Goal: Task Accomplishment & Management: Contribute content

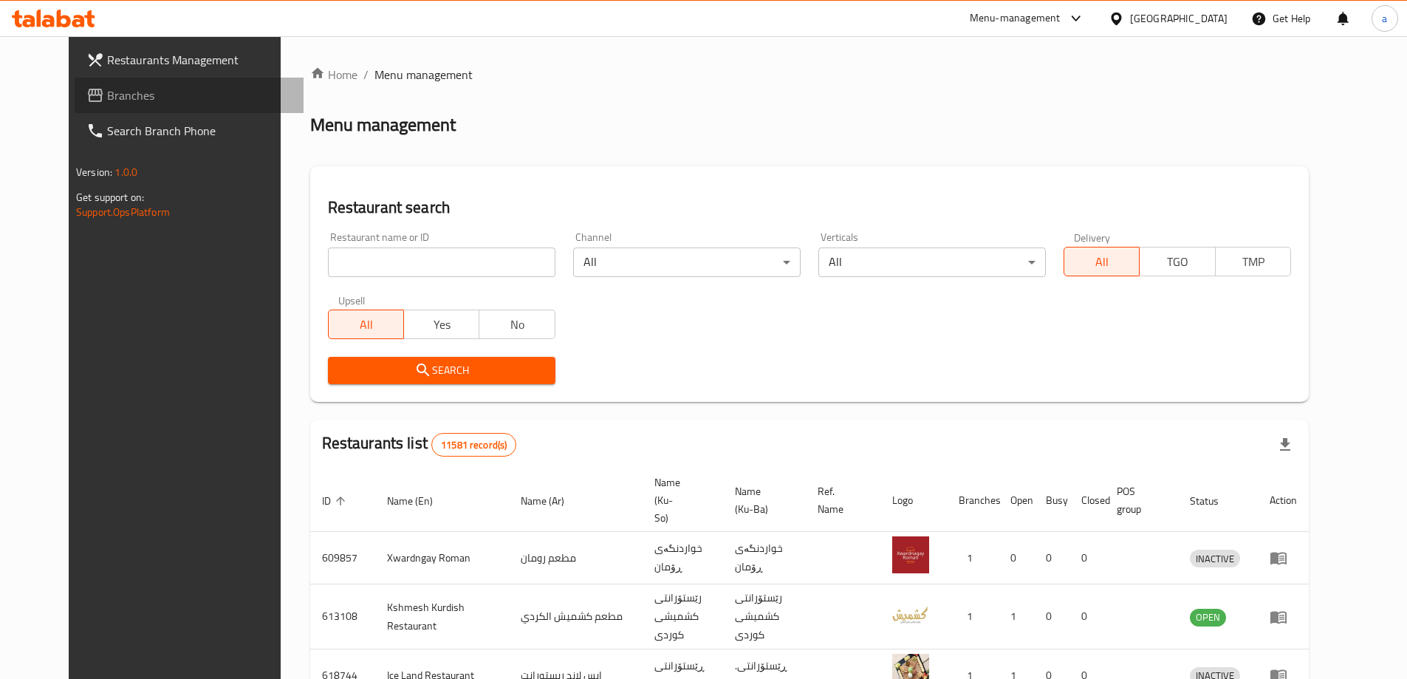
click at [126, 88] on span "Branches" at bounding box center [199, 95] width 185 height 18
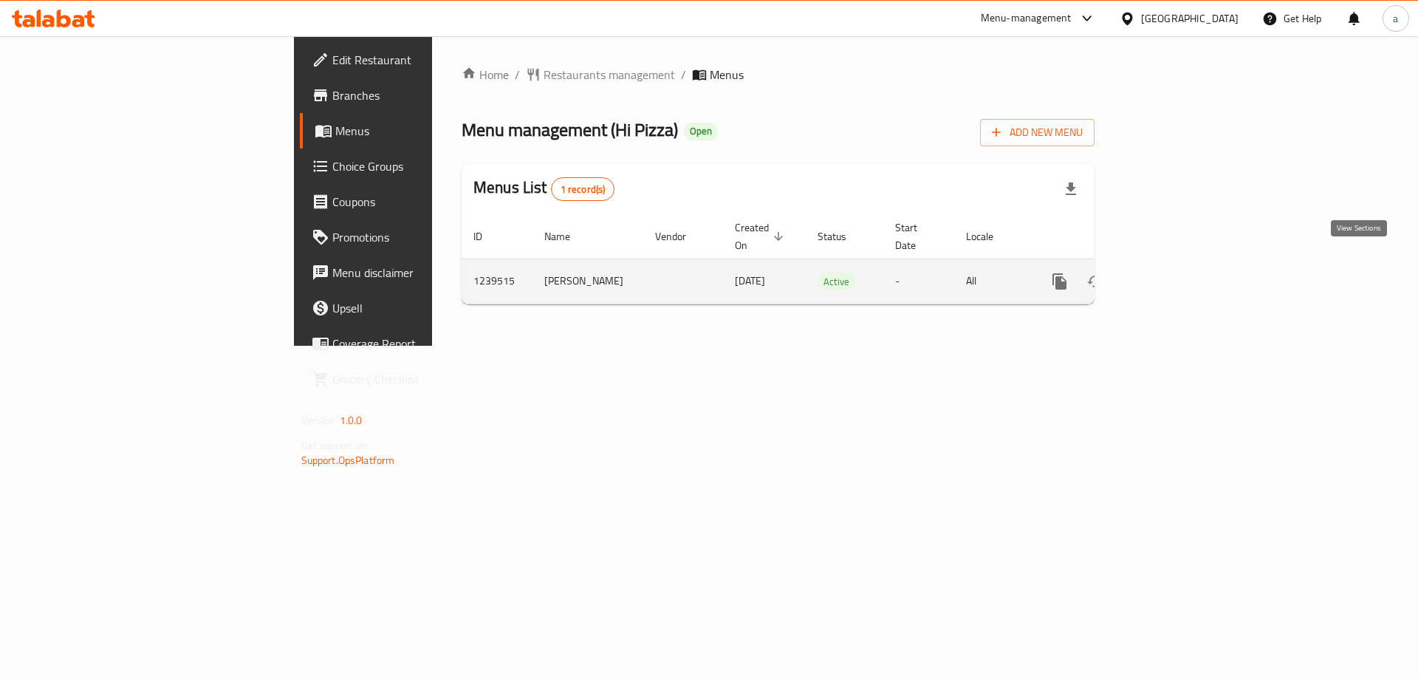
click at [1175, 272] on icon "enhanced table" at bounding box center [1166, 281] width 18 height 18
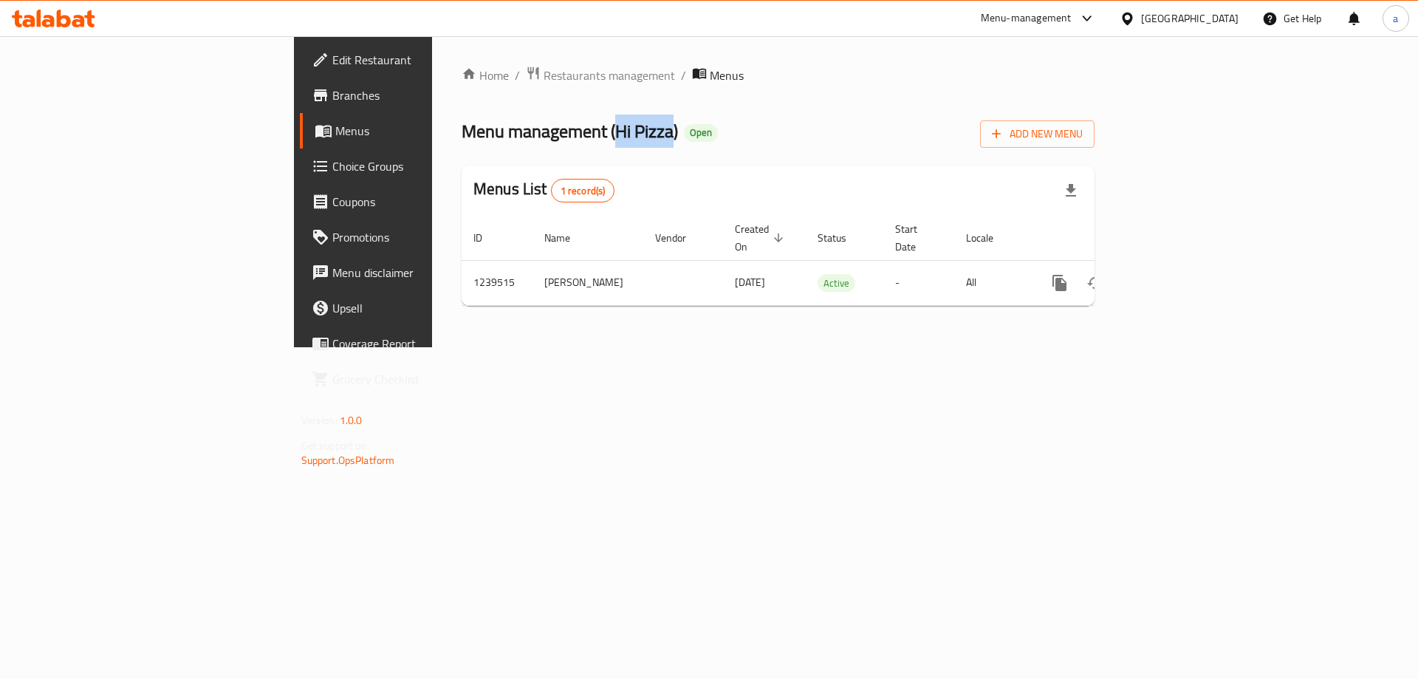
drag, startPoint x: 420, startPoint y: 127, endPoint x: 478, endPoint y: 137, distance: 58.4
click at [478, 137] on span "Menu management ( Hi Pizza )" at bounding box center [570, 130] width 216 height 33
copy span "Hi Pizza"
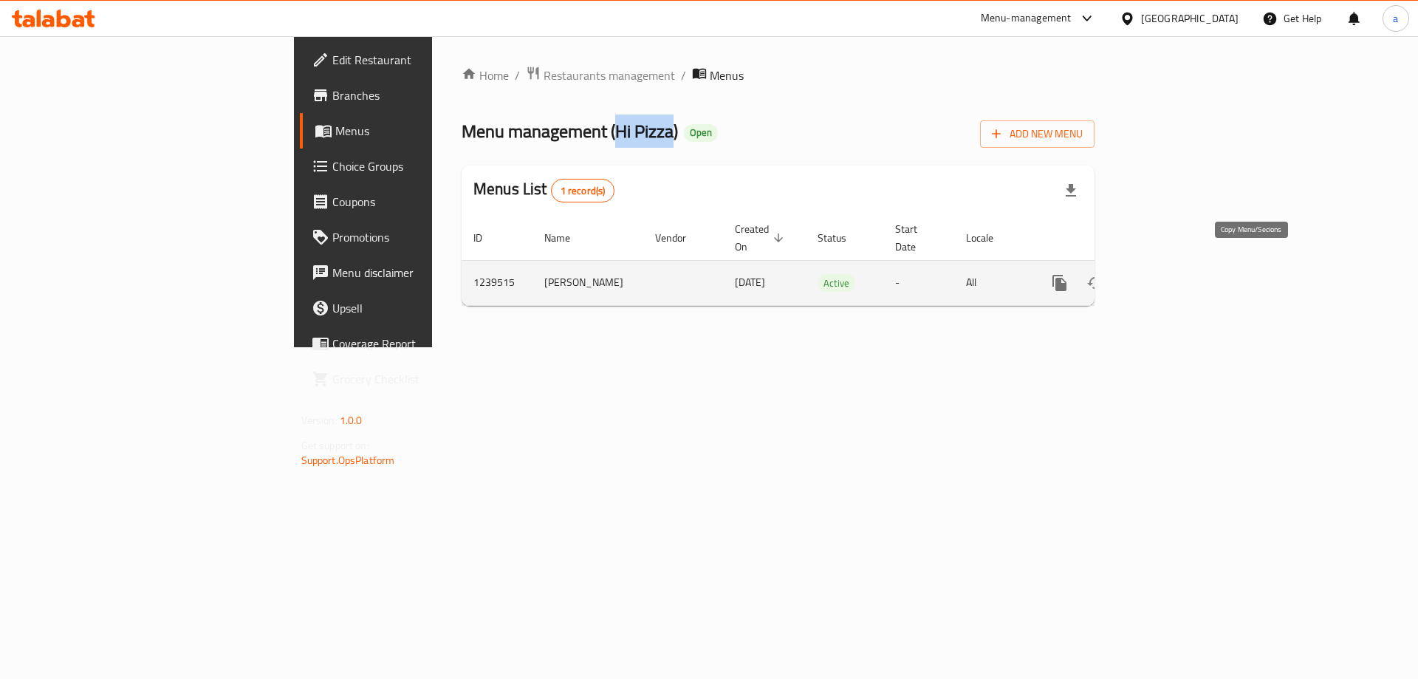
click at [1066, 275] on icon "more" at bounding box center [1059, 283] width 14 height 16
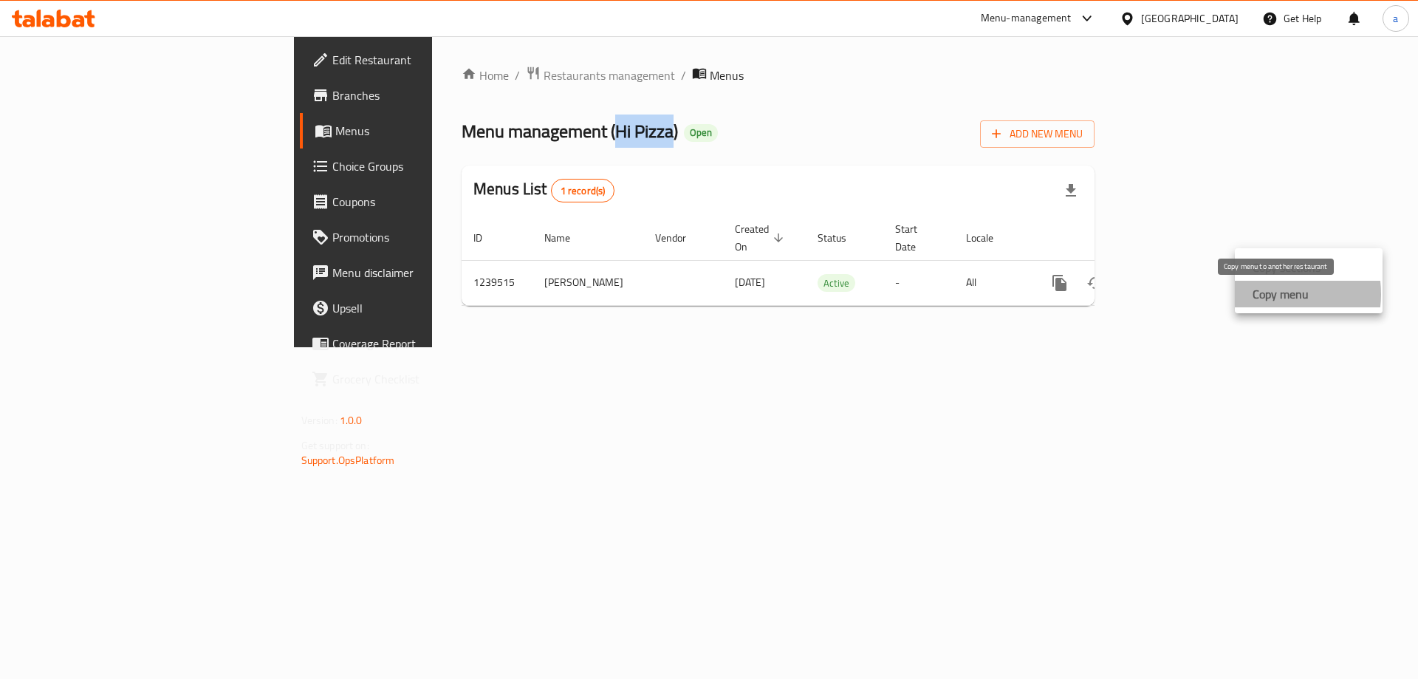
click at [1266, 294] on strong "Copy menu" at bounding box center [1280, 294] width 56 height 18
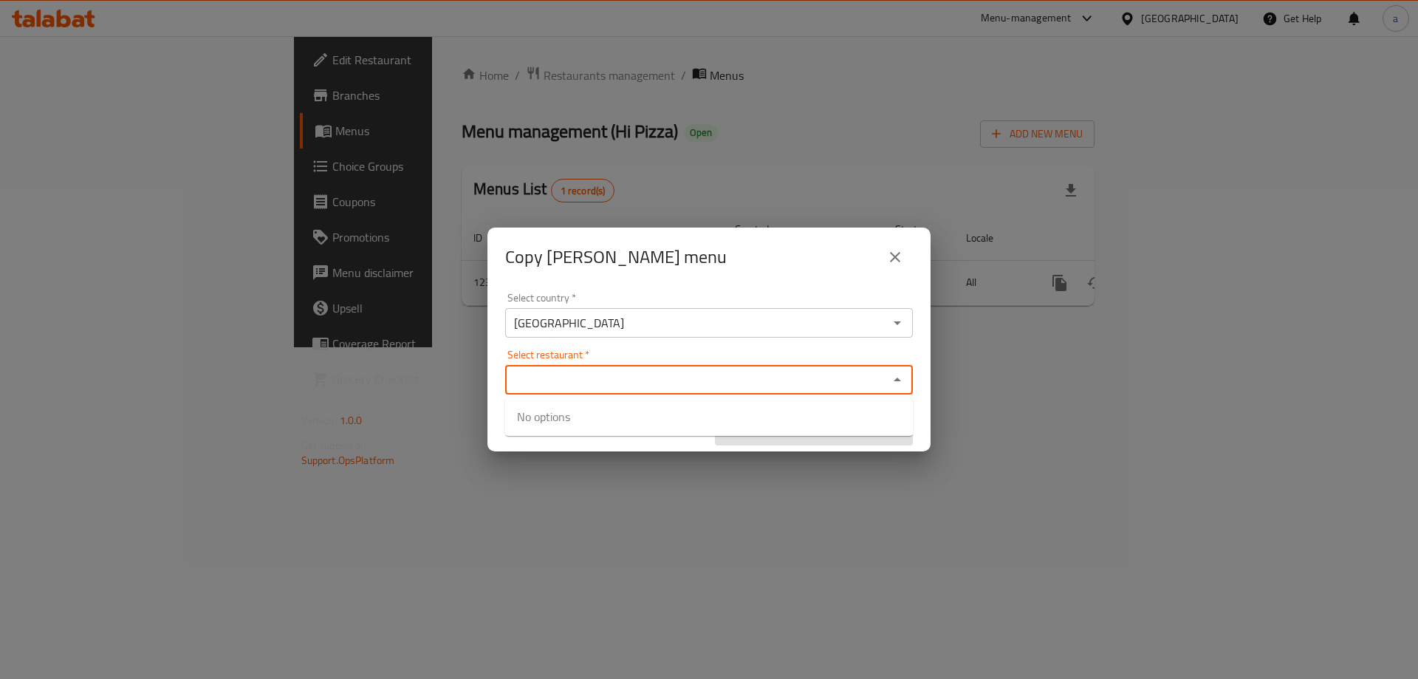
click at [603, 373] on input "Select restaurant   *" at bounding box center [697, 379] width 374 height 21
paste input "Hi Pizza"
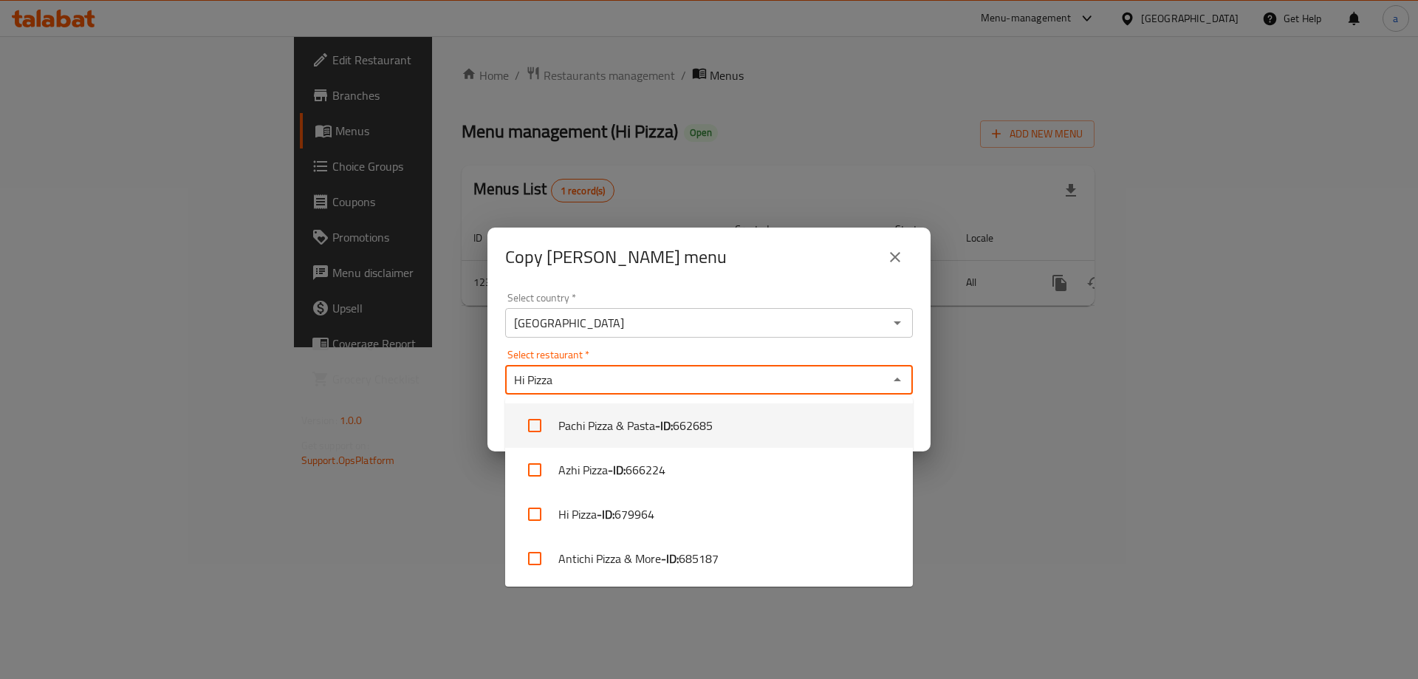
type input "Hi Pizza"
click at [861, 282] on div "Copy helen menu" at bounding box center [708, 256] width 443 height 59
click at [651, 377] on input "Select restaurant   *" at bounding box center [697, 379] width 374 height 21
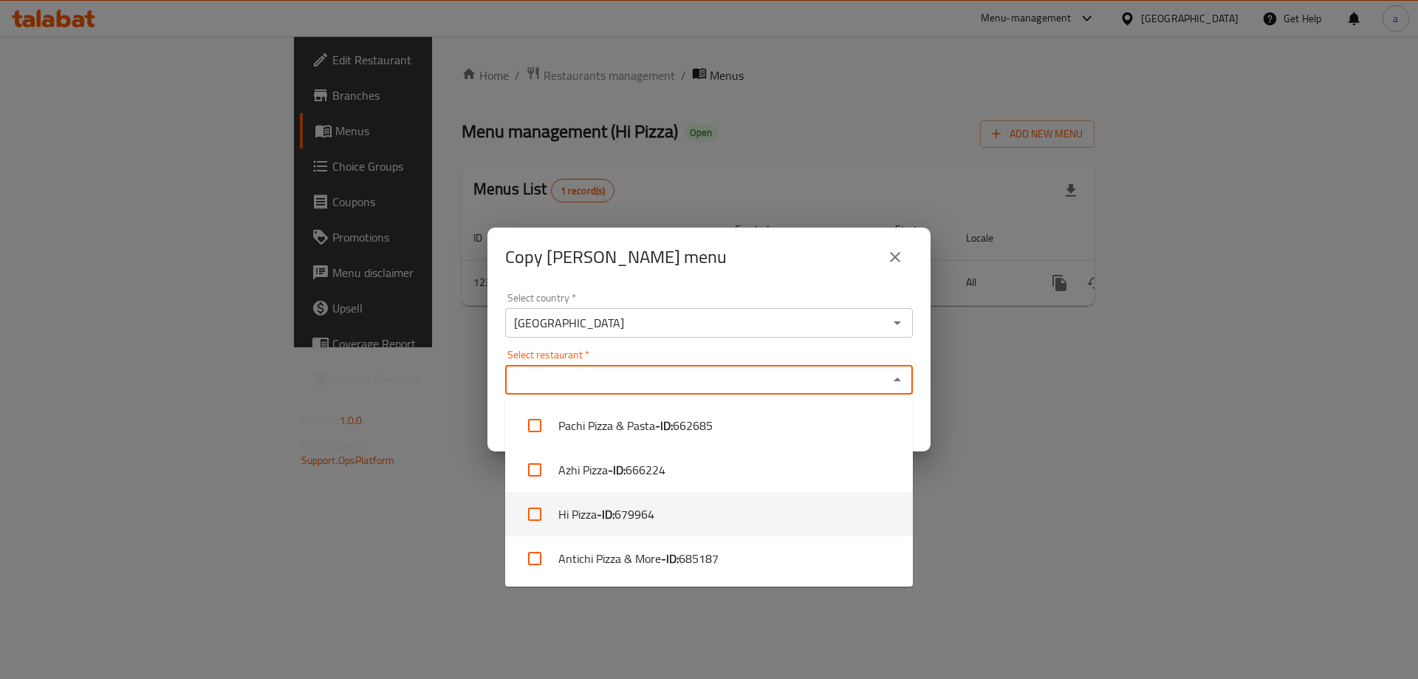
click at [611, 521] on b "- ID:" at bounding box center [606, 514] width 18 height 18
checkbox input "true"
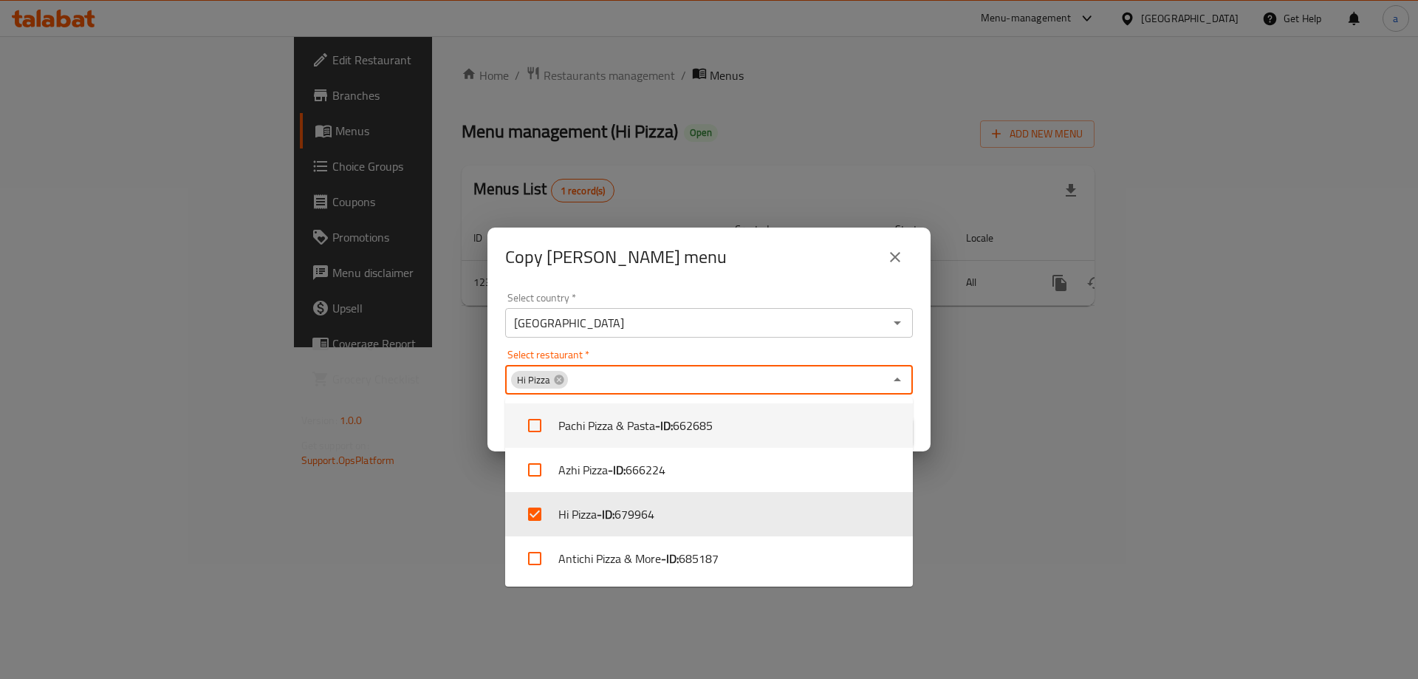
click at [682, 340] on div "Select country   * Iraq Select country * Select restaurant   * Hi Pizza Select …" at bounding box center [708, 369] width 443 height 165
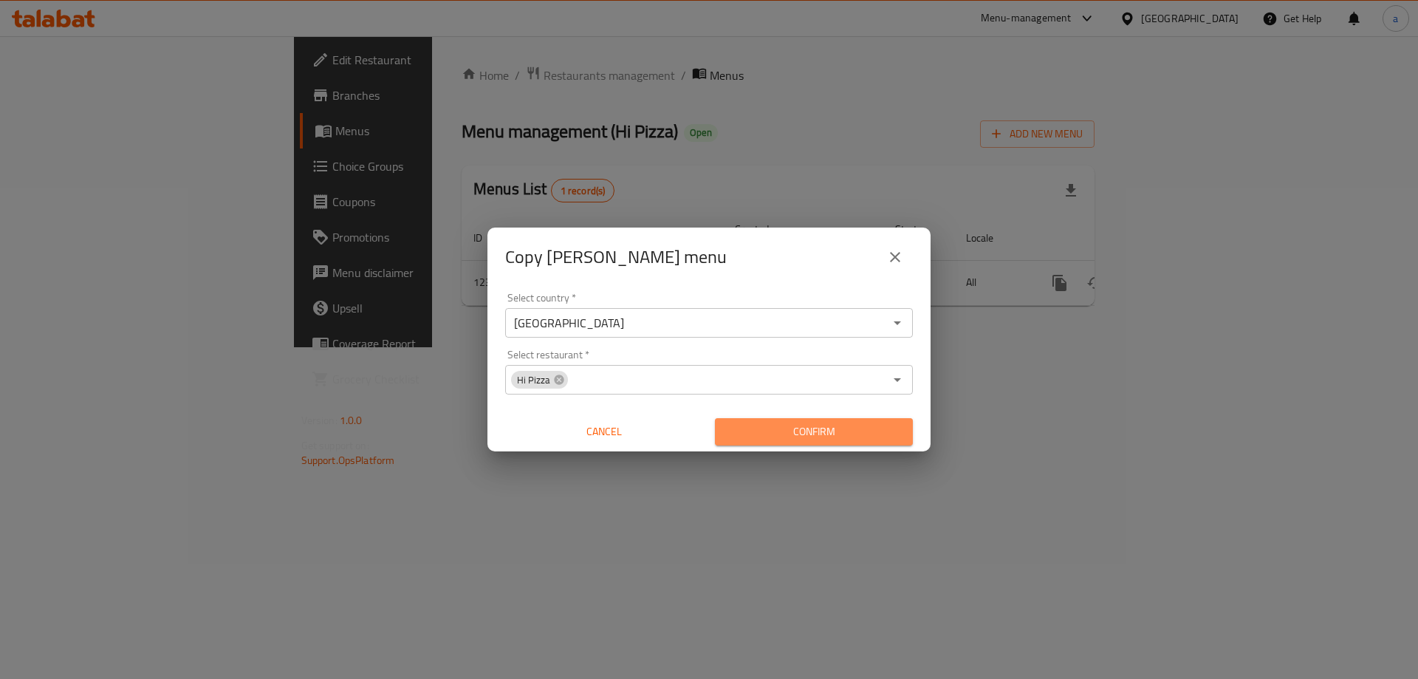
click at [755, 437] on span "Confirm" at bounding box center [814, 431] width 174 height 18
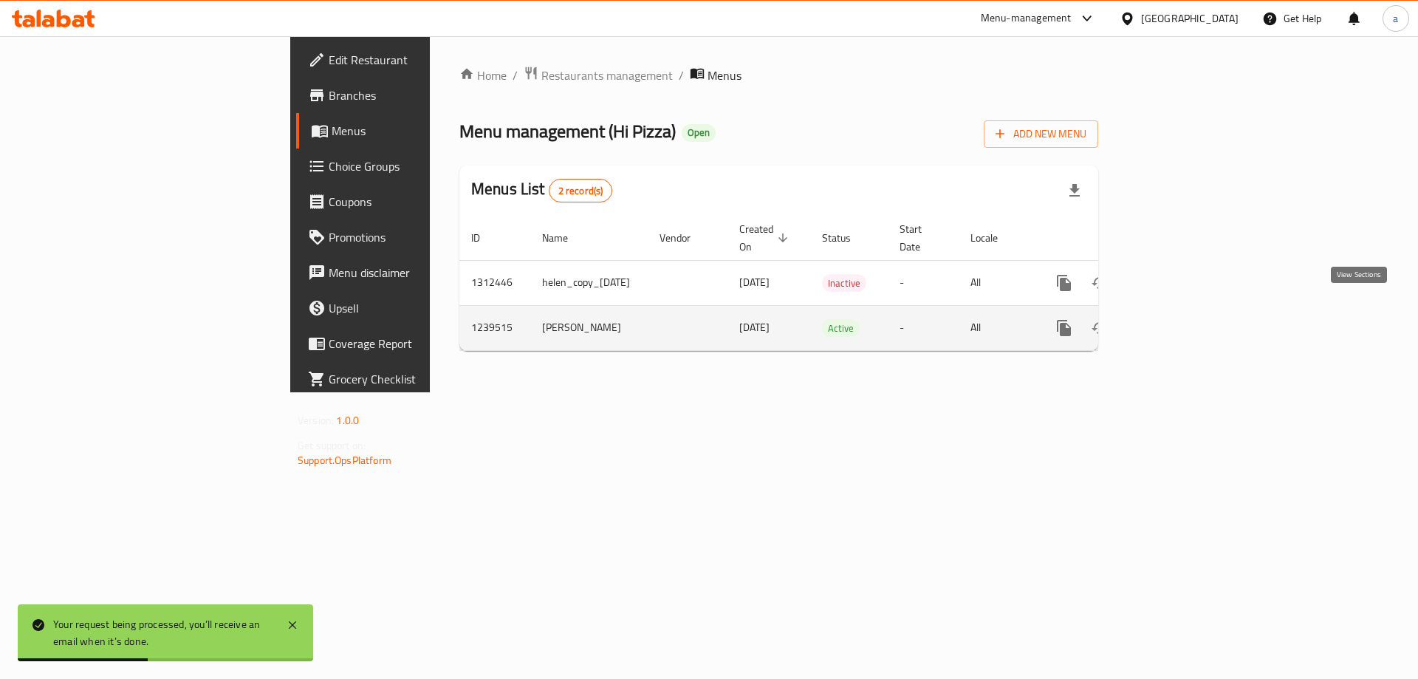
click at [1179, 319] on icon "enhanced table" at bounding box center [1171, 328] width 18 height 18
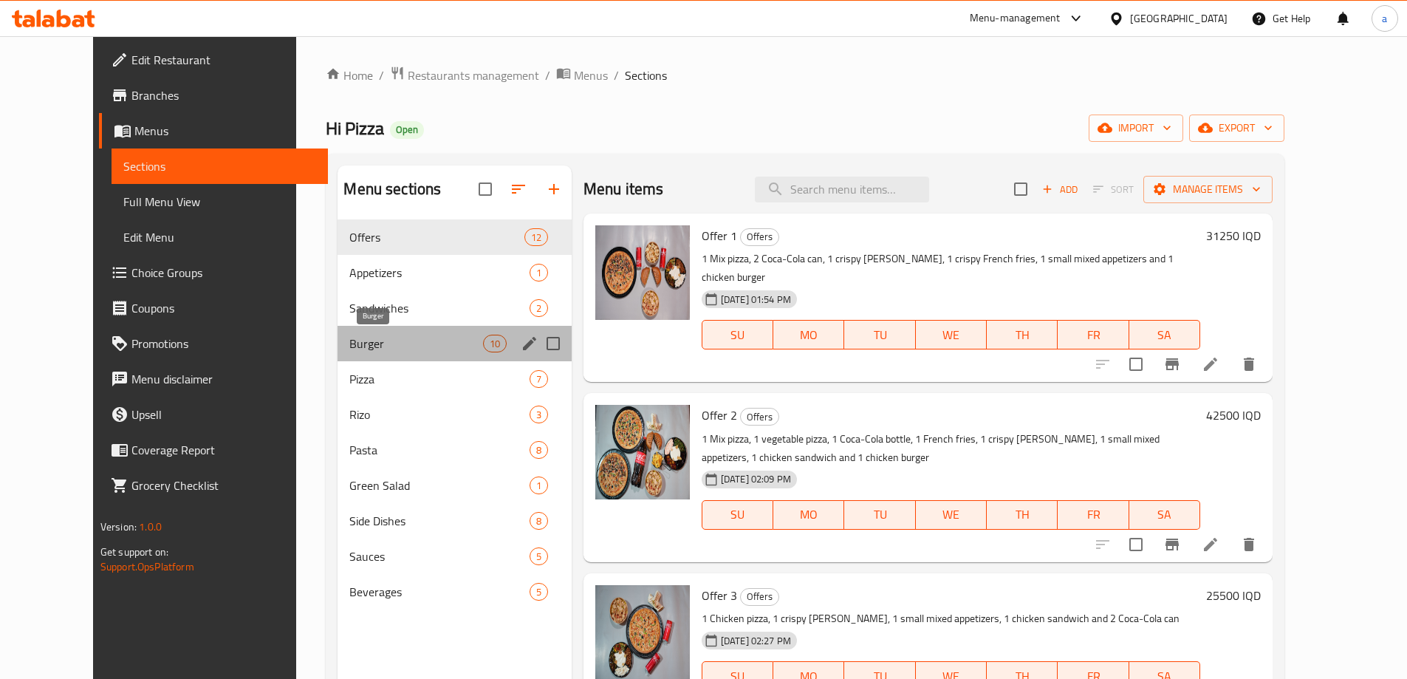
click at [363, 340] on span "Burger" at bounding box center [415, 344] width 133 height 18
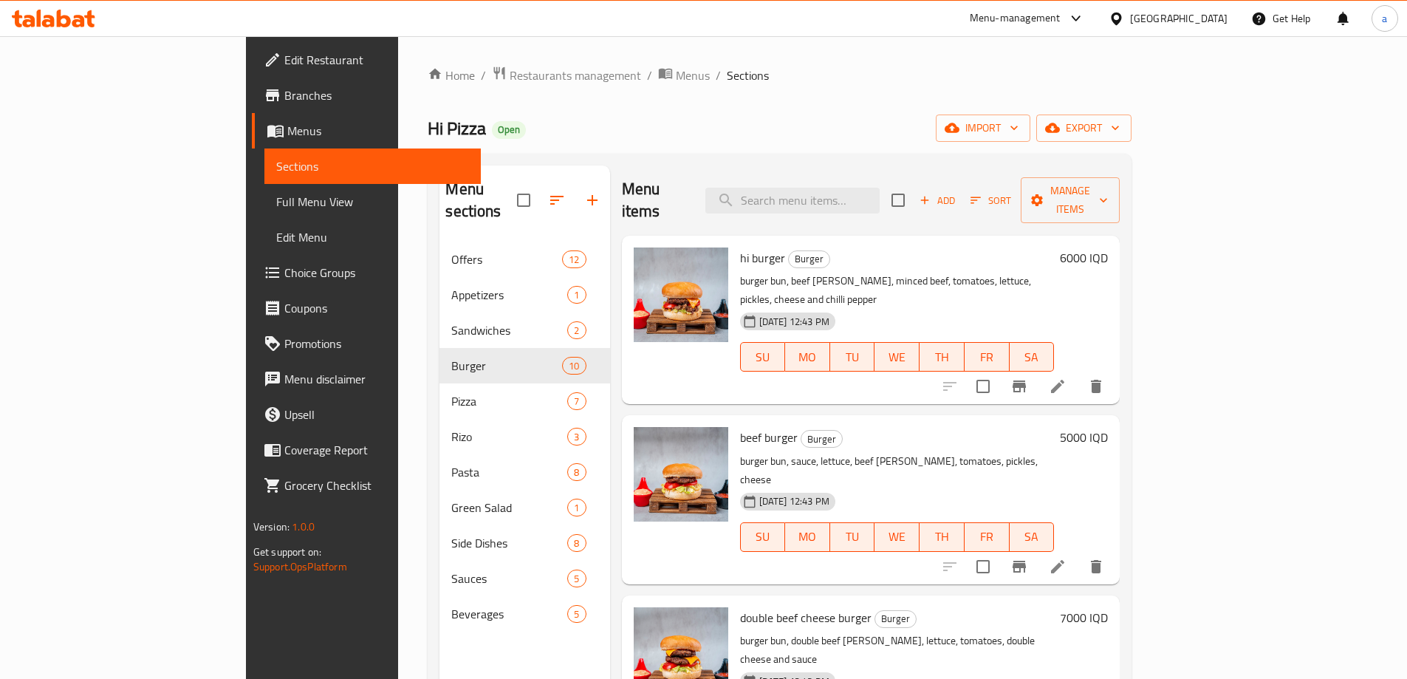
click at [741, 123] on div "Hi Pizza Open import export" at bounding box center [780, 127] width 704 height 27
click at [1026, 380] on icon "Branch-specific-item" at bounding box center [1018, 386] width 13 height 12
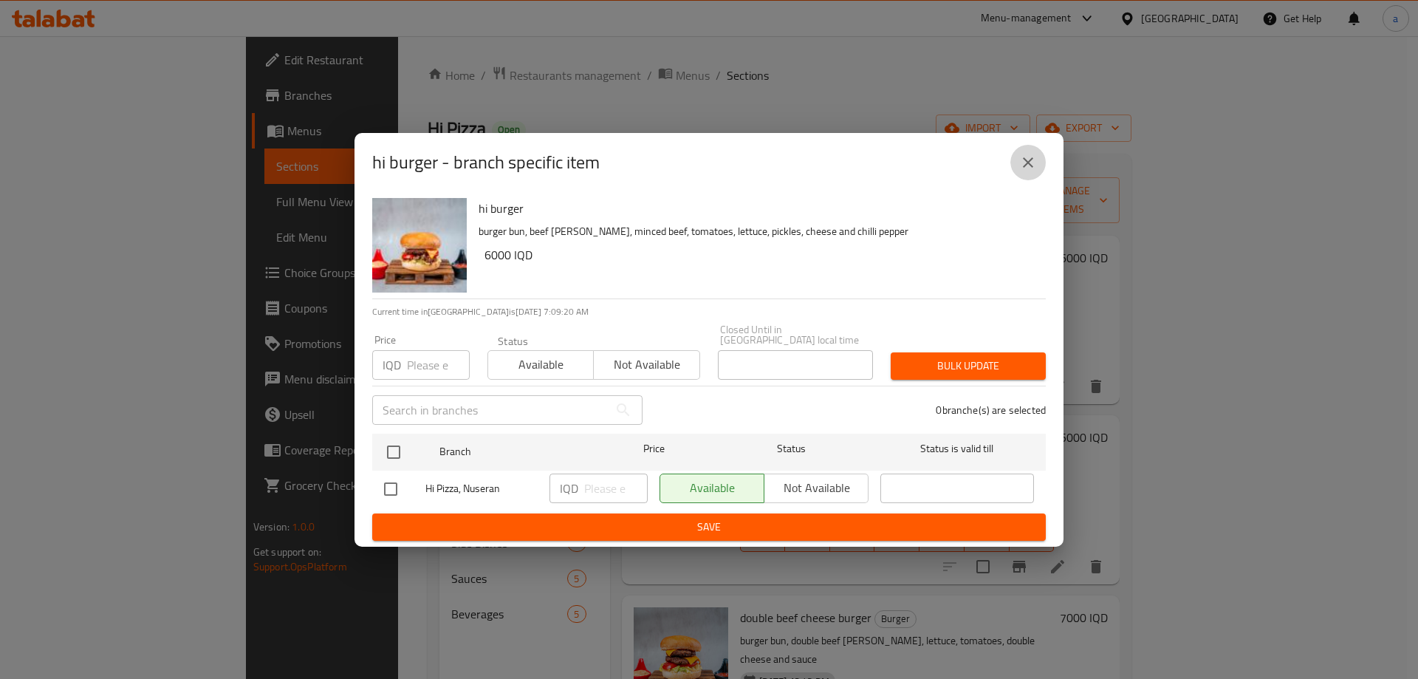
click at [1029, 167] on icon "close" at bounding box center [1028, 163] width 18 height 18
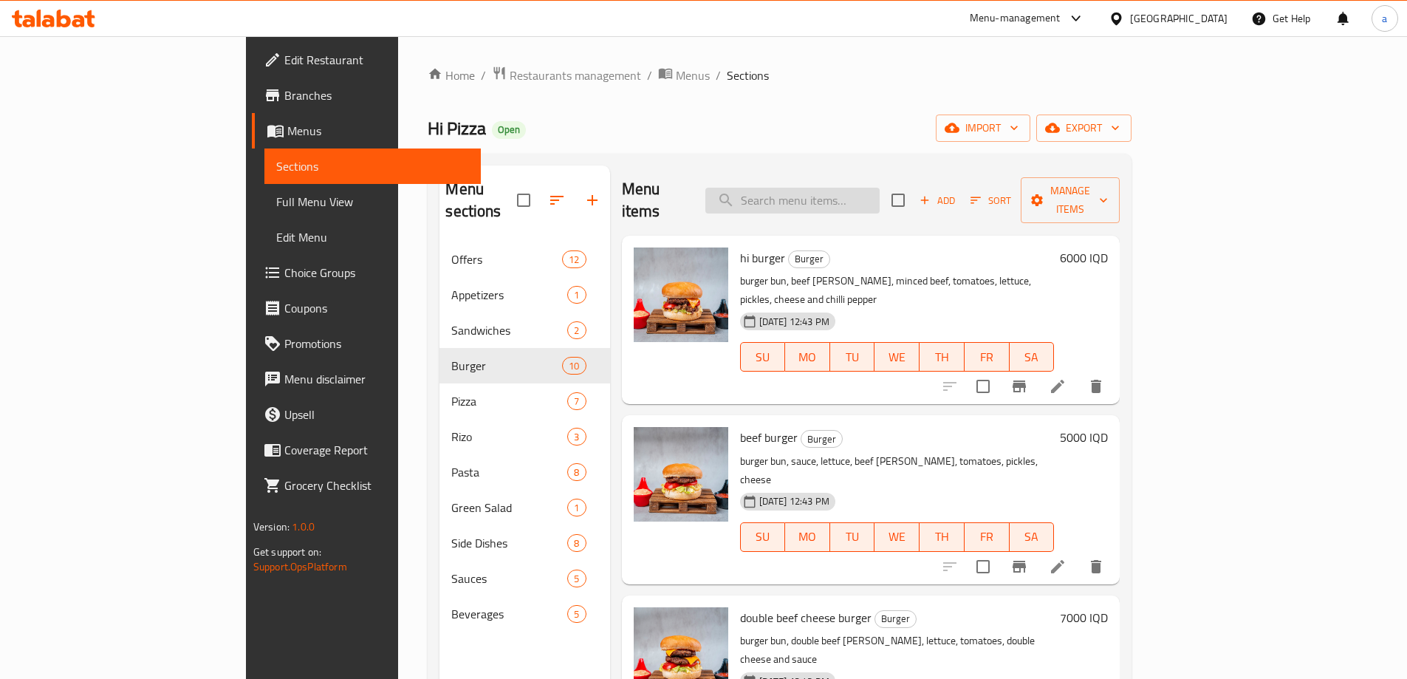
click at [853, 188] on input "search" at bounding box center [792, 201] width 174 height 26
click at [759, 108] on div "Home / Restaurants management / Menus / Sections Hi Pizza Open import export Me…" at bounding box center [780, 461] width 704 height 790
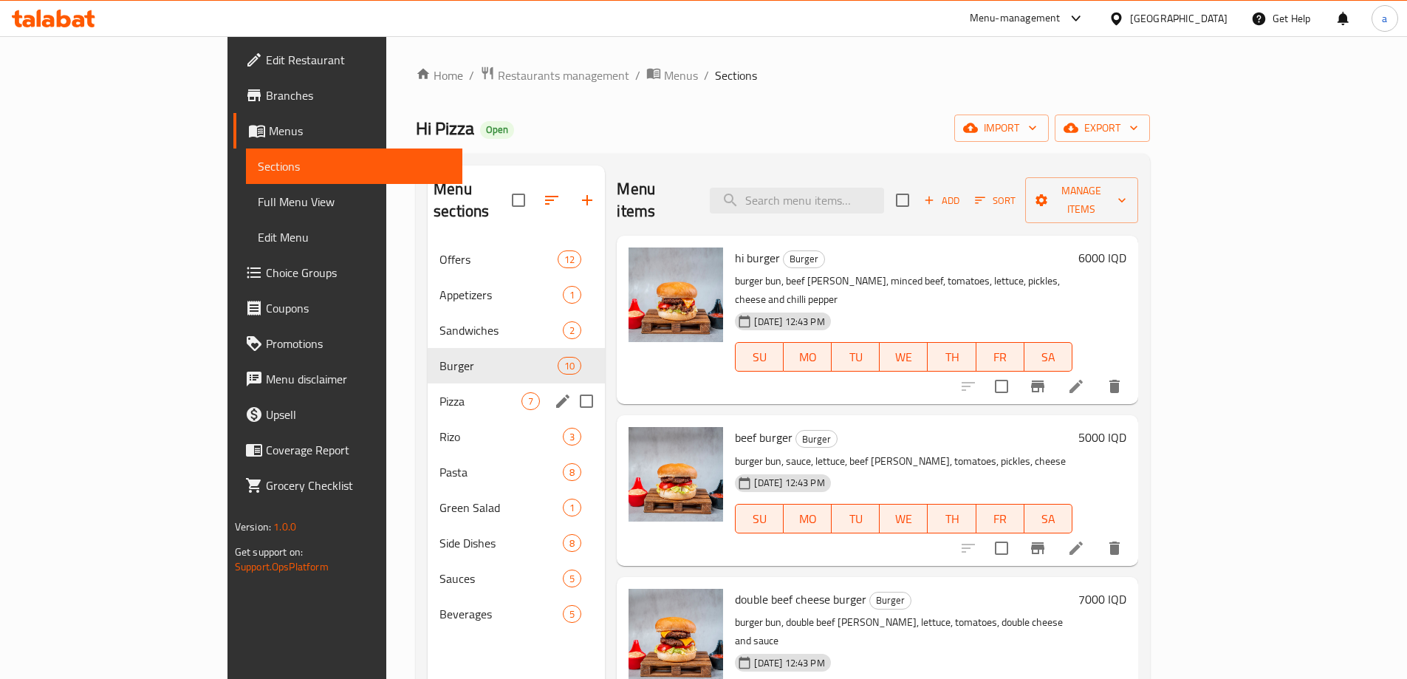
click at [439, 392] on span "Pizza" at bounding box center [480, 401] width 82 height 18
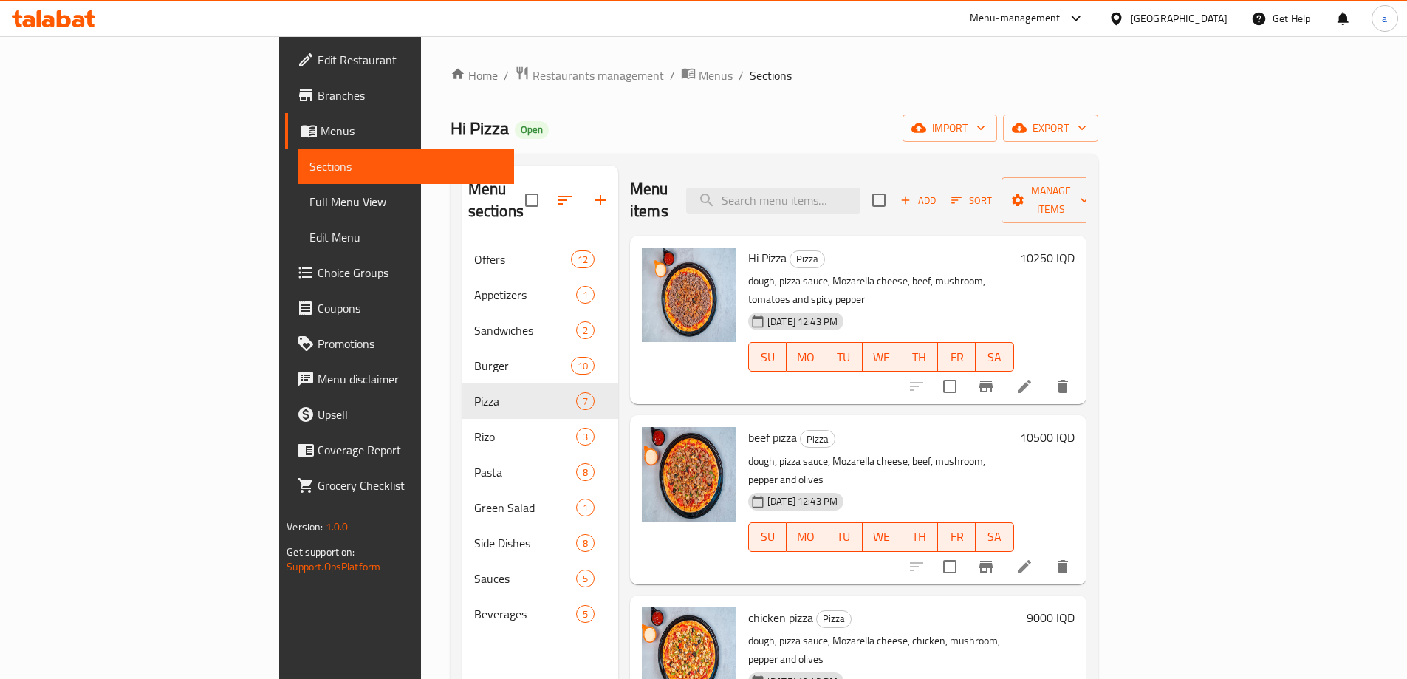
click at [1074, 607] on h6 "9000 IQD" at bounding box center [1050, 617] width 48 height 21
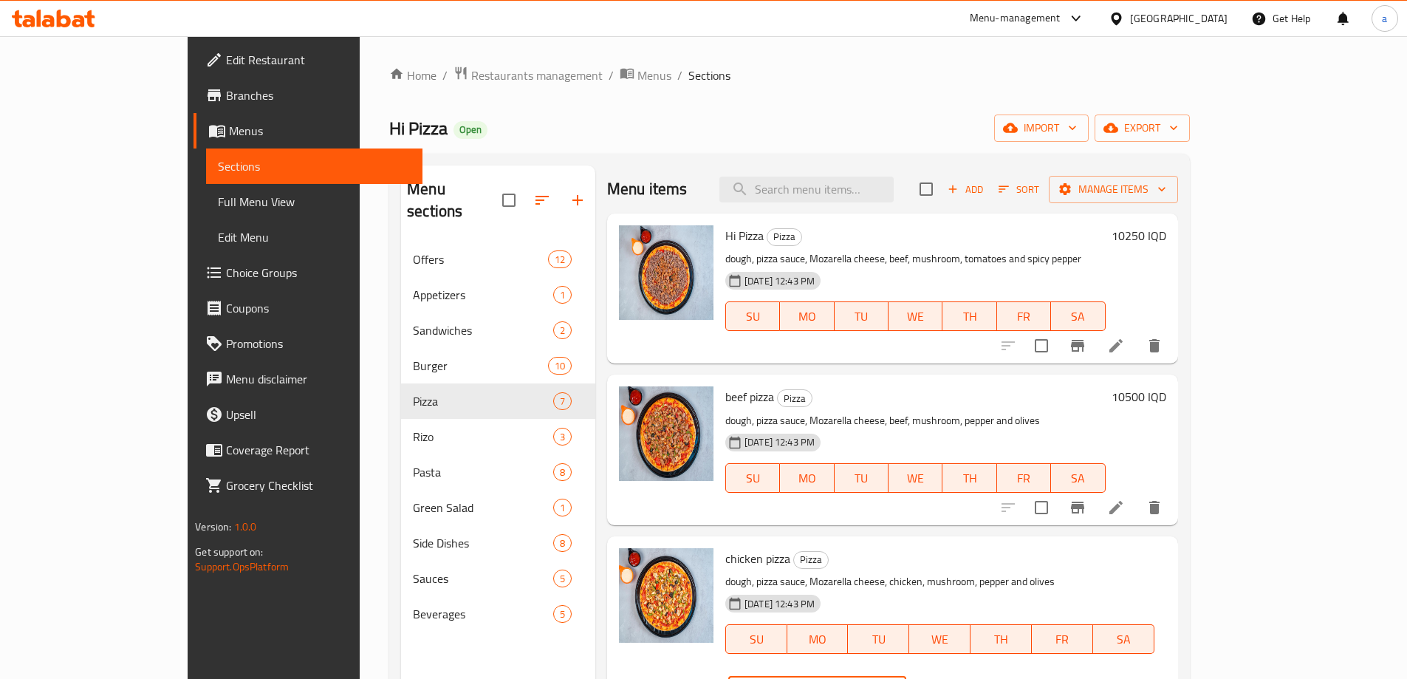
drag, startPoint x: 1223, startPoint y: 562, endPoint x: 1106, endPoint y: 586, distance: 119.0
click at [995, 674] on div "IQD 9000 ​" at bounding box center [860, 690] width 270 height 32
type input "8750"
click at [964, 678] on icon "ok" at bounding box center [958, 691] width 11 height 8
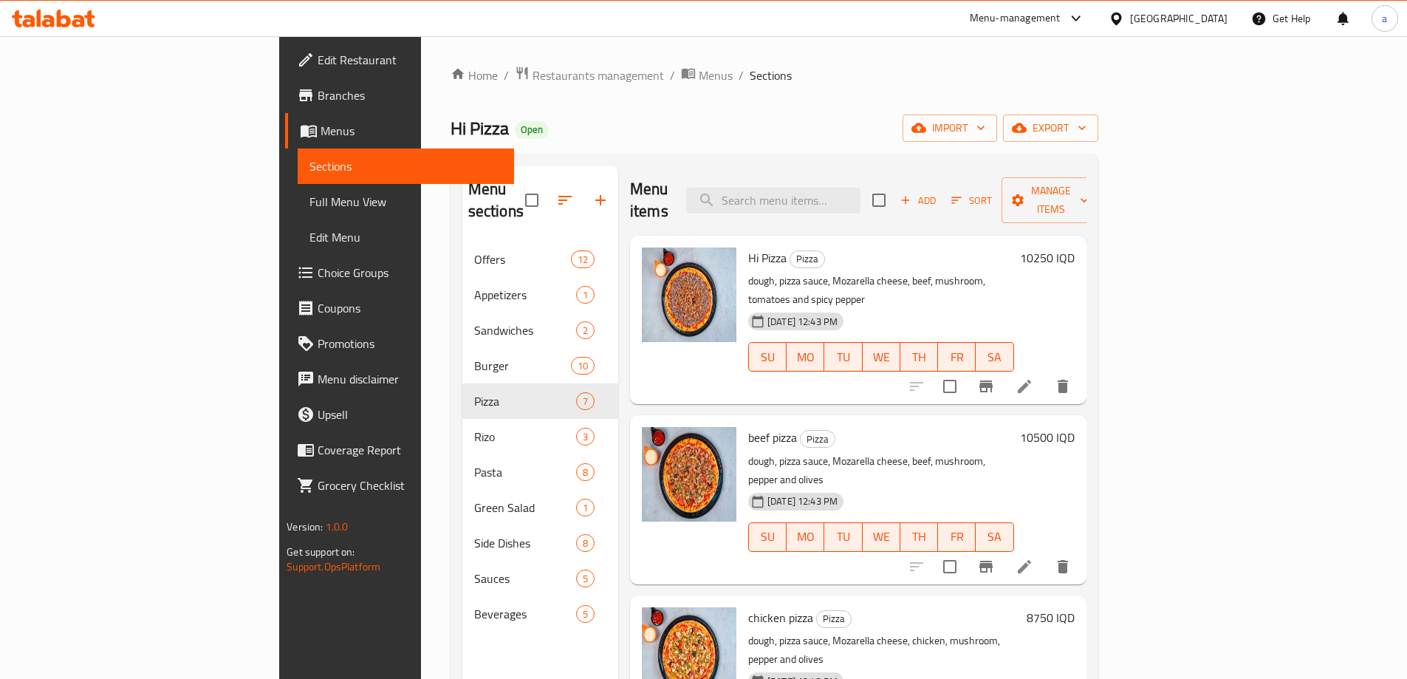
scroll to position [222, 0]
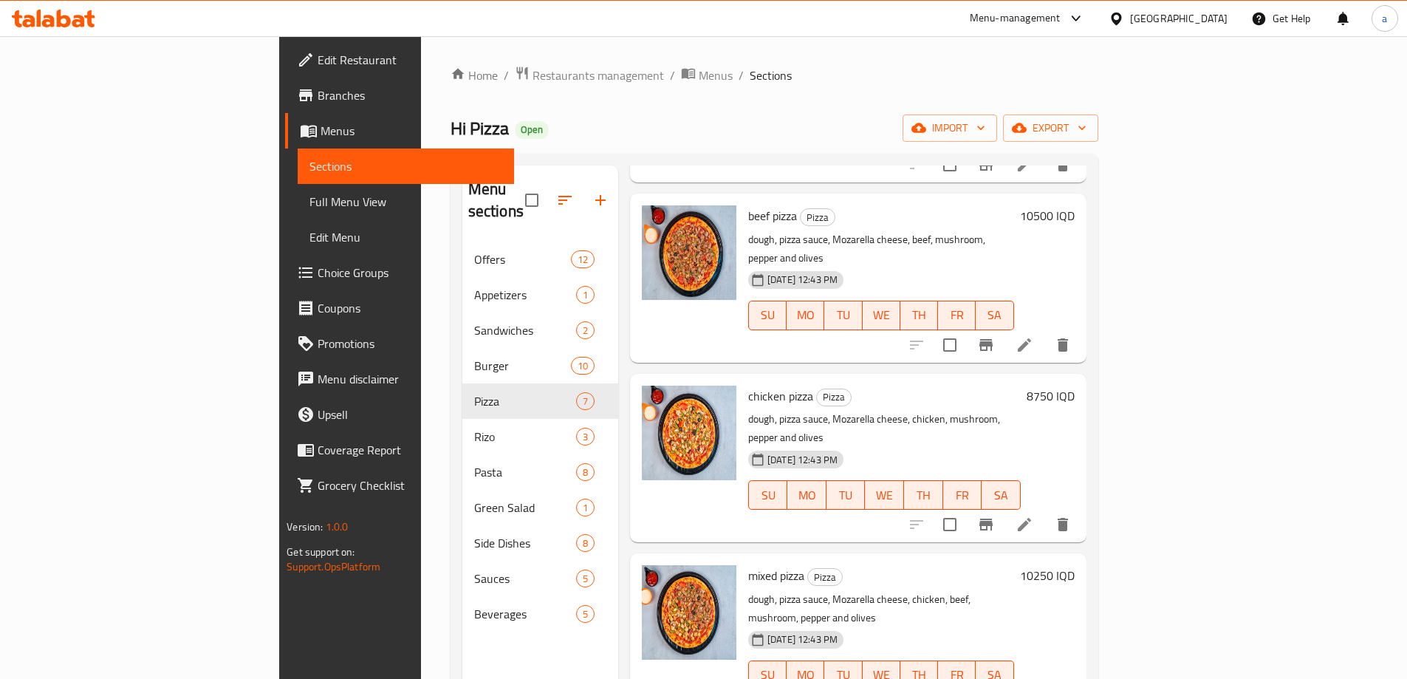
click at [1074, 565] on h6 "10250 IQD" at bounding box center [1047, 575] width 55 height 21
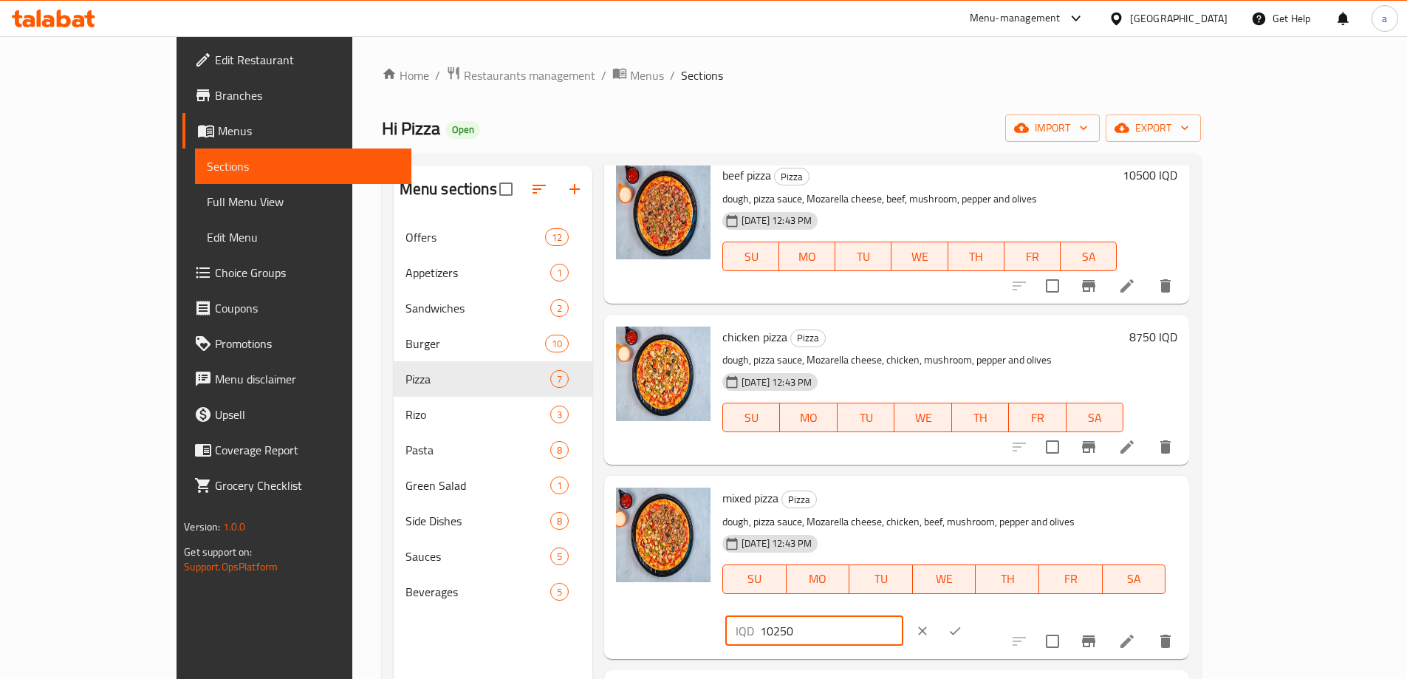
drag, startPoint x: 1195, startPoint y: 511, endPoint x: 1072, endPoint y: 524, distance: 123.3
click at [1072, 524] on div "mixed pizza Pizza dough, pizza sauce, Mozarella cheese, chicken, beef, mushroom…" at bounding box center [949, 566] width 467 height 171
type input "9750"
click at [962, 623] on icon "ok" at bounding box center [954, 630] width 15 height 15
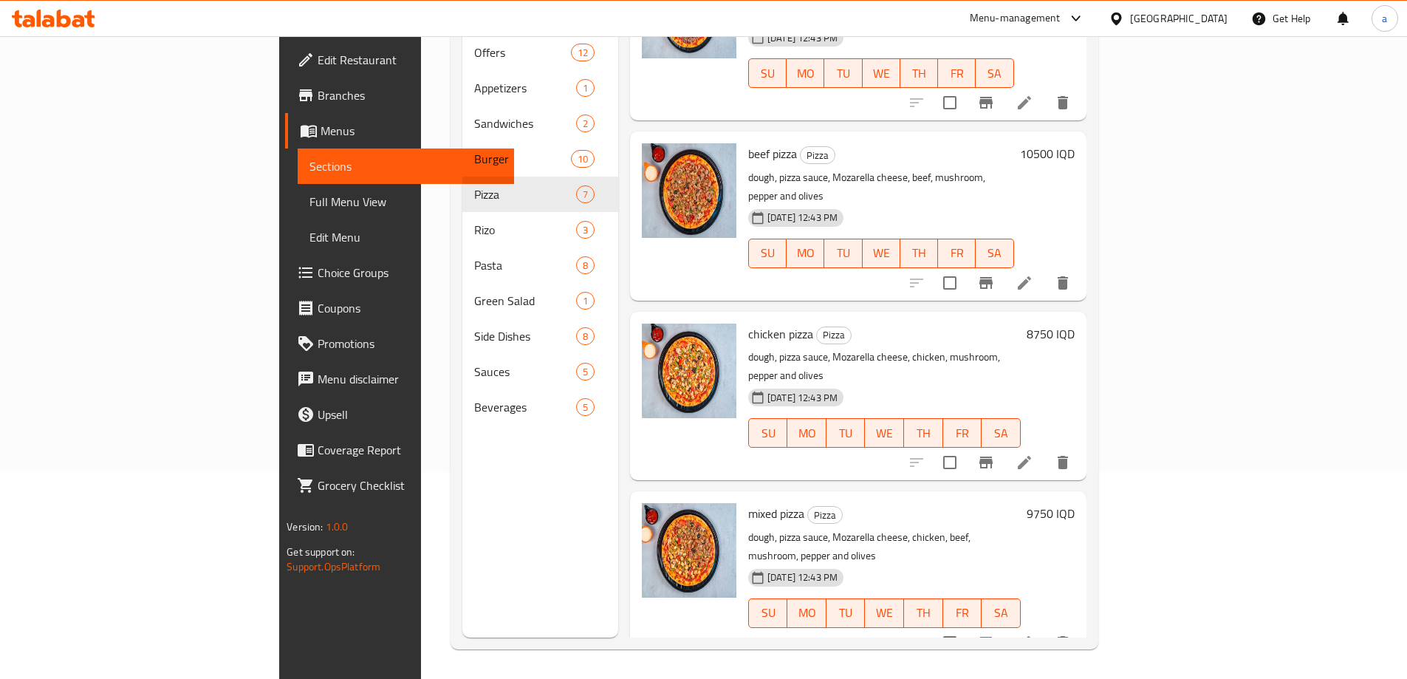
scroll to position [0, 0]
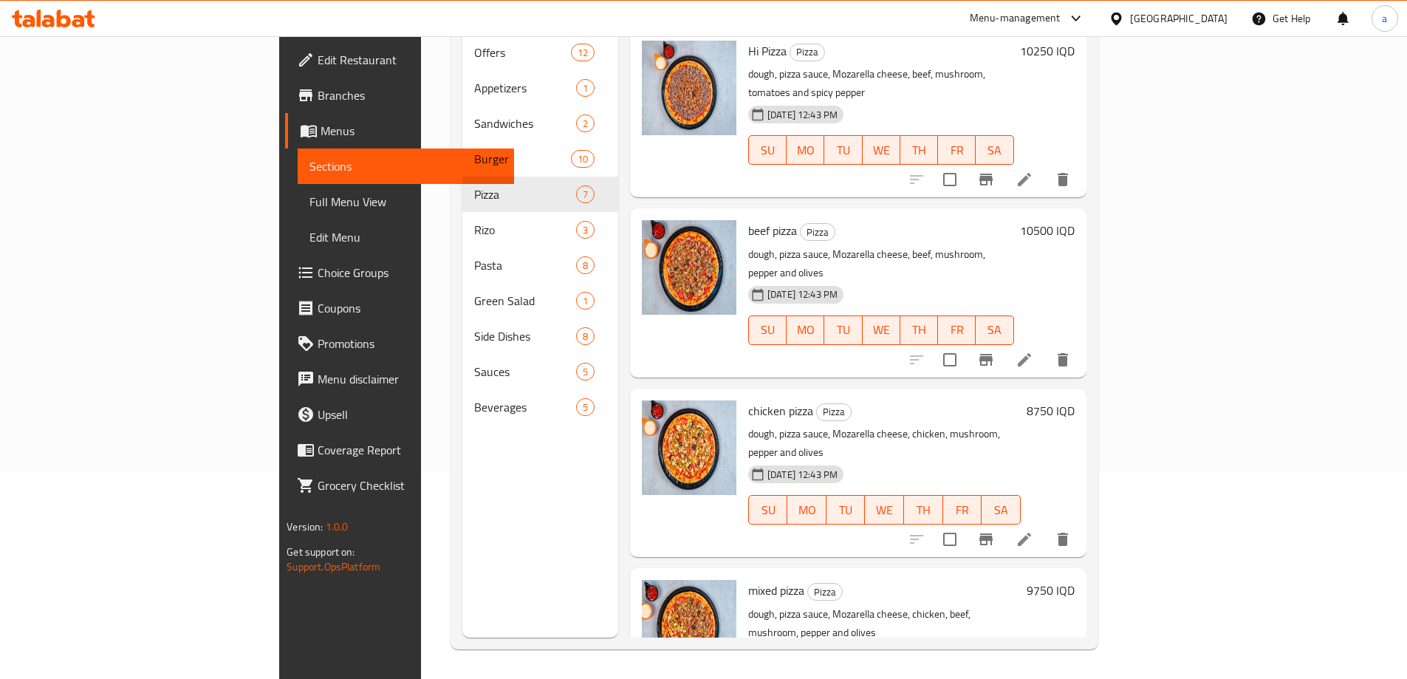
click at [1074, 220] on h6 "10500 IQD" at bounding box center [1047, 230] width 55 height 21
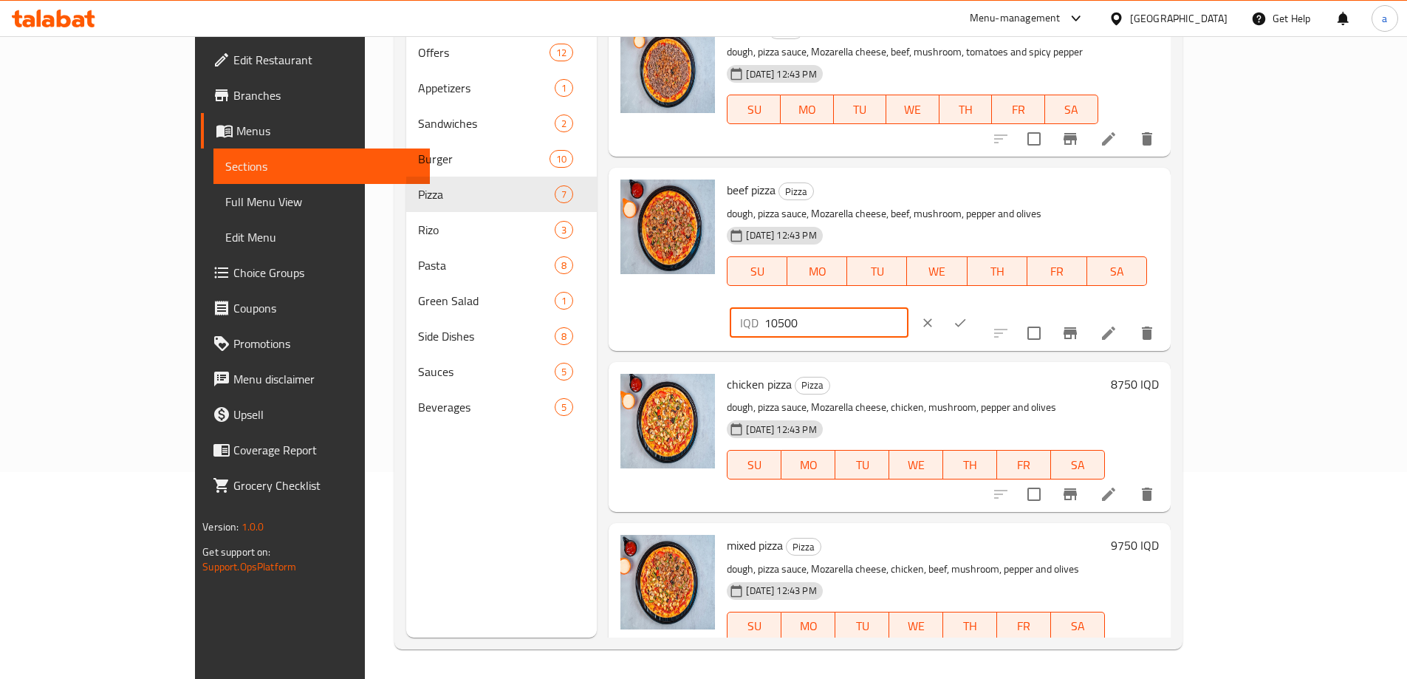
drag, startPoint x: 1155, startPoint y: 193, endPoint x: 1133, endPoint y: 196, distance: 22.3
click at [908, 308] on div "IQD 10500 ​" at bounding box center [819, 323] width 178 height 30
type input "9500"
click at [967, 315] on icon "ok" at bounding box center [960, 322] width 15 height 15
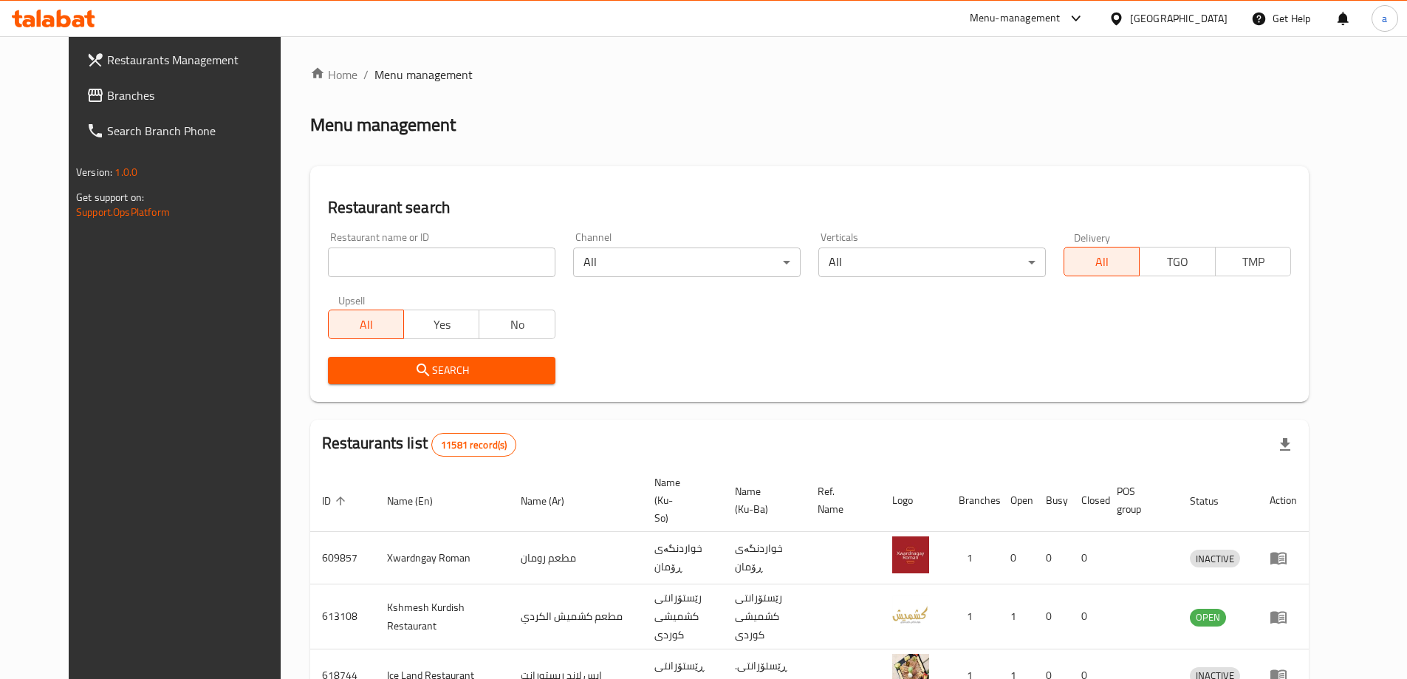
click at [415, 270] on input "search" at bounding box center [441, 262] width 227 height 30
click at [107, 91] on span "Branches" at bounding box center [199, 95] width 185 height 18
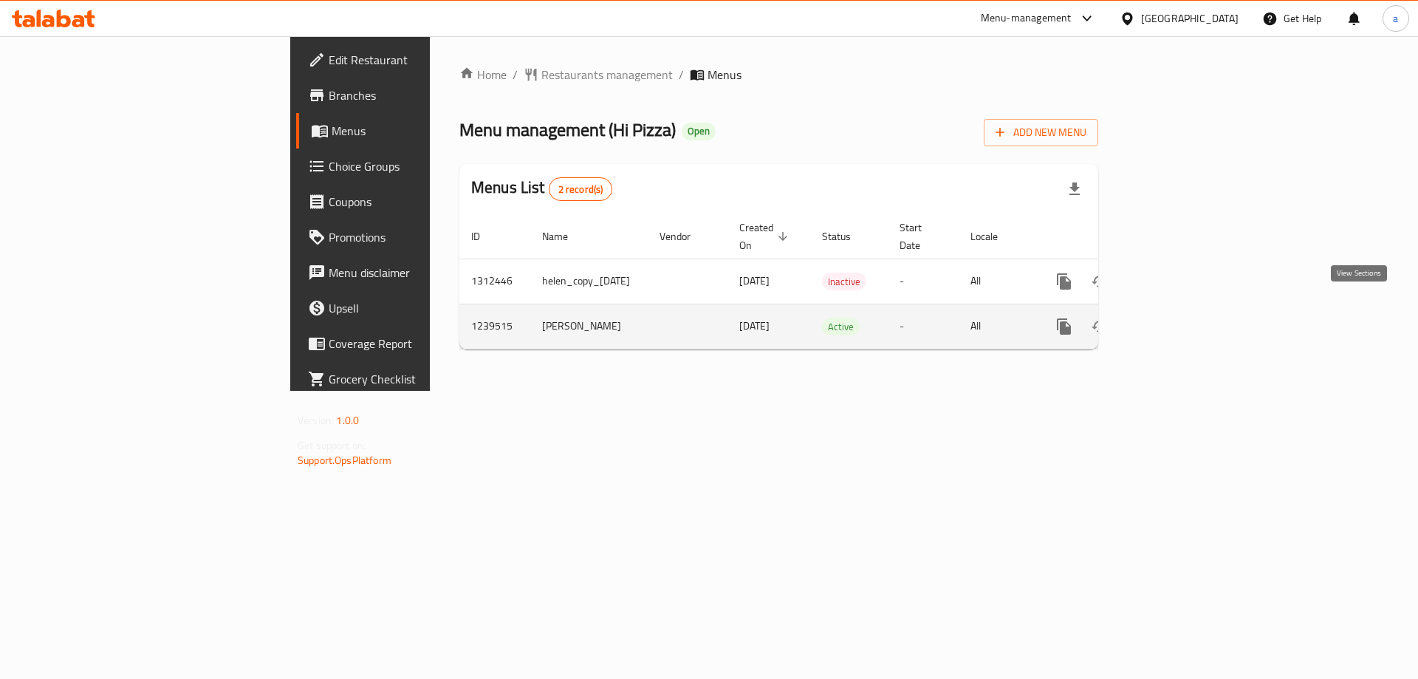
click at [1179, 318] on icon "enhanced table" at bounding box center [1171, 327] width 18 height 18
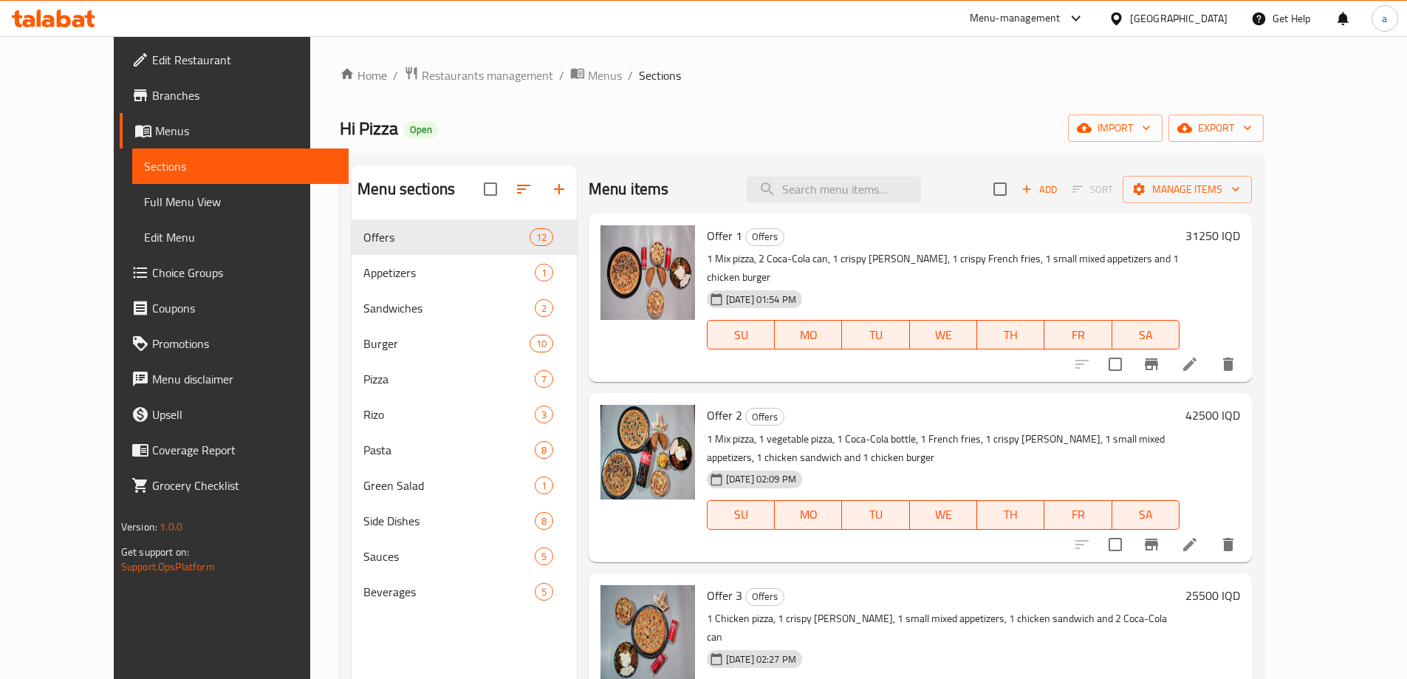
click at [628, 117] on div "Hi Pizza Open import export" at bounding box center [802, 127] width 924 height 27
click at [716, 132] on div "Hi Pizza Open import export" at bounding box center [802, 127] width 924 height 27
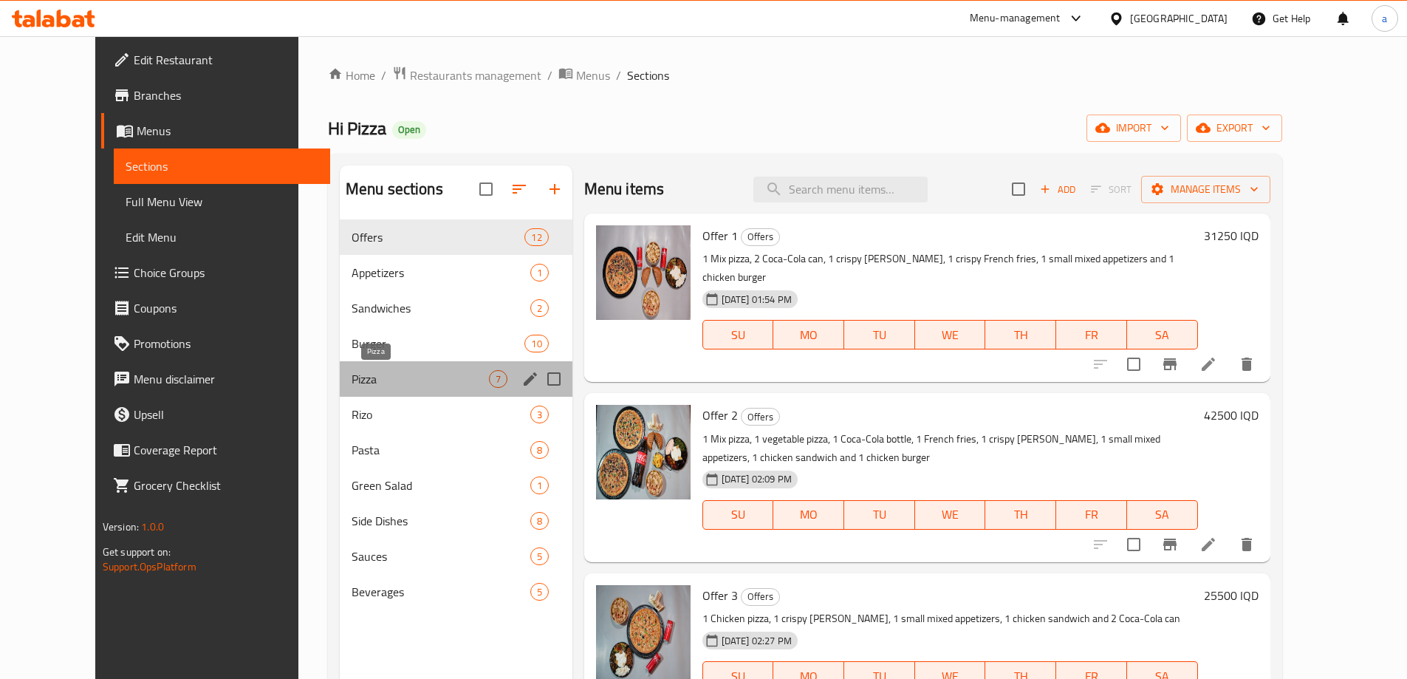
click at [383, 384] on span "Pizza" at bounding box center [419, 379] width 137 height 18
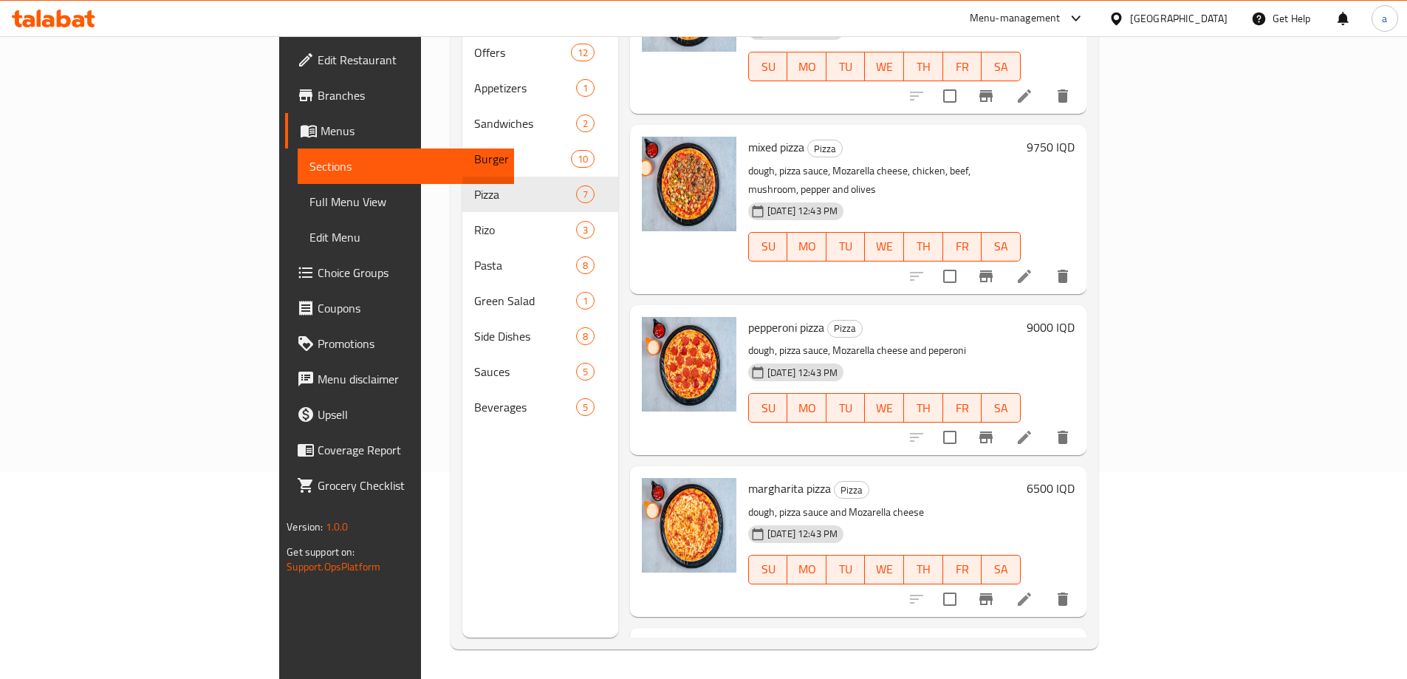
scroll to position [487, 0]
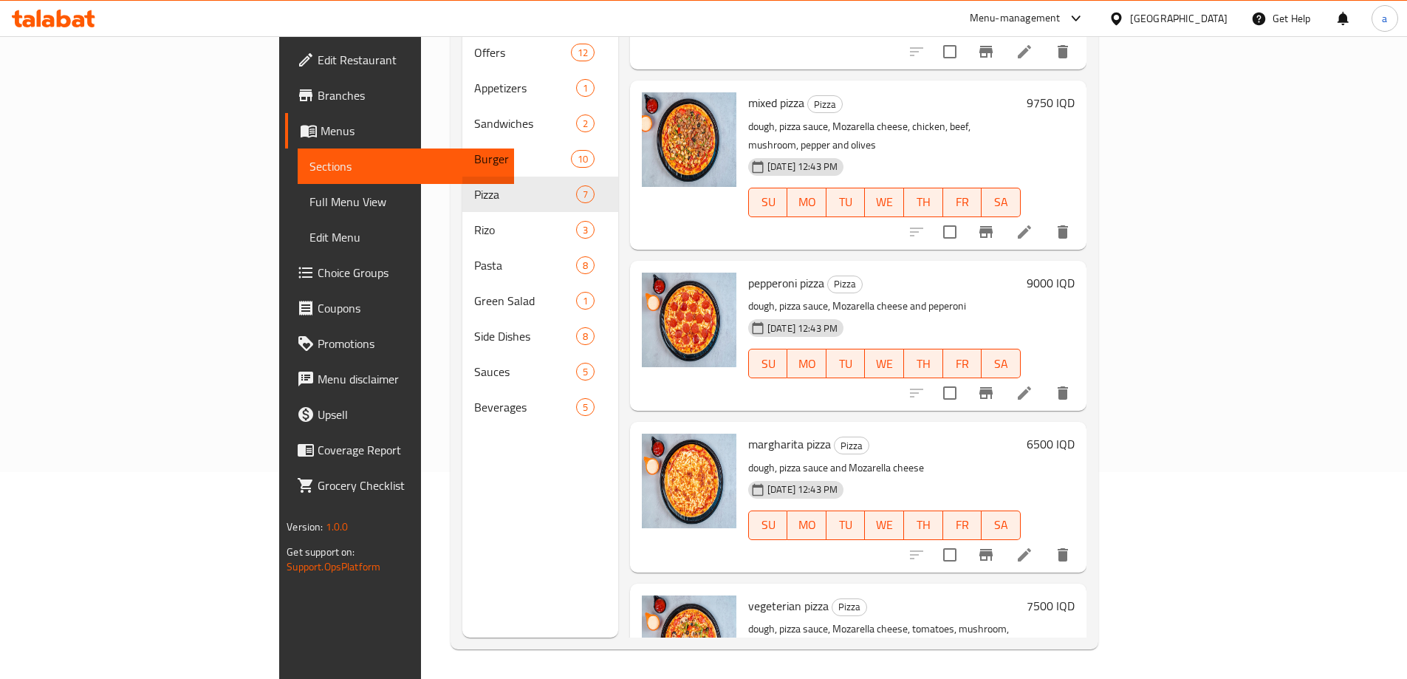
click at [1128, 115] on div "Home / Restaurants management / Menus / Sections Hi Pizza Open import export Me…" at bounding box center [774, 253] width 707 height 849
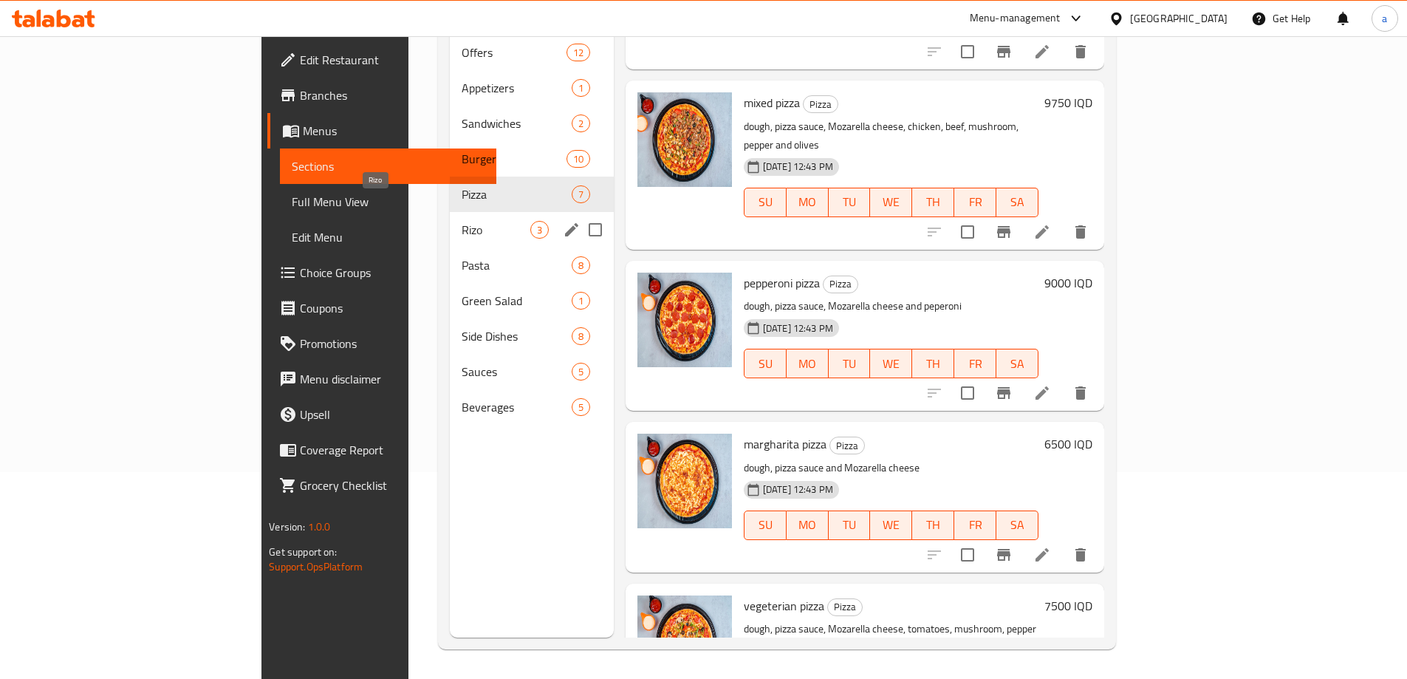
click at [462, 221] on span "Rizo" at bounding box center [496, 230] width 68 height 18
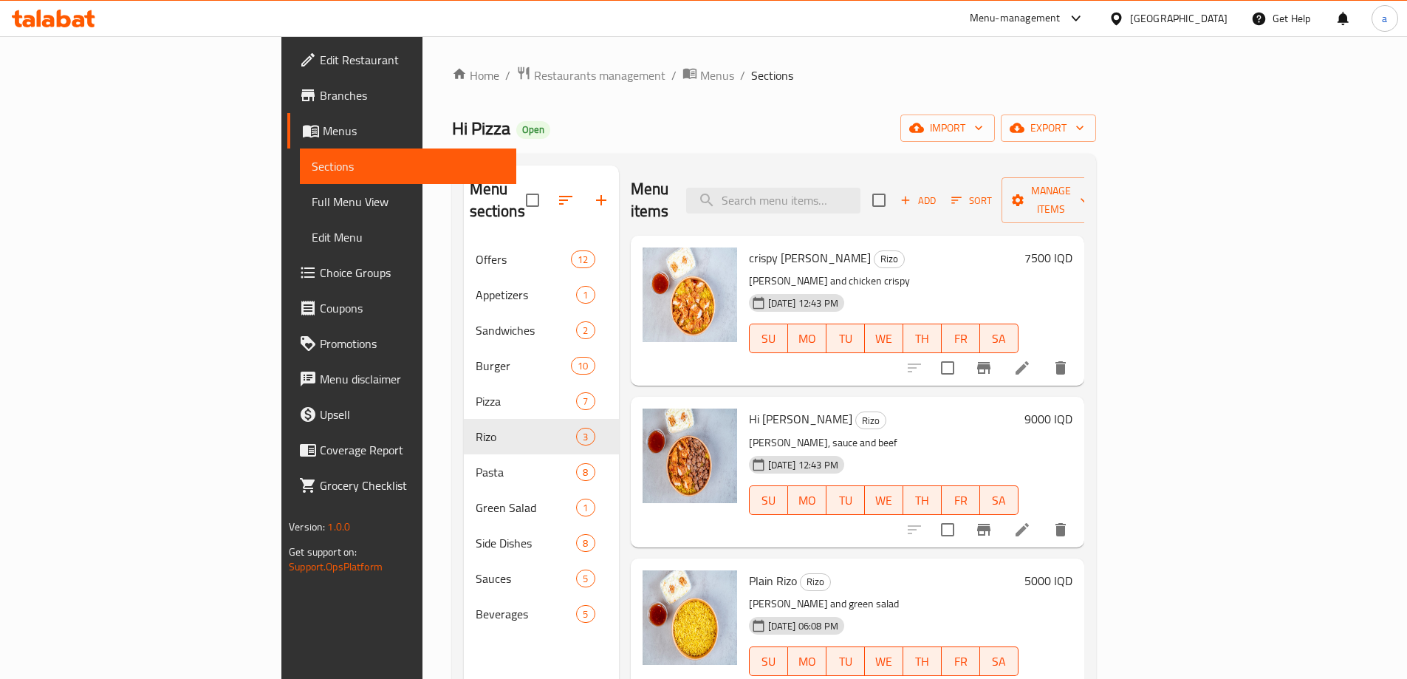
click at [1072, 408] on h6 "9000 IQD" at bounding box center [1048, 418] width 48 height 21
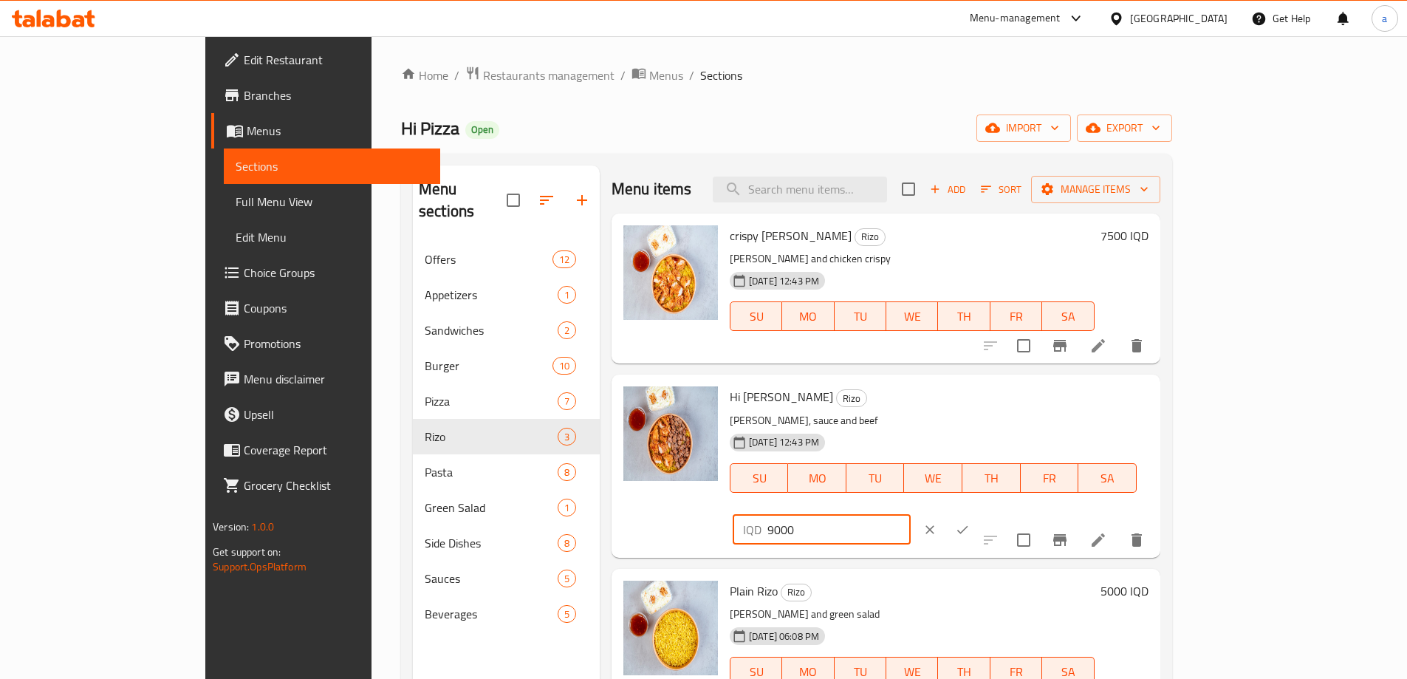
drag, startPoint x: 1229, startPoint y: 407, endPoint x: 1030, endPoint y: 422, distance: 200.0
click at [1030, 422] on div "Hi rizo Rizo rizo rice, sauce and beef 24-06-2024 12:43 PM SU MO TU WE TH FR SA…" at bounding box center [939, 465] width 431 height 171
type input "8500"
click at [970, 522] on icon "ok" at bounding box center [962, 529] width 15 height 15
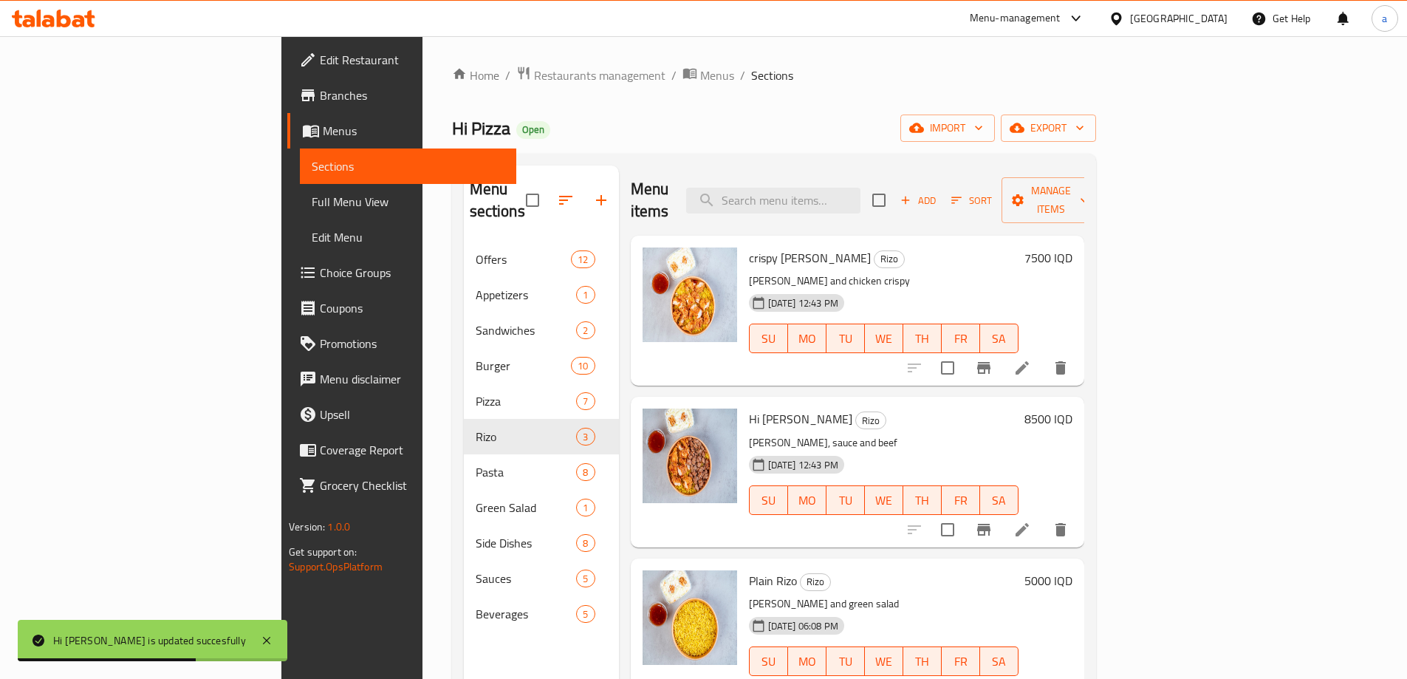
click at [1018, 247] on h6 "crispy rizo Rizo" at bounding box center [884, 257] width 270 height 21
click at [1072, 247] on h6 "7500 IQD" at bounding box center [1048, 257] width 48 height 21
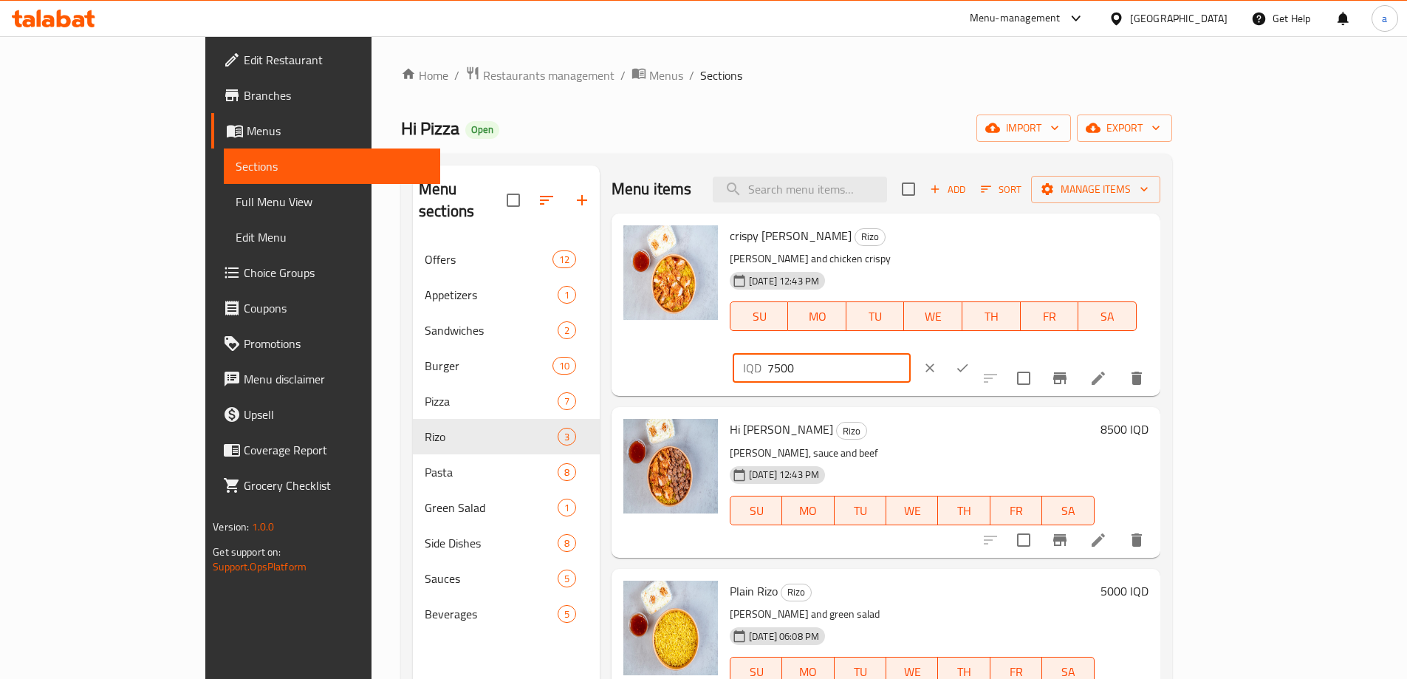
click at [910, 353] on input "7500" at bounding box center [838, 368] width 143 height 30
type input "7000"
click at [970, 360] on icon "ok" at bounding box center [962, 367] width 15 height 15
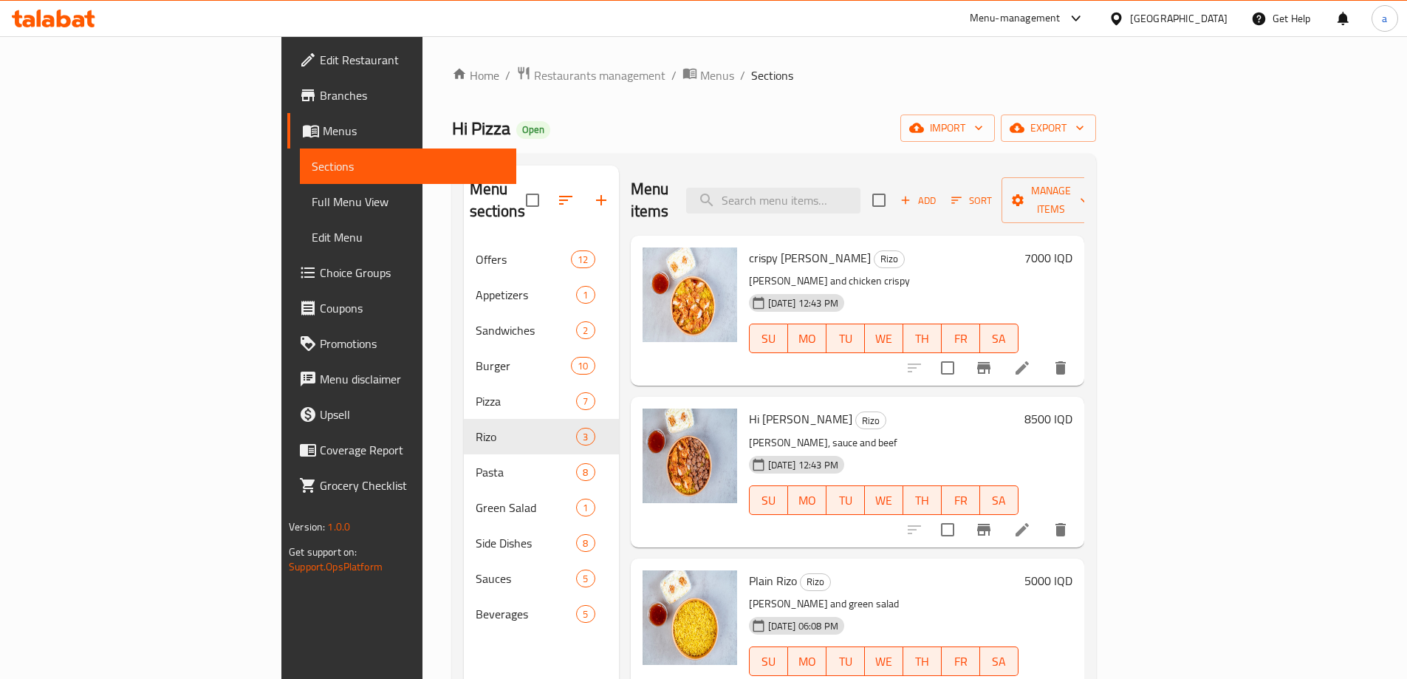
click at [661, 128] on div "Hi Pizza Open import export" at bounding box center [774, 127] width 644 height 27
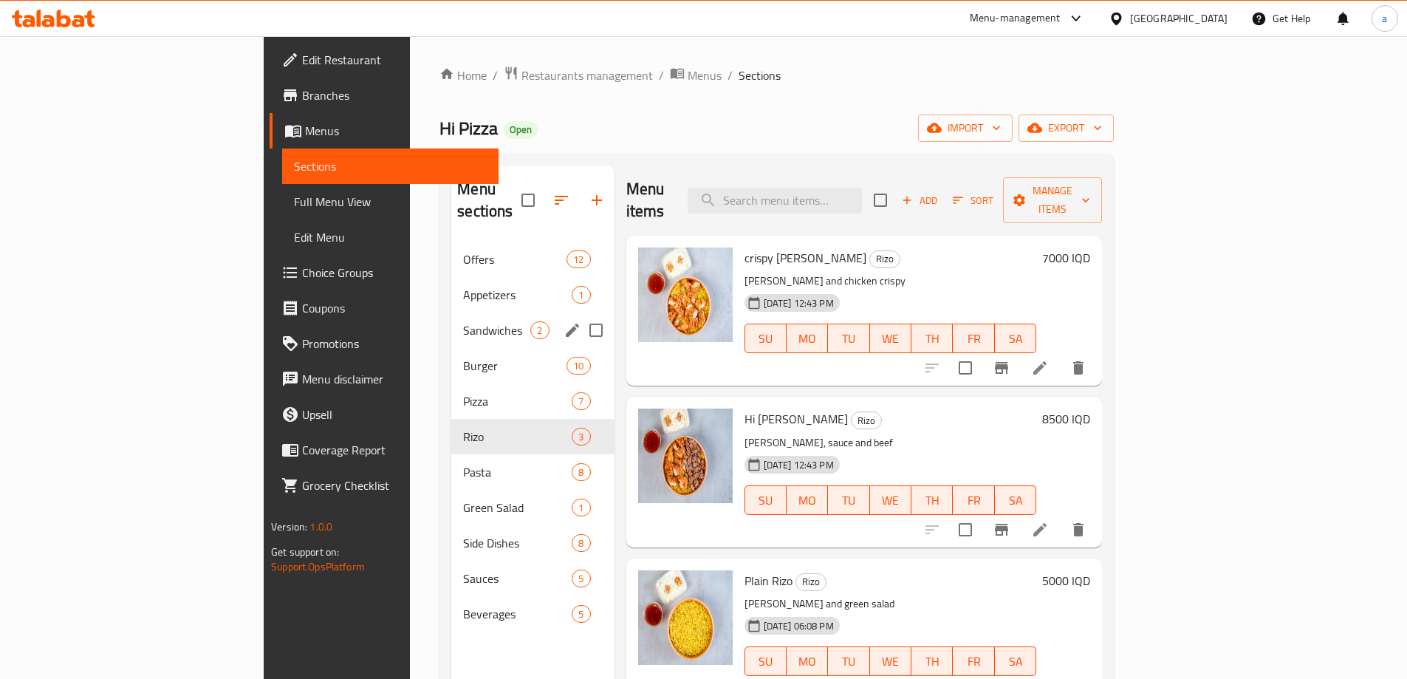
click at [463, 321] on span "Sandwiches" at bounding box center [496, 330] width 67 height 18
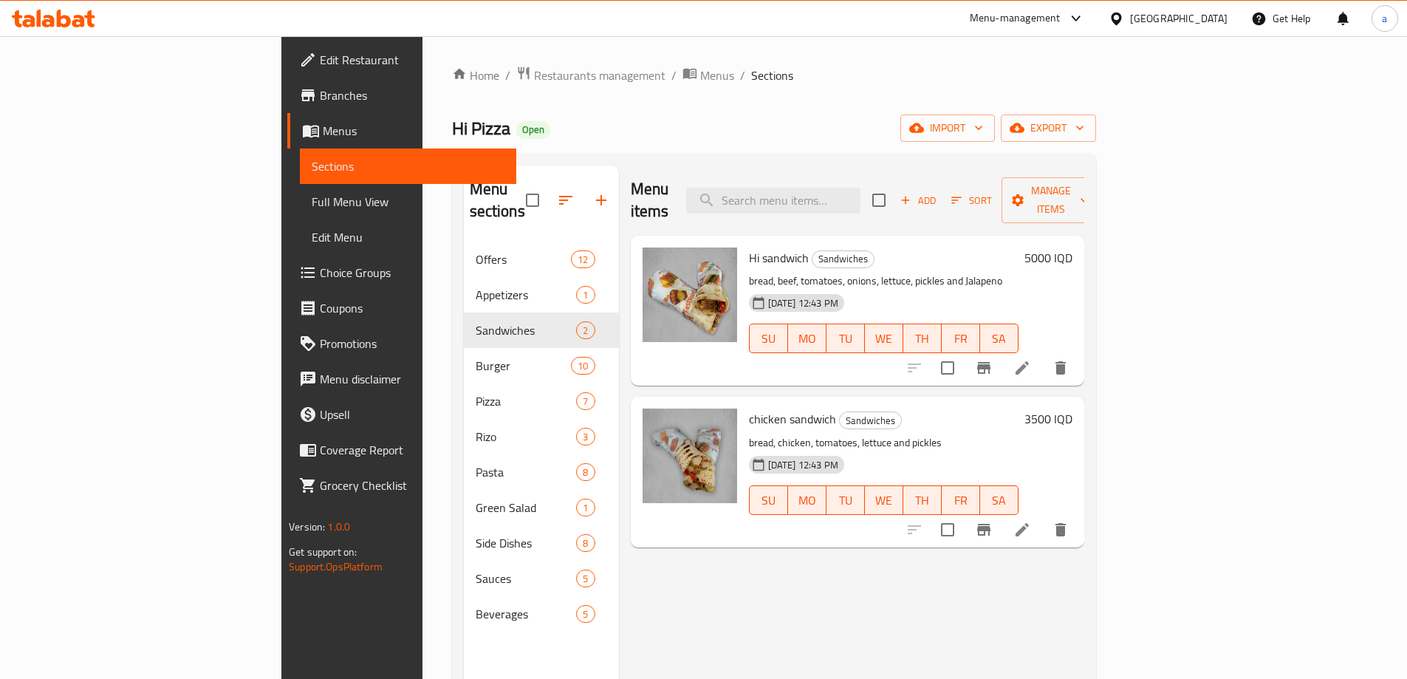
click at [682, 615] on div "Menu items Add Sort Manage items Hi sandwich Sandwiches bread, beef, tomatoes, …" at bounding box center [851, 504] width 465 height 679
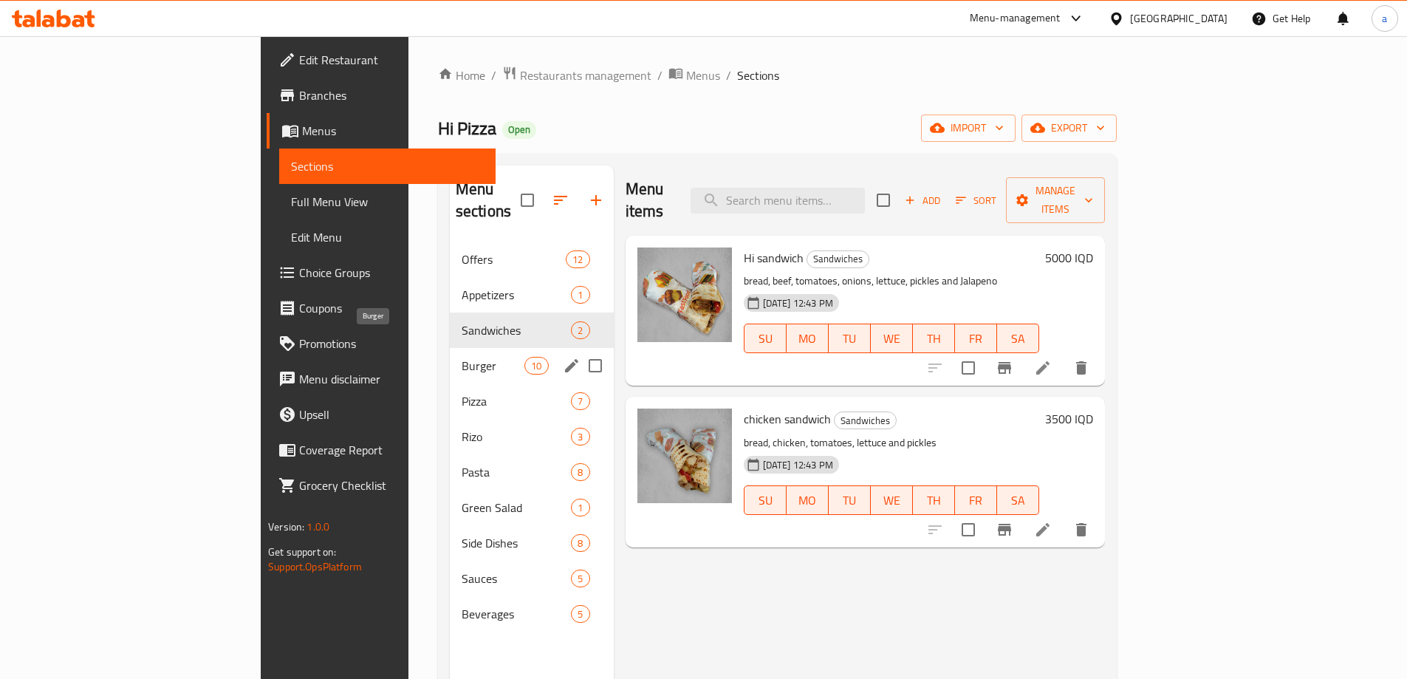
click at [462, 357] on span "Burger" at bounding box center [493, 366] width 63 height 18
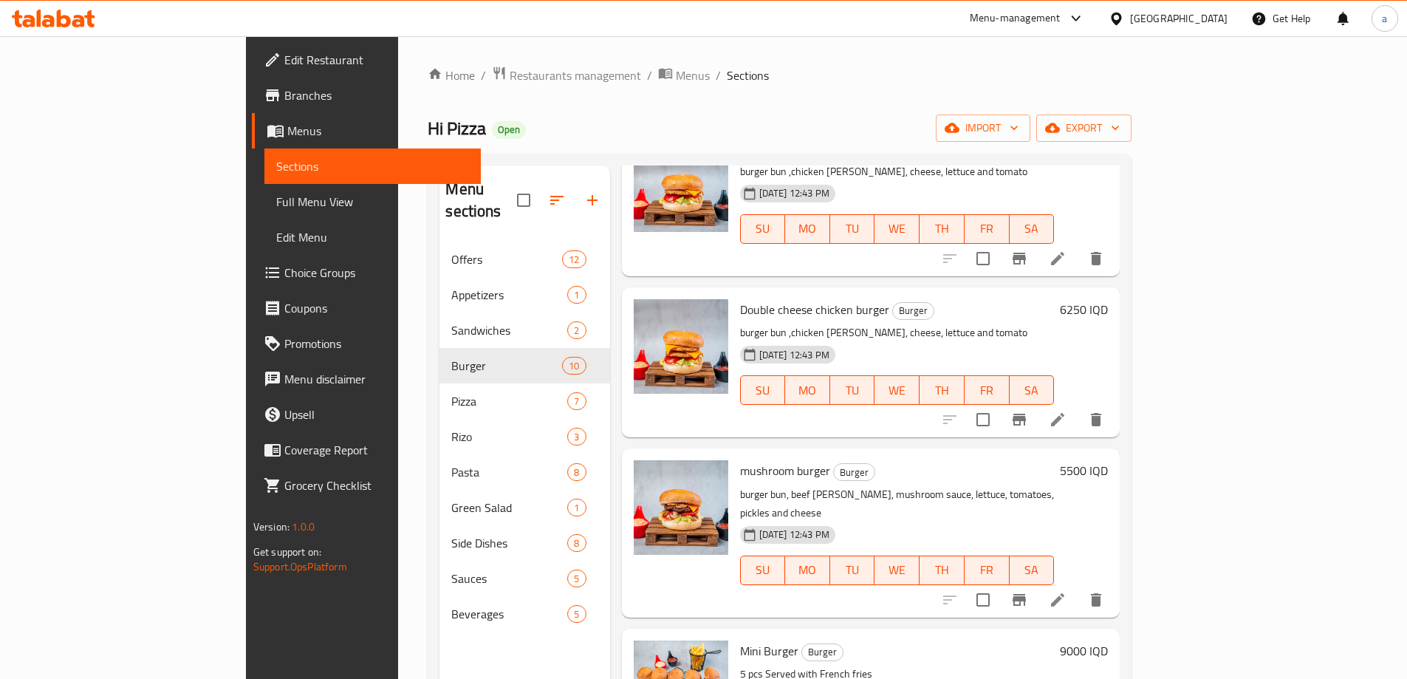
scroll to position [207, 0]
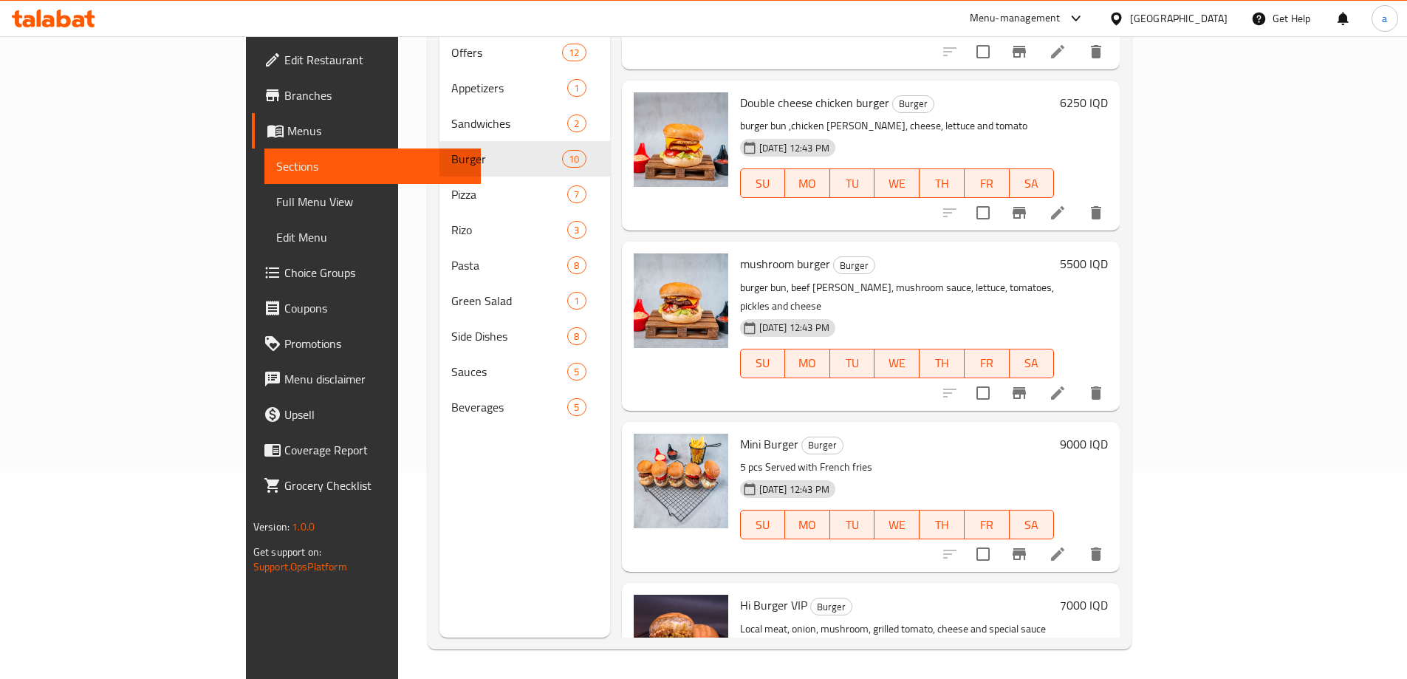
click at [1108, 433] on h6 "9000 IQD" at bounding box center [1084, 443] width 48 height 21
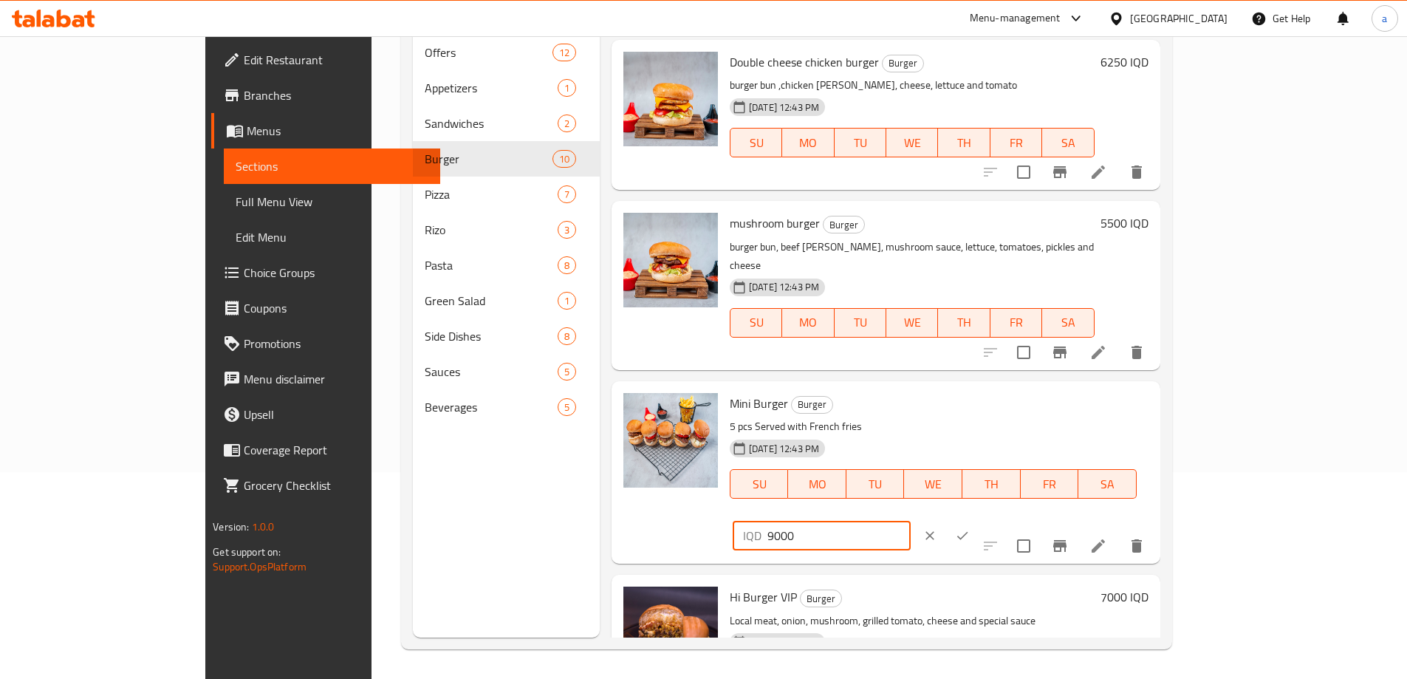
click at [910, 521] on input "9000" at bounding box center [838, 536] width 143 height 30
type input "9500"
click at [970, 528] on icon "ok" at bounding box center [962, 535] width 15 height 15
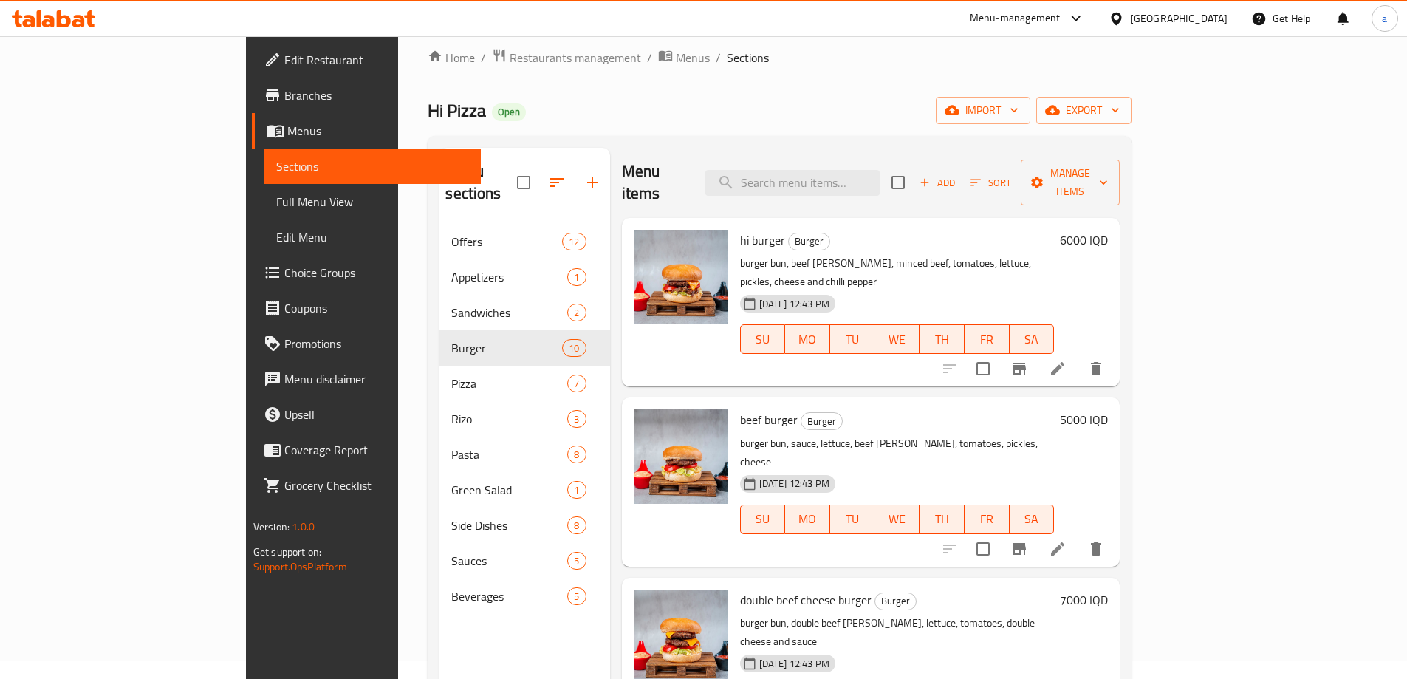
scroll to position [0, 0]
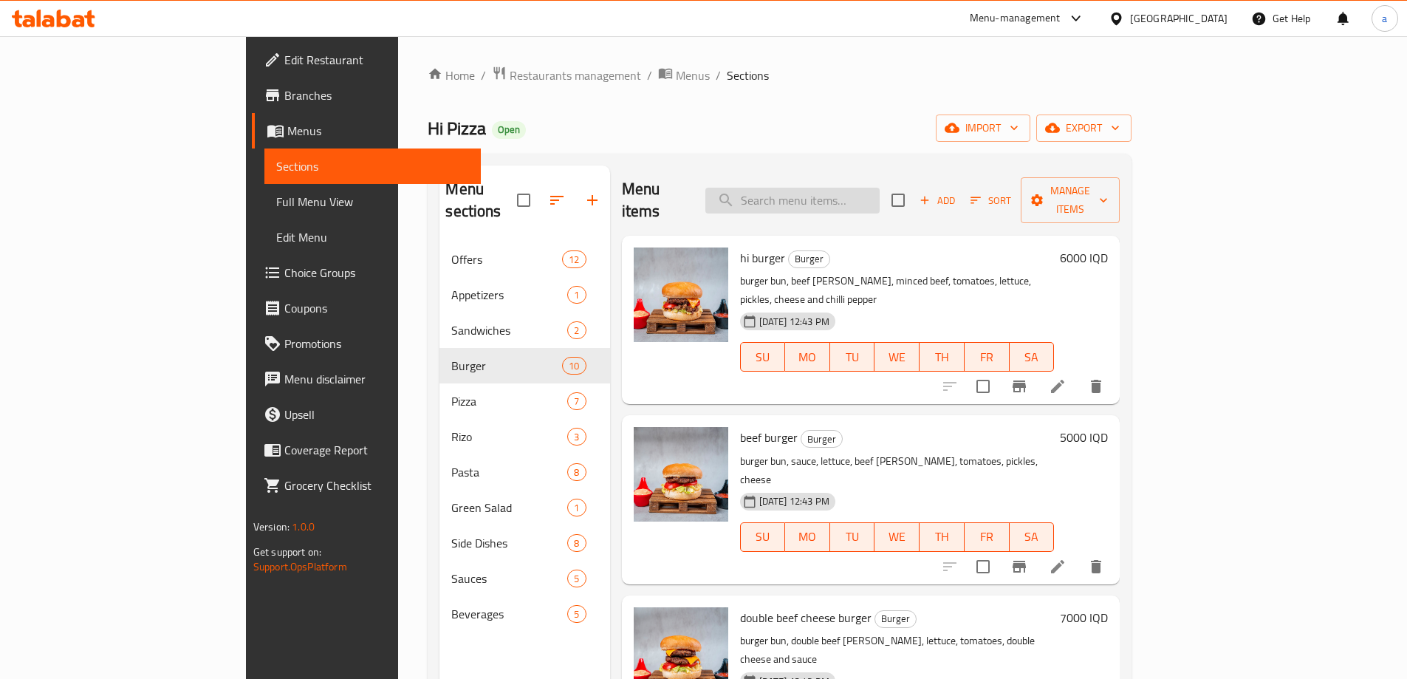
click at [879, 188] on input "search" at bounding box center [792, 201] width 174 height 26
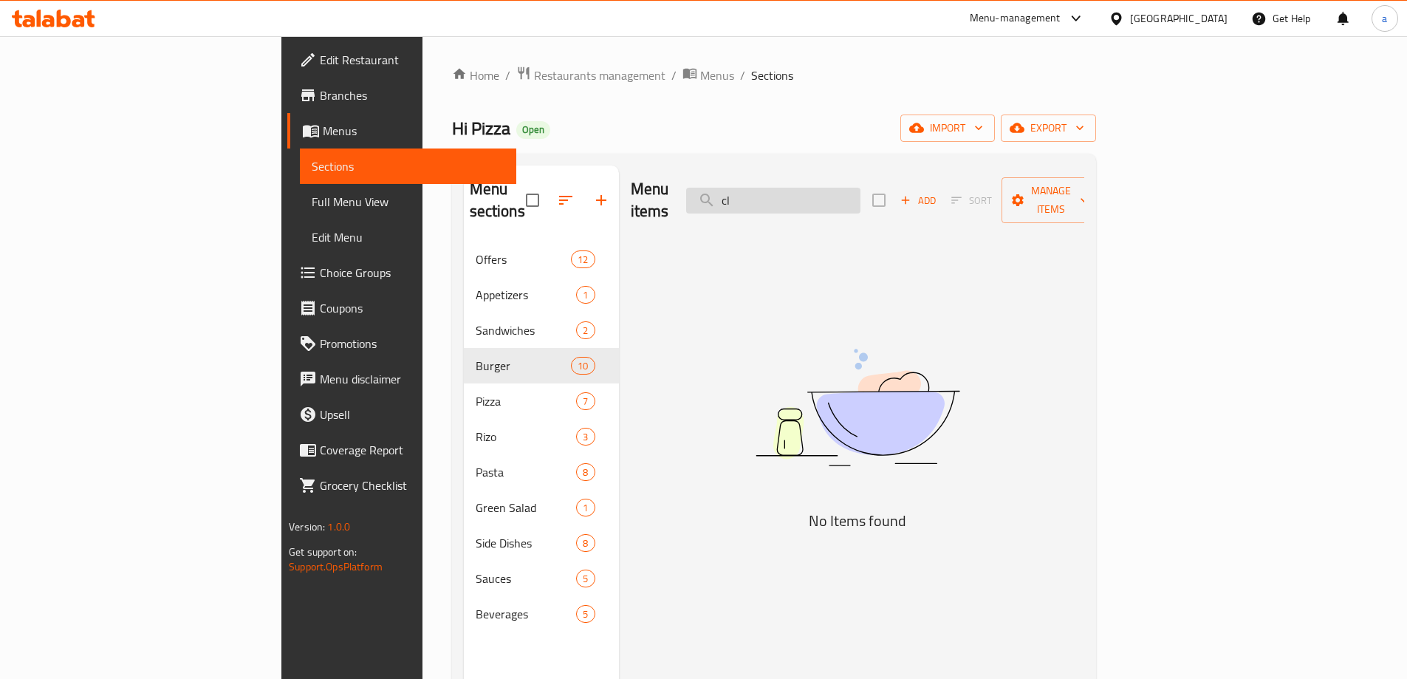
type input "c"
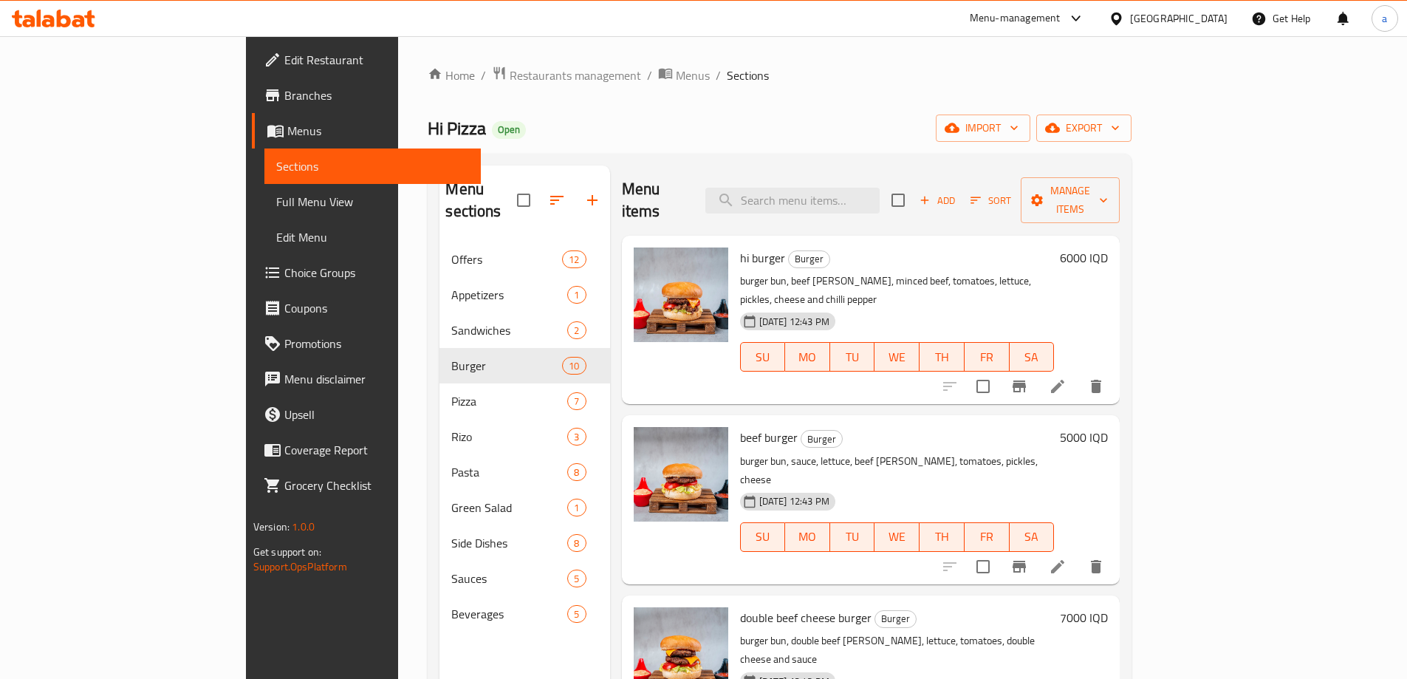
click at [673, 81] on ol "Home / Restaurants management / Menus / Sections" at bounding box center [780, 75] width 704 height 19
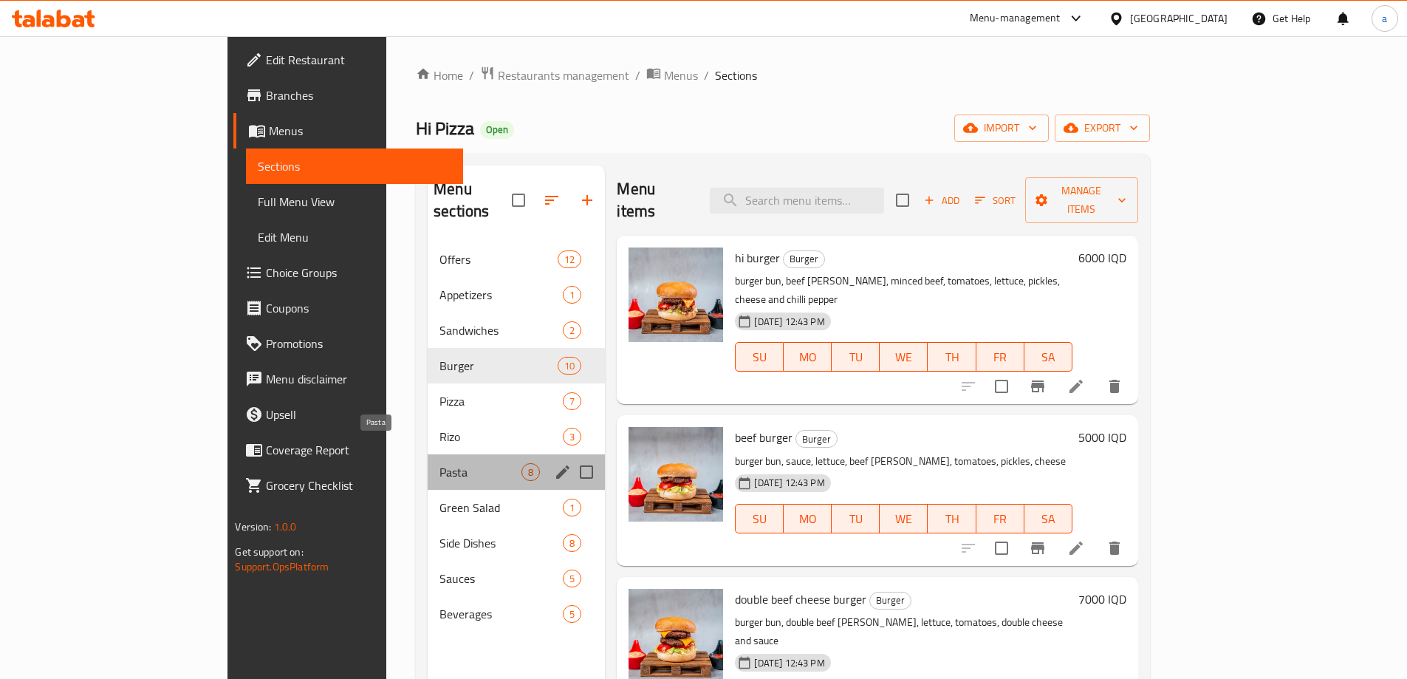
click at [439, 463] on span "Pasta" at bounding box center [480, 472] width 82 height 18
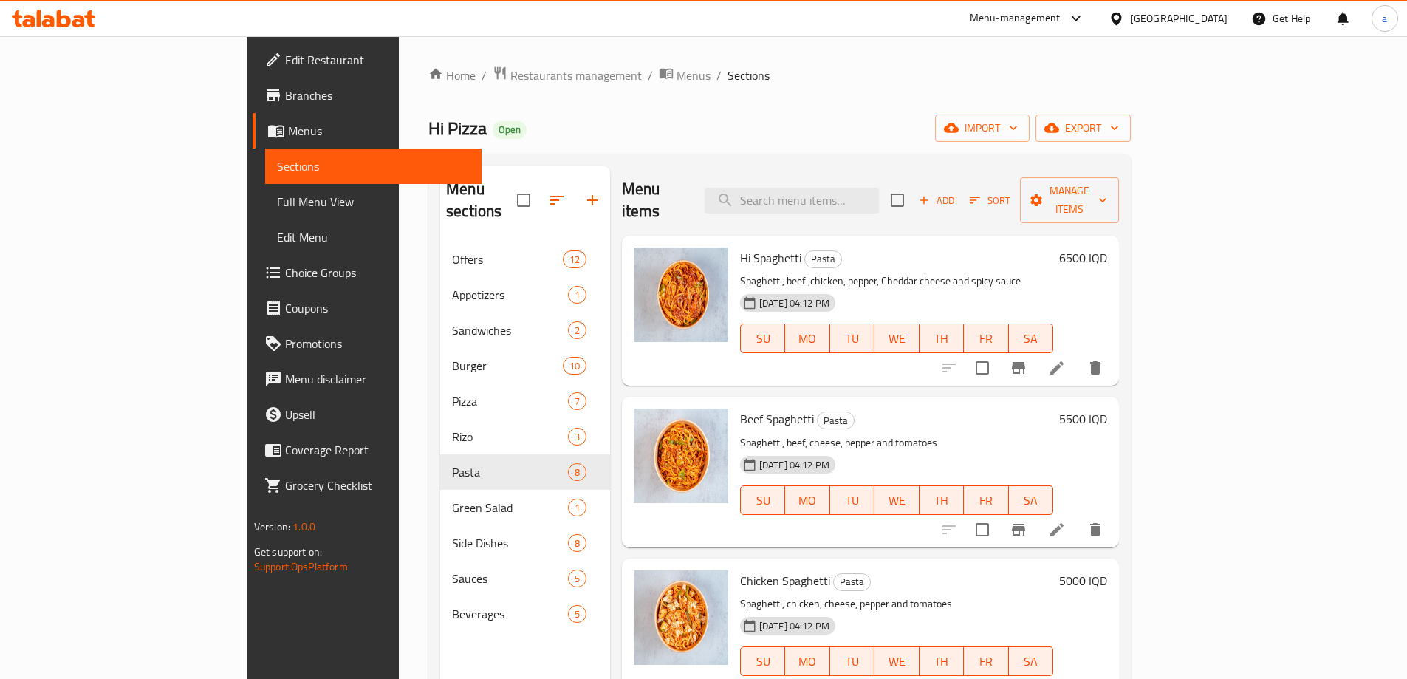
click at [1107, 247] on h6 "6500 IQD" at bounding box center [1083, 257] width 48 height 21
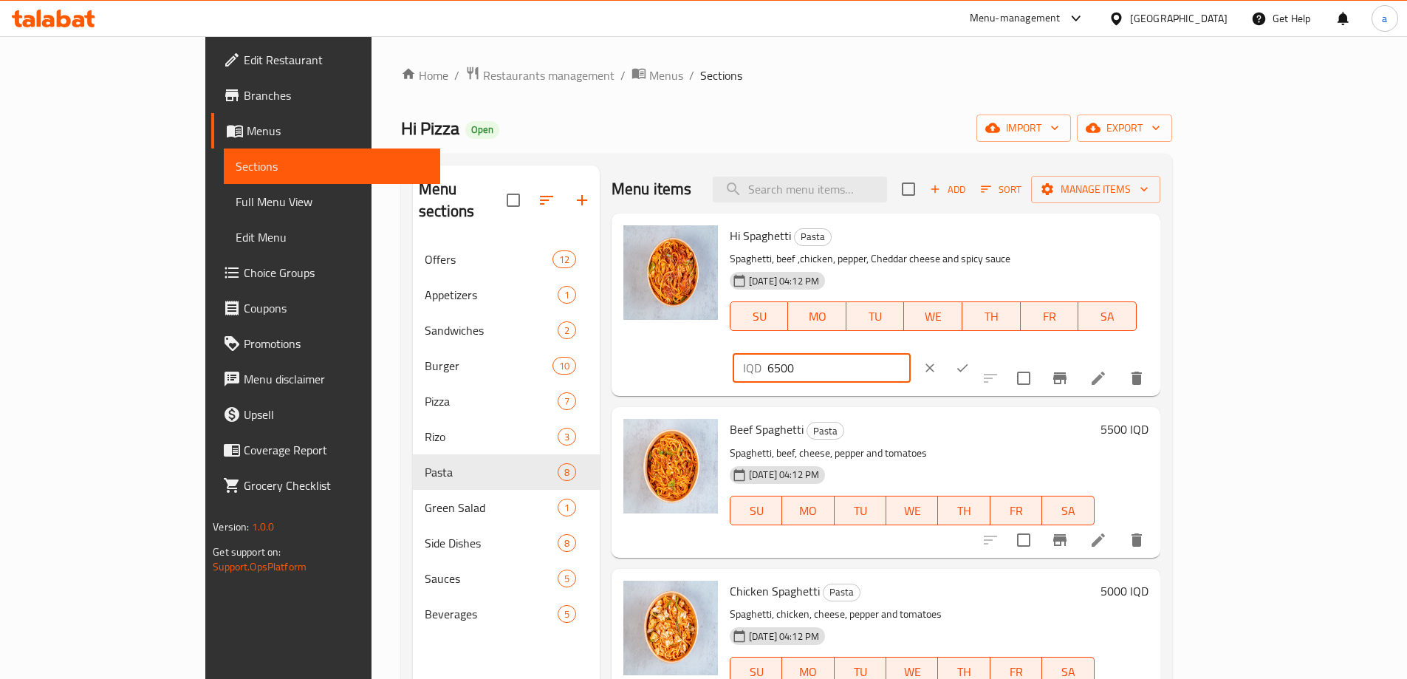
drag, startPoint x: 1147, startPoint y: 237, endPoint x: 1193, endPoint y: 241, distance: 46.7
click at [910, 353] on input "6500" at bounding box center [838, 368] width 143 height 30
type input "6750"
click at [970, 360] on icon "ok" at bounding box center [962, 367] width 15 height 15
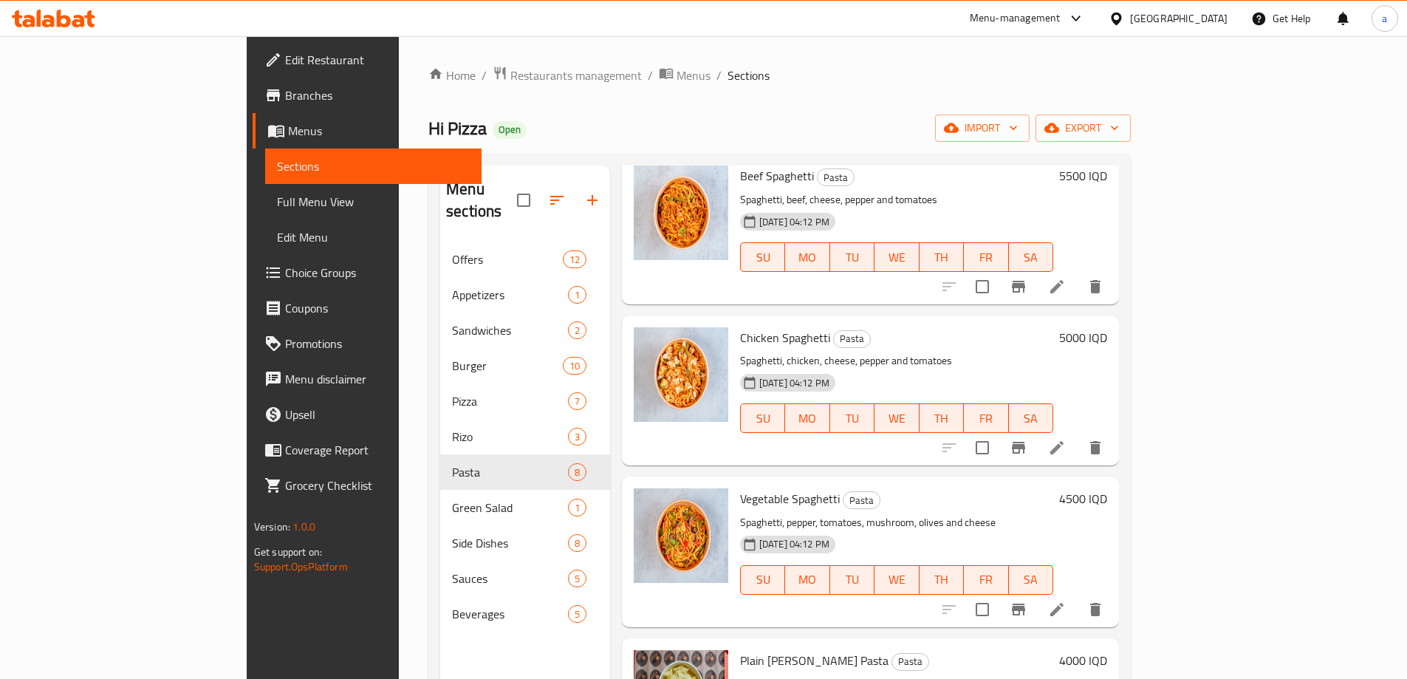
scroll to position [222, 0]
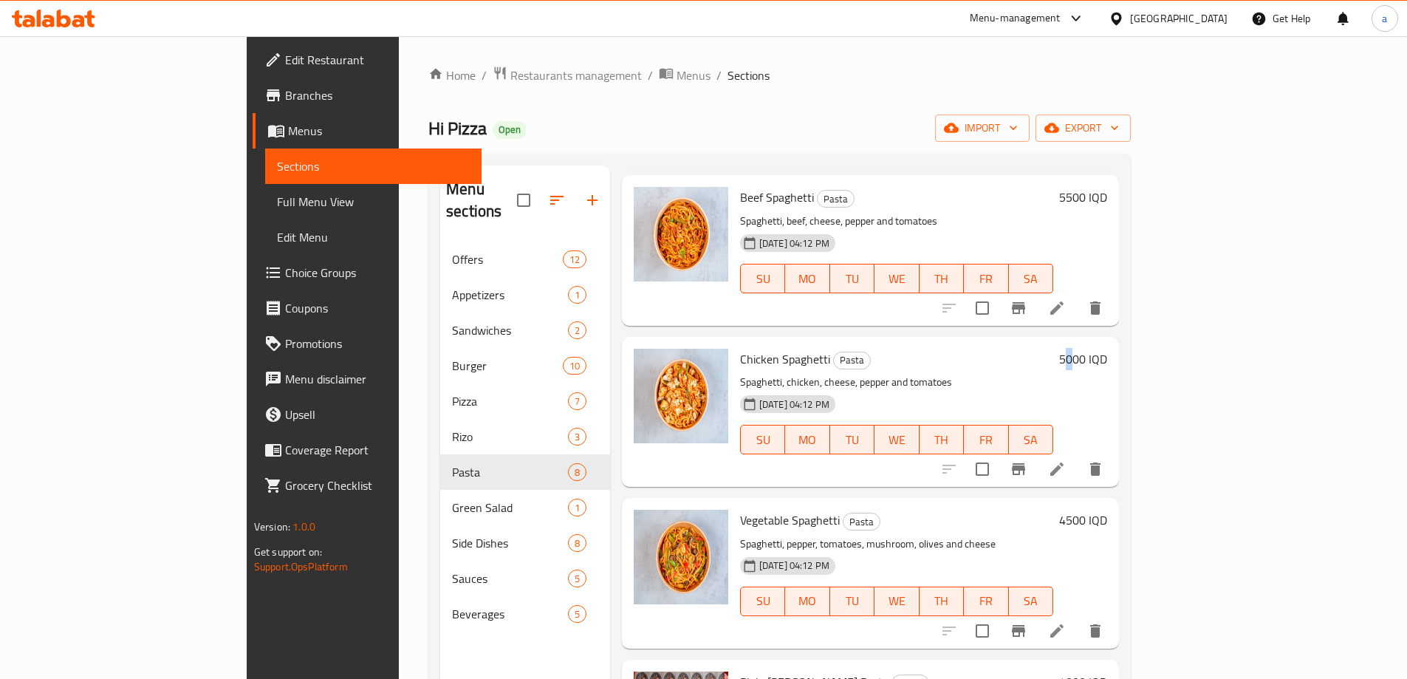
click at [1107, 349] on h6 "5000 IQD" at bounding box center [1083, 359] width 48 height 21
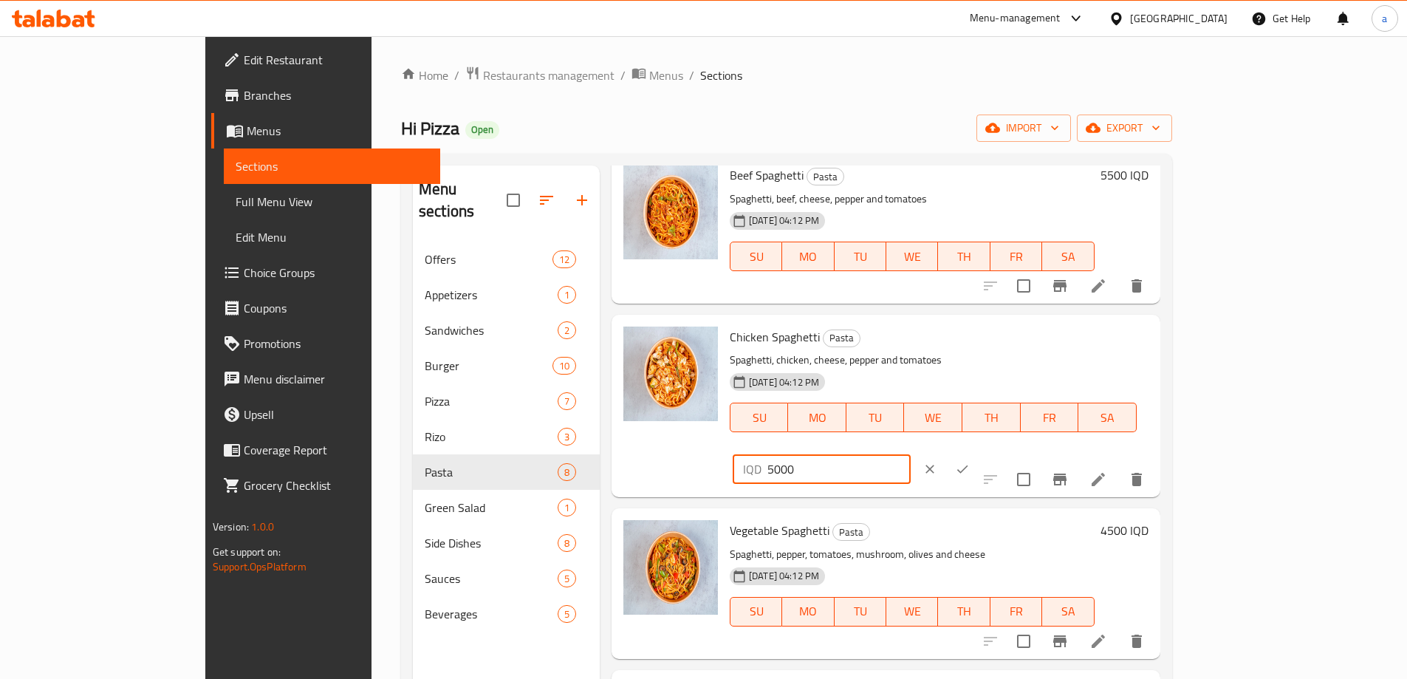
click at [910, 454] on input "5000" at bounding box center [838, 469] width 143 height 30
drag, startPoint x: 1214, startPoint y: 336, endPoint x: 1207, endPoint y: 342, distance: 9.5
click at [910, 454] on input "5000" at bounding box center [838, 469] width 143 height 30
drag, startPoint x: 1207, startPoint y: 342, endPoint x: 1073, endPoint y: 349, distance: 133.8
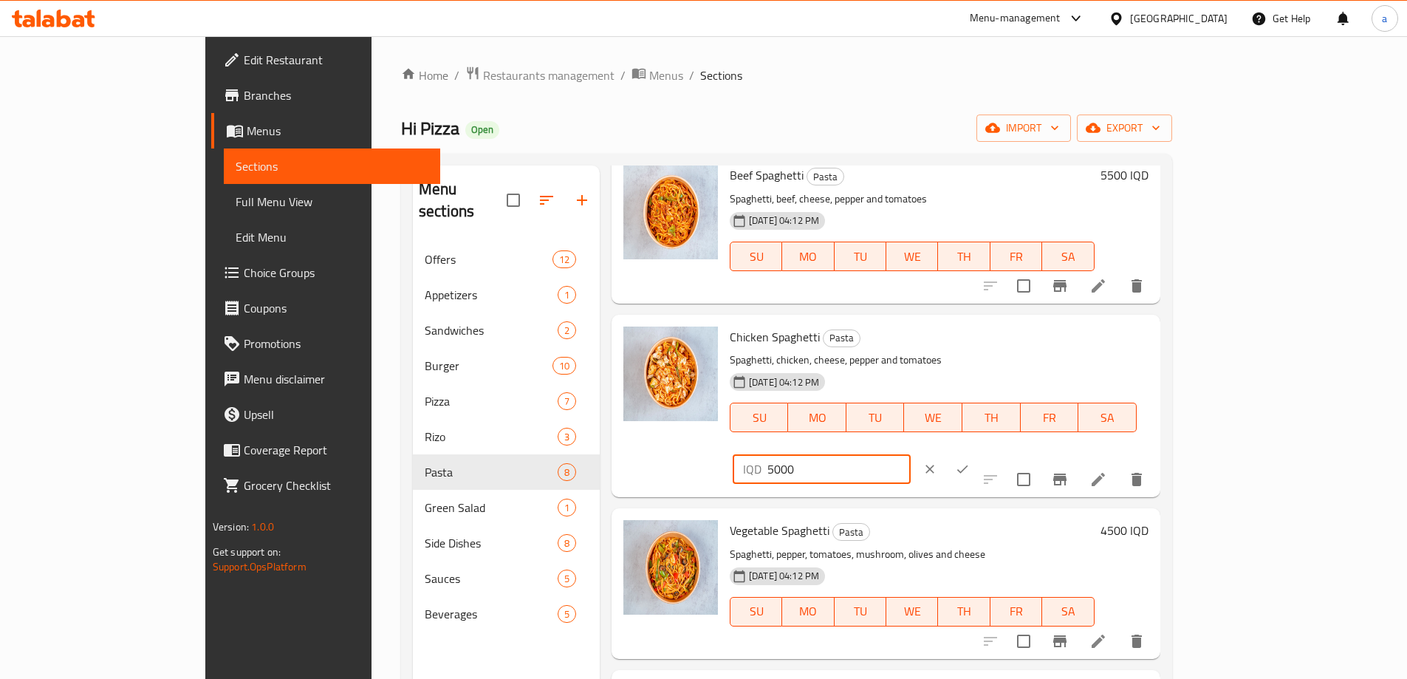
click at [1073, 349] on div "Chicken Spaghetti Pasta Spaghetti, chicken, cheese, pepper and tomatoes 24-06-2…" at bounding box center [939, 405] width 431 height 171
type input "4500"
click at [970, 462] on icon "ok" at bounding box center [962, 469] width 15 height 15
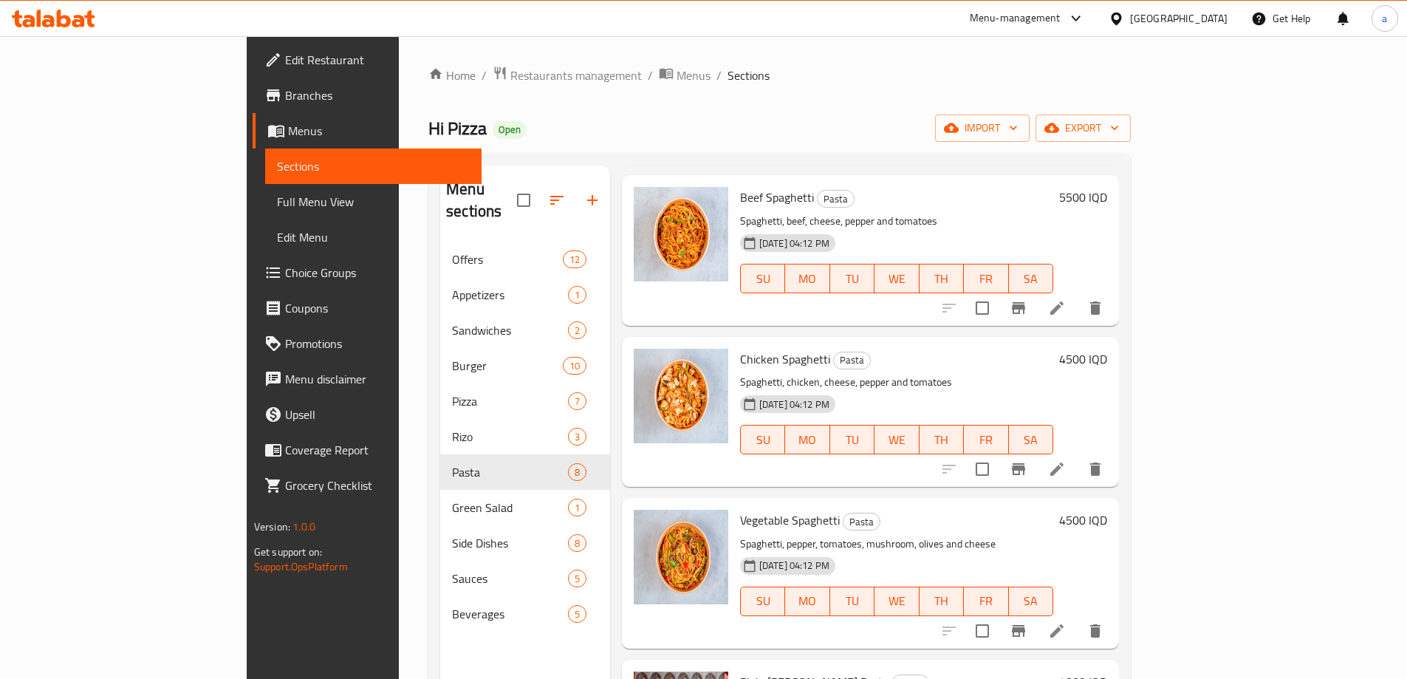
click at [1107, 510] on h6 "4500 IQD" at bounding box center [1083, 520] width 48 height 21
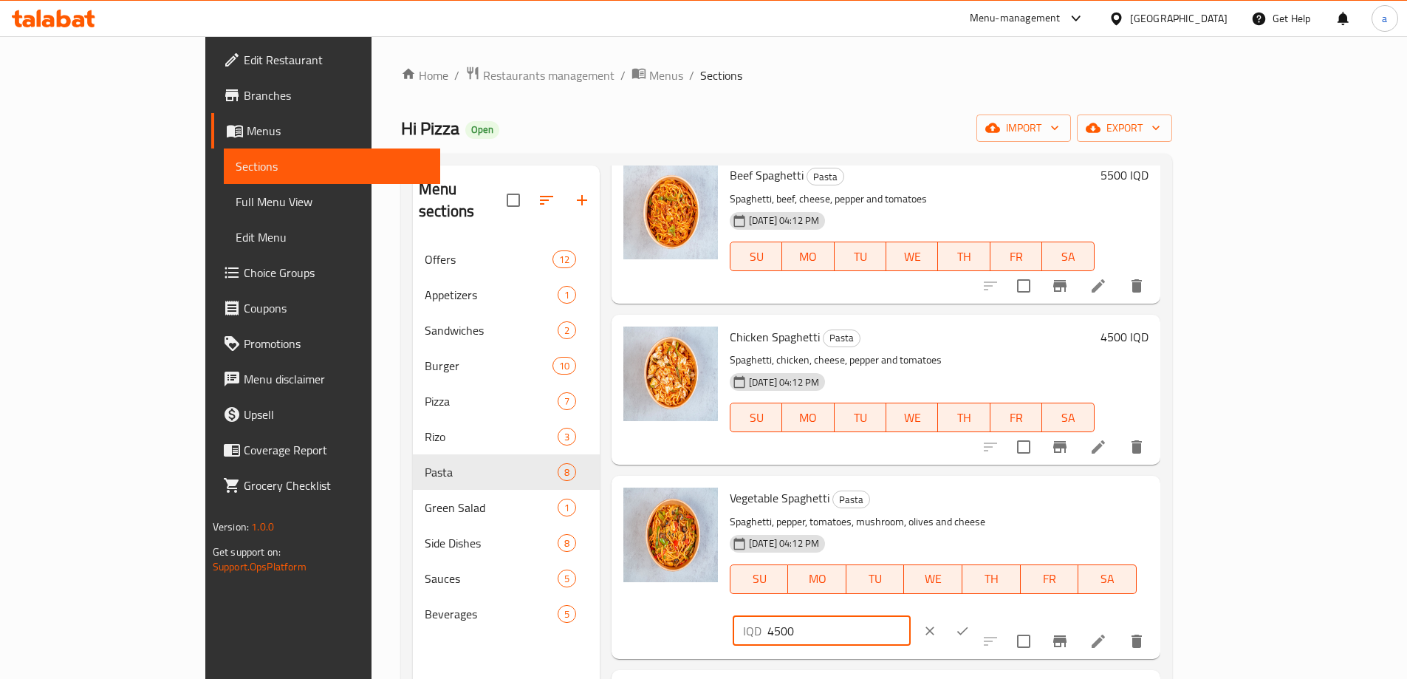
drag, startPoint x: 1207, startPoint y: 498, endPoint x: 1015, endPoint y: 526, distance: 193.3
click at [1015, 526] on div "Vegetable Spaghetti Pasta Spaghetti, pepper, tomatoes, mushroom, olives and che…" at bounding box center [939, 566] width 431 height 171
type input "3750"
click at [978, 614] on button "ok" at bounding box center [962, 630] width 32 height 32
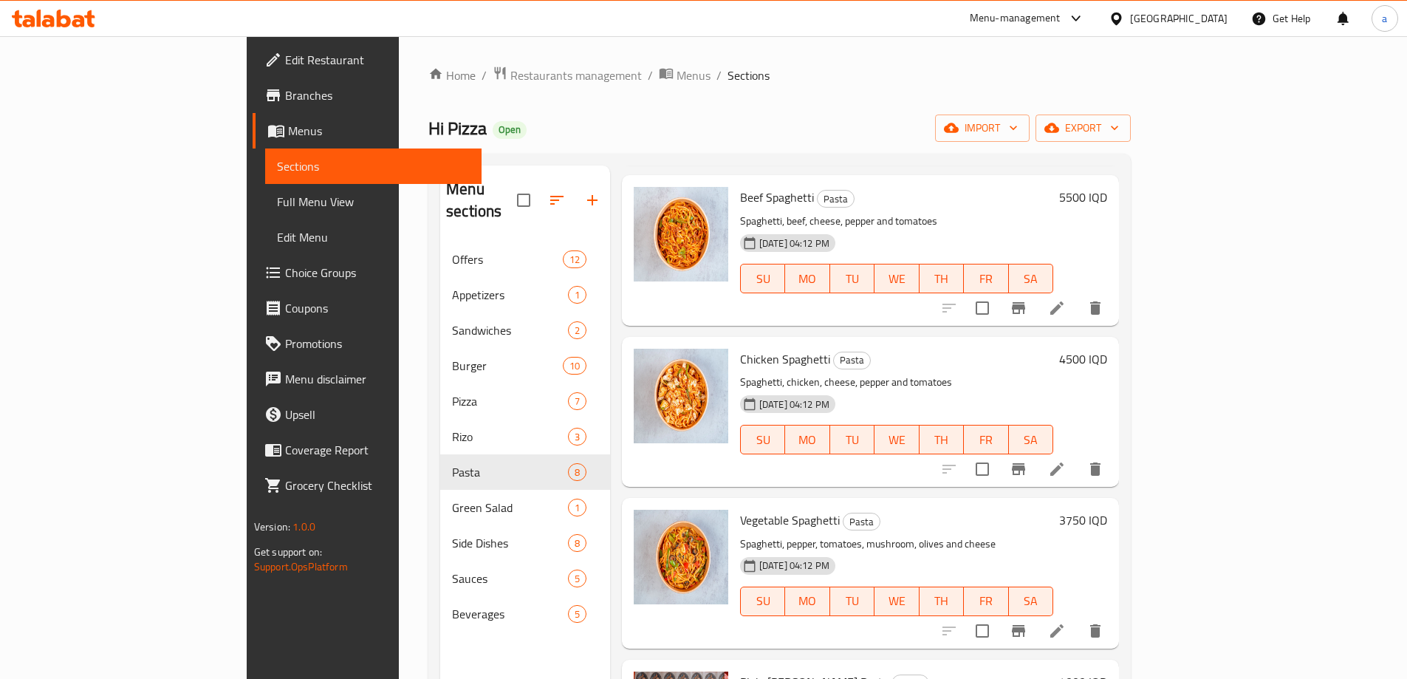
click at [682, 132] on div "Hi Pizza Open import export" at bounding box center [779, 127] width 702 height 27
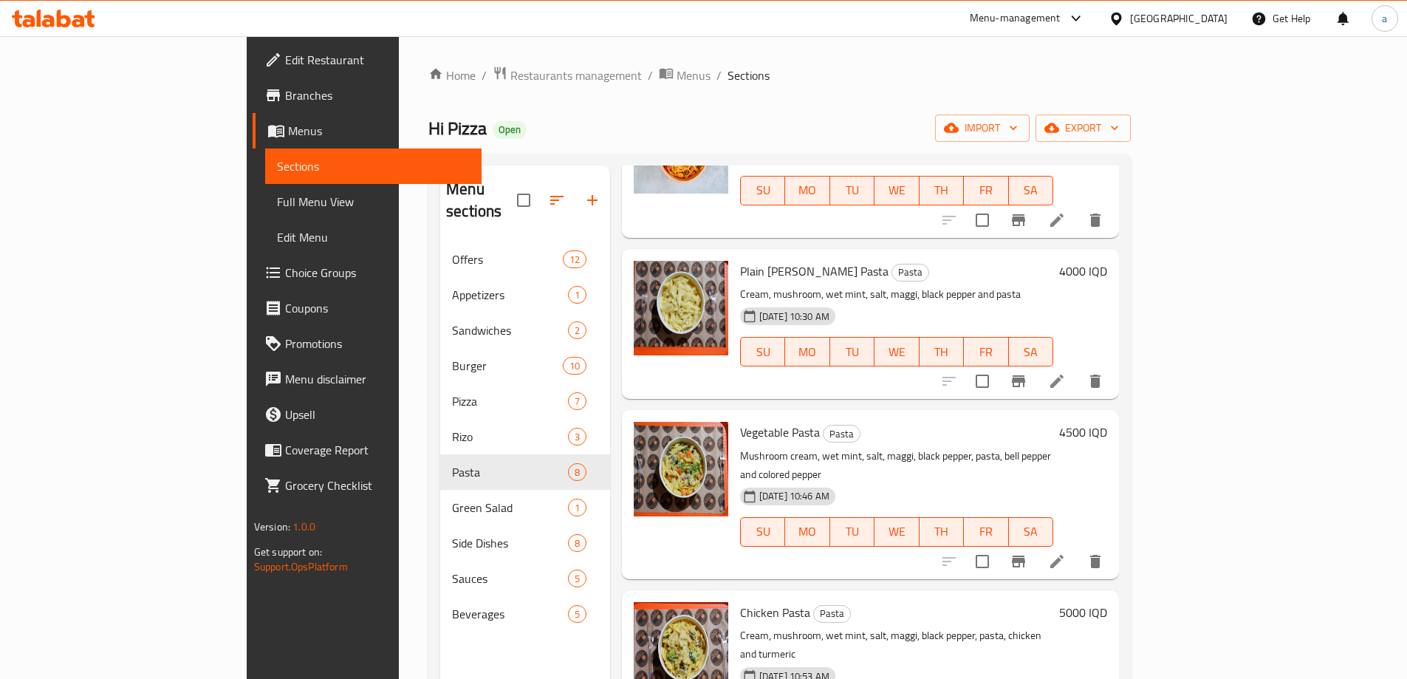
scroll to position [634, 0]
click at [1107, 420] on h6 "4500 IQD" at bounding box center [1083, 430] width 48 height 21
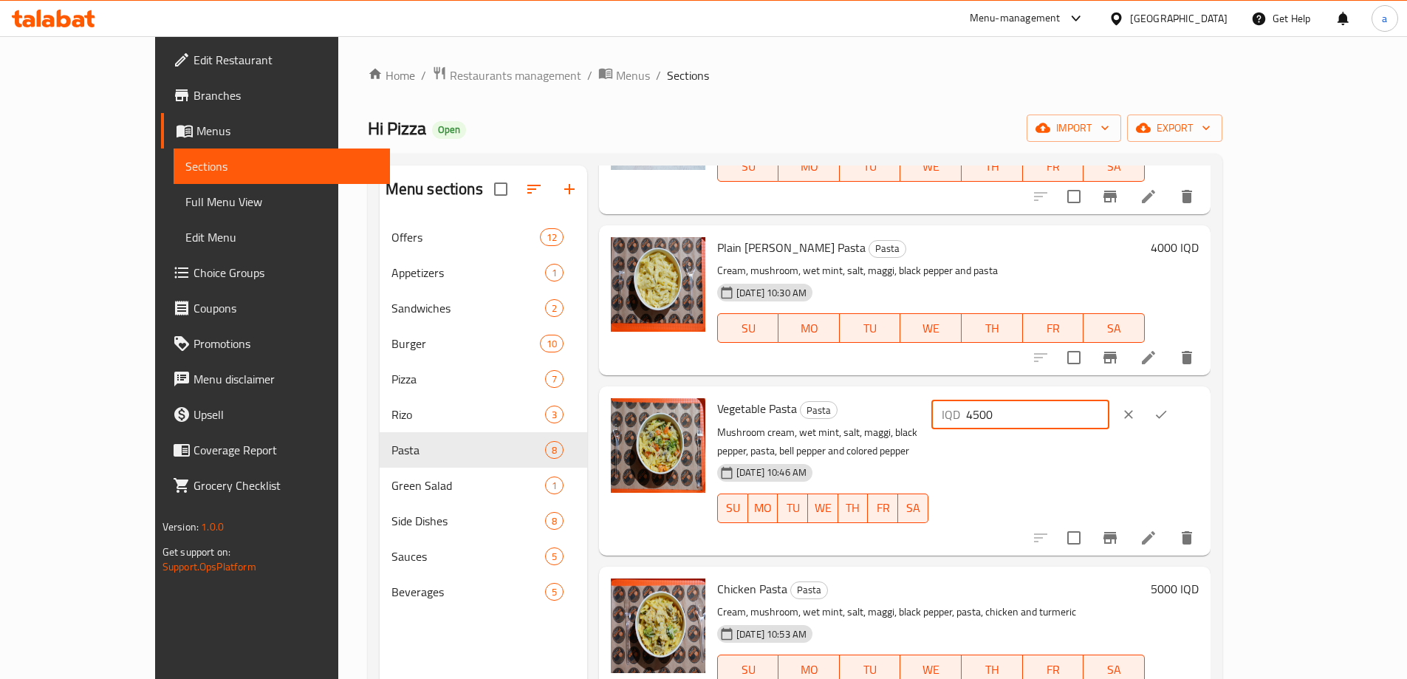
drag, startPoint x: 1184, startPoint y: 420, endPoint x: 1052, endPoint y: 425, distance: 131.5
click at [1052, 425] on div "Vegetable Pasta Pasta Mushroom cream, wet mint, salt, maggi, black pepper, past…" at bounding box center [957, 470] width 493 height 157
type input "5250"
click at [1177, 423] on button "ok" at bounding box center [1161, 414] width 32 height 32
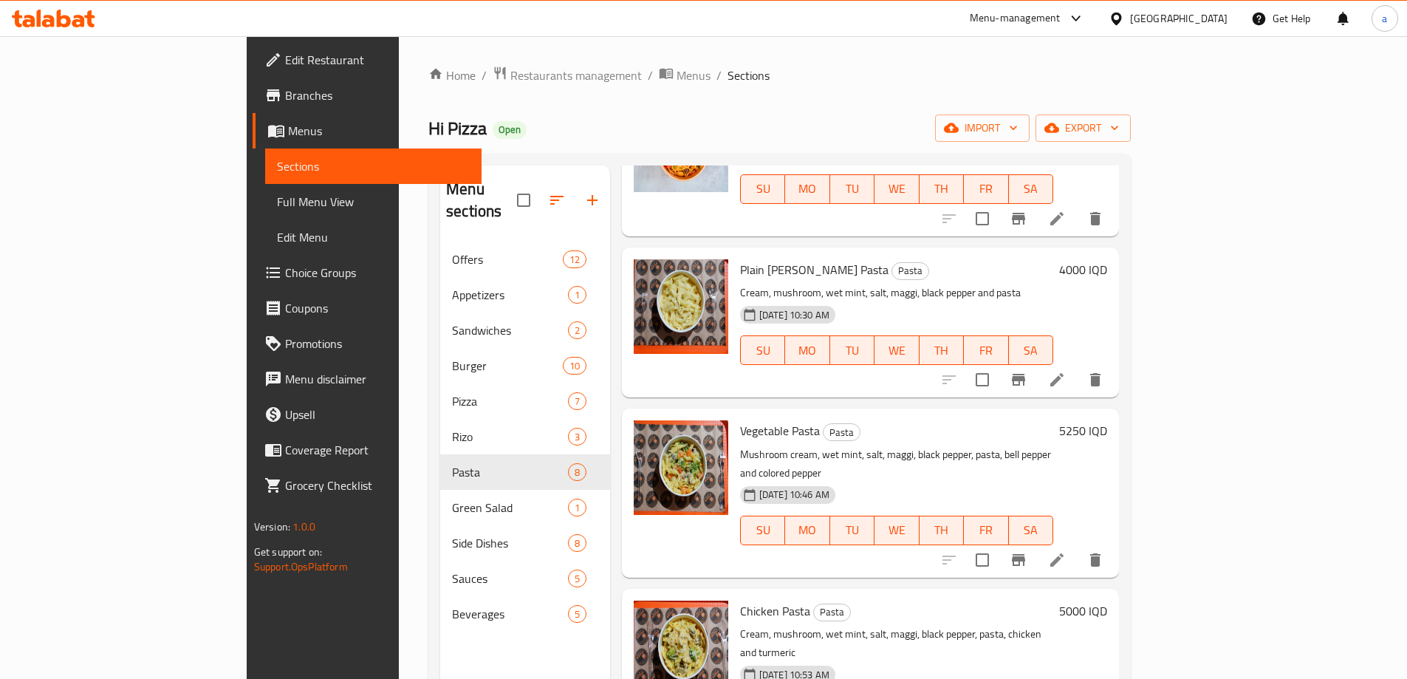
click at [1107, 600] on h6 "5000 IQD" at bounding box center [1083, 610] width 48 height 21
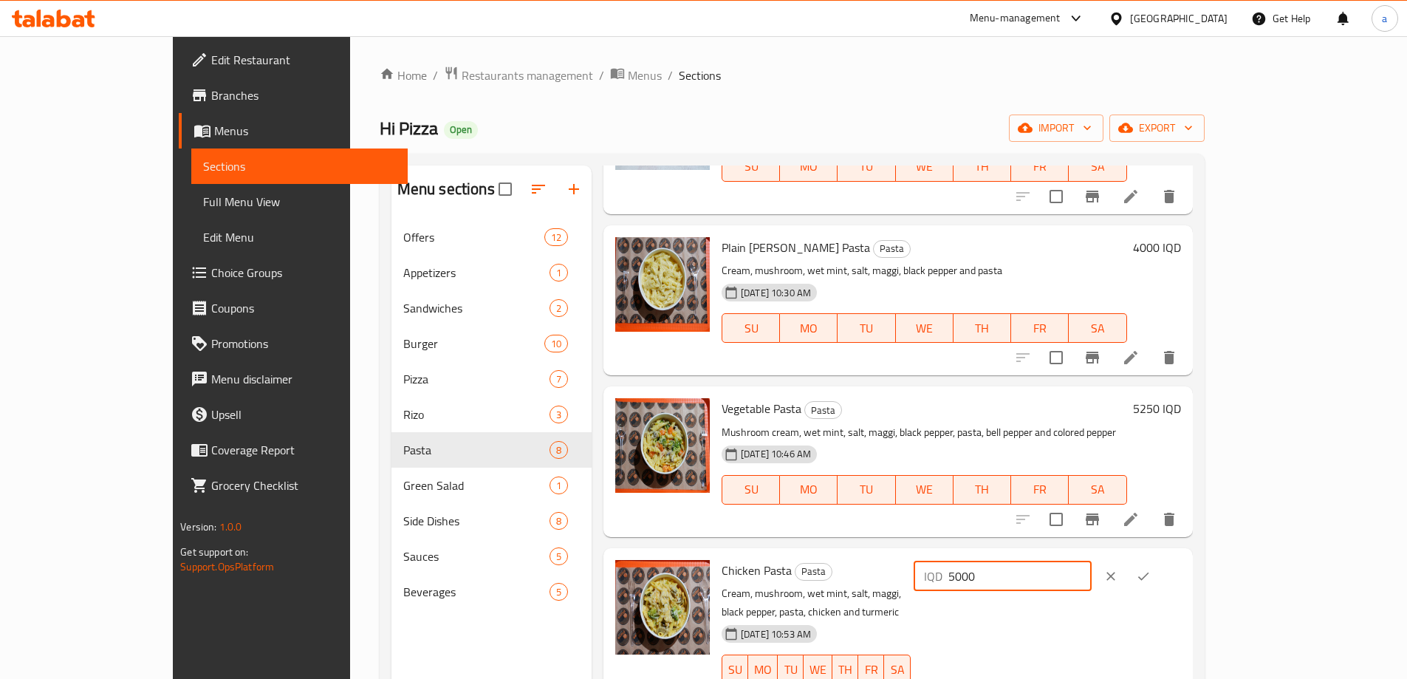
drag, startPoint x: 1168, startPoint y: 573, endPoint x: 1150, endPoint y: 577, distance: 19.0
click at [1091, 577] on input "5000" at bounding box center [1019, 576] width 143 height 30
type input "5750"
click at [1159, 586] on button "ok" at bounding box center [1143, 576] width 32 height 32
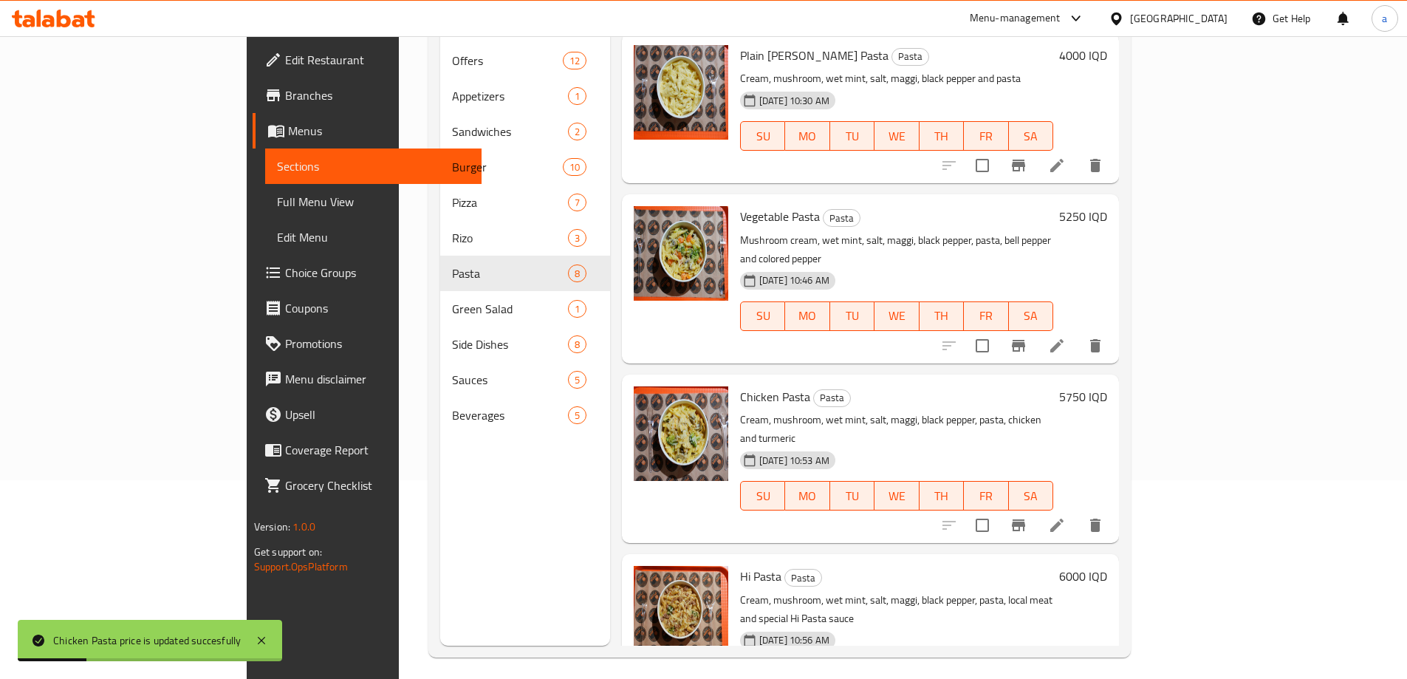
scroll to position [207, 0]
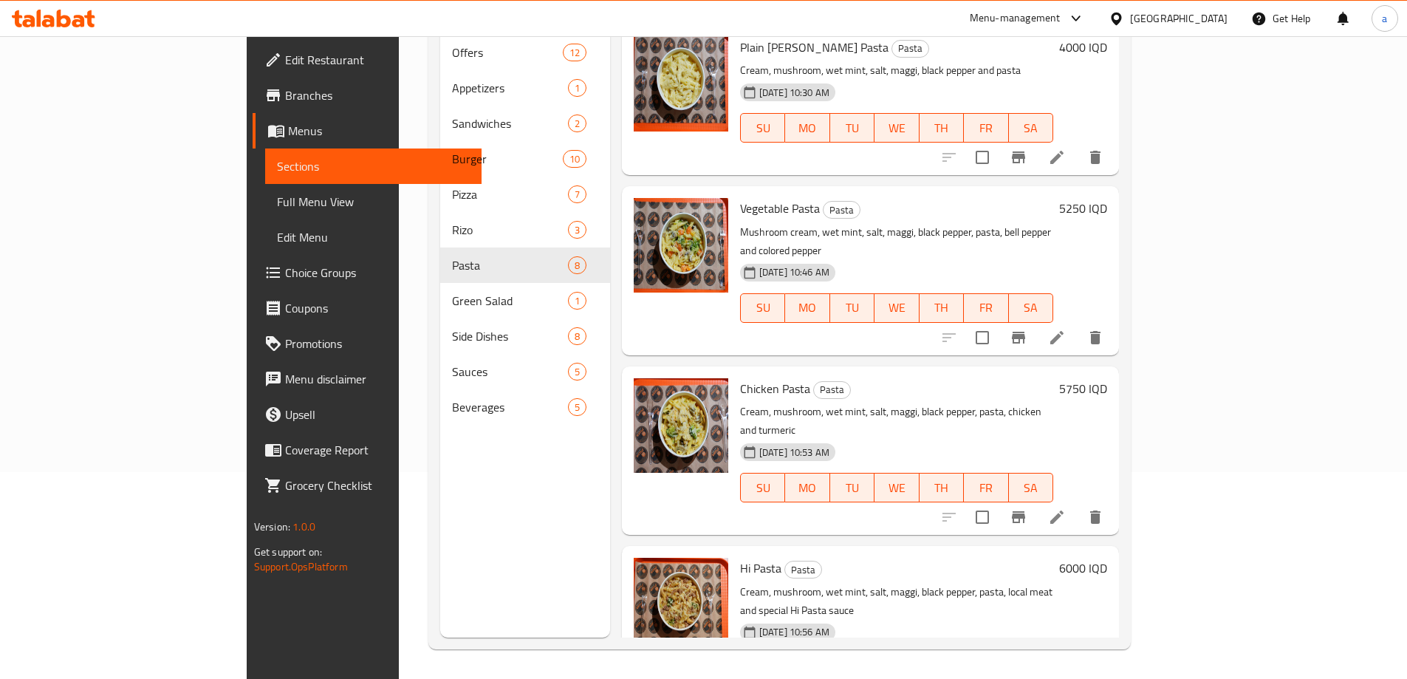
click at [1107, 558] on h6 "6000 IQD" at bounding box center [1083, 568] width 48 height 21
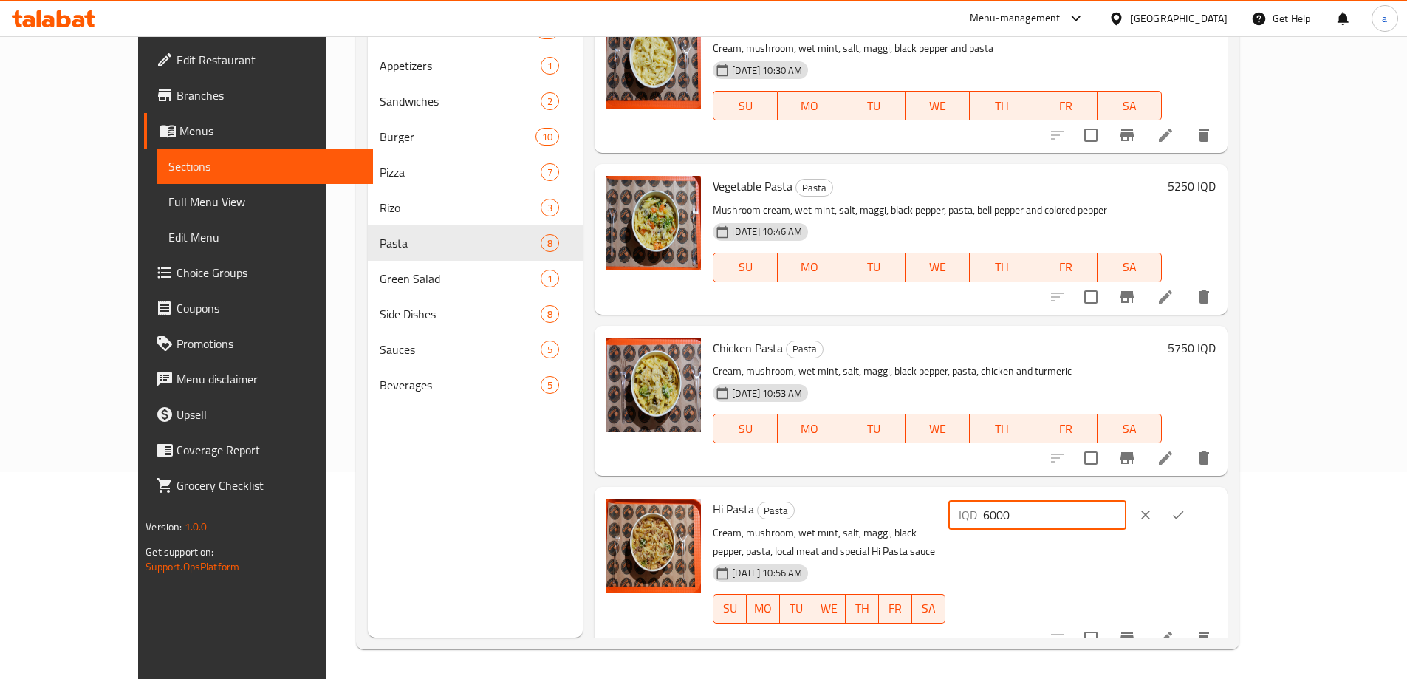
drag, startPoint x: 1148, startPoint y: 509, endPoint x: 1191, endPoint y: 521, distance: 45.1
click at [1126, 521] on input "6000" at bounding box center [1054, 515] width 143 height 30
type input "6750"
click at [1185, 510] on icon "ok" at bounding box center [1177, 514] width 15 height 15
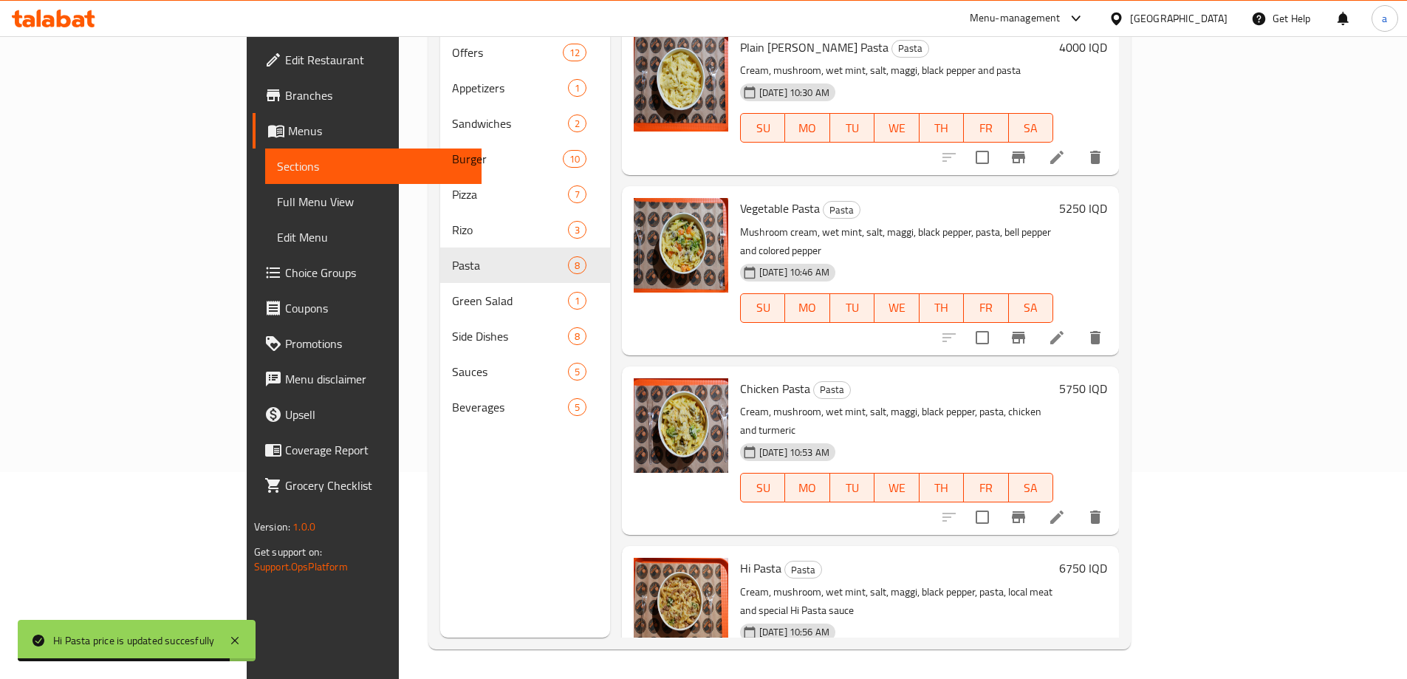
scroll to position [428, 0]
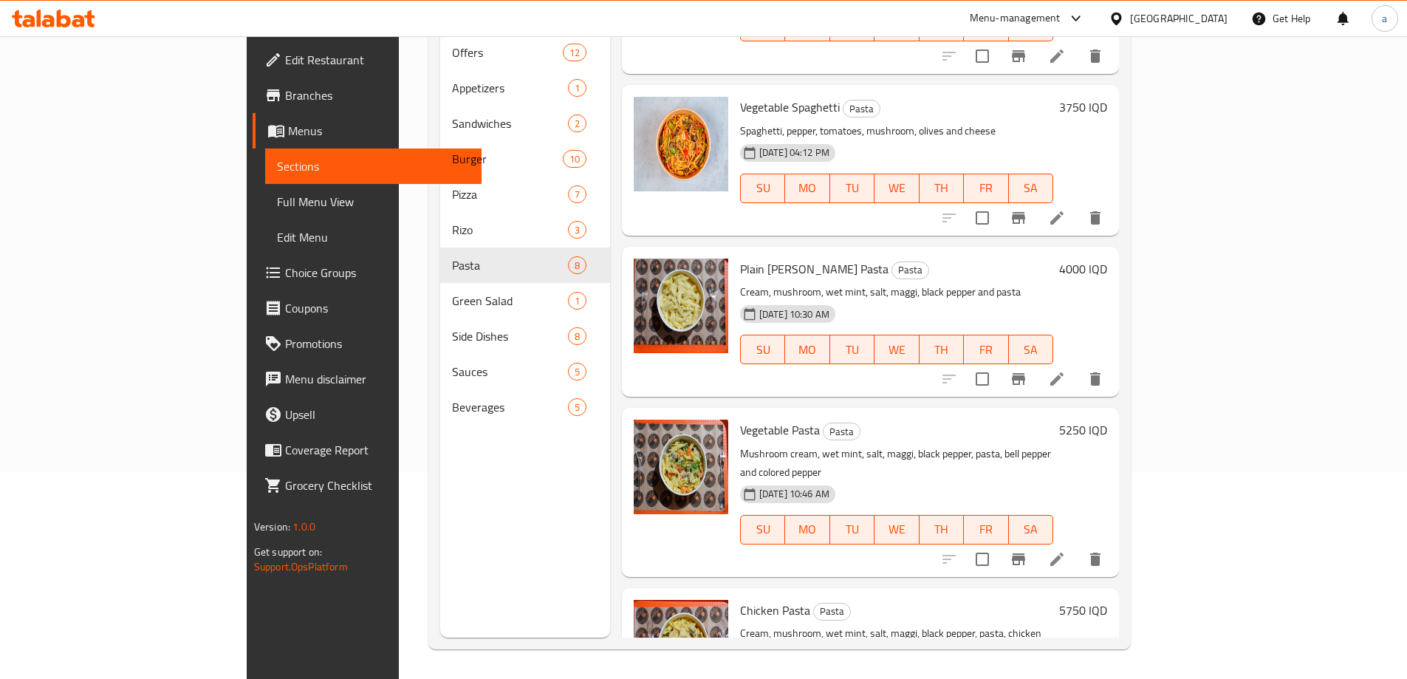
click at [1107, 258] on h6 "4000 IQD" at bounding box center [1083, 268] width 48 height 21
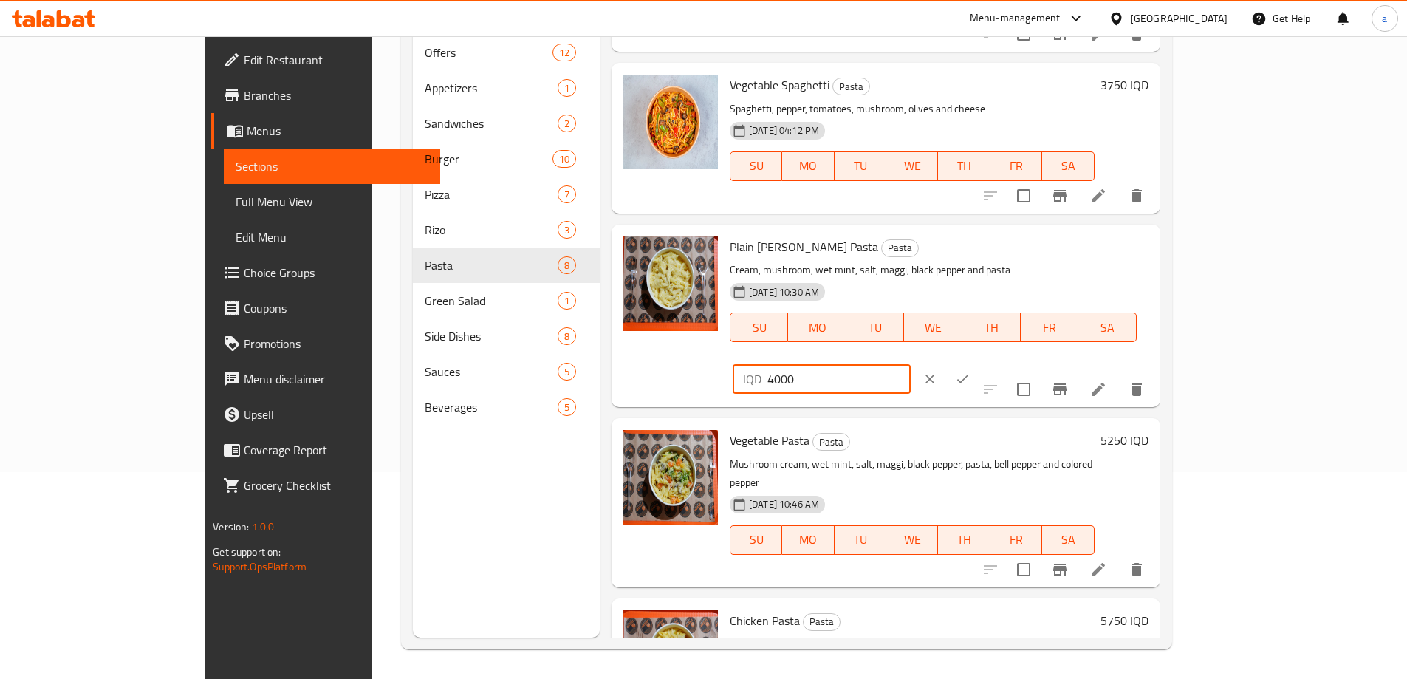
drag, startPoint x: 1150, startPoint y: 253, endPoint x: 1192, endPoint y: 258, distance: 42.4
click at [910, 364] on input "4000" at bounding box center [838, 379] width 143 height 30
type input "4750"
click at [970, 371] on icon "ok" at bounding box center [962, 378] width 15 height 15
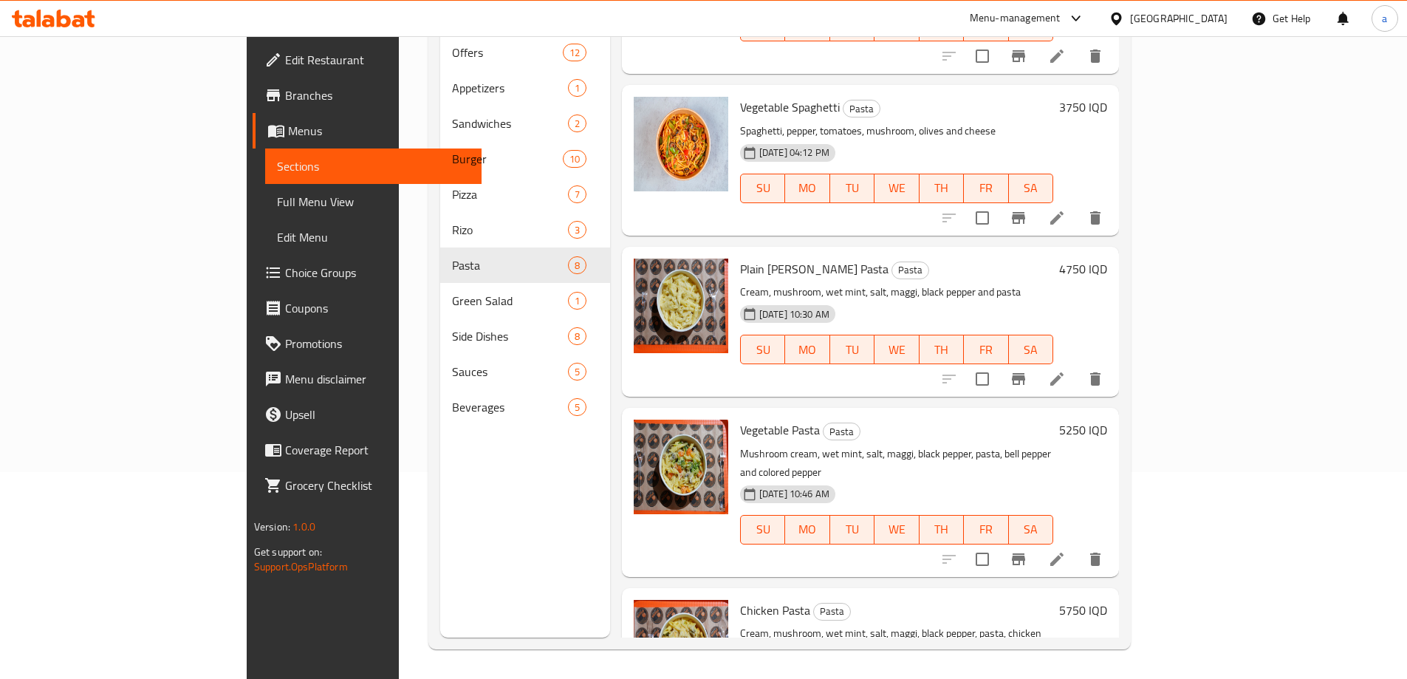
click at [610, 128] on div "Menu items Add Sort Manage items Hi Spaghetti Pasta Spaghetti, beef ,chicken, p…" at bounding box center [864, 298] width 509 height 679
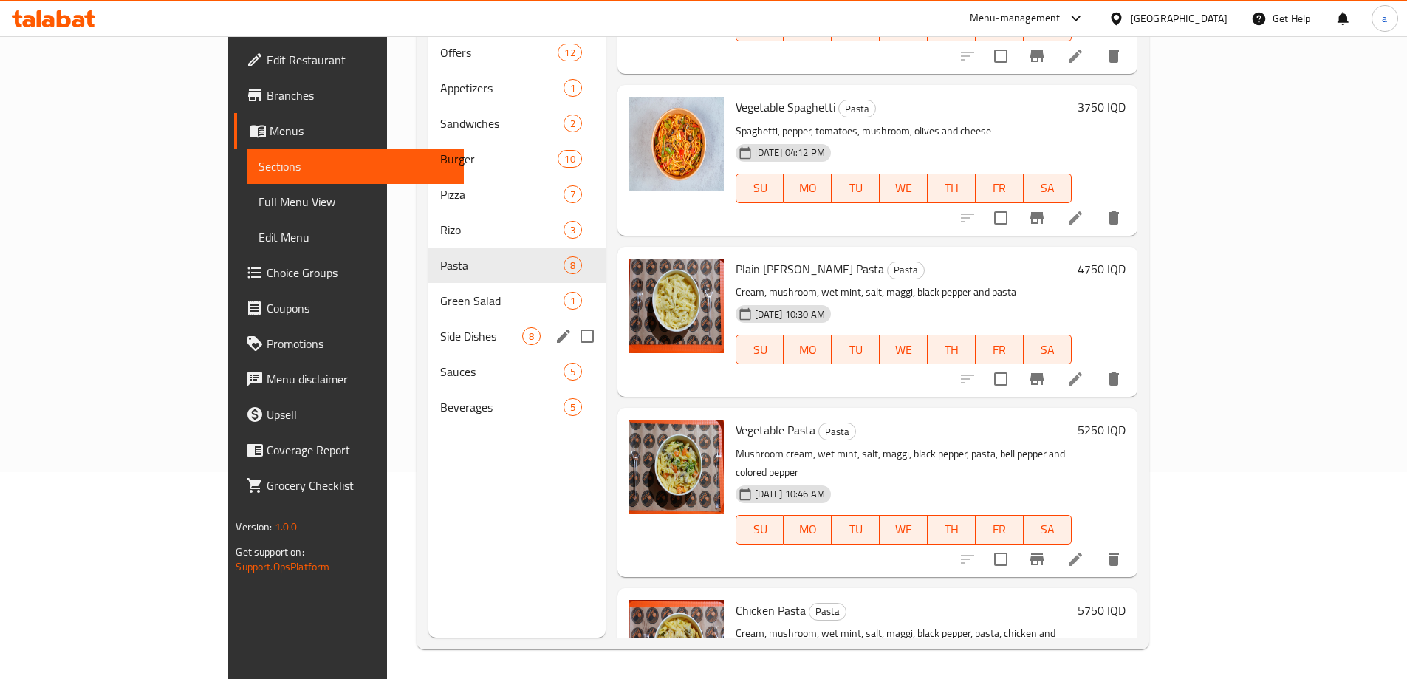
click at [428, 325] on div "Side Dishes 8" at bounding box center [516, 335] width 177 height 35
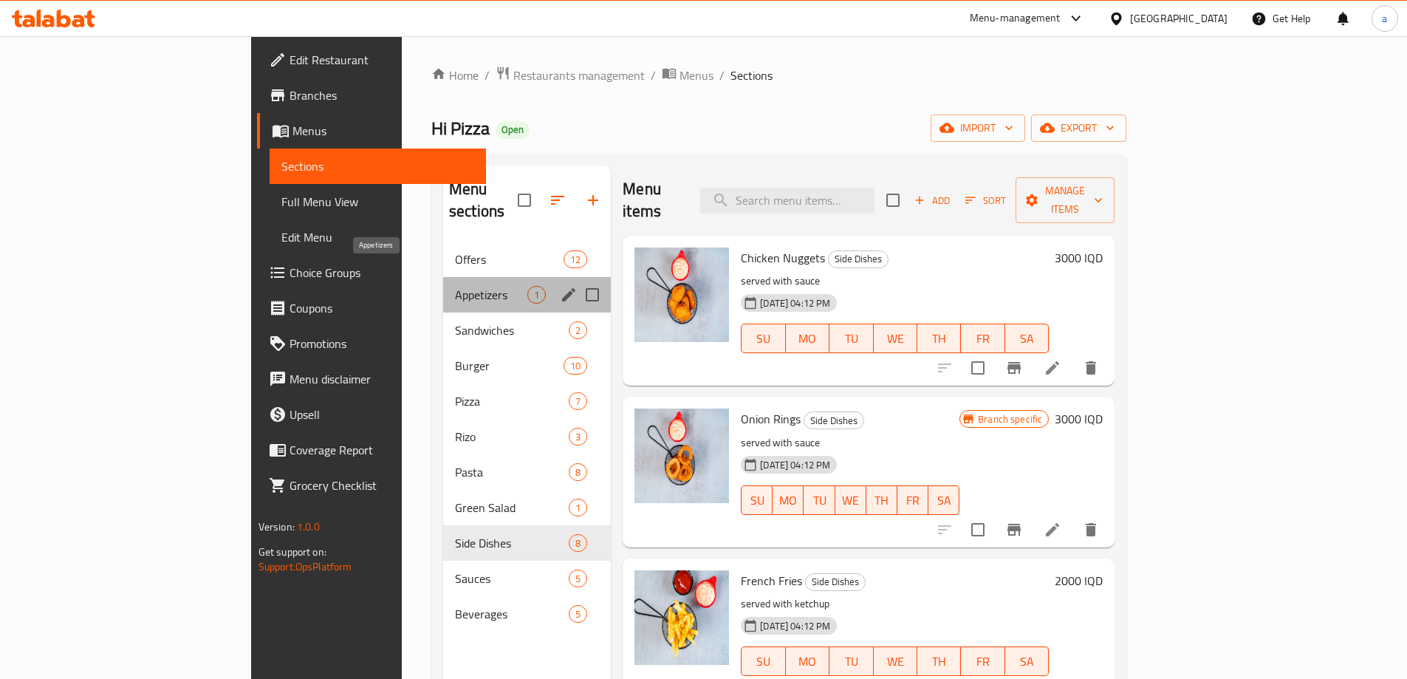
click at [455, 286] on span "Appetizers" at bounding box center [491, 295] width 72 height 18
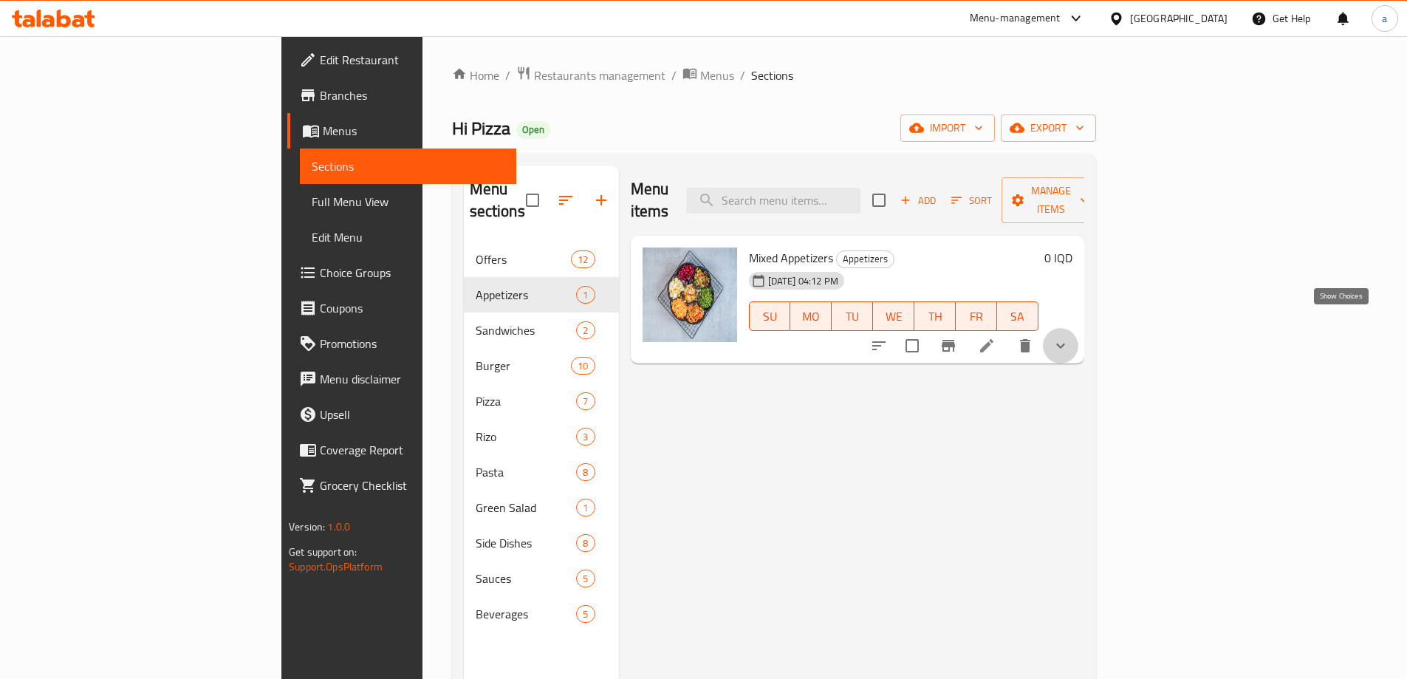
click at [1069, 337] on icon "show more" at bounding box center [1061, 346] width 18 height 18
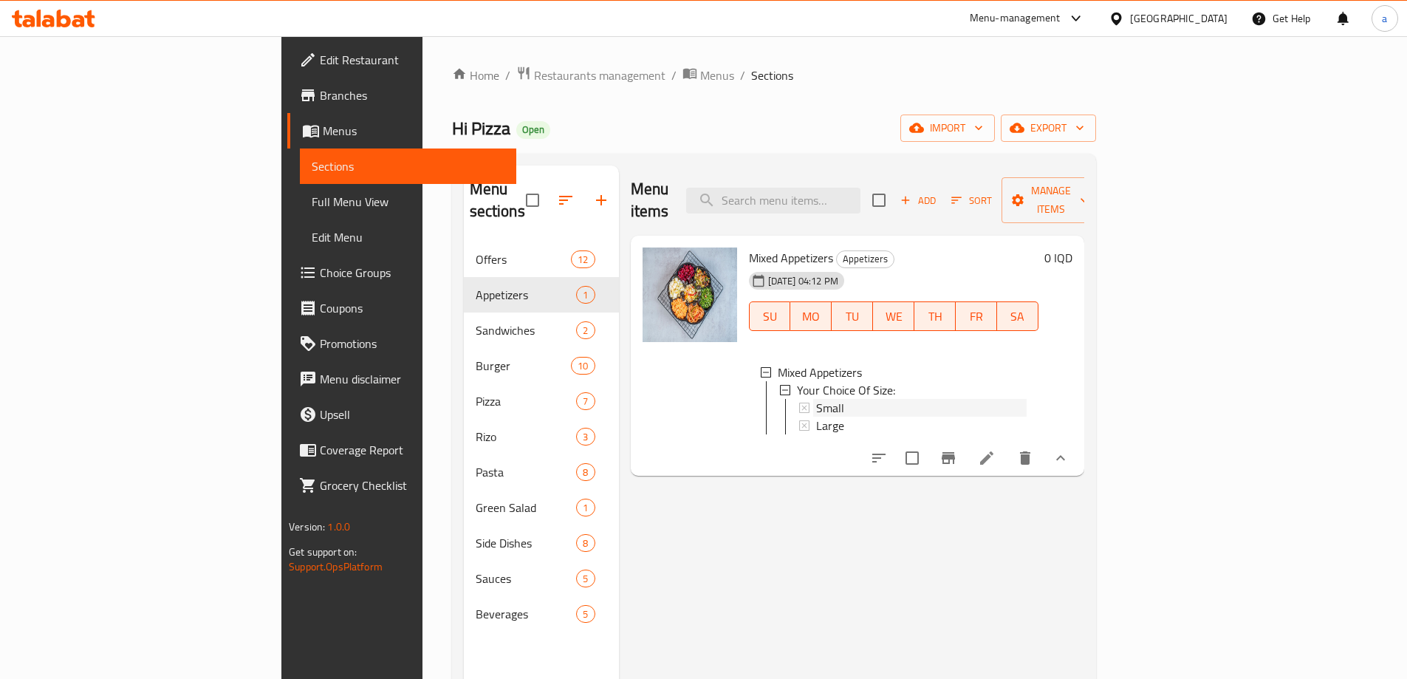
click at [816, 399] on span "Small" at bounding box center [830, 408] width 28 height 18
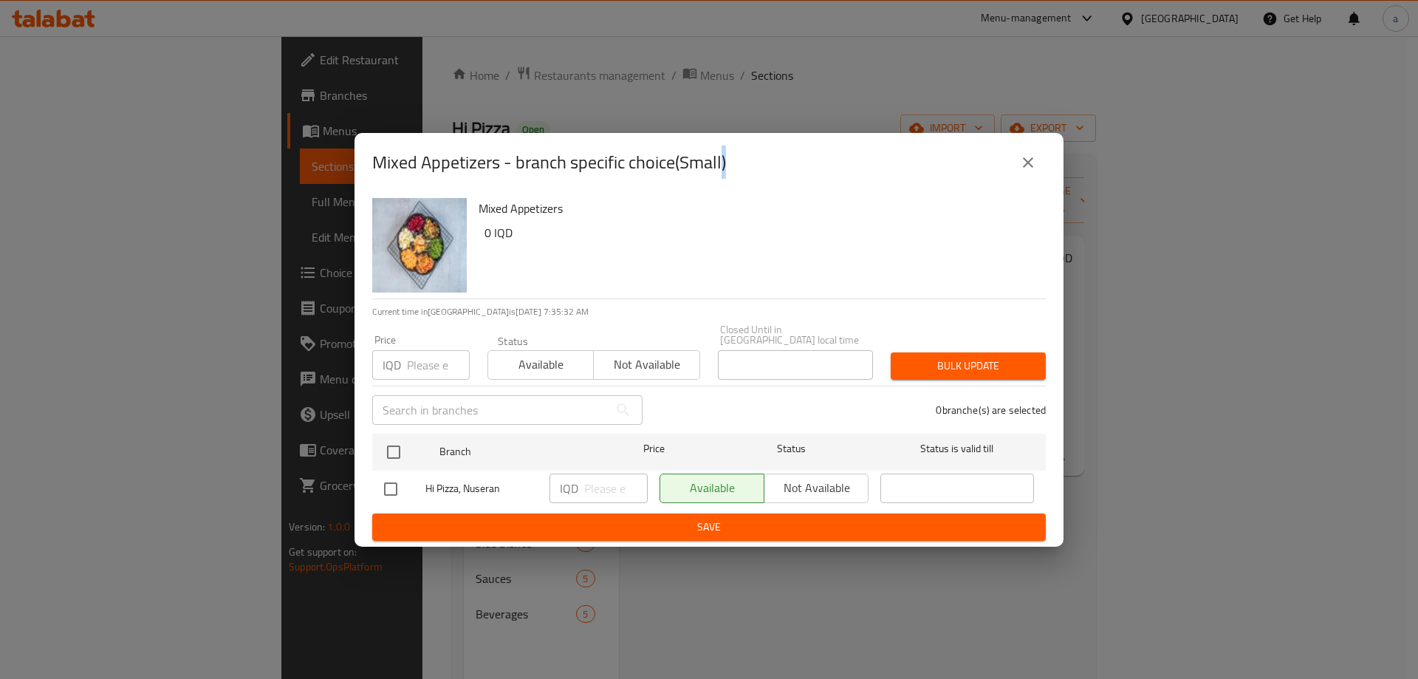
click at [1023, 168] on icon "close" at bounding box center [1028, 163] width 18 height 18
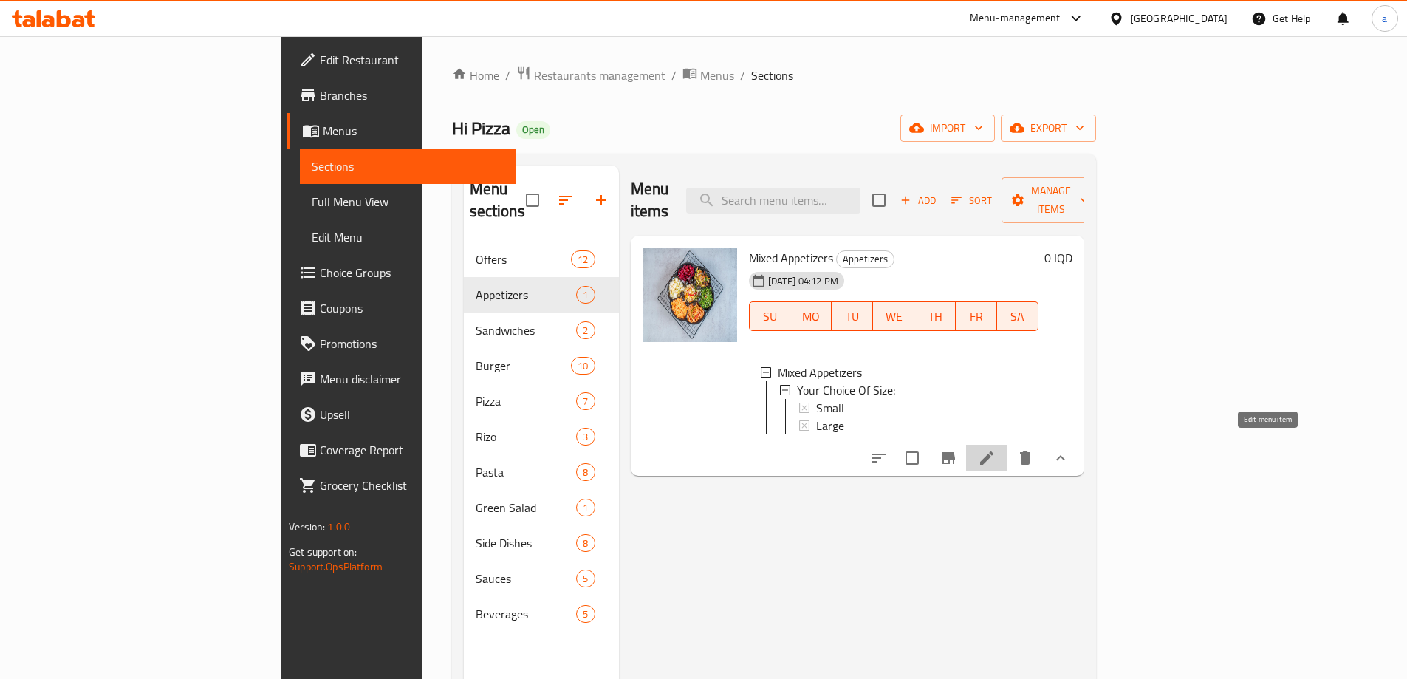
click at [995, 449] on icon at bounding box center [987, 458] width 18 height 18
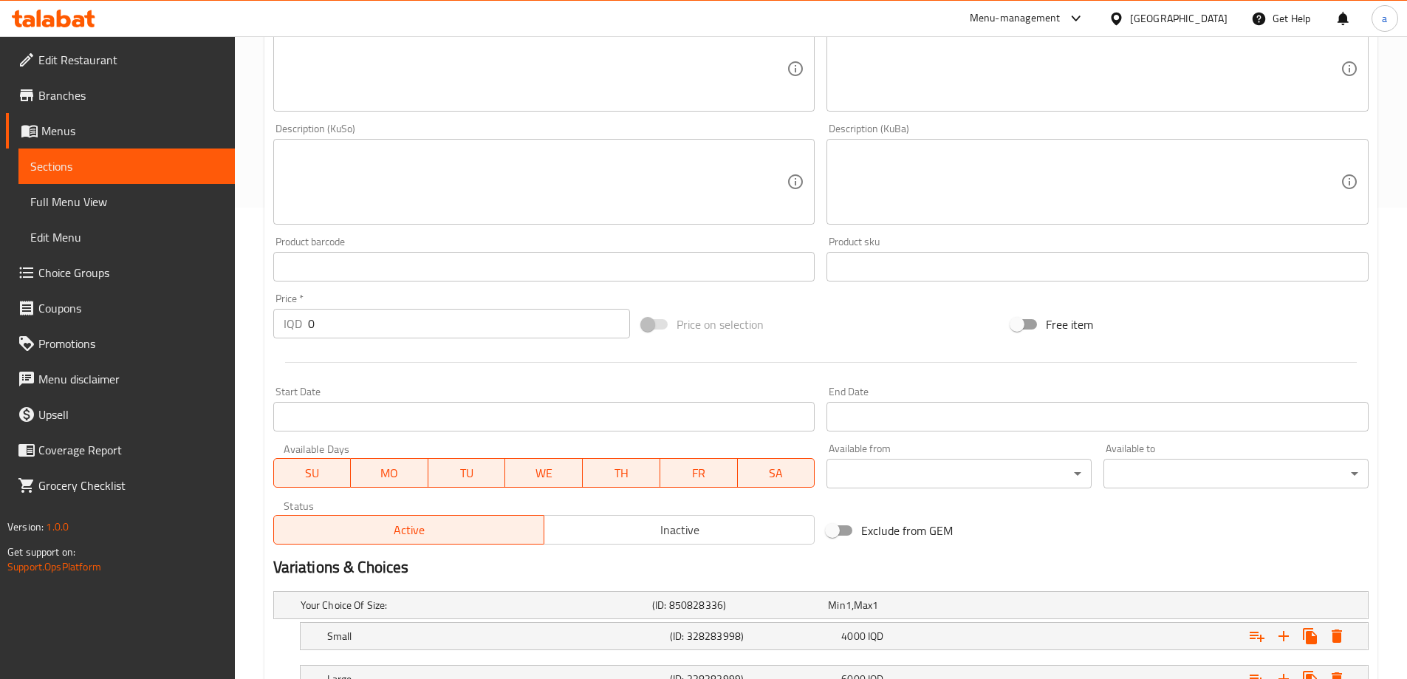
scroll to position [589, 0]
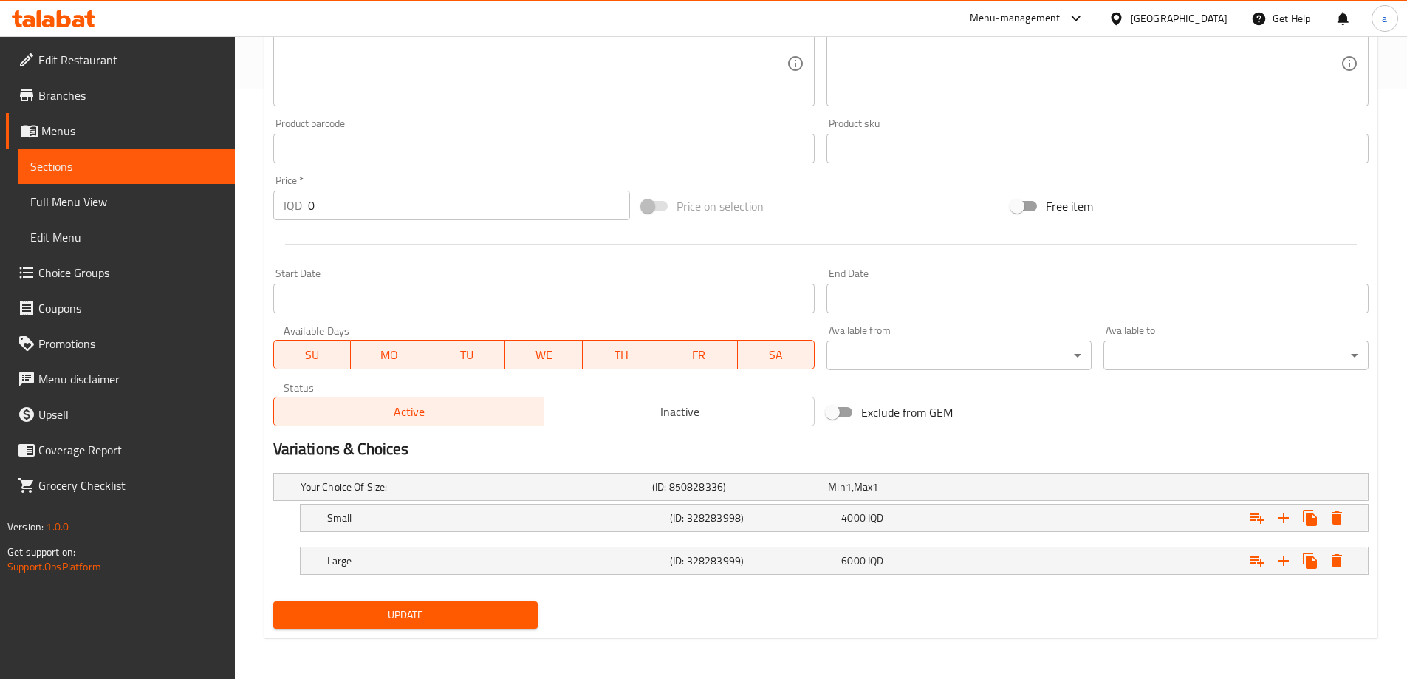
click at [562, 673] on div "Home / Restaurants management / Menus / Sections / item / update Appetizers sec…" at bounding box center [821, 63] width 1172 height 1232
drag, startPoint x: 1035, startPoint y: 436, endPoint x: 907, endPoint y: 434, distance: 127.8
click at [1035, 436] on div "Variations & Choices" at bounding box center [820, 449] width 1107 height 34
drag, startPoint x: 491, startPoint y: 608, endPoint x: 408, endPoint y: 513, distance: 126.1
click at [491, 609] on span "Update" at bounding box center [405, 615] width 241 height 18
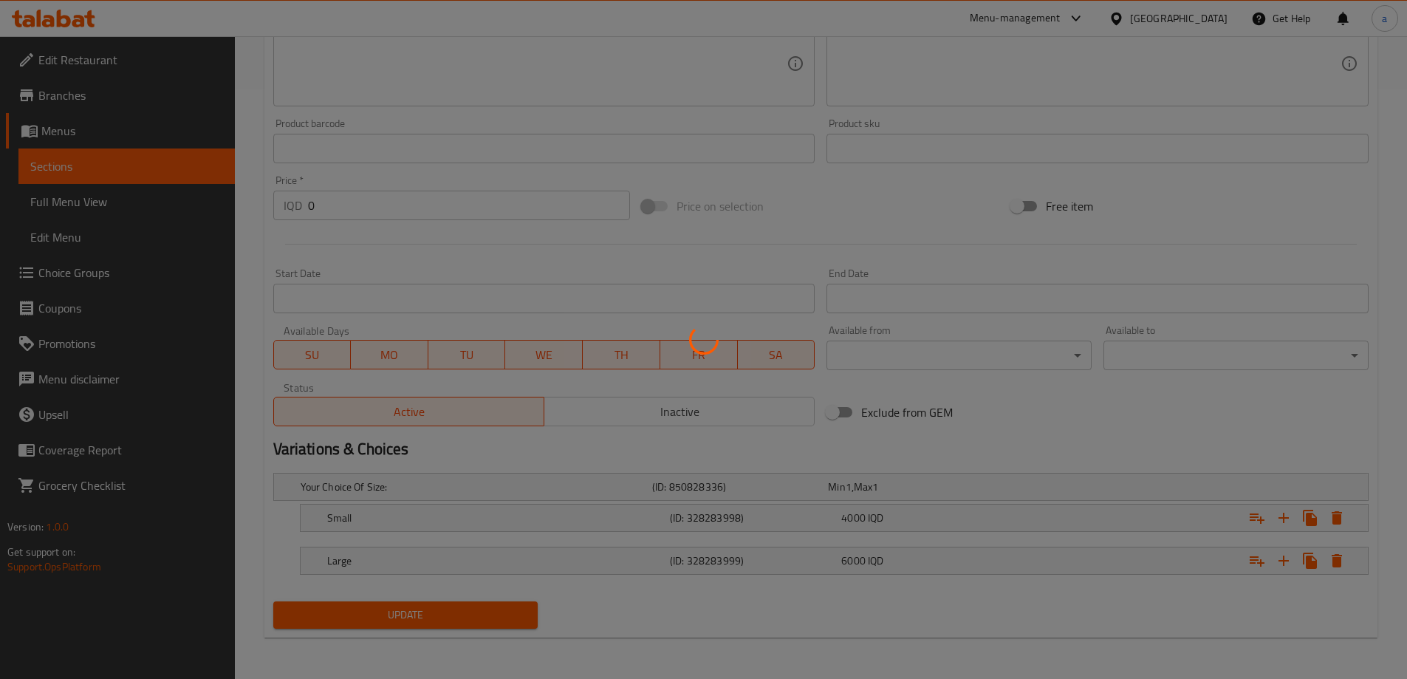
click at [134, 174] on div at bounding box center [703, 339] width 1407 height 679
click at [128, 162] on div at bounding box center [703, 339] width 1407 height 679
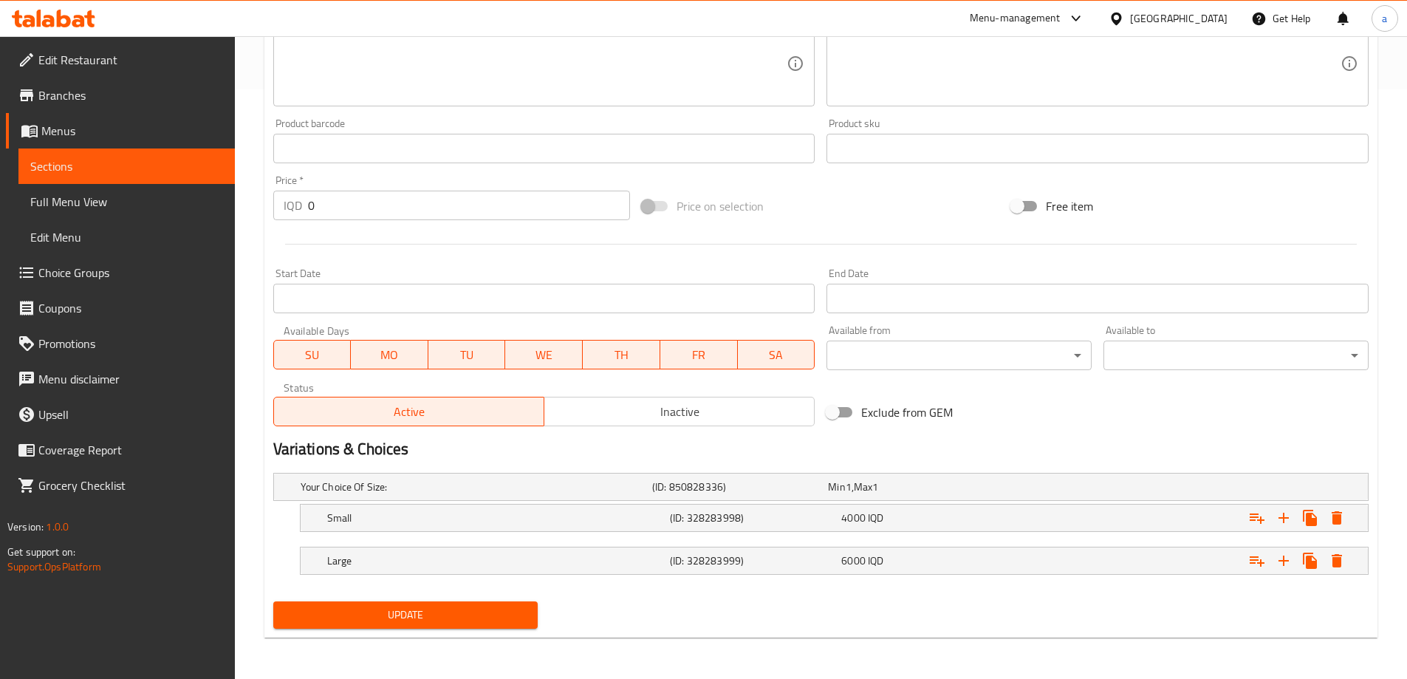
click at [138, 151] on link "Sections" at bounding box center [126, 165] width 216 height 35
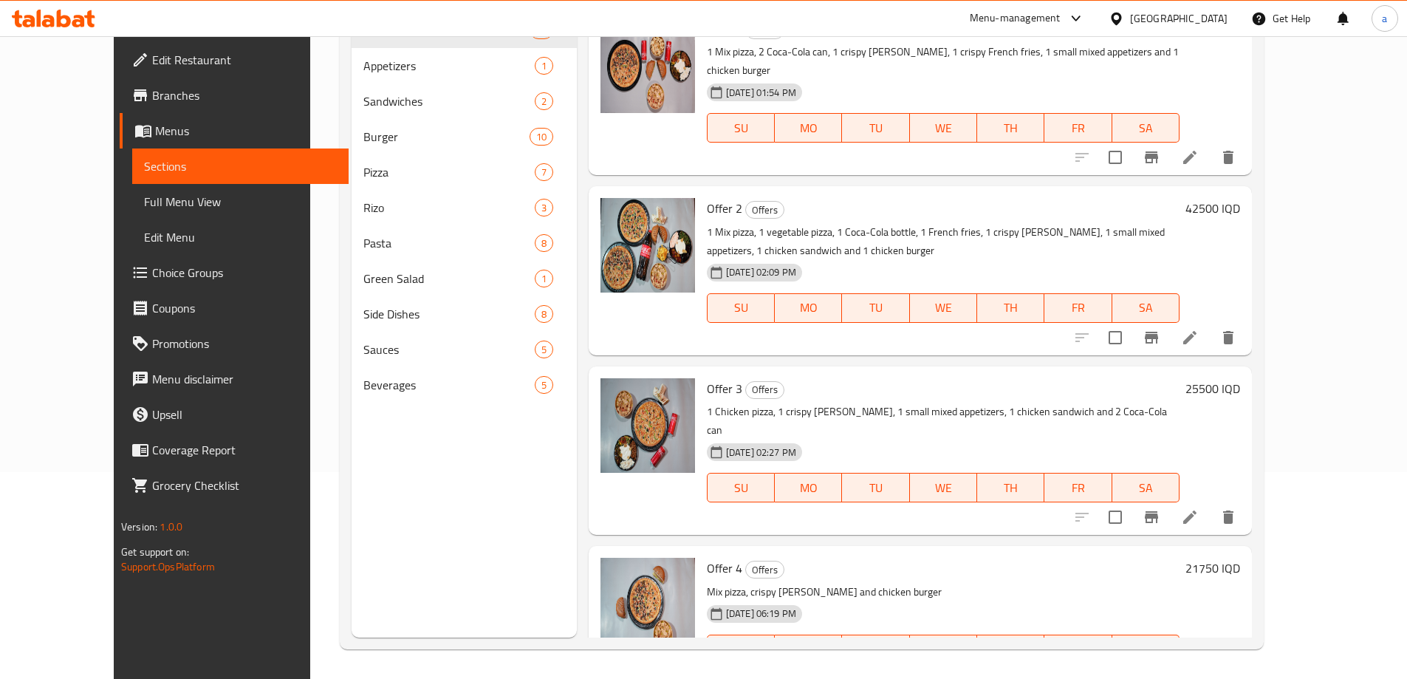
scroll to position [207, 0]
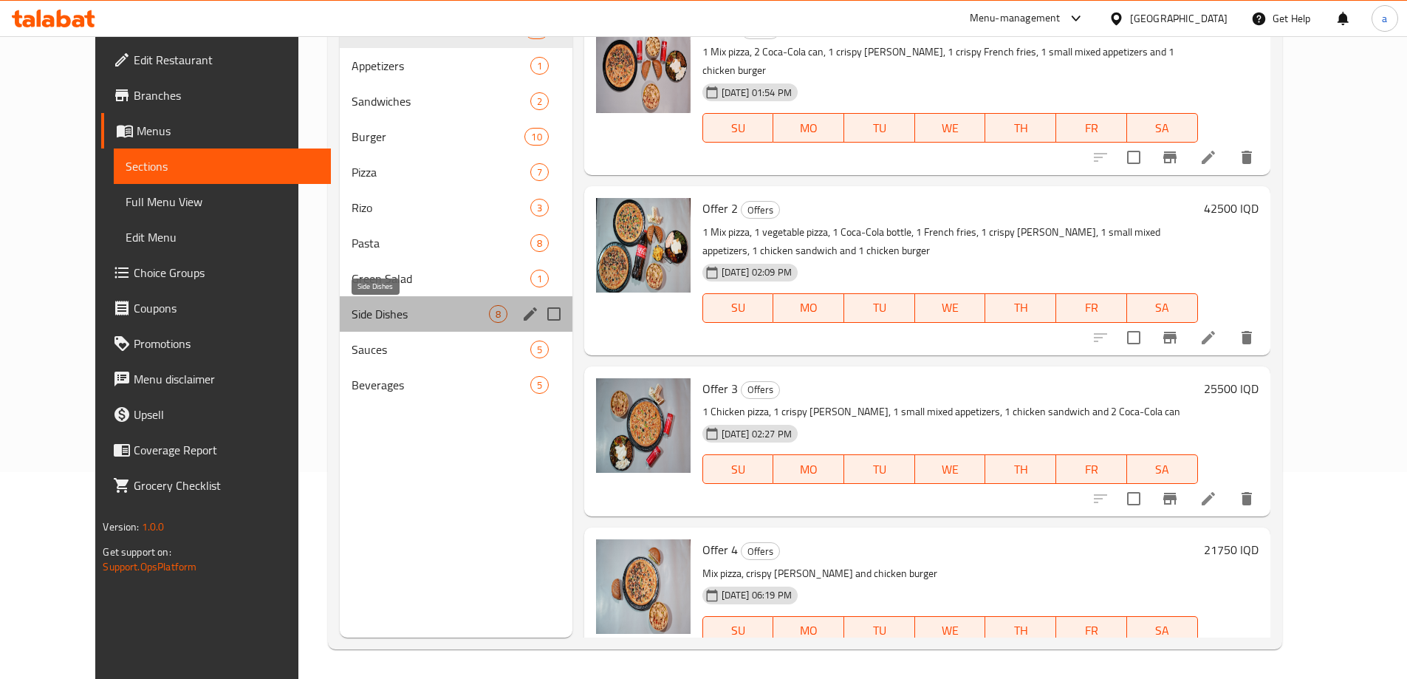
click at [351, 319] on span "Side Dishes" at bounding box center [419, 314] width 137 height 18
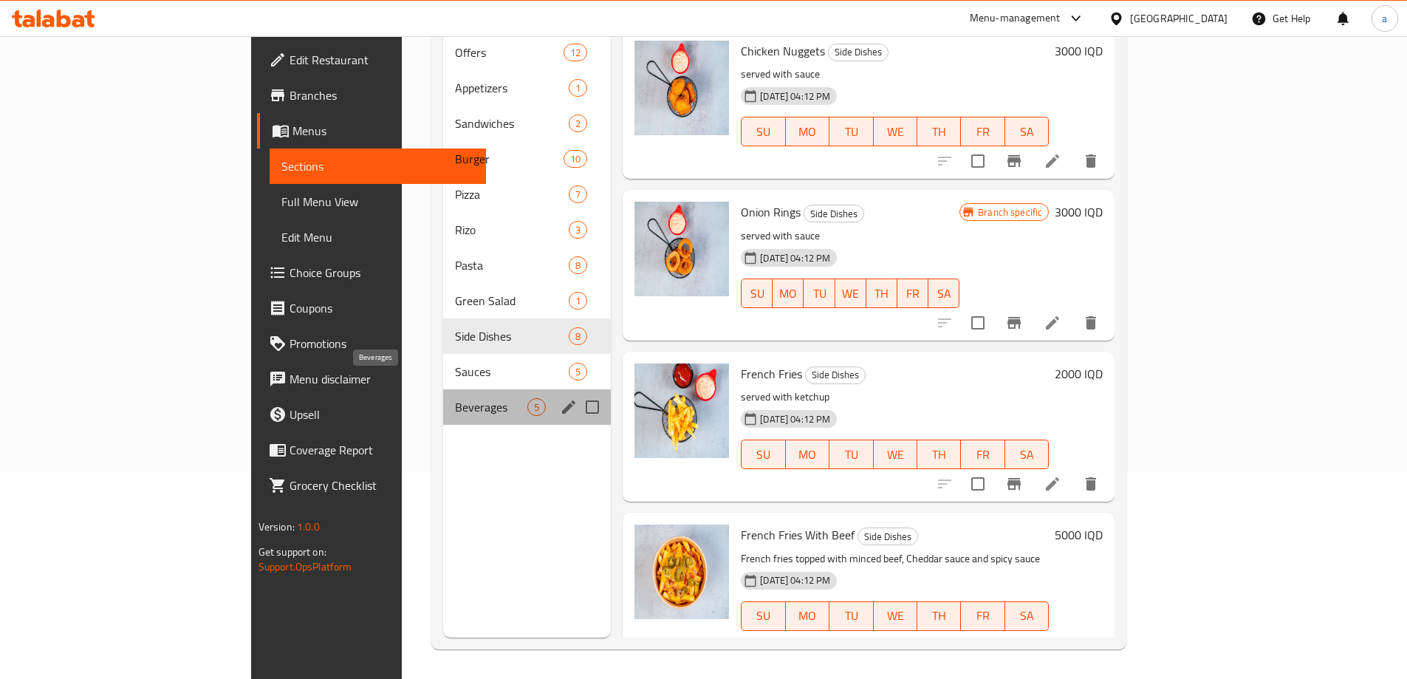
click at [455, 398] on span "Beverages" at bounding box center [491, 407] width 72 height 18
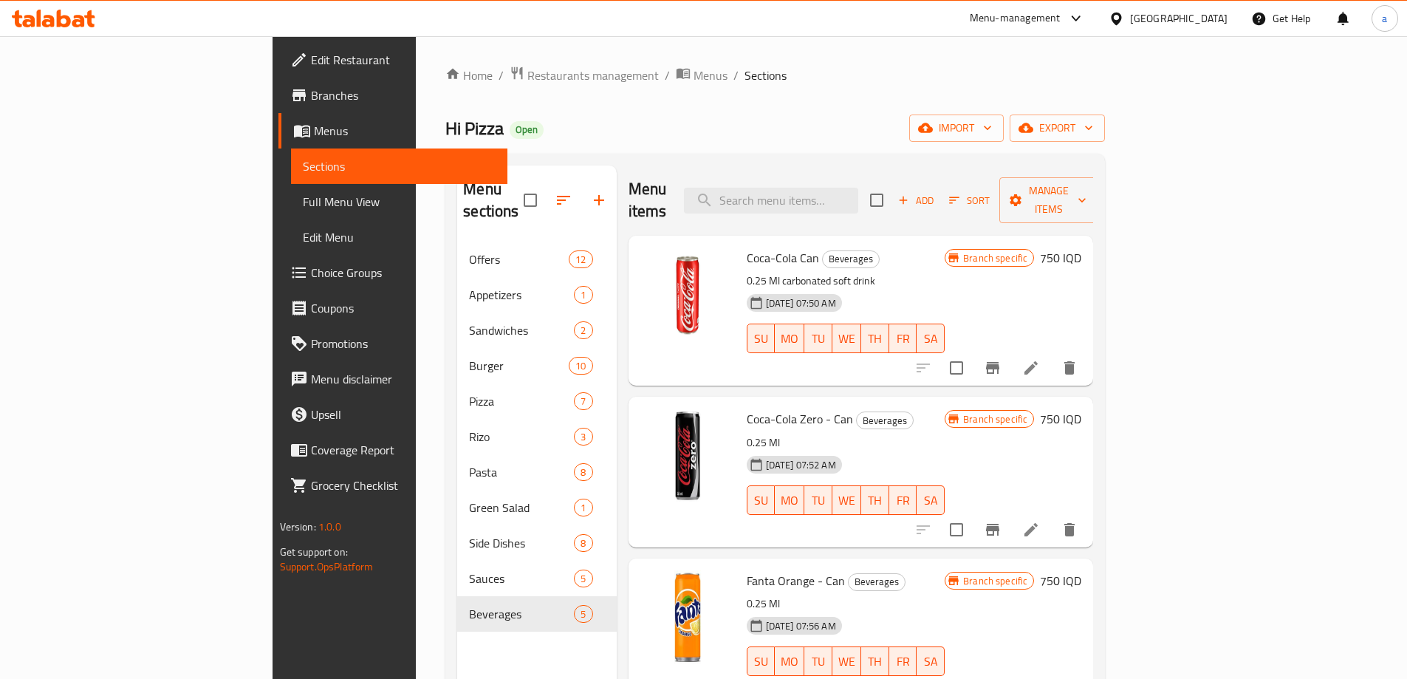
click at [1081, 247] on h6 "750 IQD" at bounding box center [1060, 257] width 41 height 21
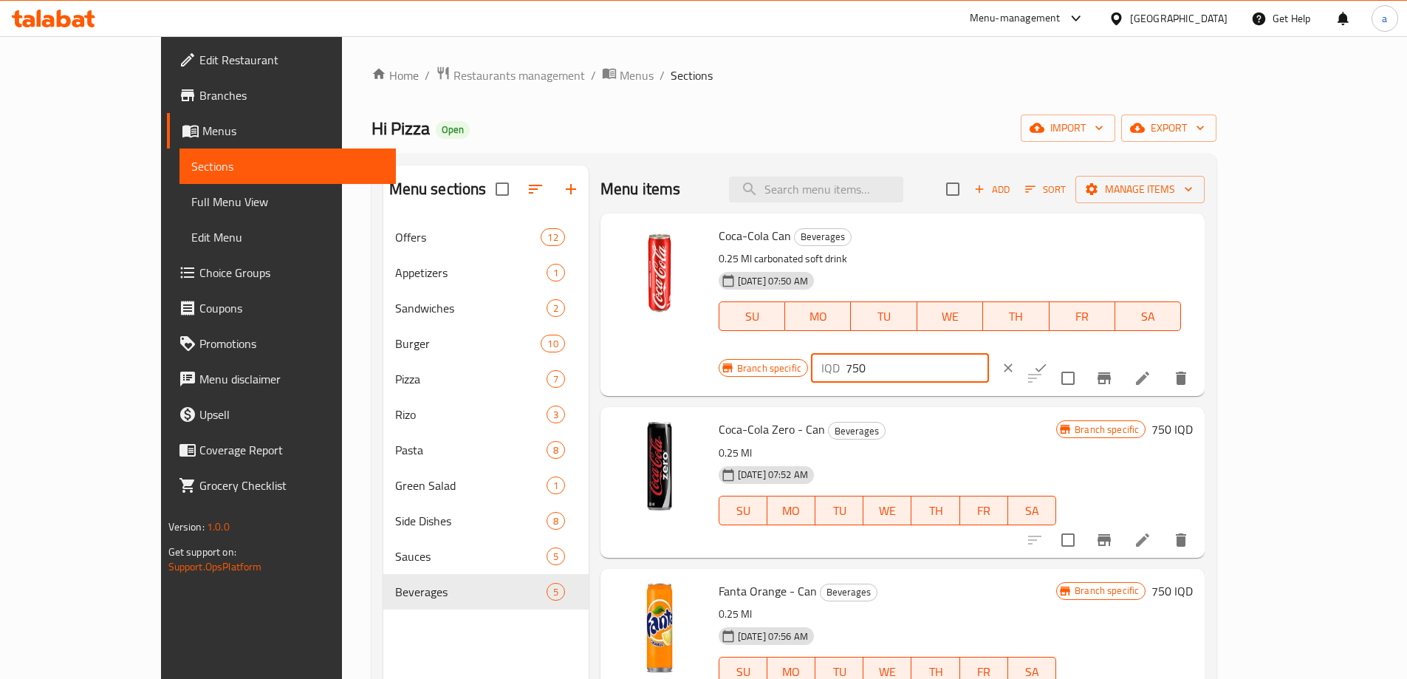
drag, startPoint x: 1170, startPoint y: 247, endPoint x: 1123, endPoint y: 250, distance: 47.3
click at [989, 353] on div "IQD 750 ​" at bounding box center [900, 368] width 178 height 30
click at [989, 353] on input "500" at bounding box center [916, 368] width 143 height 30
type input "500"
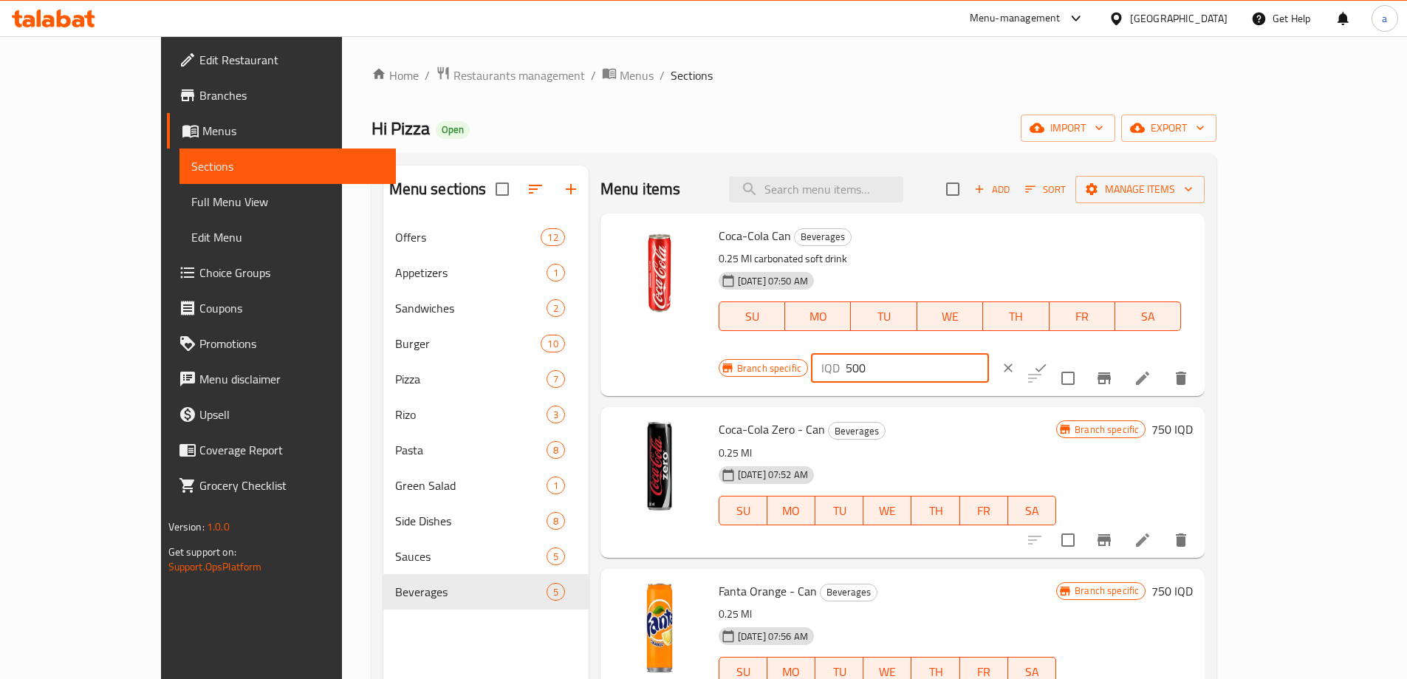
click at [1048, 360] on icon "ok" at bounding box center [1040, 367] width 15 height 15
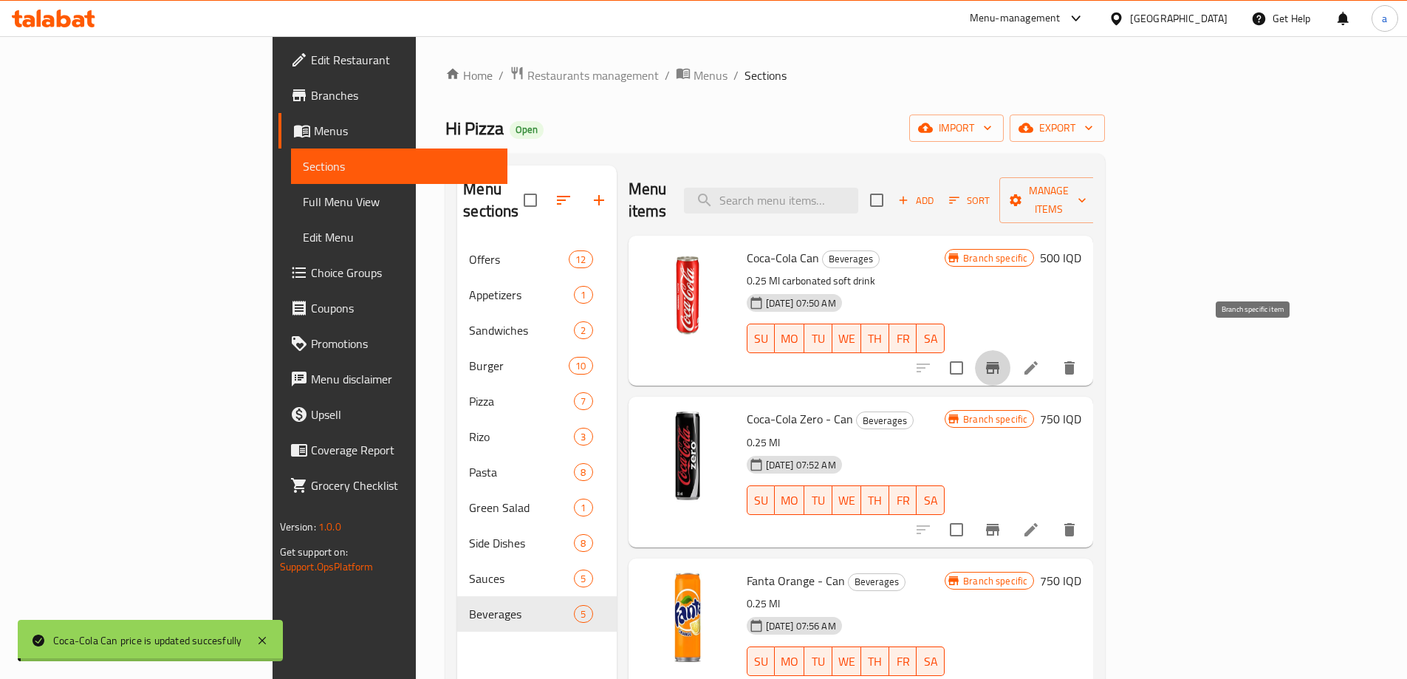
click at [1010, 350] on button "Branch-specific-item" at bounding box center [992, 367] width 35 height 35
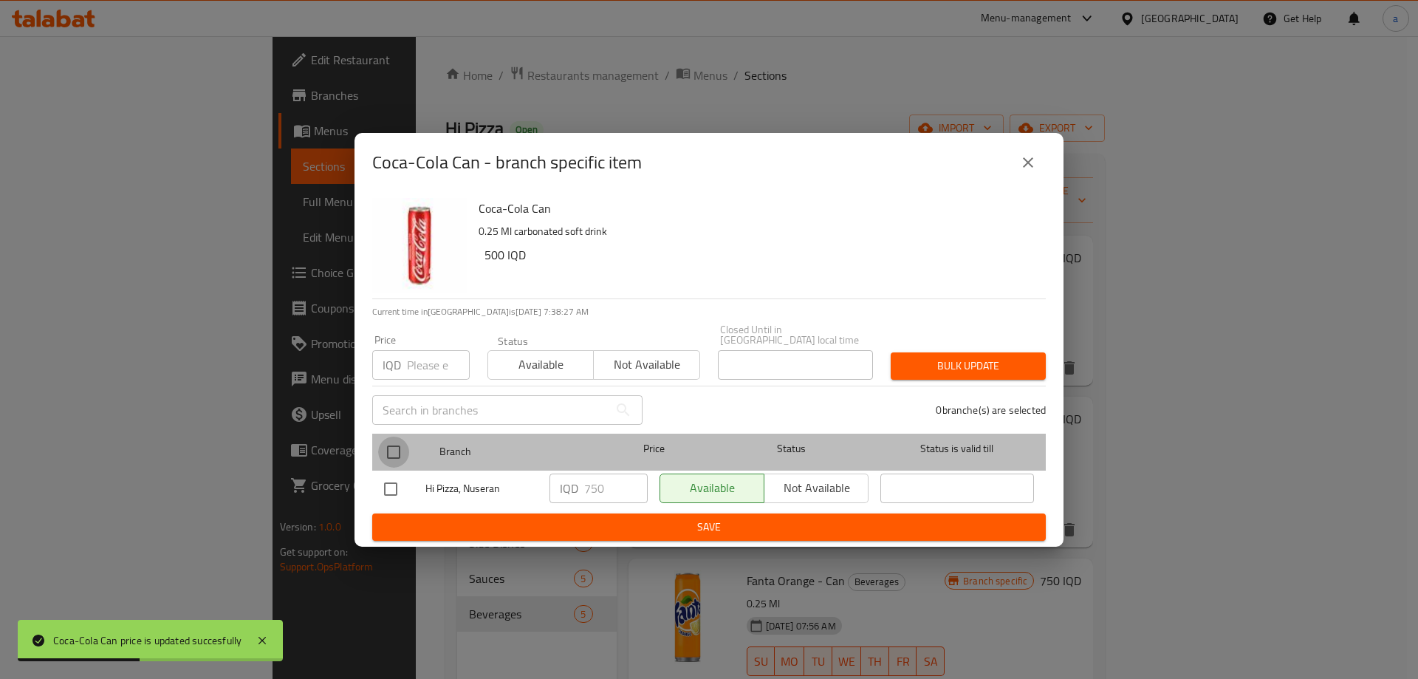
click at [393, 442] on input "checkbox" at bounding box center [393, 451] width 31 height 31
checkbox input "true"
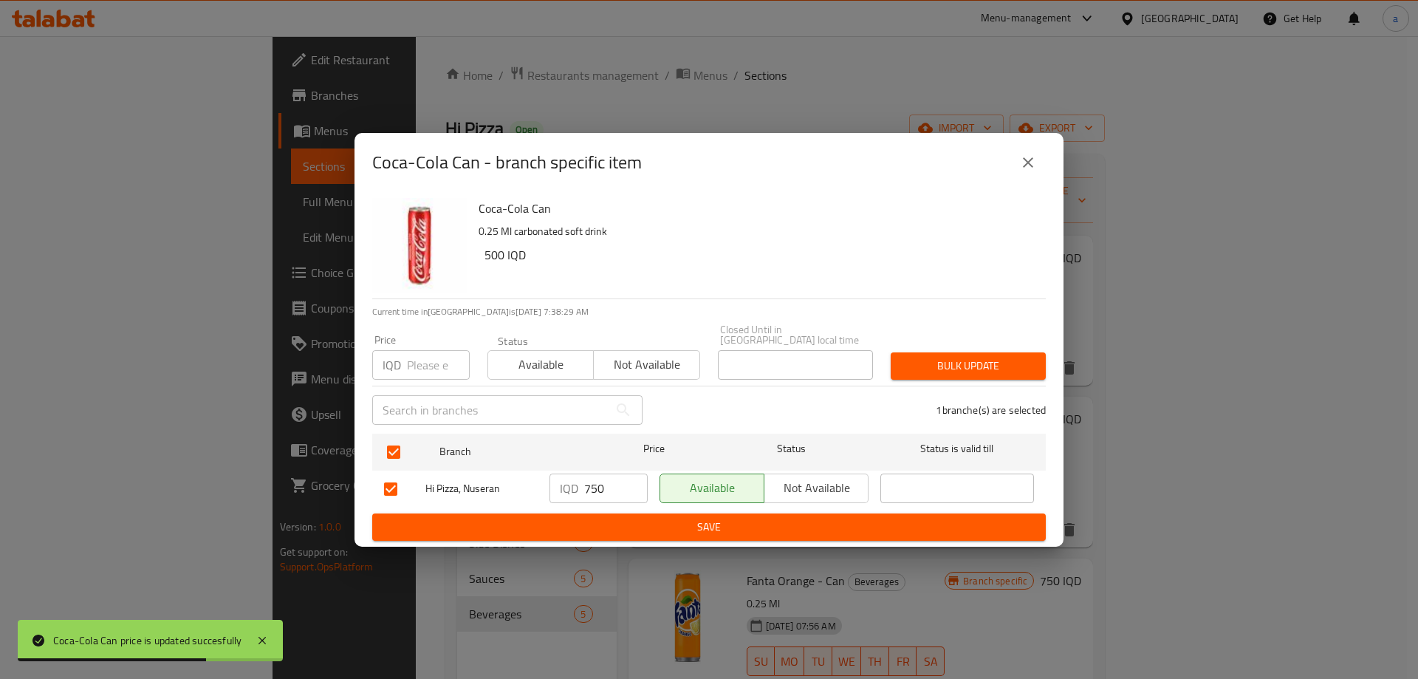
click at [617, 478] on input "750" at bounding box center [616, 488] width 64 height 30
click at [597, 478] on input "750" at bounding box center [616, 488] width 64 height 30
paste input "50"
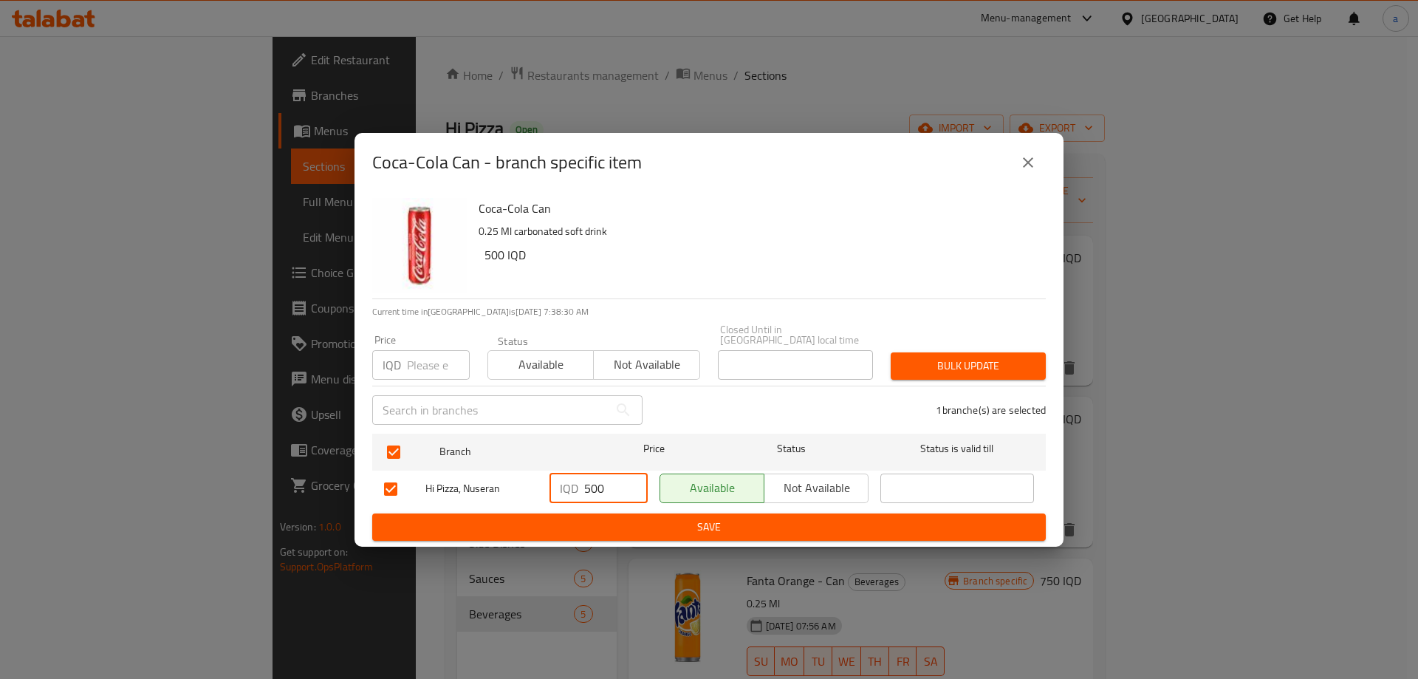
type input "500"
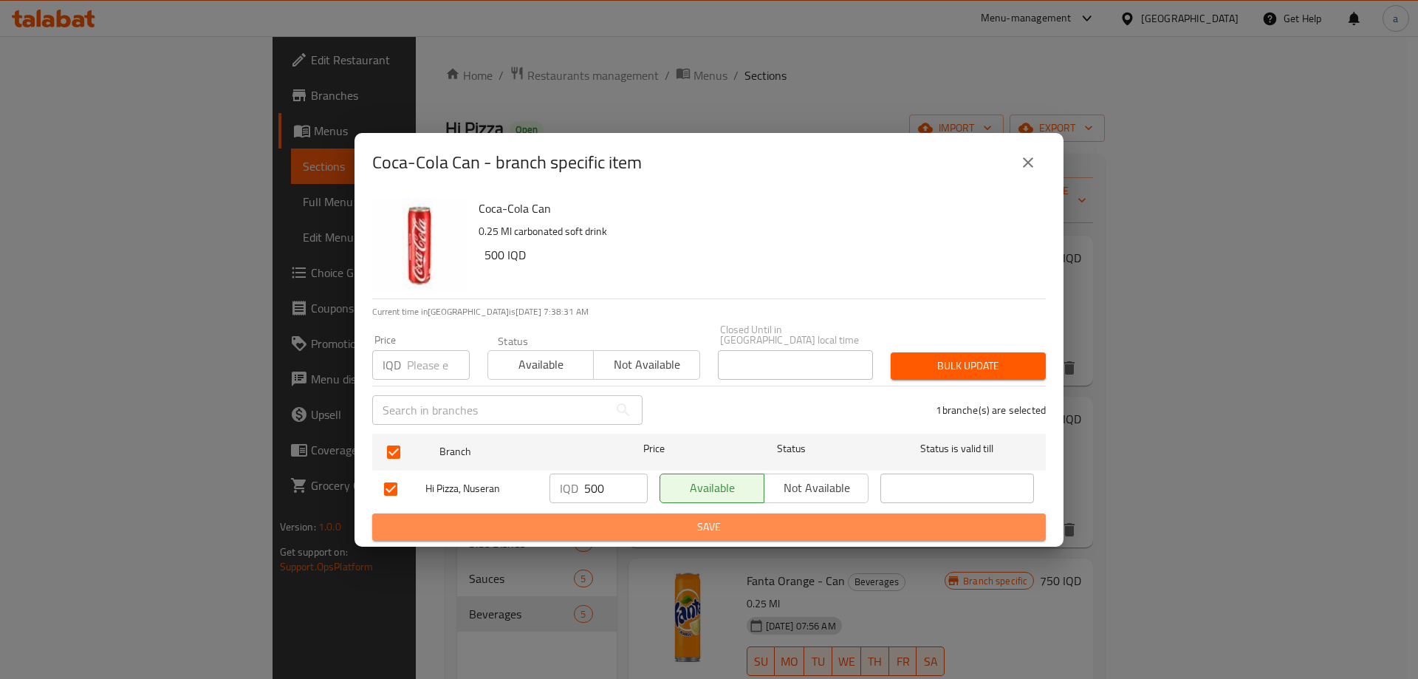
click at [634, 521] on span "Save" at bounding box center [709, 527] width 650 height 18
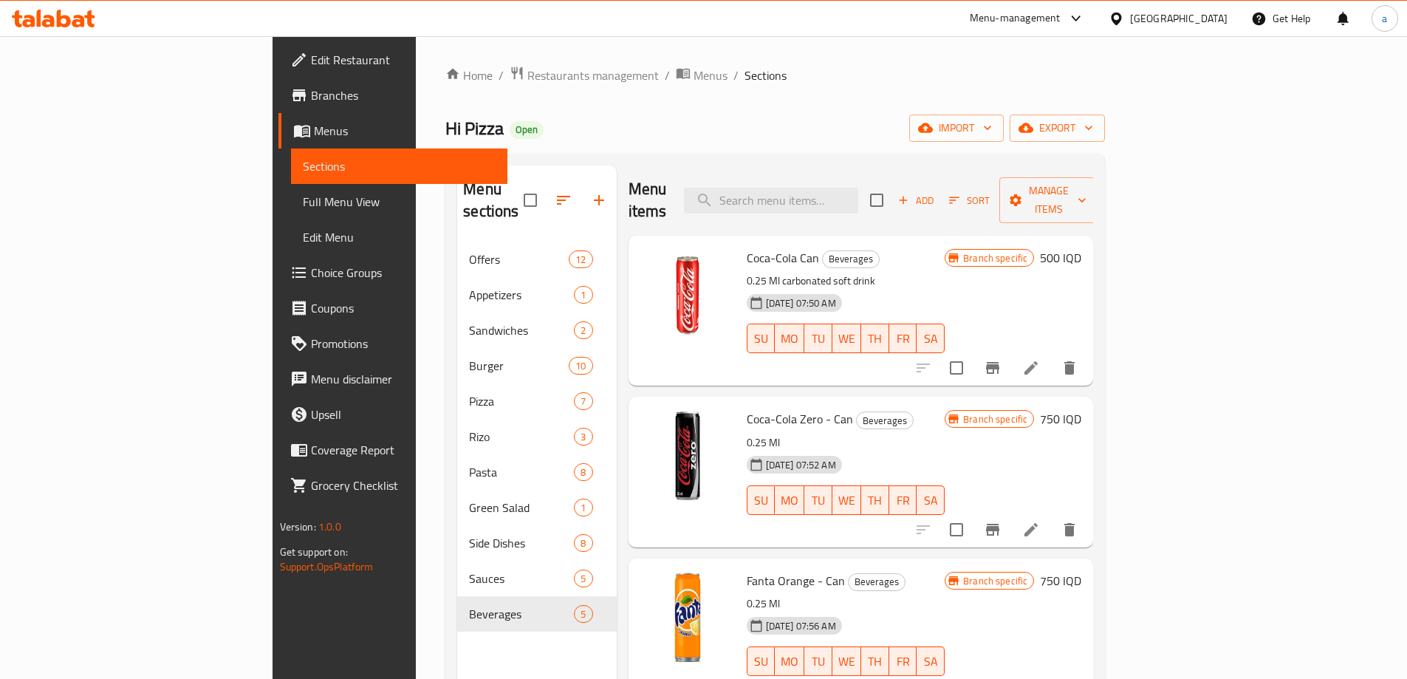
click at [1033, 574] on span "Branch specific" at bounding box center [995, 581] width 76 height 14
click at [999, 678] on icon "Branch-specific-item" at bounding box center [992, 691] width 13 height 12
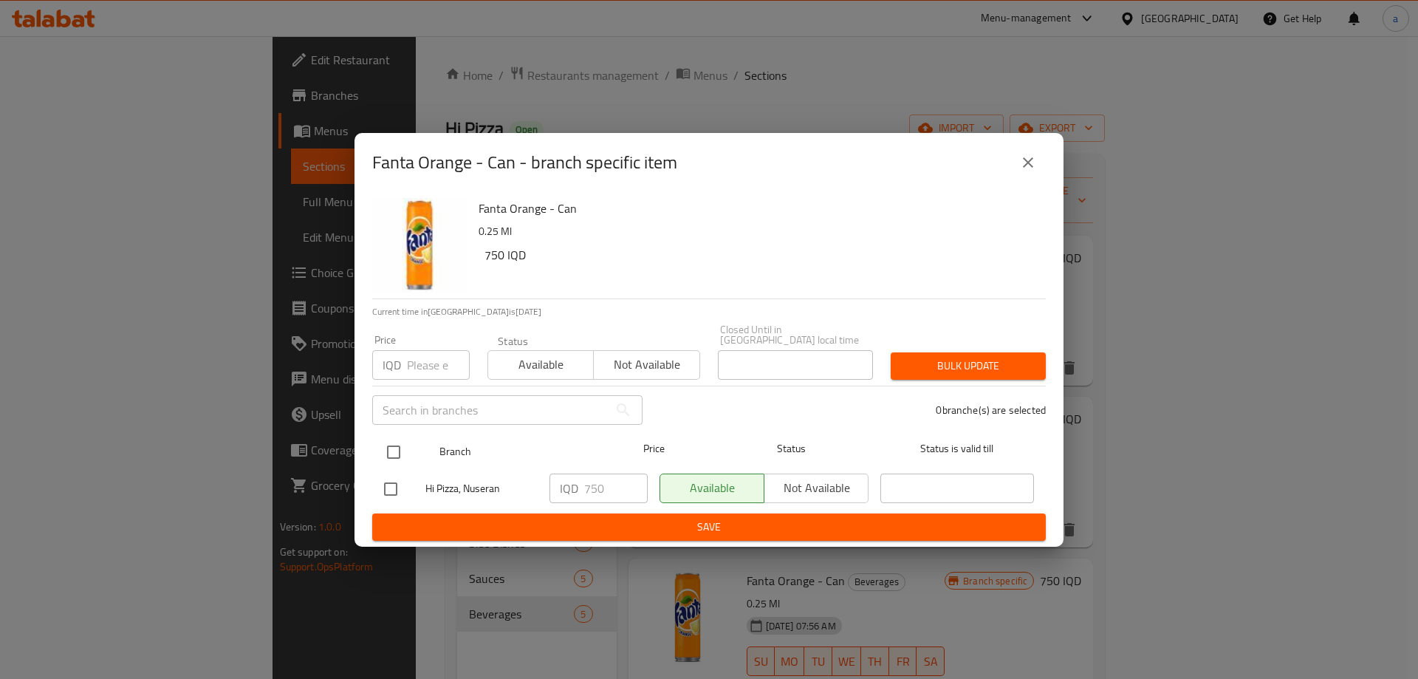
click at [391, 438] on input "checkbox" at bounding box center [393, 451] width 31 height 31
checkbox input "true"
click at [605, 480] on input "750" at bounding box center [616, 488] width 64 height 30
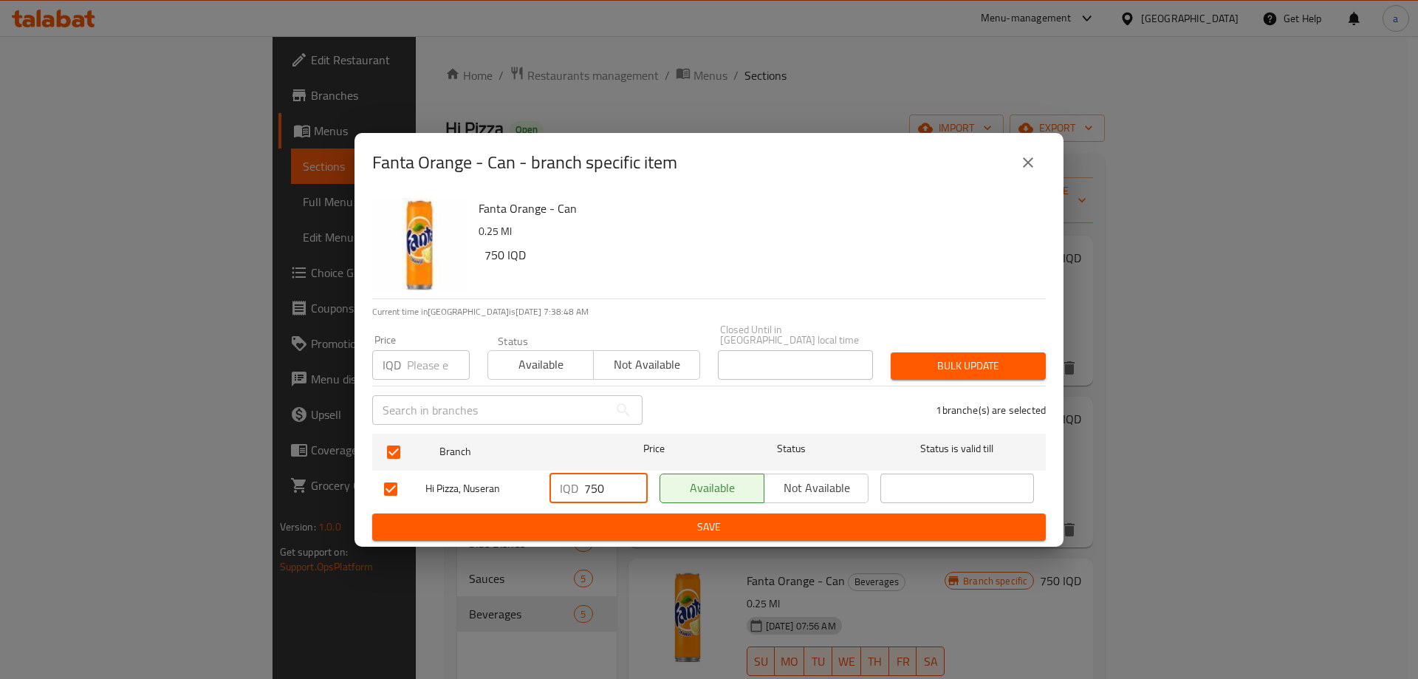
click at [605, 479] on input "750" at bounding box center [616, 488] width 64 height 30
click at [600, 476] on input "750" at bounding box center [616, 488] width 64 height 30
paste input "50"
type input "500"
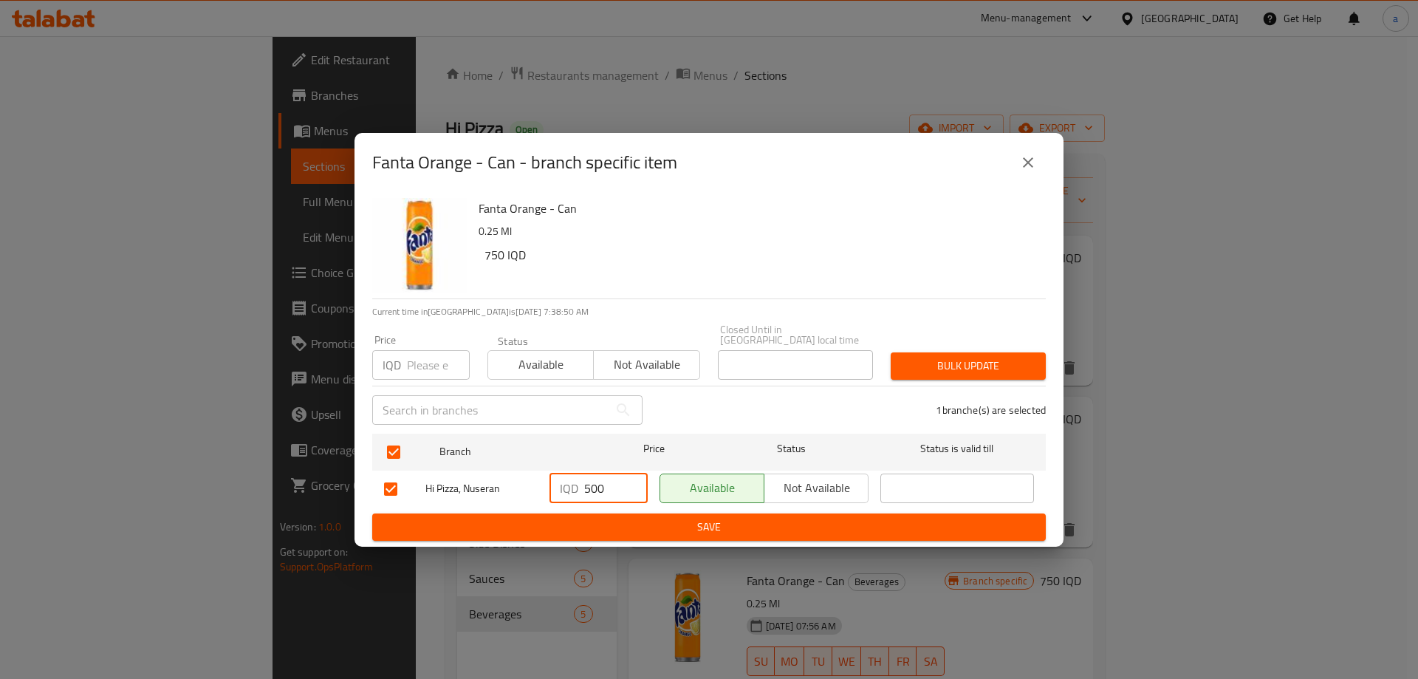
click at [634, 525] on span "Save" at bounding box center [709, 527] width 650 height 18
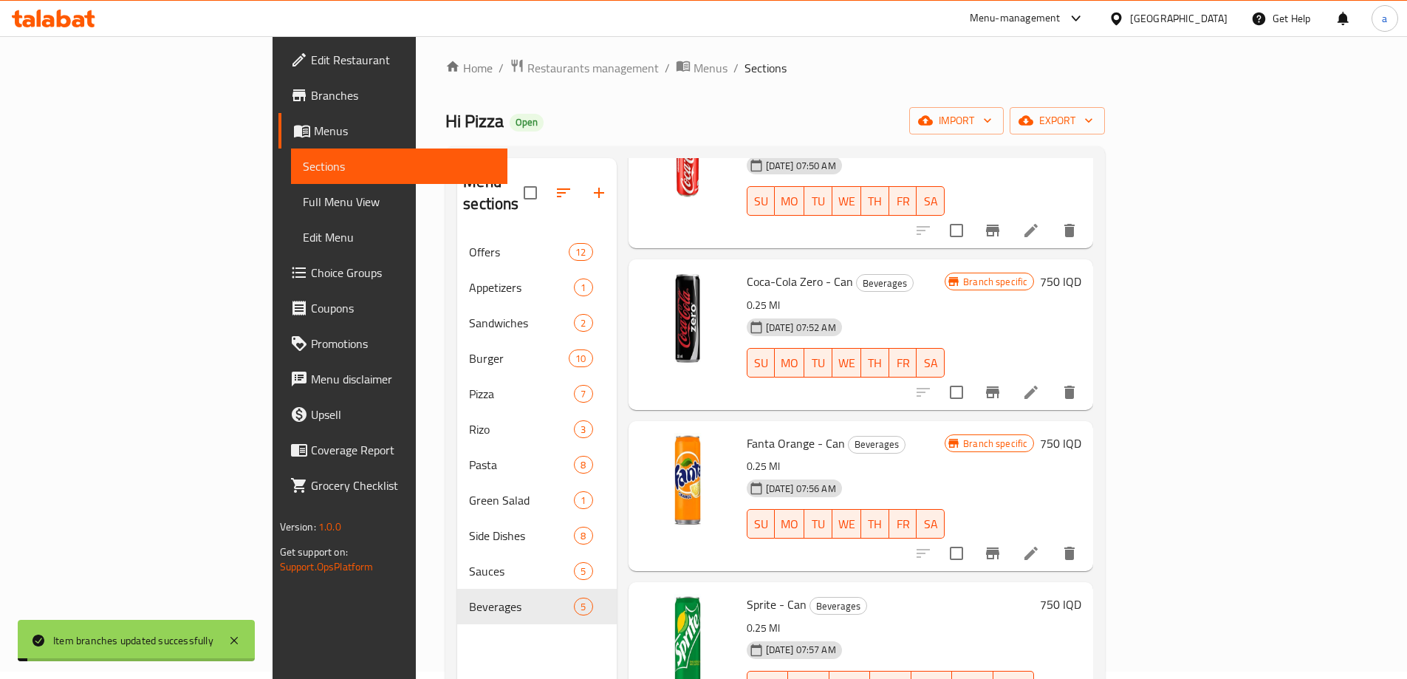
scroll to position [165, 0]
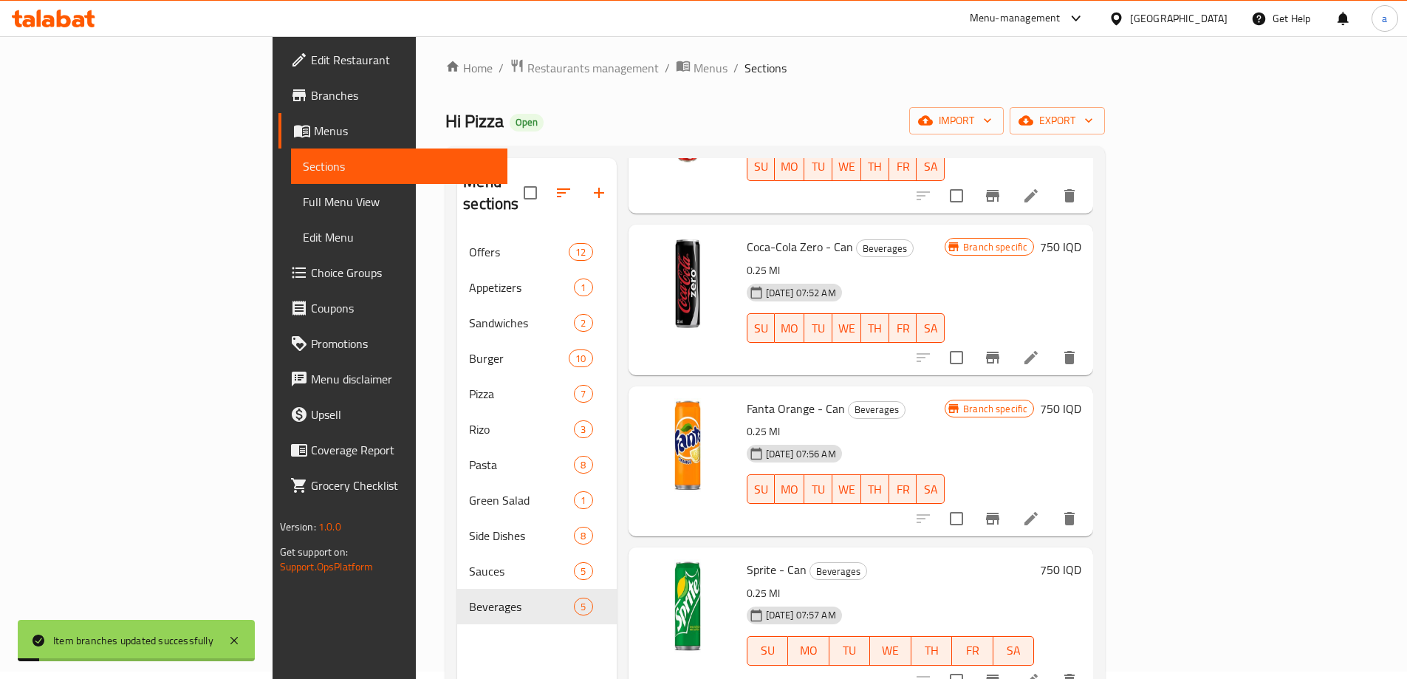
click at [1081, 398] on h6 "750 IQD" at bounding box center [1060, 408] width 41 height 21
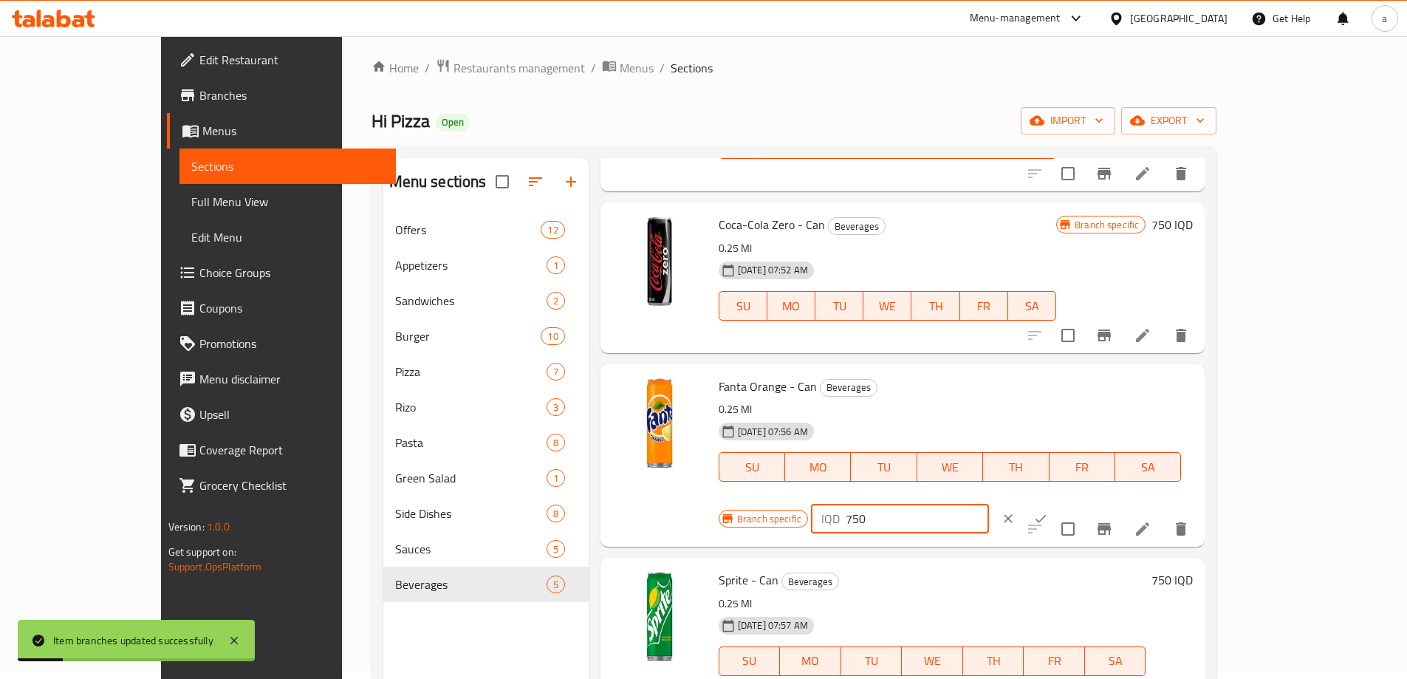
click at [1073, 502] on div "Branch specific IQD 750 ​" at bounding box center [898, 518] width 360 height 32
paste input "50"
type input "500"
click at [1057, 502] on button "ok" at bounding box center [1040, 518] width 32 height 32
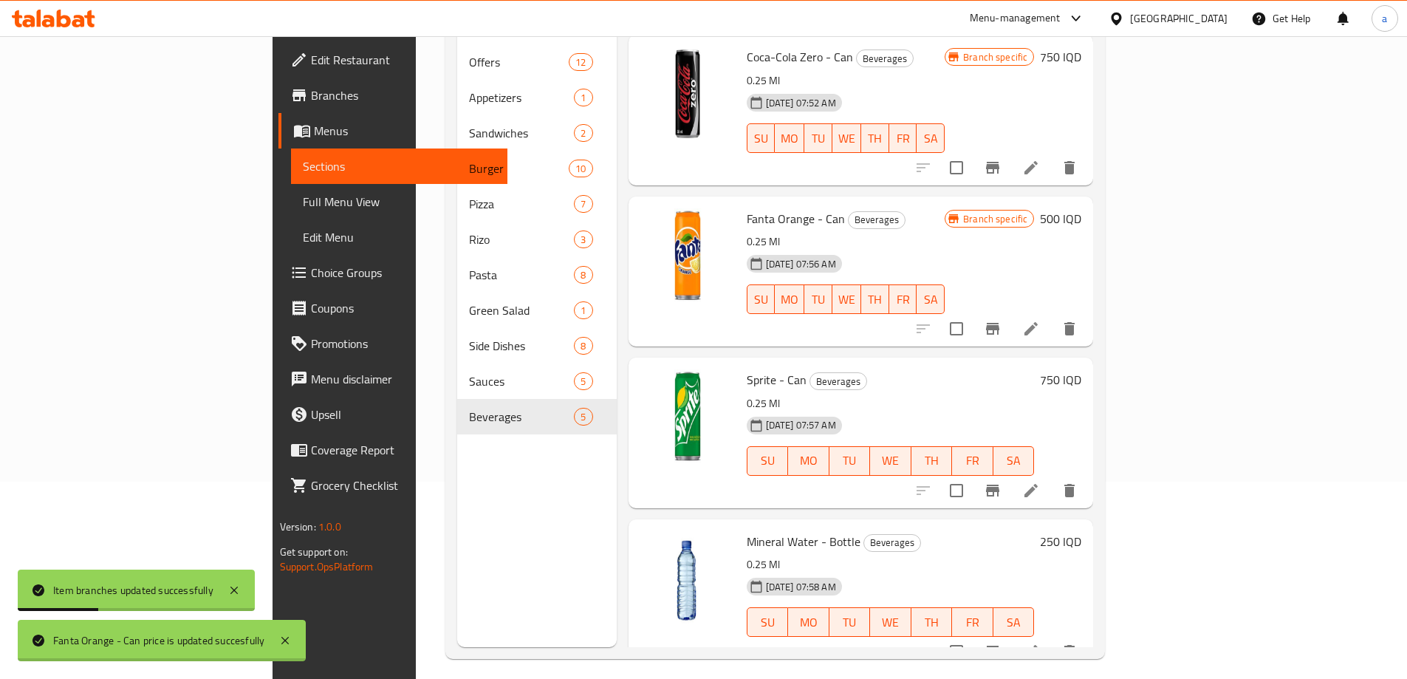
scroll to position [207, 0]
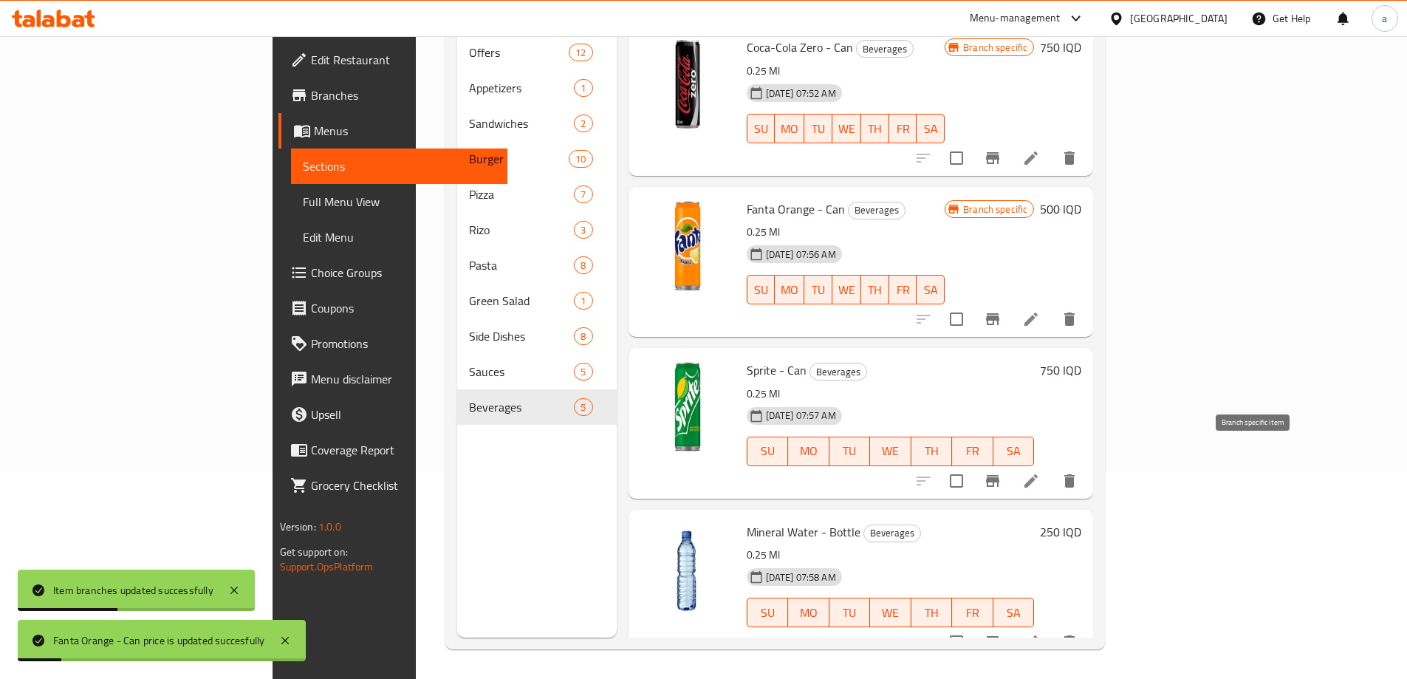
click at [1001, 472] on icon "Branch-specific-item" at bounding box center [993, 481] width 18 height 18
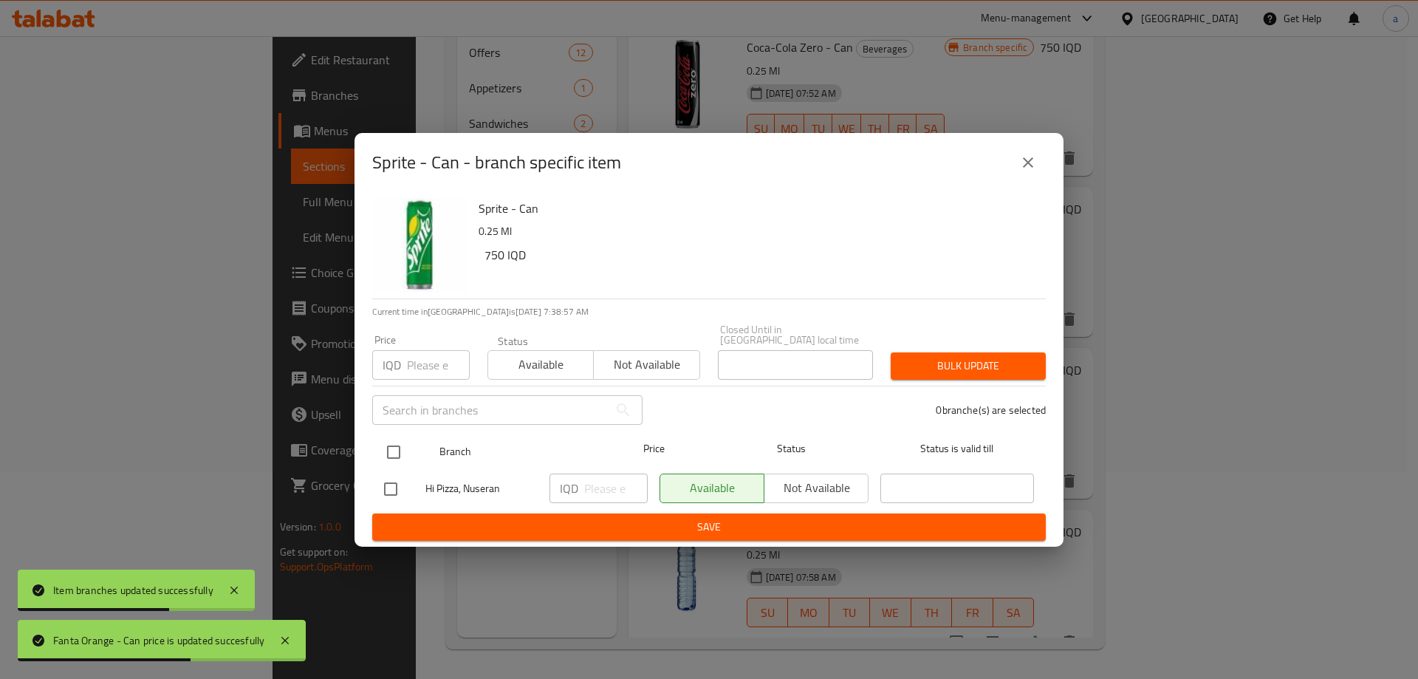
click at [447, 452] on span "Branch" at bounding box center [516, 451] width 154 height 18
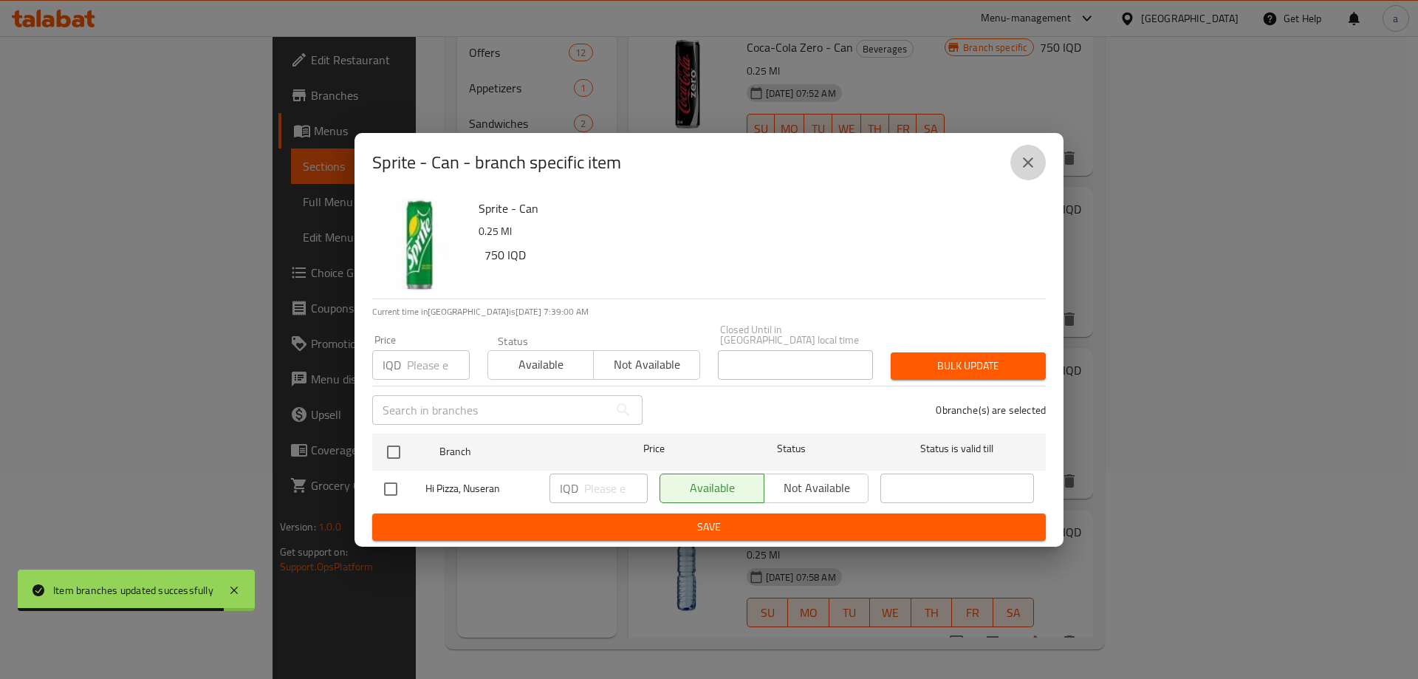
click at [1018, 172] on button "close" at bounding box center [1027, 162] width 35 height 35
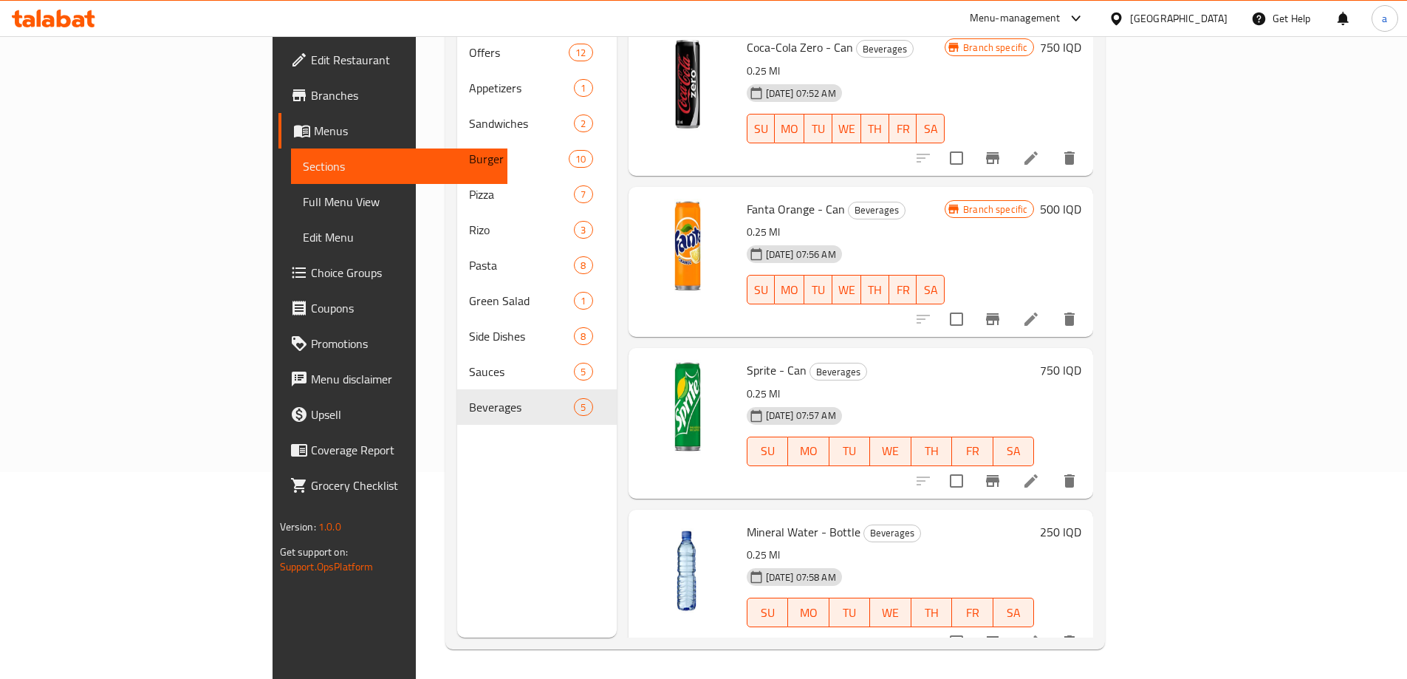
click at [1081, 360] on h6 "750 IQD" at bounding box center [1060, 370] width 41 height 21
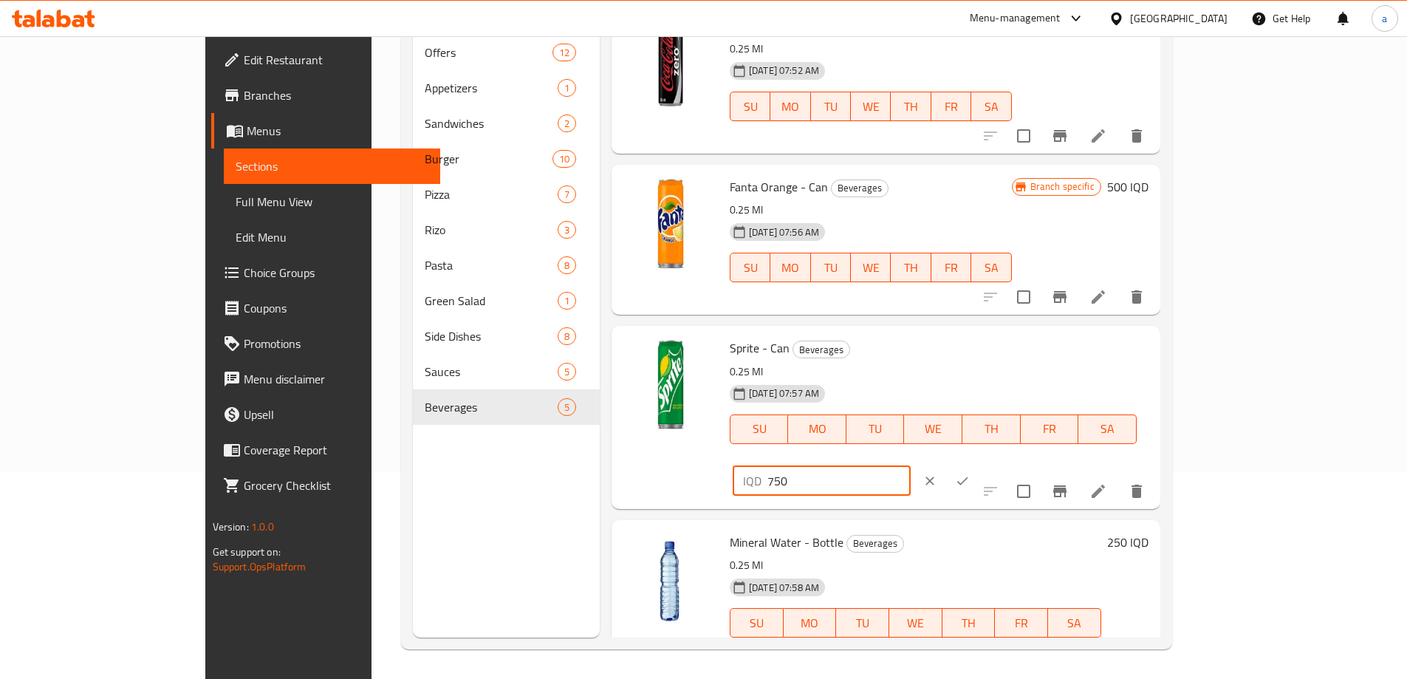
drag, startPoint x: 1087, startPoint y: 356, endPoint x: 1051, endPoint y: 356, distance: 36.2
click at [1051, 356] on div "Sprite - Can Beverages 0.25 Ml 30-06-2024 07:57 AM SU MO TU WE TH FR SA IQD 750…" at bounding box center [939, 417] width 431 height 171
paste input "50"
type input "500"
click at [978, 464] on button "ok" at bounding box center [962, 480] width 32 height 32
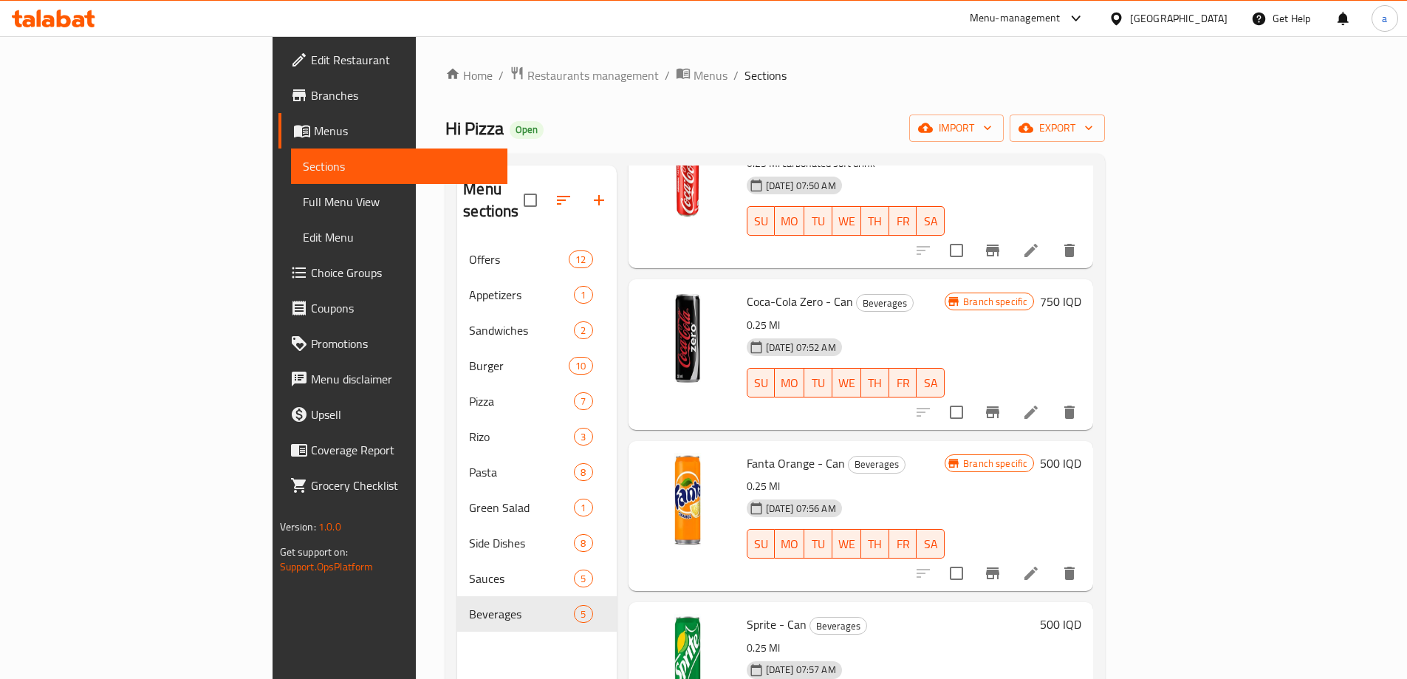
scroll to position [165, 0]
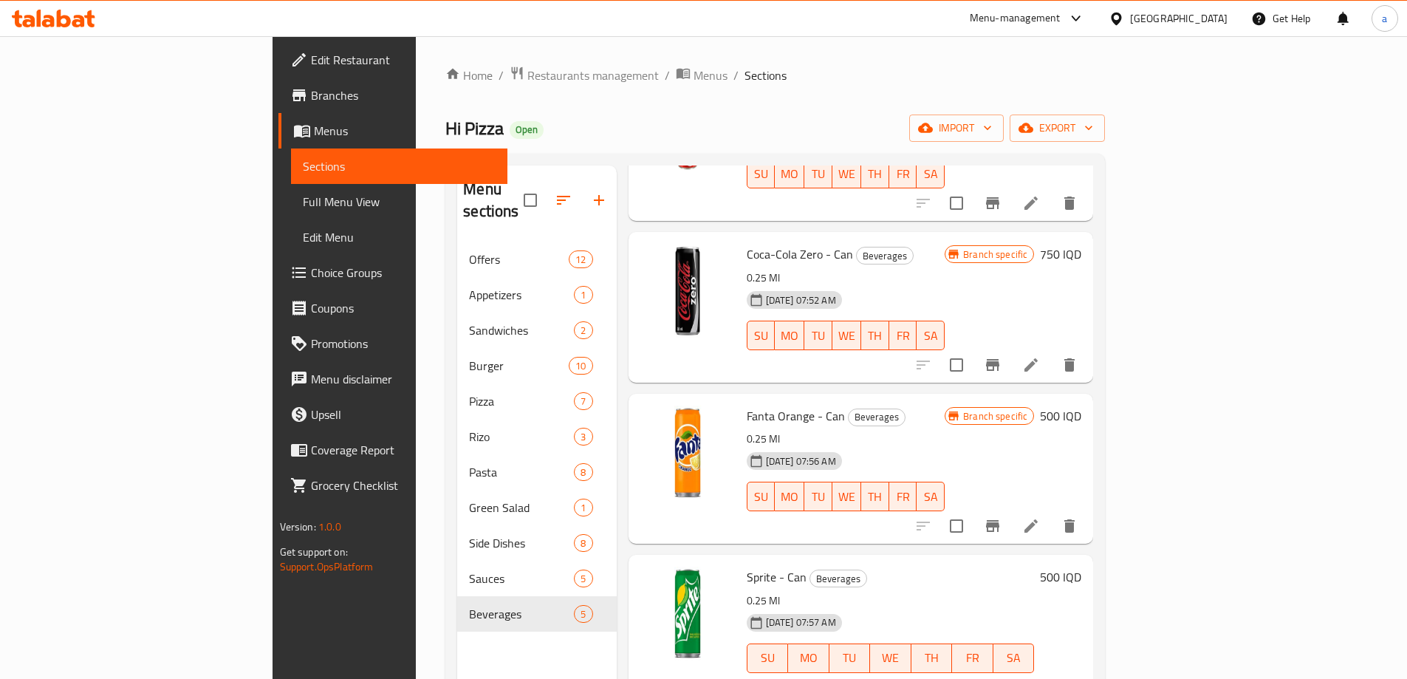
click at [750, 142] on div "Home / Restaurants management / Menus / Sections Hi Pizza Open import export Me…" at bounding box center [774, 461] width 659 height 790
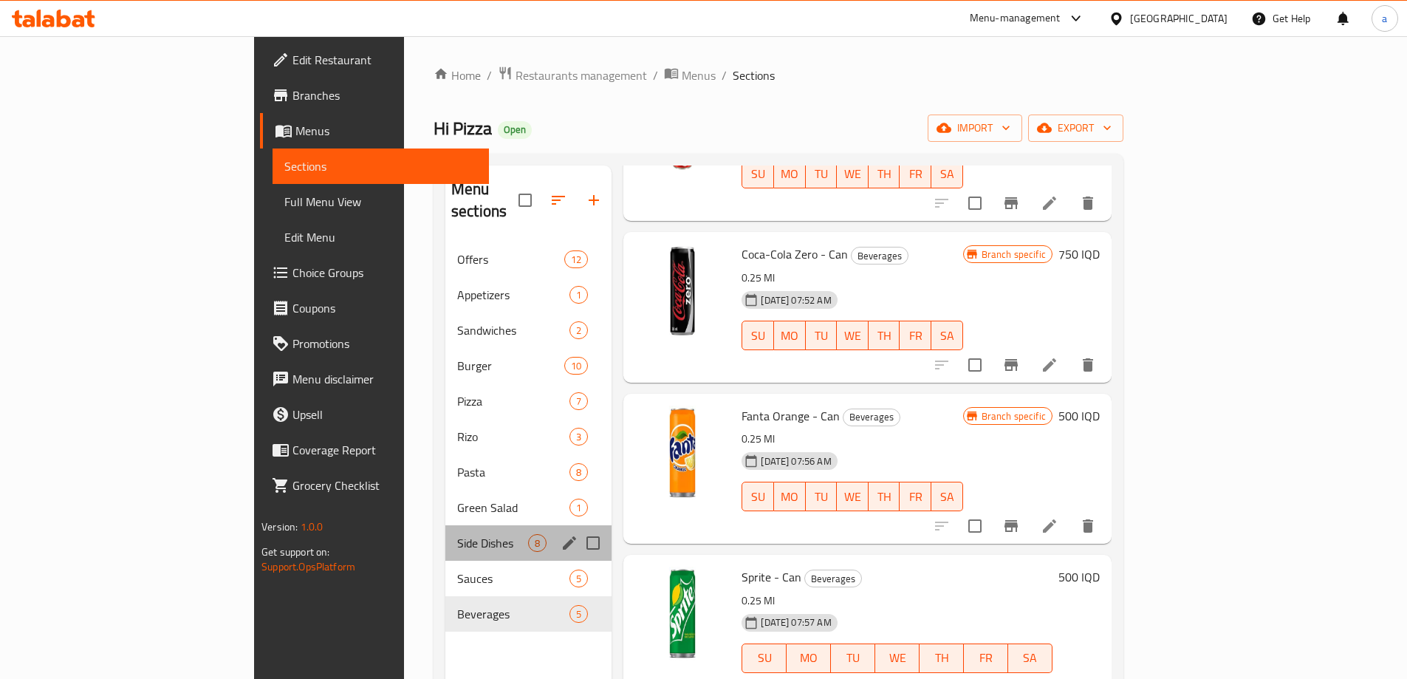
click at [445, 525] on div "Side Dishes 8" at bounding box center [528, 542] width 166 height 35
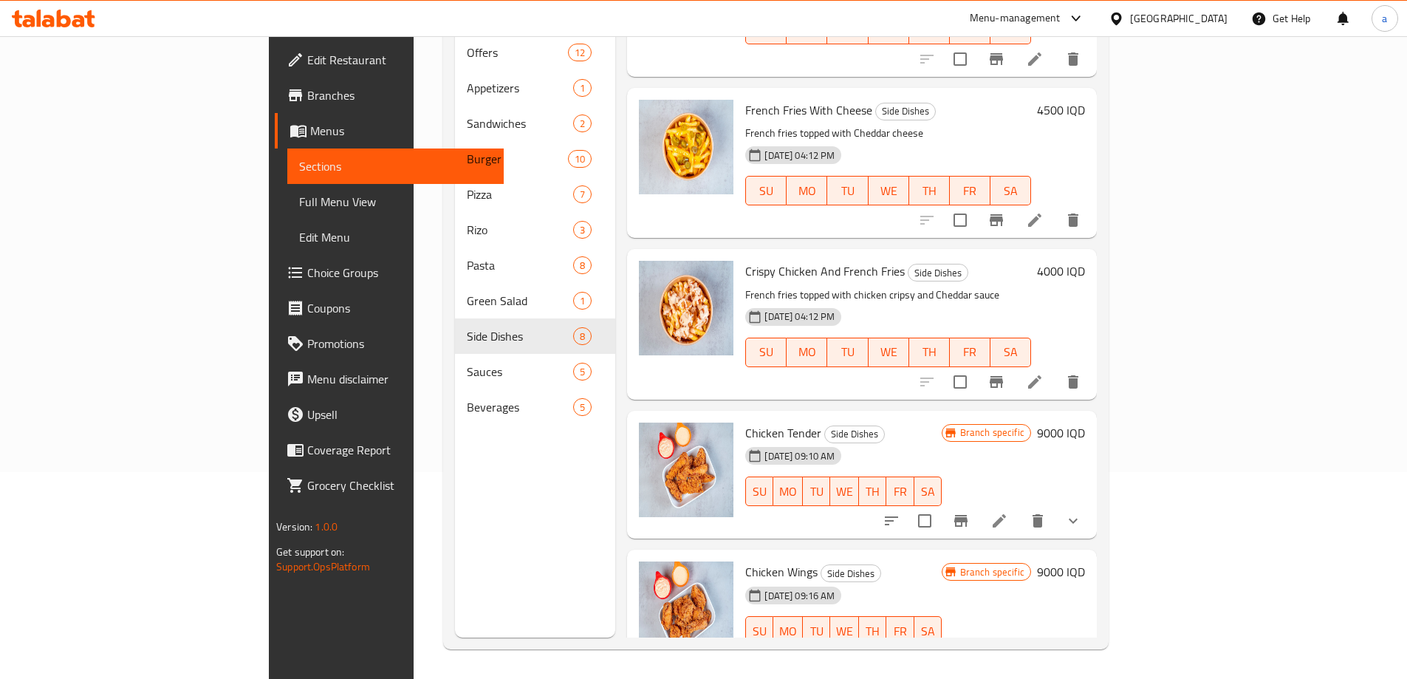
scroll to position [383, 0]
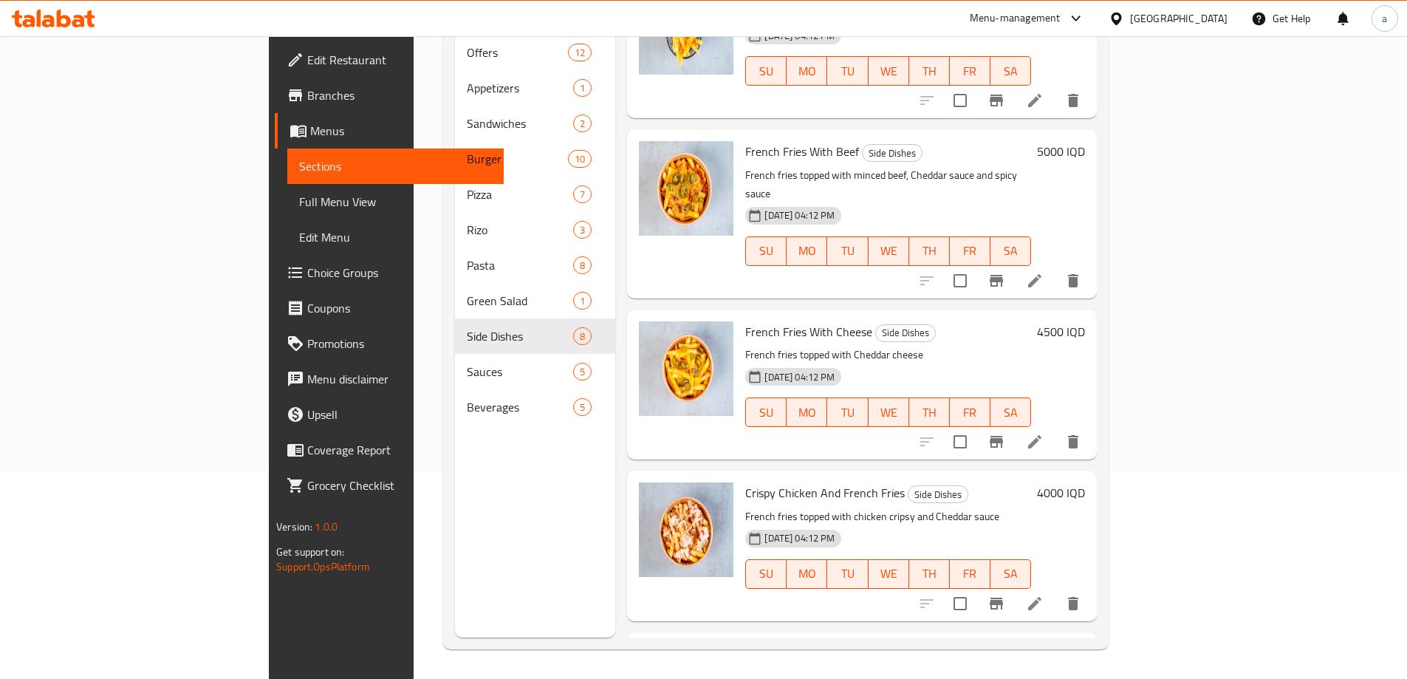
click at [615, 267] on div "Menu items Add Sort Manage items Chicken Nuggets Side Dishes served with sauce …" at bounding box center [855, 298] width 481 height 679
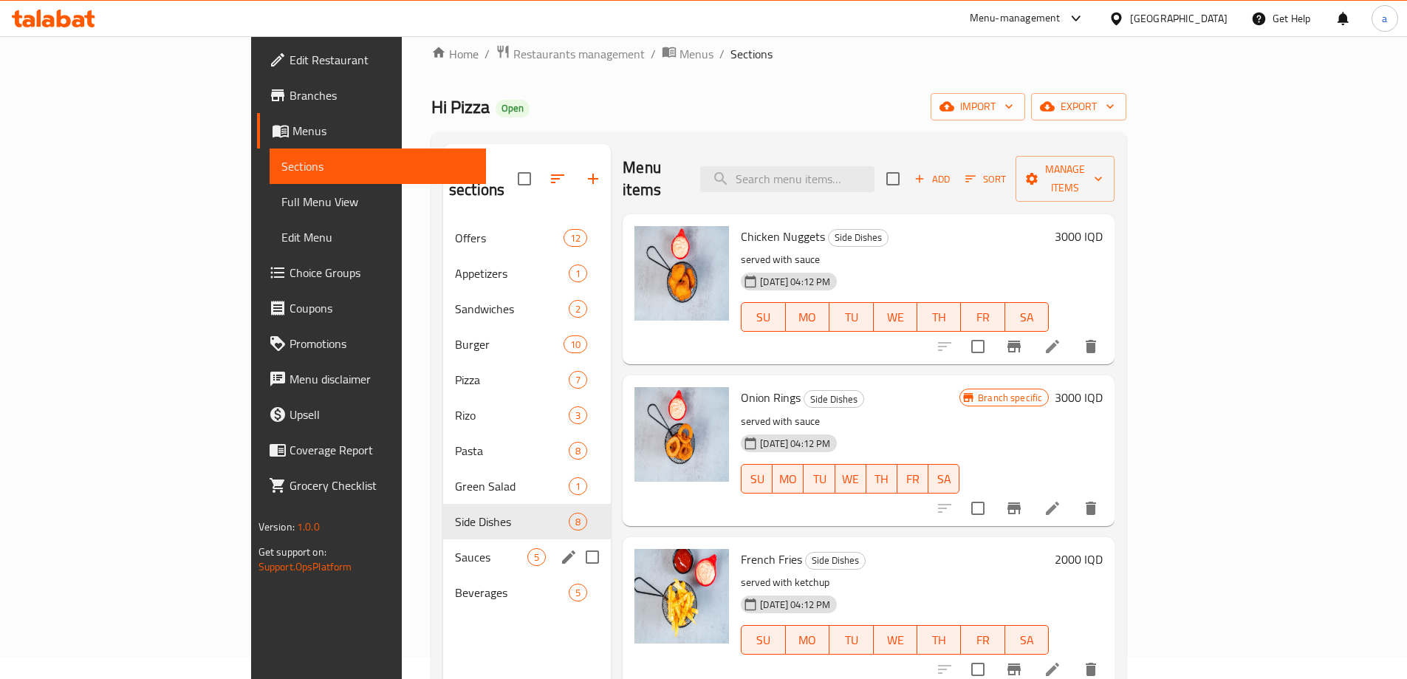
scroll to position [0, 0]
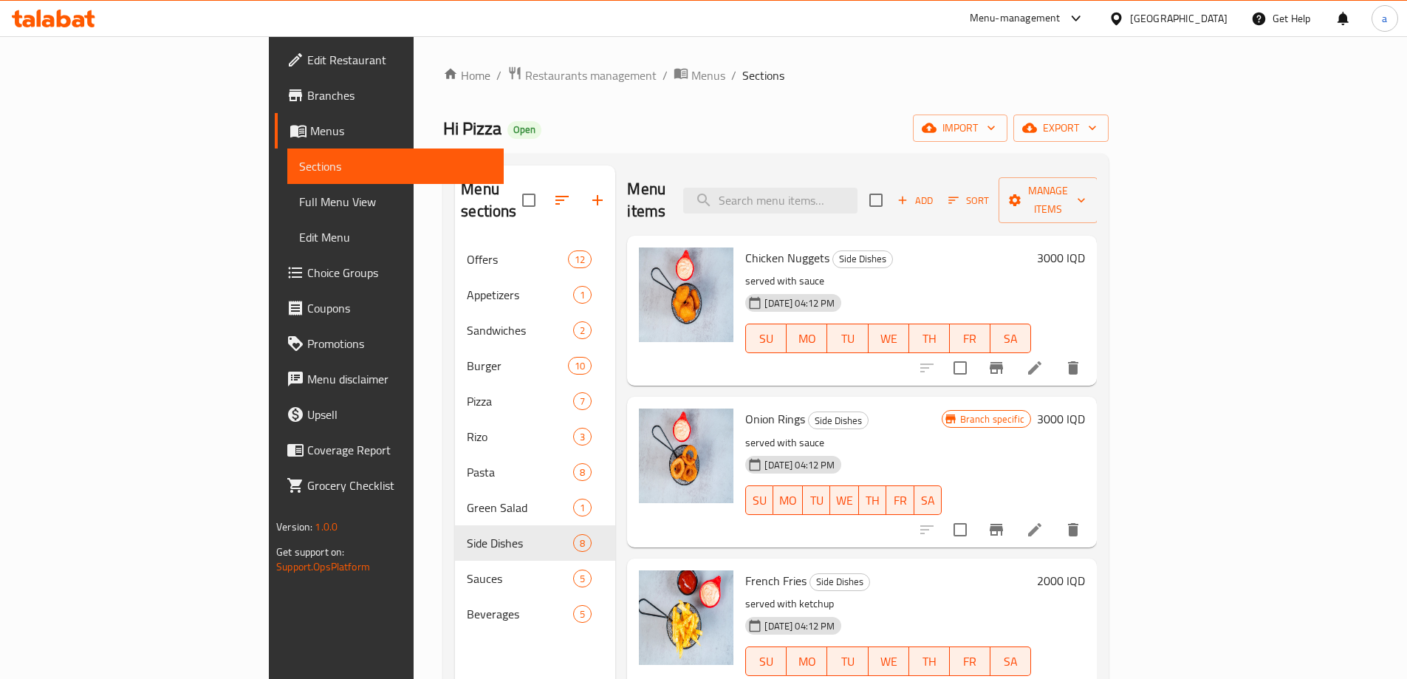
click at [662, 156] on div "Menu sections Offers 12 Appetizers 1 Sandwiches 2 Burger 10 Pizza 7 Rizo 3 Past…" at bounding box center [775, 505] width 665 height 702
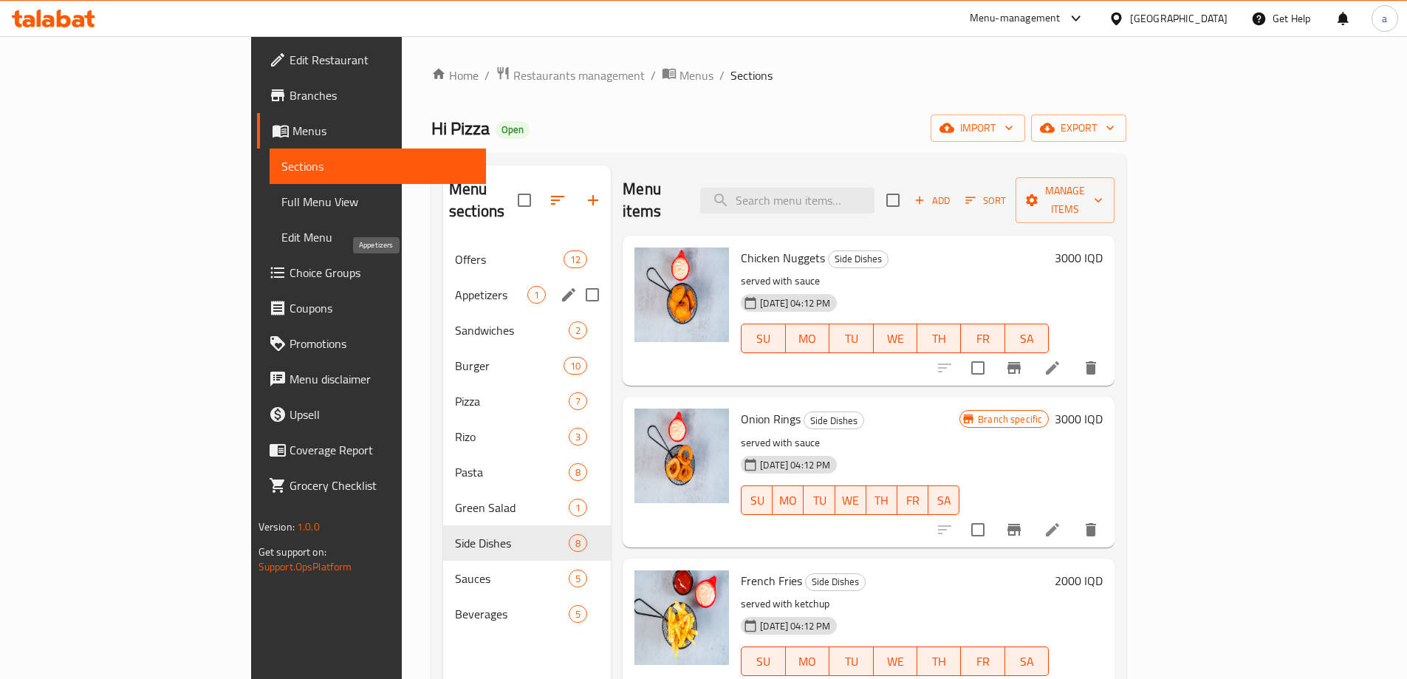
click at [455, 286] on span "Appetizers" at bounding box center [491, 295] width 72 height 18
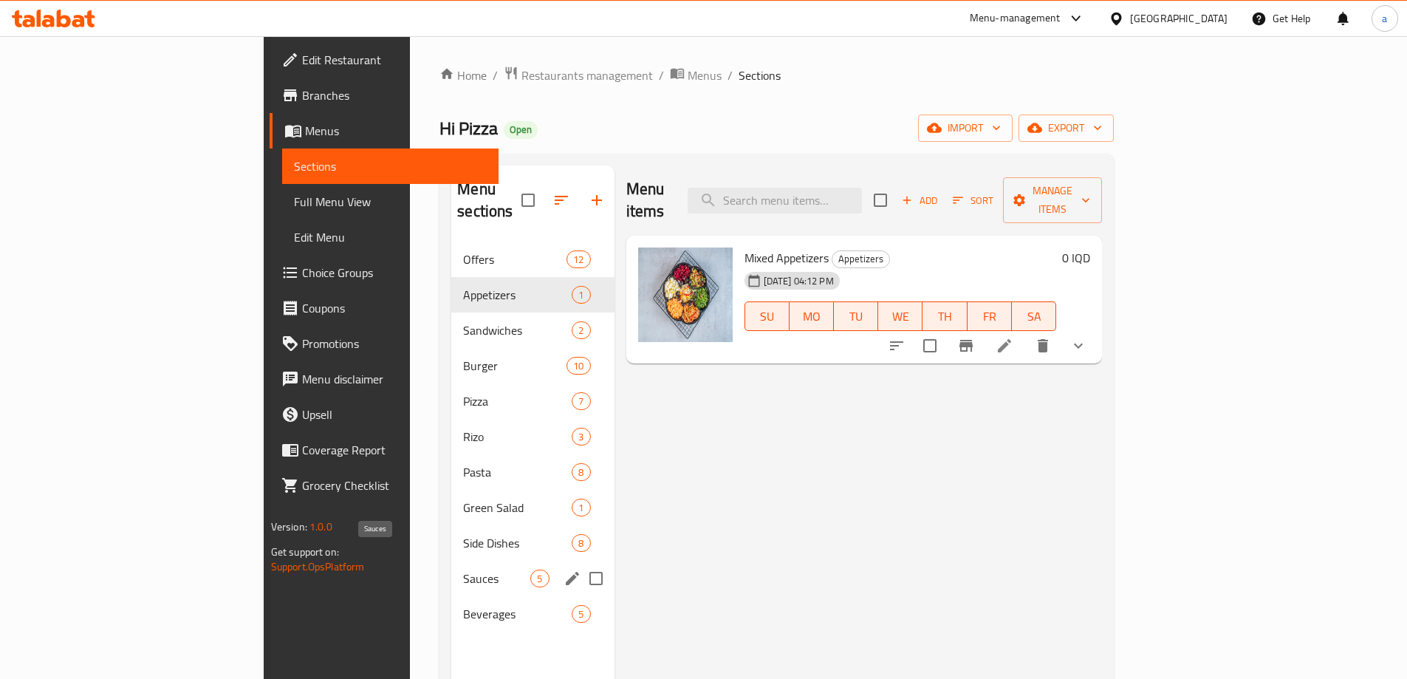
click at [463, 569] on span "Sauces" at bounding box center [496, 578] width 67 height 18
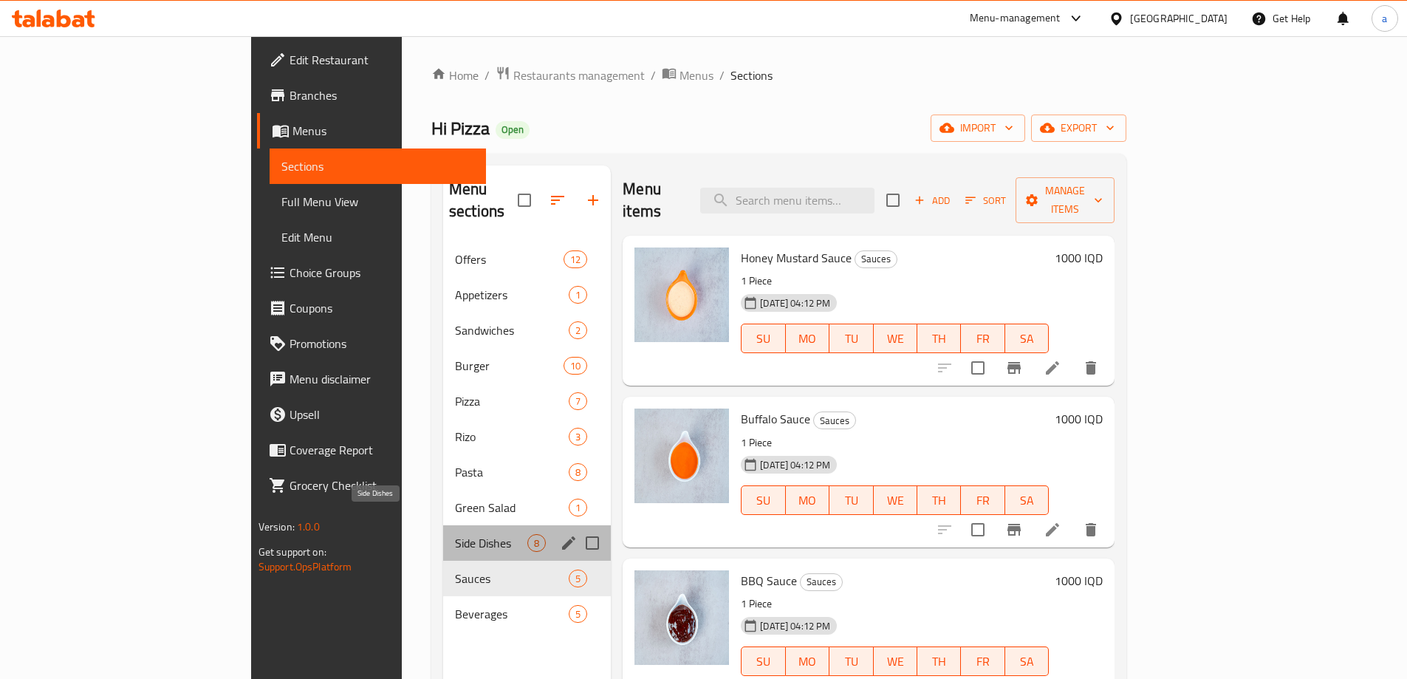
click at [455, 534] on span "Side Dishes" at bounding box center [491, 543] width 72 height 18
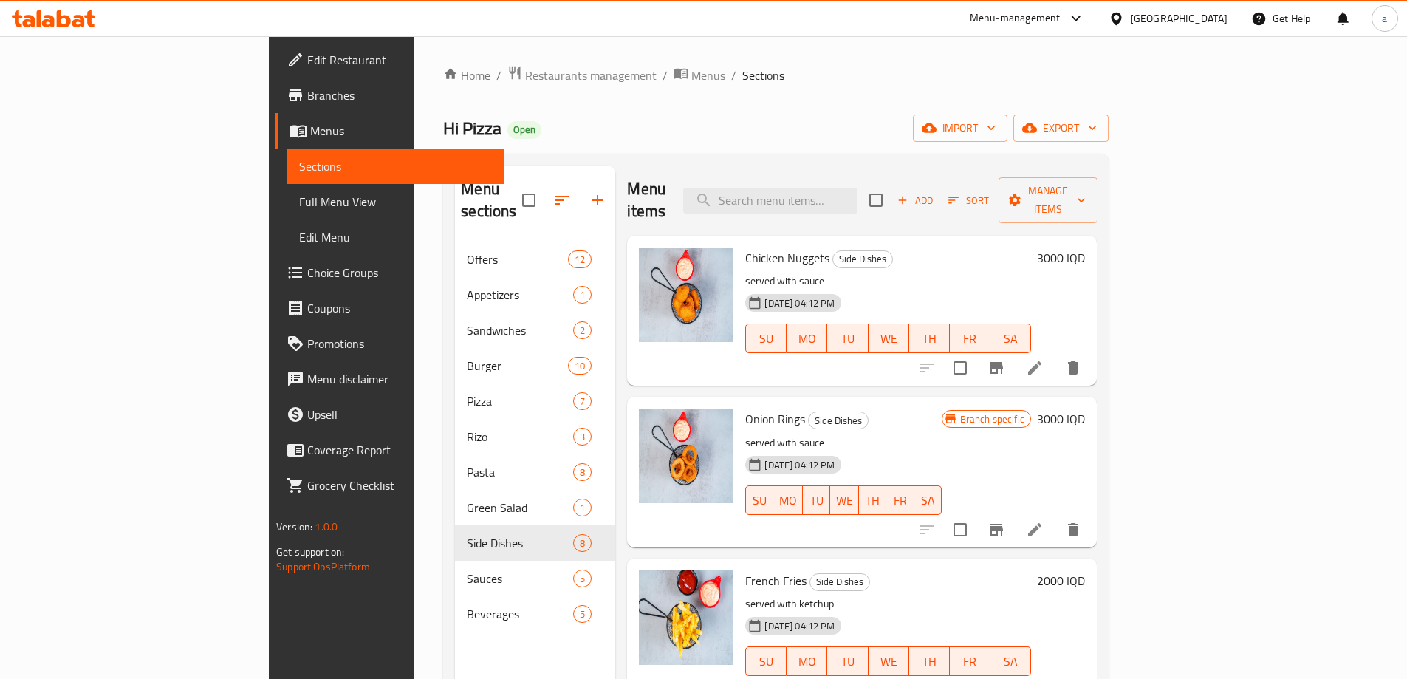
click at [1085, 247] on h6 "3000 IQD" at bounding box center [1061, 257] width 48 height 21
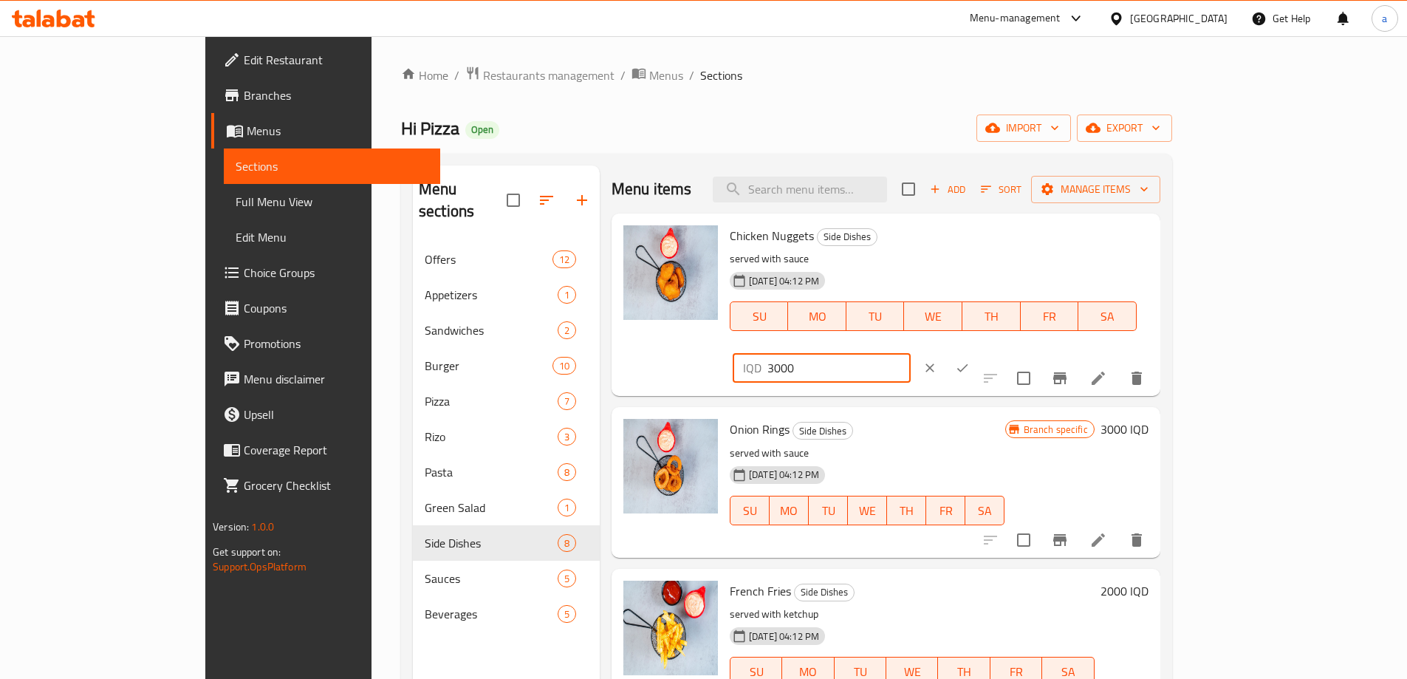
drag, startPoint x: 1229, startPoint y: 241, endPoint x: 1095, endPoint y: 241, distance: 134.4
click at [1095, 241] on div "Chicken Nuggets Side Dishes served with sauce 24-06-2024 04:12 PM SU MO TU WE T…" at bounding box center [939, 304] width 431 height 171
type input "2750"
click at [970, 360] on icon "ok" at bounding box center [962, 367] width 15 height 15
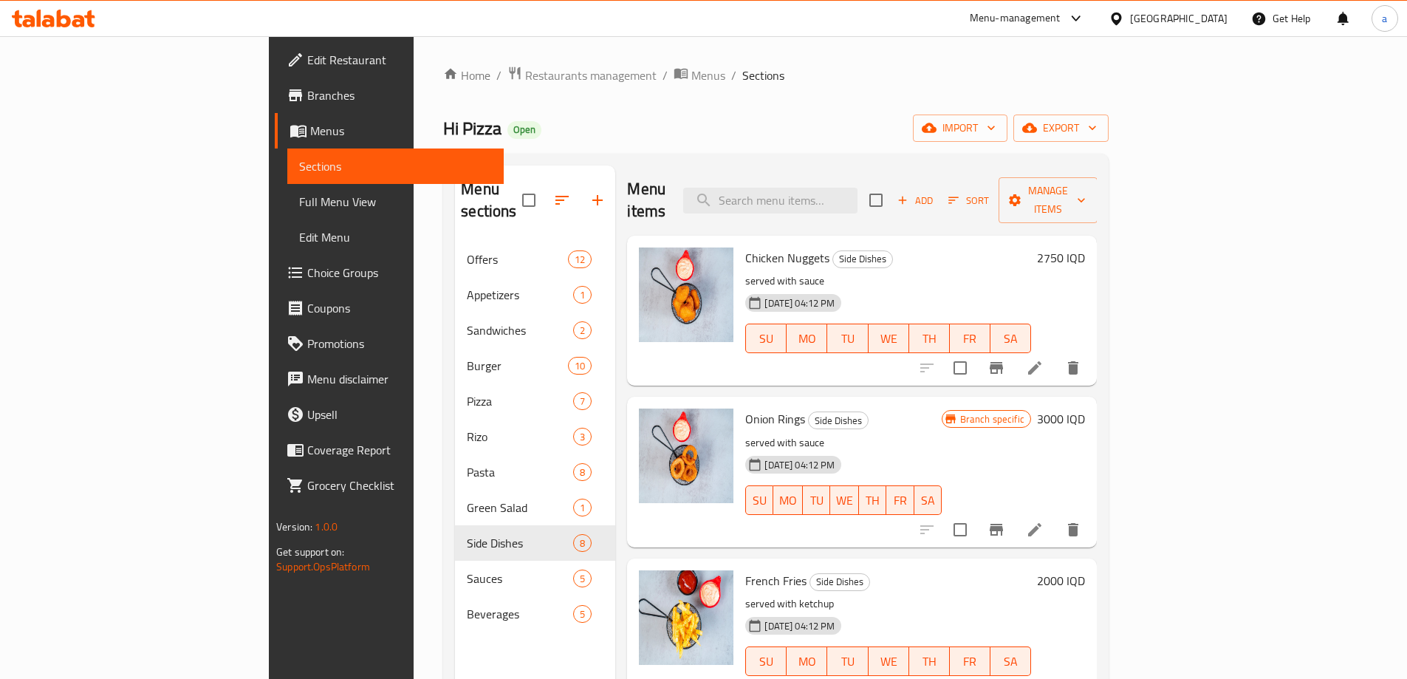
click at [668, 138] on div "Hi Pizza Open import export" at bounding box center [775, 127] width 665 height 27
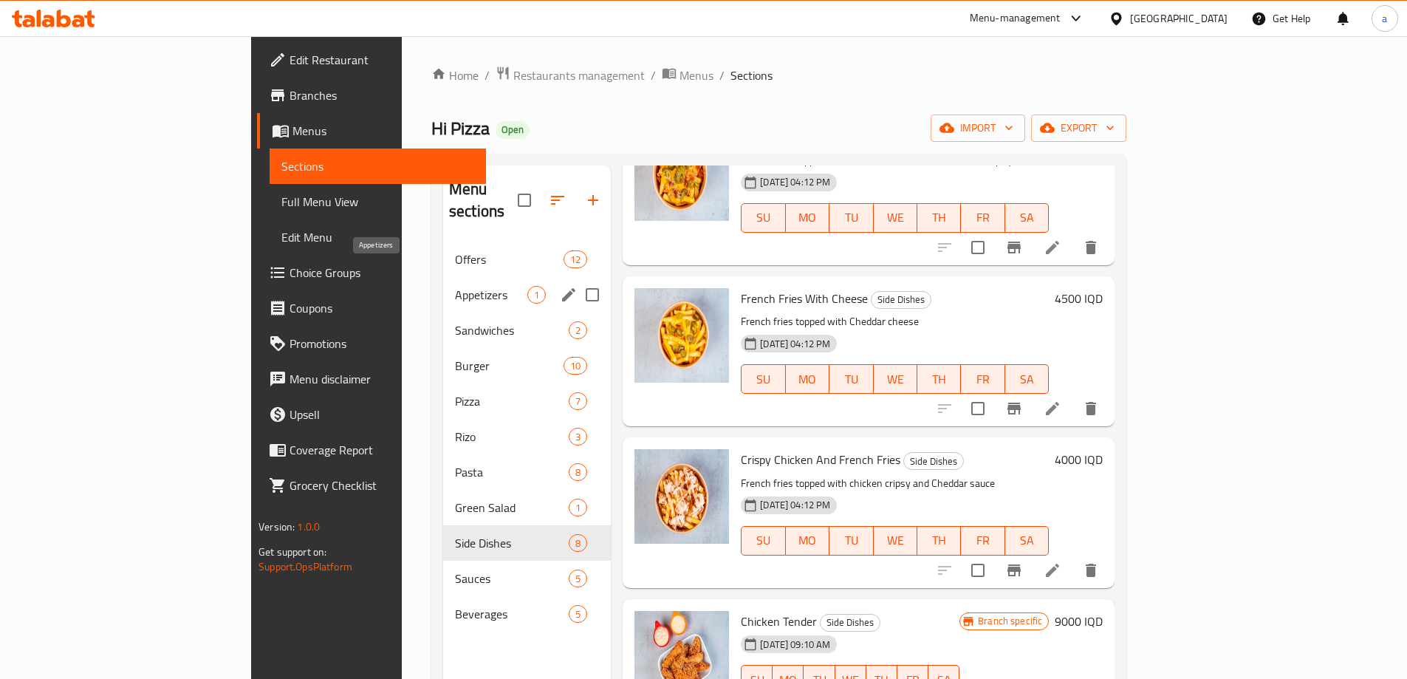
click at [455, 286] on span "Appetizers" at bounding box center [491, 295] width 72 height 18
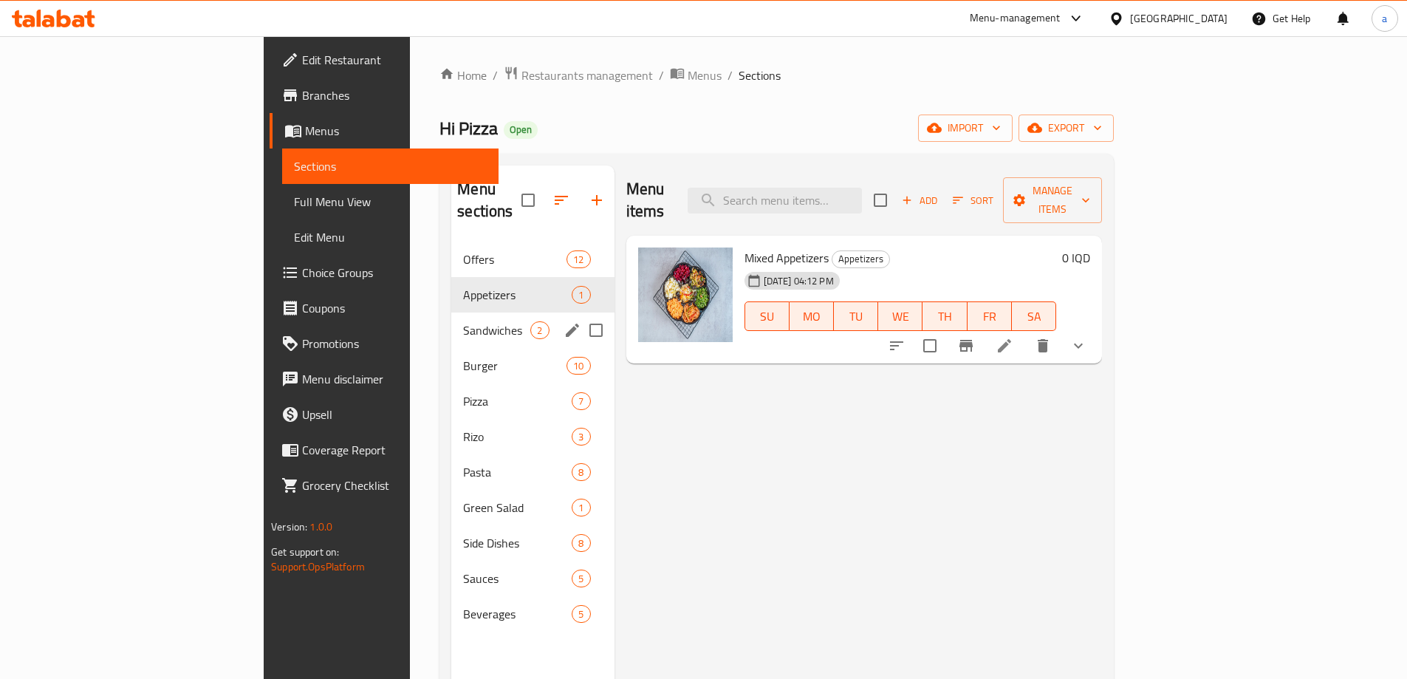
click at [463, 321] on span "Sandwiches" at bounding box center [496, 330] width 67 height 18
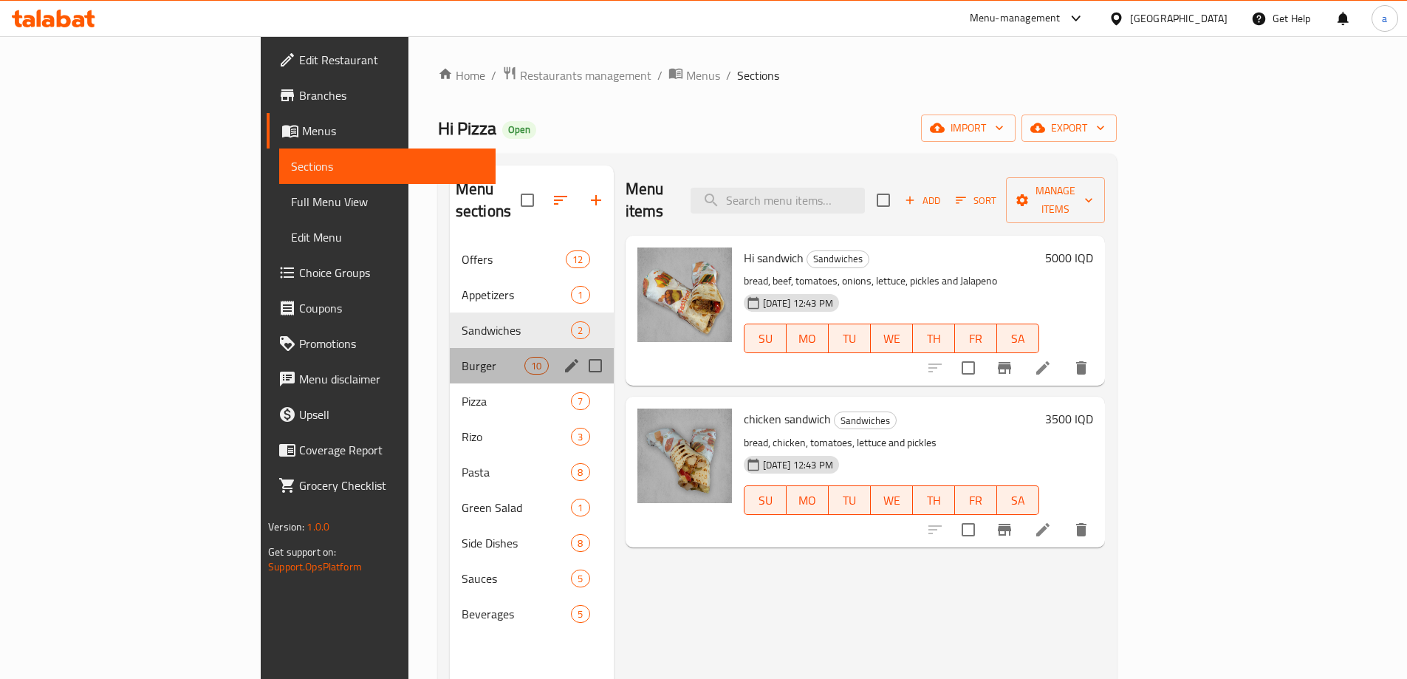
drag, startPoint x: 339, startPoint y: 325, endPoint x: 339, endPoint y: 340, distance: 14.8
click at [450, 348] on div "Burger 10" at bounding box center [532, 365] width 164 height 35
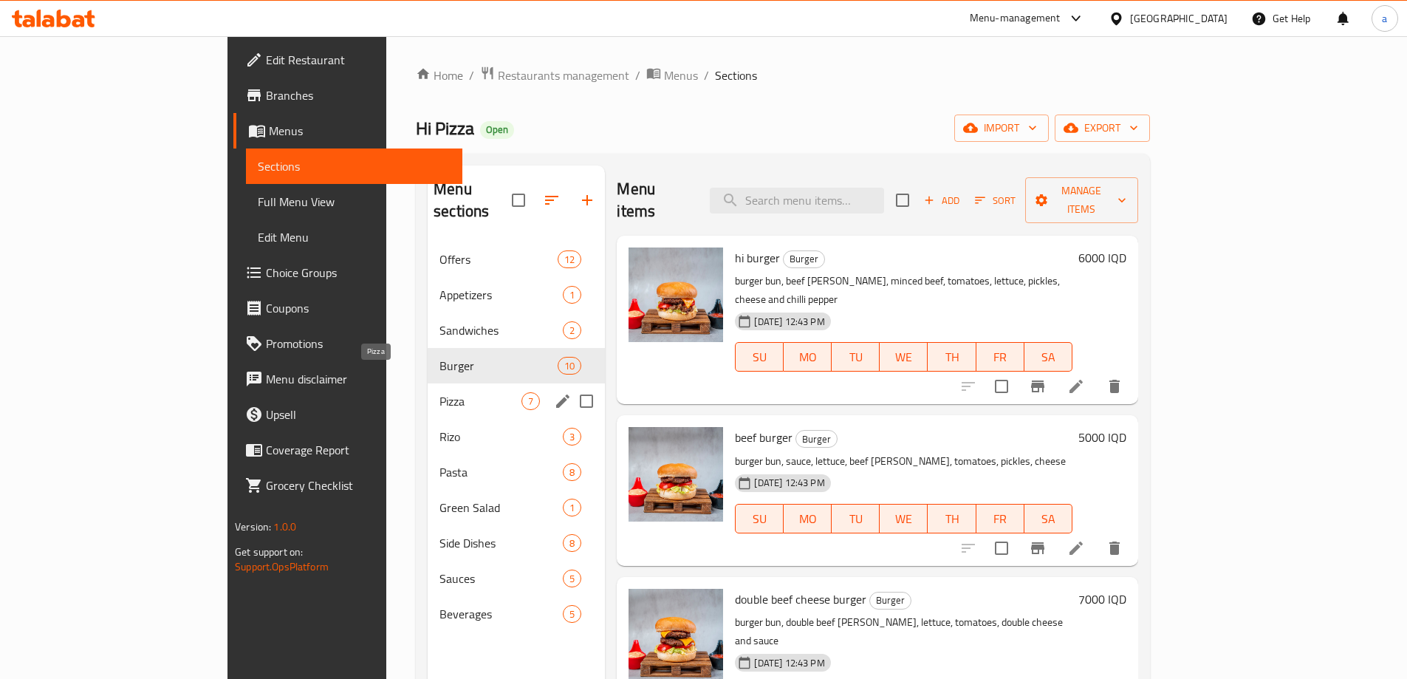
click at [439, 392] on span "Pizza" at bounding box center [480, 401] width 82 height 18
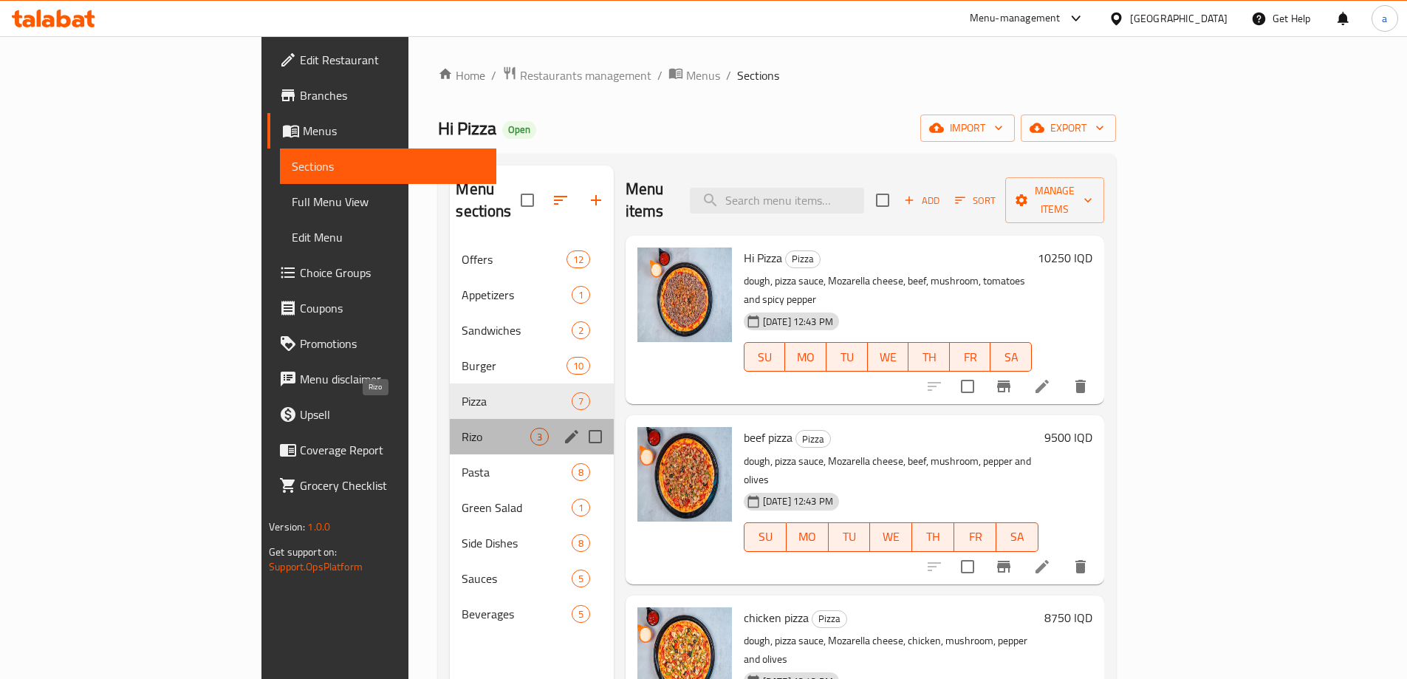
click at [462, 428] on span "Rizo" at bounding box center [496, 437] width 68 height 18
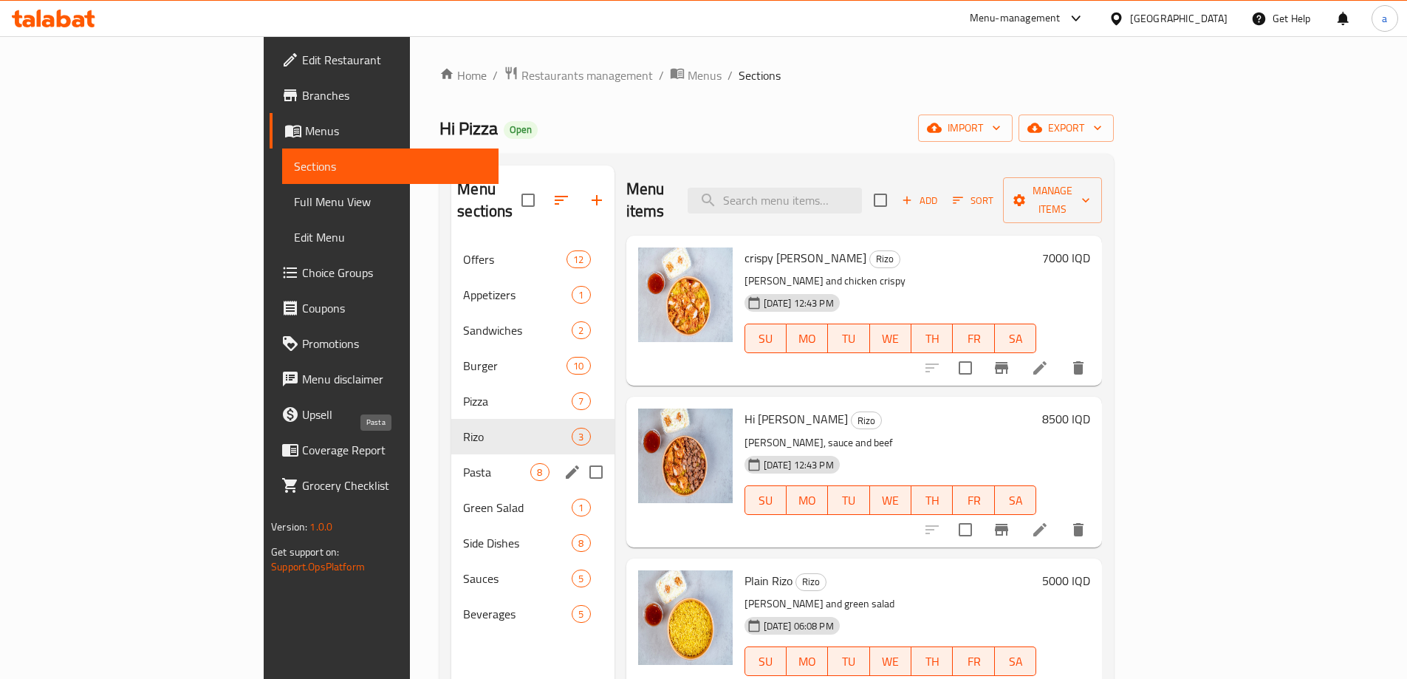
click at [463, 463] on span "Pasta" at bounding box center [496, 472] width 67 height 18
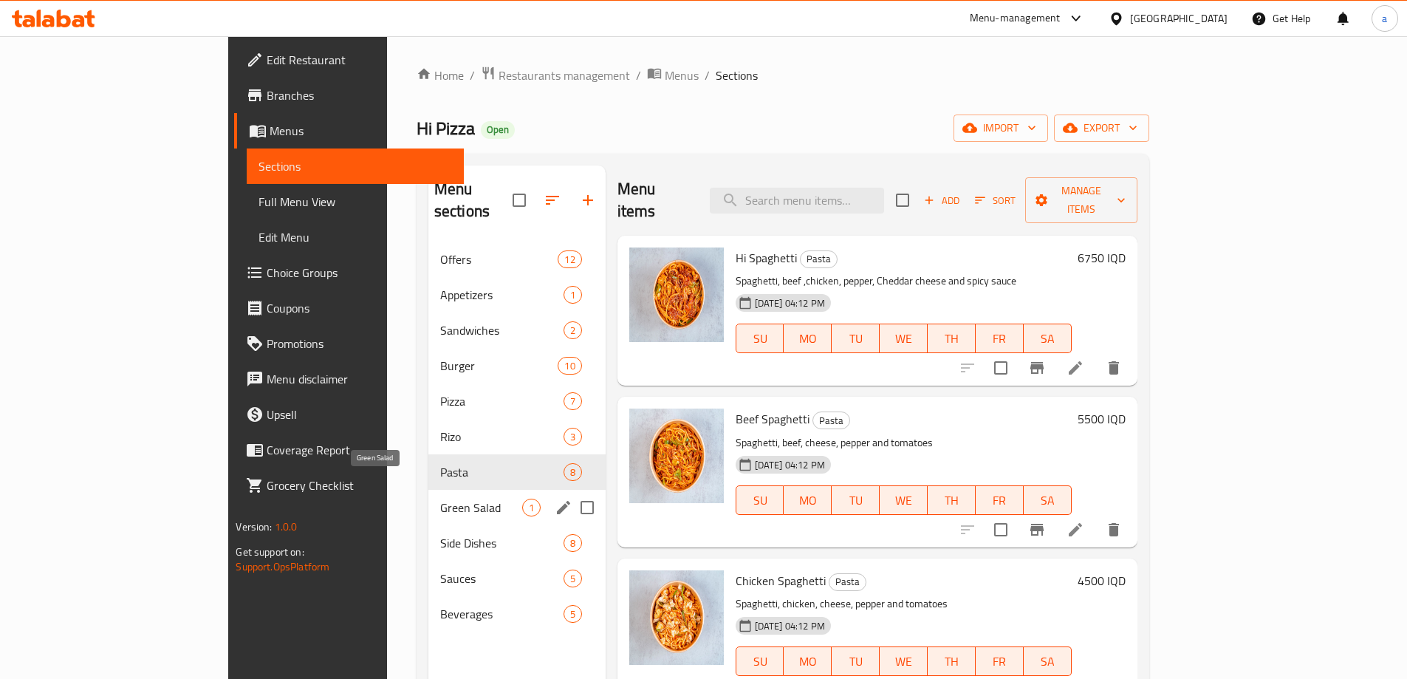
click at [440, 498] on span "Green Salad" at bounding box center [481, 507] width 82 height 18
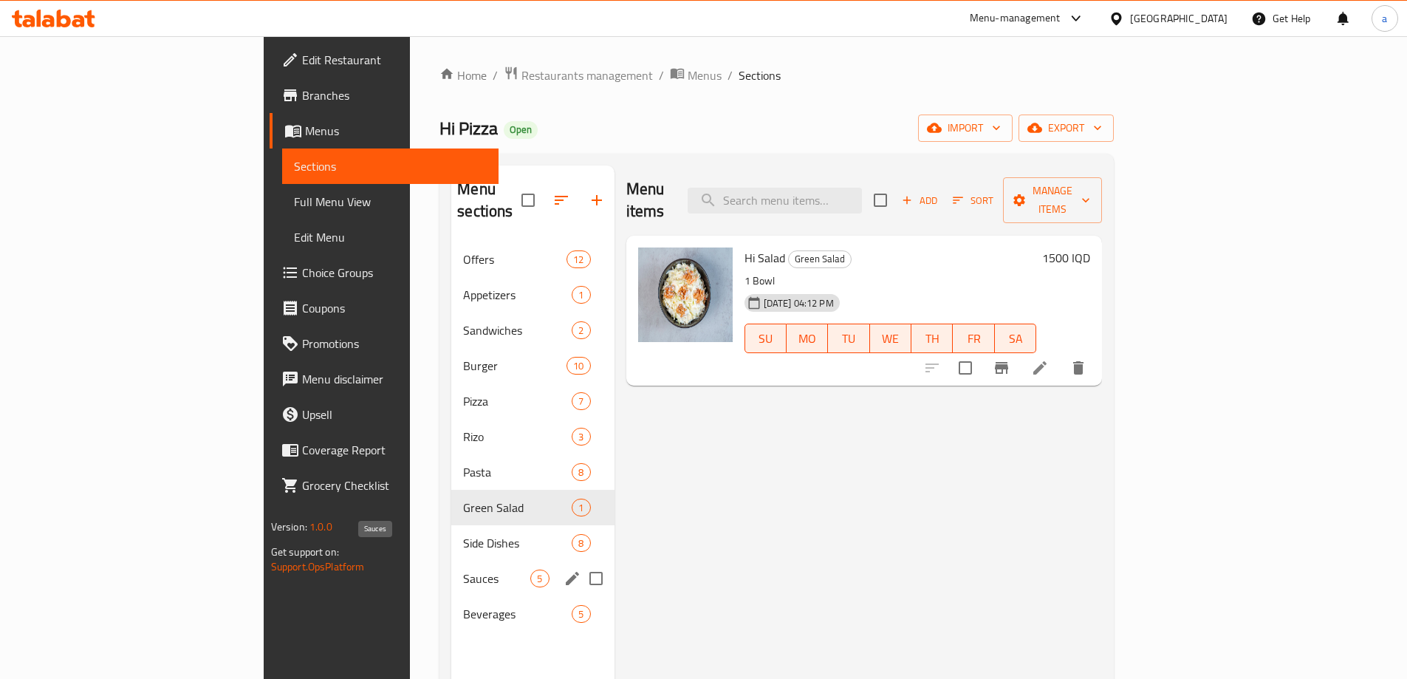
click at [463, 569] on span "Sauces" at bounding box center [496, 578] width 67 height 18
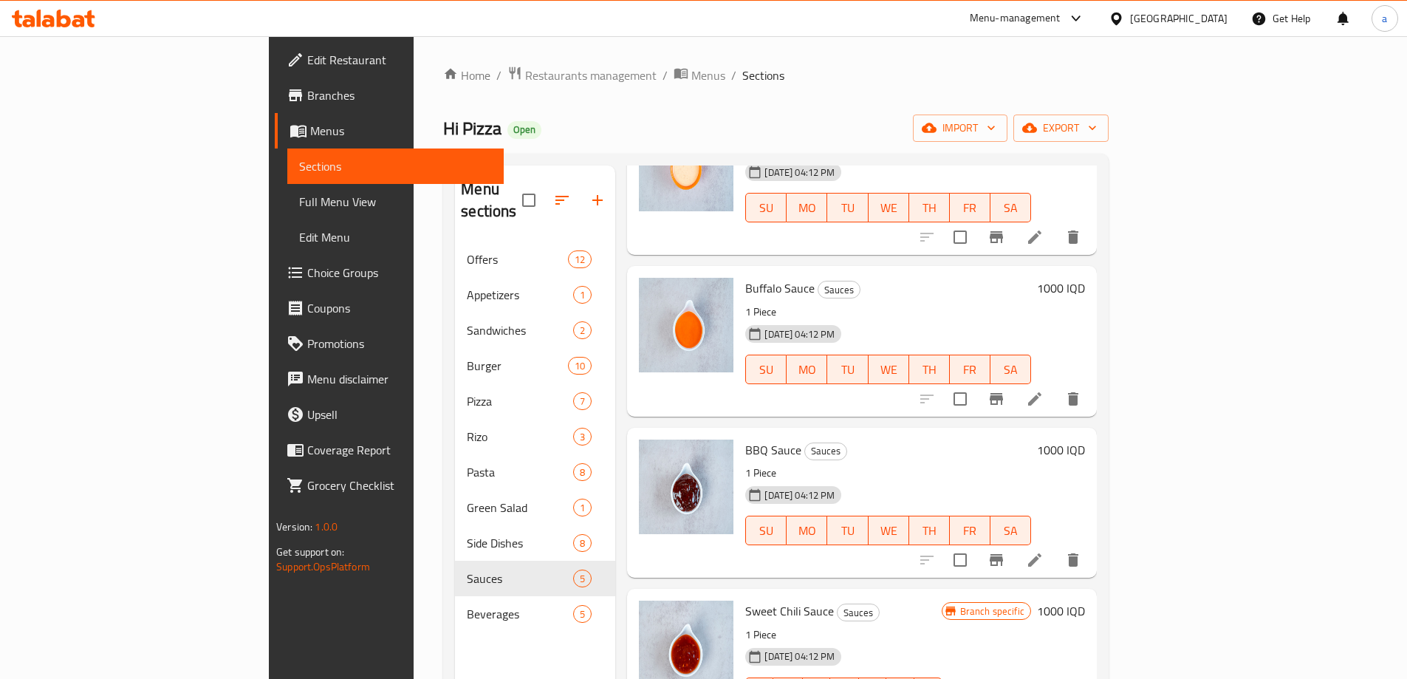
scroll to position [165, 0]
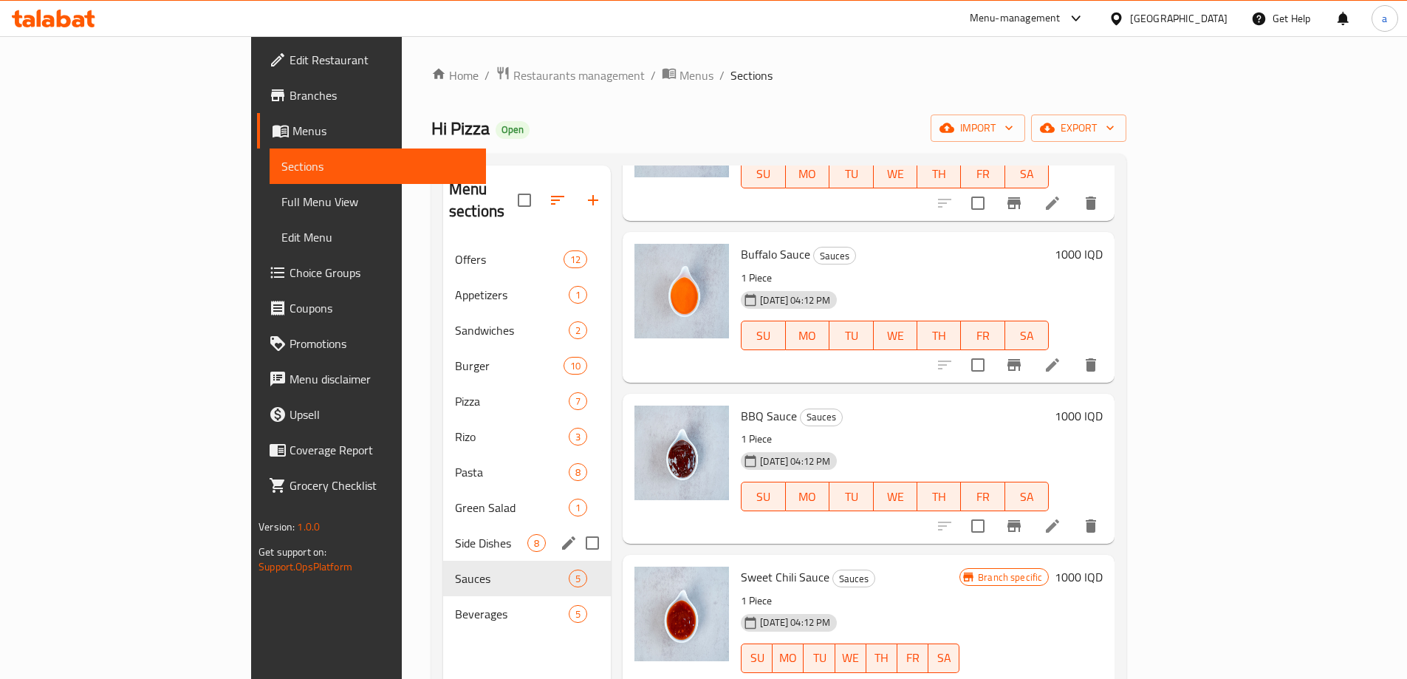
click at [443, 531] on div "Side Dishes 8" at bounding box center [527, 542] width 168 height 35
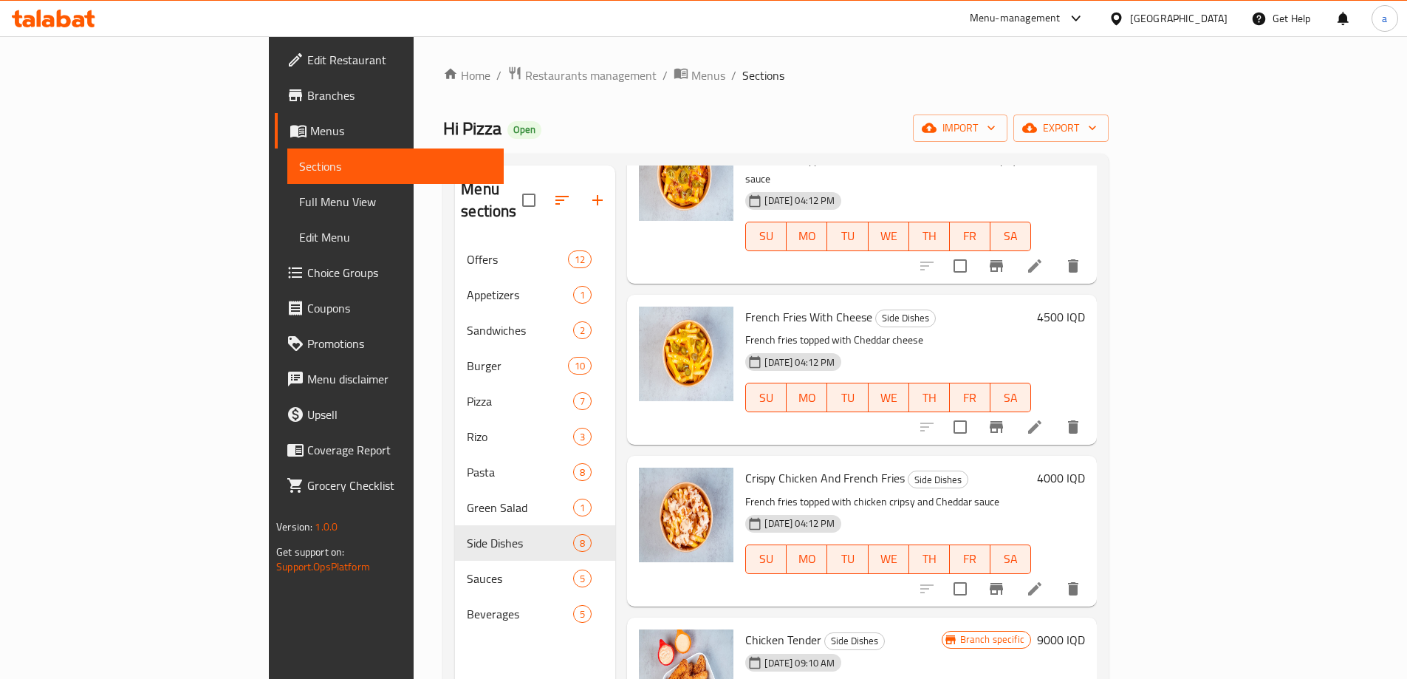
scroll to position [207, 0]
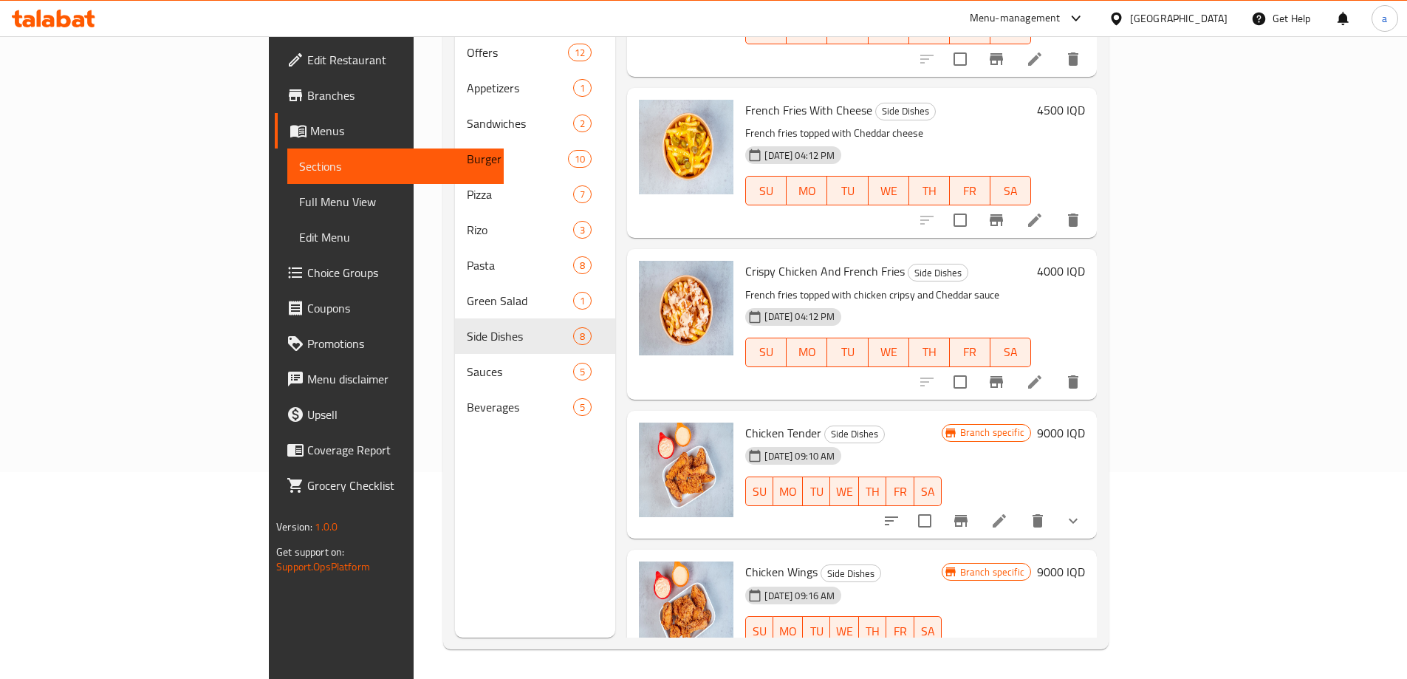
click at [1085, 422] on h6 "9000 IQD" at bounding box center [1061, 432] width 48 height 21
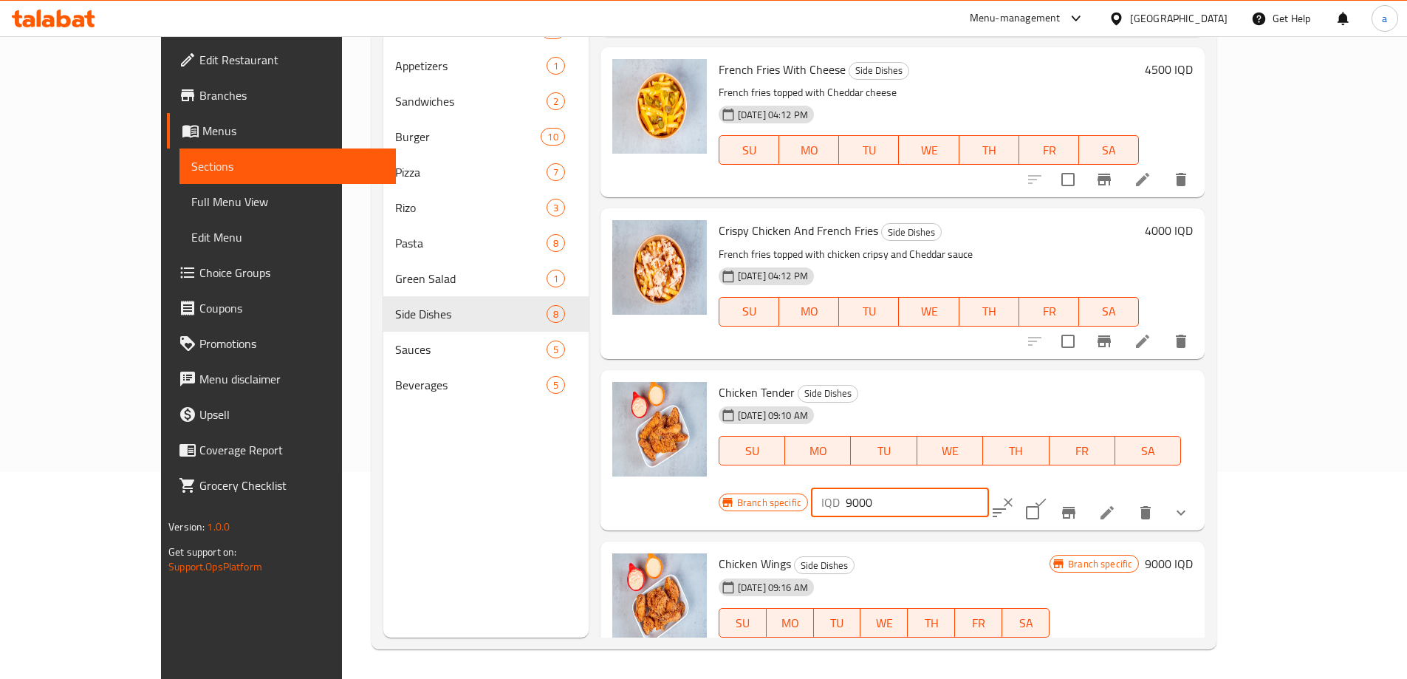
drag, startPoint x: 1212, startPoint y: 396, endPoint x: 1042, endPoint y: 397, distance: 170.6
click at [1043, 486] on div "Branch specific IQD 9000 ​" at bounding box center [898, 502] width 360 height 32
type input "8500"
click at [1048, 495] on icon "ok" at bounding box center [1040, 502] width 15 height 15
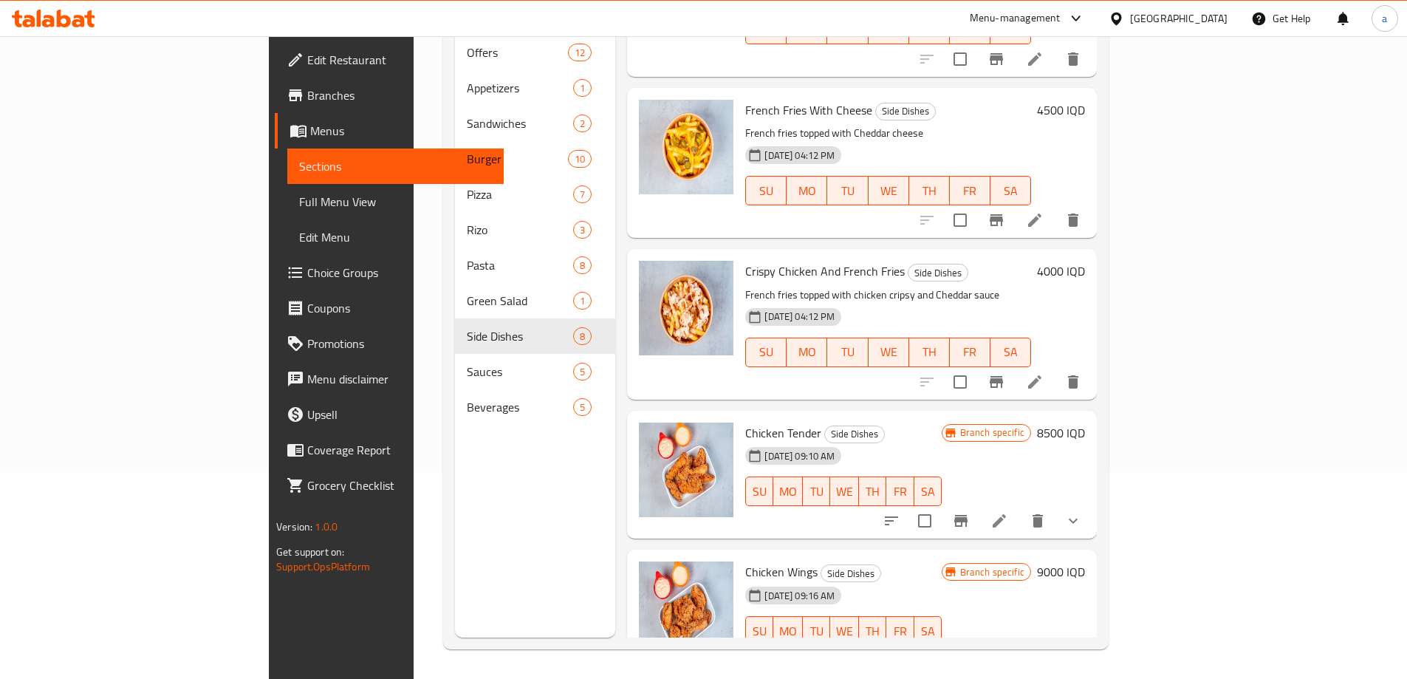
click at [1085, 561] on h6 "9000 IQD" at bounding box center [1061, 571] width 48 height 21
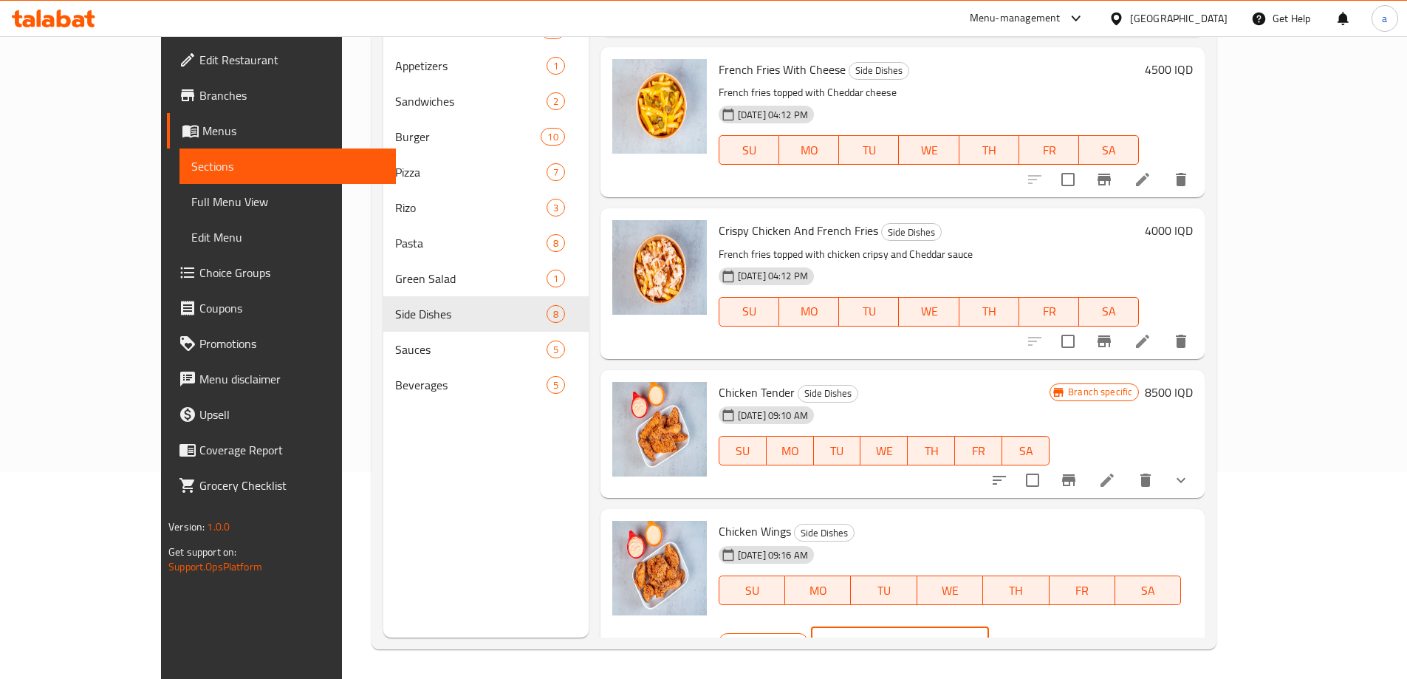
drag, startPoint x: 1227, startPoint y: 529, endPoint x: 1032, endPoint y: 531, distance: 194.2
click at [1032, 625] on div "Branch specific IQD 9000 ​" at bounding box center [898, 641] width 360 height 32
type input "8250"
click at [1057, 625] on button "ok" at bounding box center [1040, 641] width 32 height 32
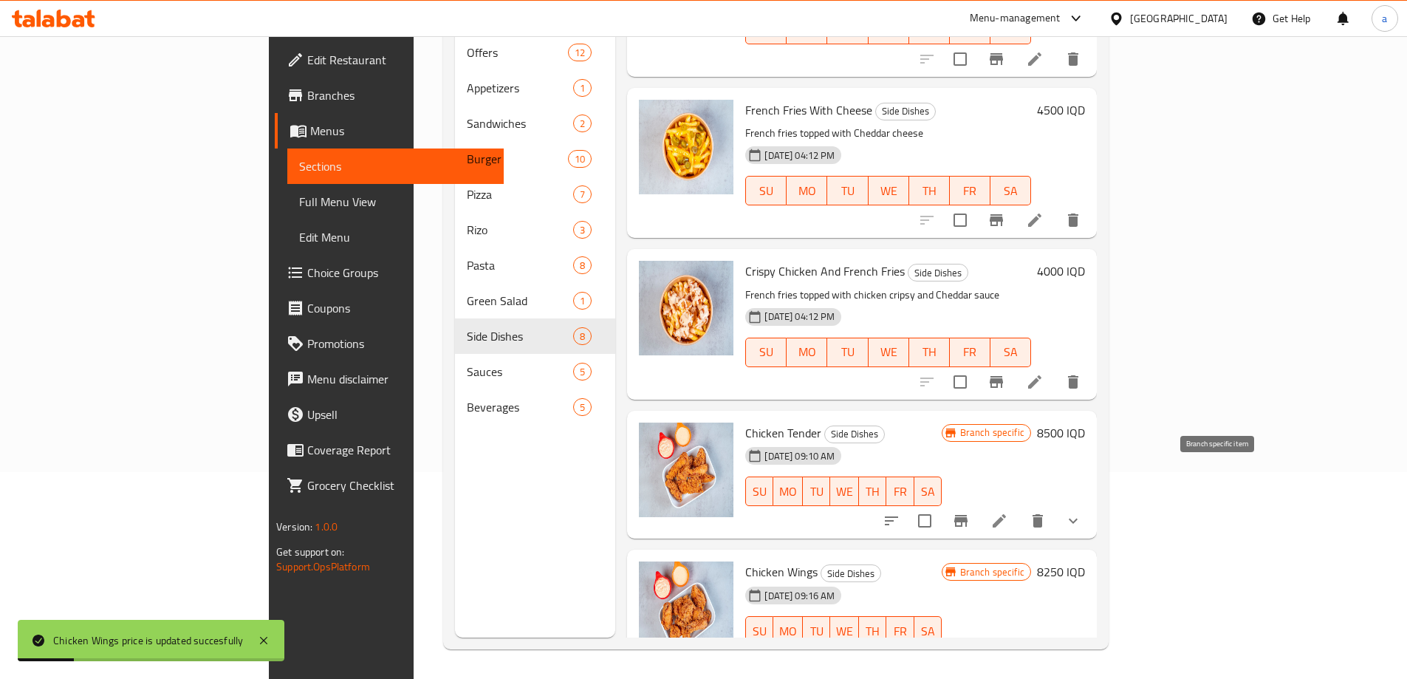
click at [970, 512] on icon "Branch-specific-item" at bounding box center [961, 521] width 18 height 18
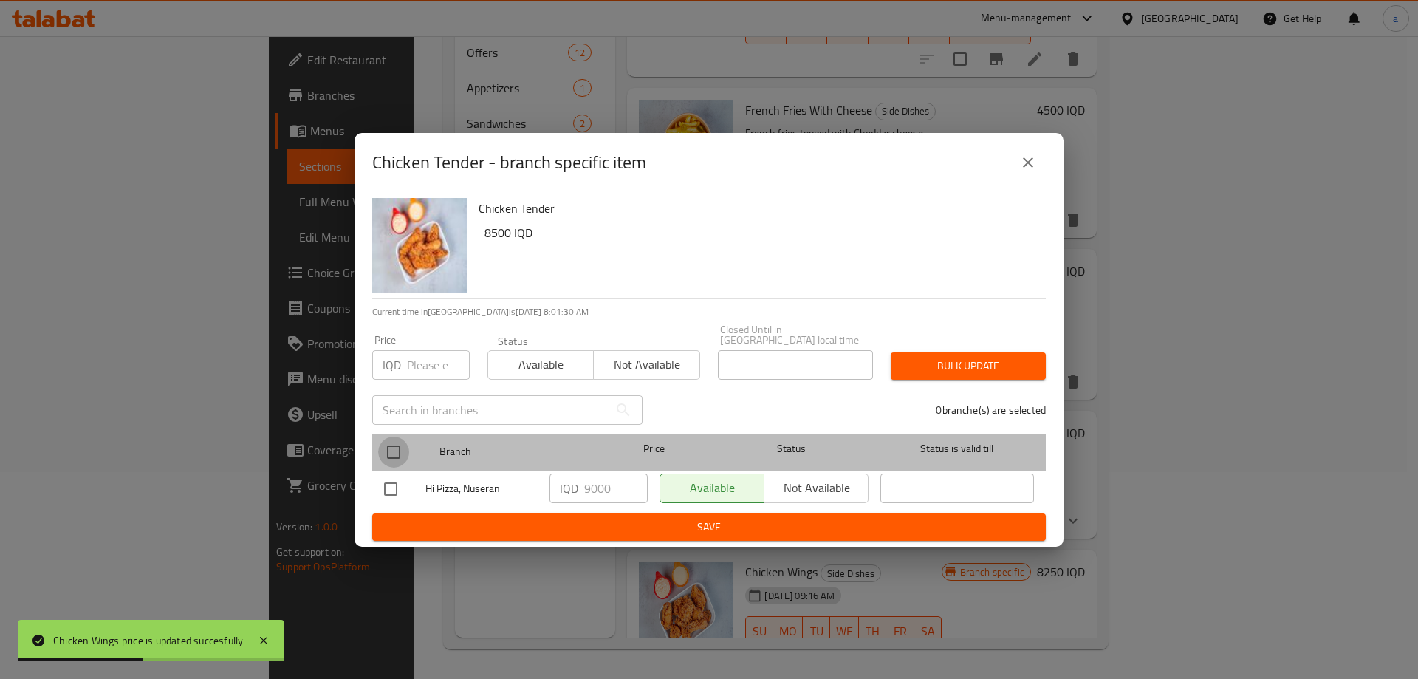
click at [391, 439] on input "checkbox" at bounding box center [393, 451] width 31 height 31
checkbox input "true"
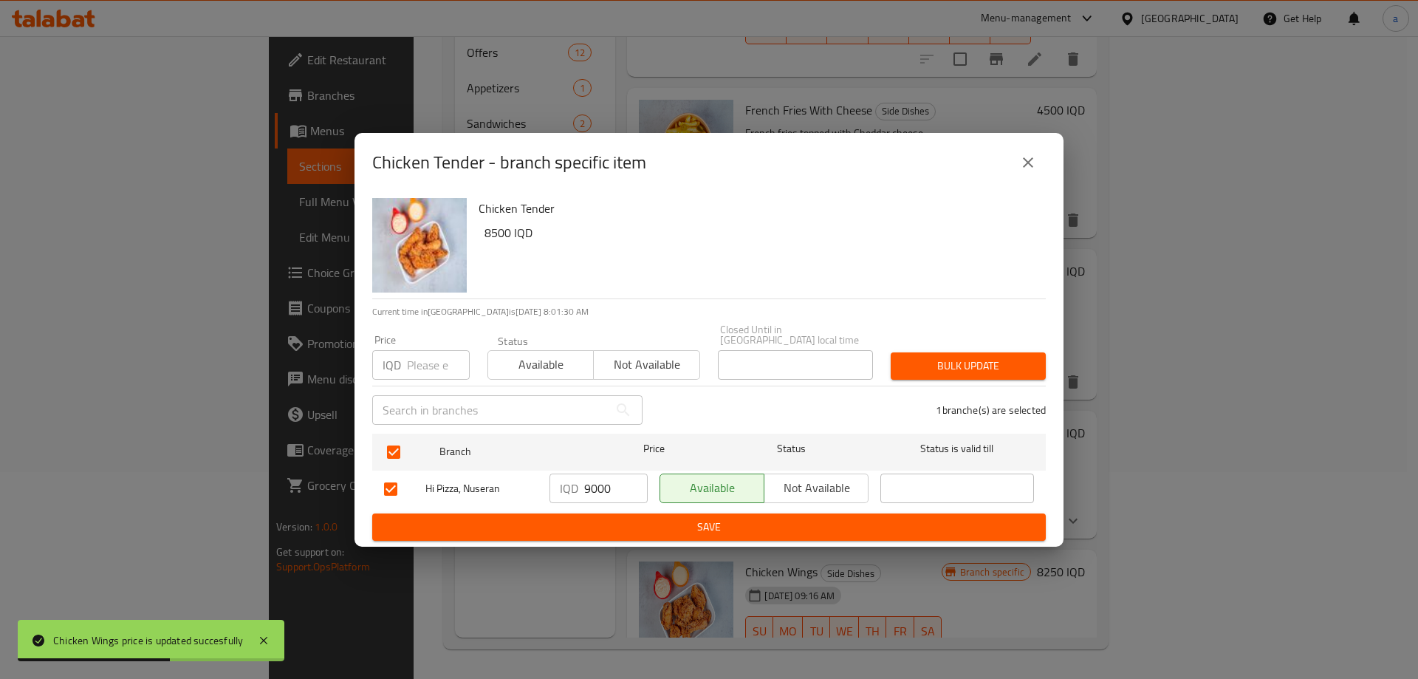
click at [602, 489] on input "9000" at bounding box center [616, 488] width 64 height 30
click at [601, 489] on input "9000" at bounding box center [616, 488] width 64 height 30
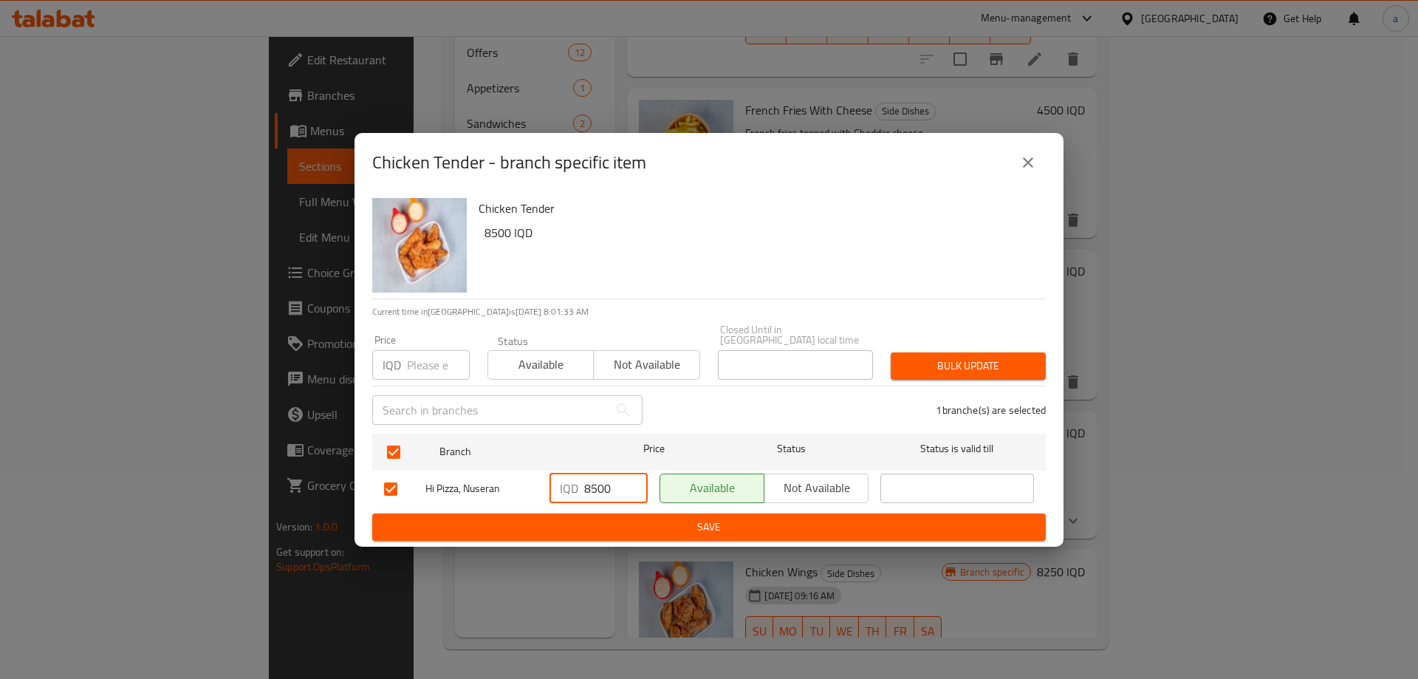
type input "8500"
click at [625, 523] on span "Save" at bounding box center [709, 527] width 650 height 18
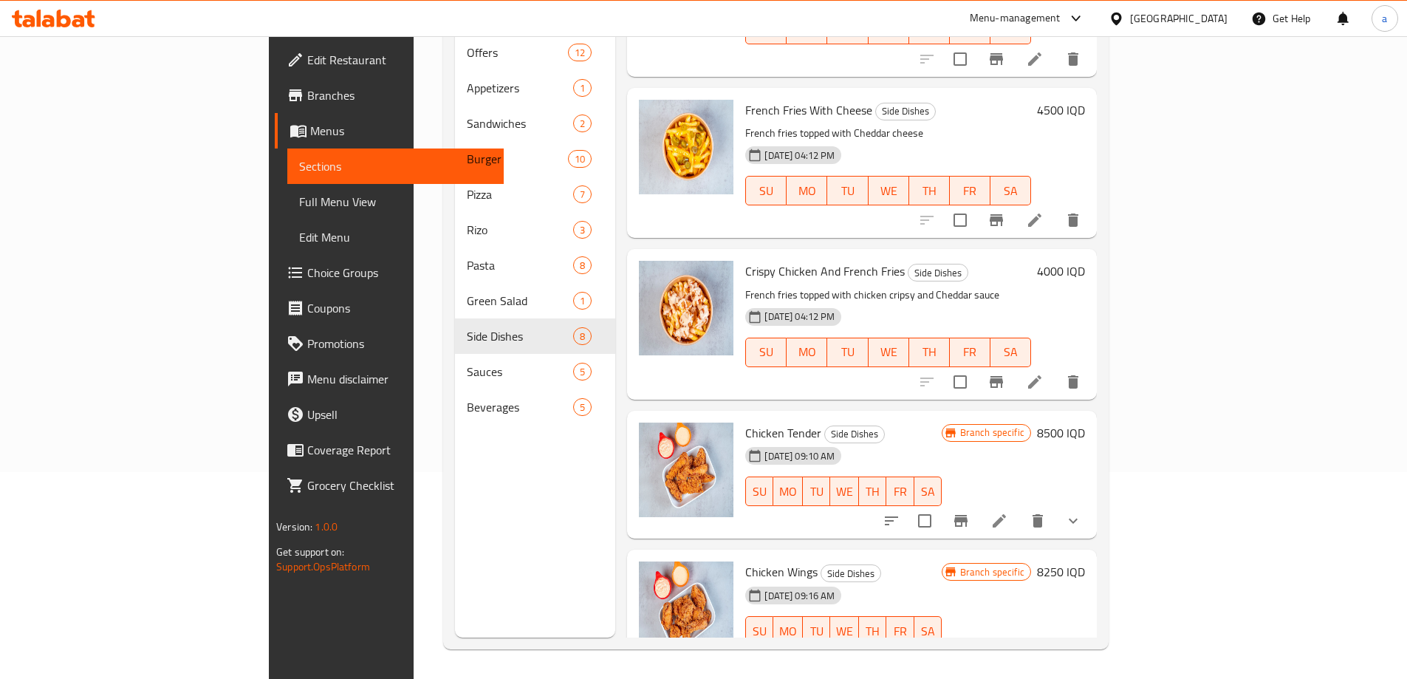
click at [567, 35] on div "Menu-management Iraq Get Help a" at bounding box center [703, 18] width 1407 height 35
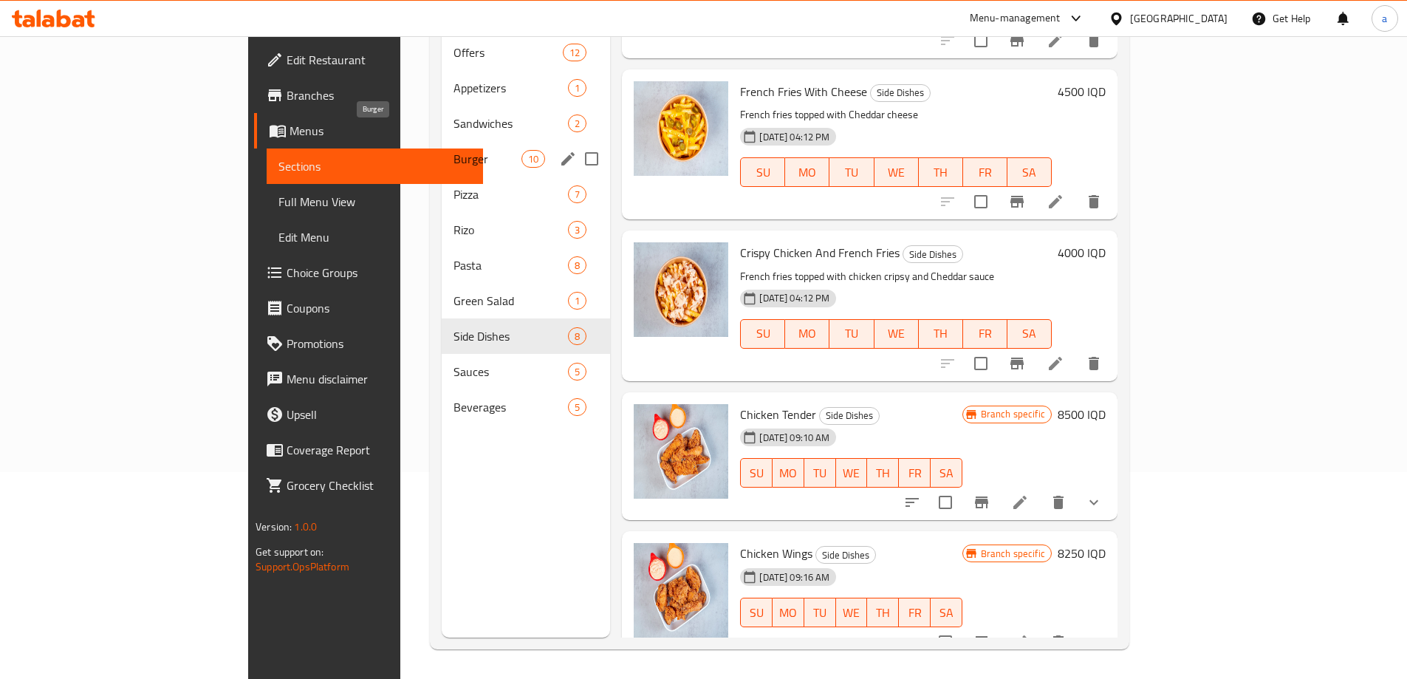
click at [453, 150] on span "Burger" at bounding box center [487, 159] width 69 height 18
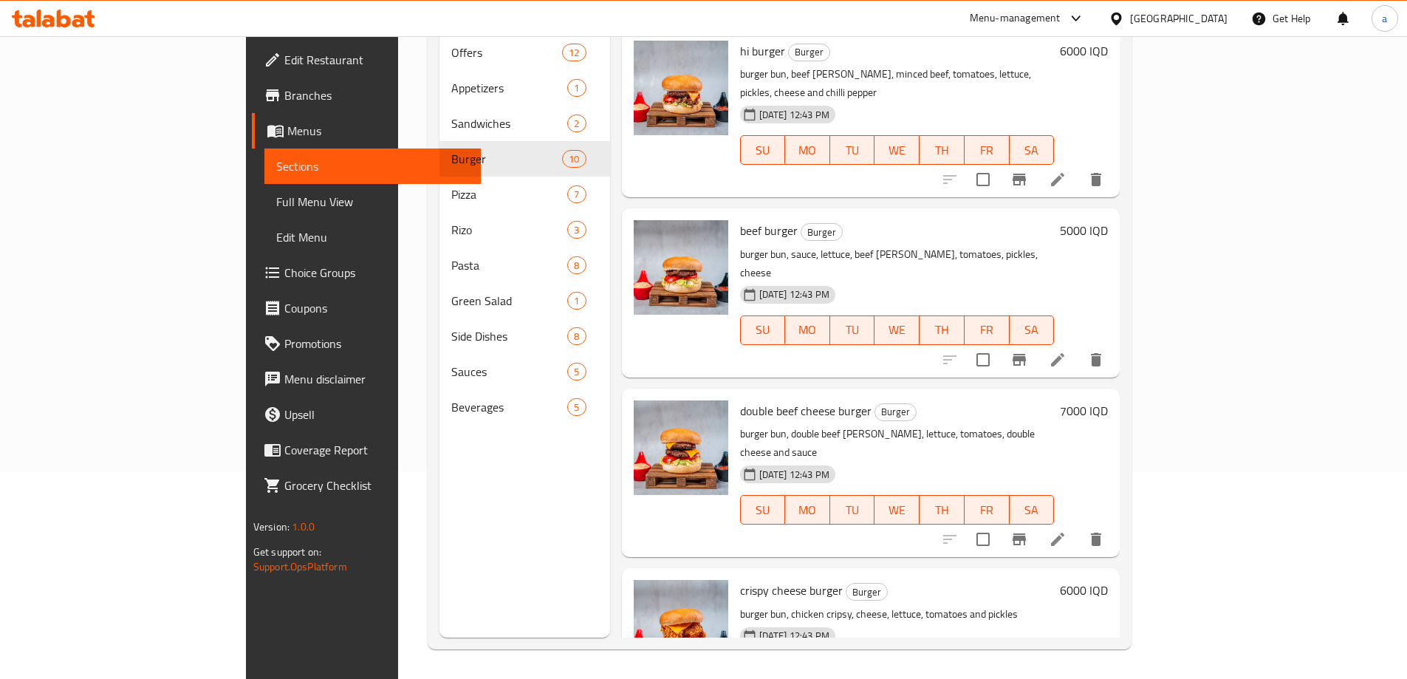
click at [1108, 220] on h6 "5000 IQD" at bounding box center [1084, 230] width 48 height 21
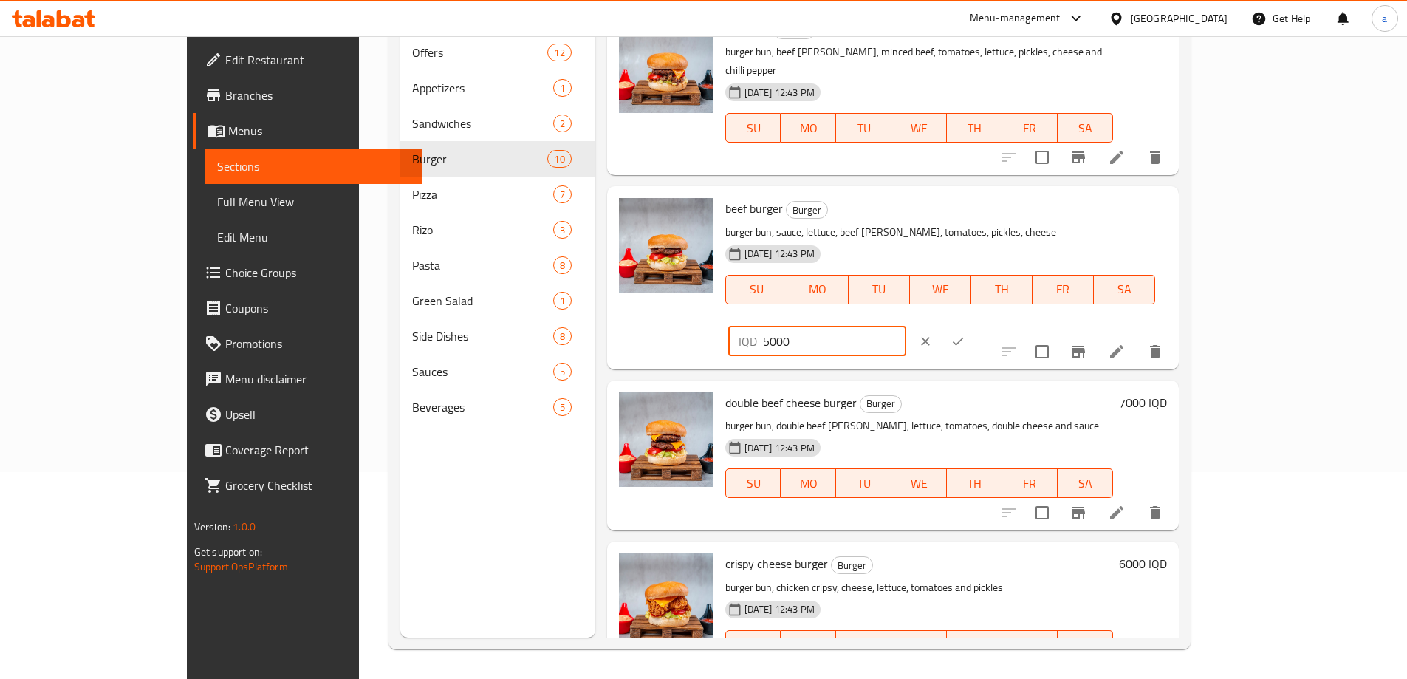
drag, startPoint x: 1212, startPoint y: 186, endPoint x: 966, endPoint y: 219, distance: 248.0
click at [966, 219] on div "beef burger Burger burger bun, sauce, lettuce, beef patty, tomatoes, pickles, c…" at bounding box center [945, 277] width 453 height 171
type input "4000"
click at [965, 334] on icon "ok" at bounding box center [957, 341] width 15 height 15
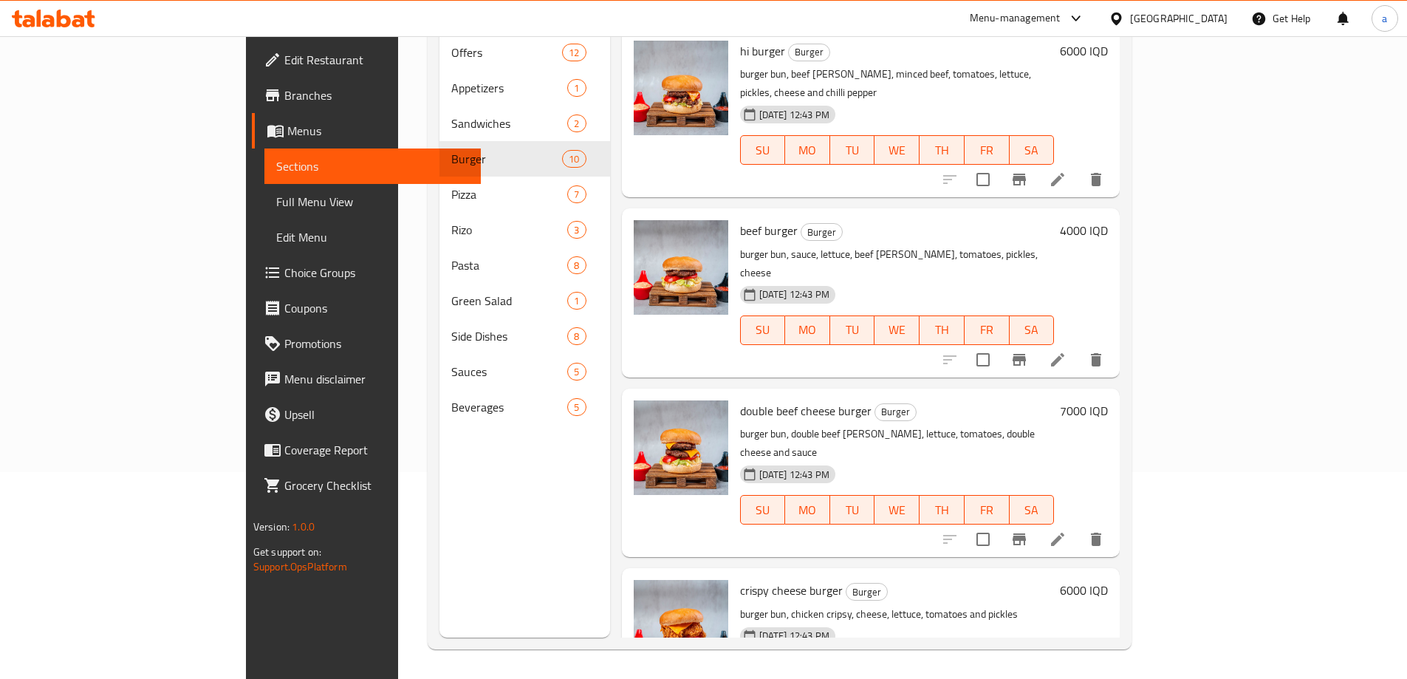
click at [649, 456] on div at bounding box center [681, 472] width 106 height 157
click at [610, 287] on div "Menu items Add Sort Manage items hi burger Burger burger bun, beef patty, mince…" at bounding box center [865, 298] width 510 height 679
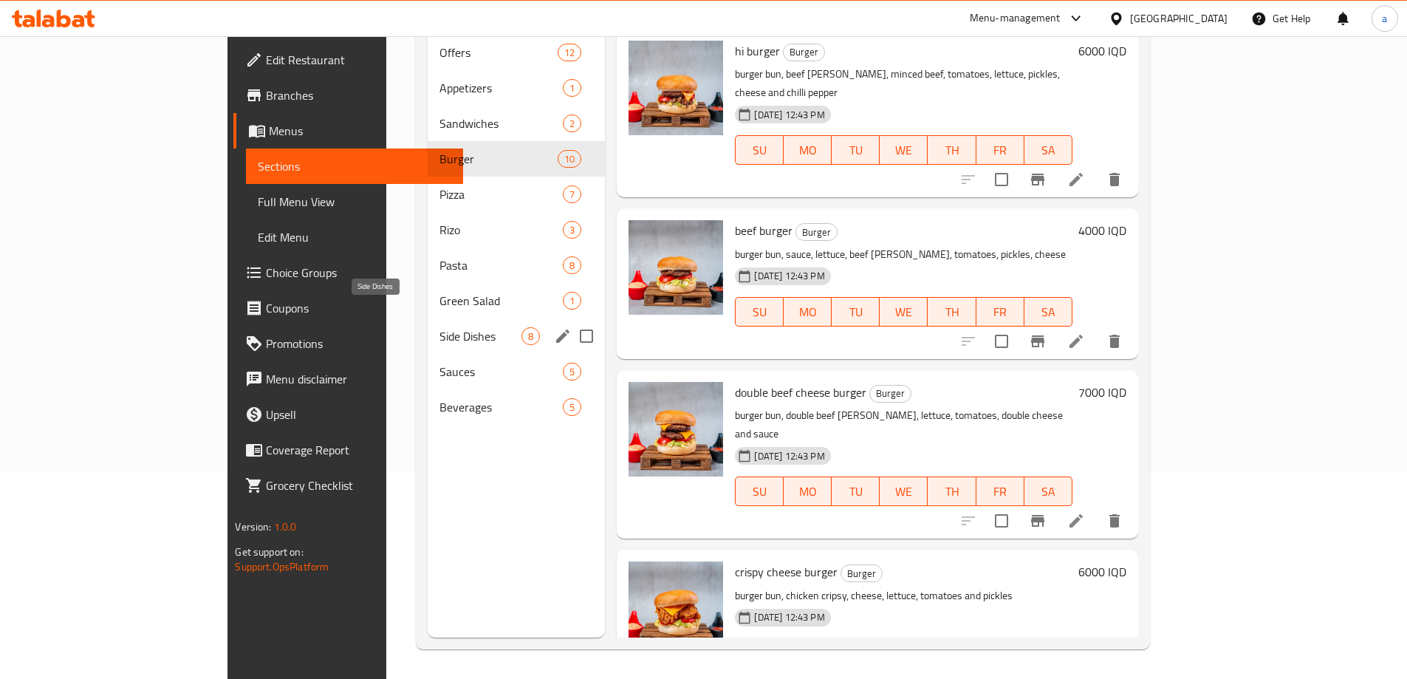
click at [439, 327] on span "Side Dishes" at bounding box center [480, 336] width 82 height 18
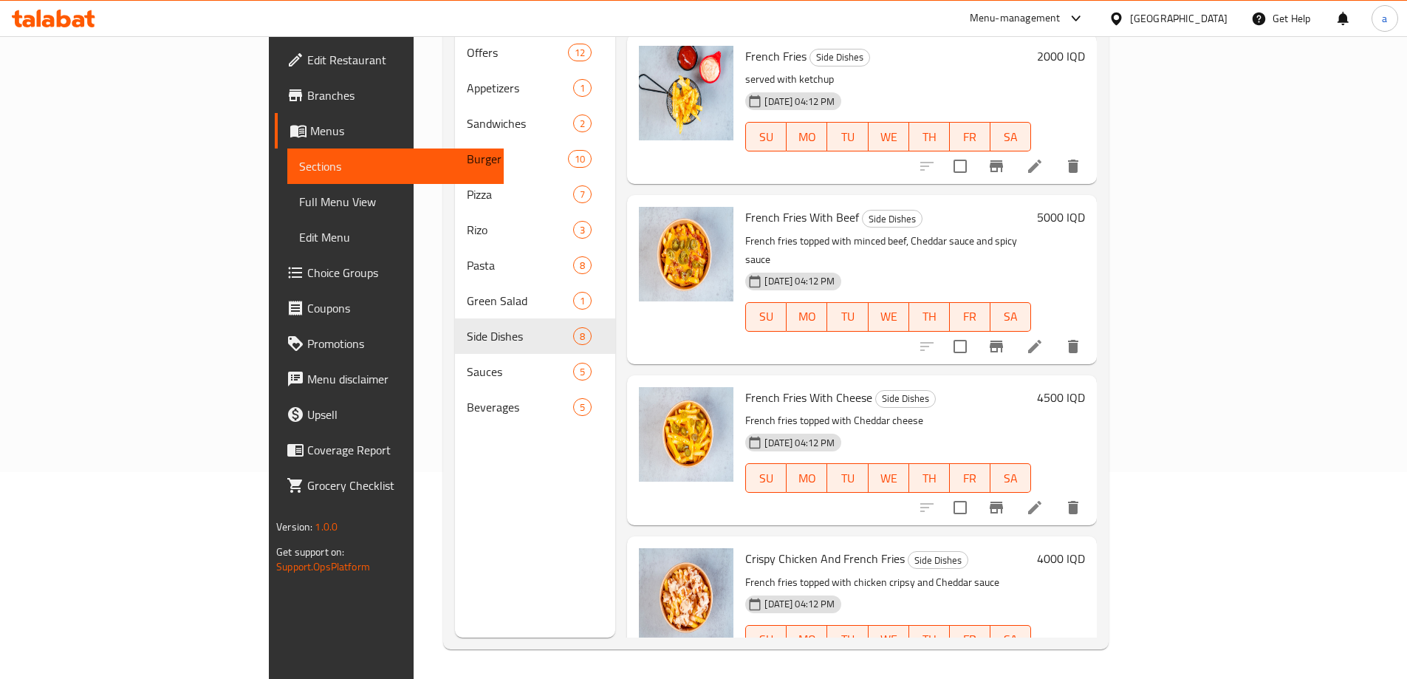
scroll to position [304, 0]
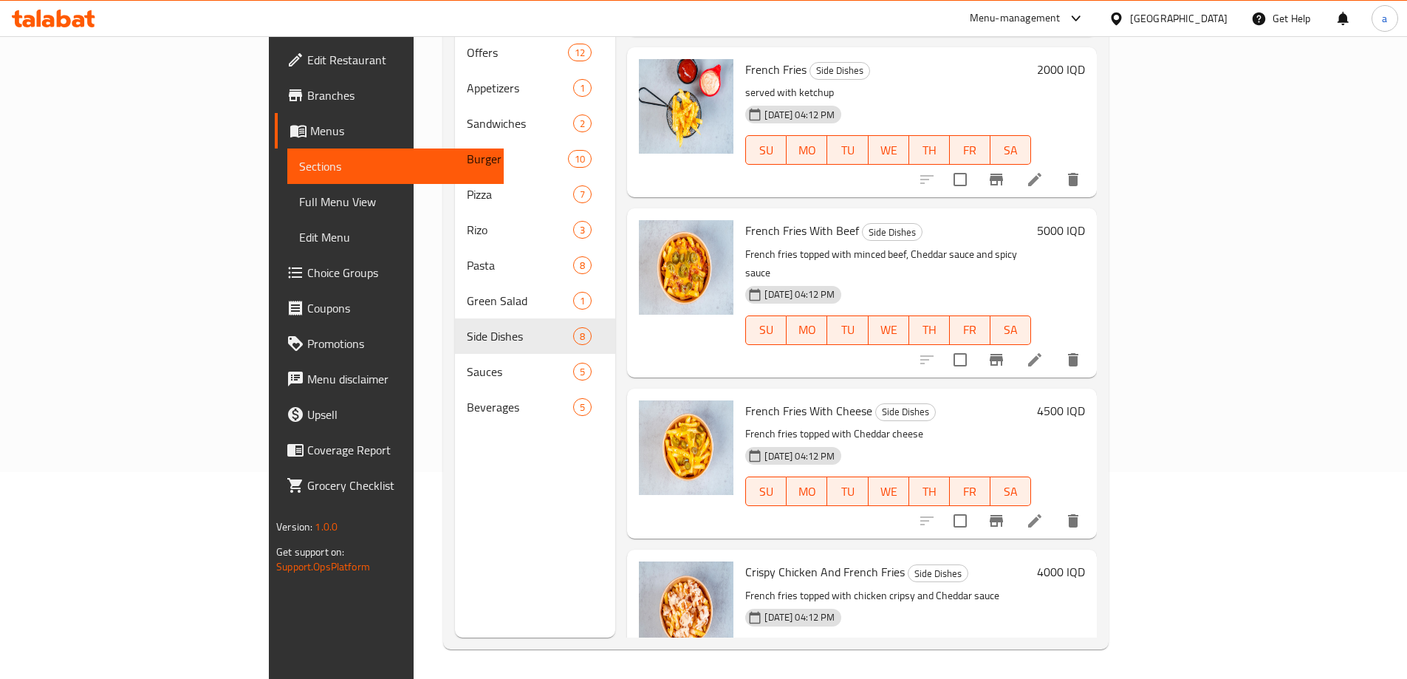
drag, startPoint x: 1391, startPoint y: 219, endPoint x: 1352, endPoint y: 222, distance: 39.2
click at [1138, 219] on div "Home / Restaurants management / Menus / Sections Hi Pizza Open import export Me…" at bounding box center [776, 253] width 724 height 849
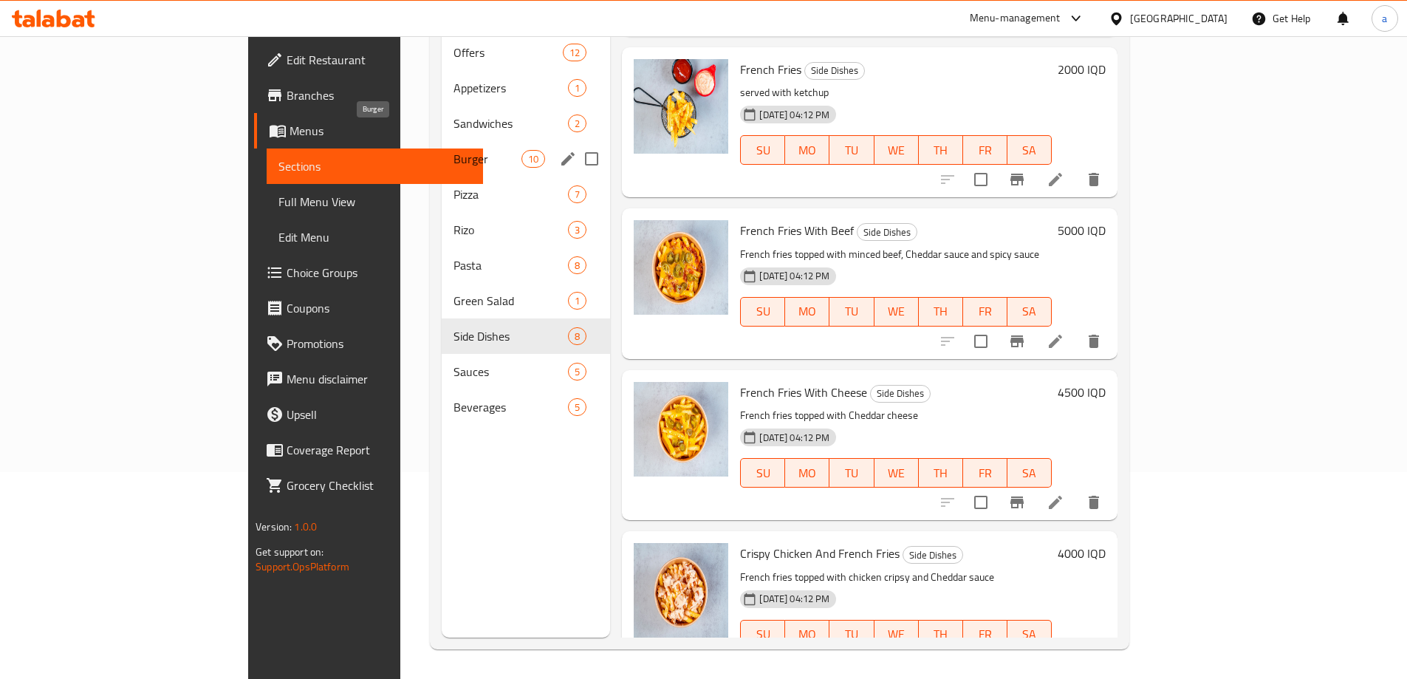
click at [453, 150] on span "Burger" at bounding box center [487, 159] width 69 height 18
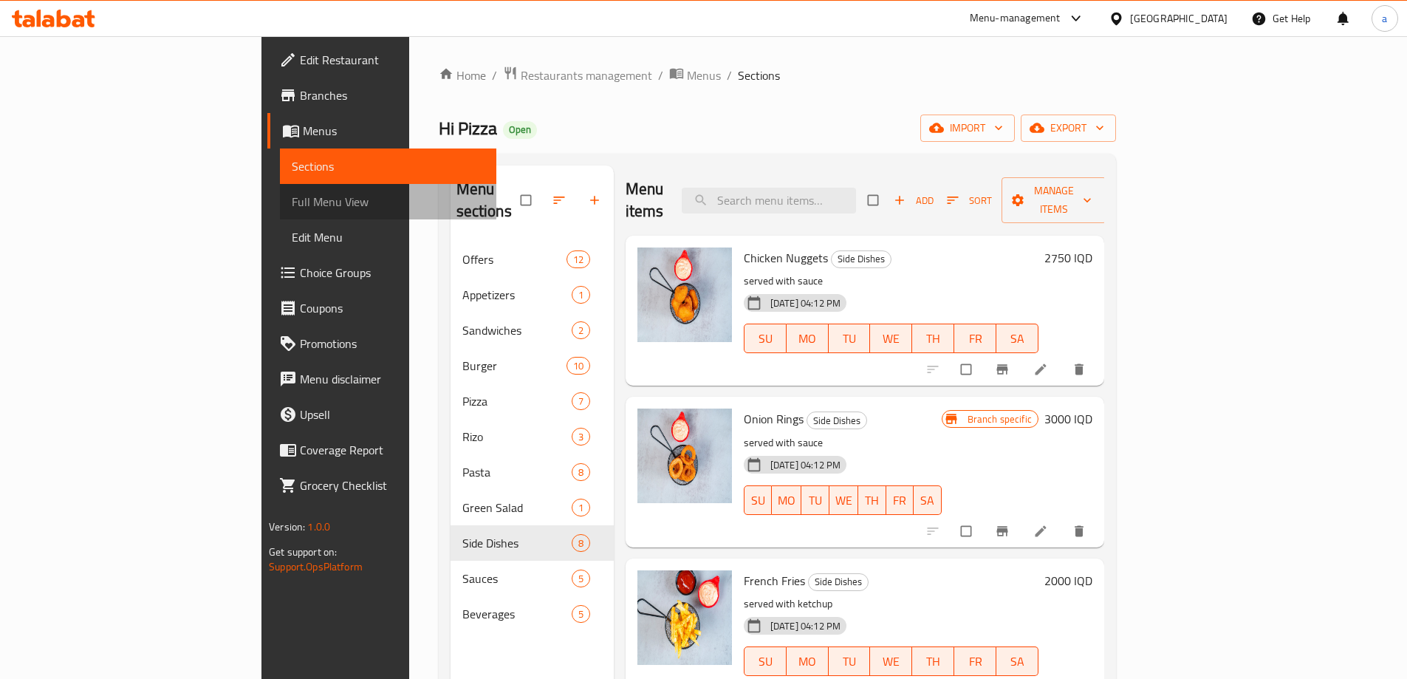
click at [280, 192] on link "Full Menu View" at bounding box center [388, 201] width 216 height 35
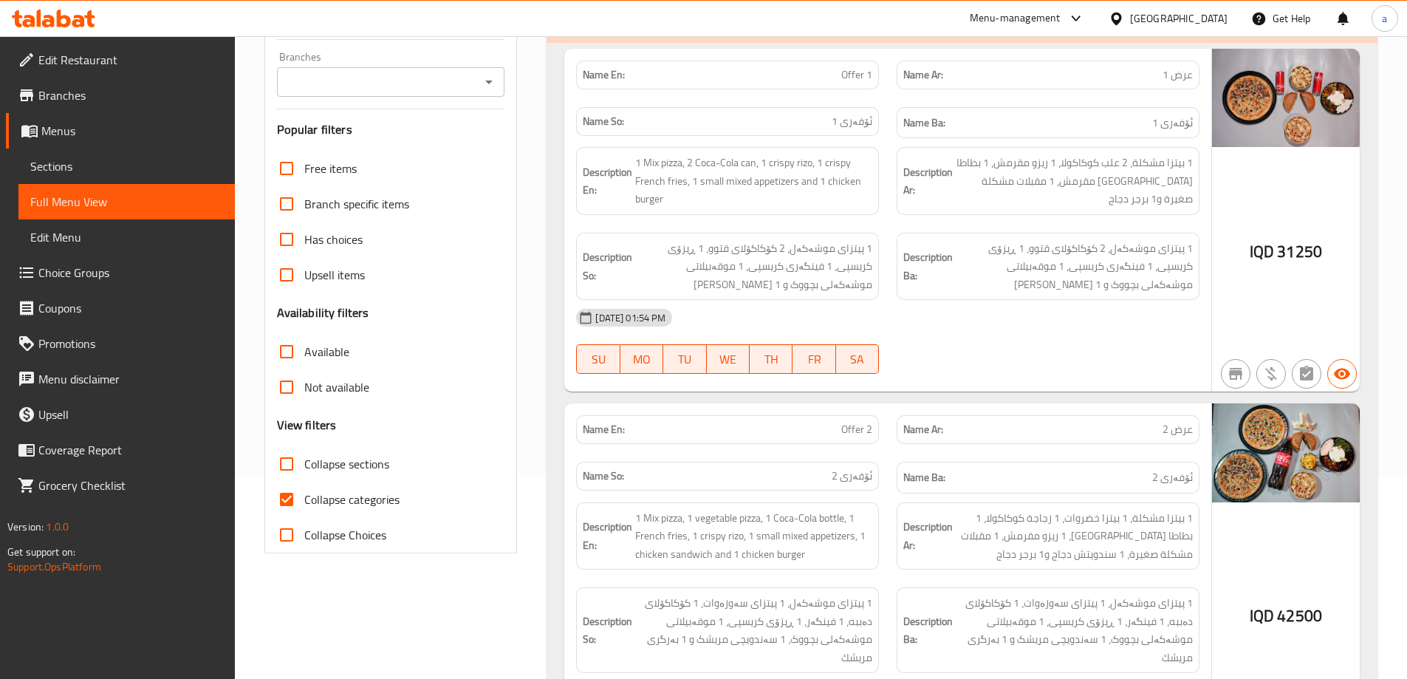
scroll to position [222, 0]
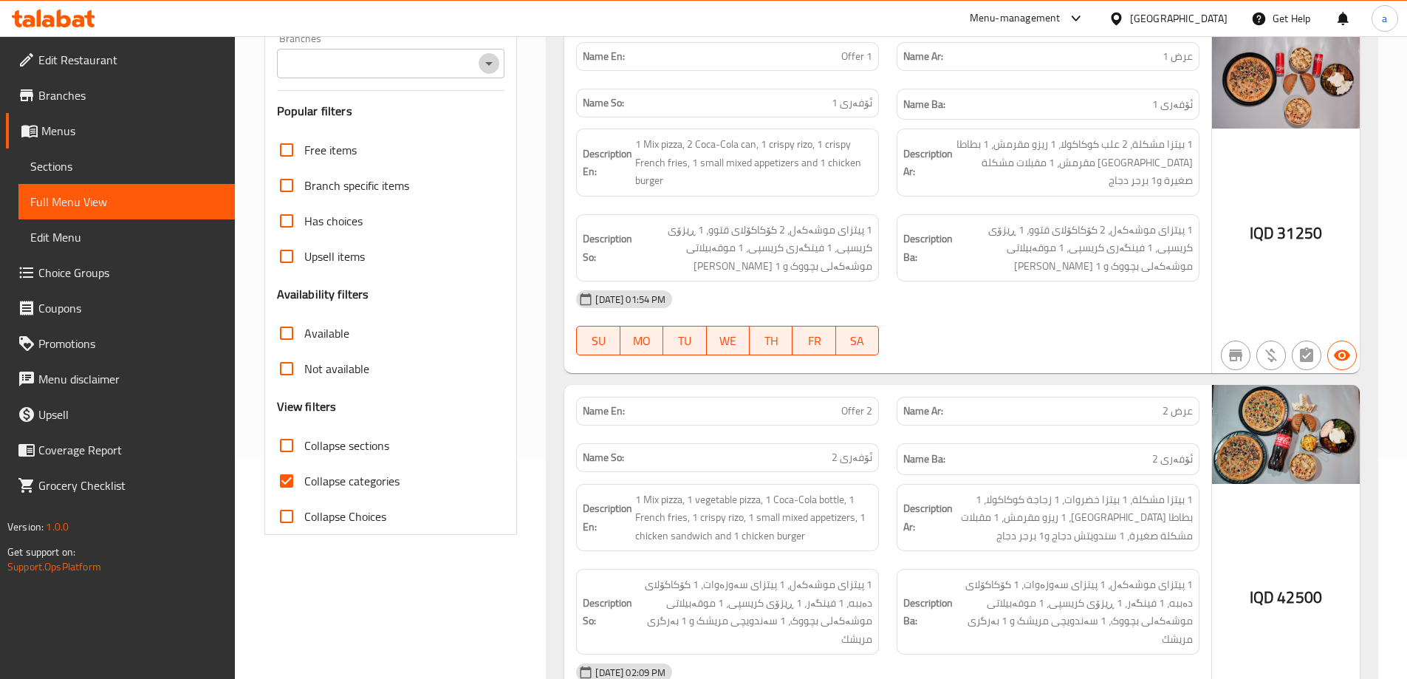
click at [495, 60] on icon "Open" at bounding box center [489, 64] width 18 height 18
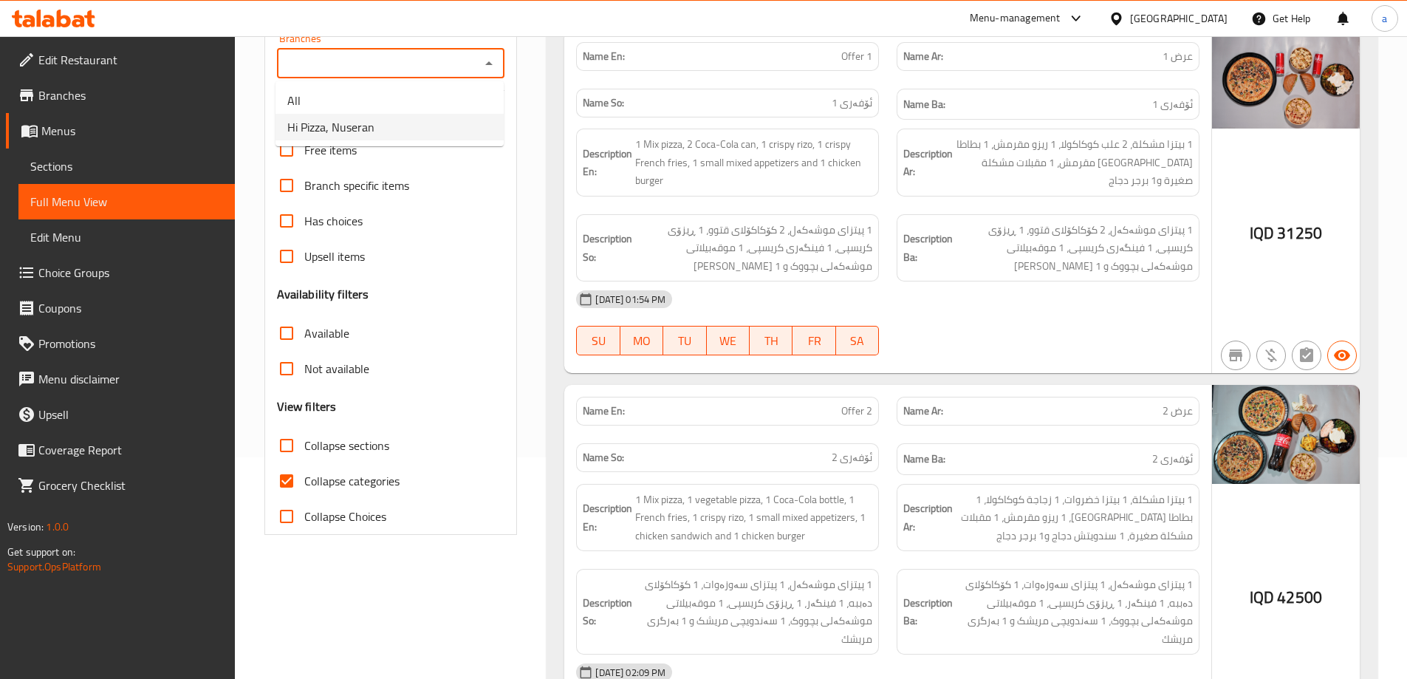
click at [417, 124] on li "Hi Pizza, Nuseran" at bounding box center [389, 127] width 228 height 27
type input "Hi Pizza, Nuseran"
click at [300, 485] on input "Collapse categories" at bounding box center [286, 480] width 35 height 35
checkbox input "false"
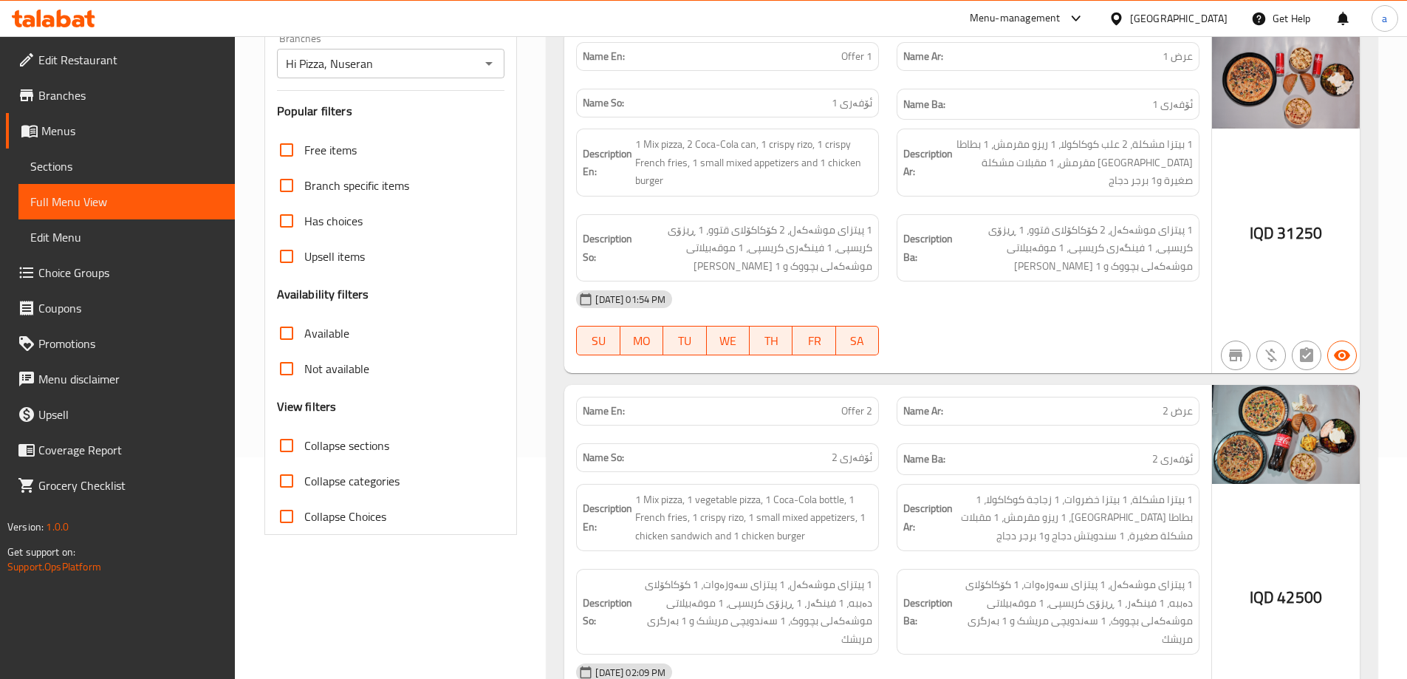
scroll to position [0, 0]
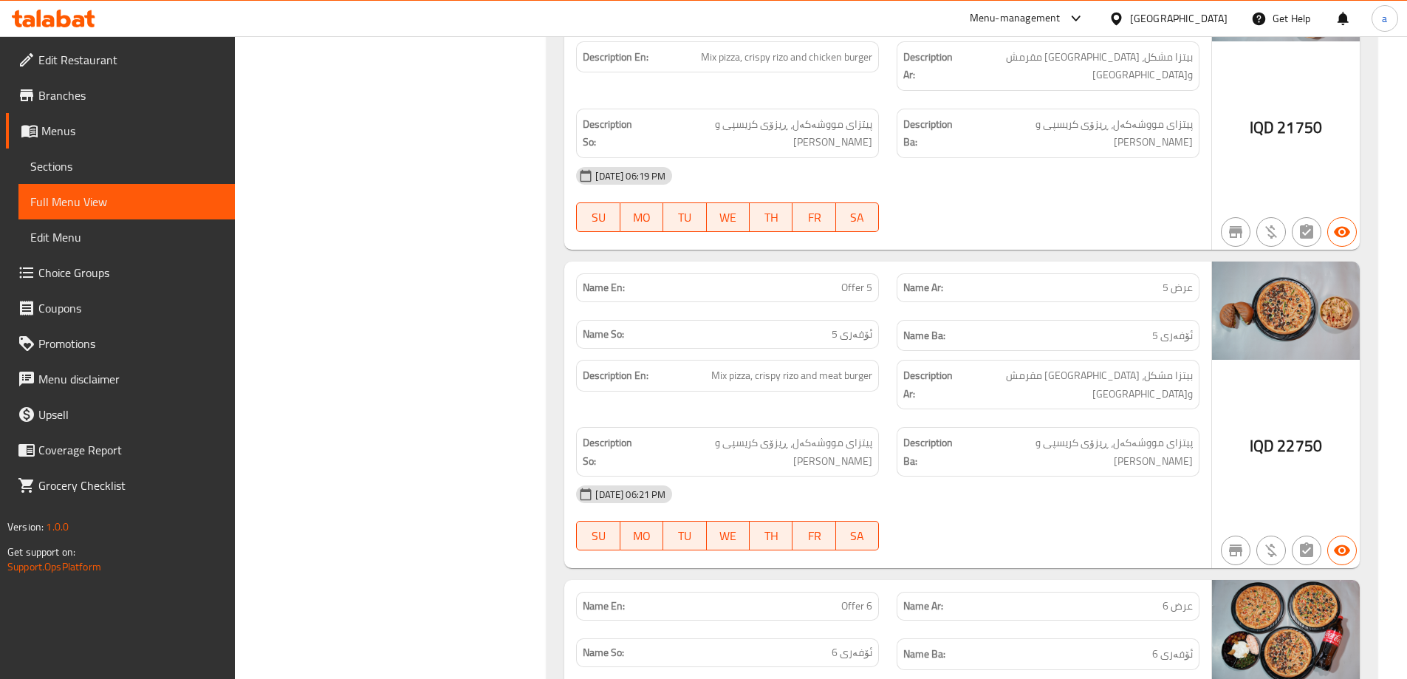
scroll to position [5528, 0]
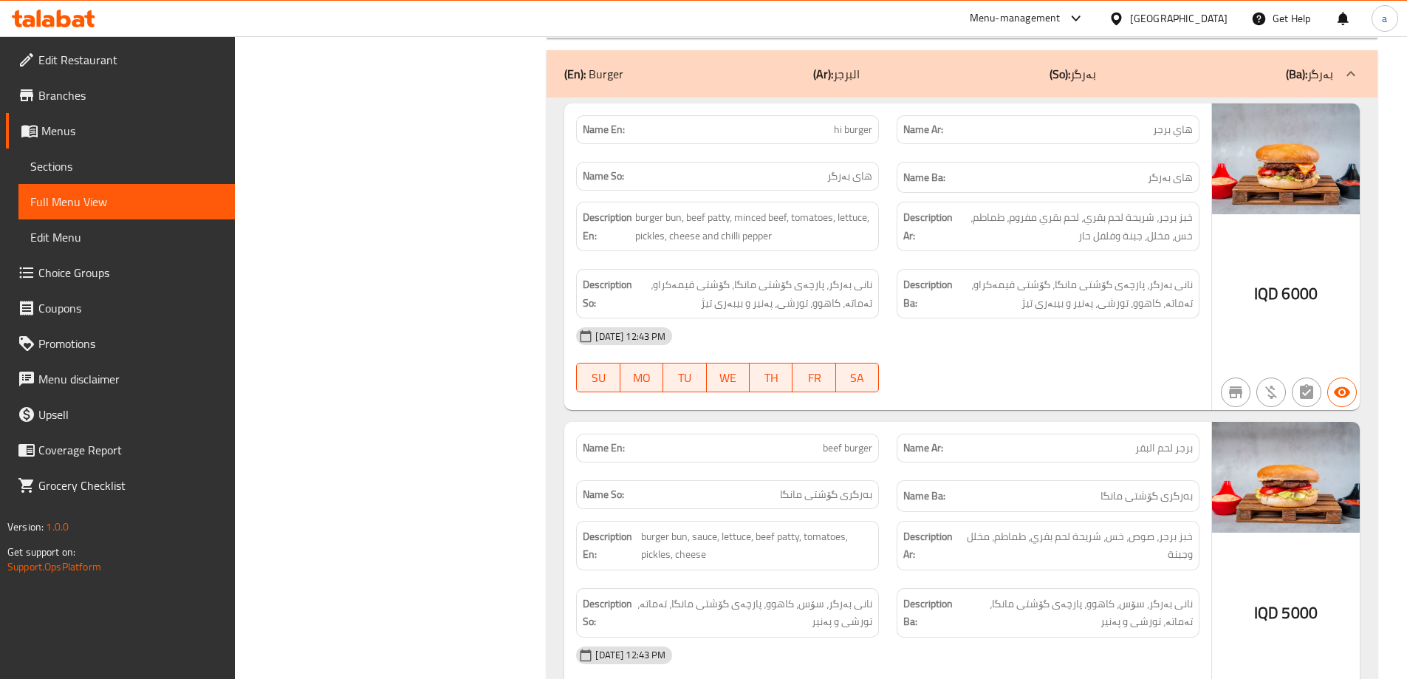
click at [820, 433] on div "Name En: beef burger" at bounding box center [727, 447] width 303 height 29
drag, startPoint x: 803, startPoint y: 340, endPoint x: 886, endPoint y: 350, distance: 84.0
click at [886, 425] on div "Name En: beef burger" at bounding box center [727, 448] width 320 height 47
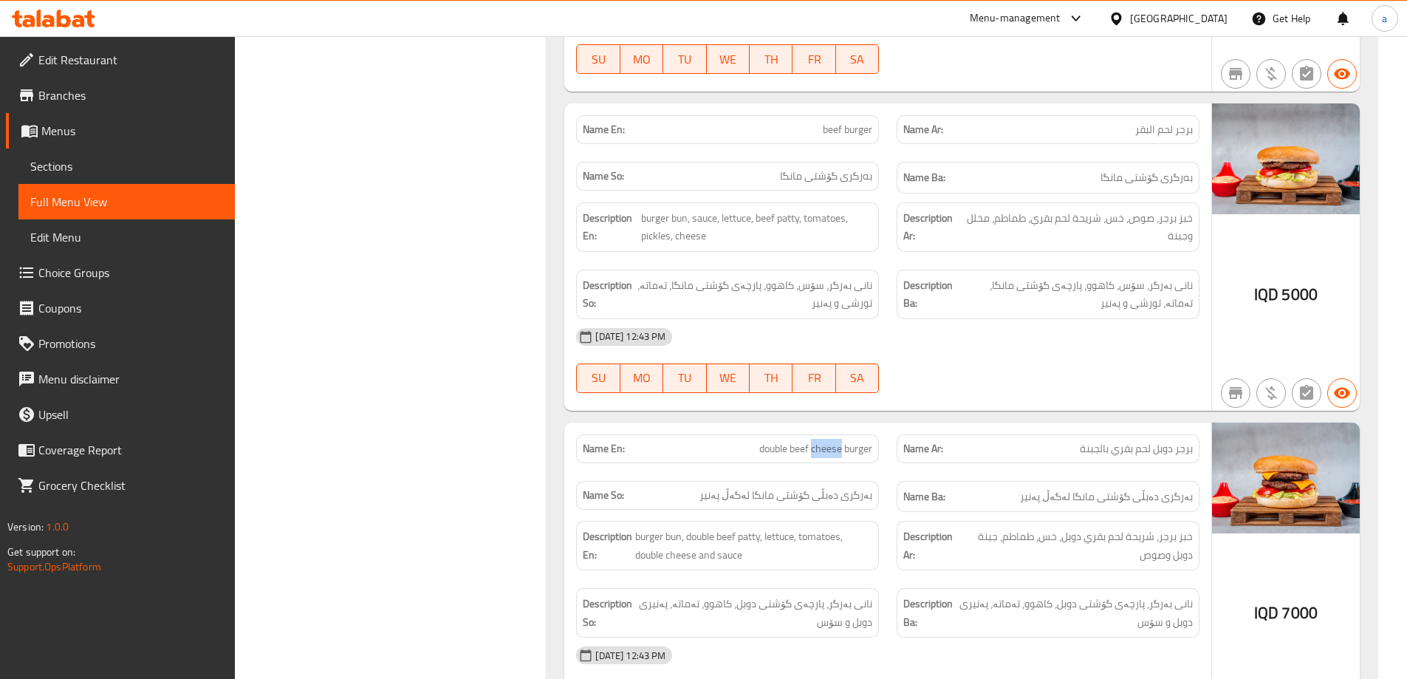
scroll to position [0, 0]
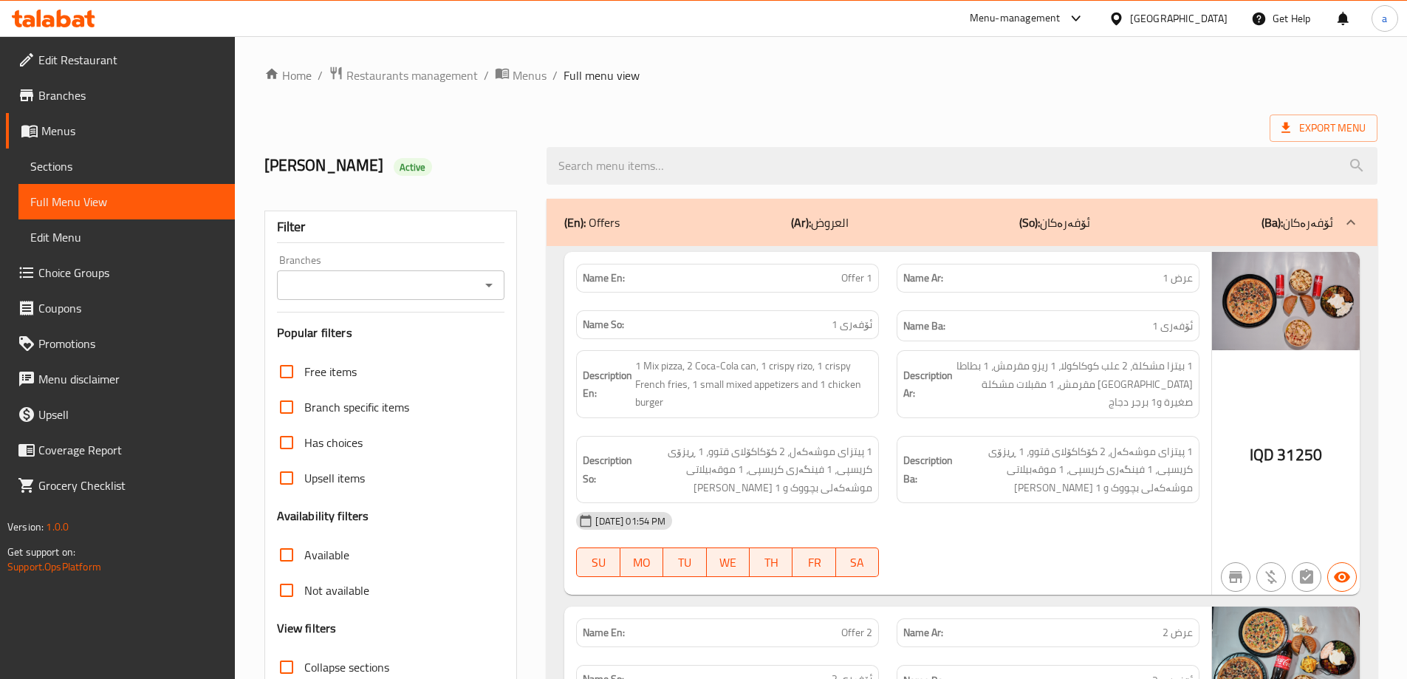
click at [490, 279] on icon "Open" at bounding box center [489, 285] width 18 height 18
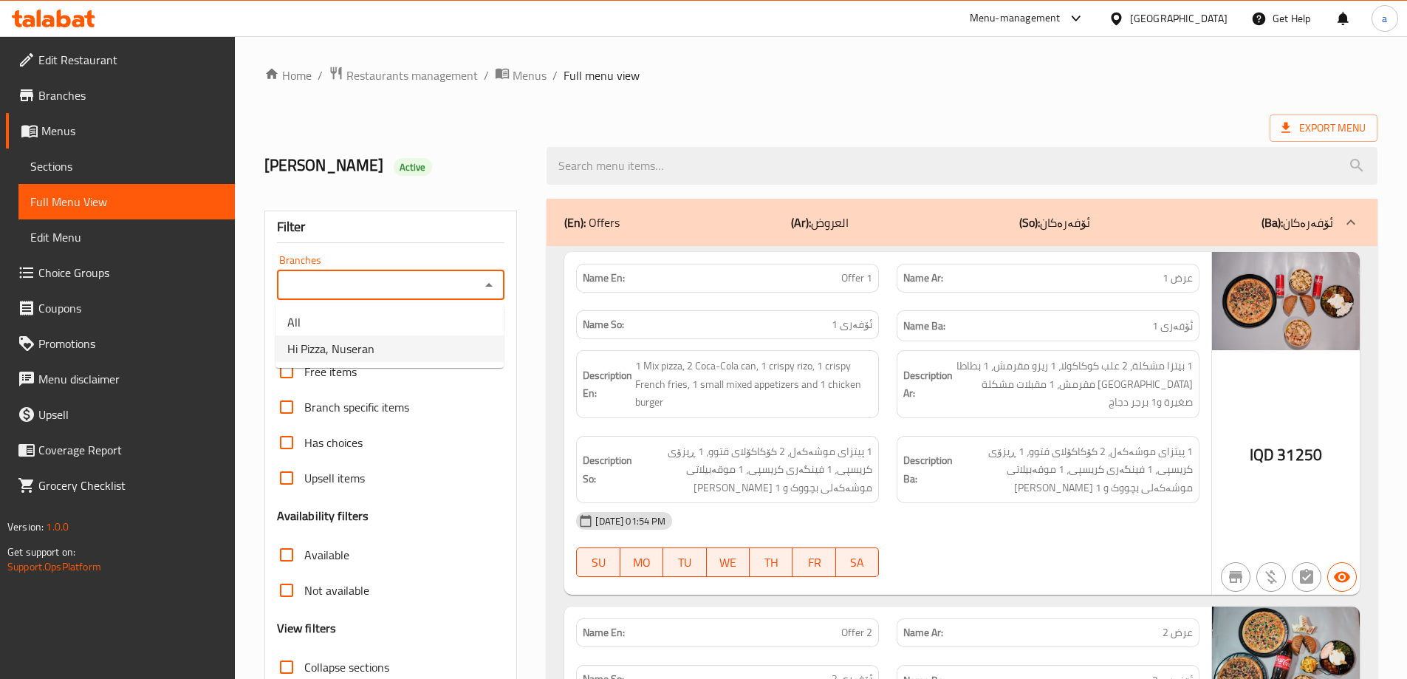
click at [450, 351] on li "Hi Pizza, Nuseran" at bounding box center [389, 348] width 228 height 27
type input "Hi Pizza, Nuseran"
click at [1032, 218] on b "(So):" at bounding box center [1029, 222] width 21 height 22
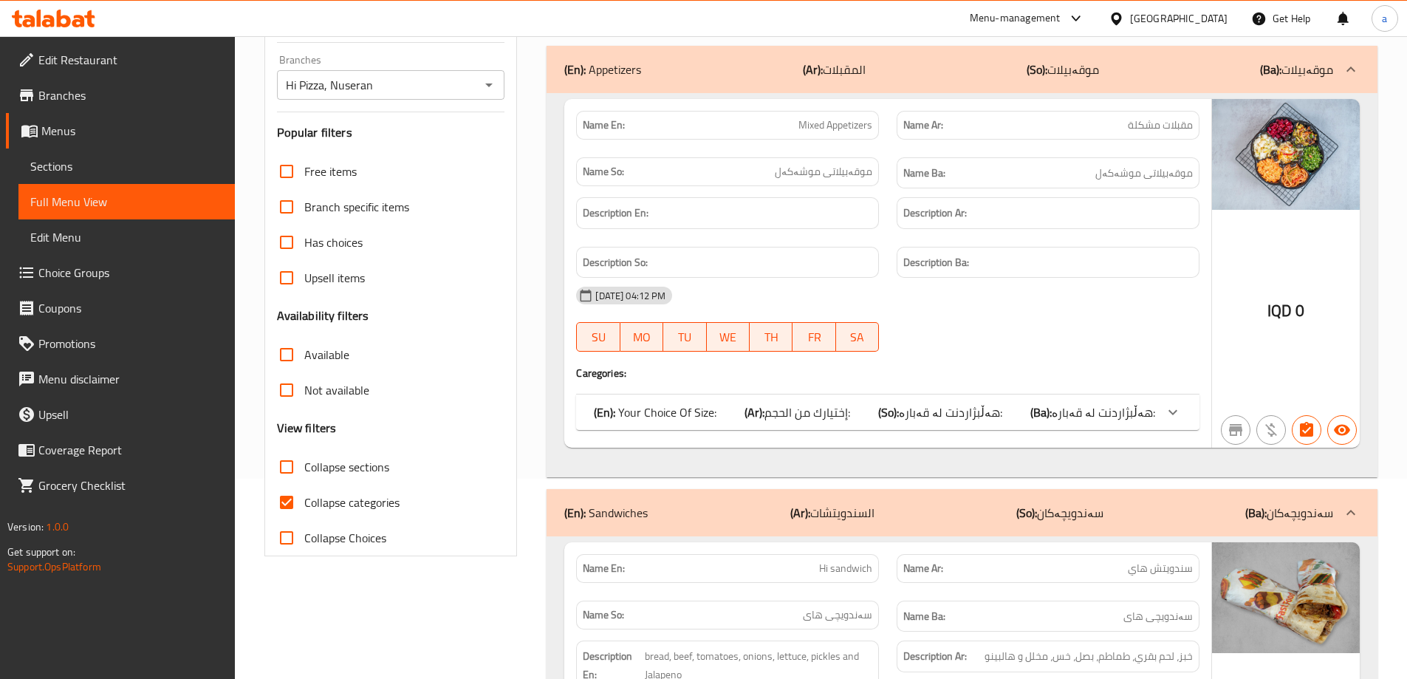
scroll to position [222, 0]
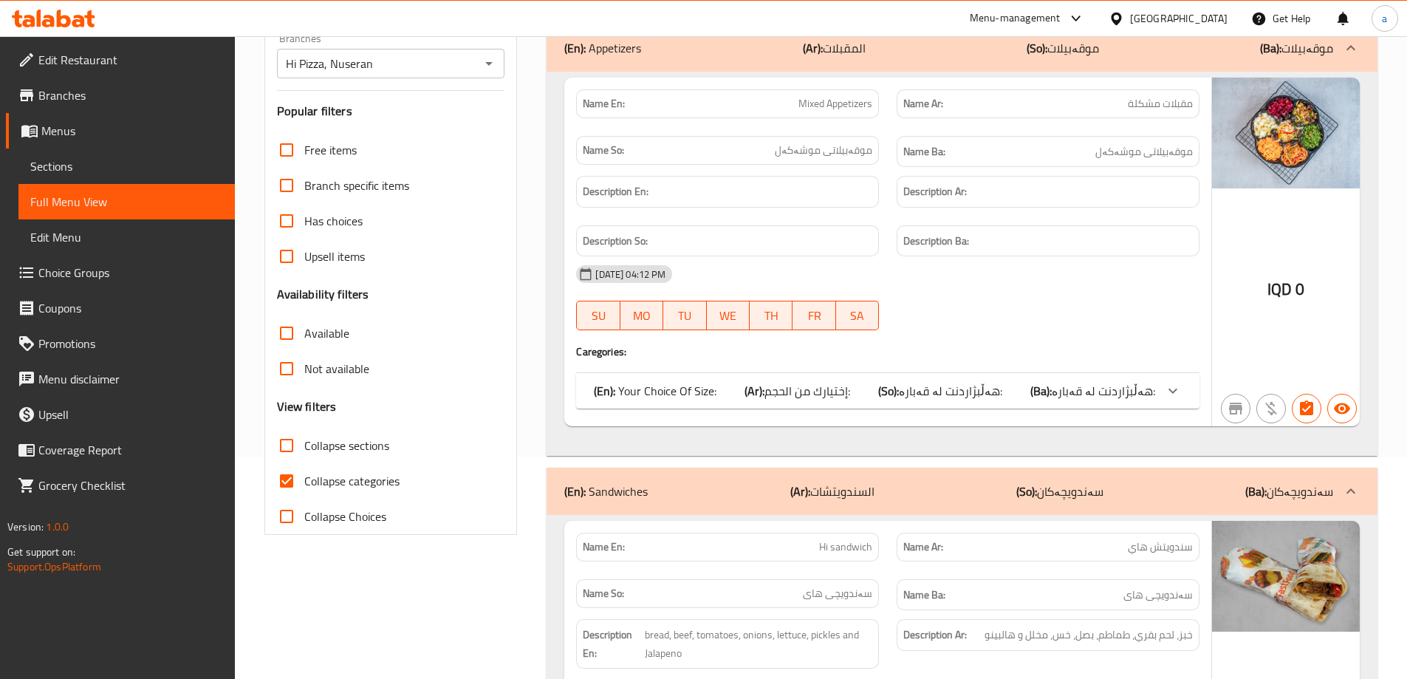
drag, startPoint x: 1385, startPoint y: 270, endPoint x: 1345, endPoint y: 274, distance: 40.1
click at [356, 476] on span "Collapse categories" at bounding box center [351, 481] width 95 height 18
click at [304, 476] on input "Collapse categories" at bounding box center [286, 480] width 35 height 35
checkbox input "false"
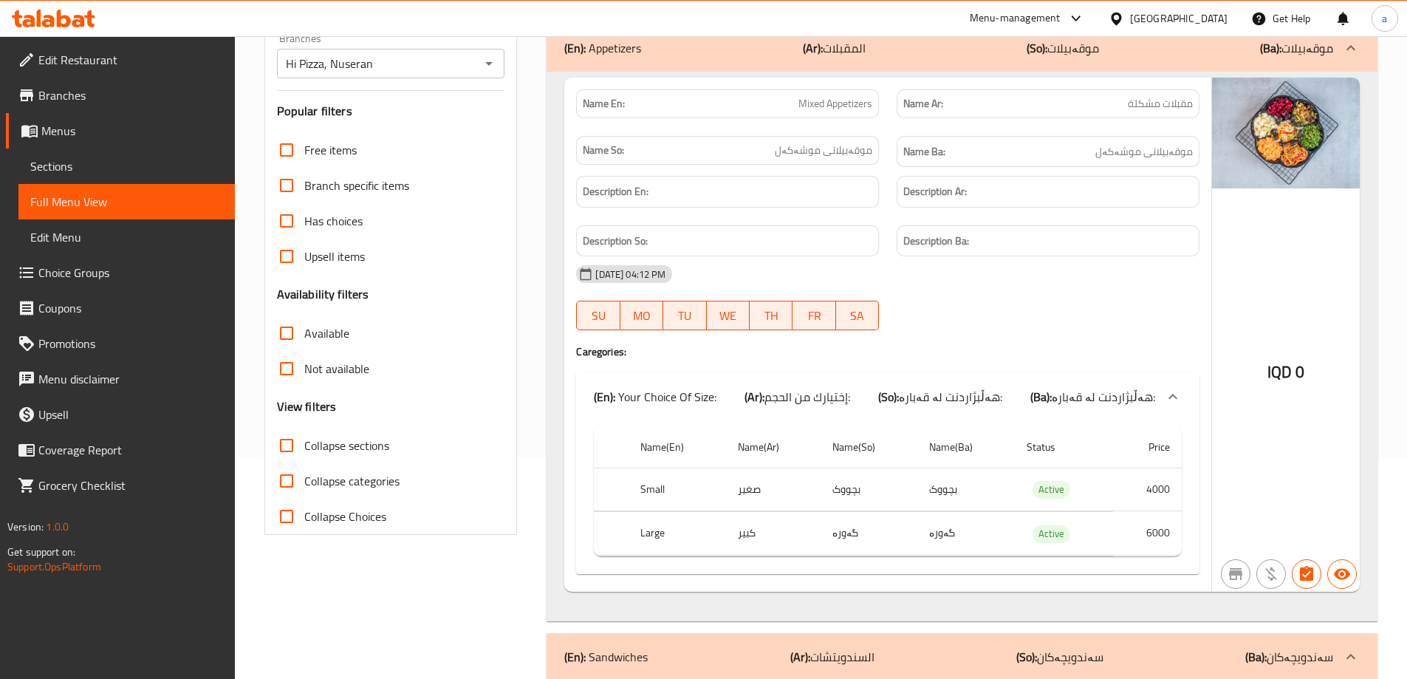
click at [1168, 306] on div "24-06-2024 04:12 PM SU MO TU WE TH FR SA" at bounding box center [887, 297] width 641 height 83
drag, startPoint x: 782, startPoint y: 102, endPoint x: 879, endPoint y: 109, distance: 97.0
click at [879, 109] on div "Name En: Mixed Appetizers" at bounding box center [727, 103] width 303 height 29
copy span "Mixed Appetizers"
click at [1035, 294] on div "24-06-2024 04:12 PM SU MO TU WE TH FR SA" at bounding box center [887, 297] width 641 height 83
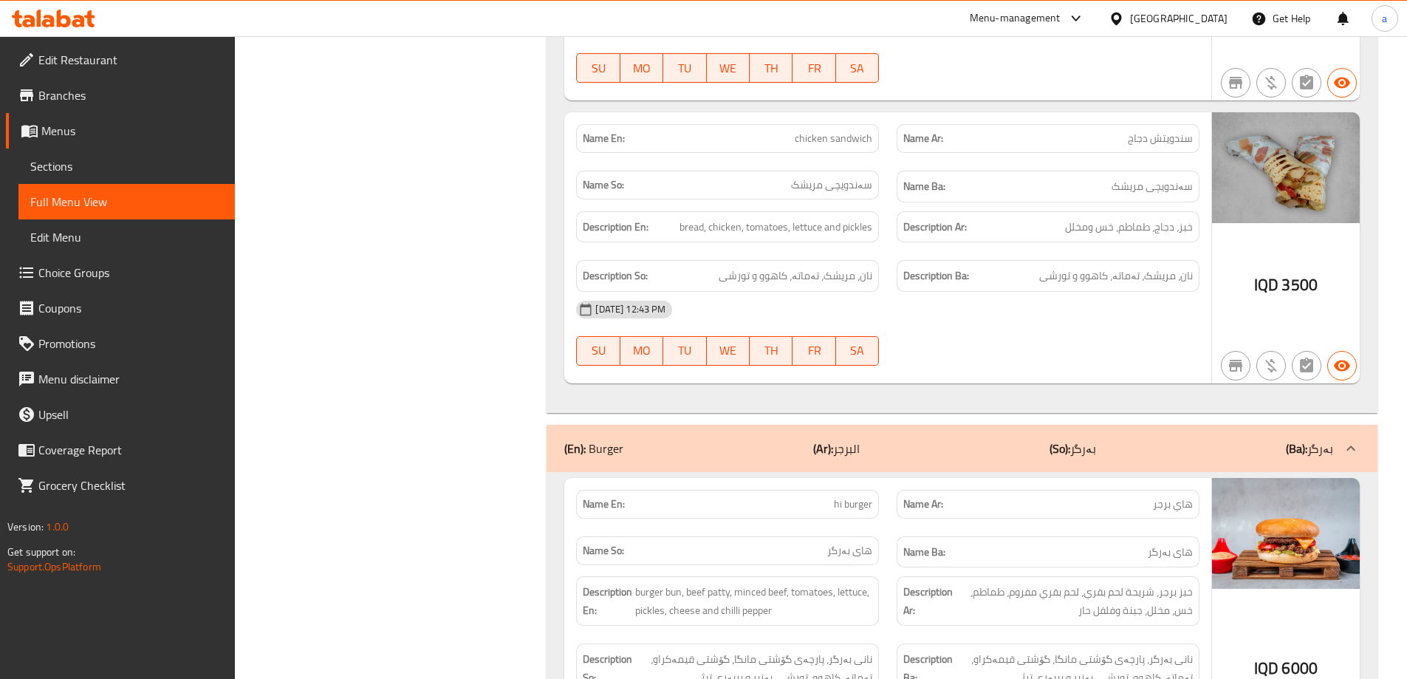
scroll to position [1329, 0]
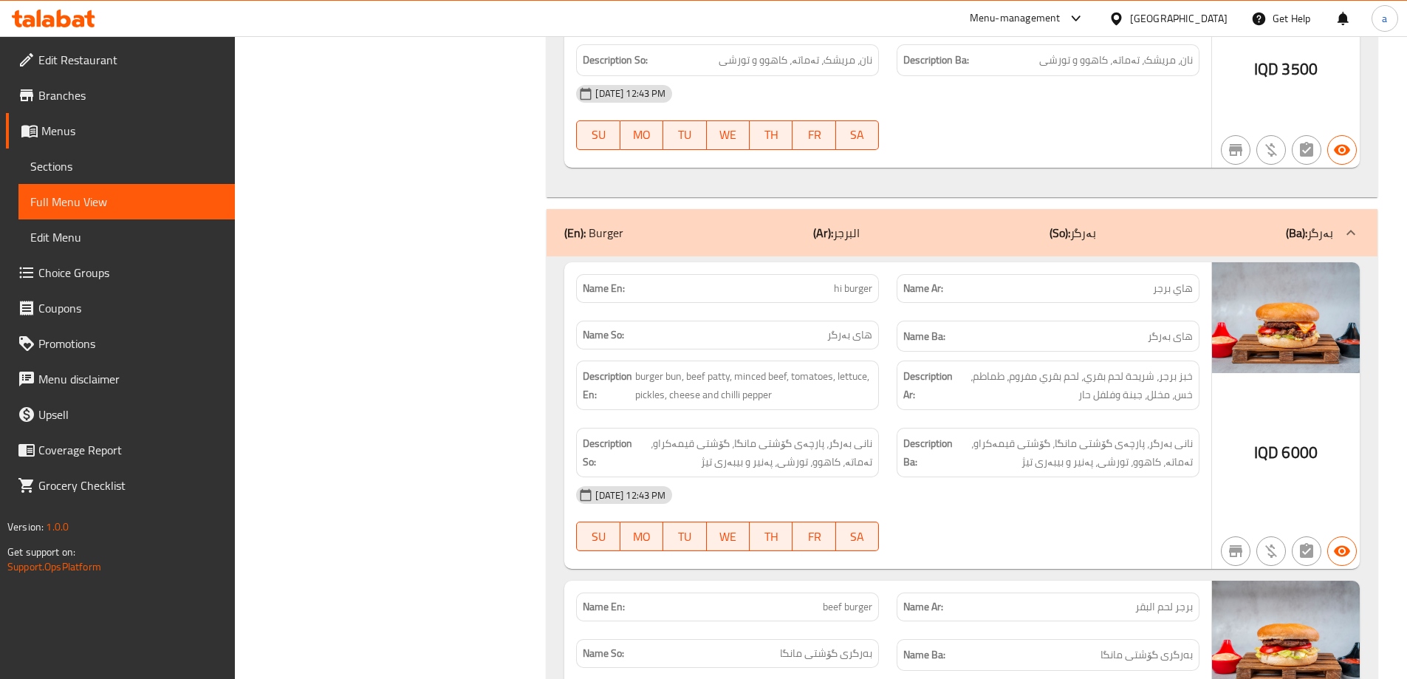
click at [802, 296] on div "Name En: hi burger" at bounding box center [727, 288] width 303 height 29
drag, startPoint x: 800, startPoint y: 289, endPoint x: 874, endPoint y: 297, distance: 74.2
click at [874, 297] on div "Name En: hi burger" at bounding box center [727, 288] width 303 height 29
copy span "hi burger"
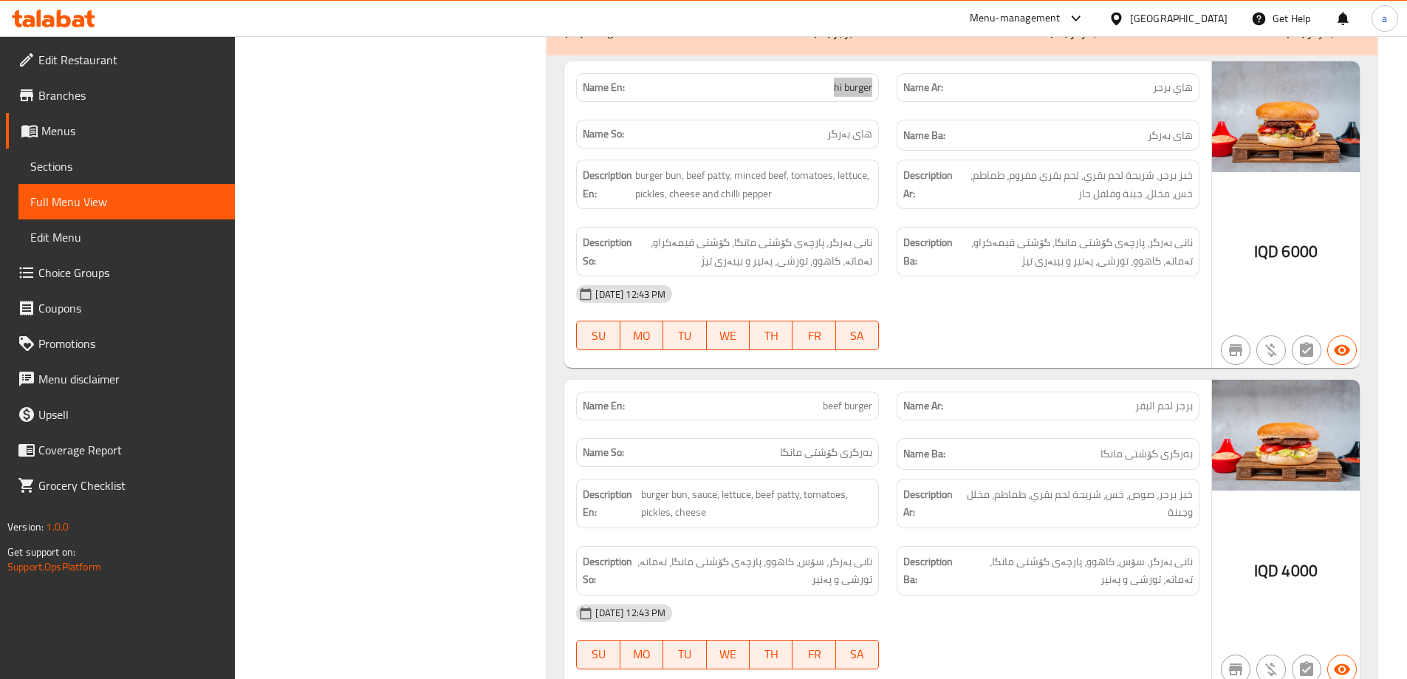
scroll to position [1551, 0]
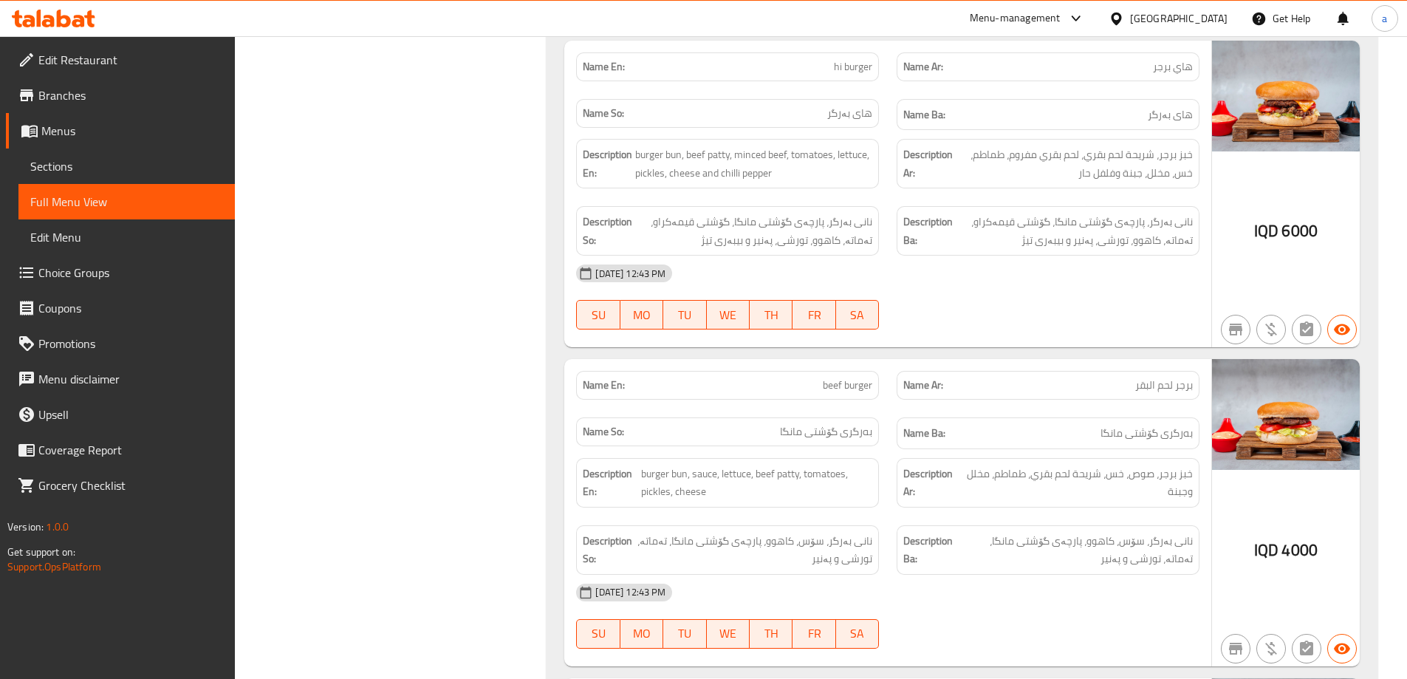
click at [808, 382] on p "Name En: beef burger" at bounding box center [727, 385] width 289 height 16
drag, startPoint x: 807, startPoint y: 382, endPoint x: 878, endPoint y: 391, distance: 71.4
click at [878, 391] on div "Name En: beef burger" at bounding box center [727, 385] width 303 height 29
copy span "beef burger"
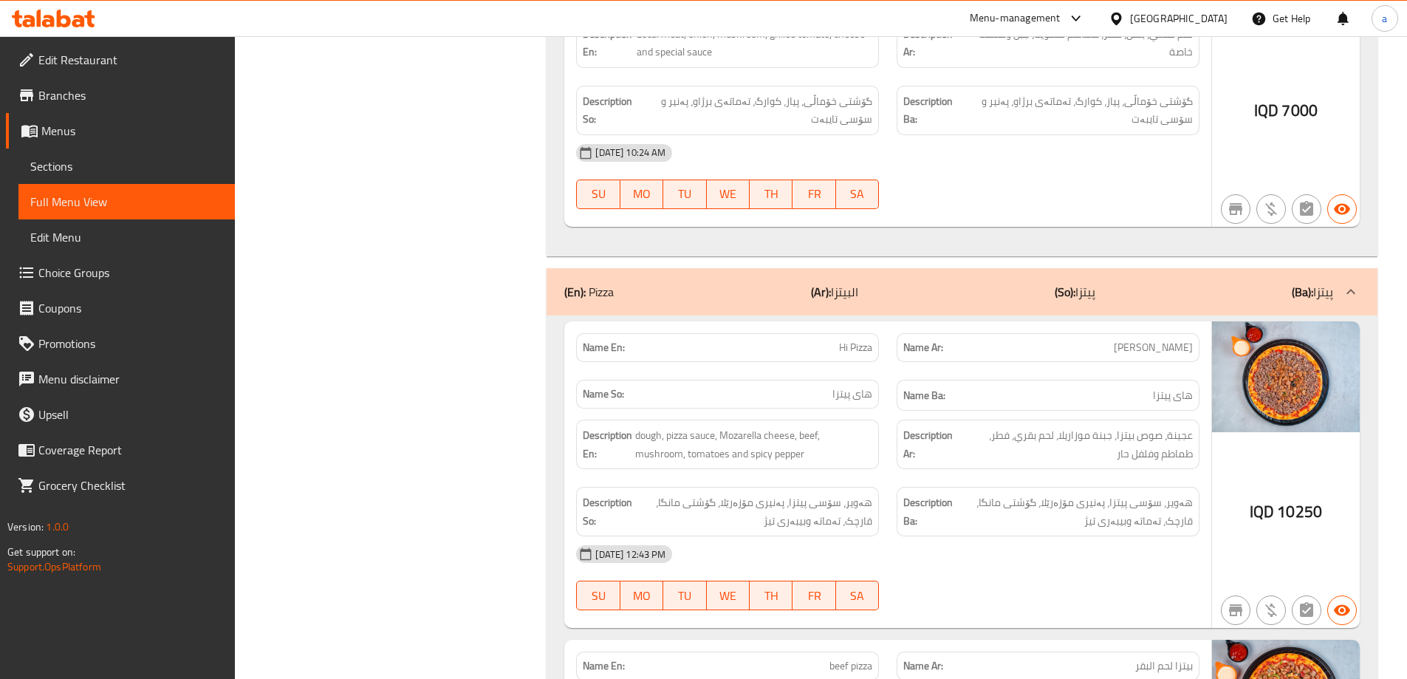
scroll to position [4209, 0]
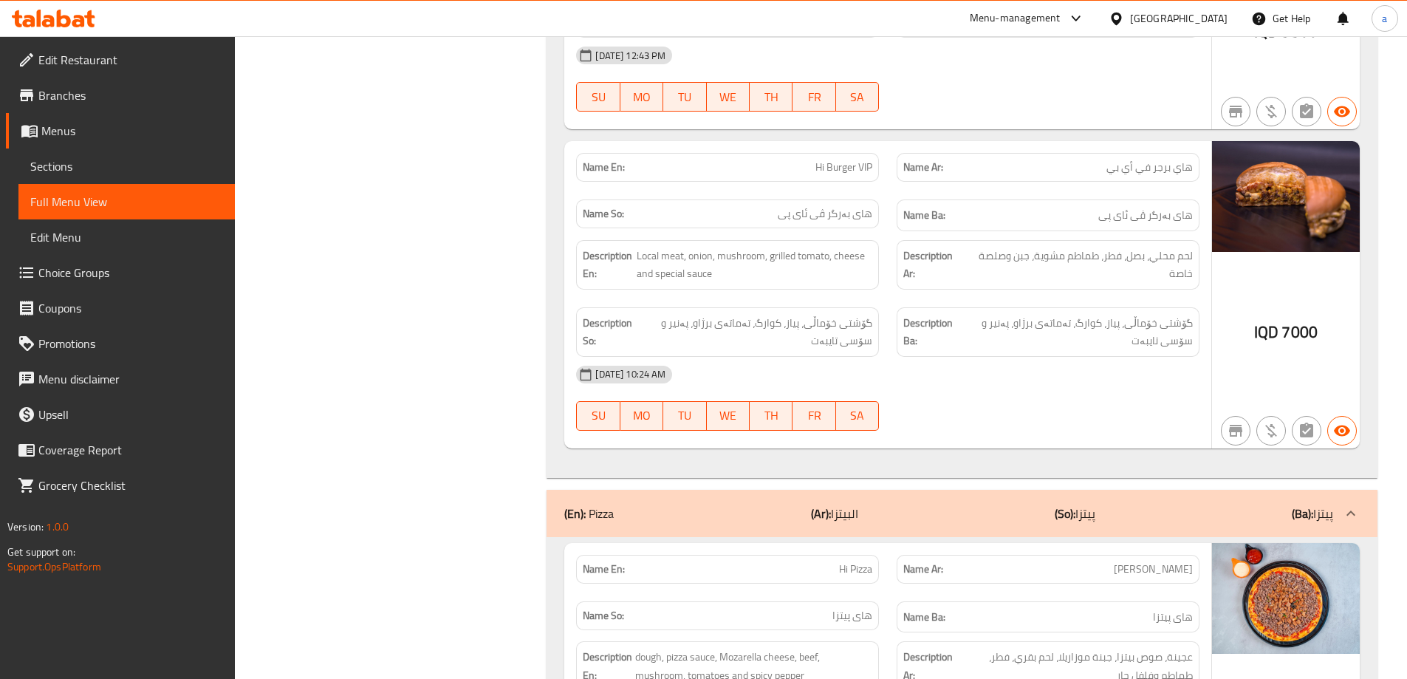
click at [781, 160] on p "Name En: Hi Burger VIP" at bounding box center [727, 167] width 289 height 16
drag, startPoint x: 781, startPoint y: 160, endPoint x: 877, endPoint y: 170, distance: 96.5
click at [877, 170] on div "Name En: Hi Burger VIP" at bounding box center [727, 167] width 303 height 29
copy span "Hi Burger VIP"
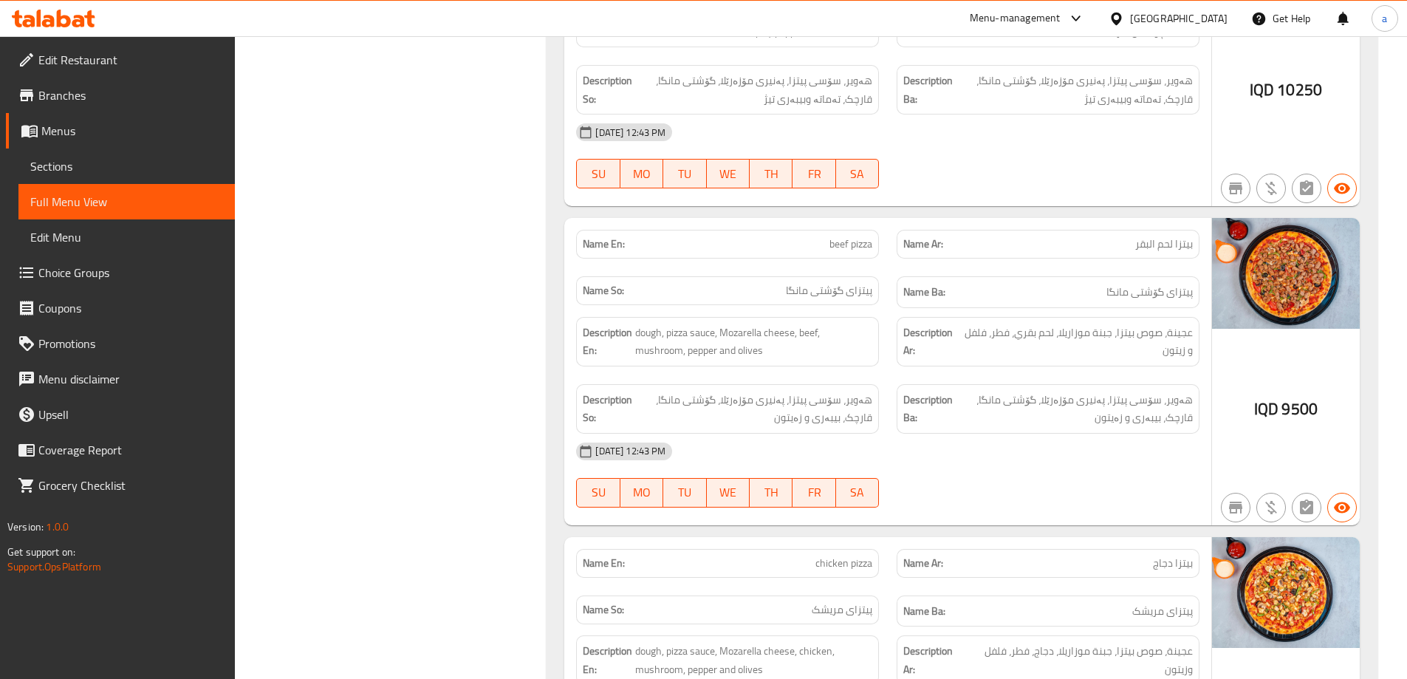
scroll to position [4874, 0]
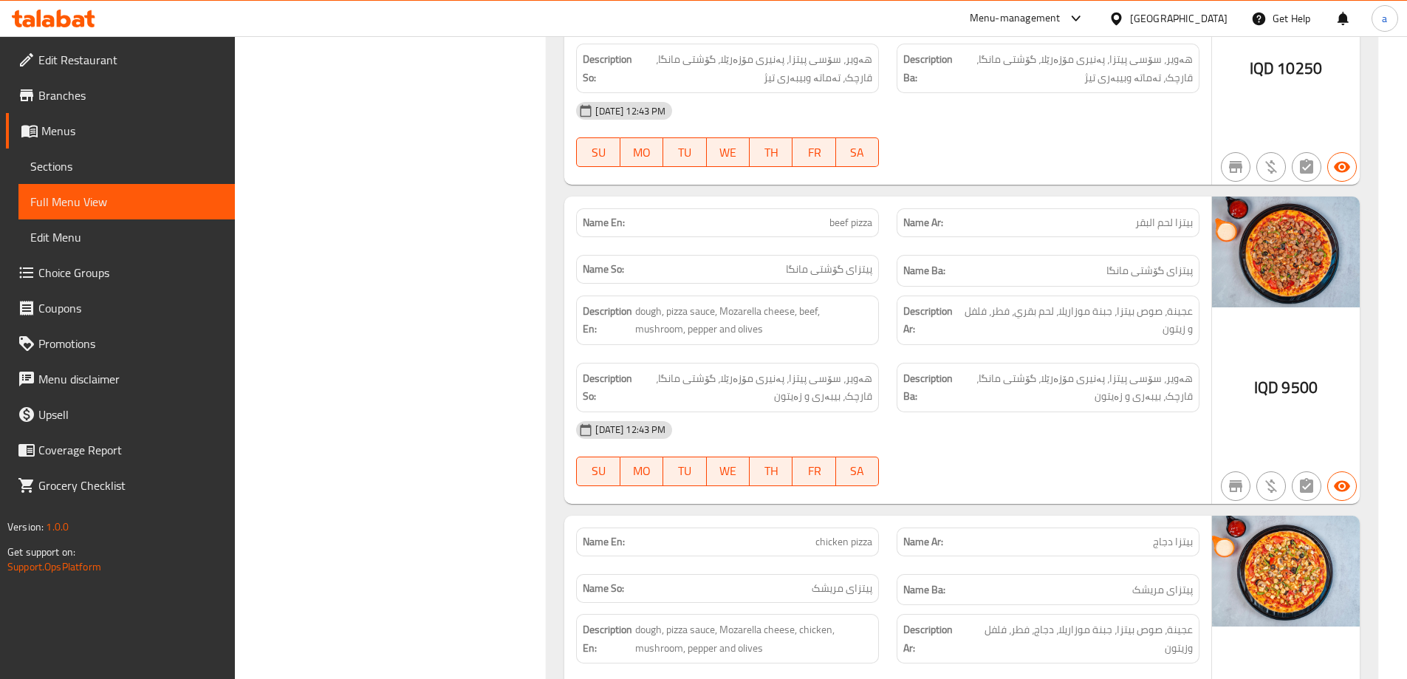
click at [808, 219] on p "Name En: beef pizza" at bounding box center [727, 223] width 289 height 16
drag, startPoint x: 829, startPoint y: 222, endPoint x: 869, endPoint y: 226, distance: 40.0
click at [871, 227] on p "Name En: beef pizza" at bounding box center [727, 223] width 289 height 16
copy span "beef pizza"
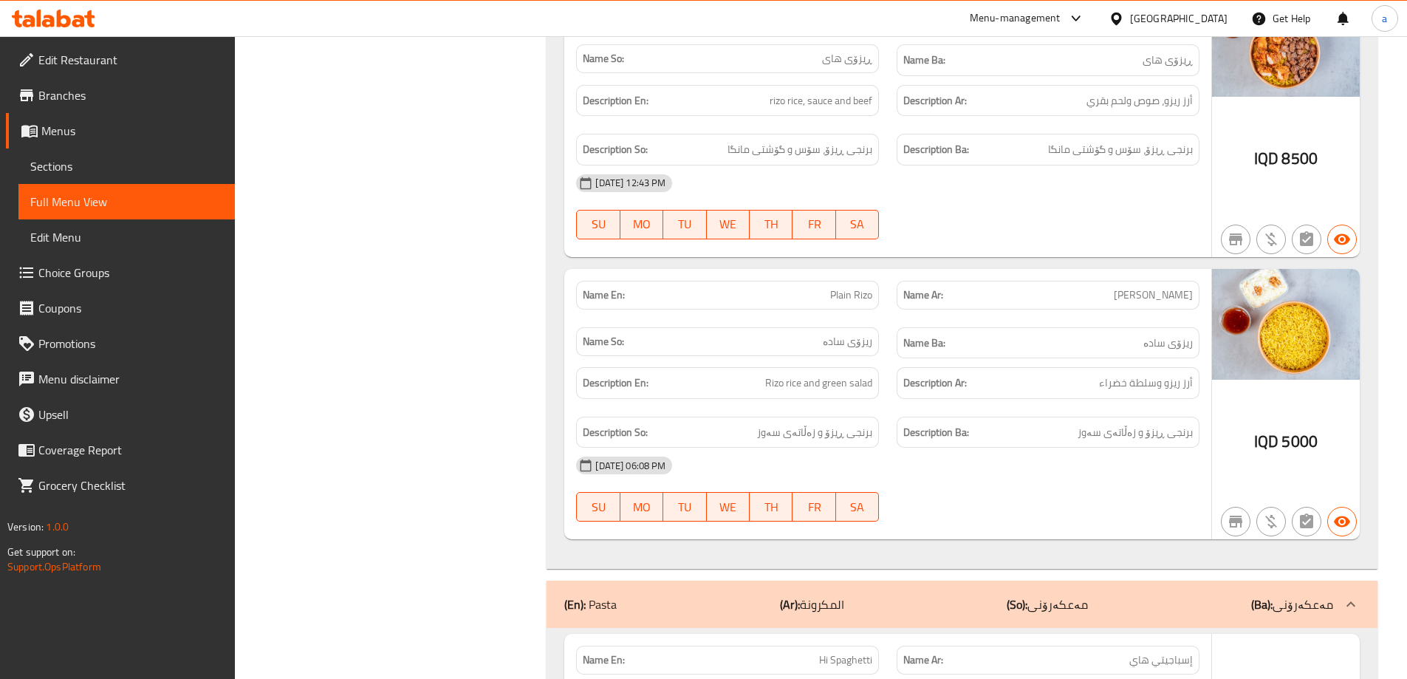
scroll to position [7310, 0]
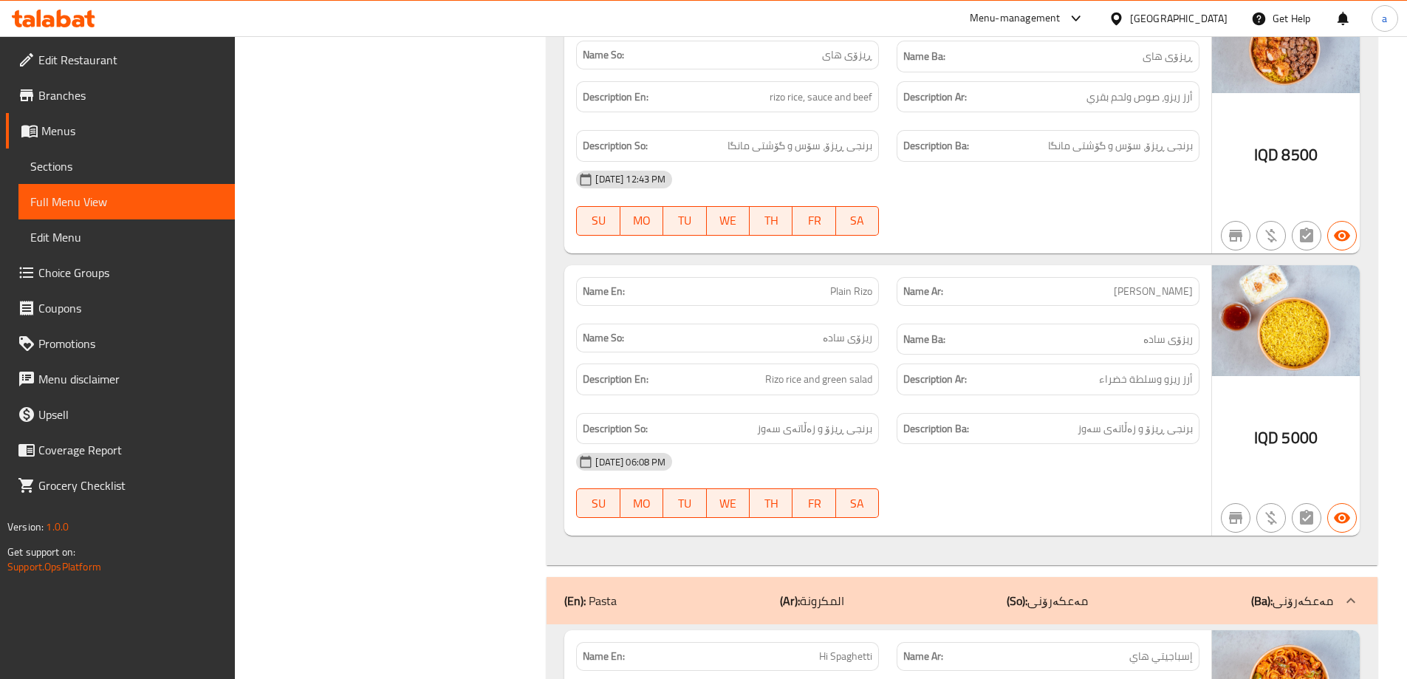
click at [864, 284] on span "Plain Rizo" at bounding box center [851, 292] width 42 height 16
copy span "Rizo"
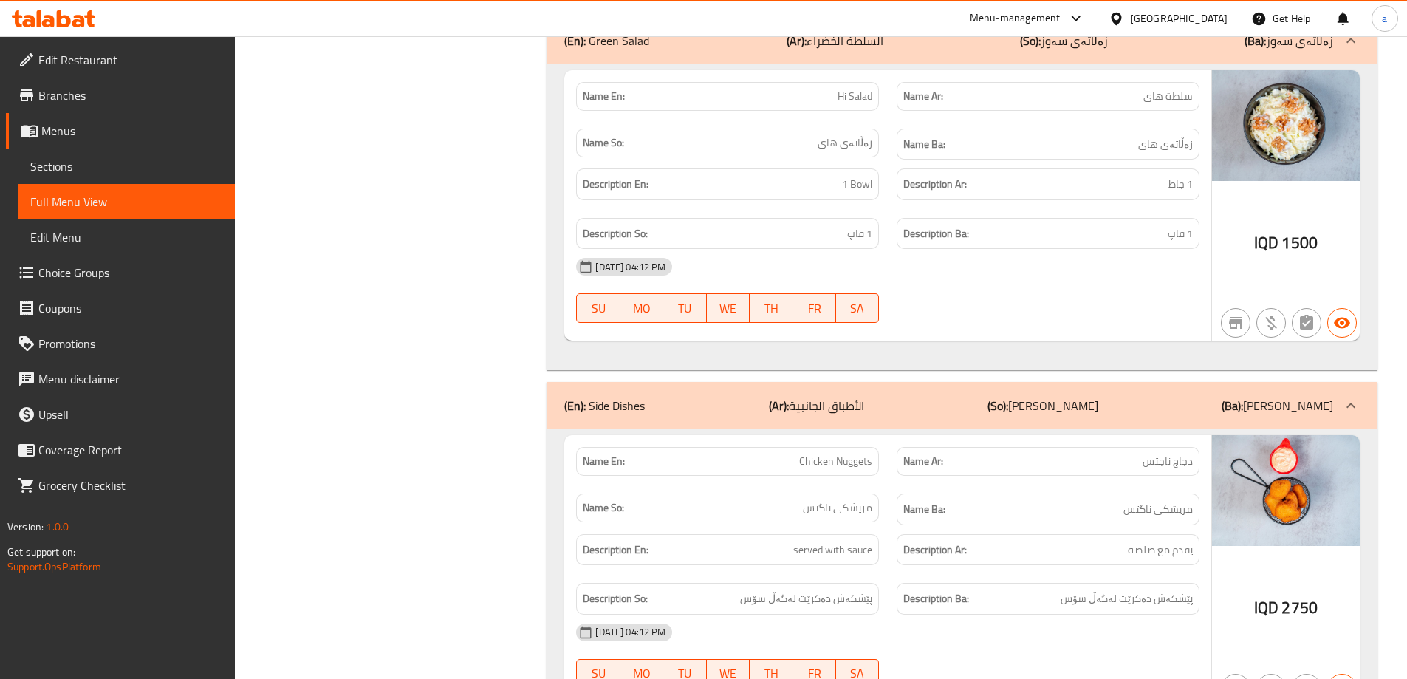
scroll to position [10190, 0]
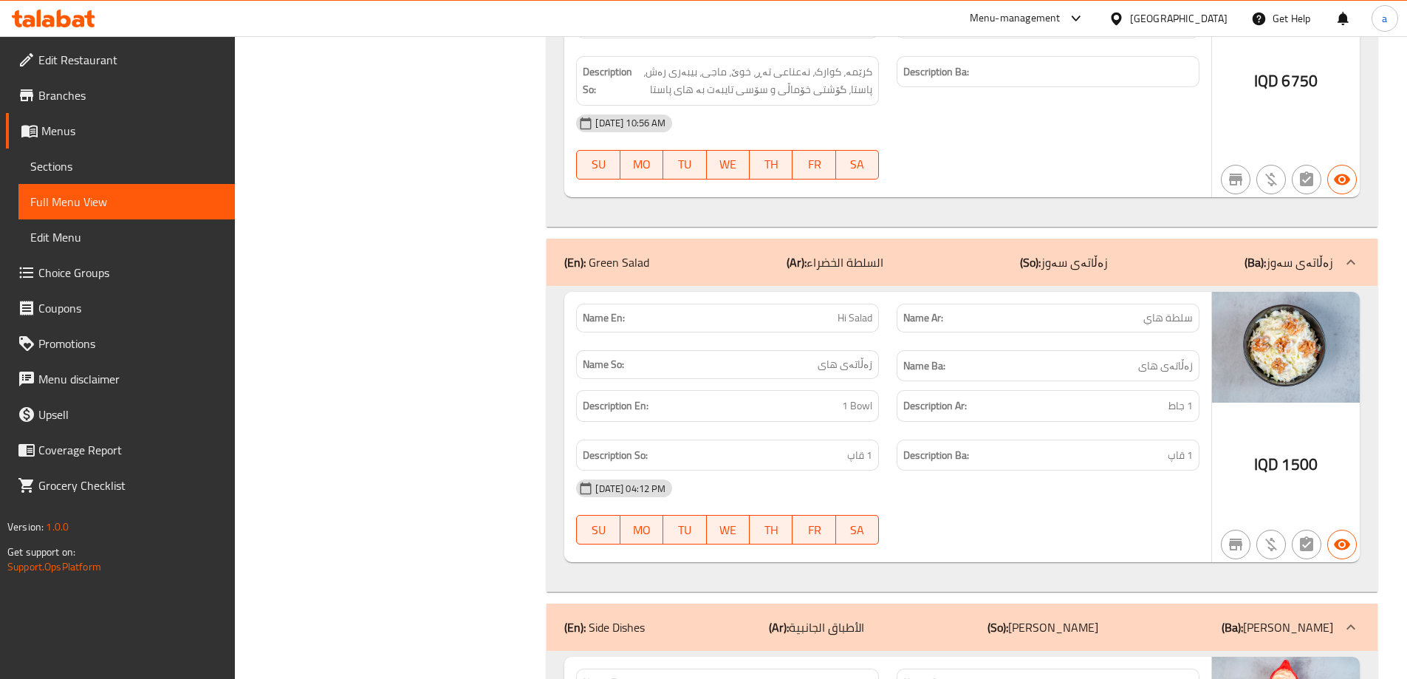
click at [1080, 253] on p "(So): زەڵاتەی سەوز" at bounding box center [1064, 262] width 88 height 18
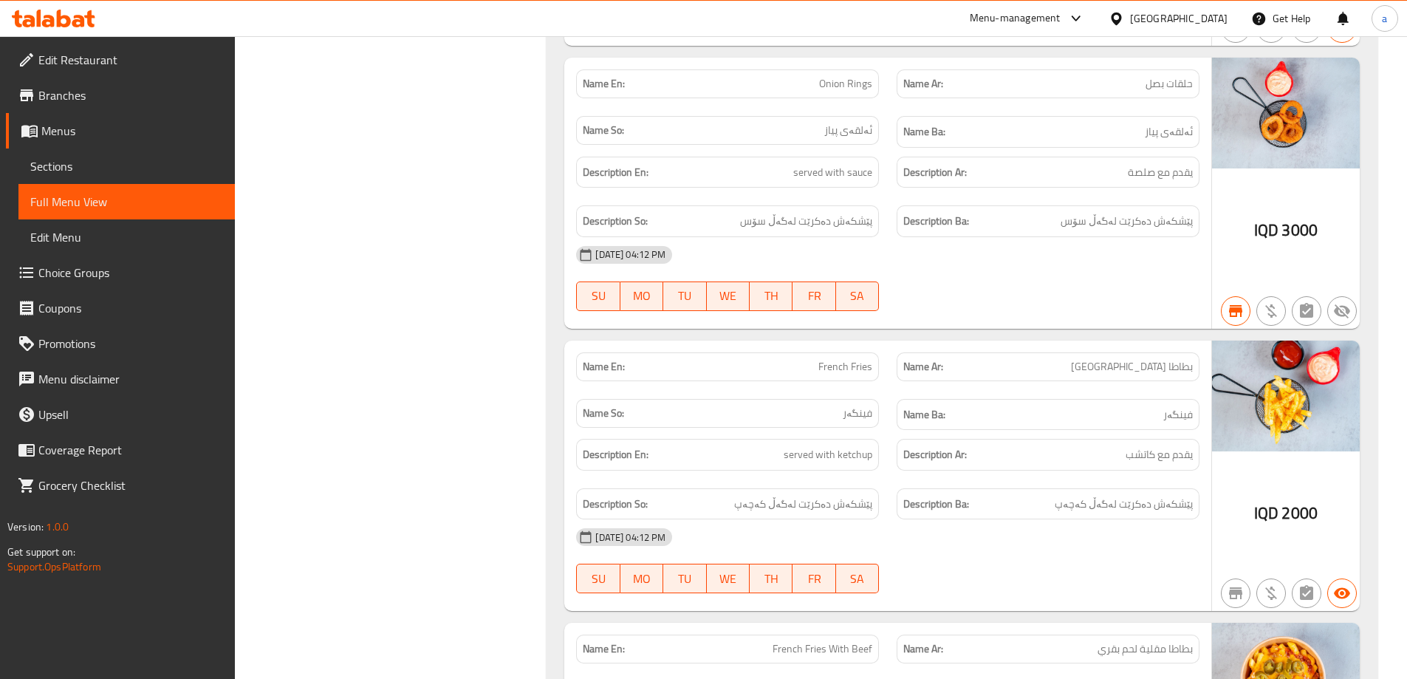
scroll to position [10855, 0]
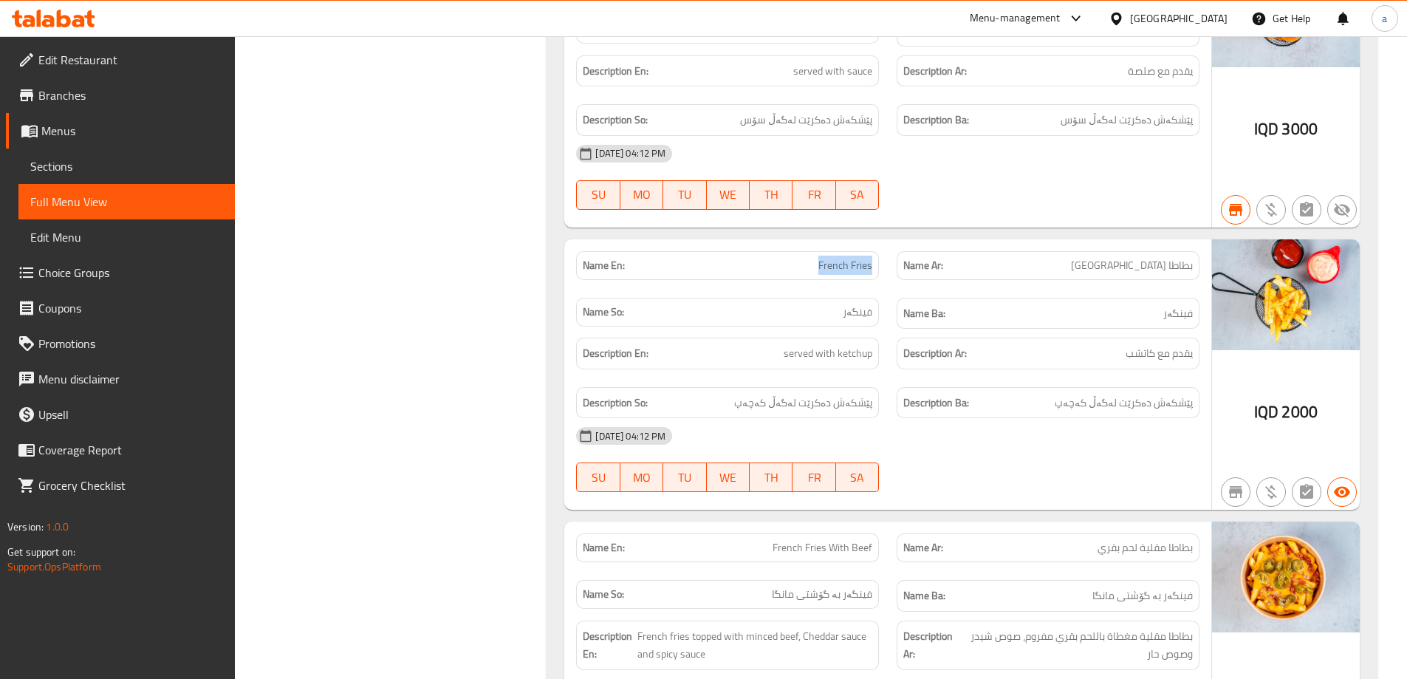
drag, startPoint x: 792, startPoint y: 245, endPoint x: 880, endPoint y: 243, distance: 88.6
click at [877, 251] on div "Name En: French Fries" at bounding box center [727, 265] width 303 height 29
copy span "French Fries"
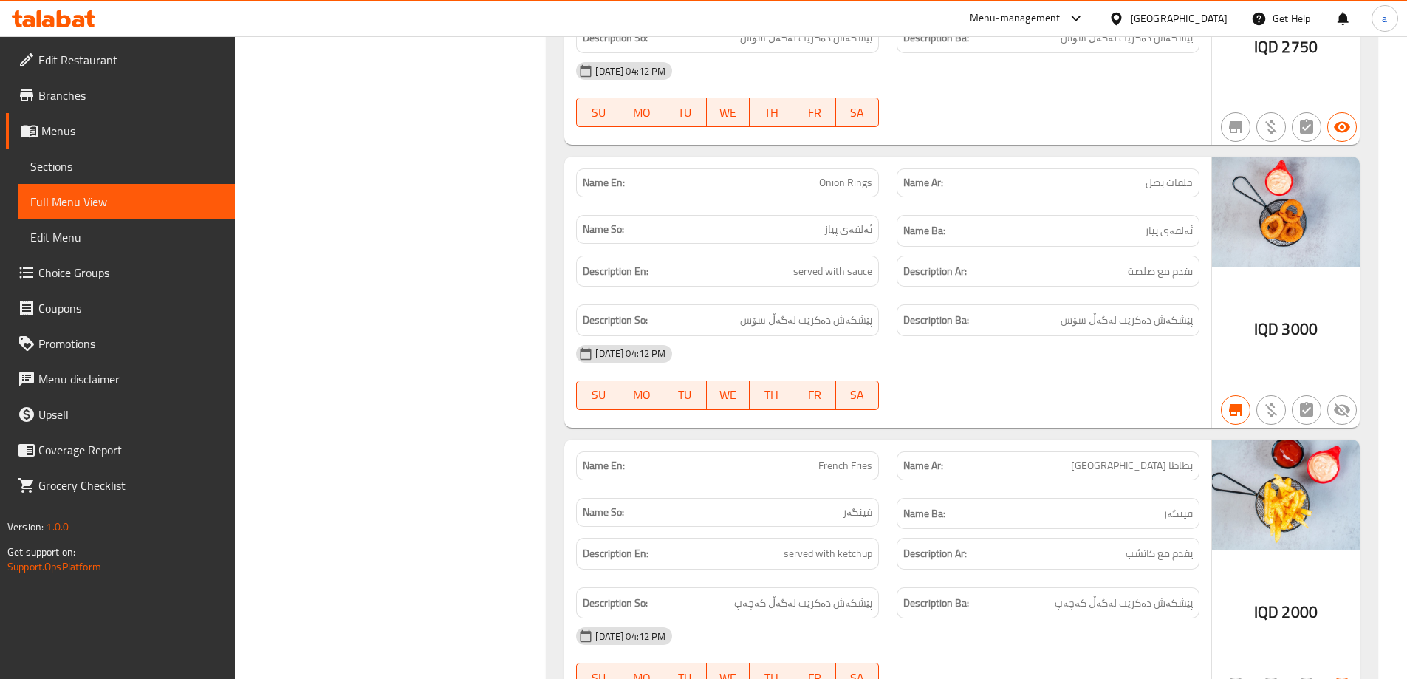
scroll to position [10633, 0]
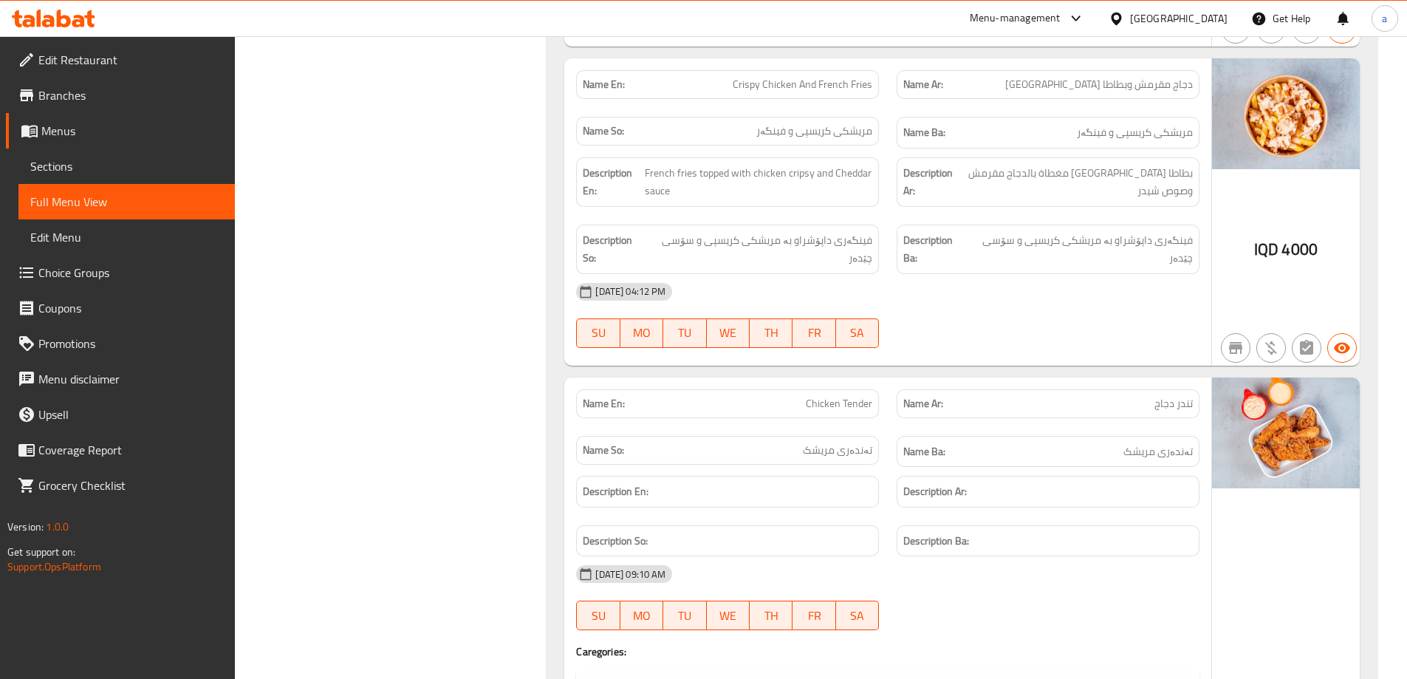
scroll to position [11962, 0]
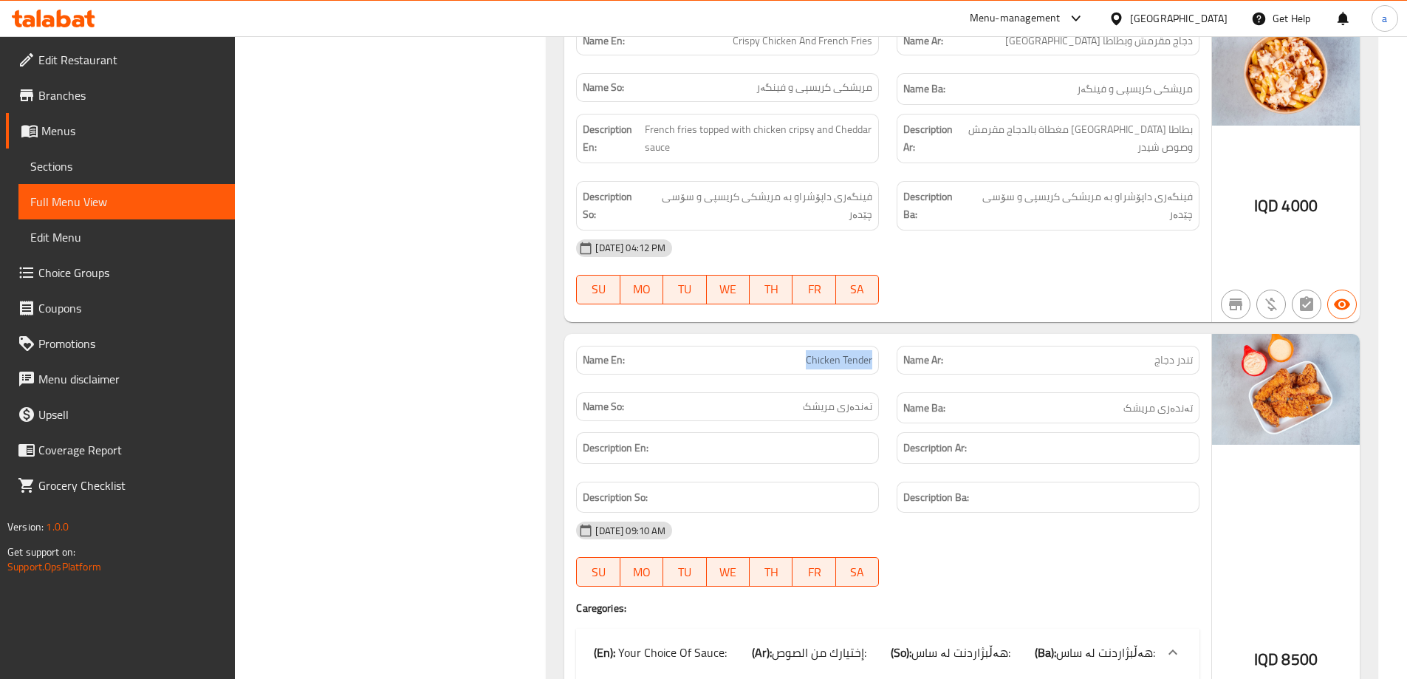
drag, startPoint x: 783, startPoint y: 343, endPoint x: 882, endPoint y: 346, distance: 99.0
click at [882, 346] on div "Name En: Chicken Tender" at bounding box center [727, 360] width 320 height 47
copy span "Chicken Tender"
click at [561, 192] on div "Name En: Chicken Nuggets Name Ar: دجاج ناجتس Name So: مریشکى ناگتس Name Ba: مری…" at bounding box center [961, 44] width 831 height 2966
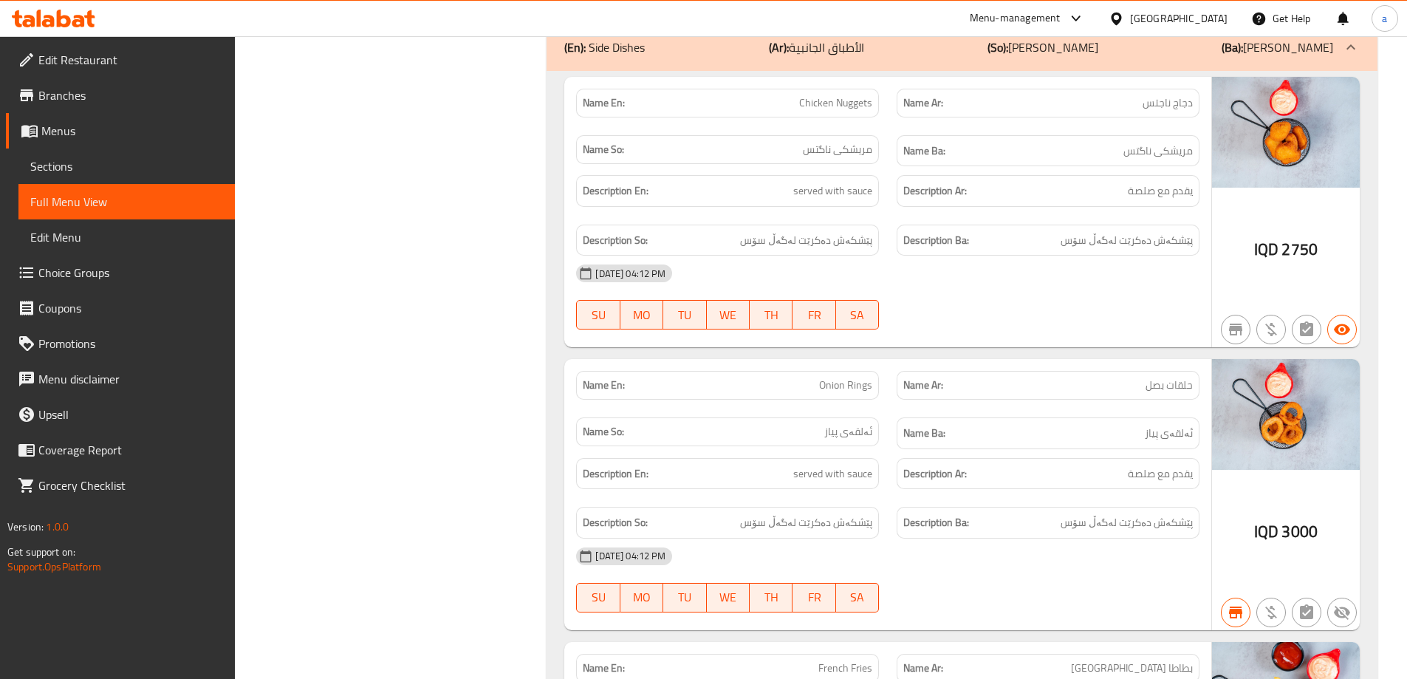
scroll to position [10412, 0]
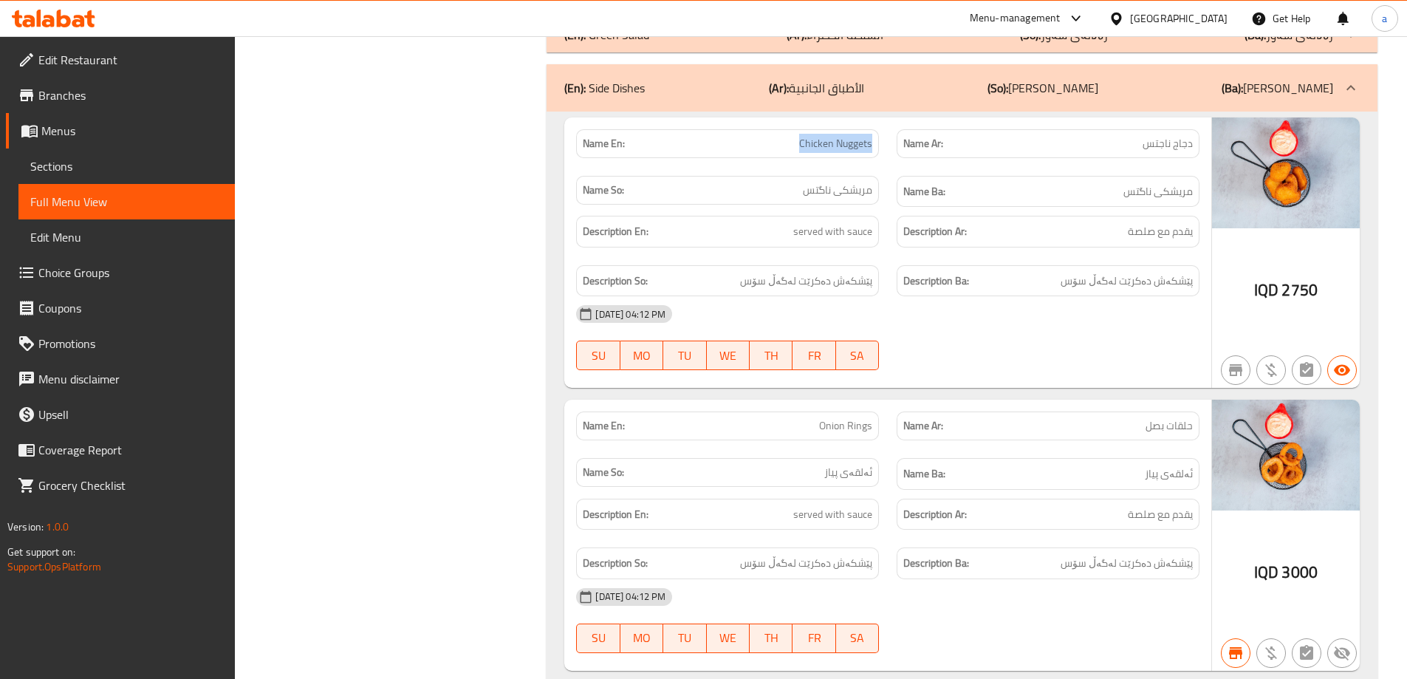
drag, startPoint x: 775, startPoint y: 131, endPoint x: 883, endPoint y: 133, distance: 108.6
click at [883, 133] on div "Name En: Chicken Nuggets" at bounding box center [727, 143] width 320 height 47
copy span "Chicken Nuggets"
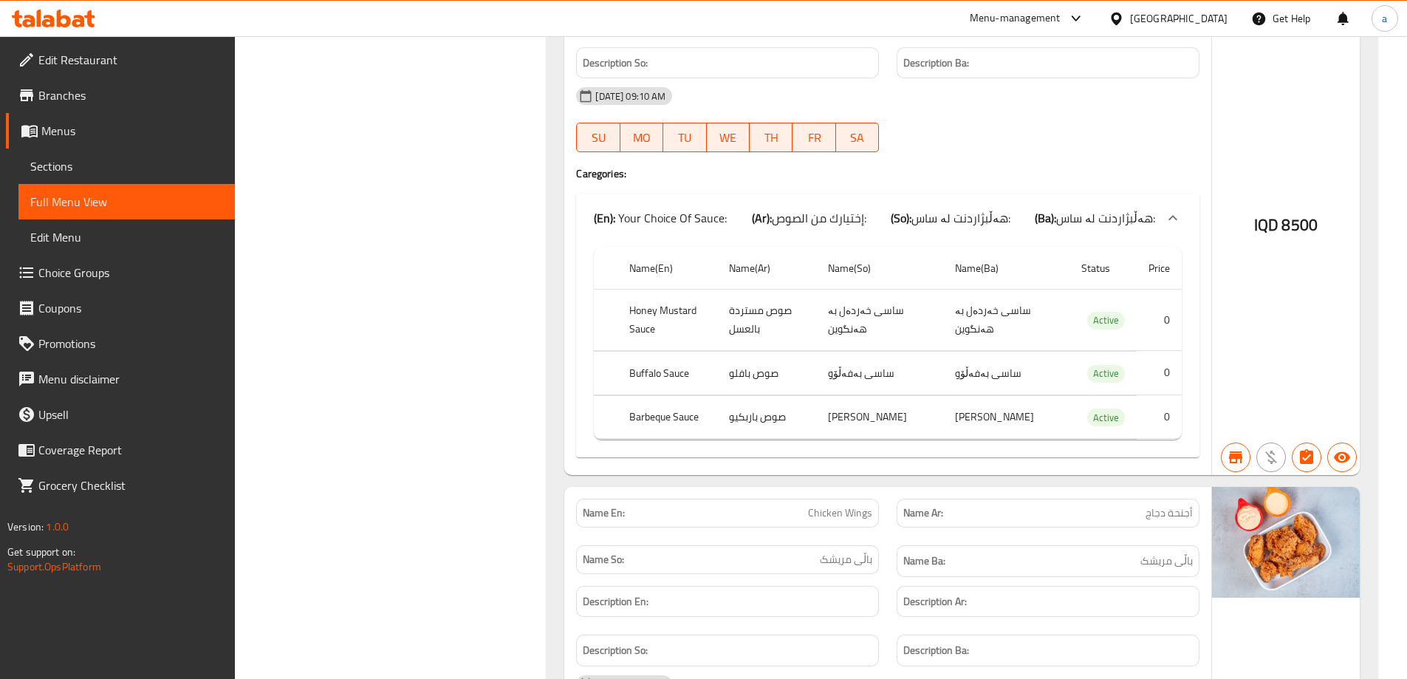
scroll to position [12627, 0]
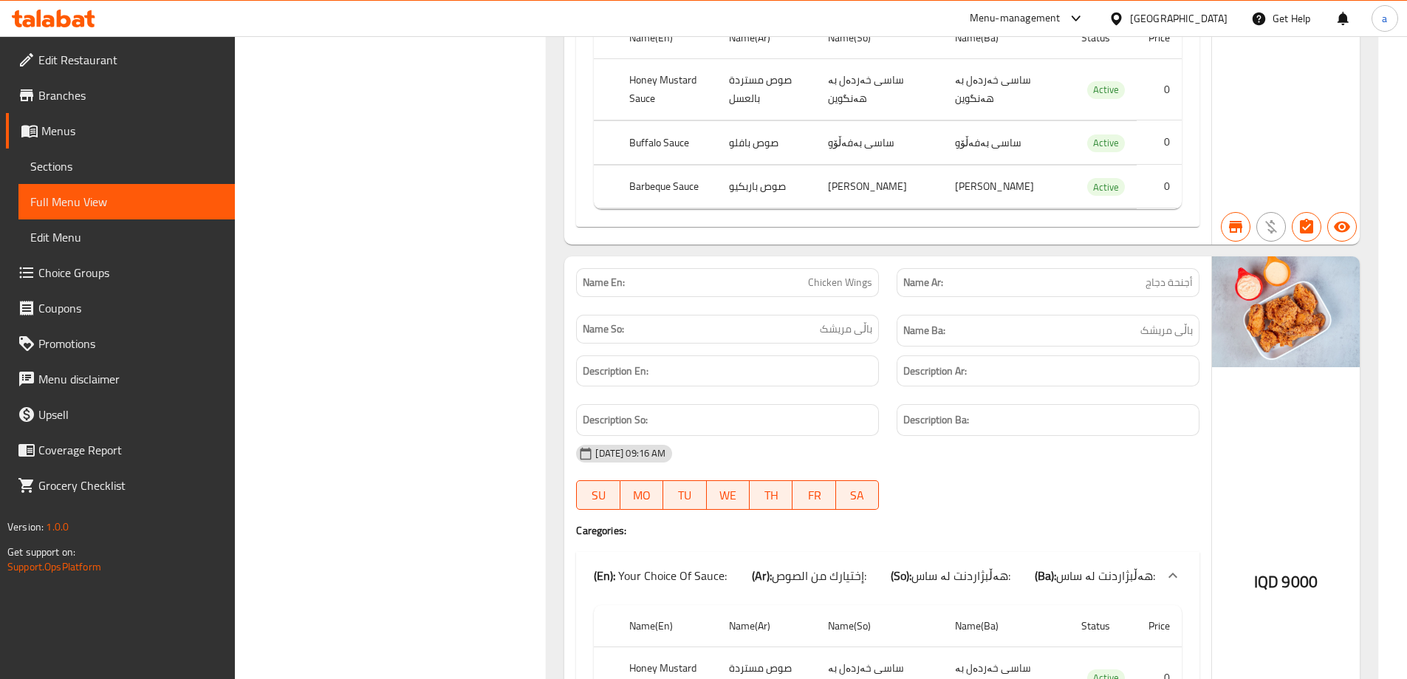
click at [1108, 454] on div "30-06-2024 09:16 AM SU MO TU WE TH FR SA" at bounding box center [887, 477] width 641 height 83
drag, startPoint x: 799, startPoint y: 264, endPoint x: 1041, endPoint y: 258, distance: 242.3
click at [884, 267] on div "Name En: Chicken Wings" at bounding box center [727, 282] width 320 height 47
copy span "Chicken Wings"
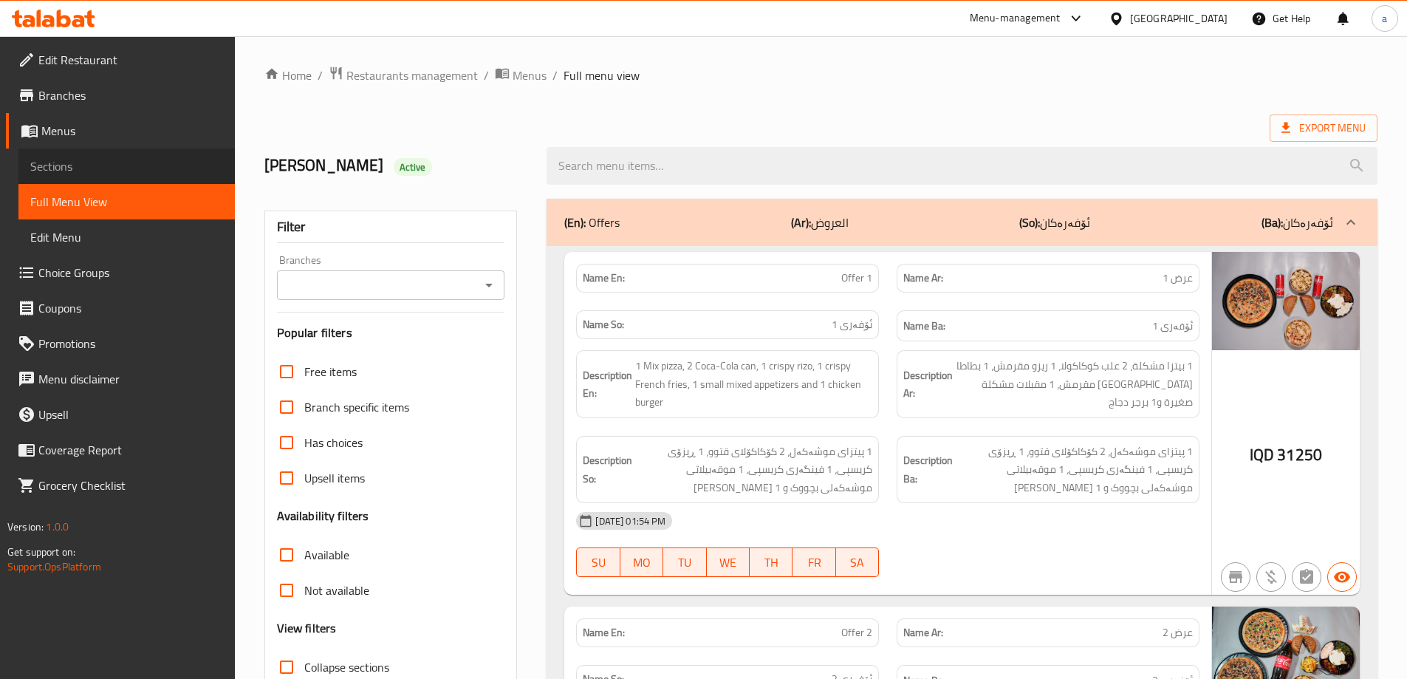
click at [89, 172] on span "Sections" at bounding box center [126, 166] width 193 height 18
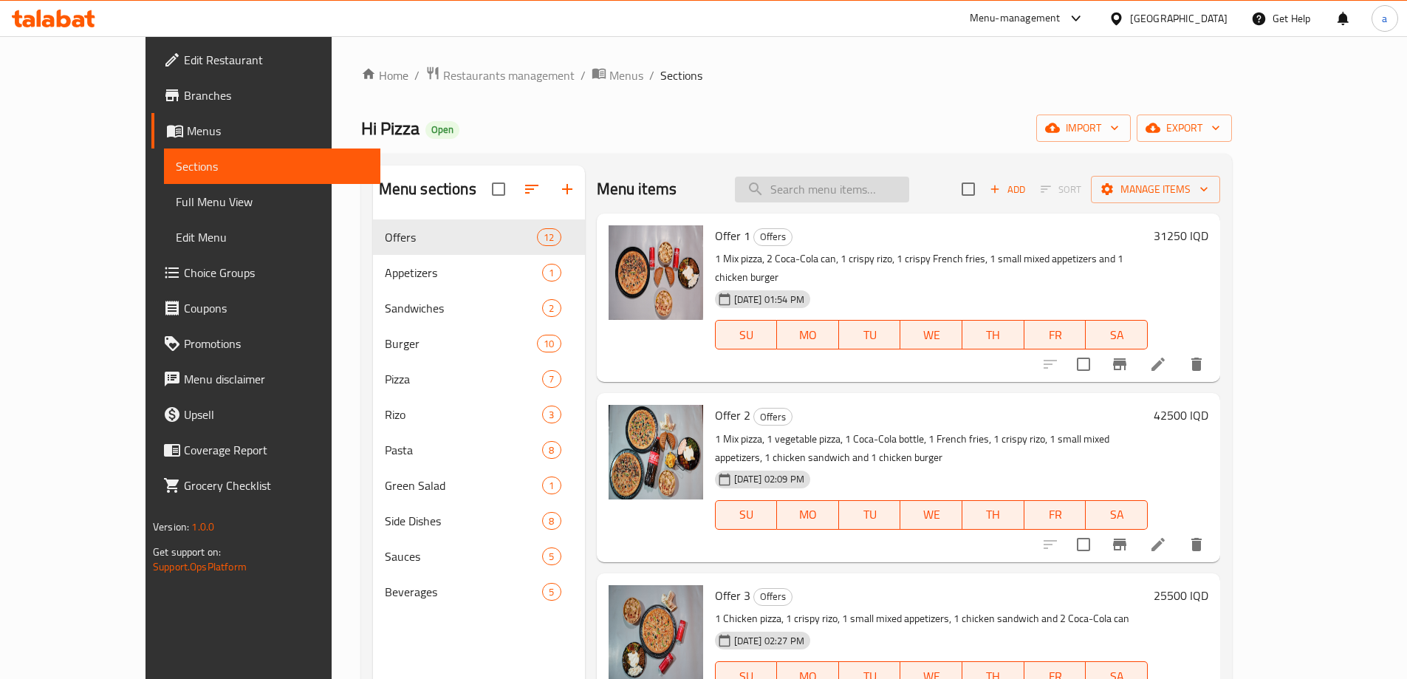
click at [841, 190] on input "search" at bounding box center [822, 189] width 174 height 26
paste input "Chicken Wings"
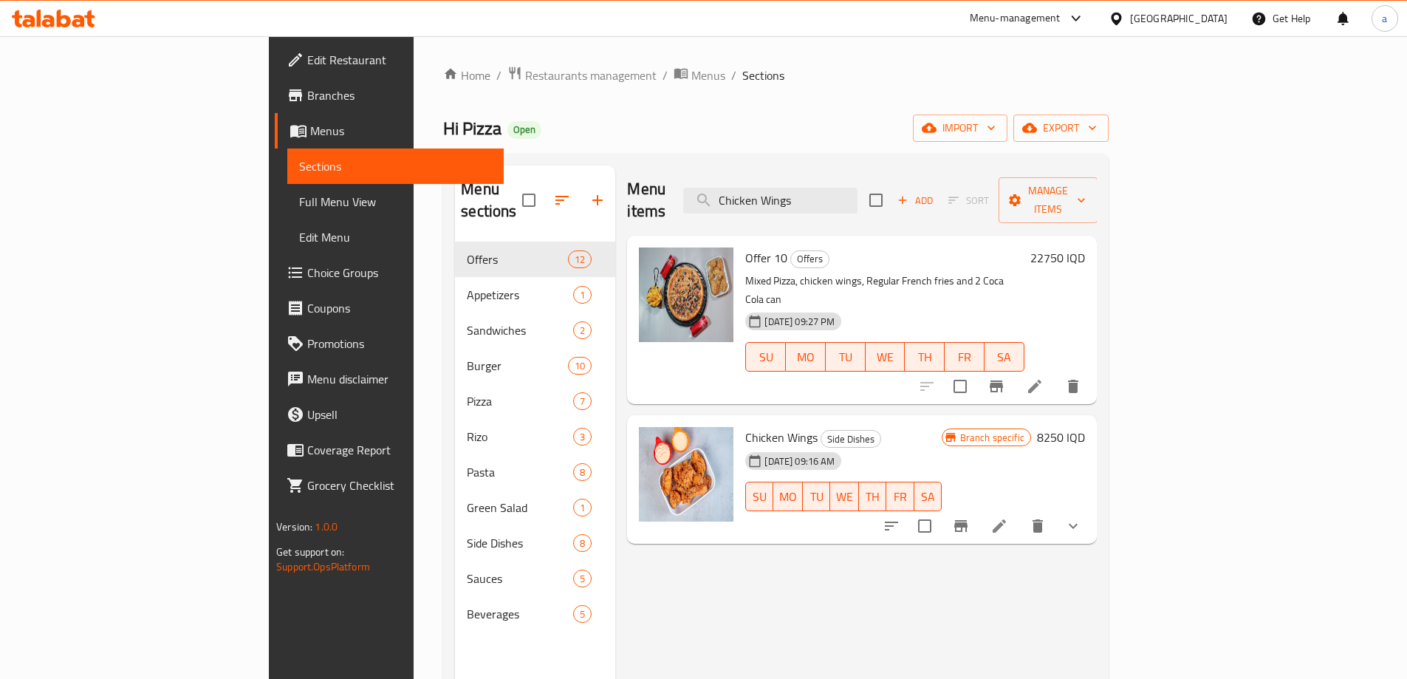
type input "Chicken Wings"
click at [1085, 427] on h6 "8250 IQD" at bounding box center [1061, 437] width 48 height 21
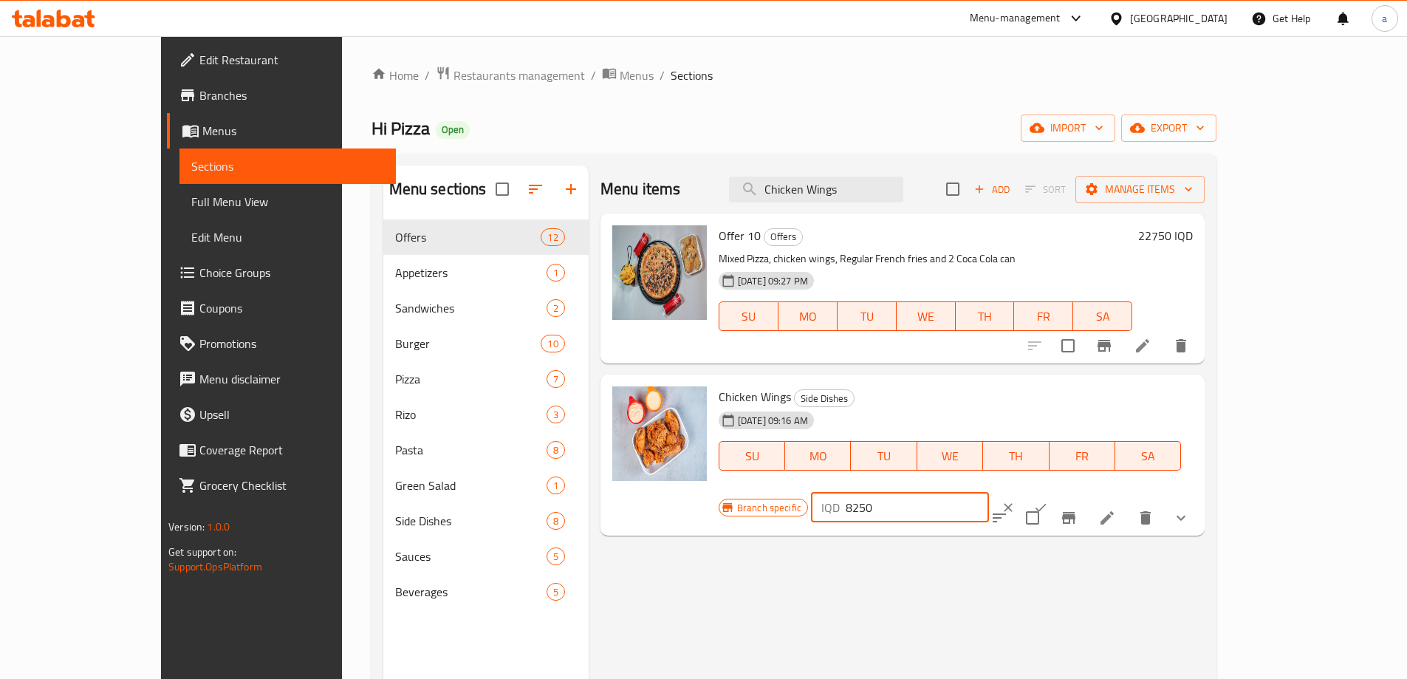
drag, startPoint x: 1208, startPoint y: 399, endPoint x: 1044, endPoint y: 411, distance: 164.4
click at [1044, 491] on div "Branch specific IQD 8250 ​" at bounding box center [898, 507] width 360 height 32
click at [1075, 512] on icon "Branch-specific-item" at bounding box center [1068, 518] width 13 height 12
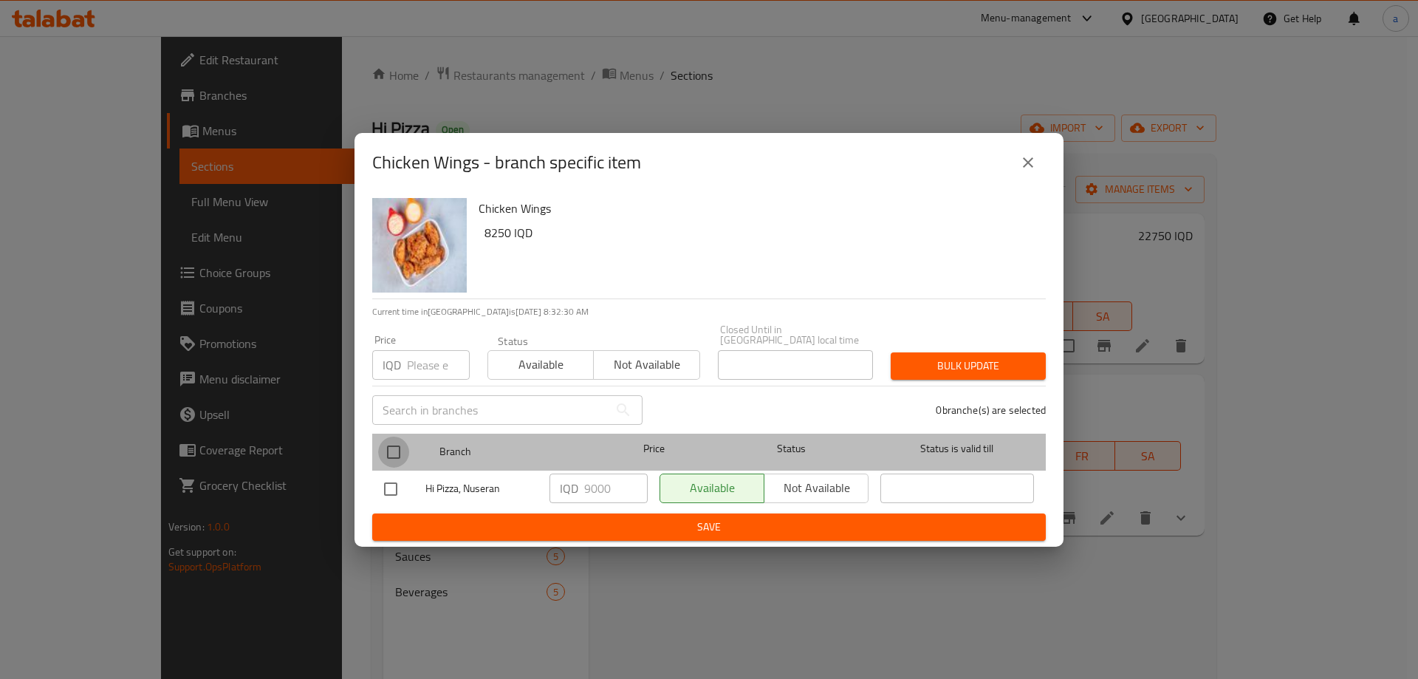
click at [397, 437] on input "checkbox" at bounding box center [393, 451] width 31 height 31
checkbox input "true"
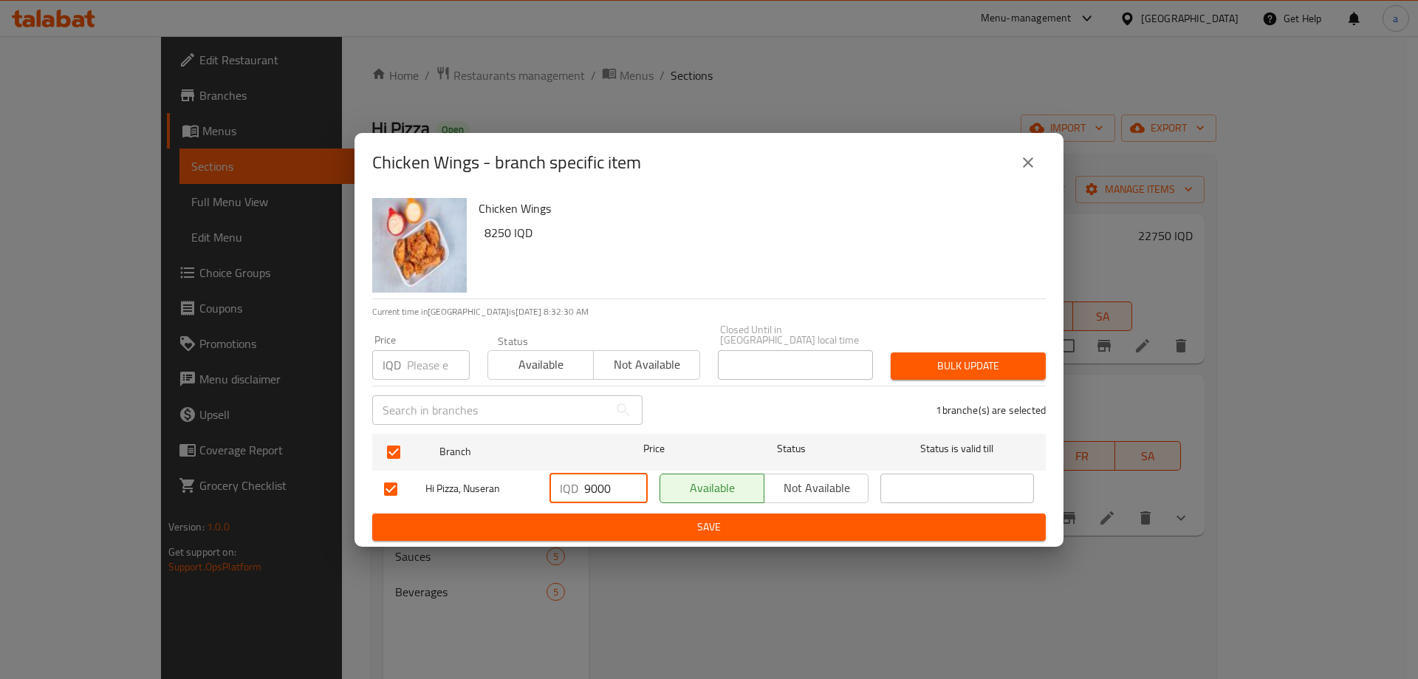
click at [589, 487] on input "9000" at bounding box center [616, 488] width 64 height 30
paste input "825"
type input "8250"
click at [647, 518] on span "Save" at bounding box center [709, 527] width 650 height 18
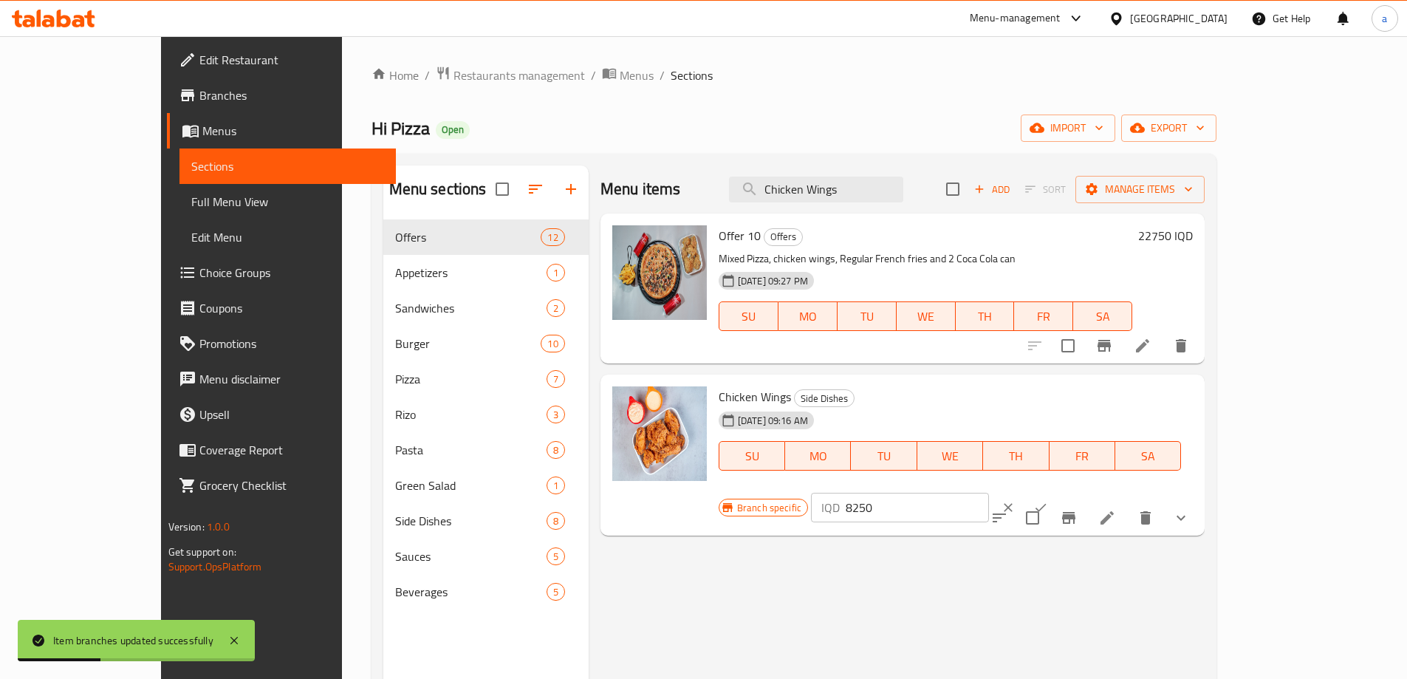
drag, startPoint x: 737, startPoint y: 126, endPoint x: 748, endPoint y: 165, distance: 40.7
click at [737, 126] on div "Hi Pizza Open import export" at bounding box center [793, 127] width 845 height 27
drag, startPoint x: 676, startPoint y: 391, endPoint x: 752, endPoint y: 394, distance: 76.1
click at [752, 394] on div "Chicken Wings Side Dishes 30-06-2024 09:16 AM SU MO TU WE TH FR SA" at bounding box center [950, 438] width 475 height 117
copy h6 "Chicken Wings"
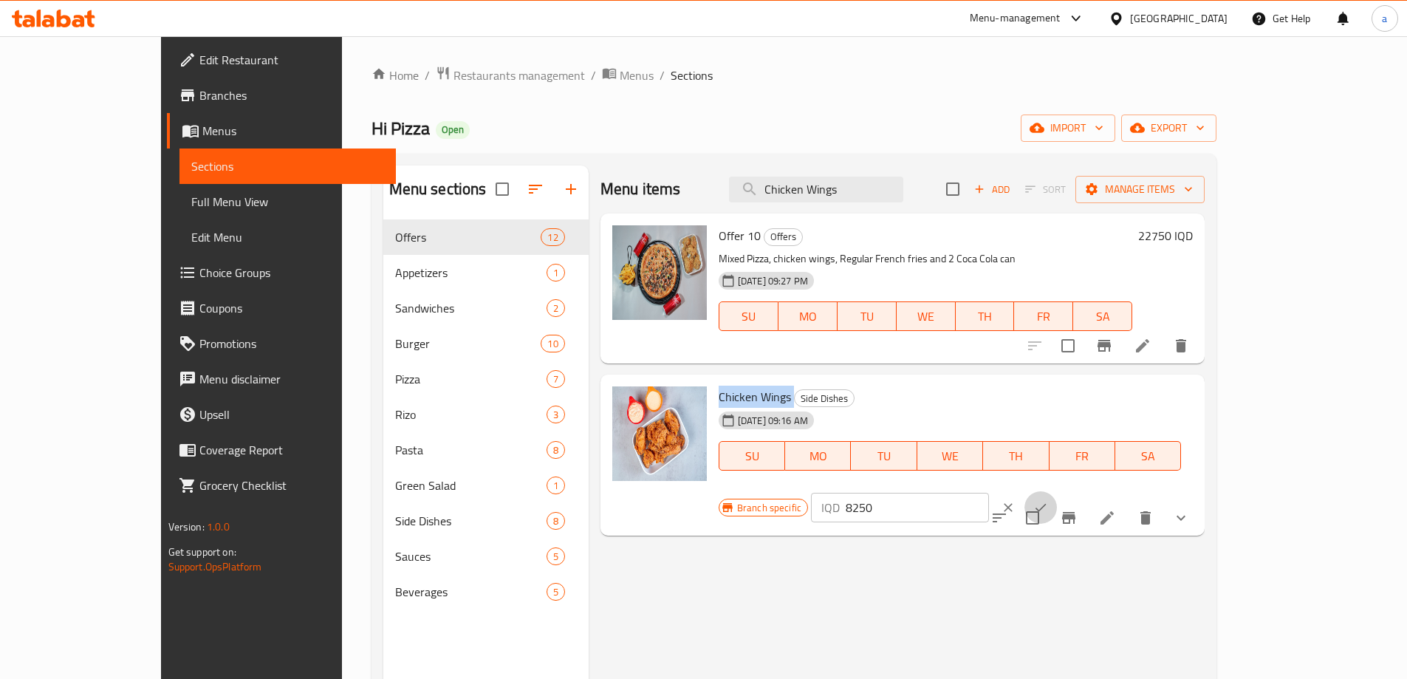
click at [1046, 504] on icon "ok" at bounding box center [1040, 508] width 11 height 8
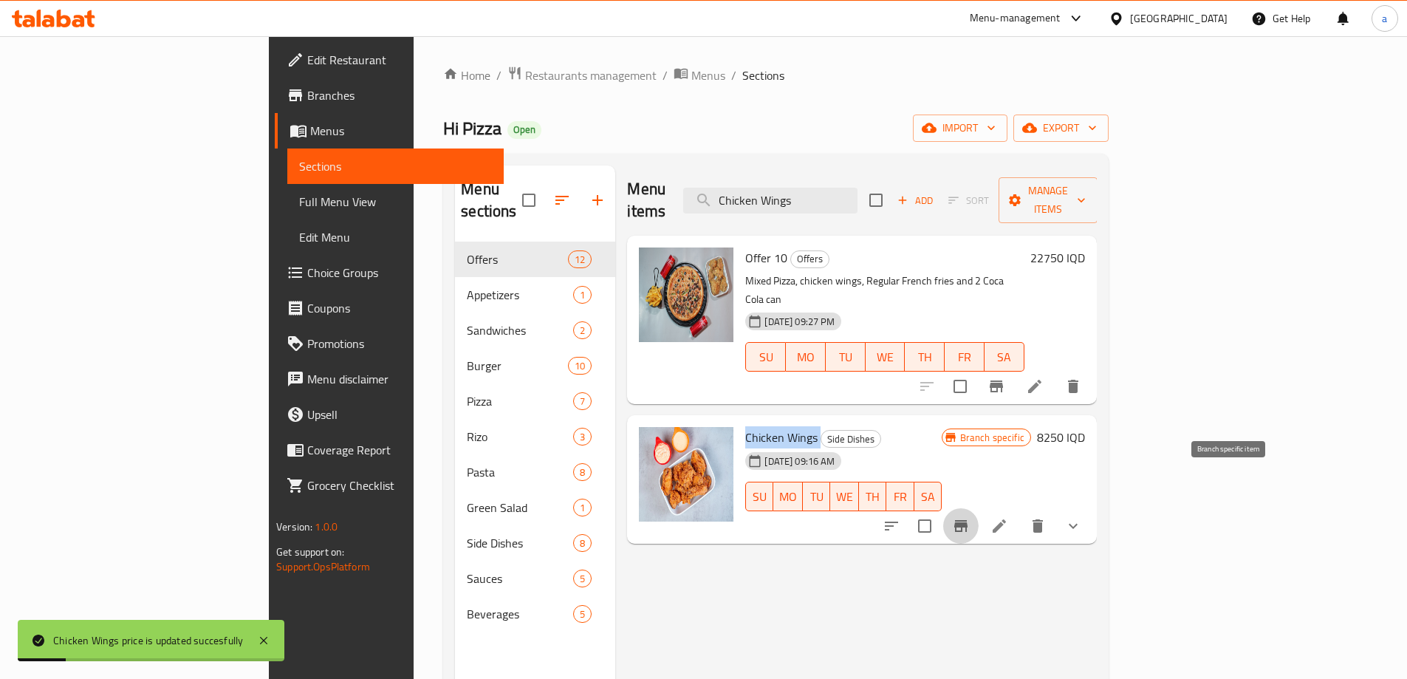
click at [970, 517] on icon "Branch-specific-item" at bounding box center [961, 526] width 18 height 18
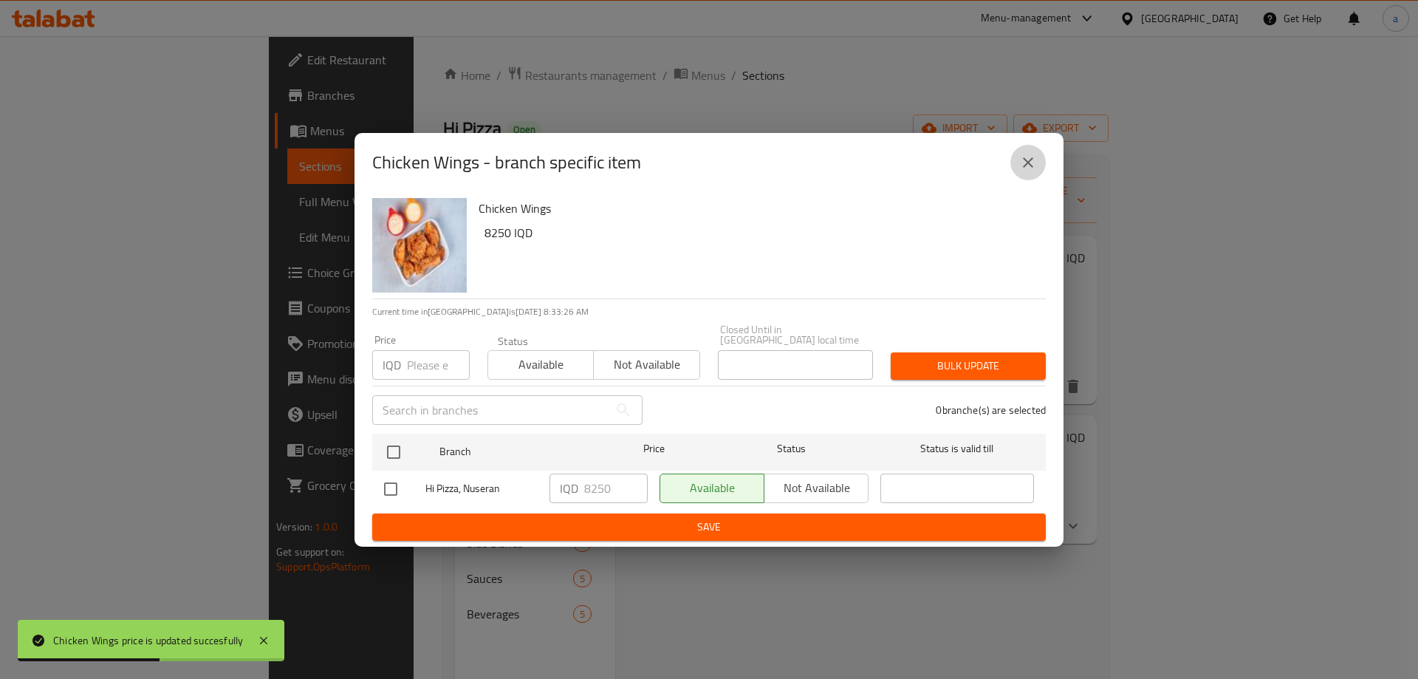
click at [1020, 165] on button "close" at bounding box center [1027, 162] width 35 height 35
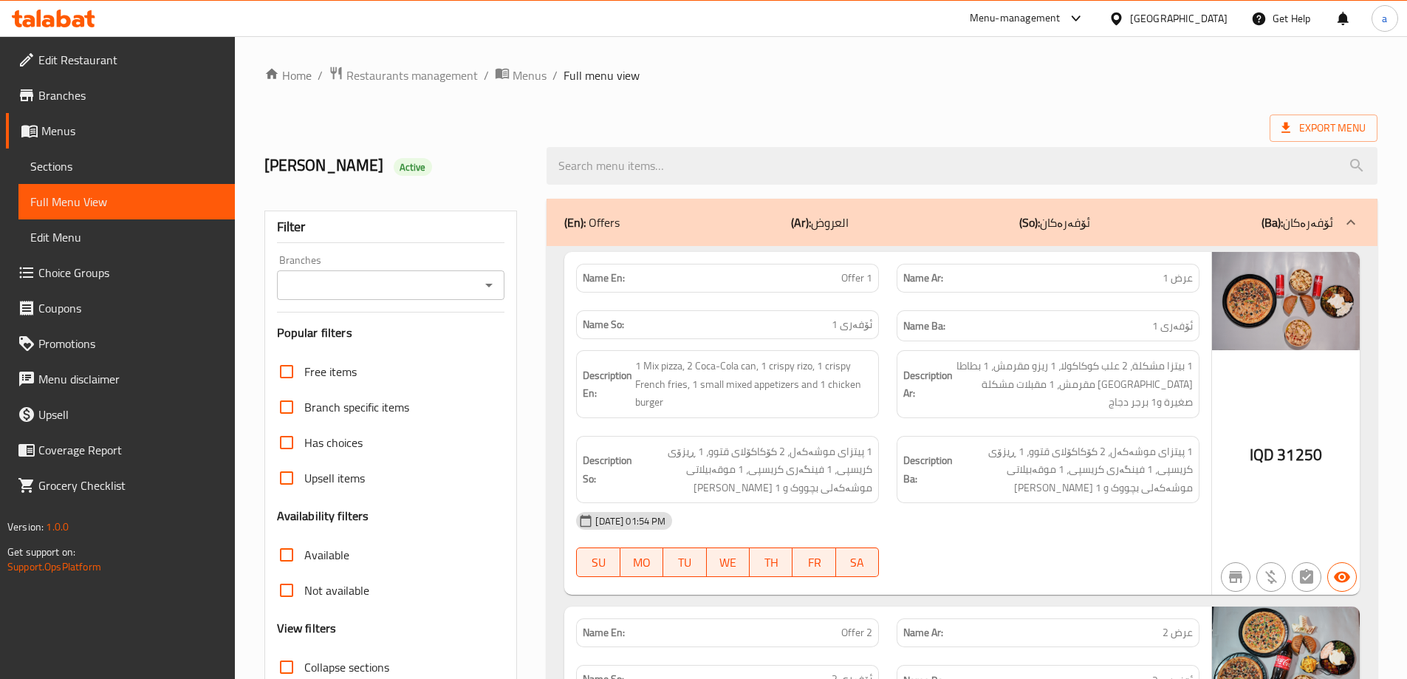
click at [483, 275] on div at bounding box center [487, 285] width 19 height 21
click at [487, 289] on icon "Open" at bounding box center [489, 285] width 18 height 18
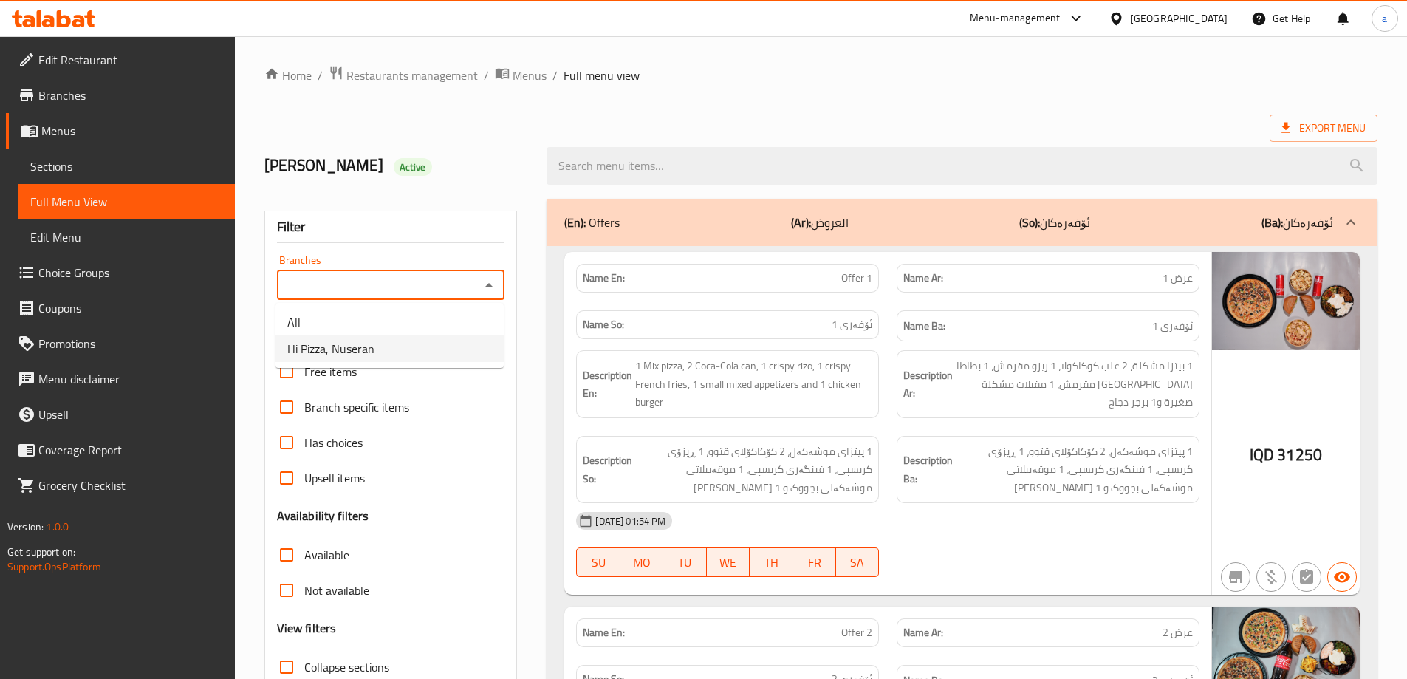
click at [424, 358] on li "Hi Pizza, Nuseran" at bounding box center [389, 348] width 228 height 27
type input "Hi Pizza, Nuseran"
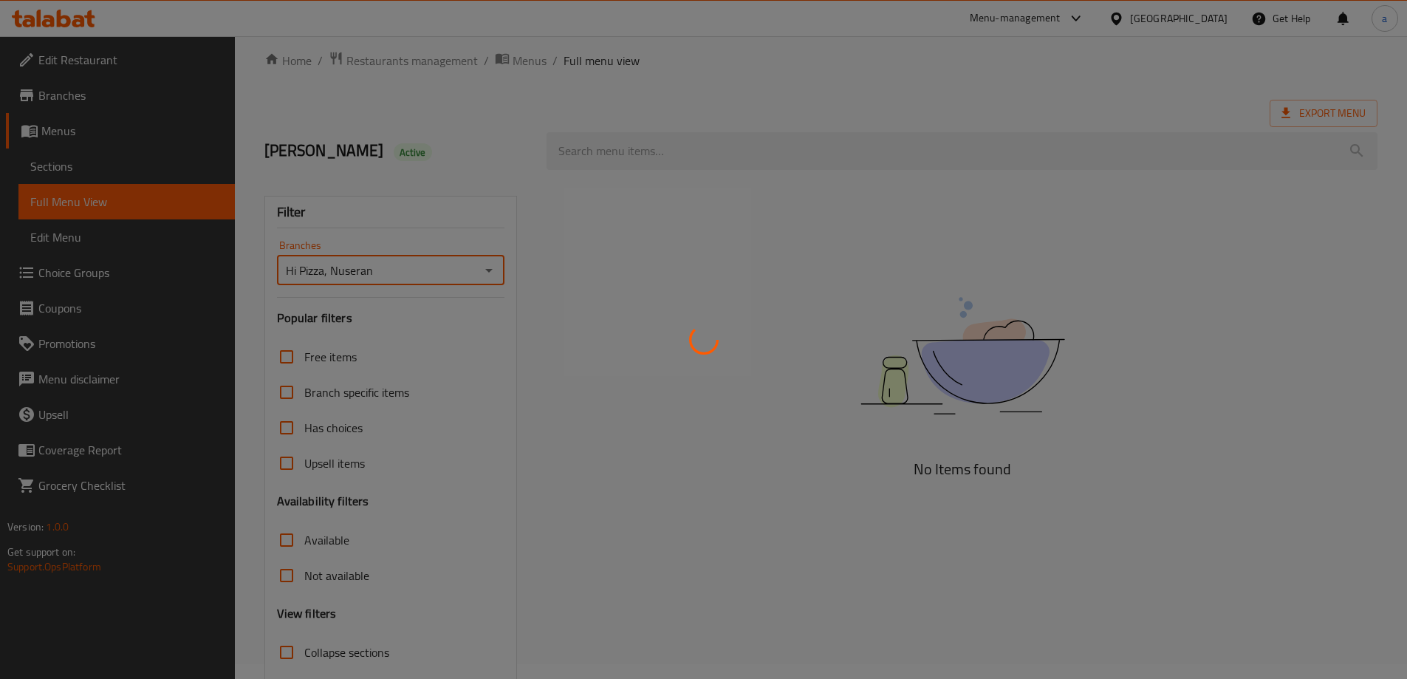
scroll to position [107, 0]
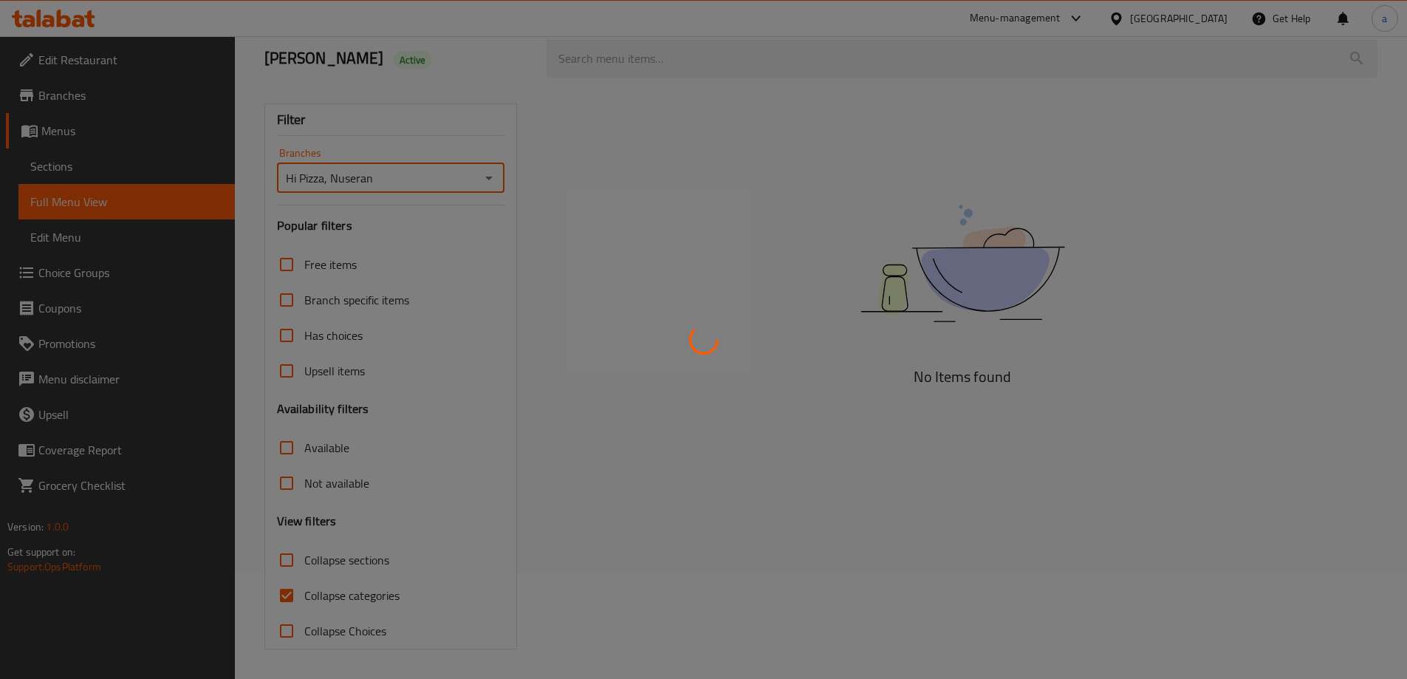
click at [284, 600] on div at bounding box center [703, 339] width 1407 height 679
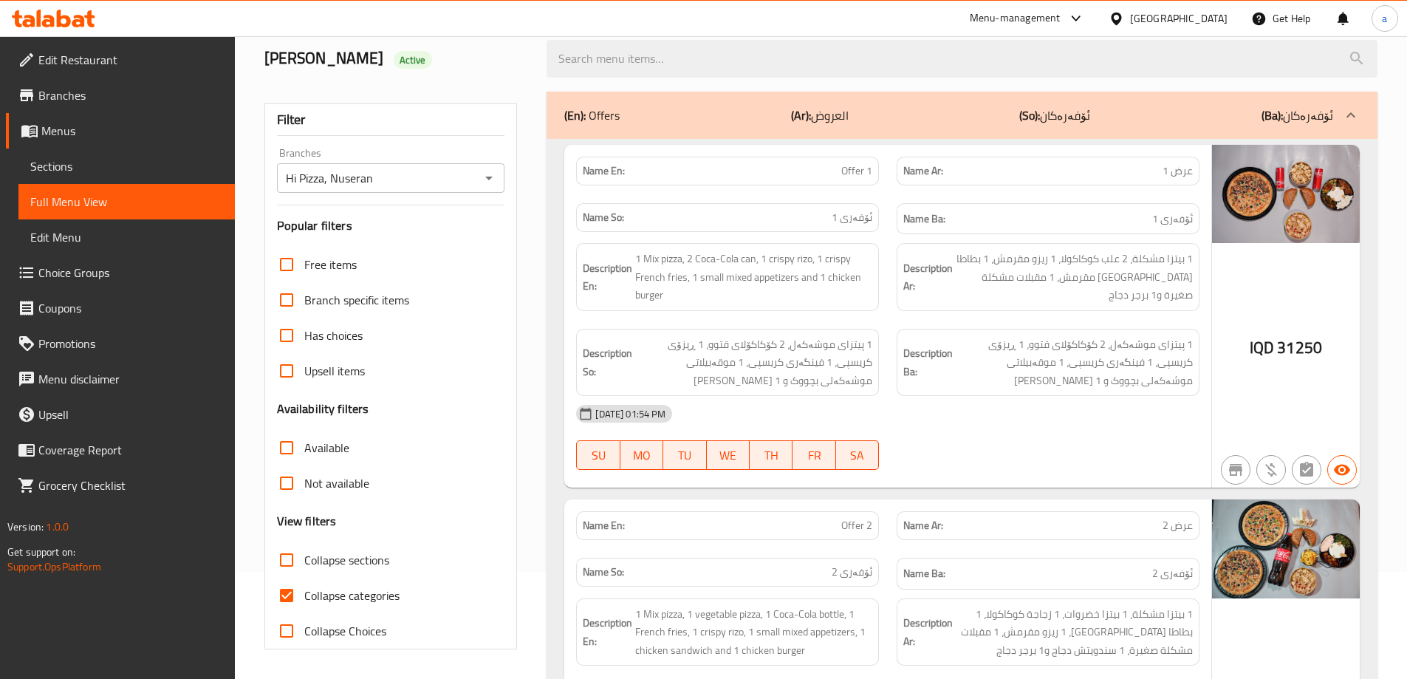
click at [296, 598] on input "Collapse categories" at bounding box center [286, 594] width 35 height 35
checkbox input "false"
click at [1340, 106] on div at bounding box center [1350, 114] width 35 height 35
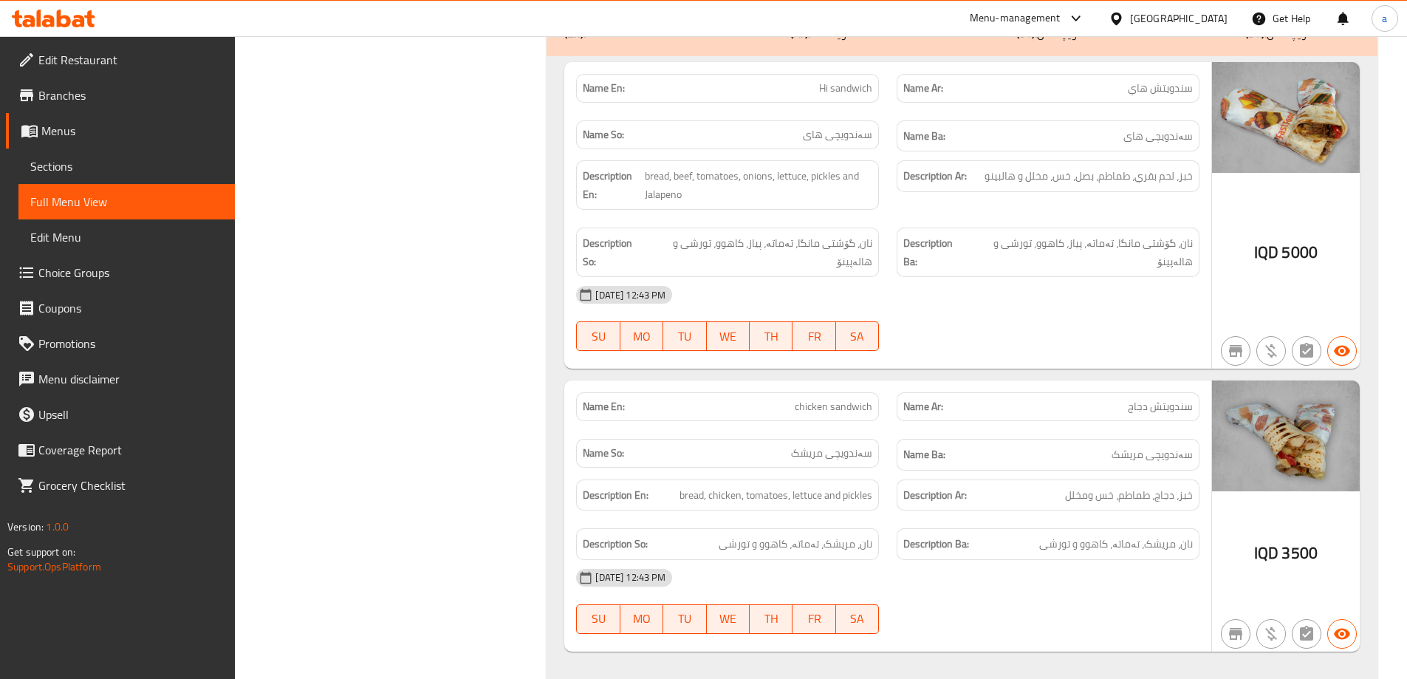
scroll to position [772, 0]
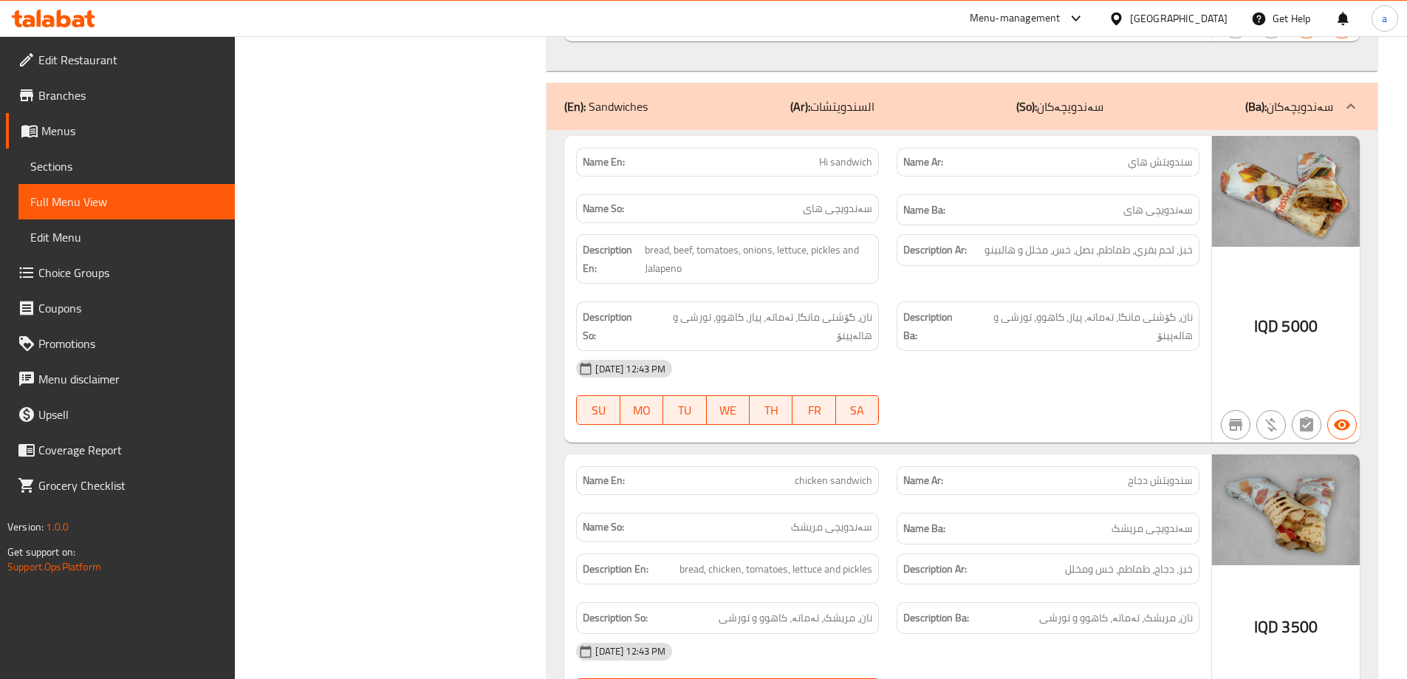
click at [1102, 106] on p "(So): سەندویچەکان" at bounding box center [1059, 106] width 87 height 18
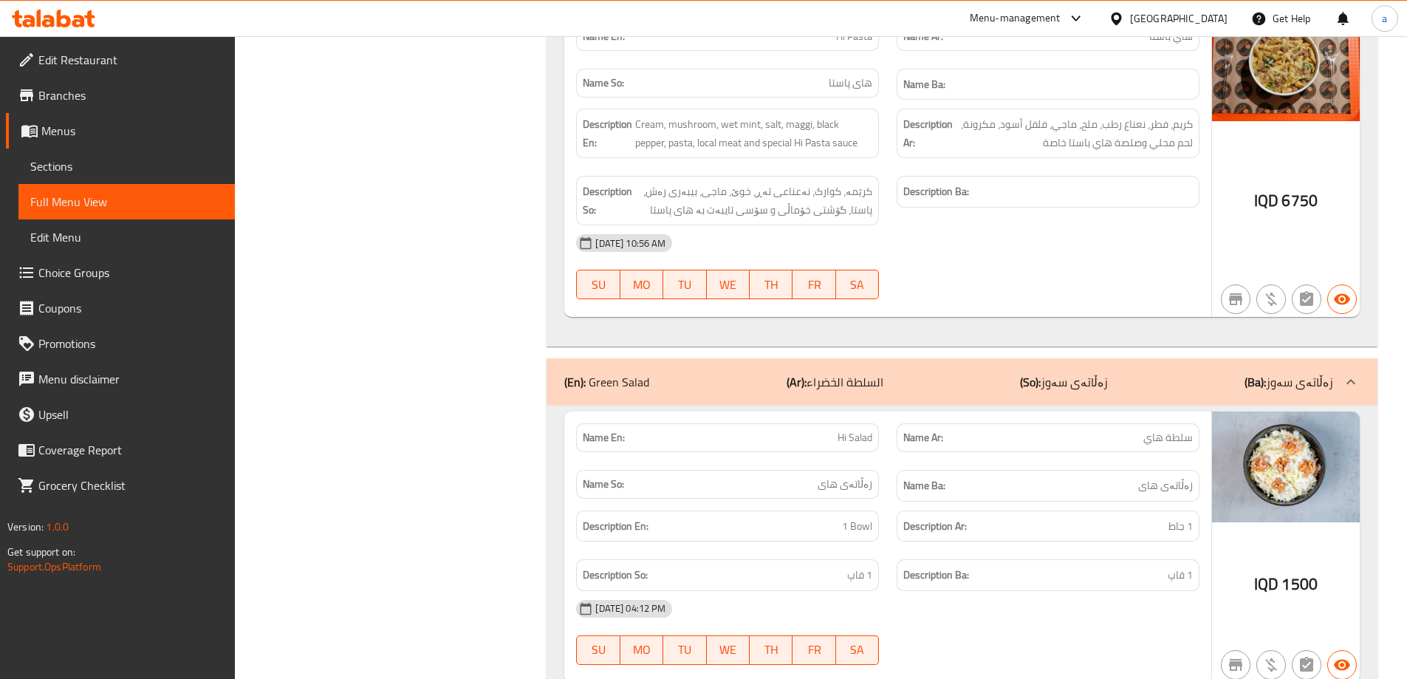
scroll to position [9653, 0]
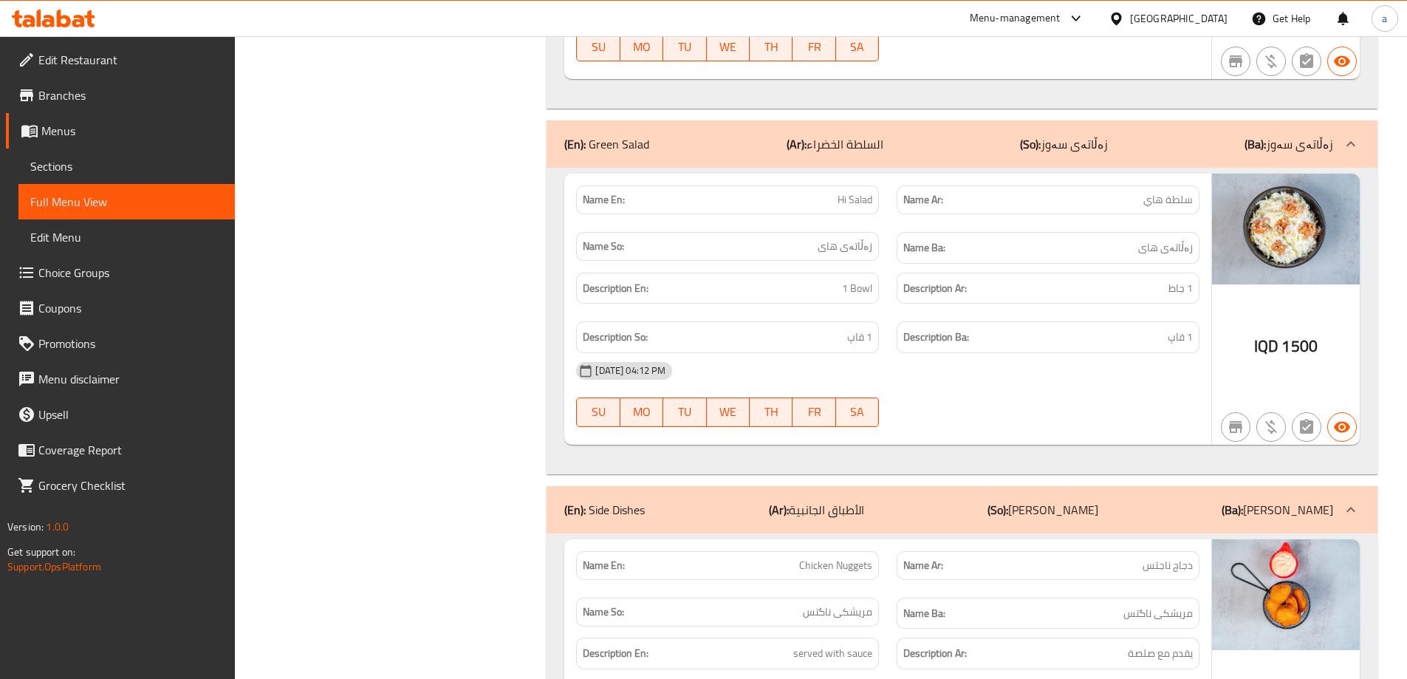
click at [1241, 148] on div "(En): Green Salad (Ar): السلطة الخضراء (So): زەڵاتەی سەوز (Ba): زەڵاتەی سەوز" at bounding box center [948, 144] width 769 height 18
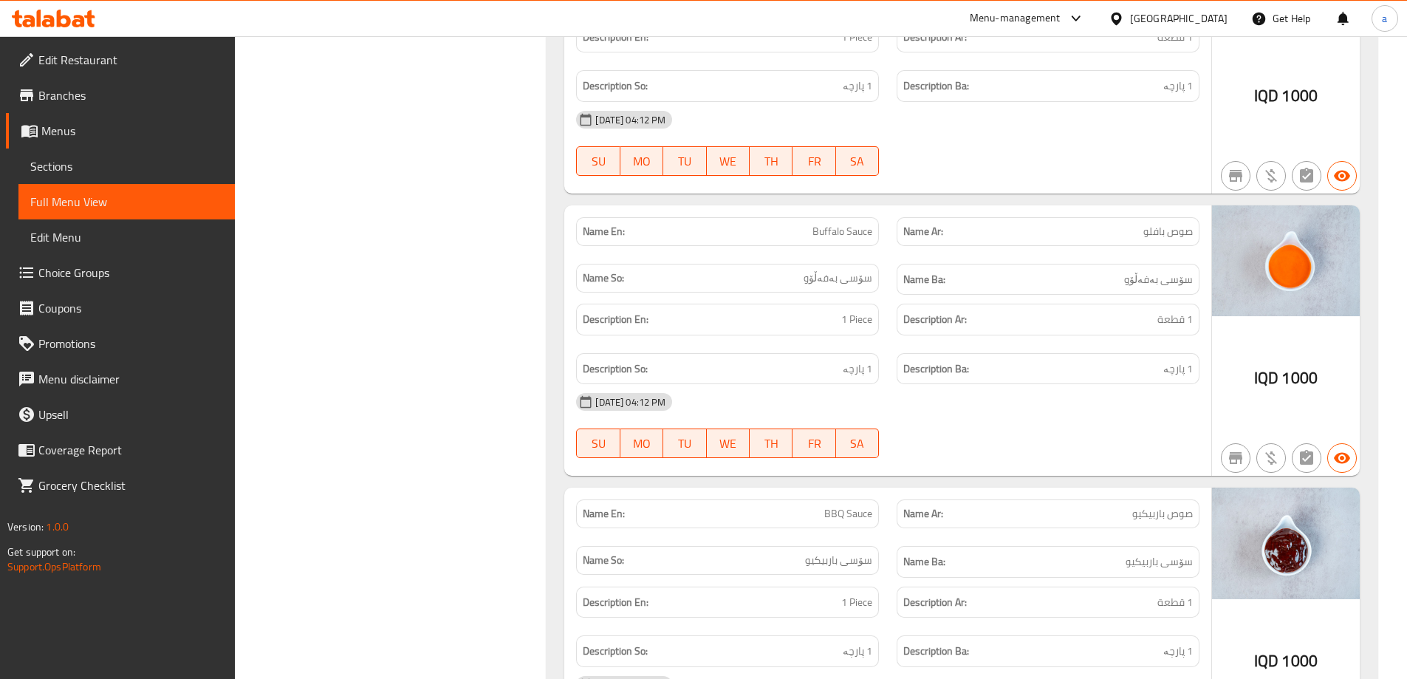
scroll to position [12533, 0]
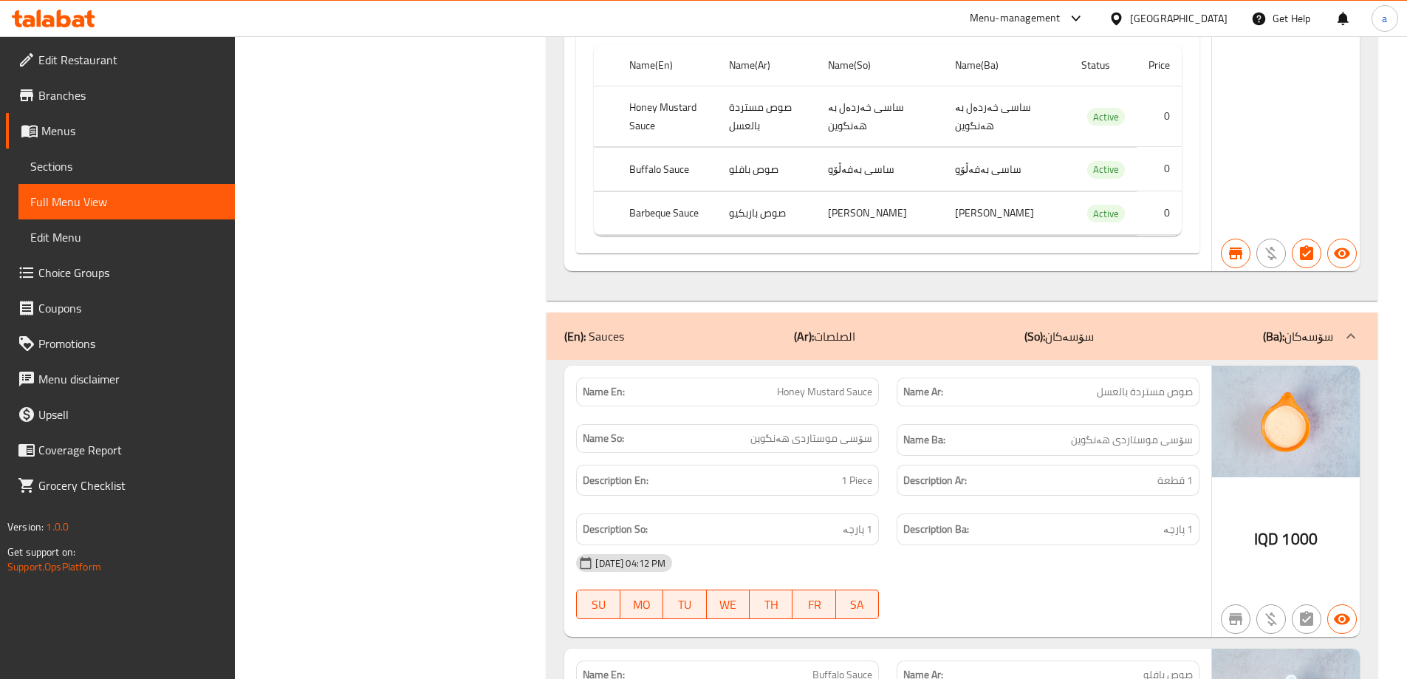
drag, startPoint x: 1060, startPoint y: 336, endPoint x: 1090, endPoint y: 326, distance: 31.3
click at [1058, 336] on p "(So): سۆسەکان" at bounding box center [1058, 336] width 69 height 18
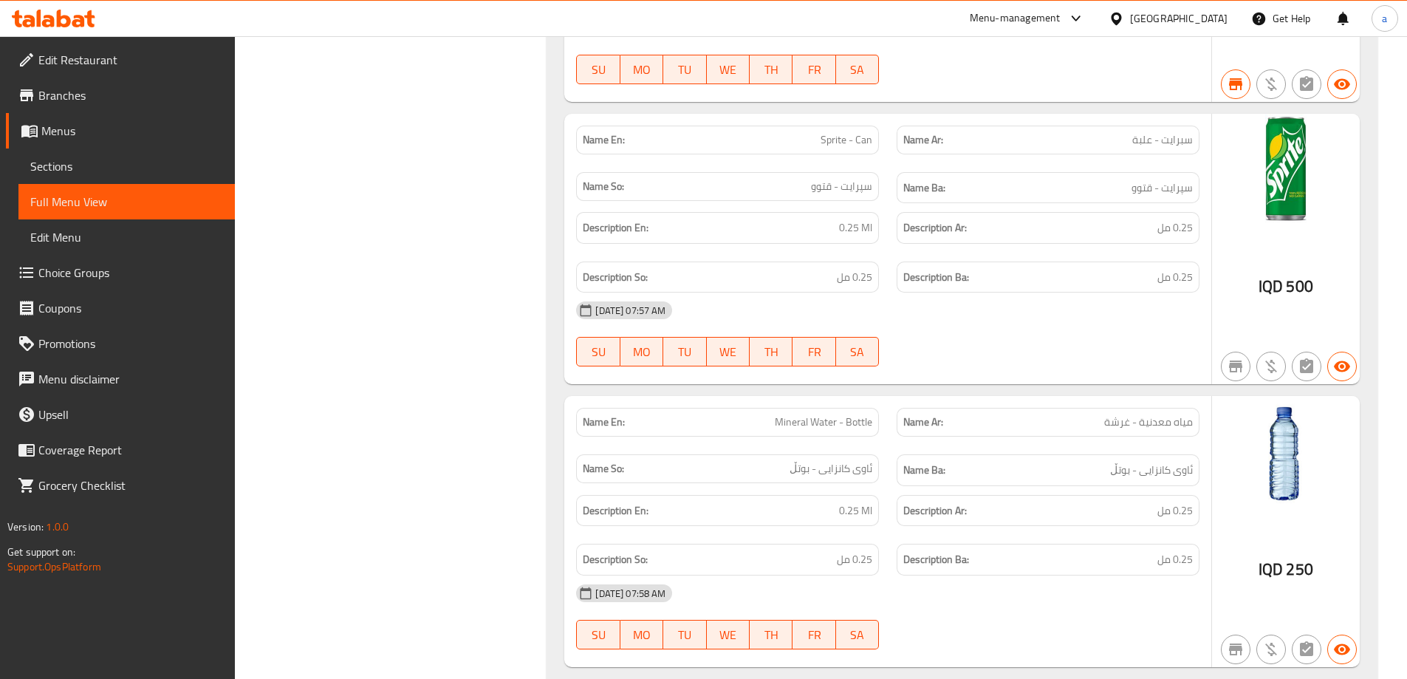
scroll to position [13727, 0]
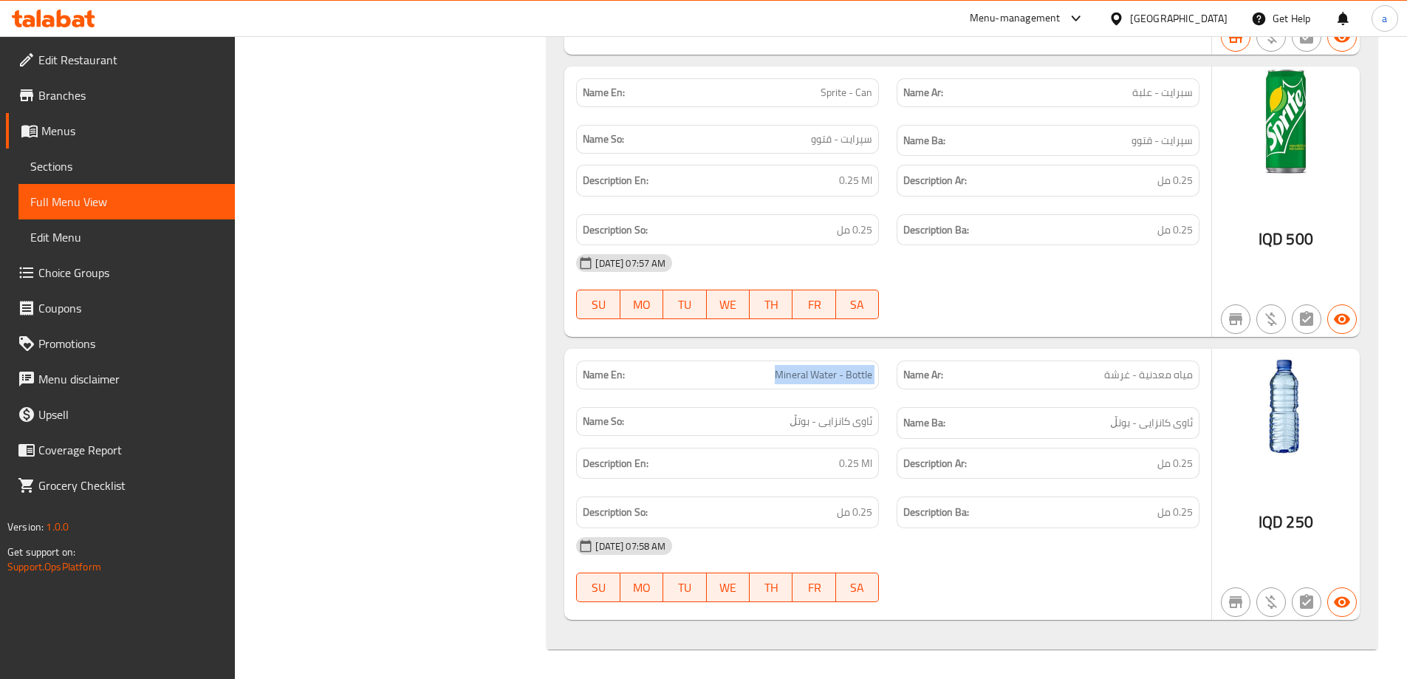
drag, startPoint x: 758, startPoint y: 368, endPoint x: 907, endPoint y: 388, distance: 150.5
click at [897, 387] on div "Name En: Mineral Water - Bottle Name Ar: مياه معدنية - غرشة Name So: ئاوی کانزا…" at bounding box center [887, 399] width 641 height 96
copy span "Mineral Water - Bottle"
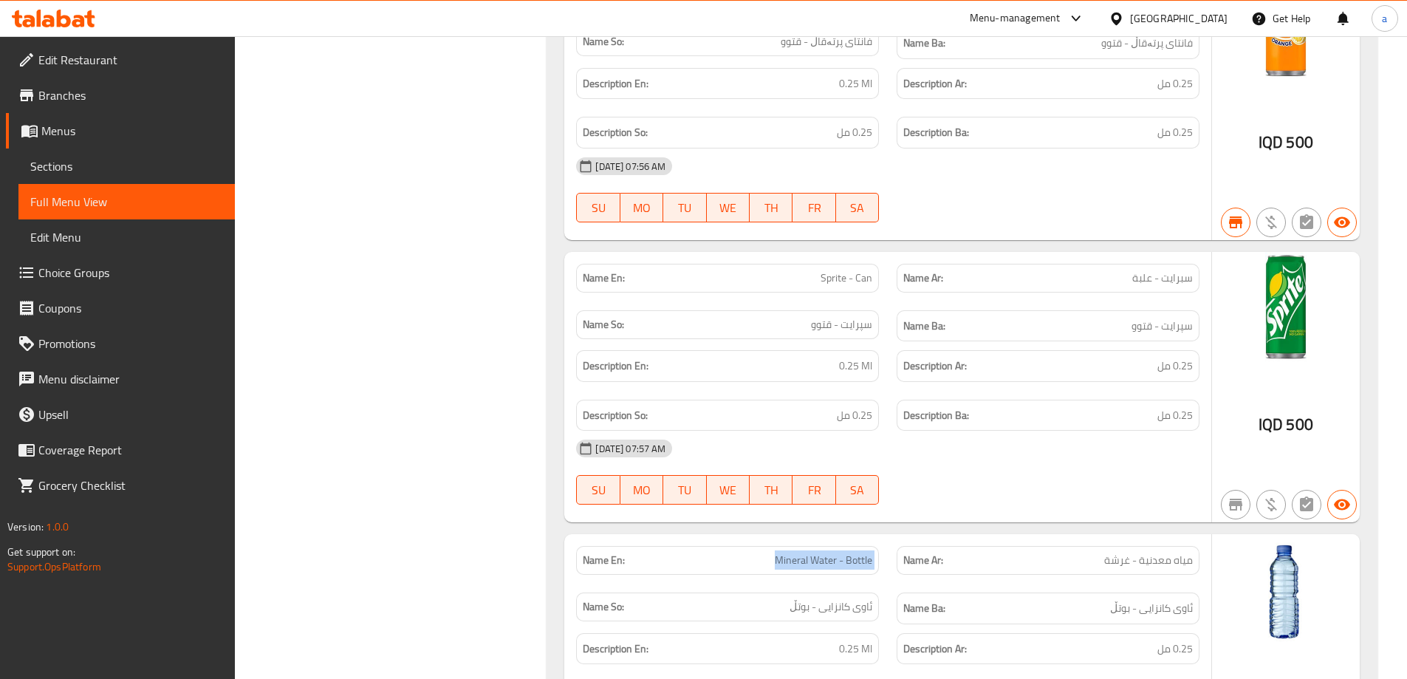
scroll to position [13506, 0]
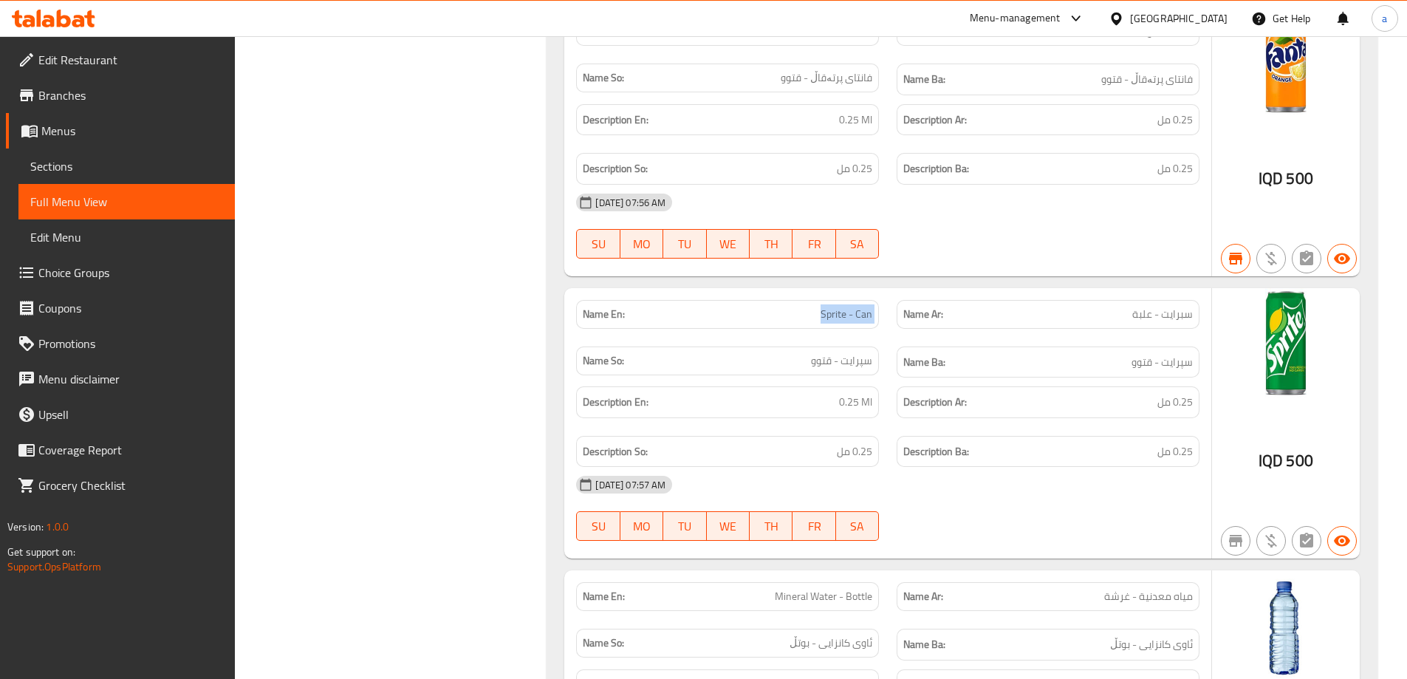
drag, startPoint x: 840, startPoint y: 324, endPoint x: 895, endPoint y: 336, distance: 56.6
click at [895, 336] on div "Name En: Sprite - Can Name Ar: سبرايت - علبة Name So: سپرایت - قتوو Name Ba: سپ…" at bounding box center [887, 339] width 641 height 96
copy span "Sprite - Can"
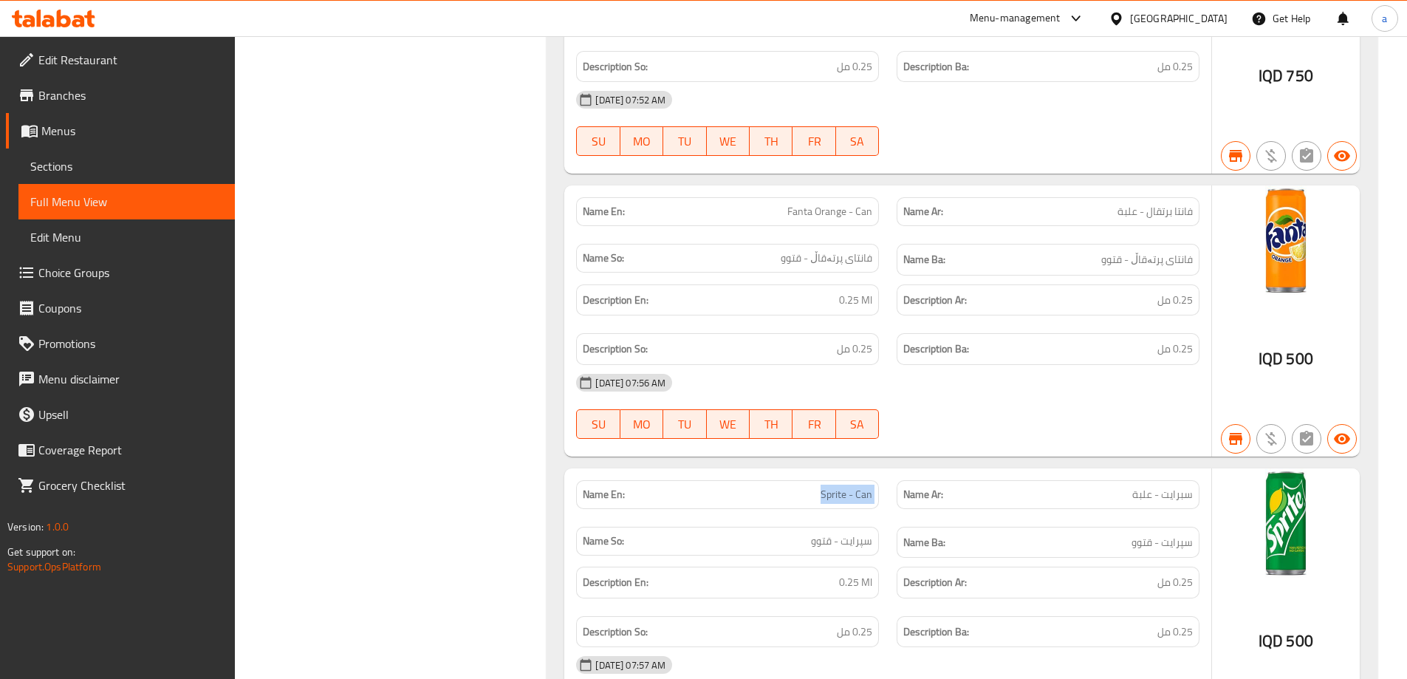
scroll to position [13284, 0]
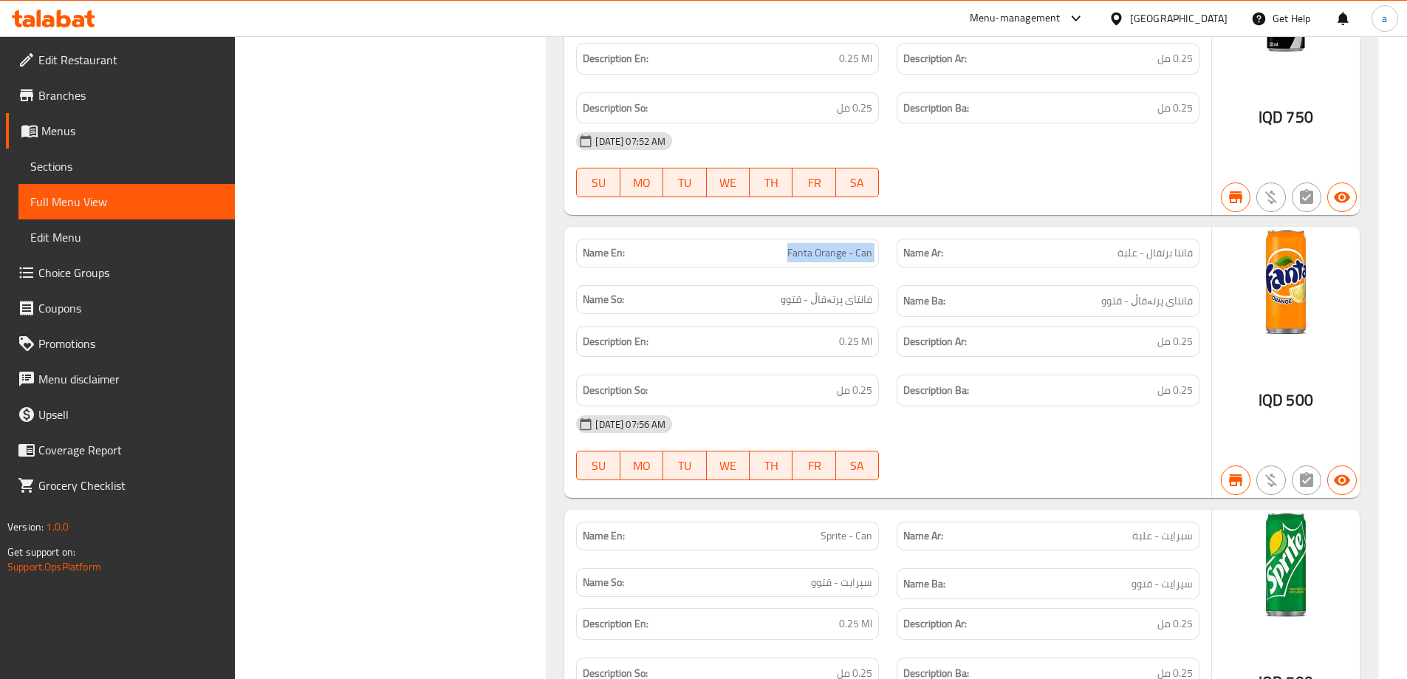
drag, startPoint x: 769, startPoint y: 254, endPoint x: 891, endPoint y: 244, distance: 121.5
click at [891, 244] on div "Name En: Fanta Orange - Can Name Ar: فانتا برتقال - علبة Name So: فانتای پرتەقا…" at bounding box center [887, 278] width 641 height 96
copy span "Fanta Orange - Can"
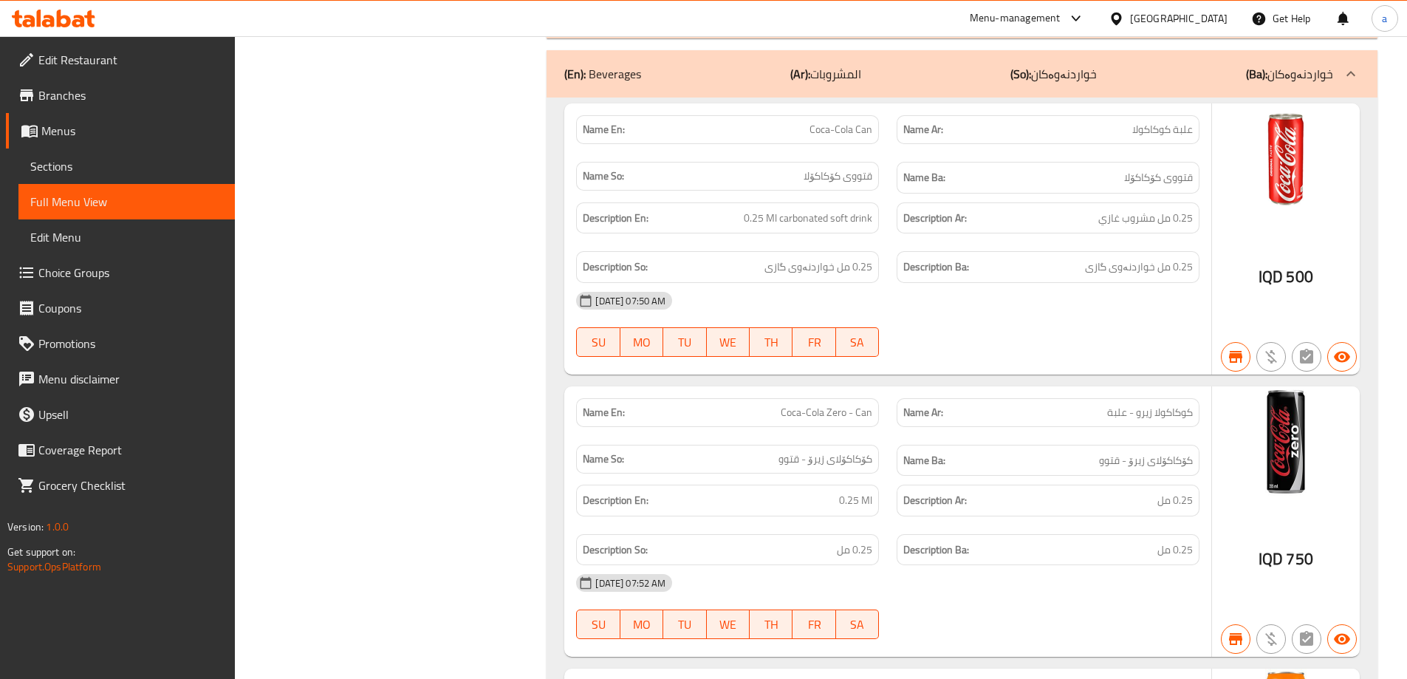
scroll to position [12841, 0]
drag, startPoint x: 754, startPoint y: 130, endPoint x: 891, endPoint y: 134, distance: 137.4
click at [891, 134] on div "Name En: Coca-Cola Can Name Ar: علبة كوكاكولا Name So: قتووی کۆکاکۆلا Name Ba: …" at bounding box center [887, 156] width 641 height 96
copy span "Coca-Cola Can"
click at [1035, 326] on div "30-06-2024 07:50 AM SU MO TU WE TH FR SA" at bounding box center [887, 325] width 641 height 83
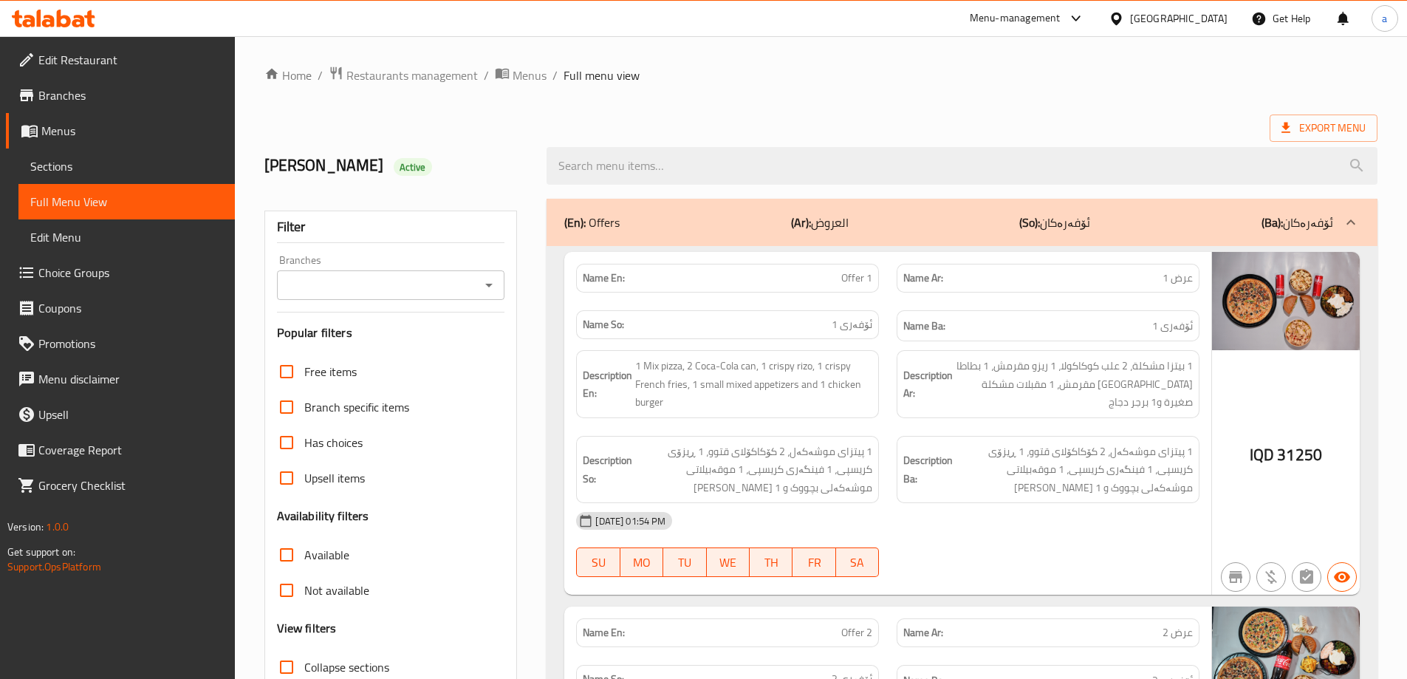
click at [484, 286] on icon "Open" at bounding box center [489, 285] width 18 height 18
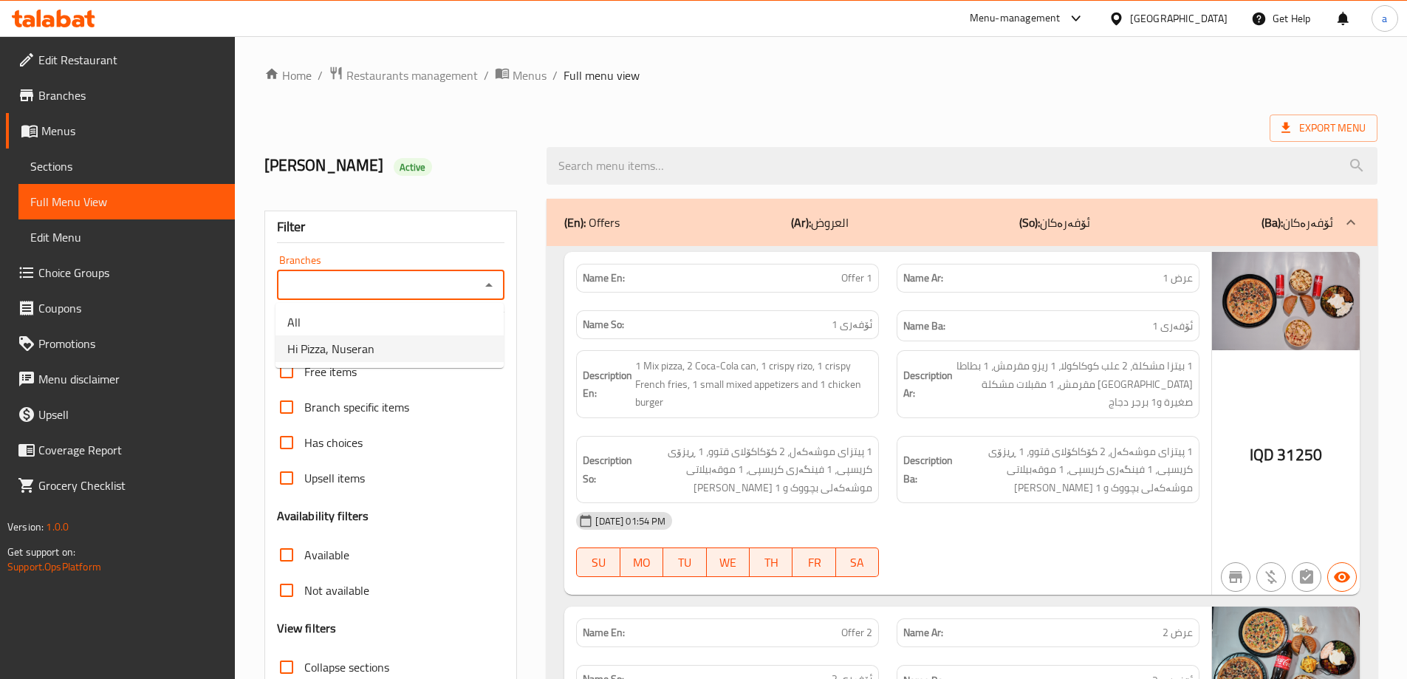
click at [382, 352] on li "Hi Pizza, Nuseran" at bounding box center [389, 348] width 228 height 27
type input "Hi Pizza, Nuseran"
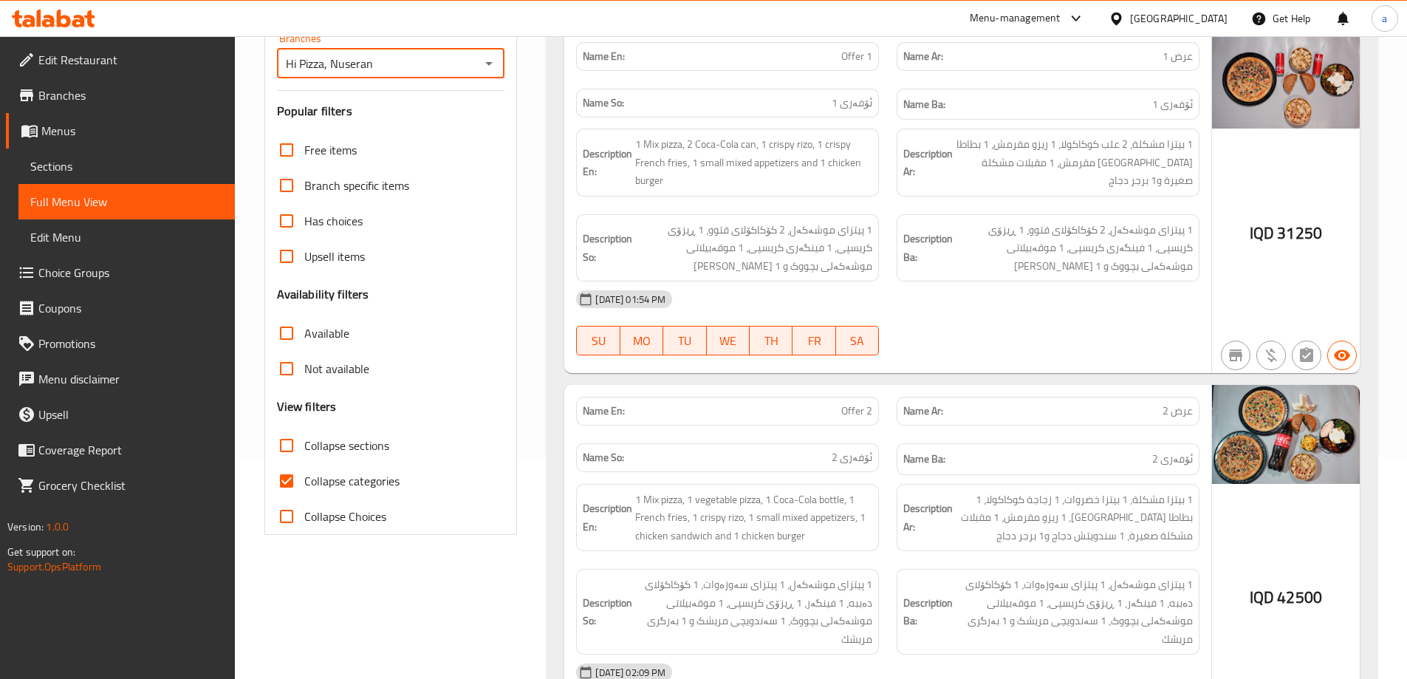
click at [331, 487] on span "Collapse categories" at bounding box center [351, 481] width 95 height 18
click at [304, 487] on input "Collapse categories" at bounding box center [286, 480] width 35 height 35
checkbox input "false"
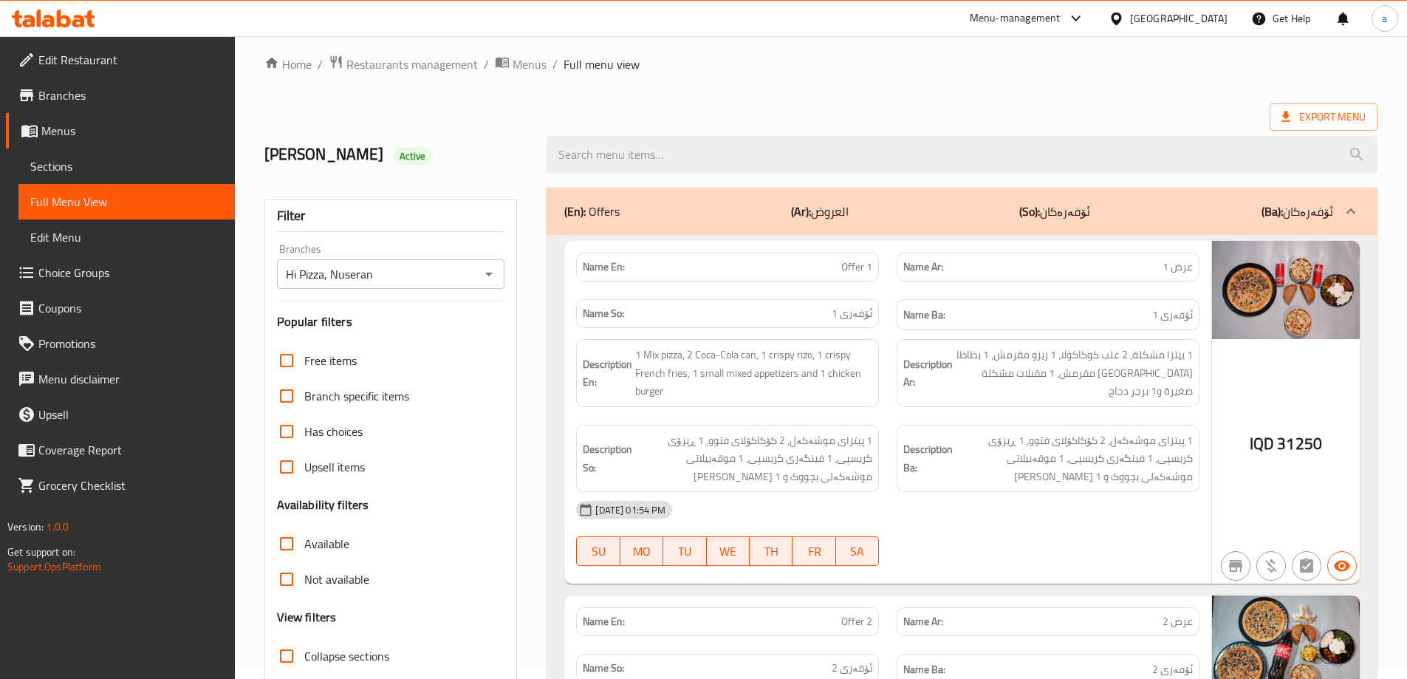
scroll to position [0, 0]
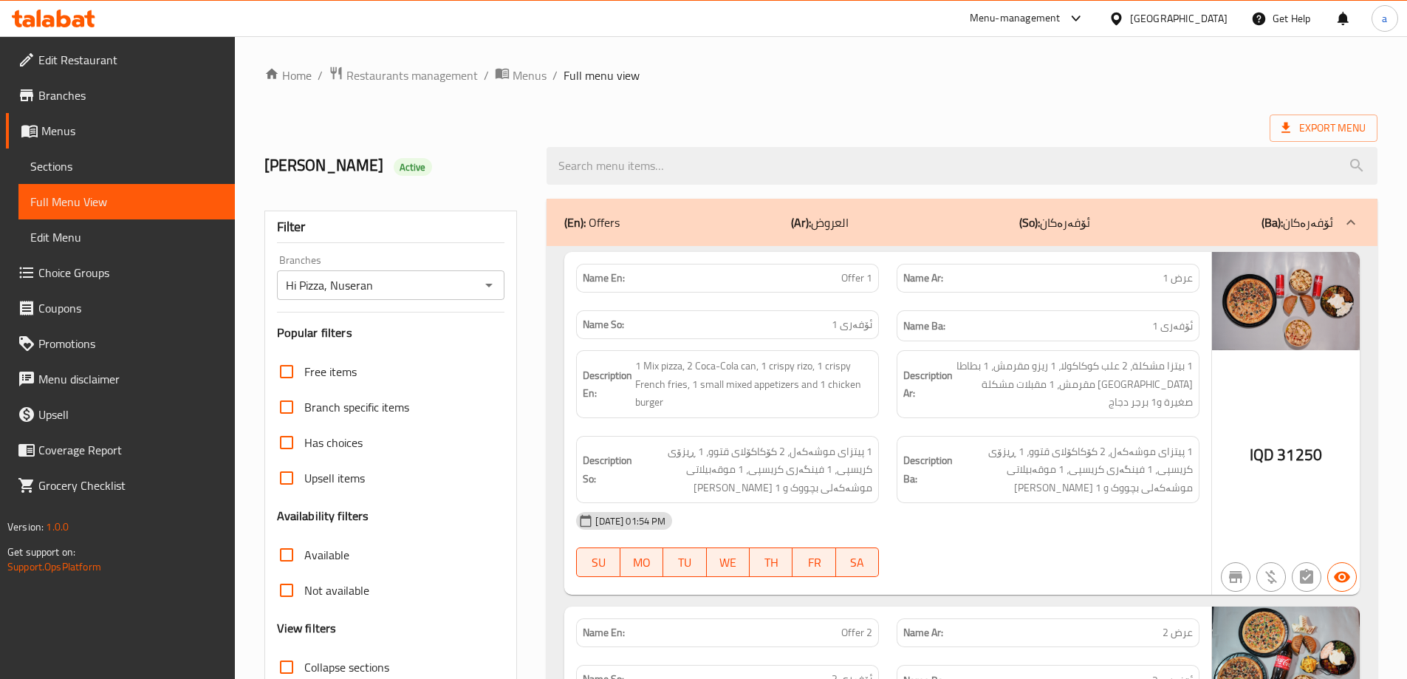
click at [1339, 216] on div at bounding box center [1350, 222] width 35 height 35
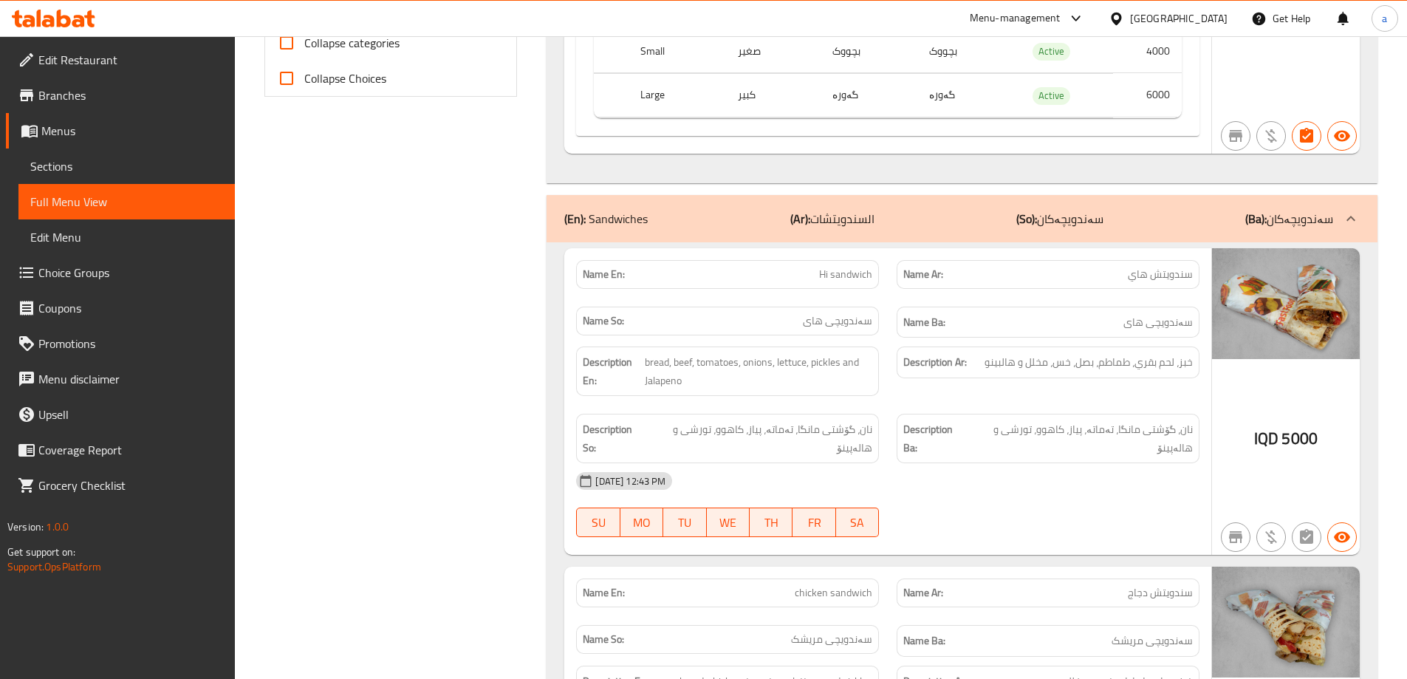
scroll to position [665, 0]
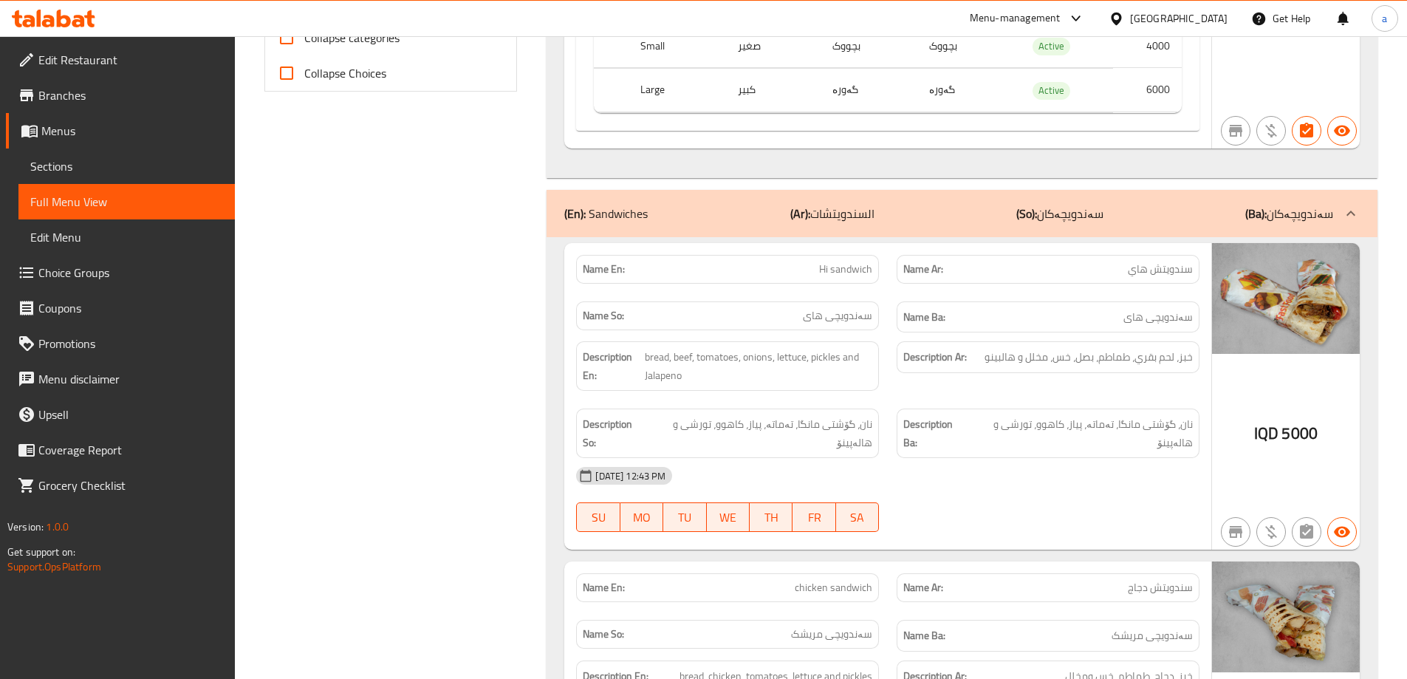
click at [1174, 205] on div "(En): Sandwiches (Ar): السندويتشات (So): سەندویچەکان (Ba): سەندویچەکان" at bounding box center [948, 214] width 769 height 18
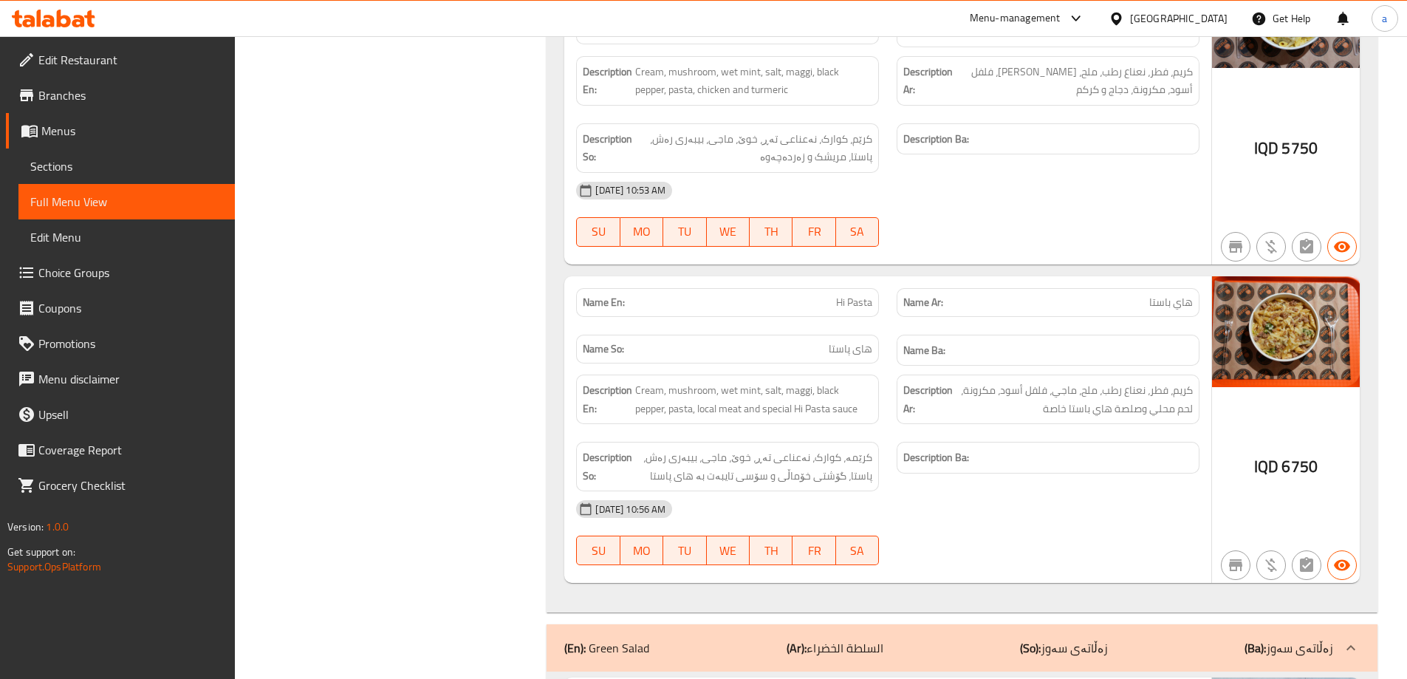
scroll to position [9747, 0]
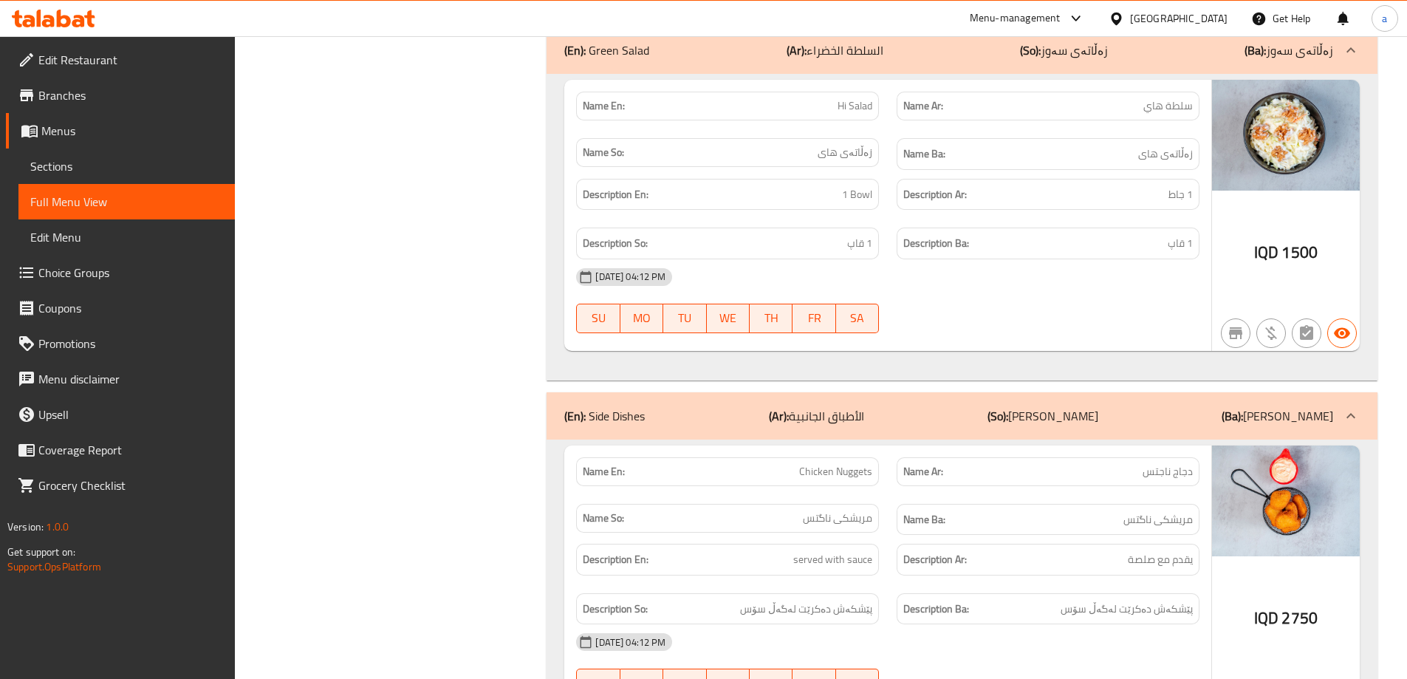
click at [1244, 61] on div "(En): Green Salad (Ar): السلطة الخضراء (So): زەڵاتەی سەوز (Ba): زەڵاتەی سەوز" at bounding box center [961, 50] width 831 height 47
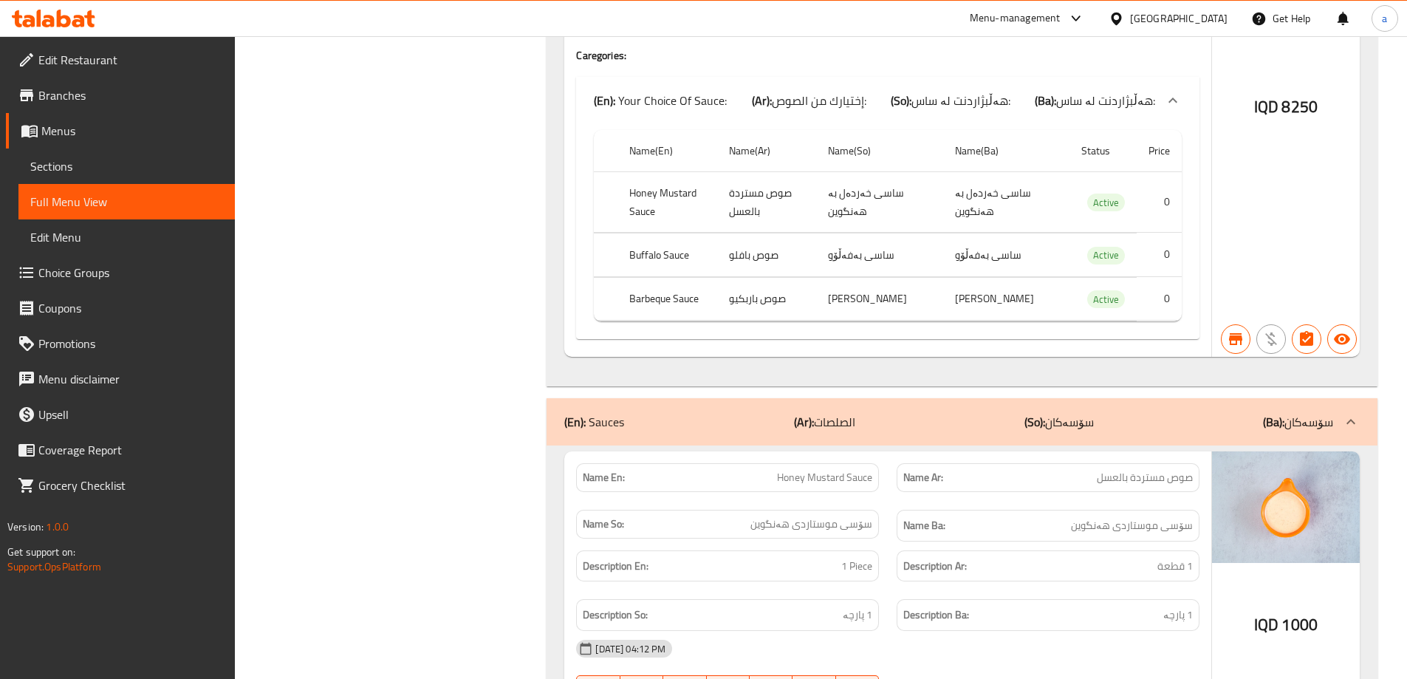
scroll to position [12627, 0]
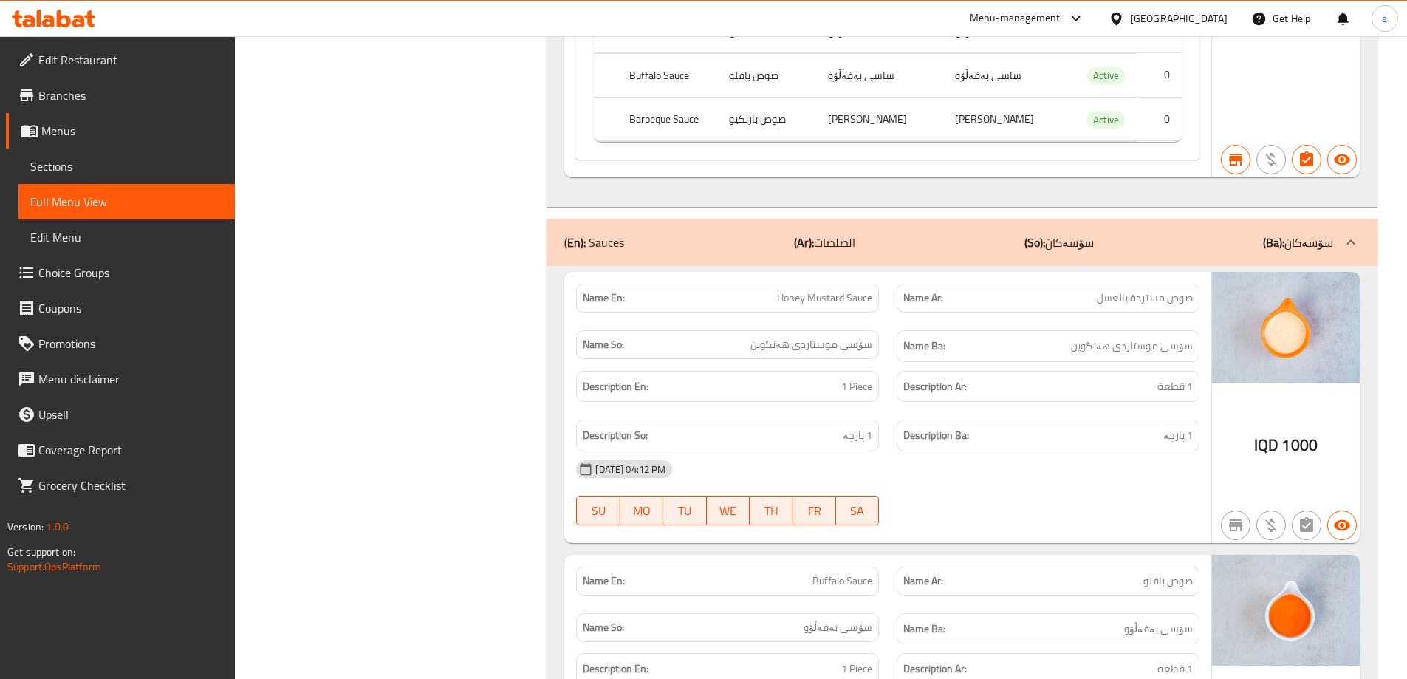
click at [1186, 228] on div "(En): Sauces (Ar): الصلصات (So): سۆسەکان (Ba): سۆسەکان" at bounding box center [961, 242] width 831 height 47
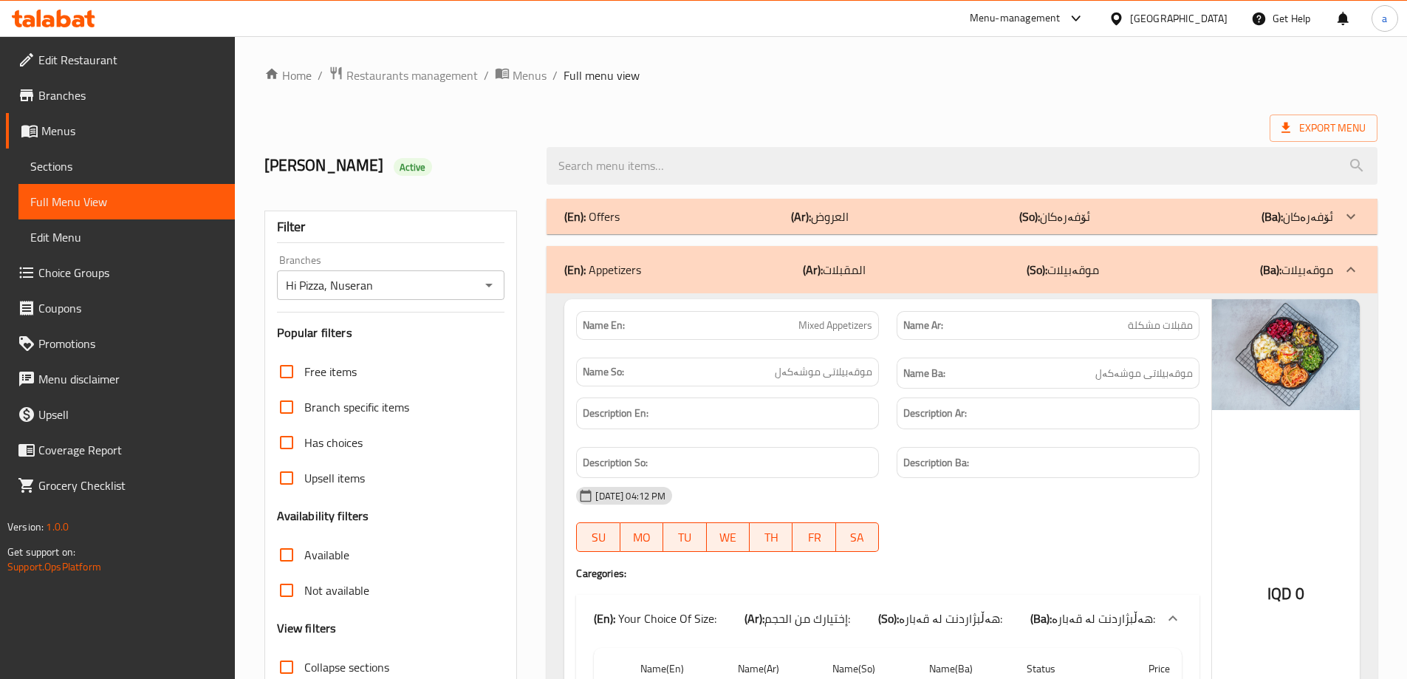
scroll to position [222, 0]
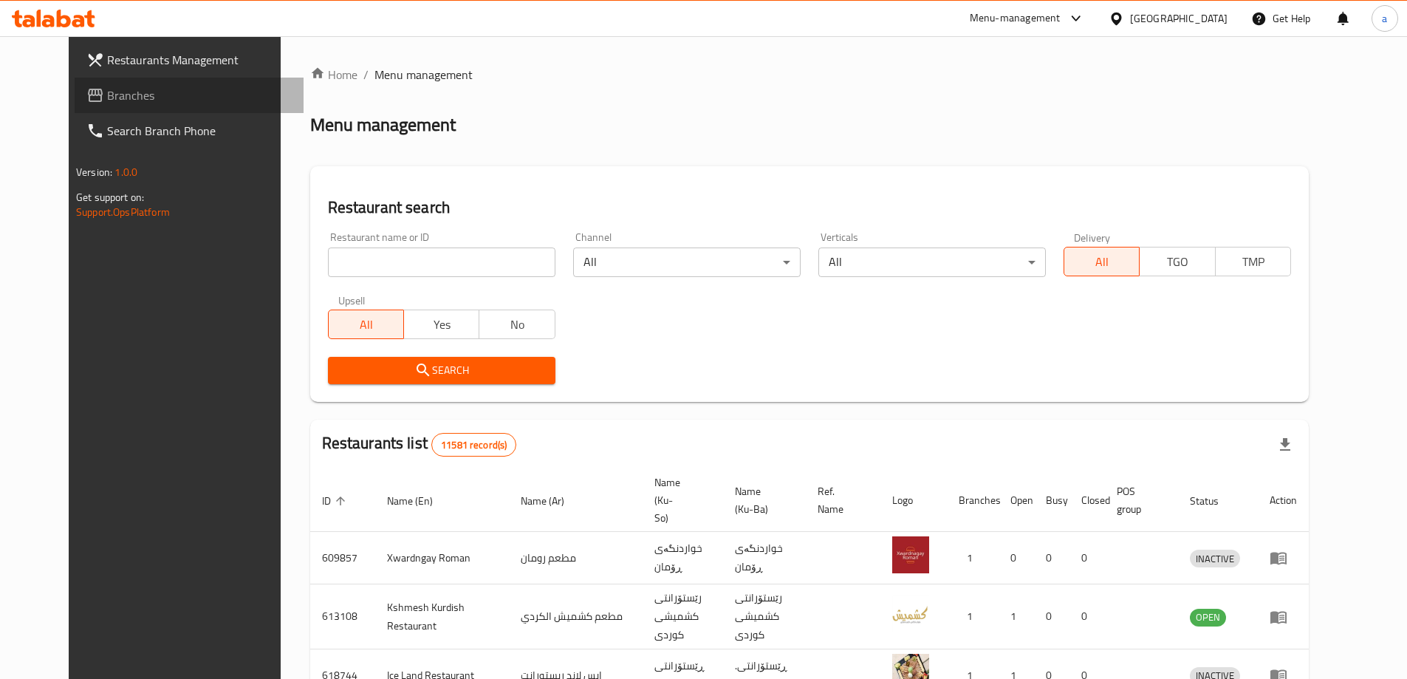
click at [136, 80] on link "Branches" at bounding box center [189, 95] width 229 height 35
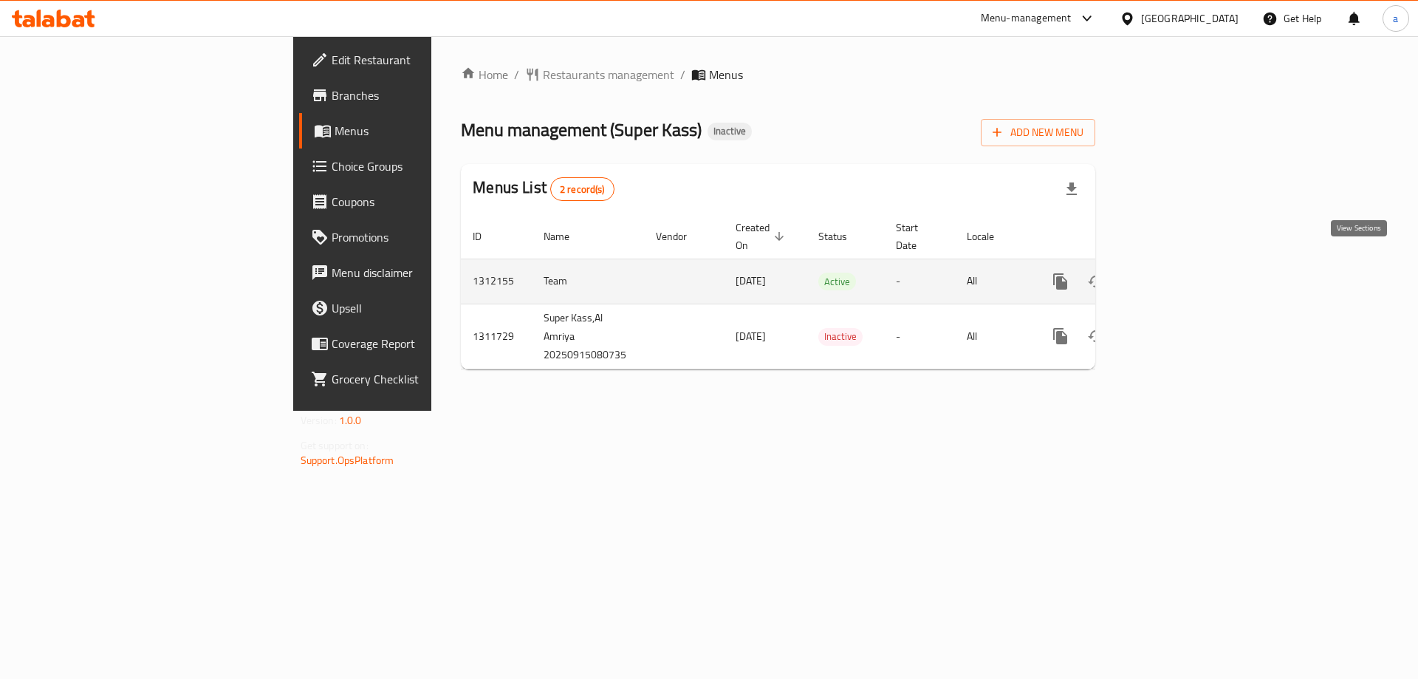
click at [1173, 275] on icon "enhanced table" at bounding box center [1166, 281] width 13 height 13
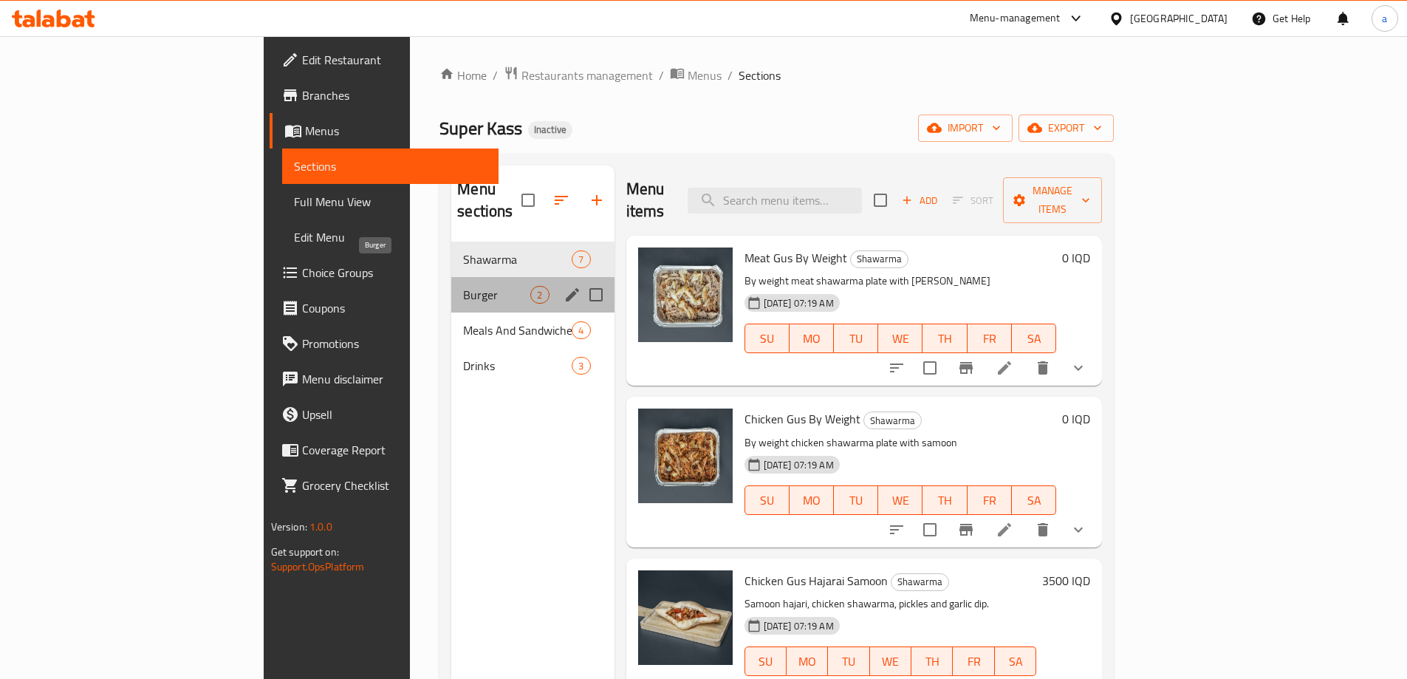
click at [463, 286] on span "Burger" at bounding box center [496, 295] width 67 height 18
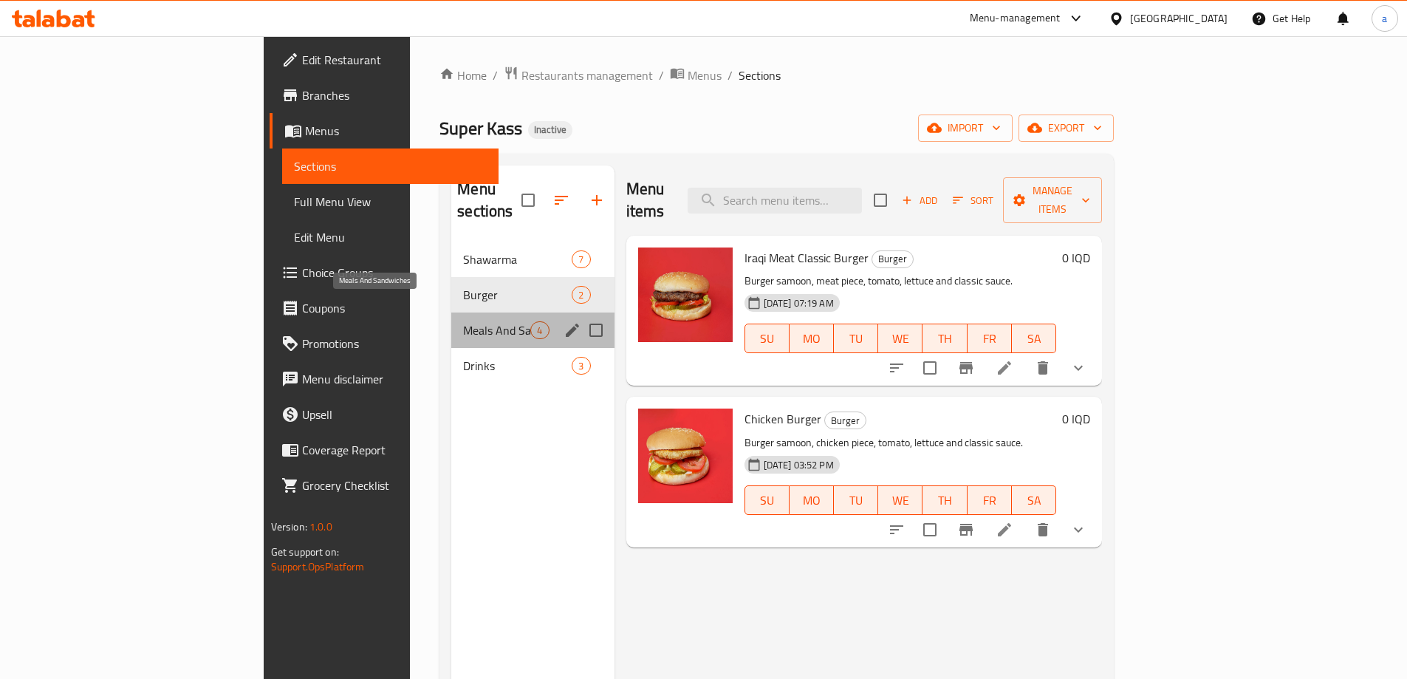
click at [463, 321] on span "Meals And Sandwiches" at bounding box center [496, 330] width 67 height 18
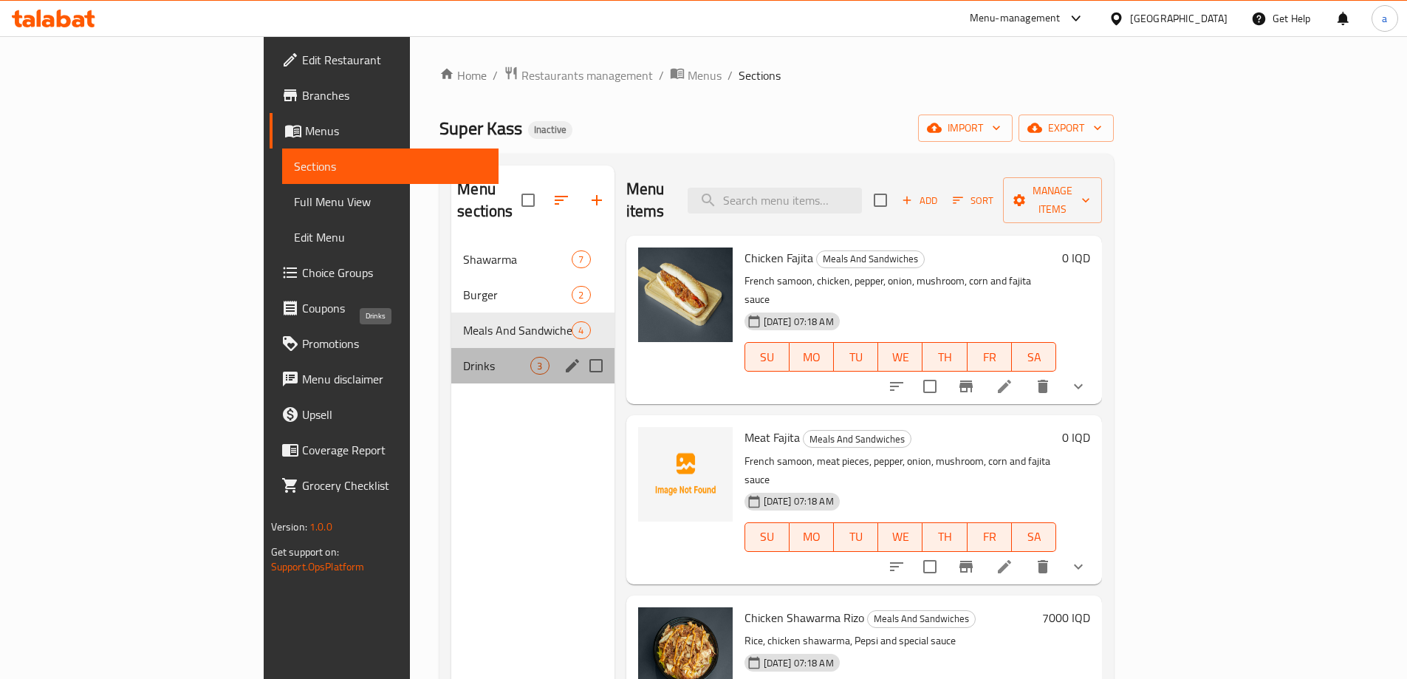
click at [463, 357] on span "Drinks" at bounding box center [496, 366] width 67 height 18
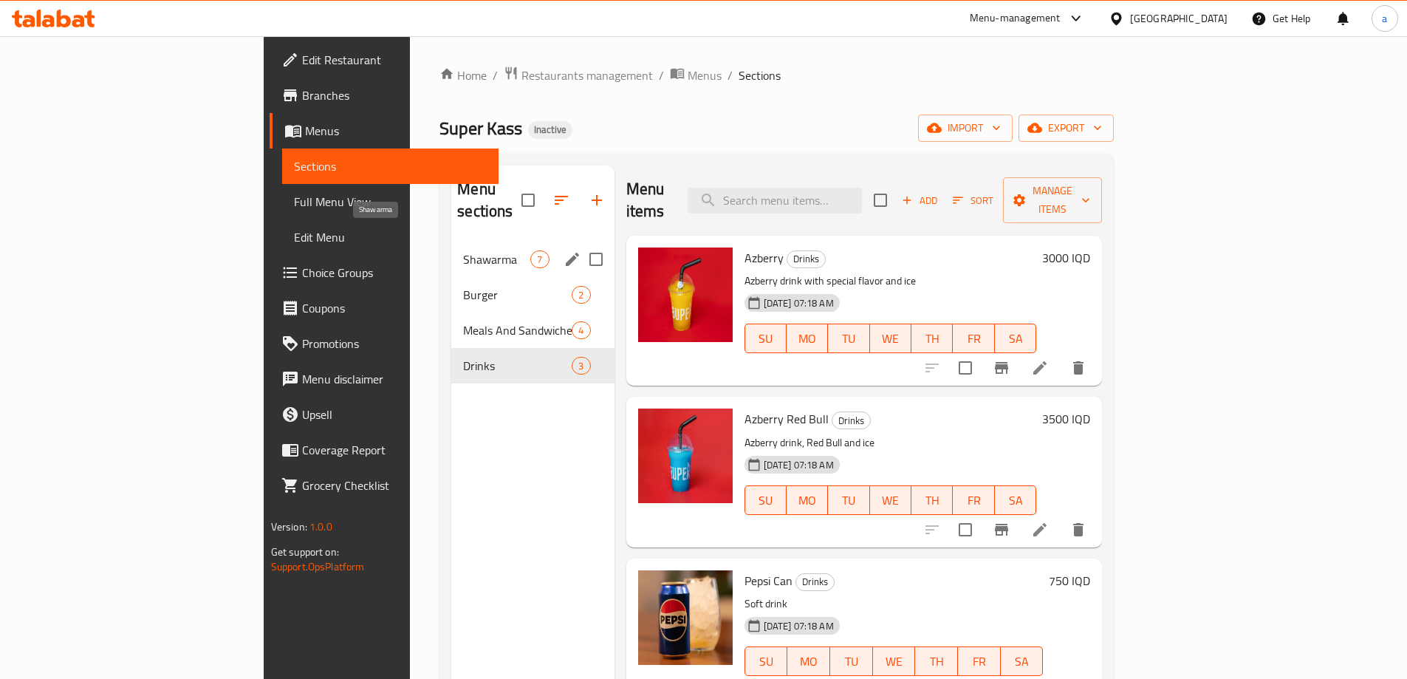
click at [463, 250] on span "Shawarma" at bounding box center [496, 259] width 67 height 18
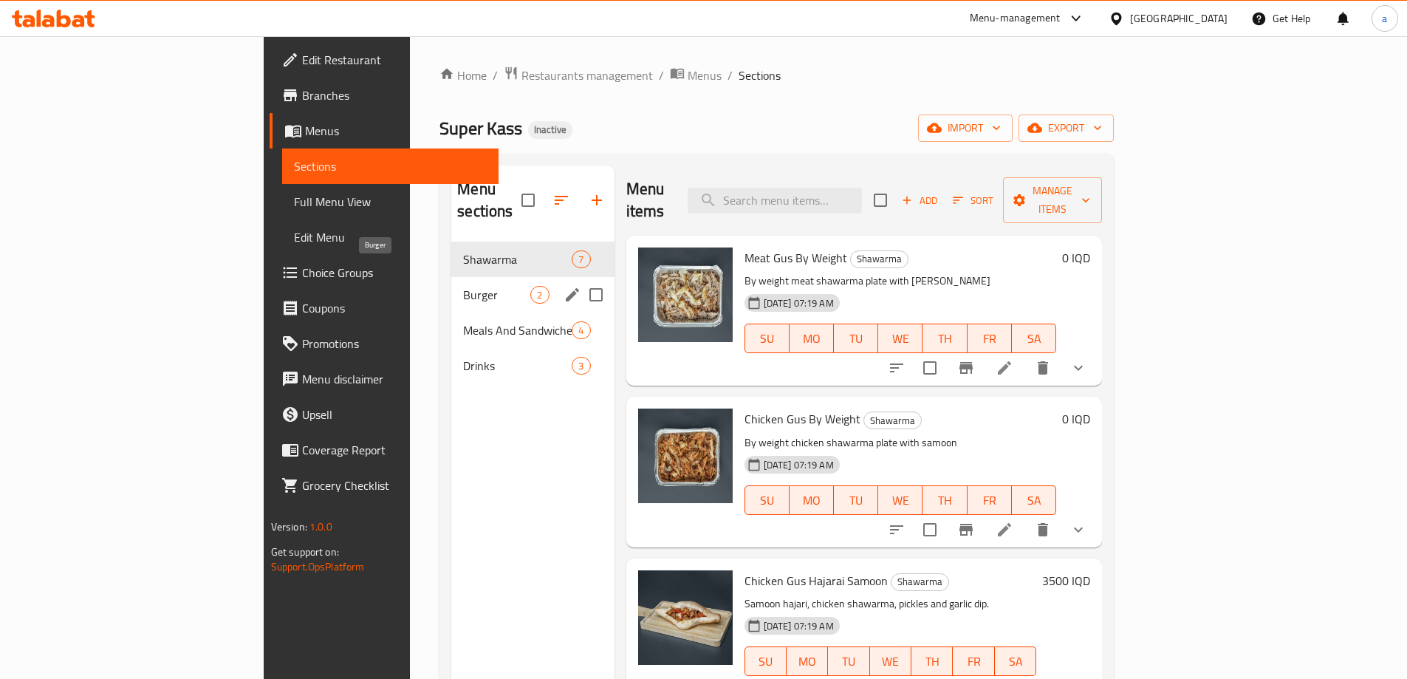
click at [463, 286] on span "Burger" at bounding box center [496, 295] width 67 height 18
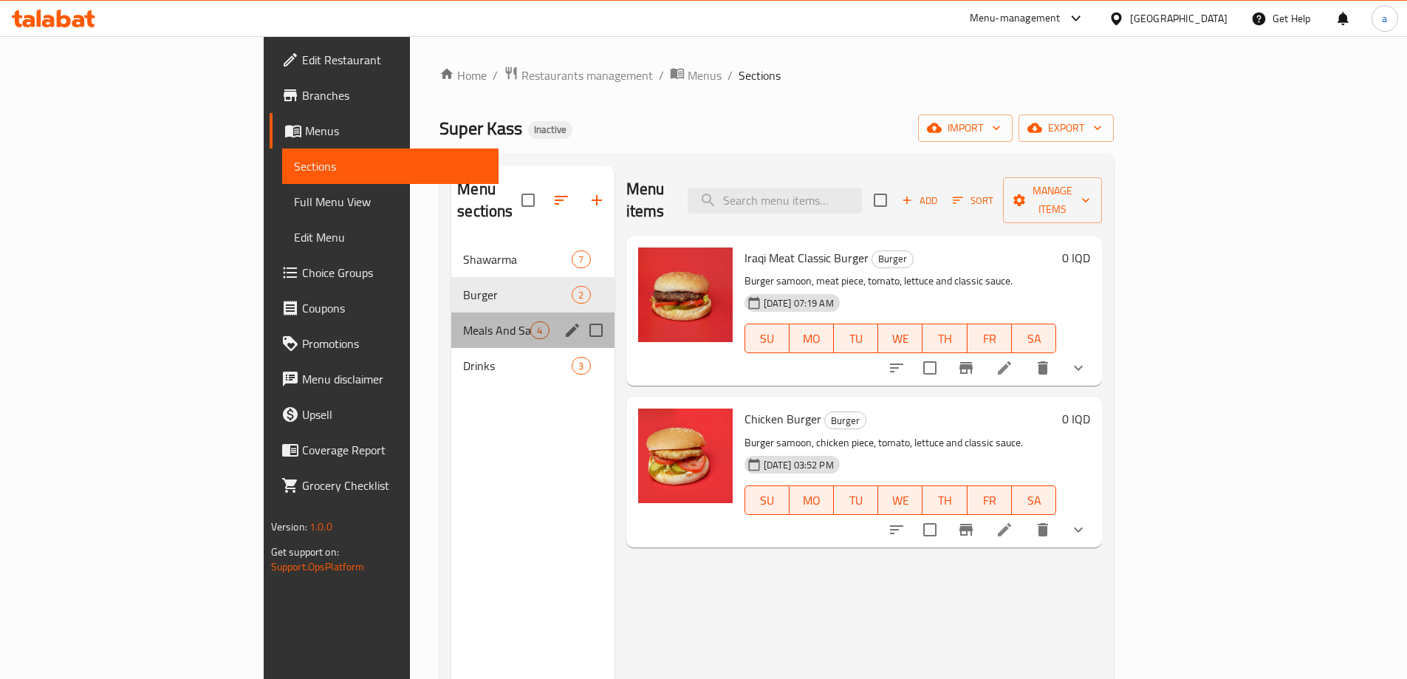
click at [451, 312] on div "Meals And Sandwiches 4" at bounding box center [532, 329] width 162 height 35
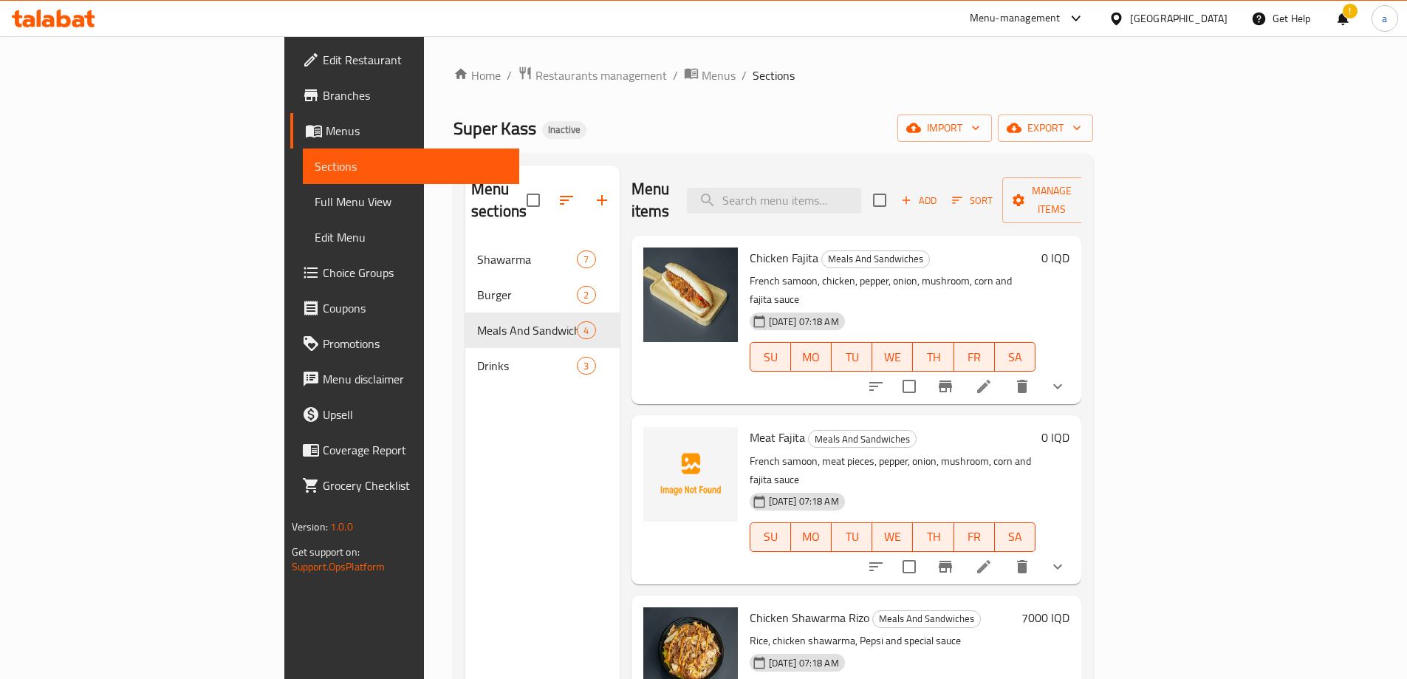
click at [781, 40] on div "Home / Restaurants management / Menus / Sections Super Kass Inactive import exp…" at bounding box center [773, 460] width 699 height 849
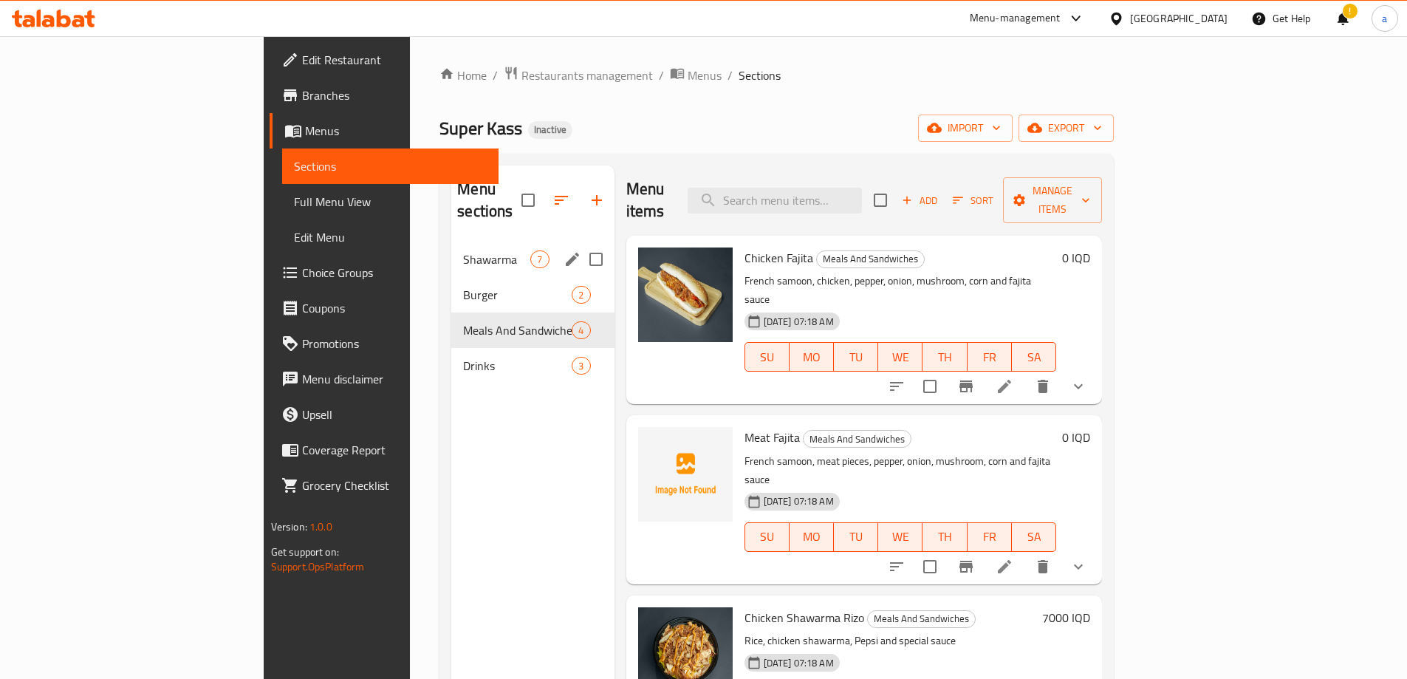
click at [451, 241] on div "Shawarma 7" at bounding box center [532, 258] width 162 height 35
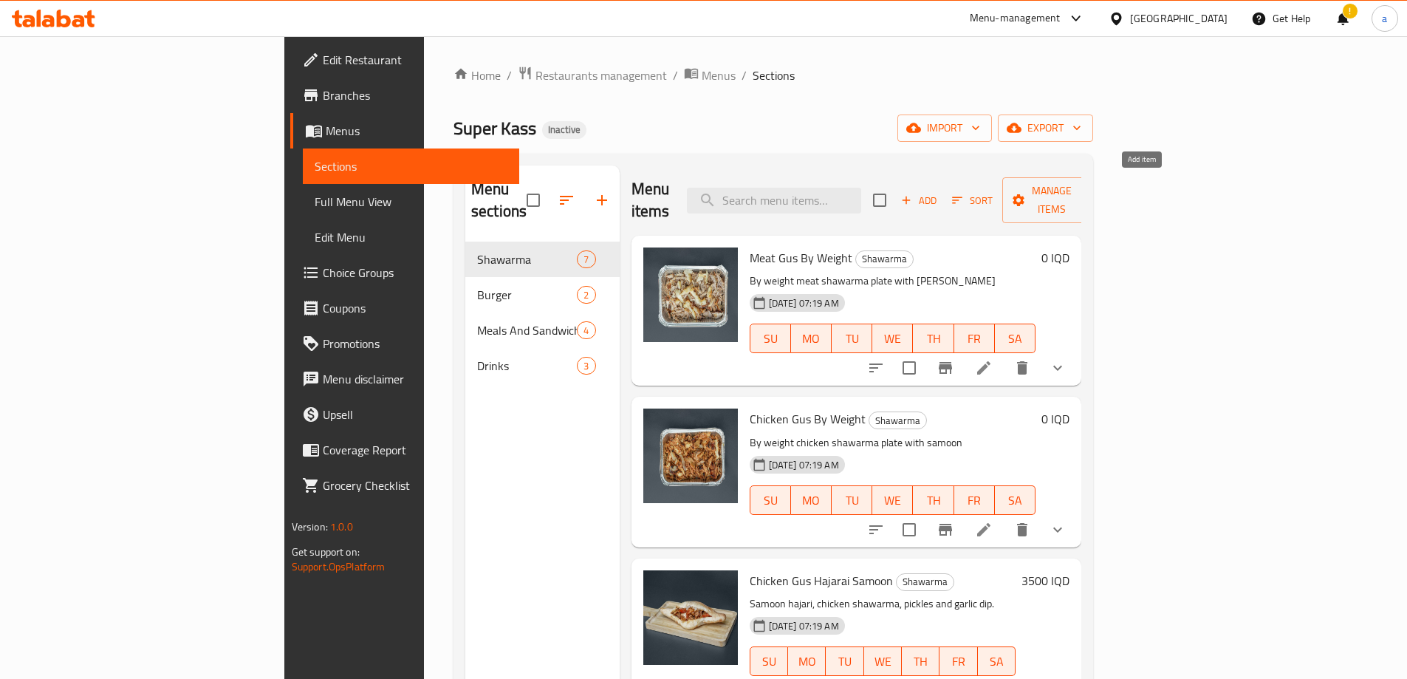
click at [939, 192] on span "Add" at bounding box center [919, 200] width 40 height 17
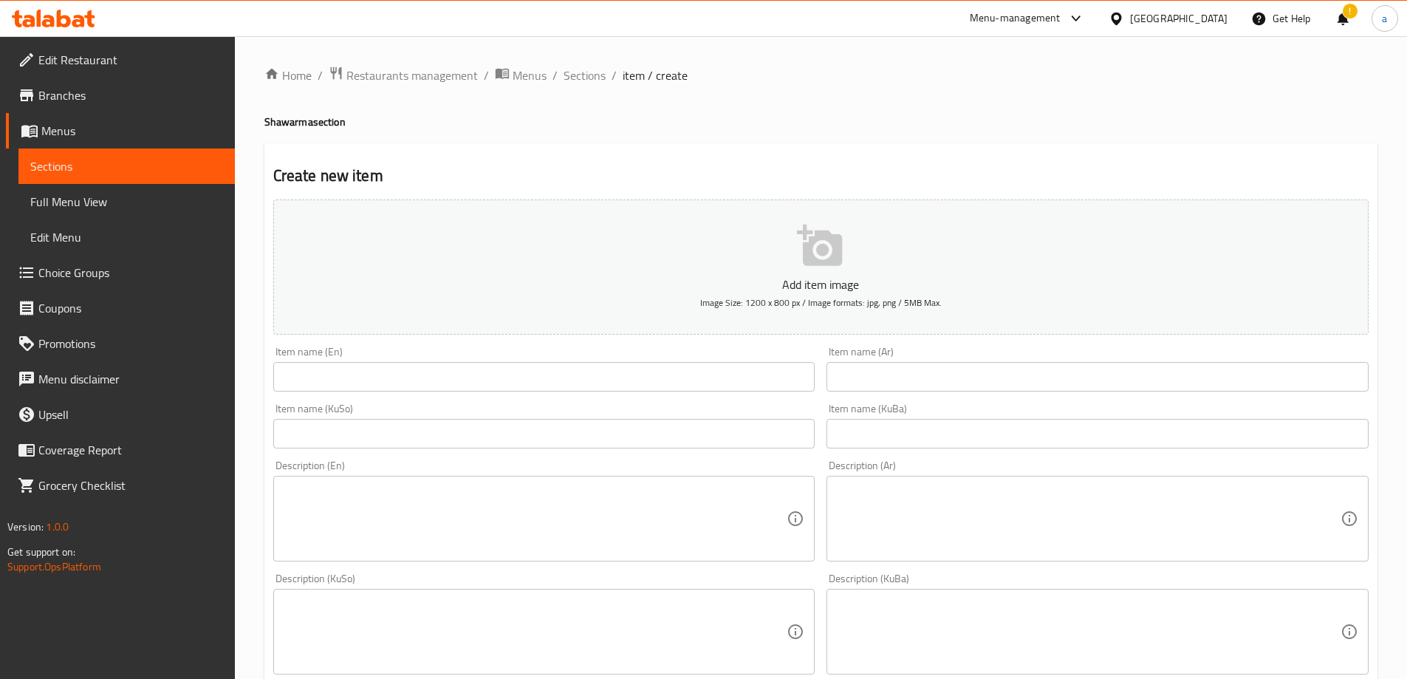
click at [1142, 148] on div "Create new item Add item image Image Size: 1200 x 800 px / Image formats: jpg, …" at bounding box center [820, 657] width 1113 height 1029
click at [679, 367] on input "text" at bounding box center [544, 377] width 542 height 30
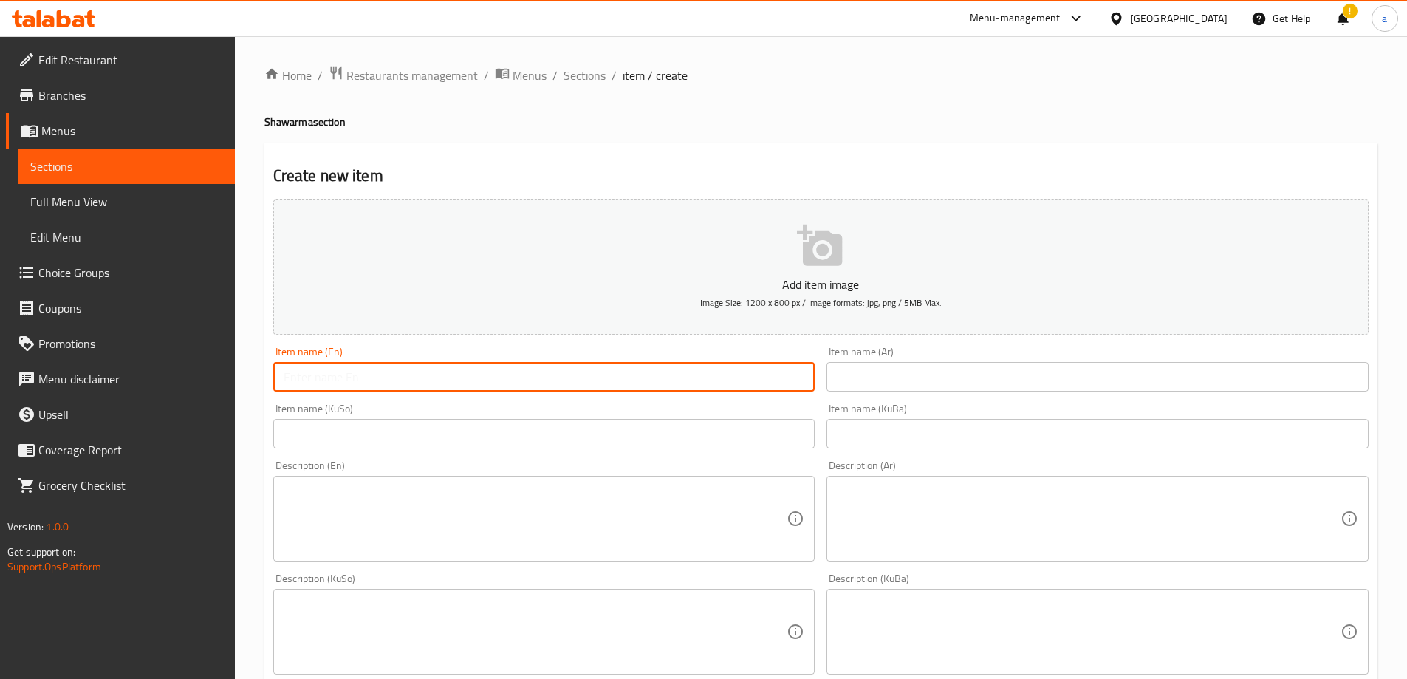
paste input "Meat Gus With Kahrabaai Samoon"
type input "Meat Gus With Kahrabaai Samoon"
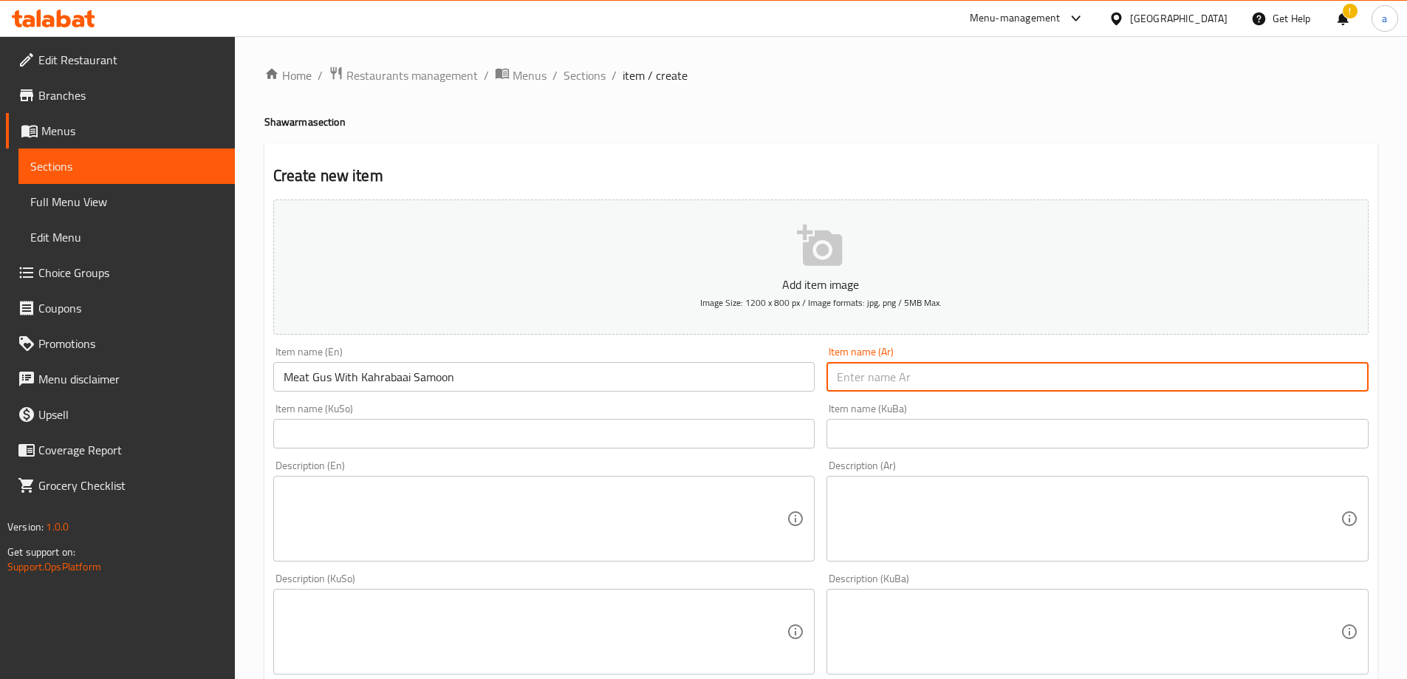
click at [930, 384] on input "text" at bounding box center [1097, 377] width 542 height 30
paste input "كص لحم بالصمون كهربائي"
drag, startPoint x: 1004, startPoint y: 384, endPoint x: 816, endPoint y: 387, distance: 187.6
click at [816, 387] on div "Add item image Image Size: 1200 x 800 px / Image formats: jpg, png / 5MB Max. I…" at bounding box center [820, 596] width 1107 height 806
type input "كص لحم بالصمون كهربائي"
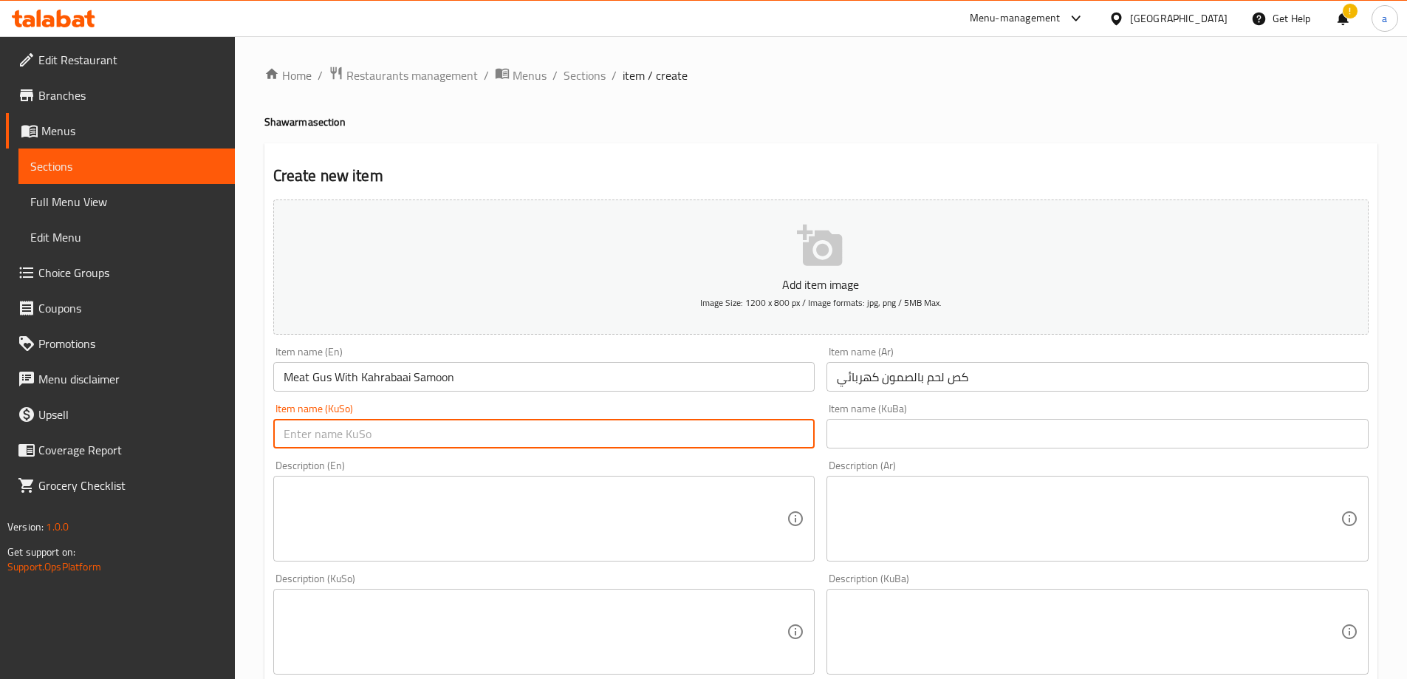
click at [744, 428] on input "text" at bounding box center [544, 434] width 542 height 30
paste input "گەسی گۆشت بە سەموونی کارەبایی"
drag, startPoint x: 761, startPoint y: 426, endPoint x: 273, endPoint y: 430, distance: 488.1
click at [74, 426] on div "Edit Restaurant Branches Menus Sections Full Menu View Edit Menu Choice Groups …" at bounding box center [703, 624] width 1407 height 1177
type input "گەسی گۆشت بە سەموونی کارەبایی"
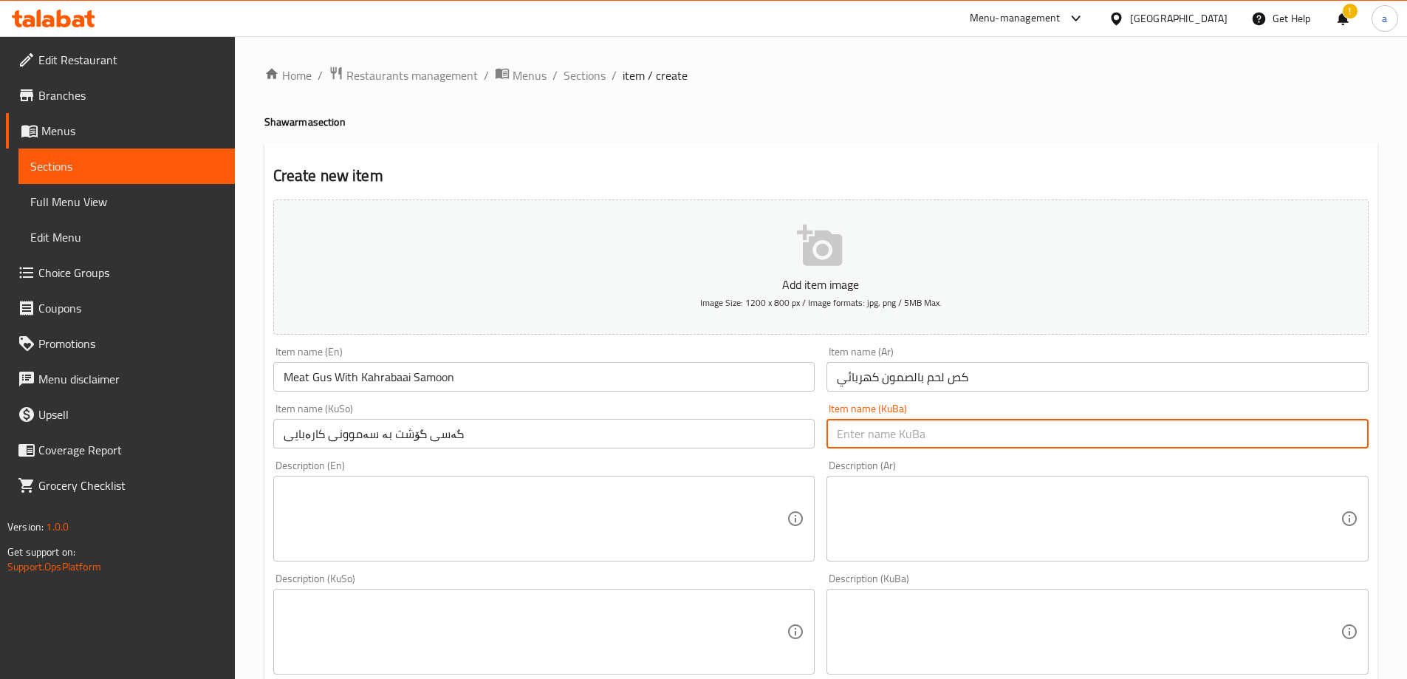
click at [952, 419] on input "text" at bounding box center [1097, 434] width 542 height 30
paste input "گەسی گۆشت بە سەموونی کارەبایی"
type input "گەسی گۆشت بە سەموونی کارەبایی"
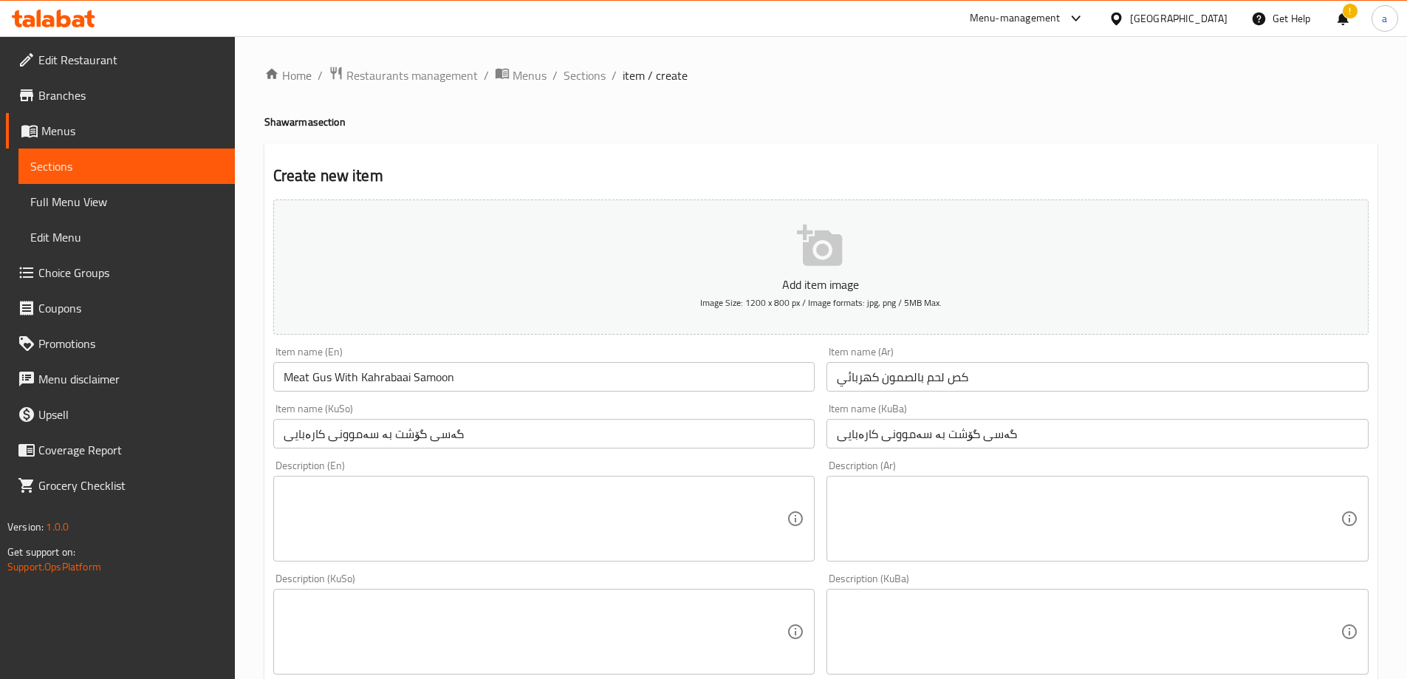
click at [975, 105] on div "Home / Restaurants management / Menus / Sections / item / create Shawarma secti…" at bounding box center [820, 625] width 1113 height 1118
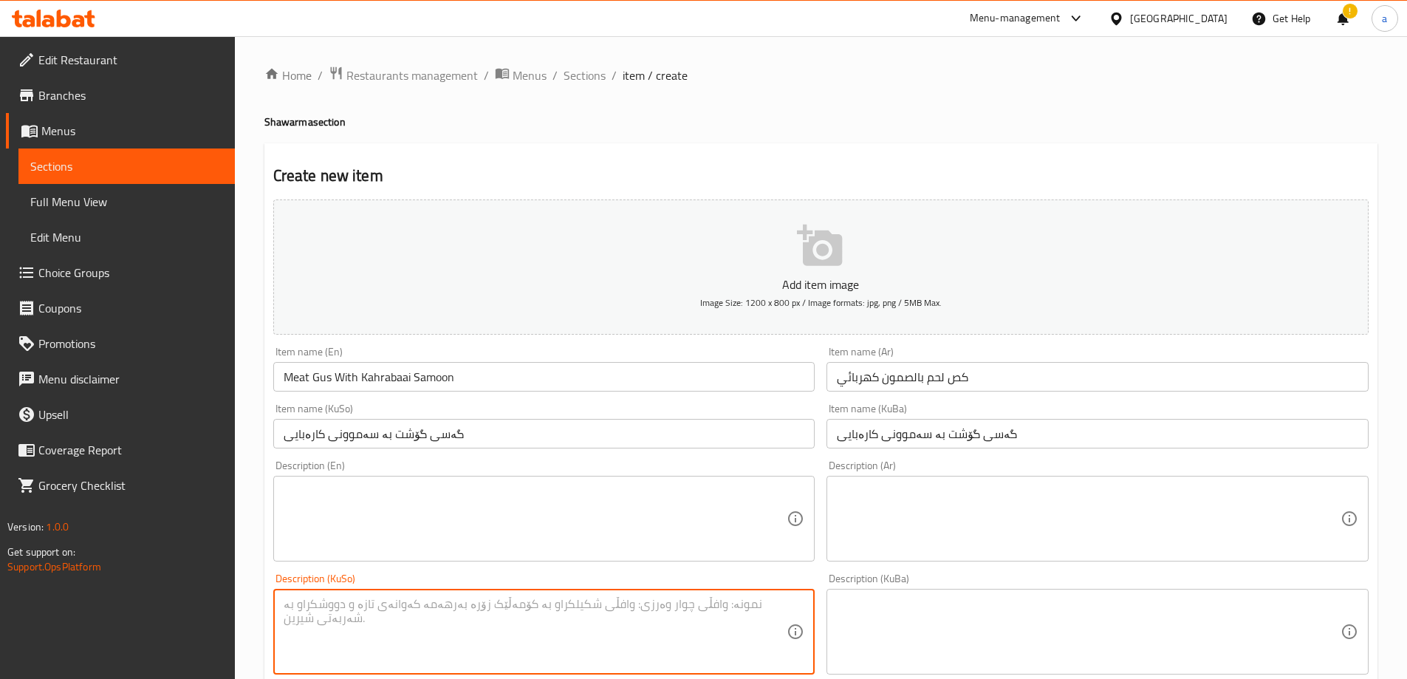
click at [627, 613] on textarea at bounding box center [536, 632] width 504 height 70
paste textarea "سەموونی کارەبایی، شاورمەی گۆشت، ترشیات و سیراو"
type textarea "سەموونی کارەبایی، شاورمەی گۆشت، ترشیات و سیراو"
click at [872, 608] on textarea at bounding box center [1089, 632] width 504 height 70
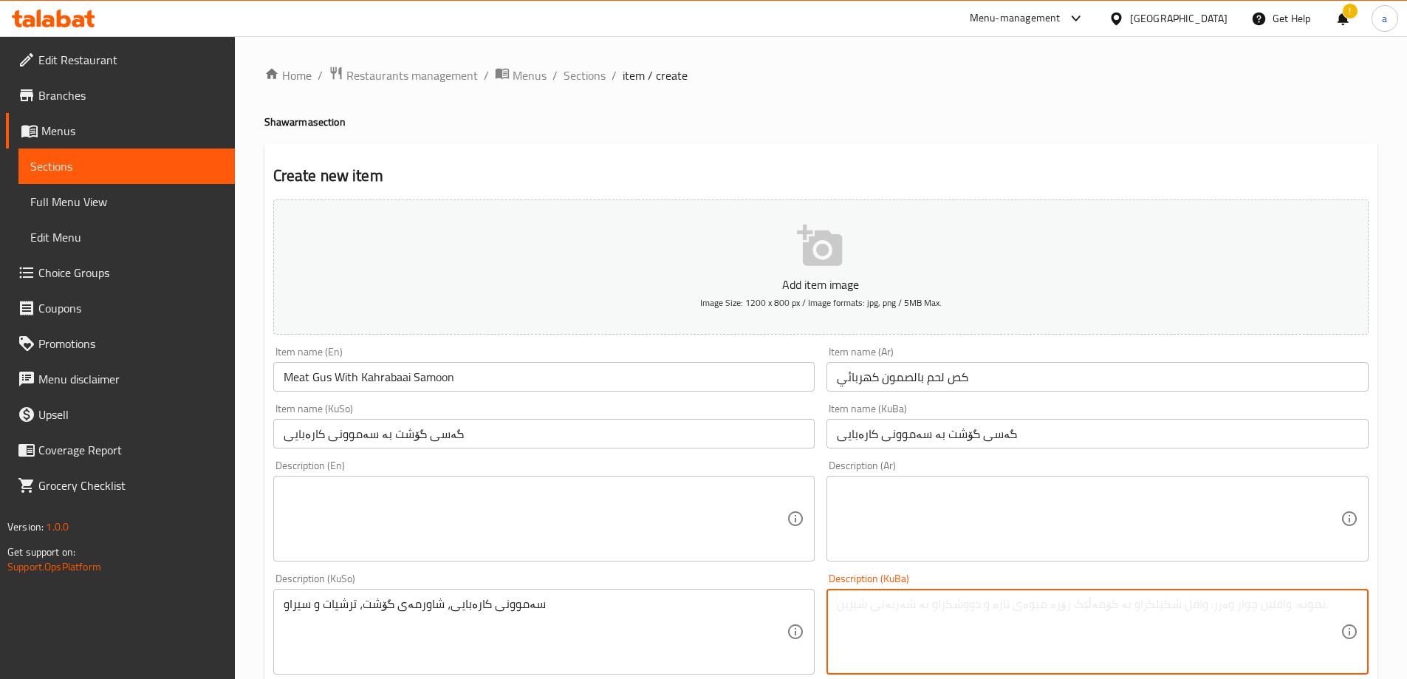
paste textarea "سەموونی کارەبایی، شاورمەی گۆشت، ترشیات و سیراو"
type textarea "سەموونی کارەبایی، شاورمەی گۆشت، ترشیات و سیراو"
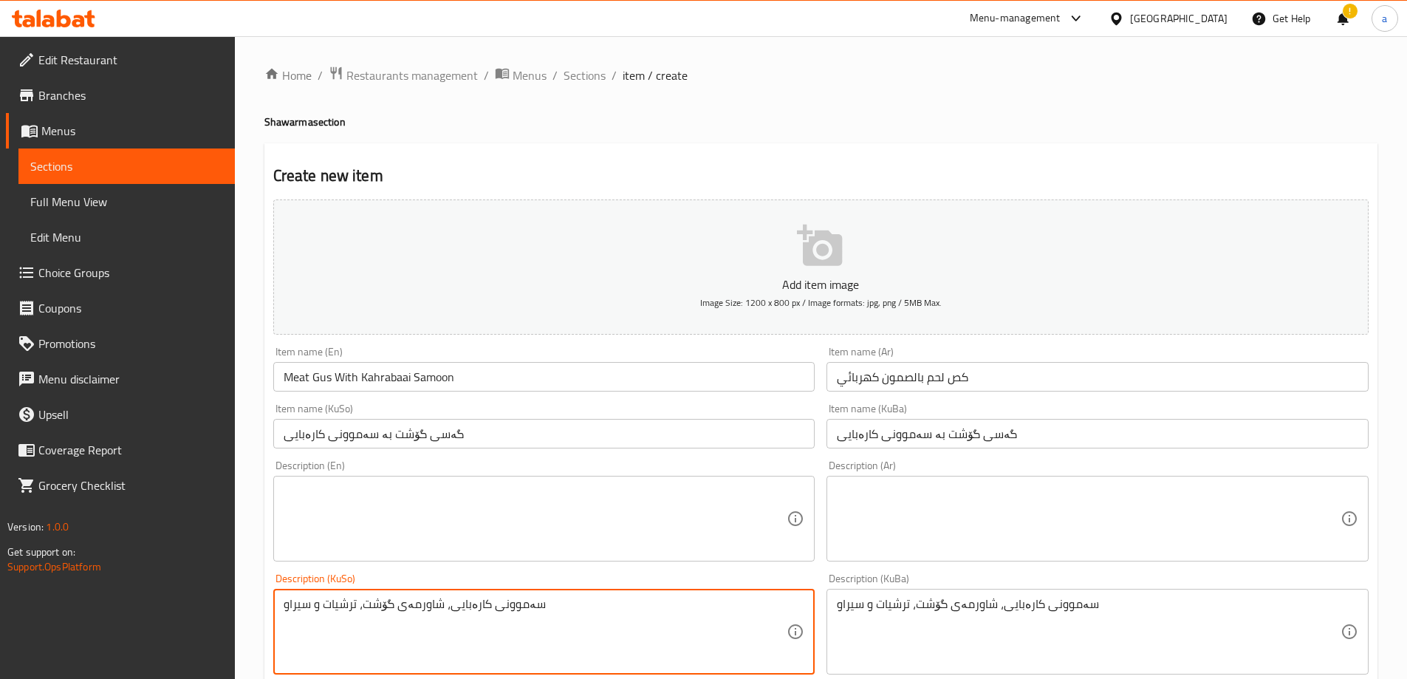
type textarea "سەموونی کارەبایی، شاورمەی گۆشت، ترشیات و سیراو"
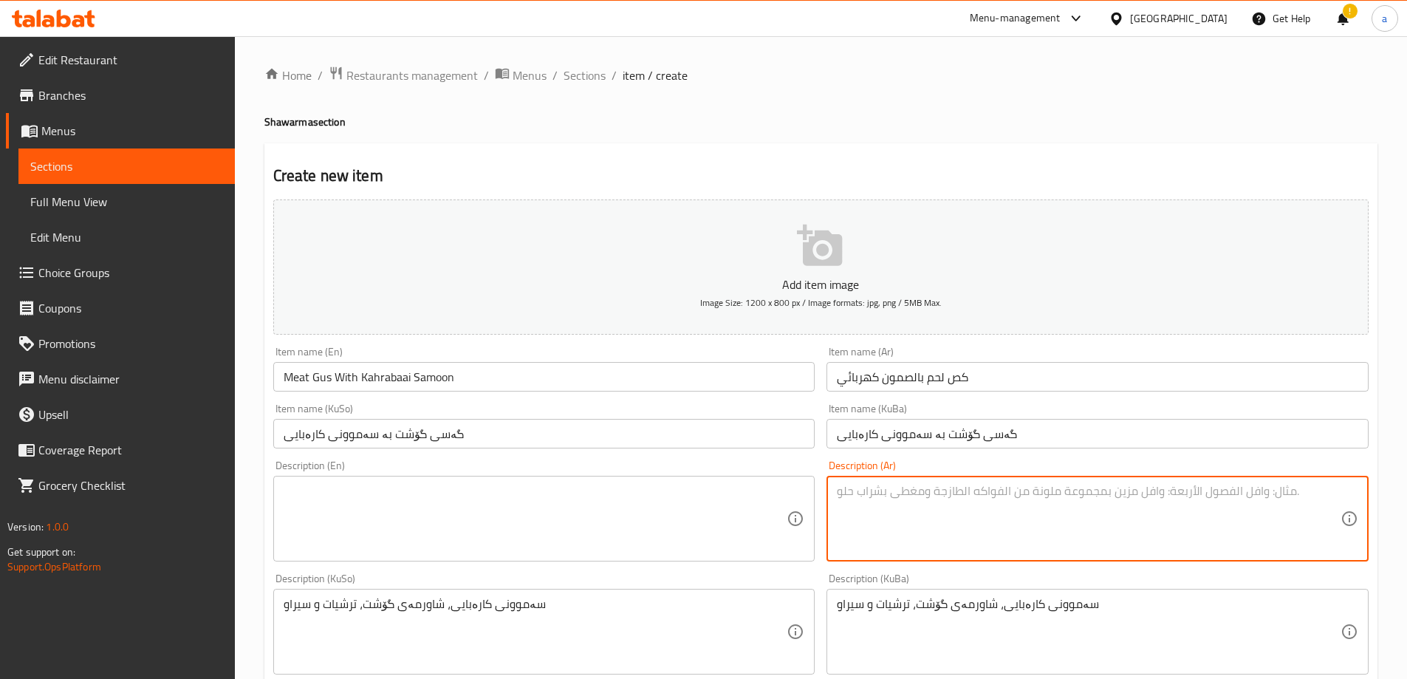
click at [906, 503] on textarea at bounding box center [1089, 519] width 504 height 70
paste textarea "صمون كهربائي، شاورما لحم، مخلل وثومية"
type textarea "صمون كهربائي، شاورما لحم، مخلل وثومية"
click at [603, 516] on textarea at bounding box center [536, 519] width 504 height 70
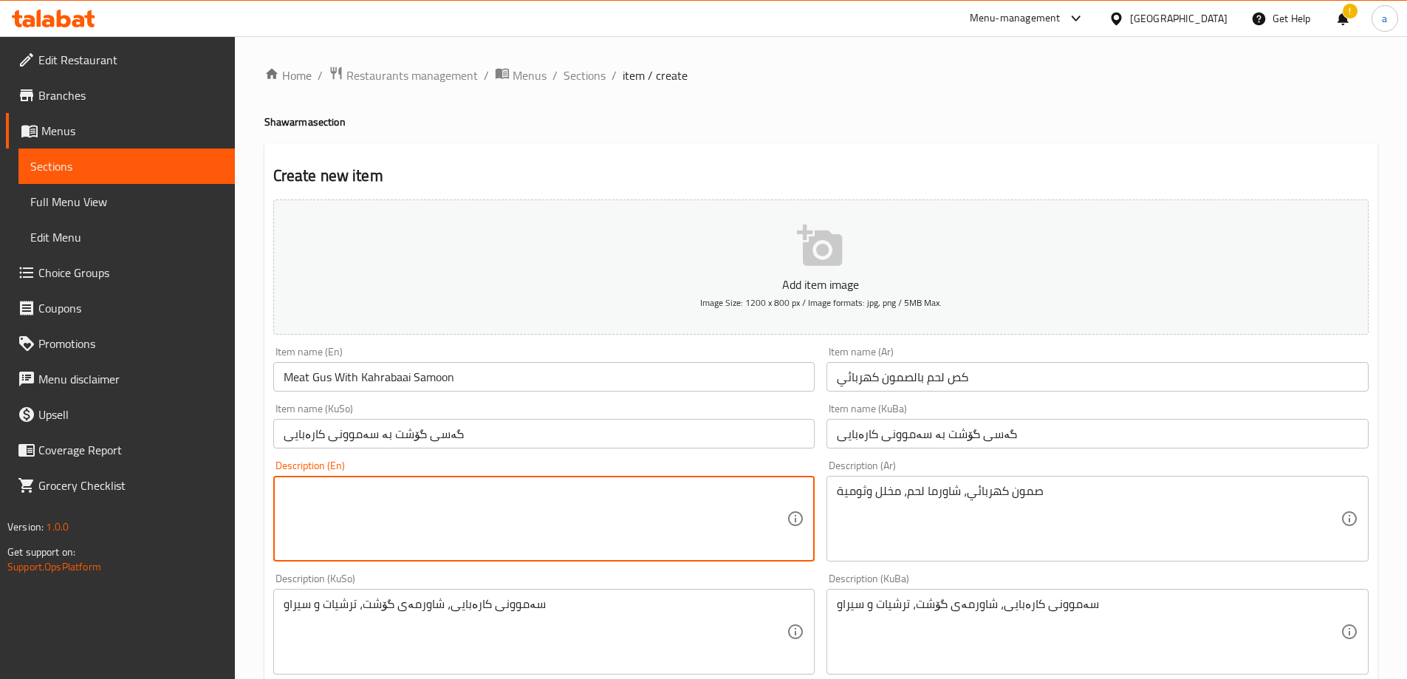
paste textarea "Kahrabaai Samoon, meat shawarma, pickles and garlic dip"
click at [335, 491] on textarea "Kahrabaai Samoon, meat shawarma, pickles and garlic dip" at bounding box center [536, 519] width 504 height 70
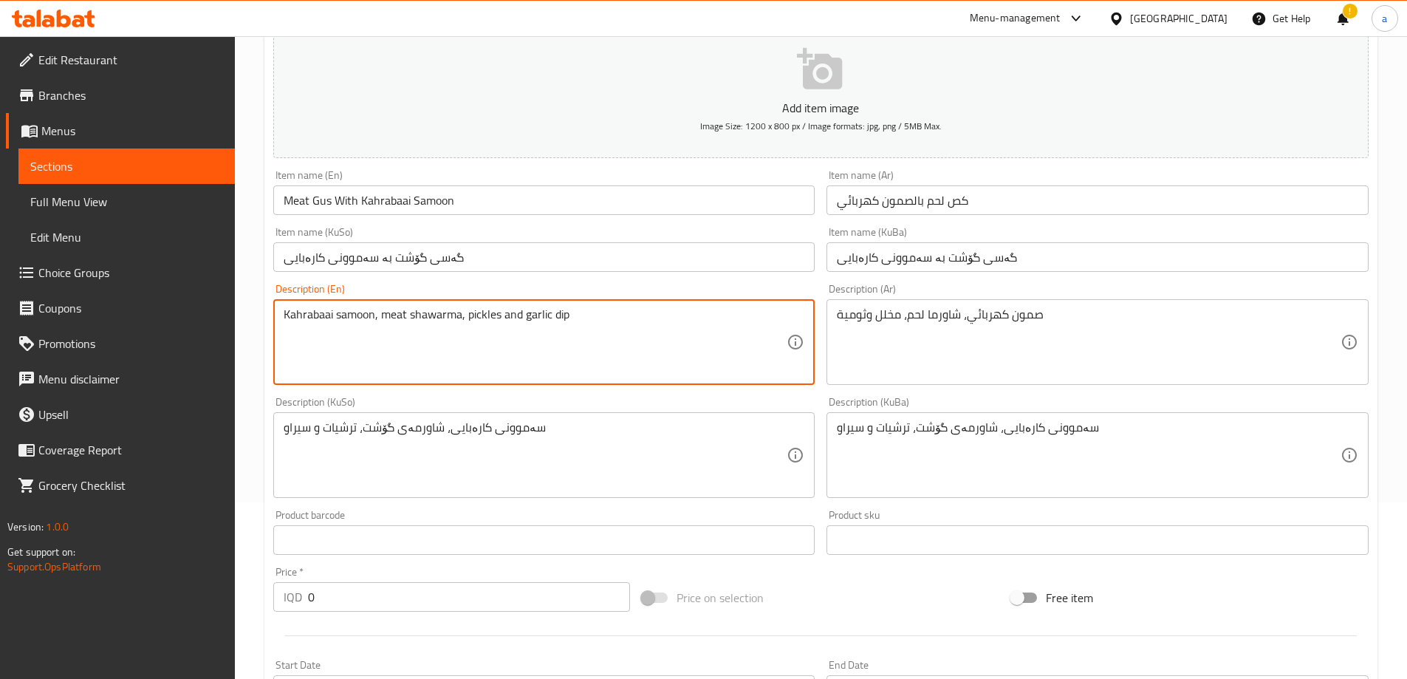
scroll to position [222, 0]
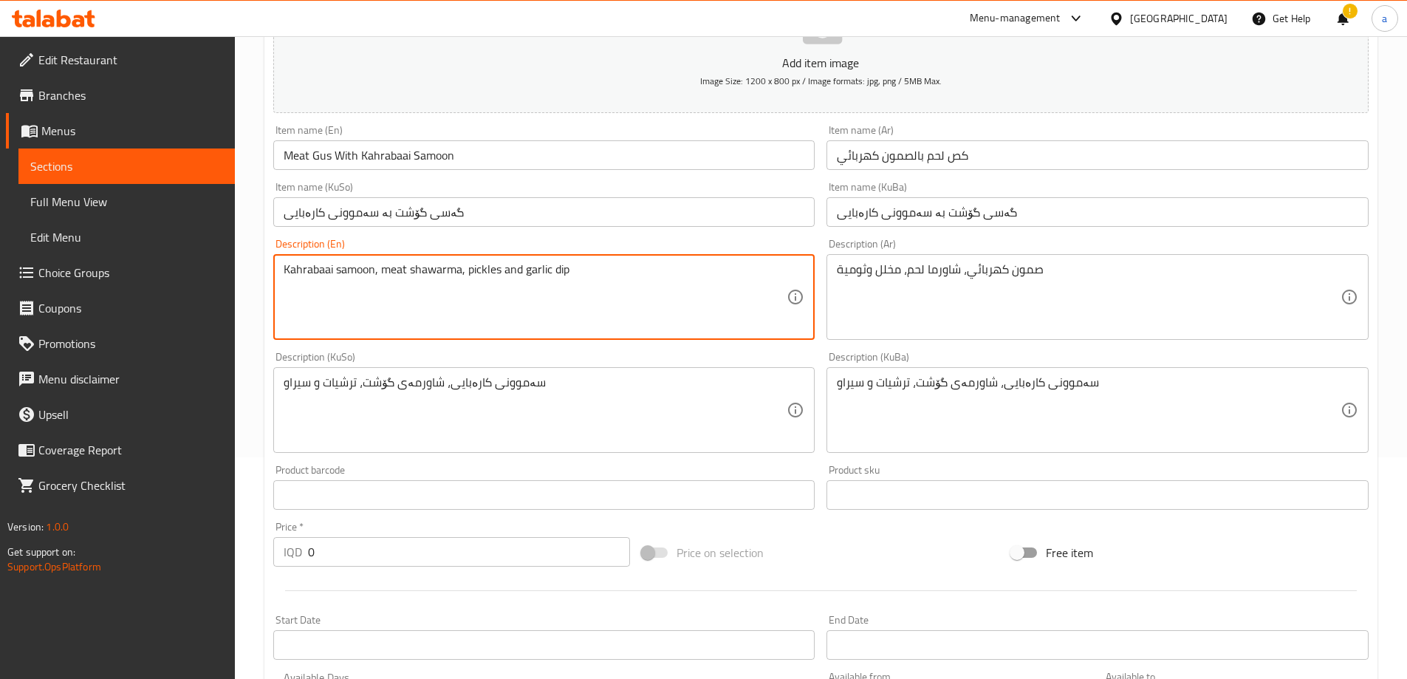
type textarea "Kahrabaai samoon, meat shawarma, pickles and garlic dip"
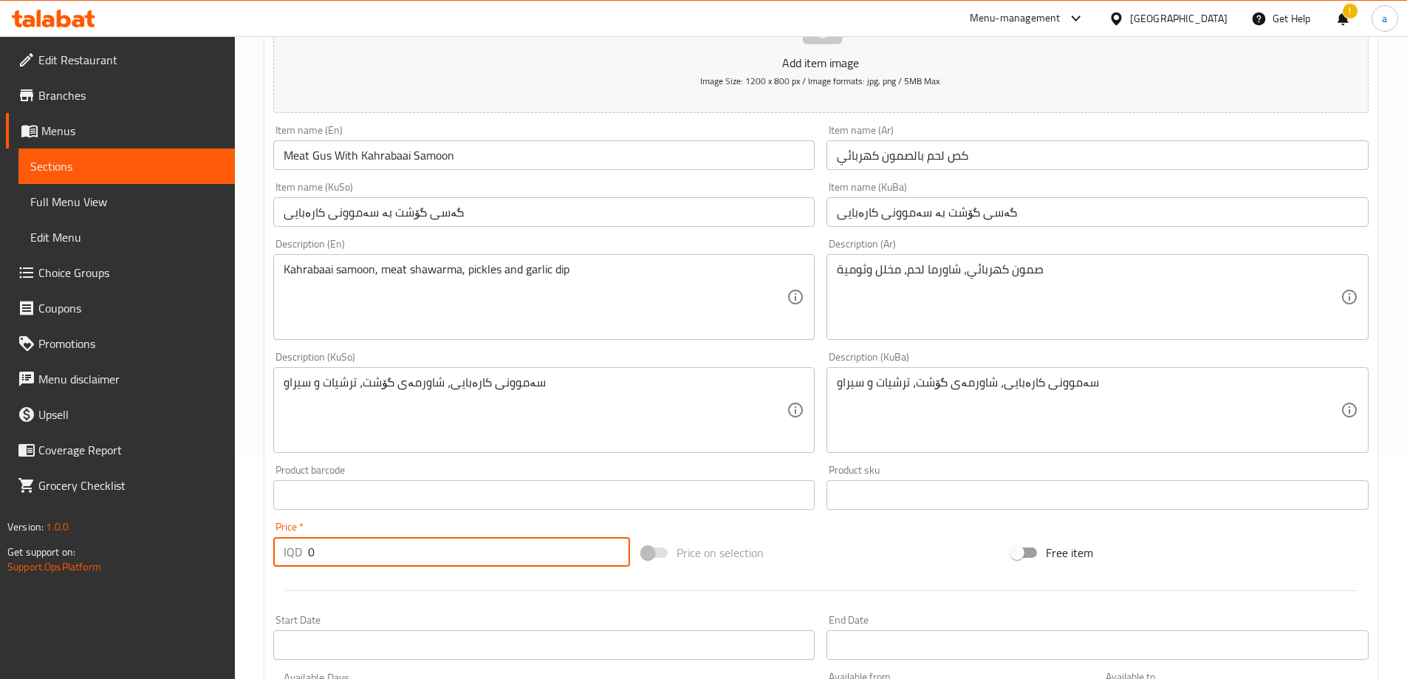
drag, startPoint x: 437, startPoint y: 549, endPoint x: 257, endPoint y: 538, distance: 180.6
click at [257, 538] on div "Home / Restaurants management / Menus / Sections / item / create Shawarma secti…" at bounding box center [821, 403] width 1172 height 1177
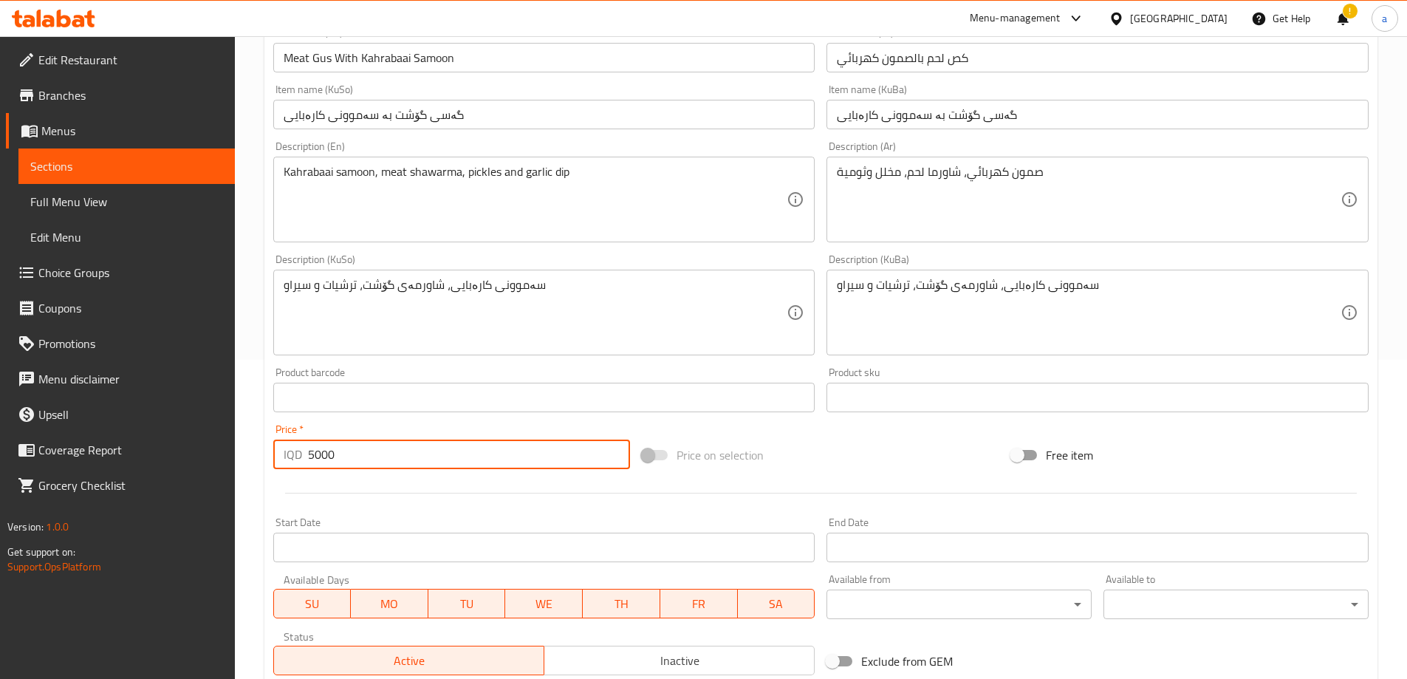
scroll to position [535, 0]
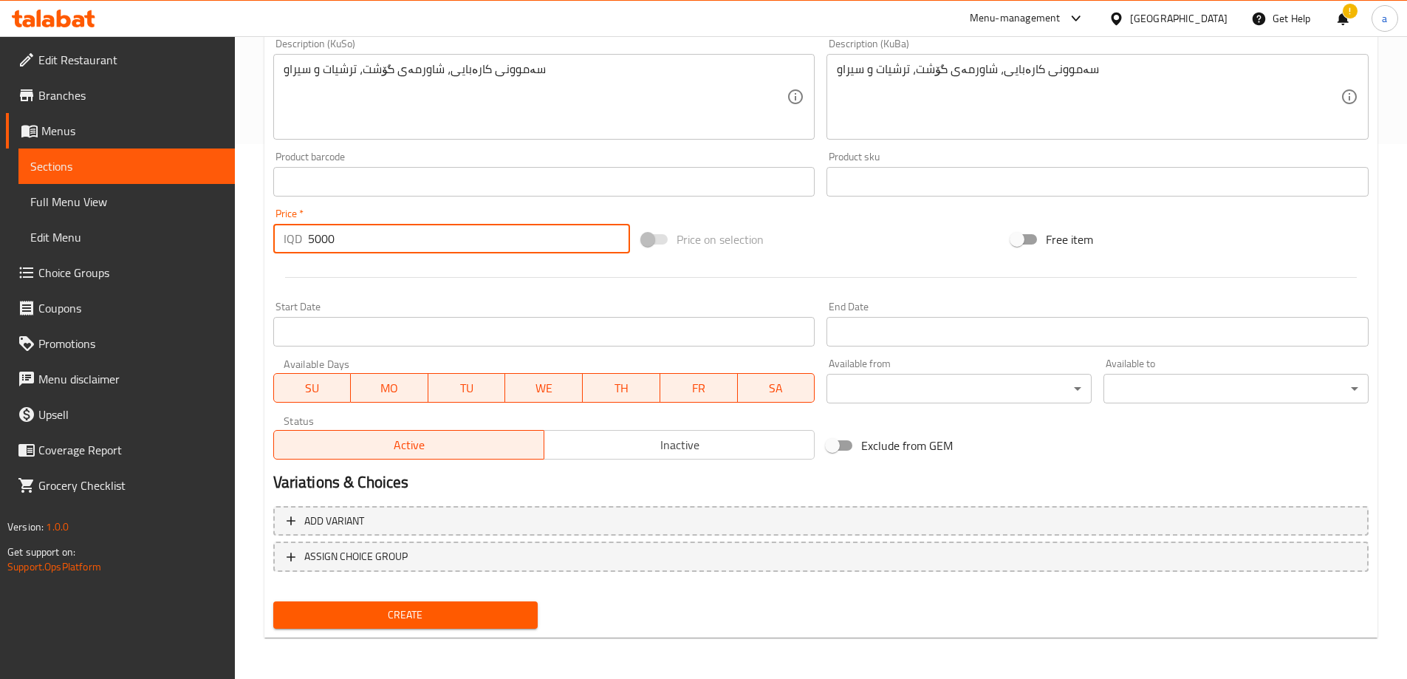
type input "5000"
click at [378, 606] on span "Create" at bounding box center [405, 615] width 241 height 18
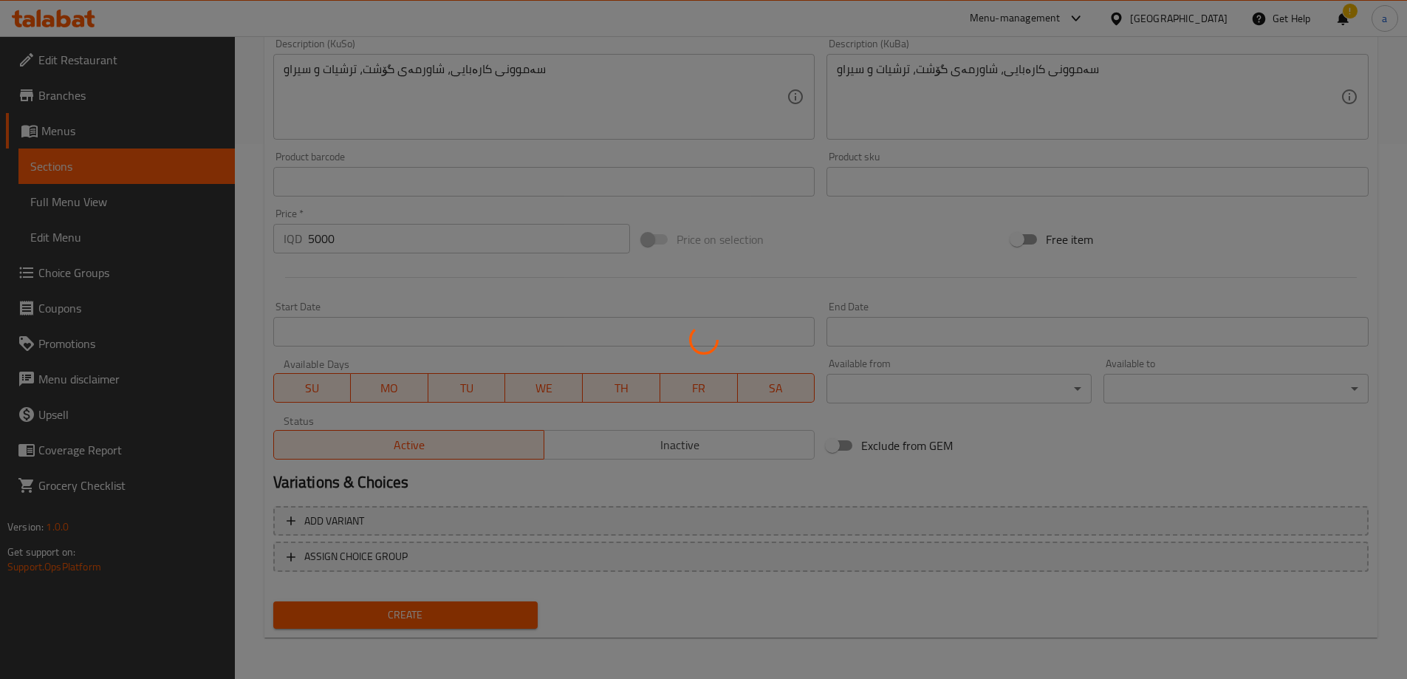
type input "0"
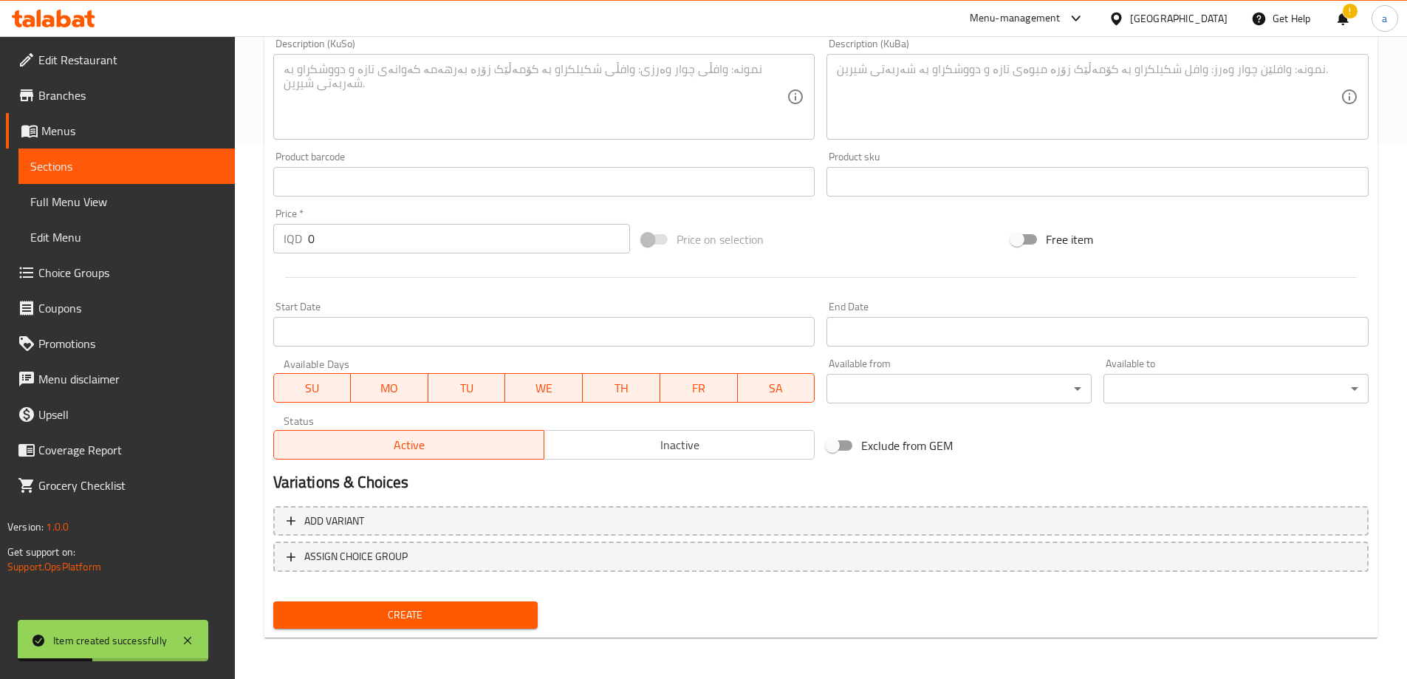
scroll to position [0, 0]
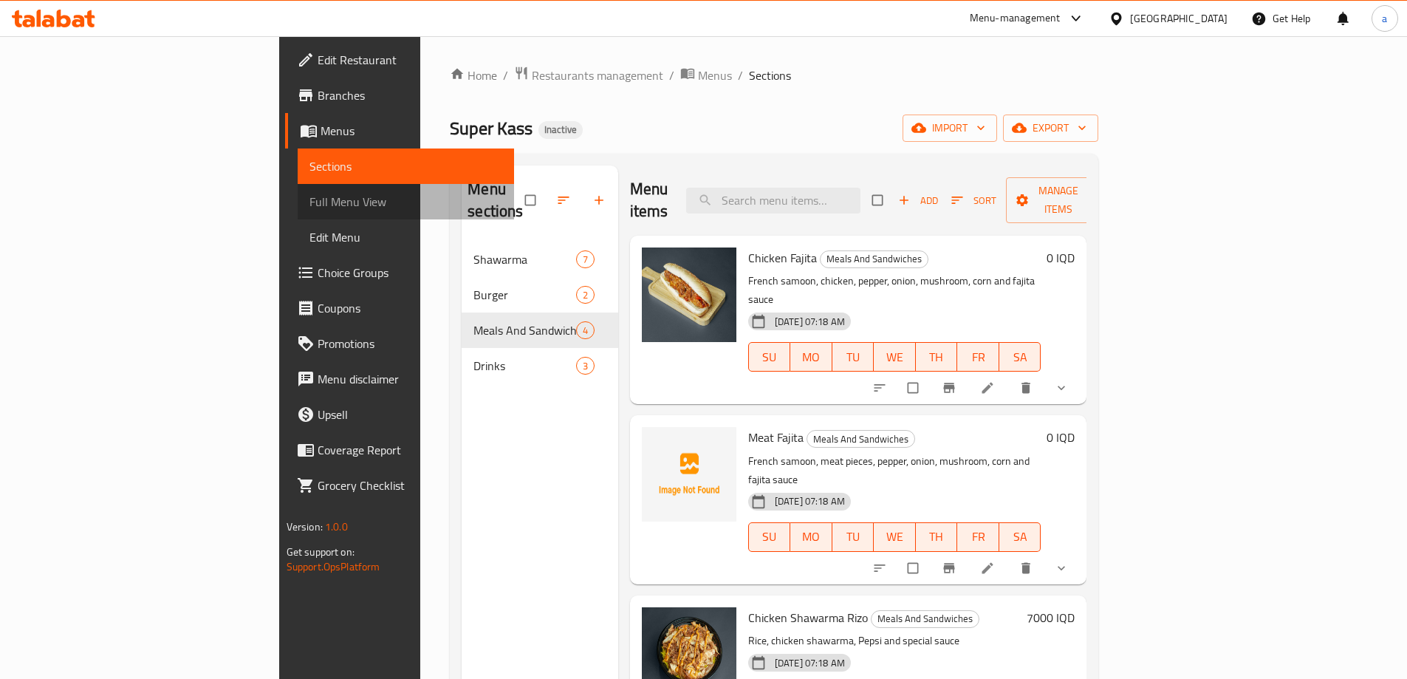
click at [309, 207] on span "Full Menu View" at bounding box center [405, 202] width 193 height 18
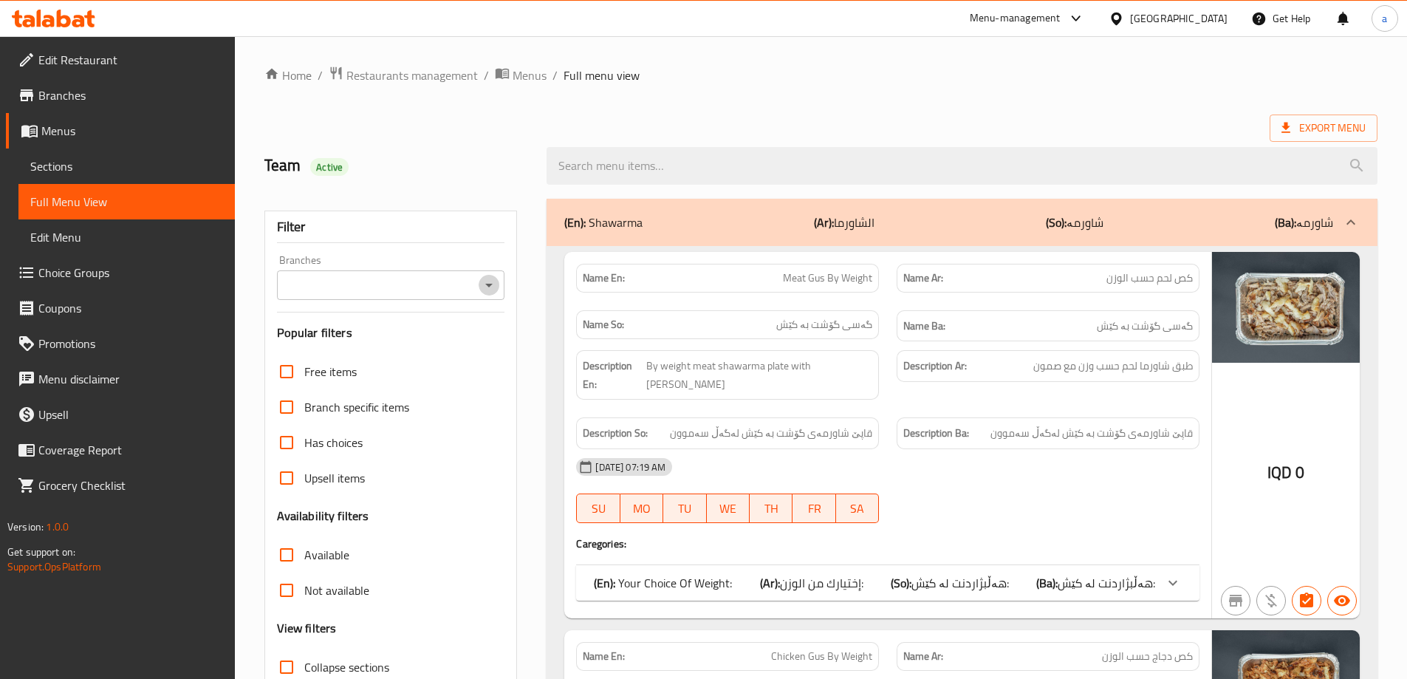
click at [490, 284] on icon "Open" at bounding box center [488, 286] width 7 height 4
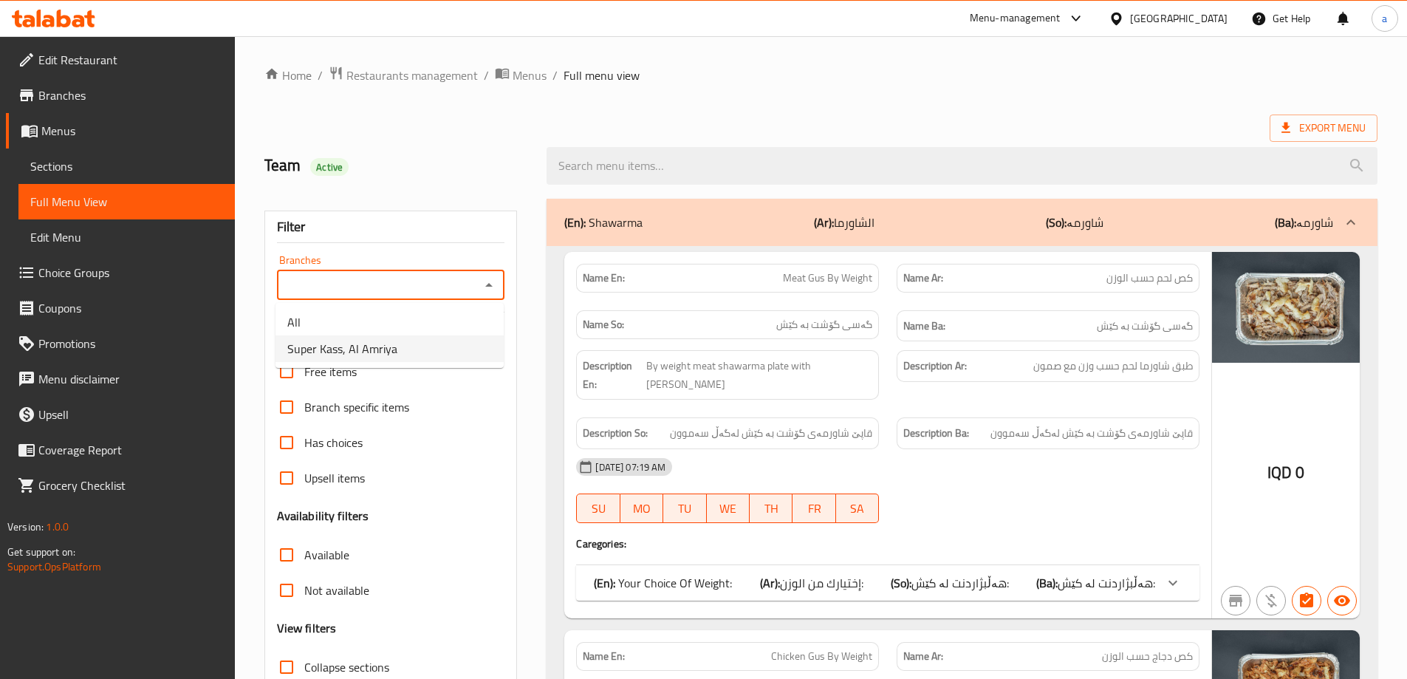
click at [462, 343] on li "Super Kass, Al Amriya" at bounding box center [389, 348] width 228 height 27
type input "Super Kass, Al Amriya"
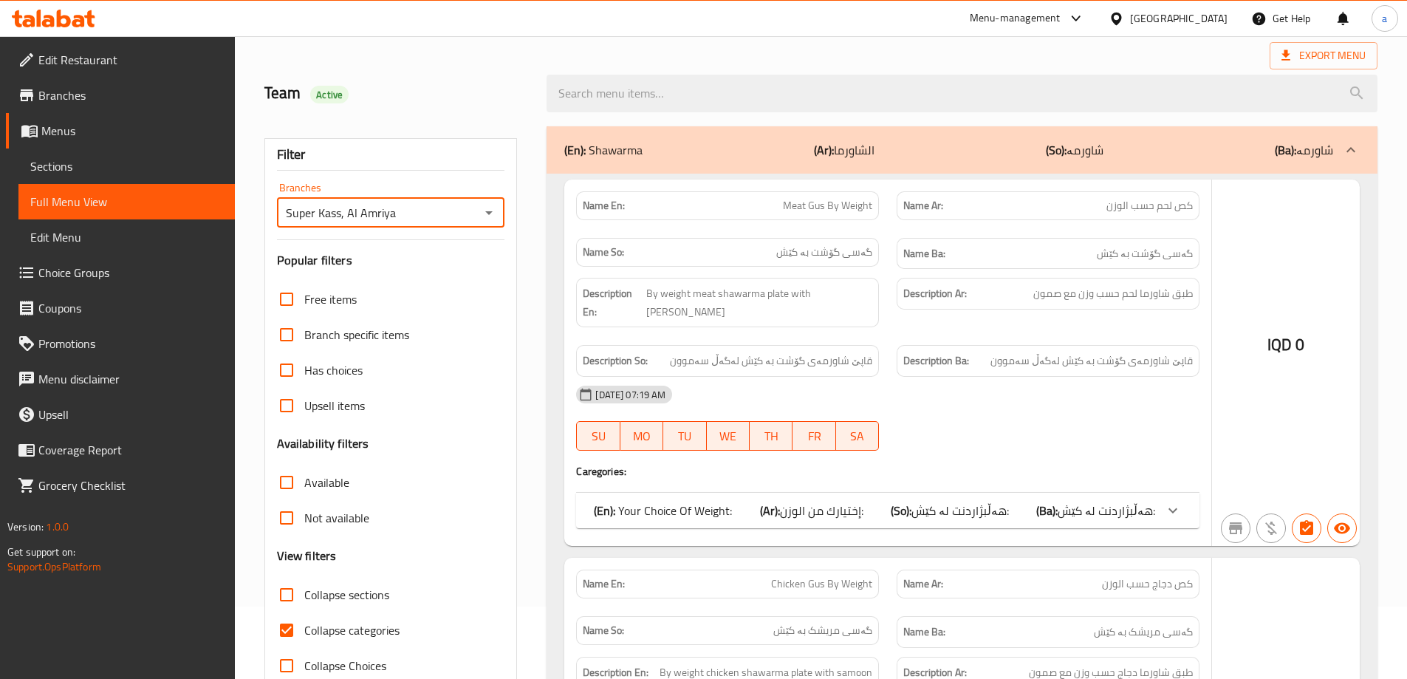
scroll to position [107, 0]
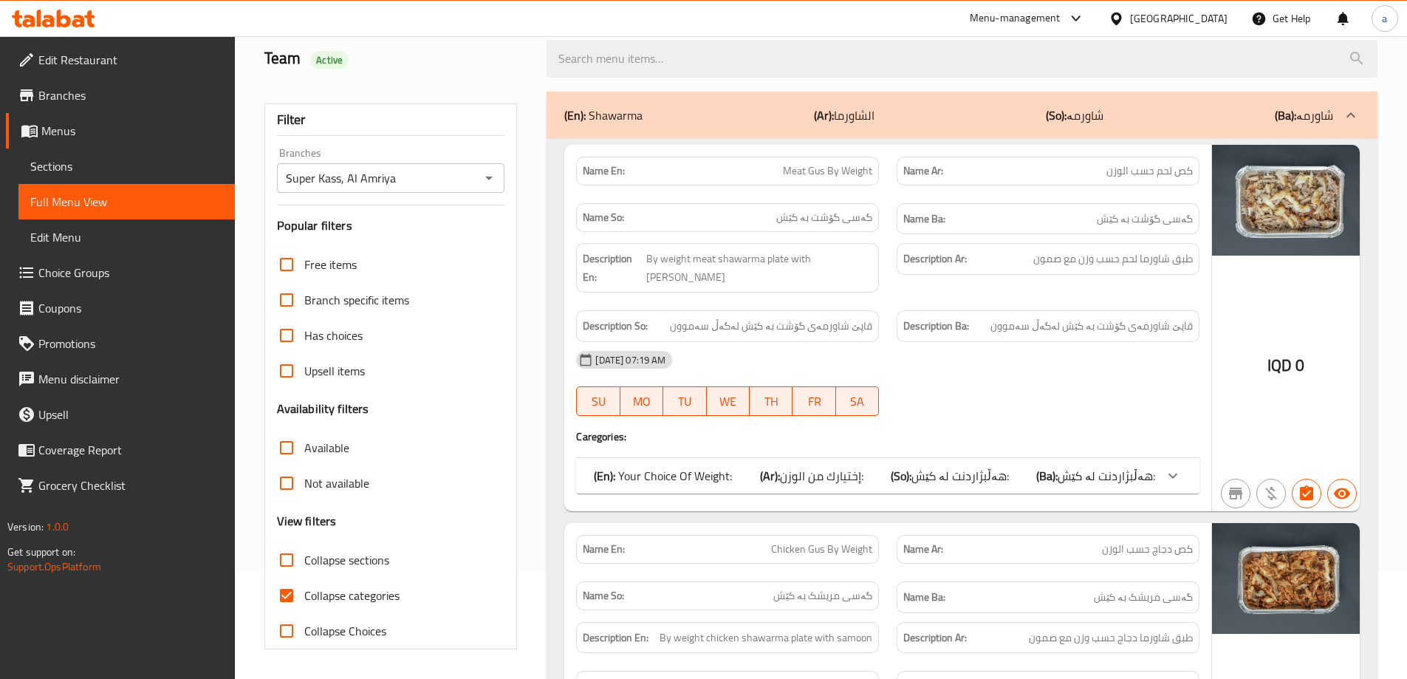
click at [502, 73] on div "Team Active" at bounding box center [396, 59] width 283 height 66
click at [381, 594] on span "Collapse categories" at bounding box center [351, 595] width 95 height 18
click at [304, 594] on input "Collapse categories" at bounding box center [286, 594] width 35 height 35
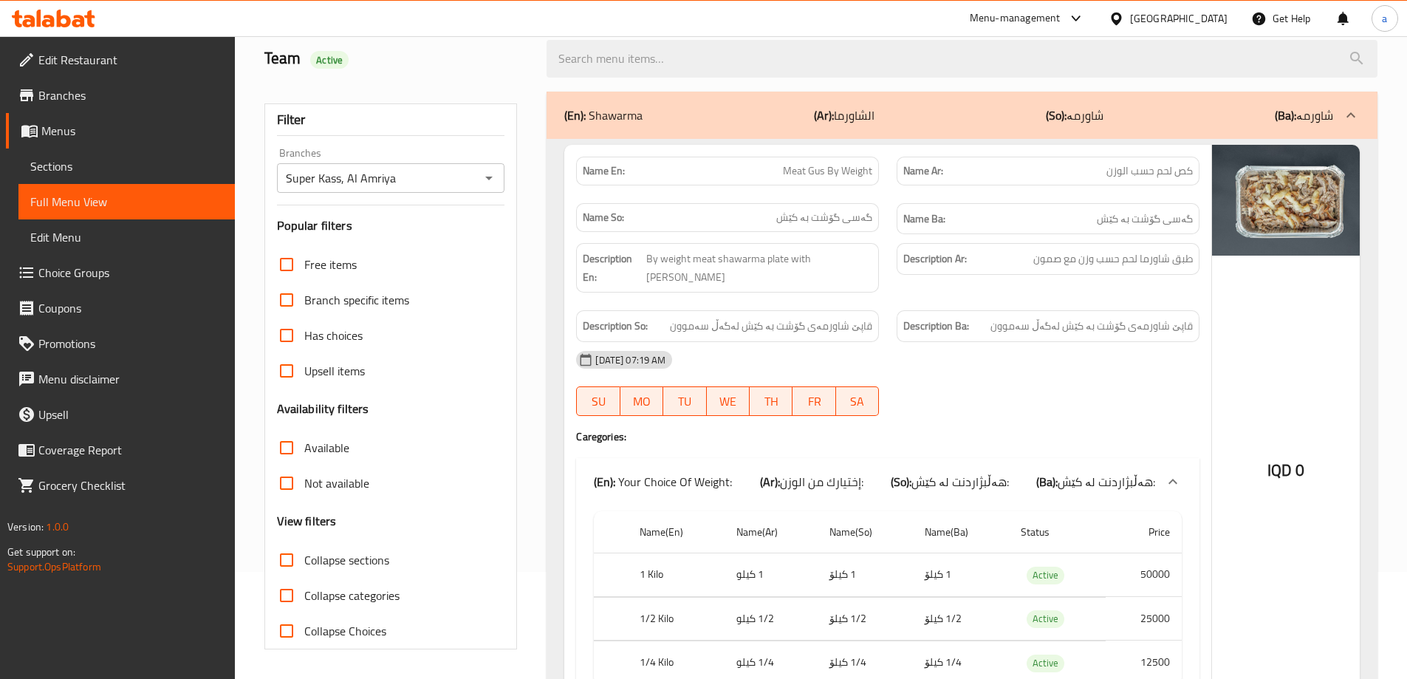
click at [380, 594] on span "Collapse categories" at bounding box center [351, 595] width 95 height 18
click at [304, 594] on input "Collapse categories" at bounding box center [286, 594] width 35 height 35
checkbox input "true"
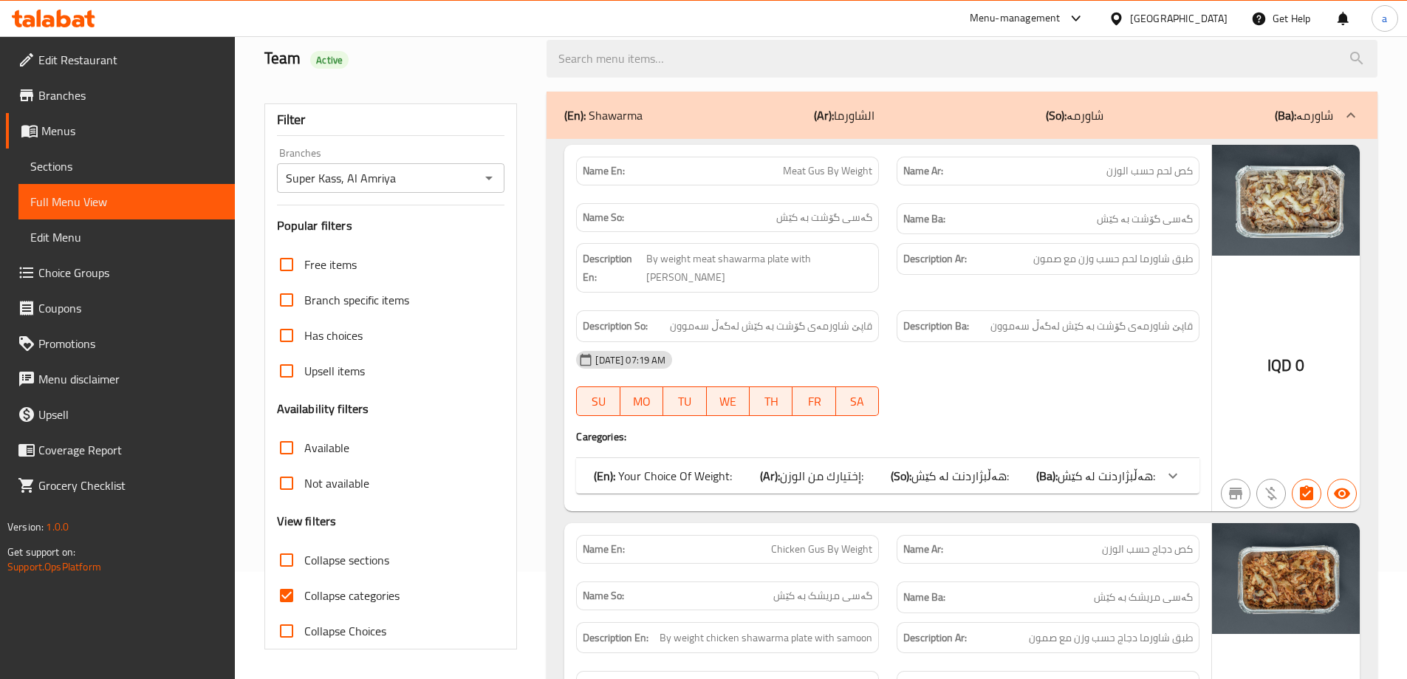
click at [466, 58] on h2 "Team Active" at bounding box center [396, 58] width 265 height 22
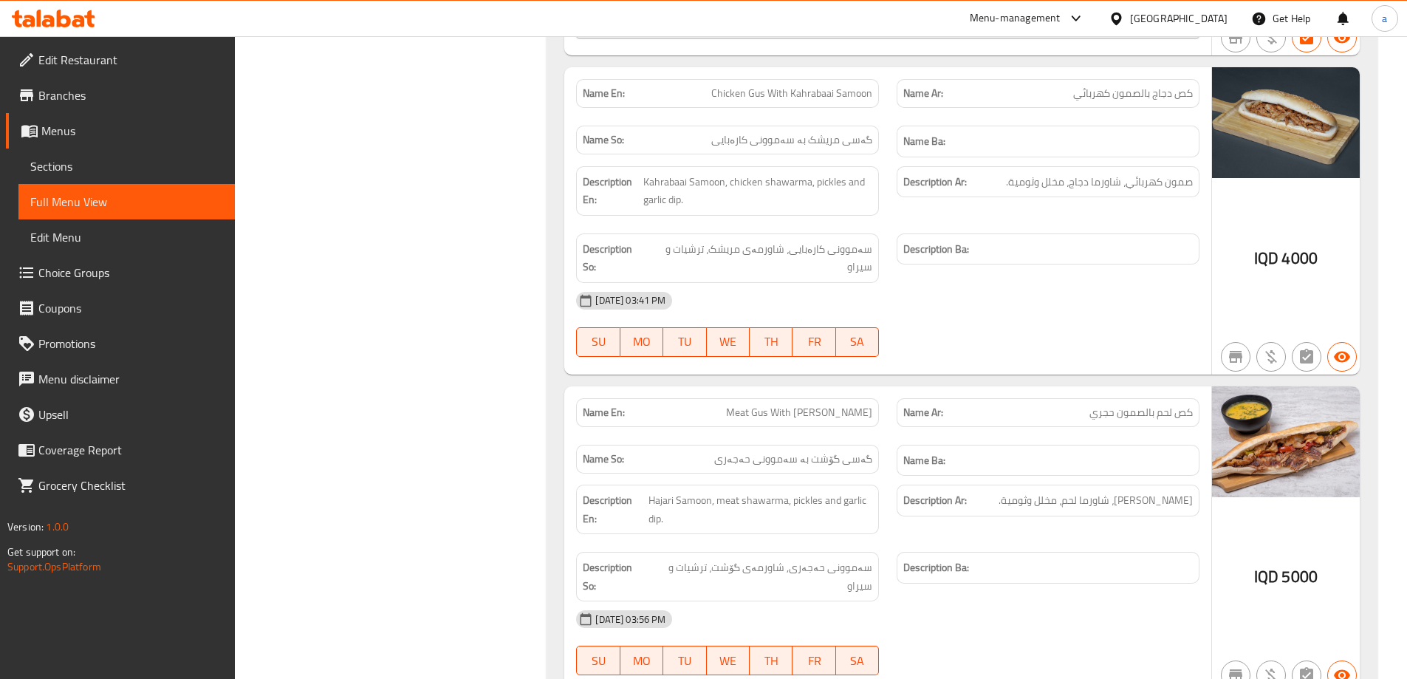
click at [937, 283] on div "[DATE] 03:41 PM SU MO TU WE TH FR SA" at bounding box center [887, 324] width 641 height 83
drag, startPoint x: 739, startPoint y: 340, endPoint x: 882, endPoint y: 351, distance: 143.6
click at [882, 389] on div "Name En: Meat Gus With [PERSON_NAME]" at bounding box center [727, 412] width 320 height 47
copy span "Meat Gus With [PERSON_NAME]"
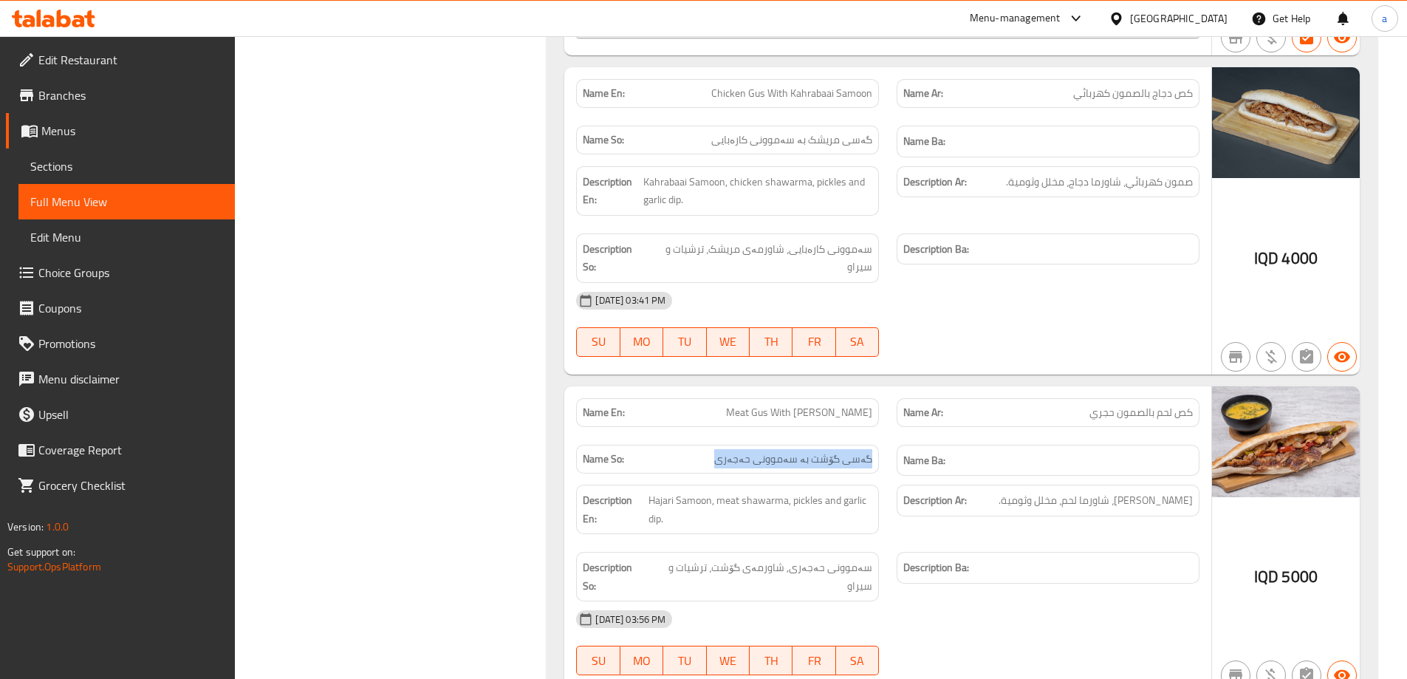
drag, startPoint x: 710, startPoint y: 388, endPoint x: 874, endPoint y: 384, distance: 163.2
click at [874, 445] on div "Name So: گەسی گۆشت بە سەموونی حەجەری" at bounding box center [727, 459] width 303 height 29
copy span "گەسی گۆشت بە سەموونی حەجەری"
click at [1002, 491] on h6 "Description Ar: صمون حجري، شاورما لحم، مخلل وثومية." at bounding box center [1047, 500] width 289 height 18
click at [996, 491] on h6 "Description Ar: صمون حجري، شاورما لحم، مخلل وثومية." at bounding box center [1047, 500] width 289 height 18
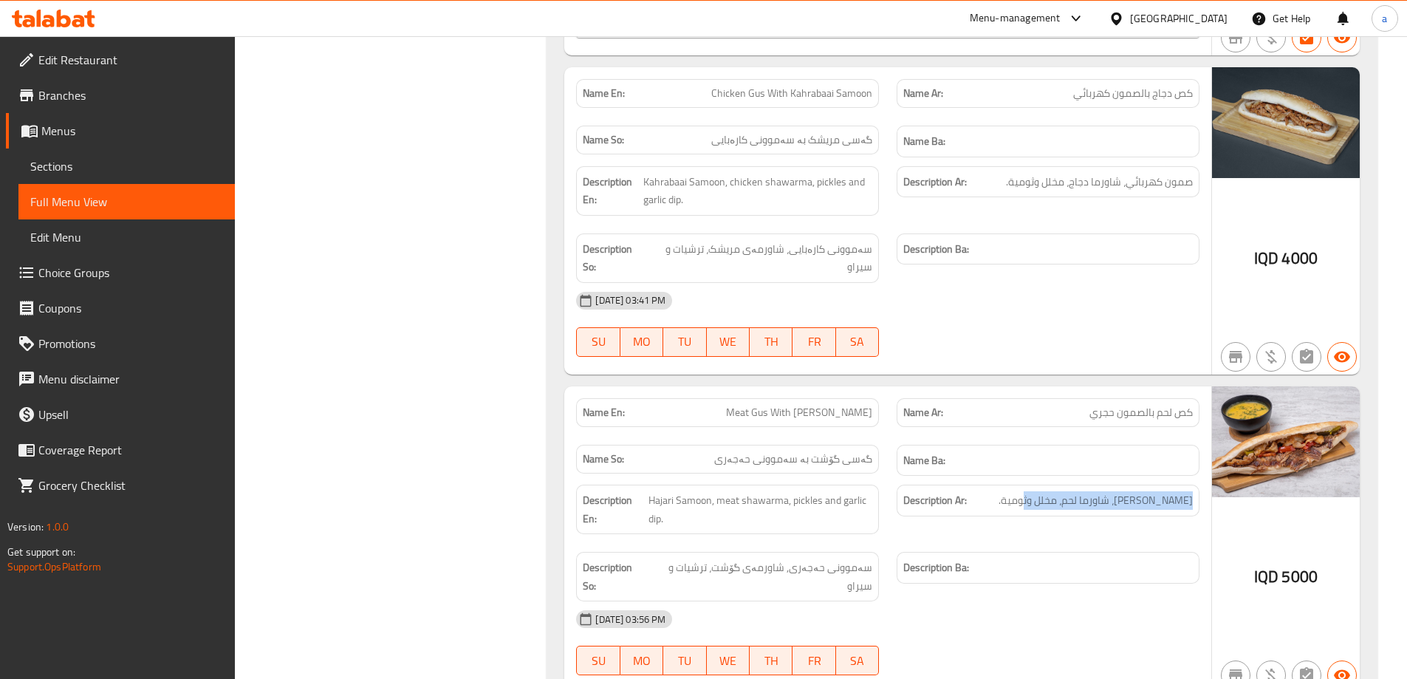
drag, startPoint x: 1026, startPoint y: 427, endPoint x: 1196, endPoint y: 425, distance: 169.8
click at [1196, 484] on div "Description Ar: صمون حجري، شاورما لحم، مخلل وثومية." at bounding box center [1047, 500] width 303 height 32
copy span "صمون حجري، شاورما لحم، مخلل وثومية"
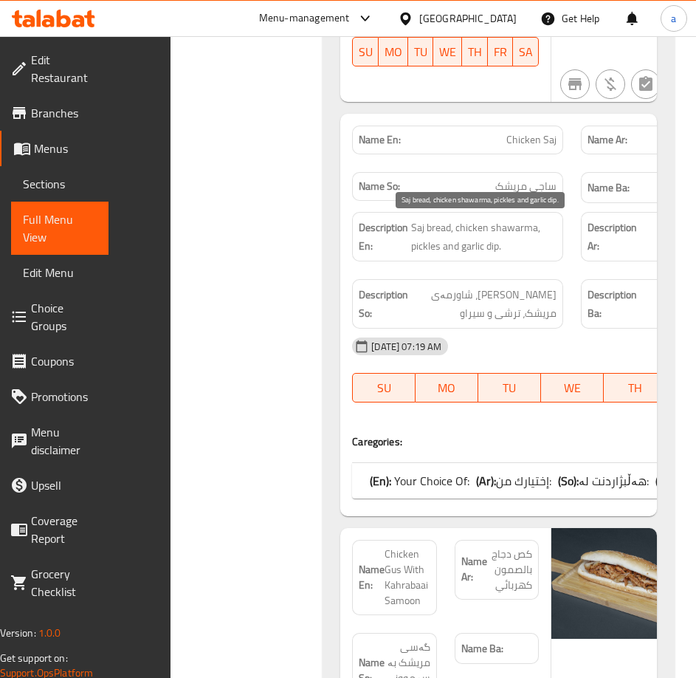
click at [467, 238] on span "Saj bread, chicken shawarma, pickles and garlic dip." at bounding box center [483, 237] width 145 height 36
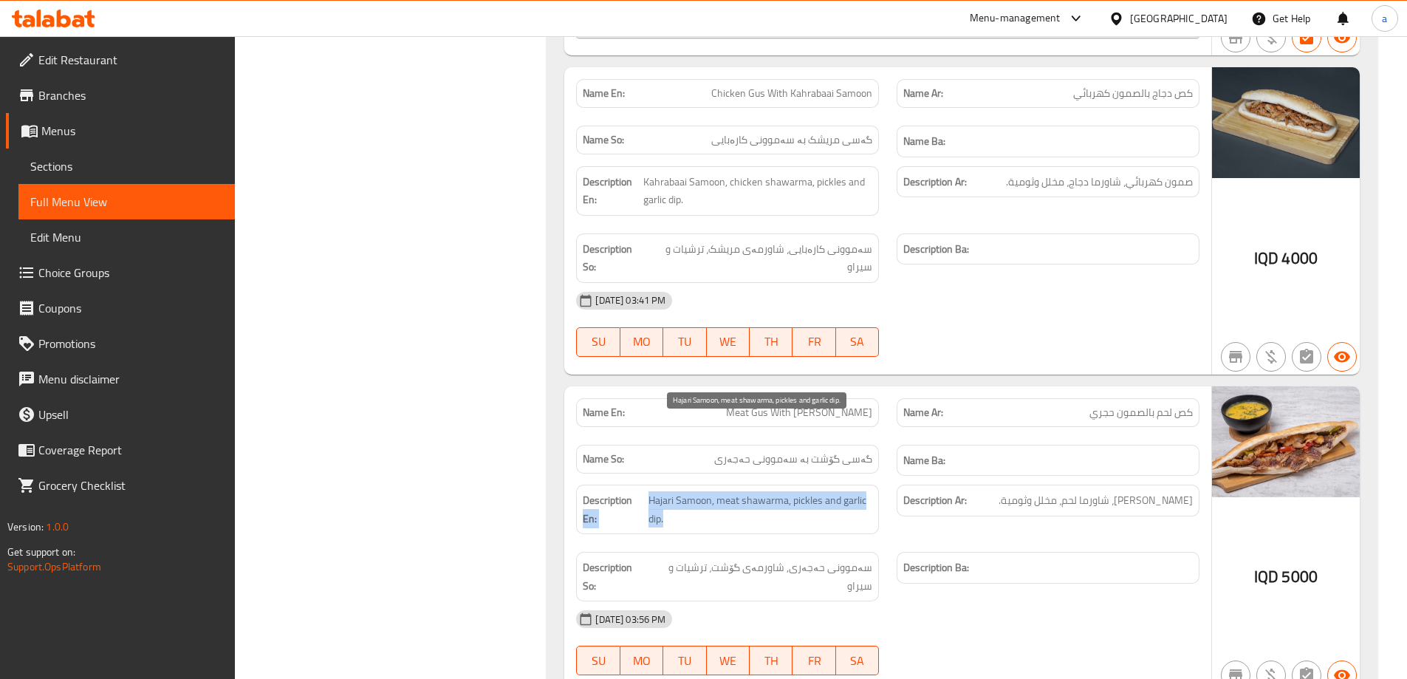
drag, startPoint x: 645, startPoint y: 424, endPoint x: 693, endPoint y: 449, distance: 54.2
click at [693, 491] on h6 "Description En: Hajari Samoon, meat shawarma, pickles and garlic dip." at bounding box center [727, 509] width 289 height 36
click at [693, 491] on span "Hajari Samoon, meat shawarma, pickles and garlic dip." at bounding box center [760, 509] width 224 height 36
drag, startPoint x: 672, startPoint y: 450, endPoint x: 648, endPoint y: 431, distance: 30.9
click at [648, 491] on span "Hajari Samoon, meat shawarma, pickles and garlic dip." at bounding box center [760, 509] width 224 height 36
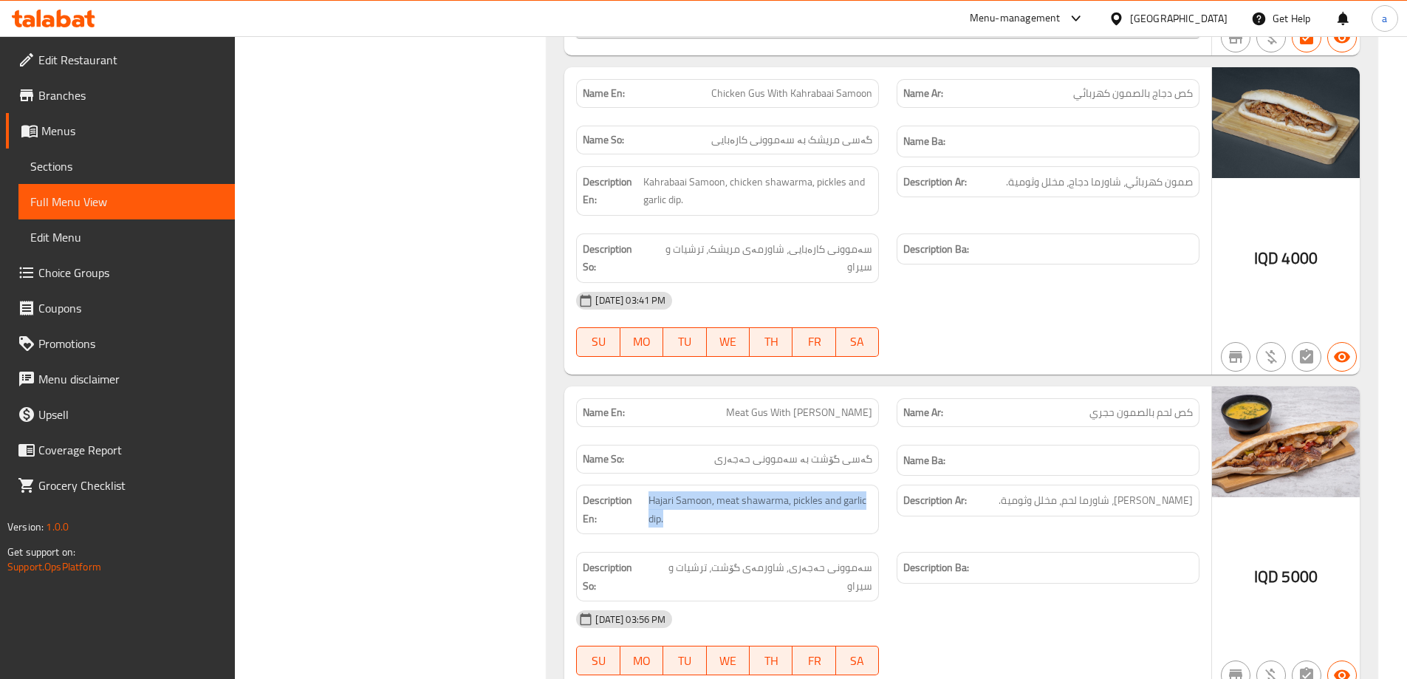
copy span "Hajari Samoon, meat shawarma, pickles and garlic dip."
click at [849, 491] on span "Hajari Samoon, meat shawarma, pickles and garlic dip." at bounding box center [760, 509] width 224 height 36
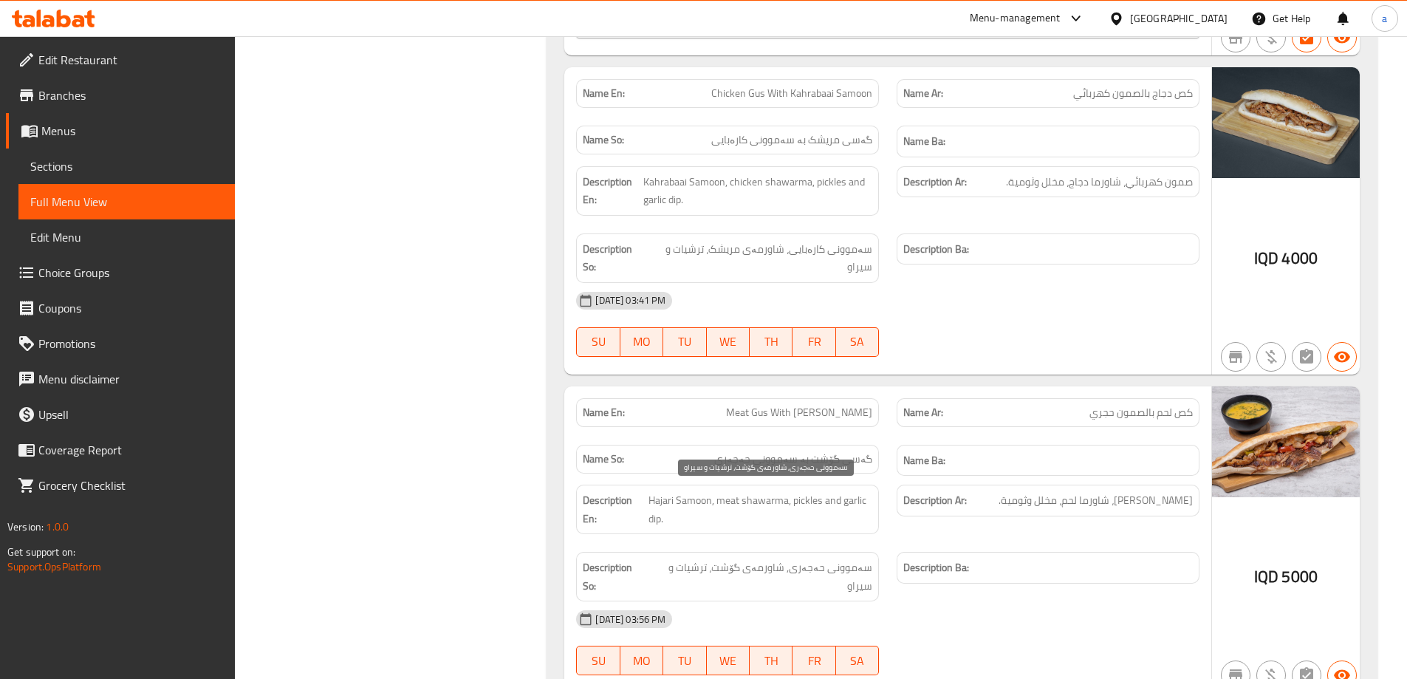
click at [696, 558] on span "سەموونی حەجەری, شاورمەی گۆشت، ترشیات و سیراو" at bounding box center [760, 576] width 224 height 36
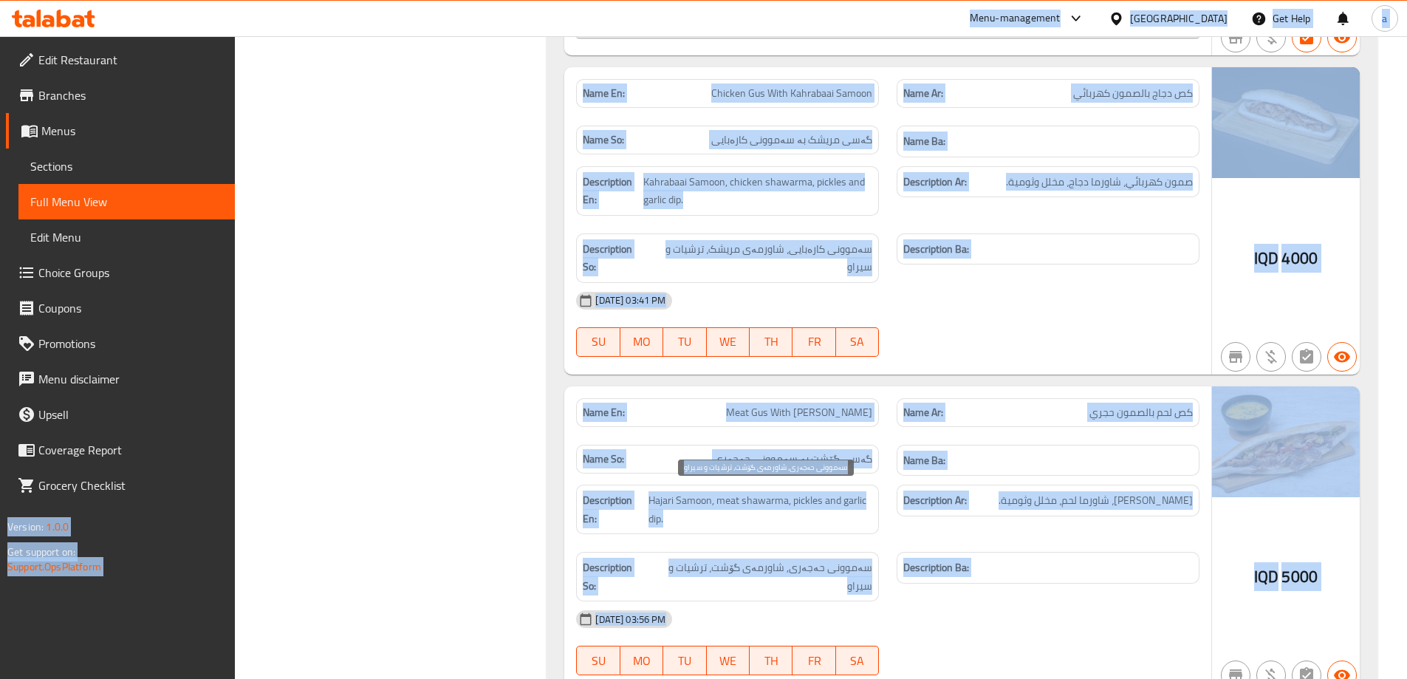
click at [729, 558] on span "سەموونی حەجەری, شاورمەی گۆشت، ترشیات و سیراو" at bounding box center [760, 576] width 224 height 36
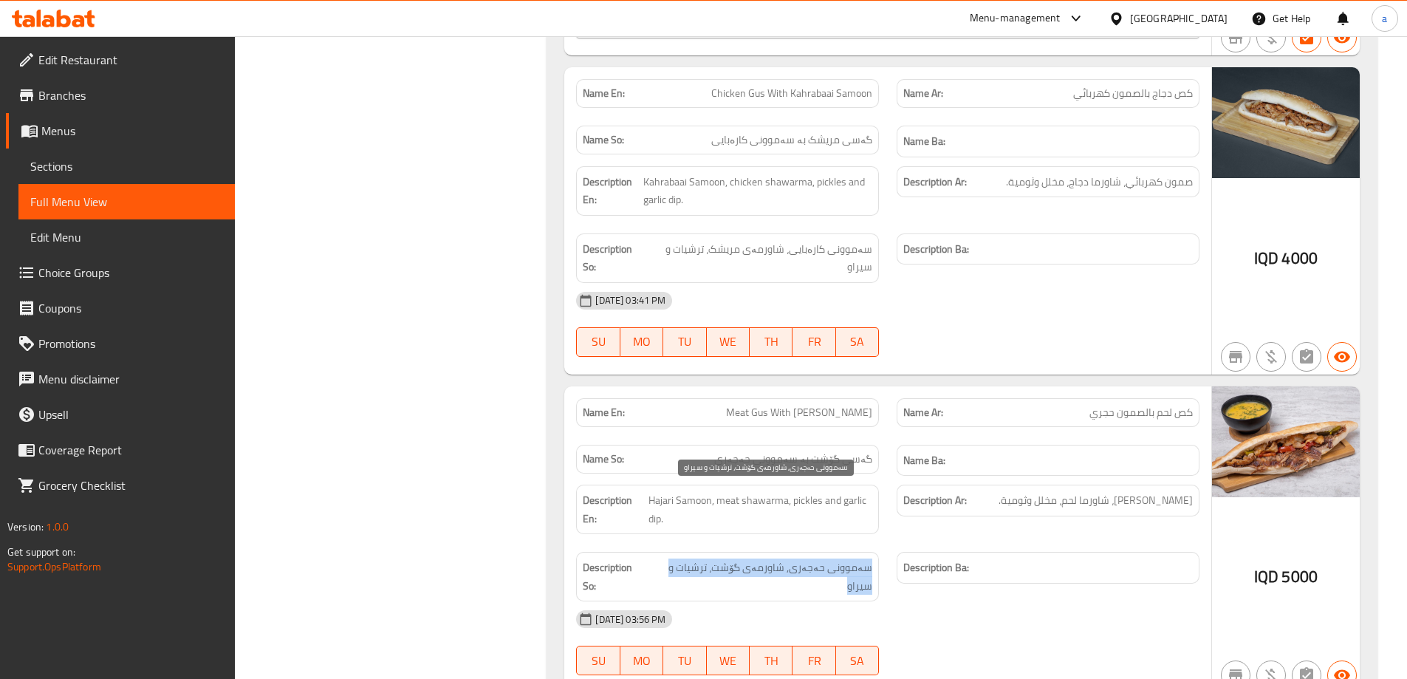
drag, startPoint x: 653, startPoint y: 495, endPoint x: 870, endPoint y: 503, distance: 217.2
click at [870, 558] on span "سەموونی حەجەری, شاورمەی گۆشت، ترشیات و سیراو" at bounding box center [760, 576] width 224 height 36
copy span "سەموونی حەجەری, شاورمەی گۆشت، ترشیات و سیراو"
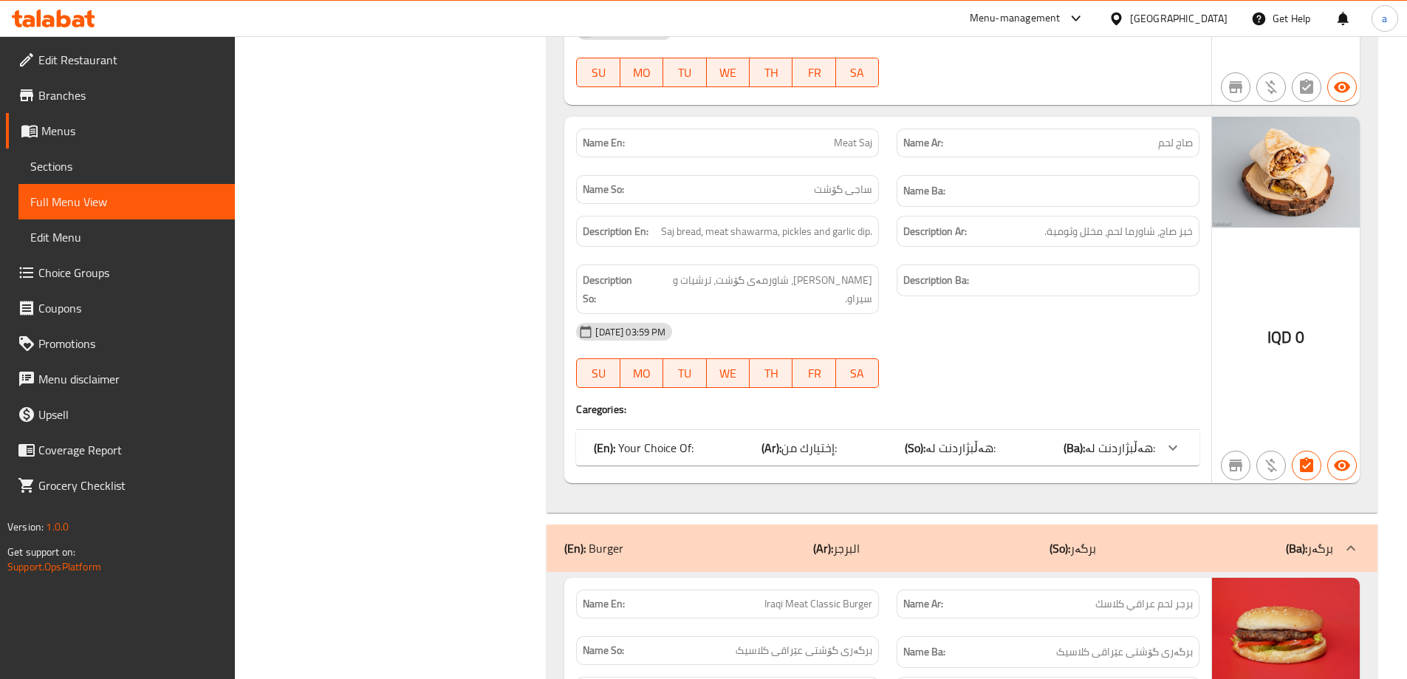
scroll to position [1407, 0]
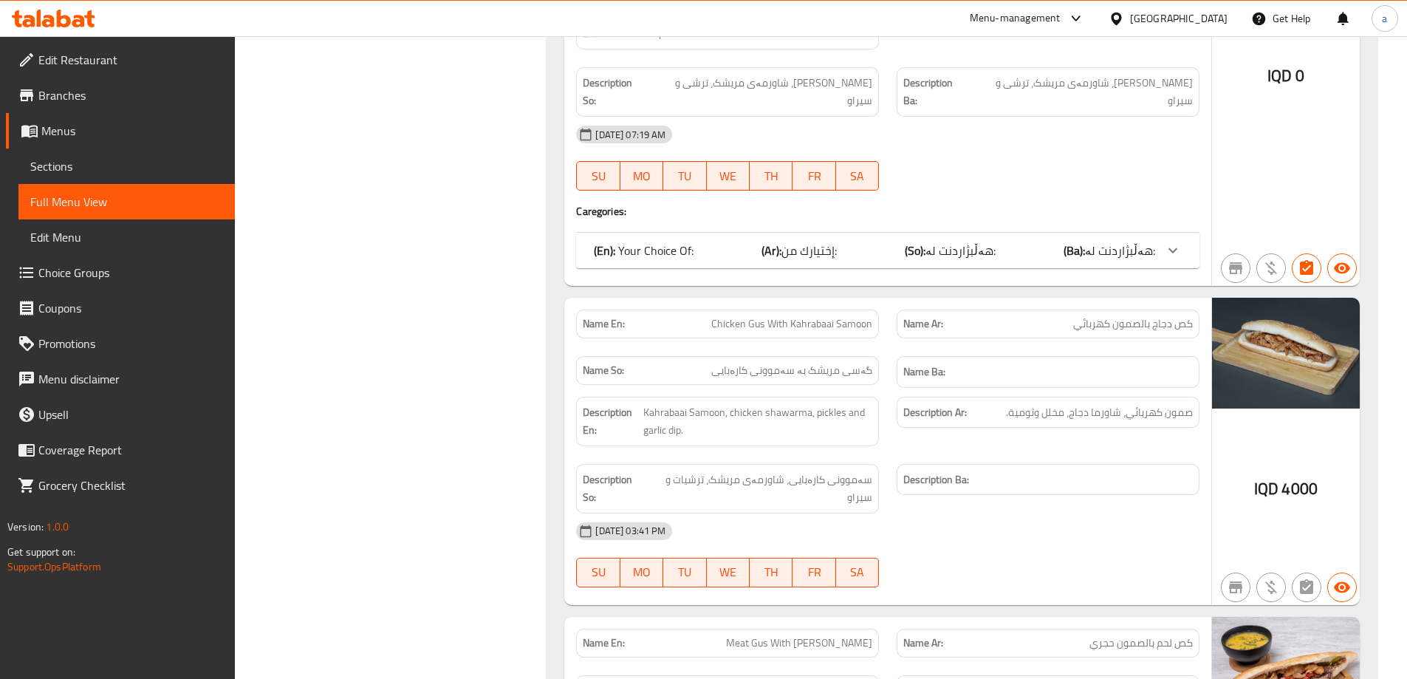
click at [738, 363] on span "گەسی مریشک بە سەموونی کارەبایی" at bounding box center [791, 371] width 161 height 16
copy span "کارەبایی"
drag, startPoint x: 399, startPoint y: 202, endPoint x: 390, endPoint y: 174, distance: 29.4
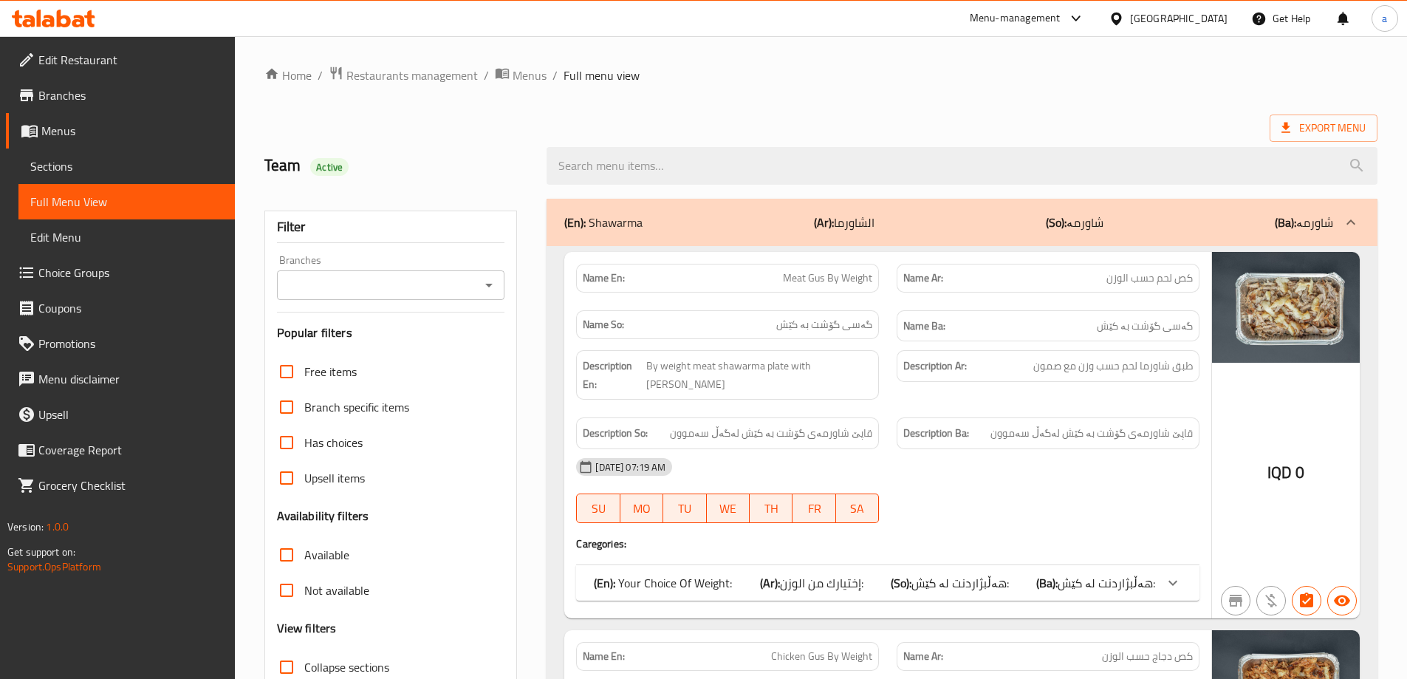
click at [483, 297] on div "Branches" at bounding box center [391, 285] width 228 height 30
click at [496, 283] on icon "Open" at bounding box center [489, 285] width 18 height 18
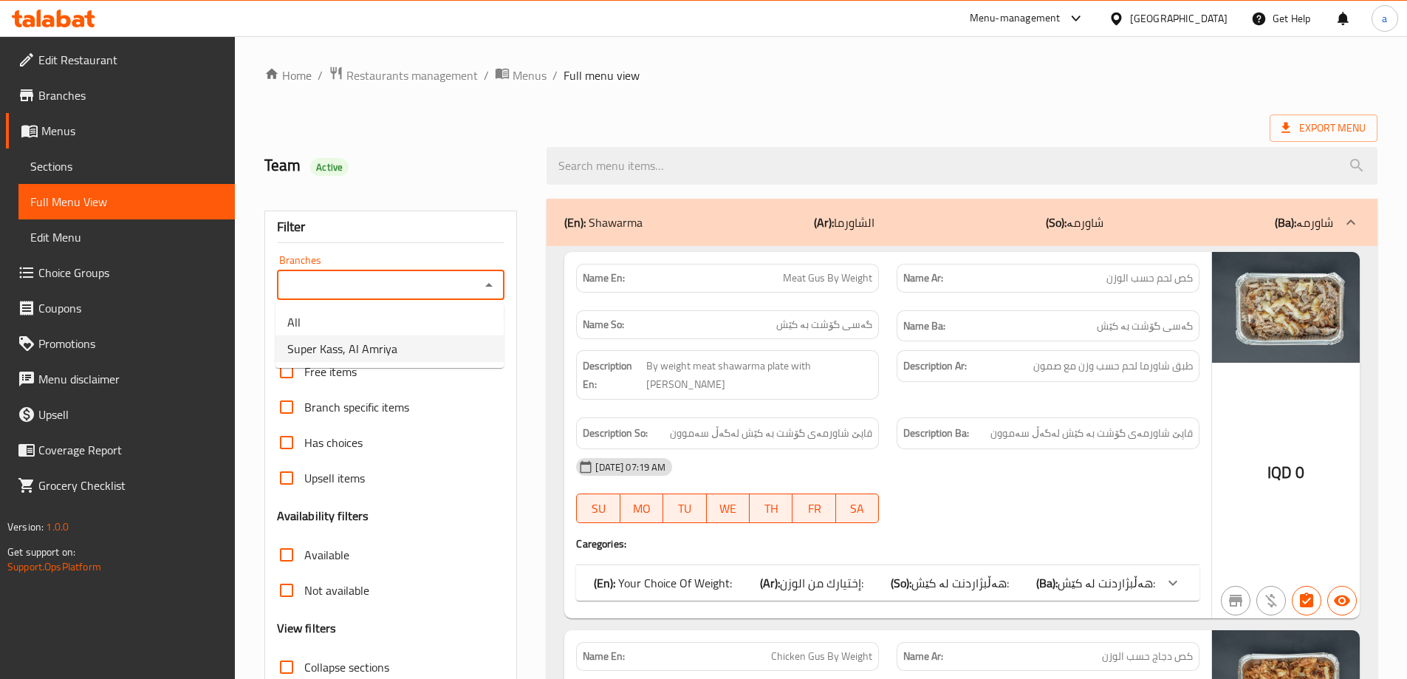
click at [444, 348] on li "Super Kass, Al Amriya" at bounding box center [389, 348] width 228 height 27
type input "Super Kass, Al Amriya"
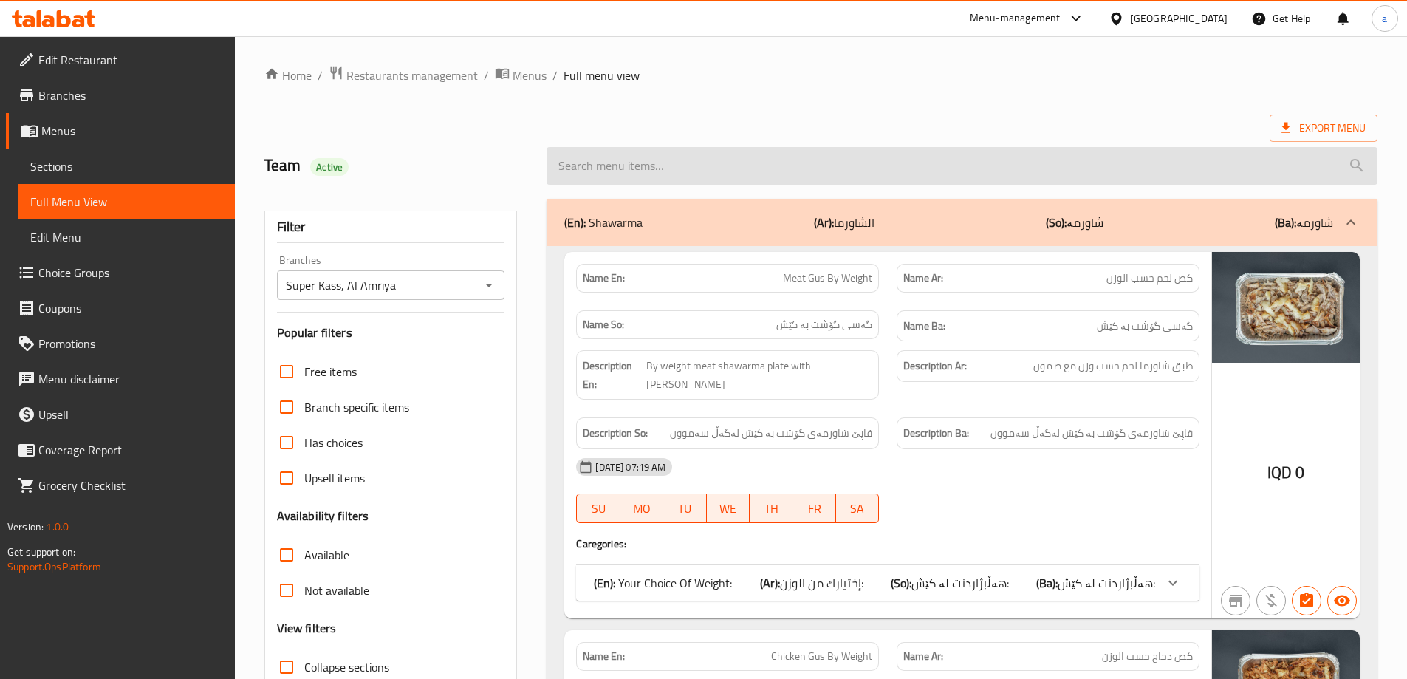
click at [685, 172] on input "search" at bounding box center [961, 166] width 831 height 38
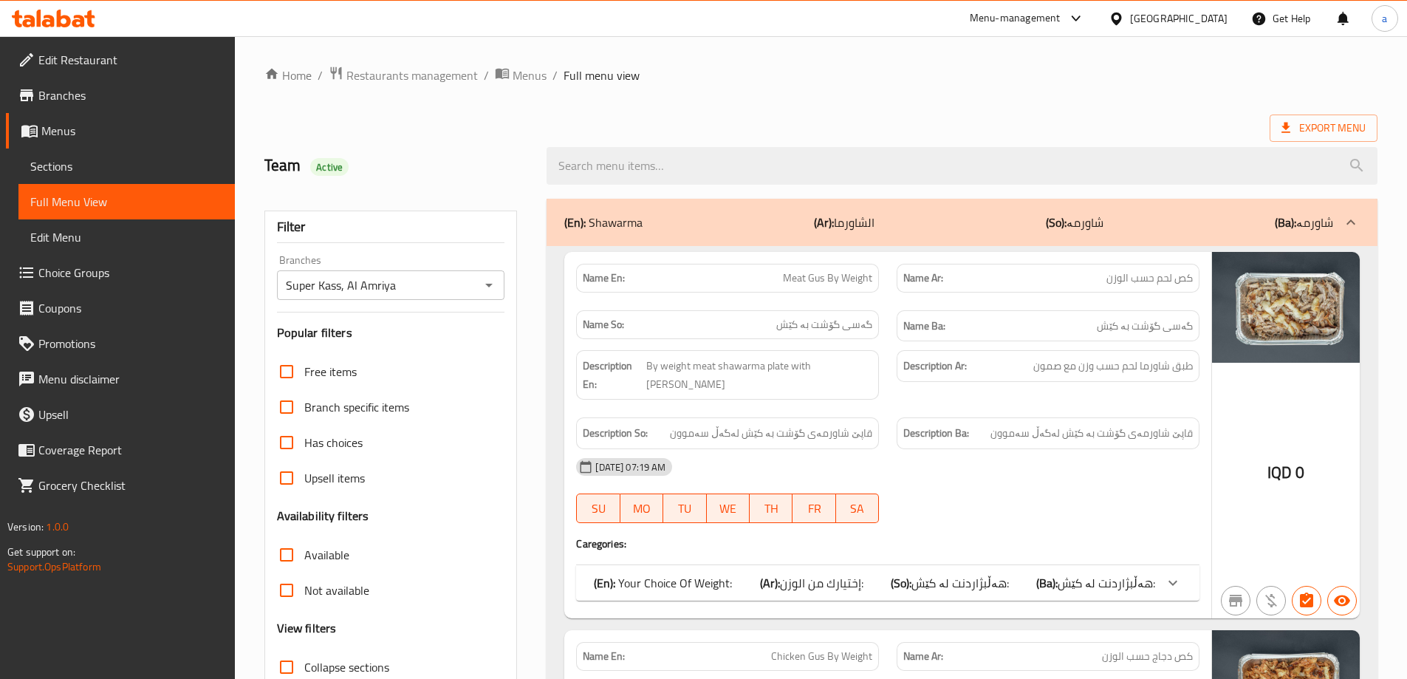
paste input "Meat Gus With Kahrabaai Samoon"
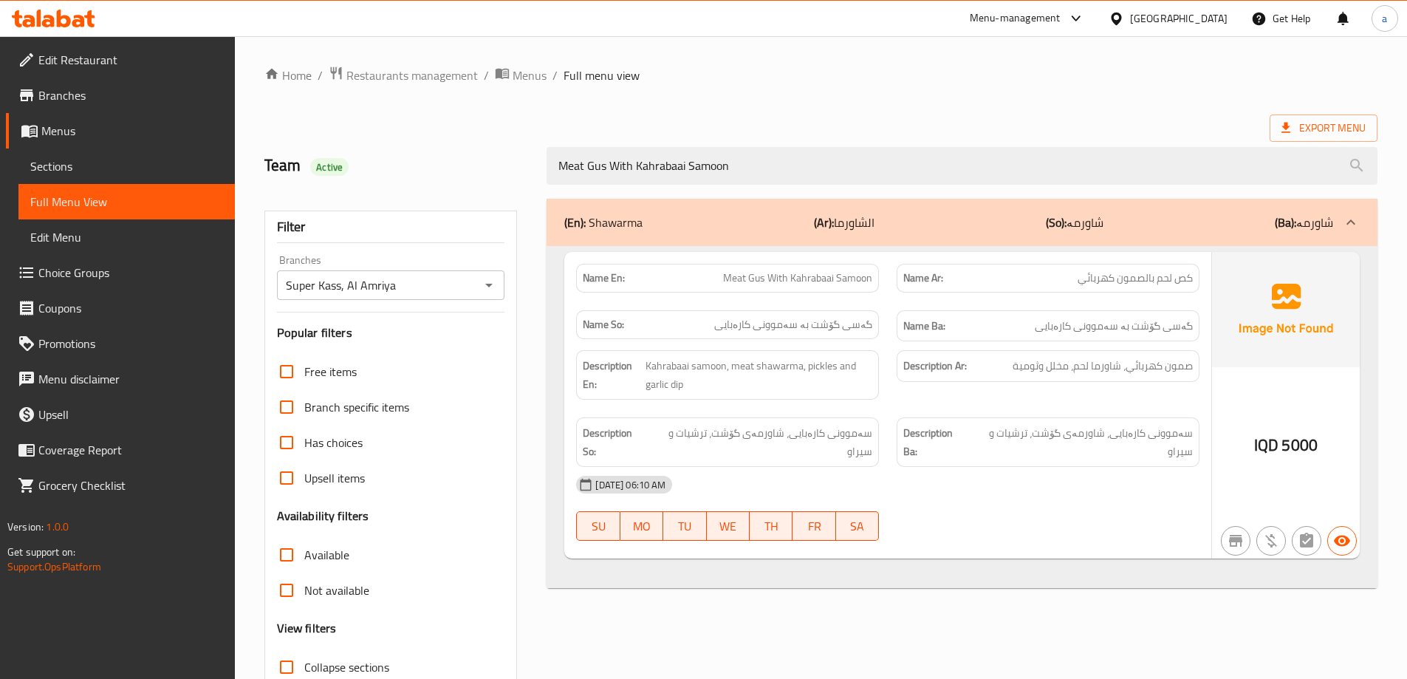
type input "Meat Gus With Kahrabaai Samoon"
drag, startPoint x: 797, startPoint y: 165, endPoint x: 521, endPoint y: 168, distance: 275.4
click at [521, 168] on div "Team Active Meat Gus With Kahrabaai Samoon" at bounding box center [820, 166] width 1131 height 66
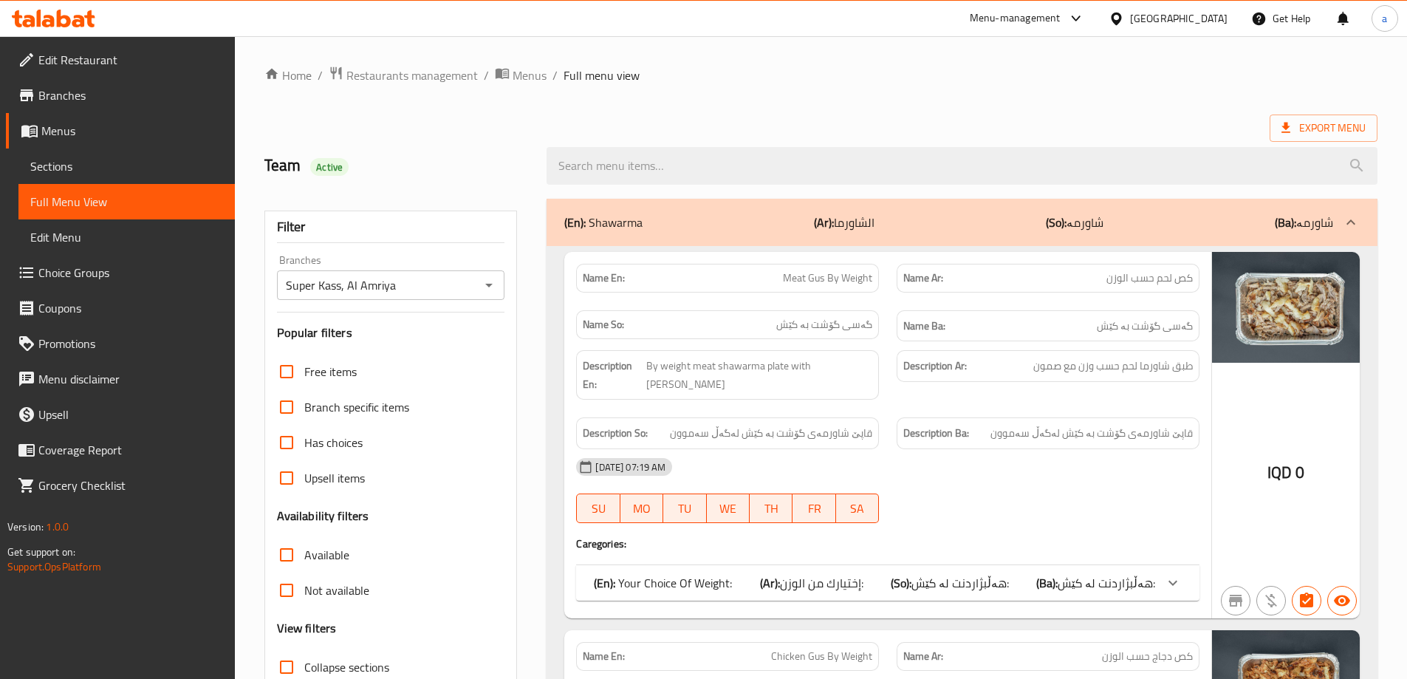
drag, startPoint x: 939, startPoint y: 117, endPoint x: 955, endPoint y: 117, distance: 16.3
click at [955, 120] on div "Export Menu" at bounding box center [820, 127] width 1113 height 27
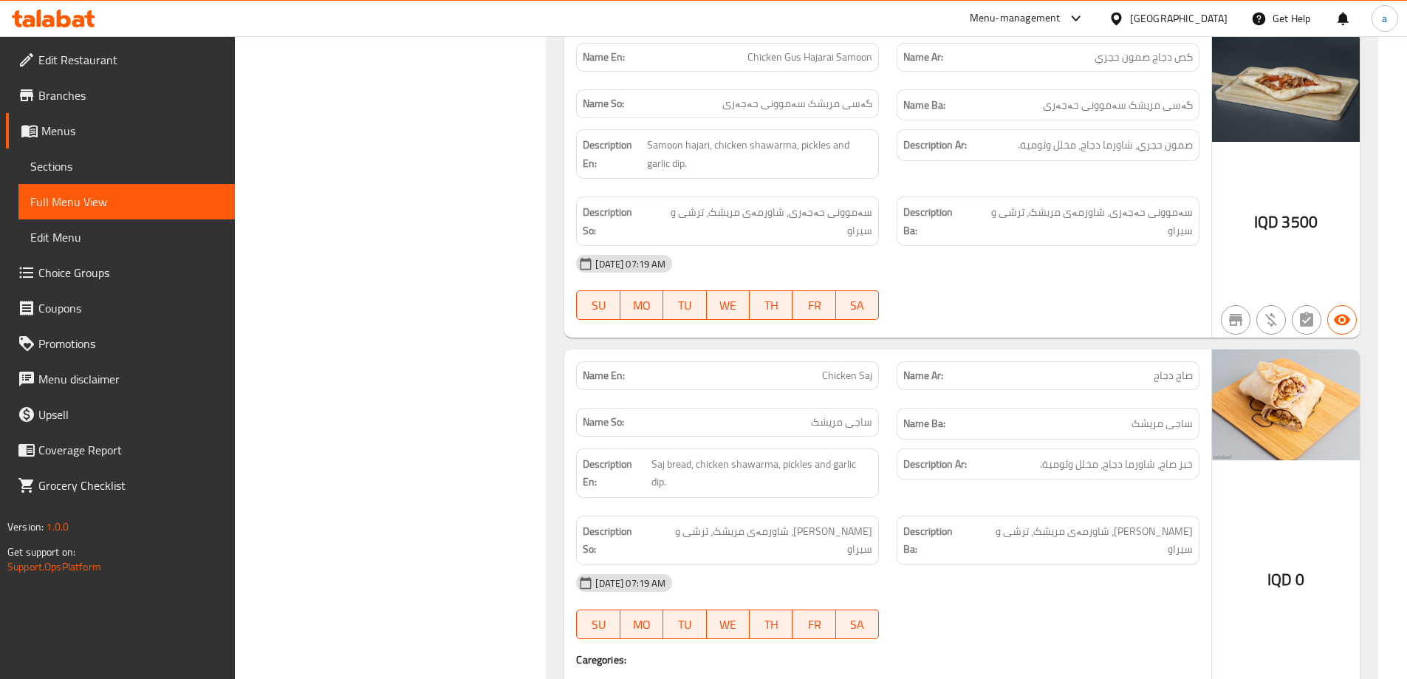
scroll to position [2027, 0]
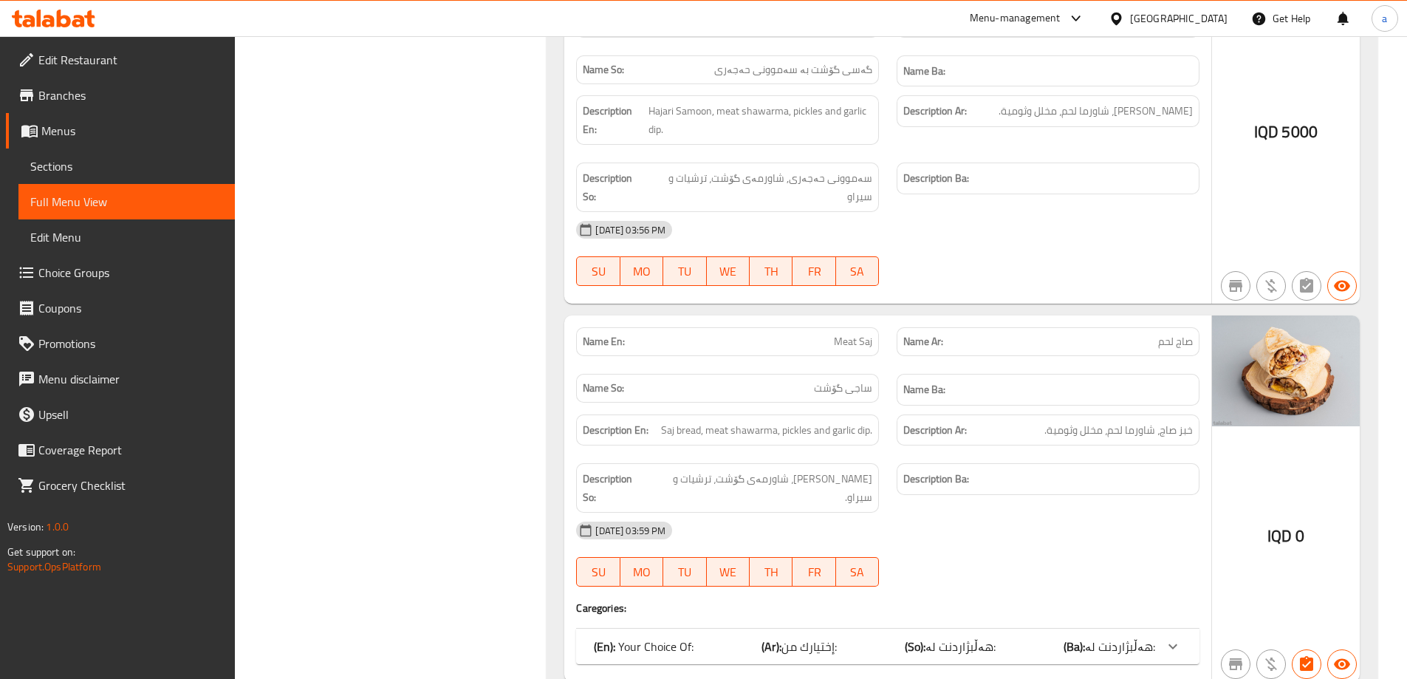
click at [106, 130] on span "Menus" at bounding box center [132, 131] width 182 height 18
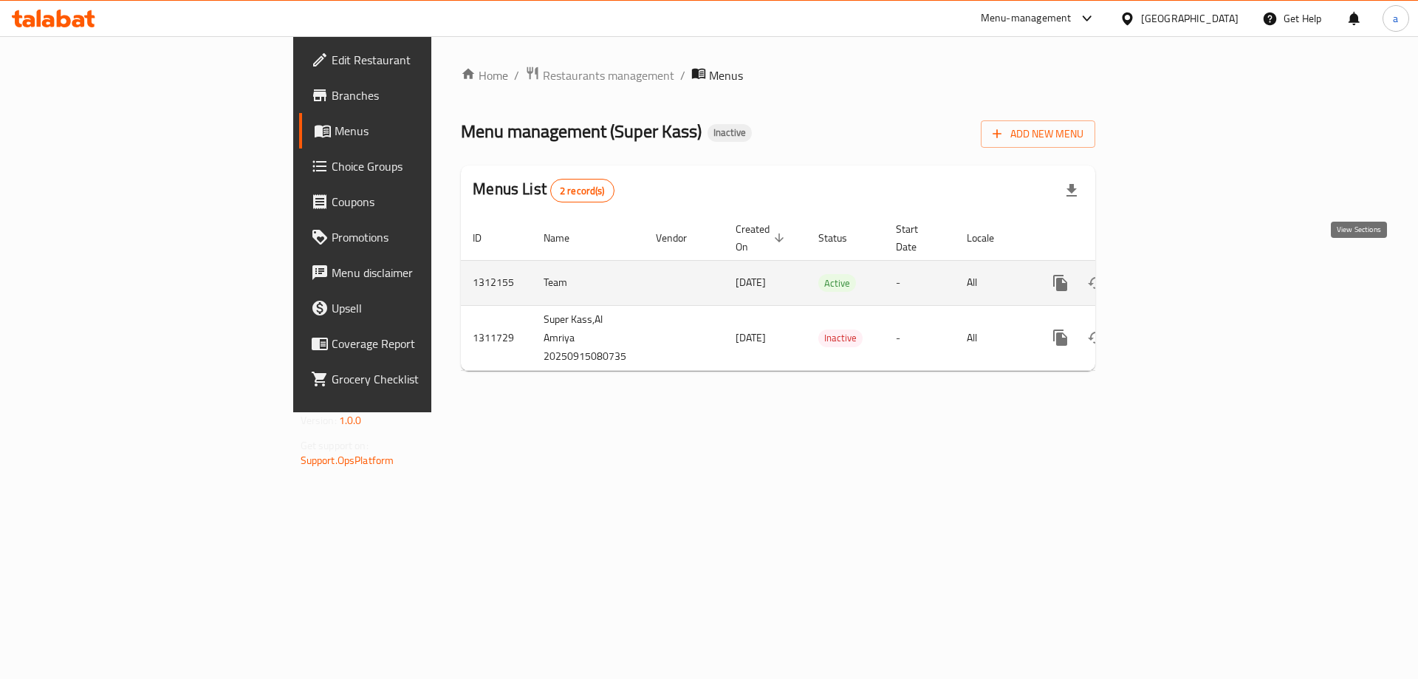
click at [1184, 280] on link "enhanced table" at bounding box center [1166, 282] width 35 height 35
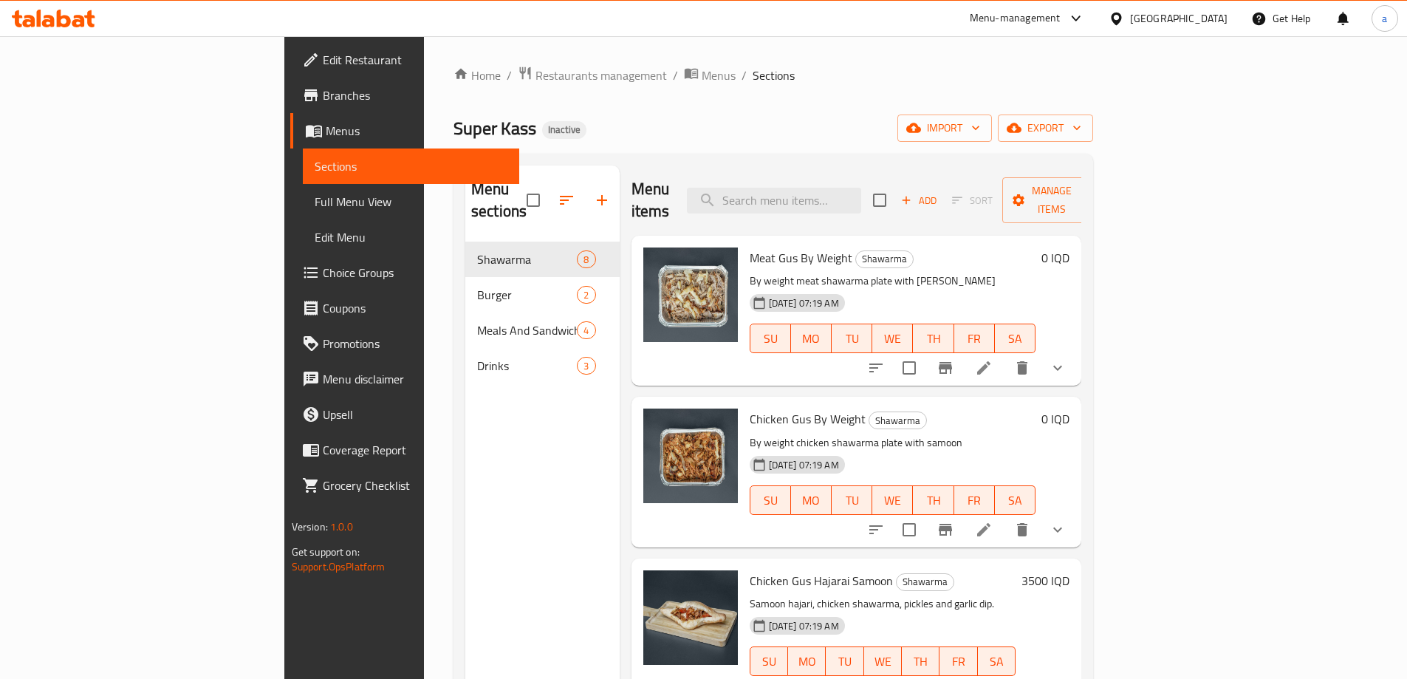
click at [315, 197] on span "Full Menu View" at bounding box center [411, 202] width 193 height 18
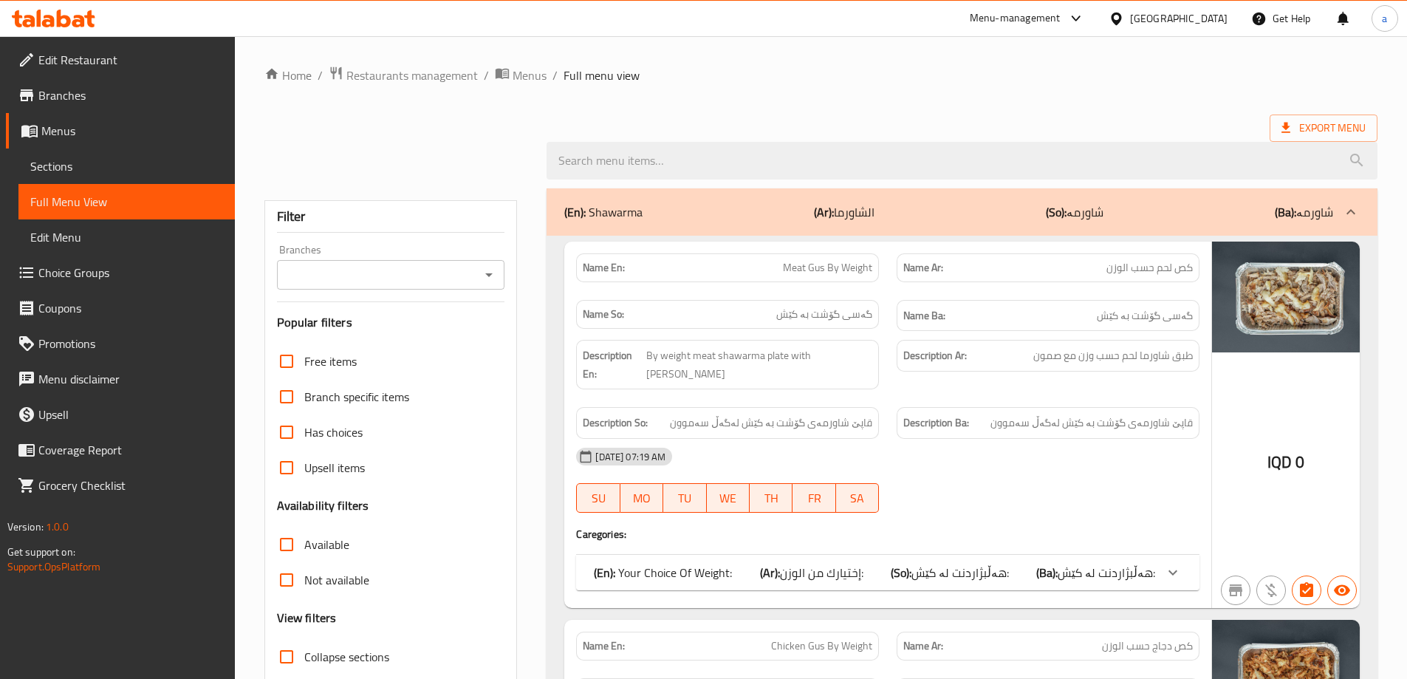
click at [484, 262] on div "Branches" at bounding box center [391, 275] width 228 height 30
click at [487, 271] on icon "Open" at bounding box center [489, 275] width 18 height 18
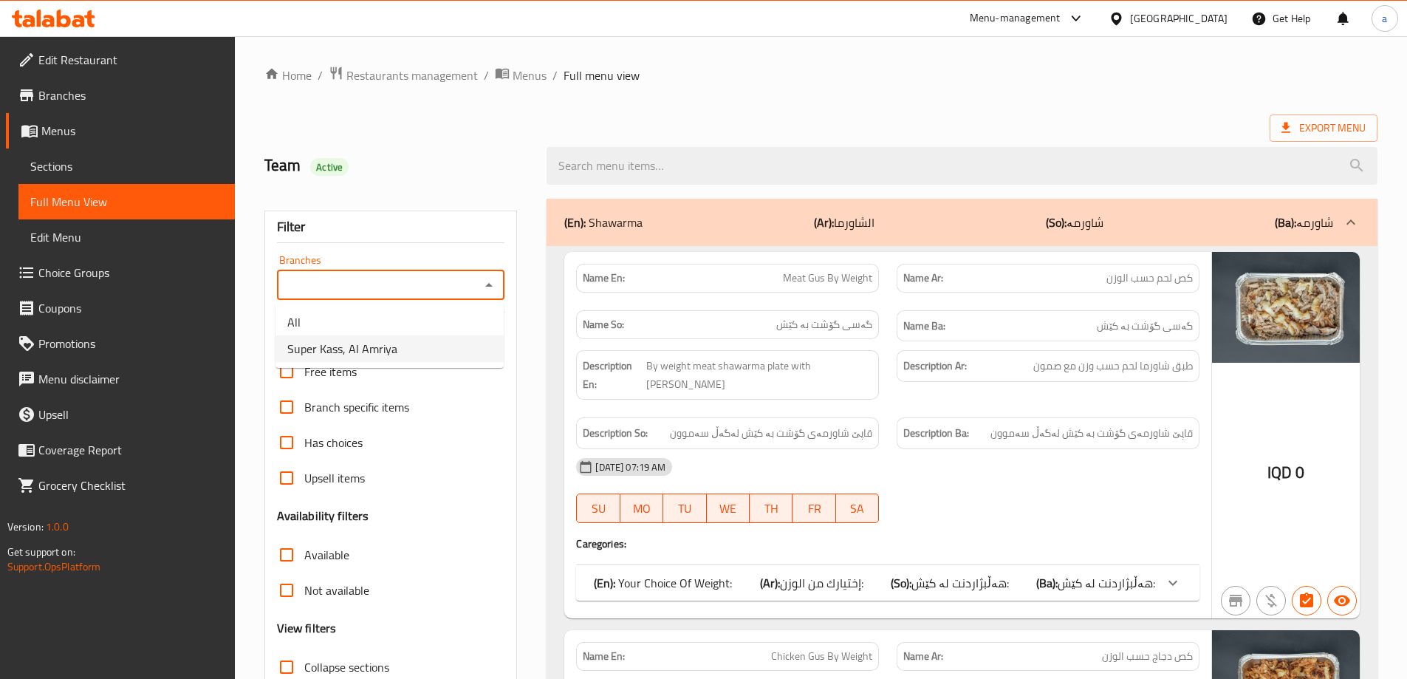
click at [428, 340] on li "Super Kass, Al Amriya" at bounding box center [389, 348] width 228 height 27
type input "Super Kass, Al Amriya"
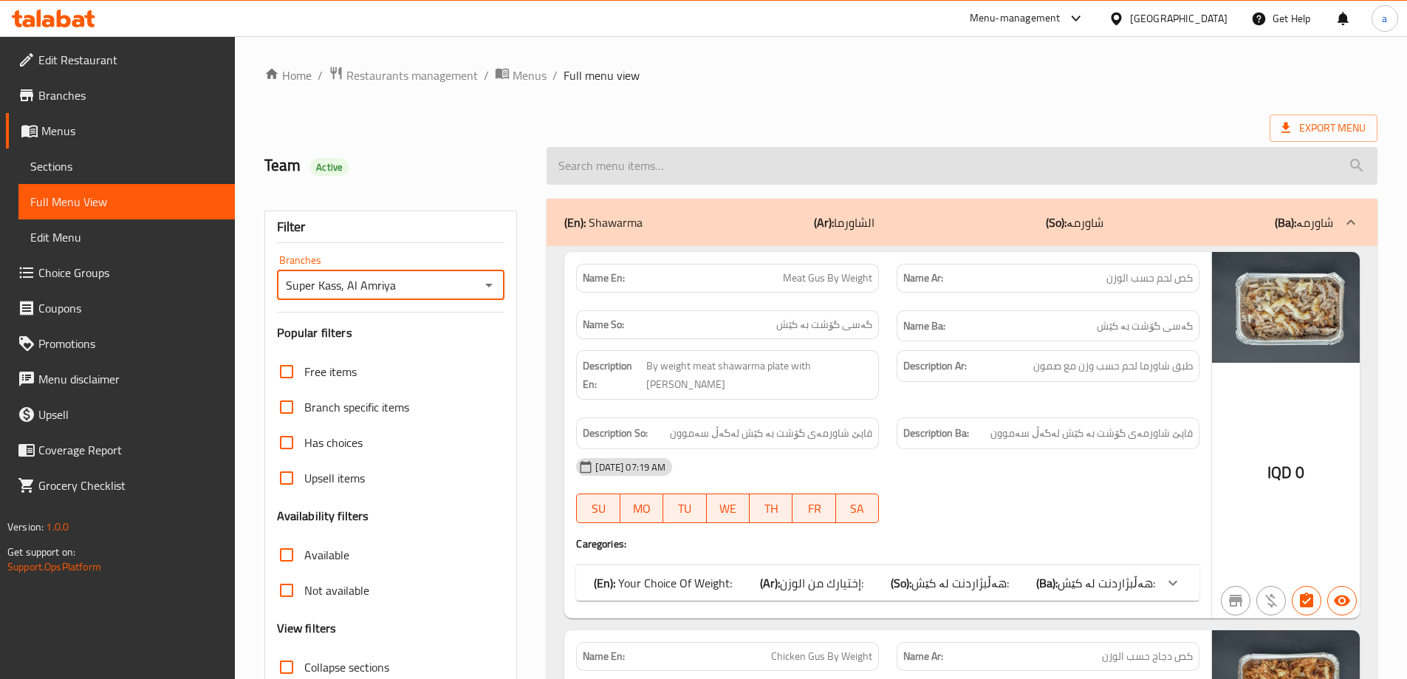
click at [662, 155] on input "search" at bounding box center [961, 166] width 831 height 38
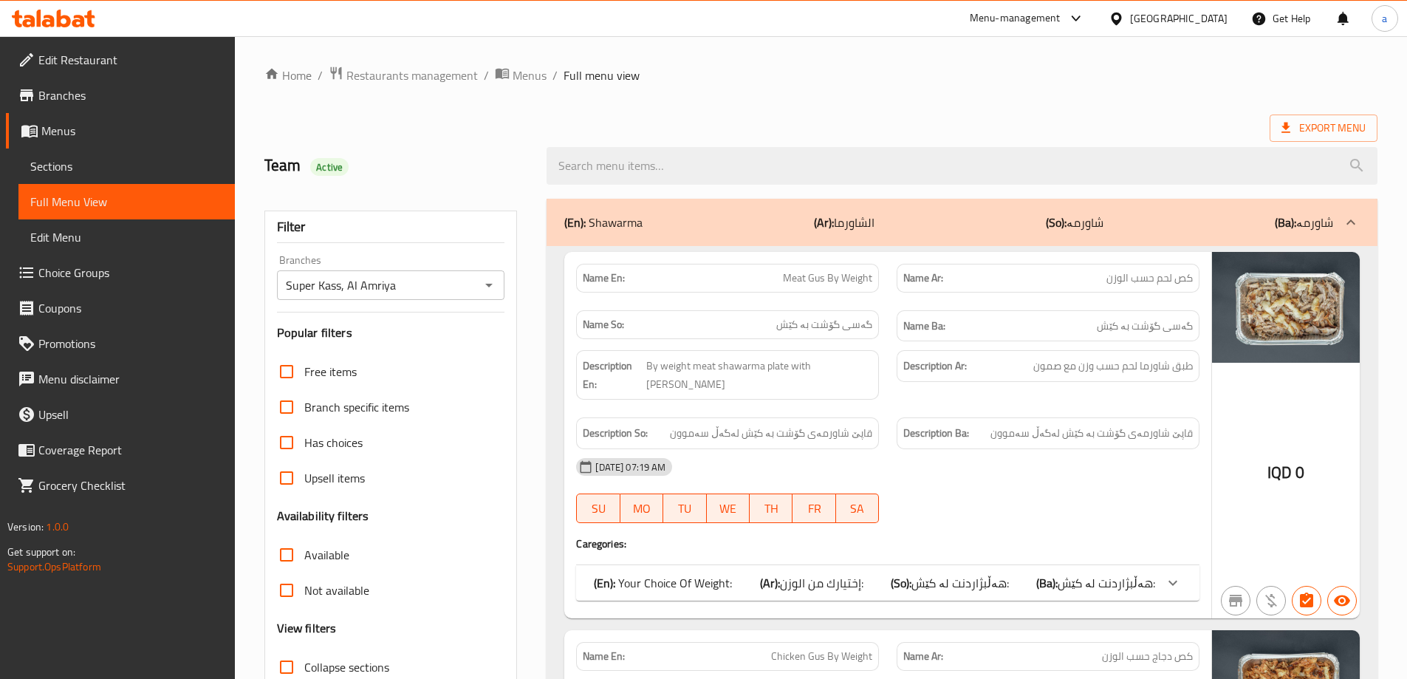
paste input "Meat Gus With Kahrabaai Samoon"
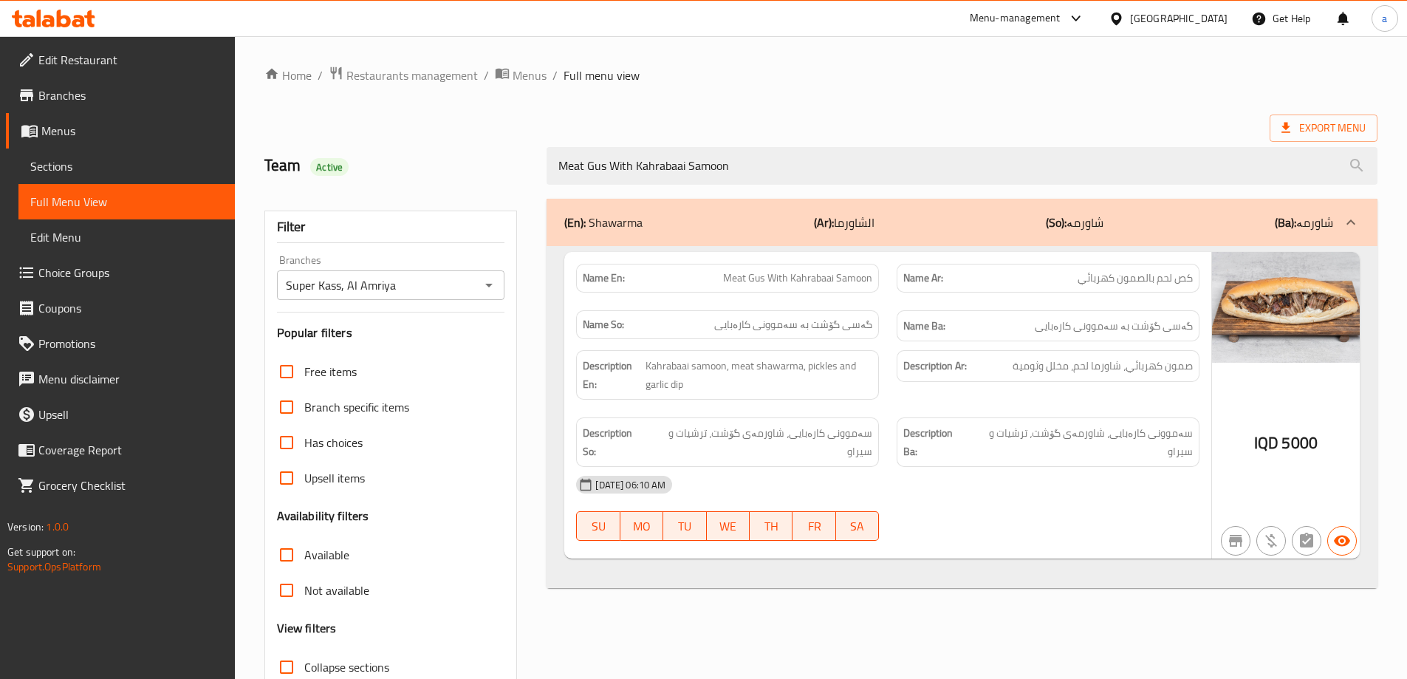
type input "Meat Gus With Kahrabaai Samoon"
click at [1095, 109] on div "Home / Restaurants management / Menus / Full menu view Export Menu Team Active …" at bounding box center [820, 411] width 1113 height 690
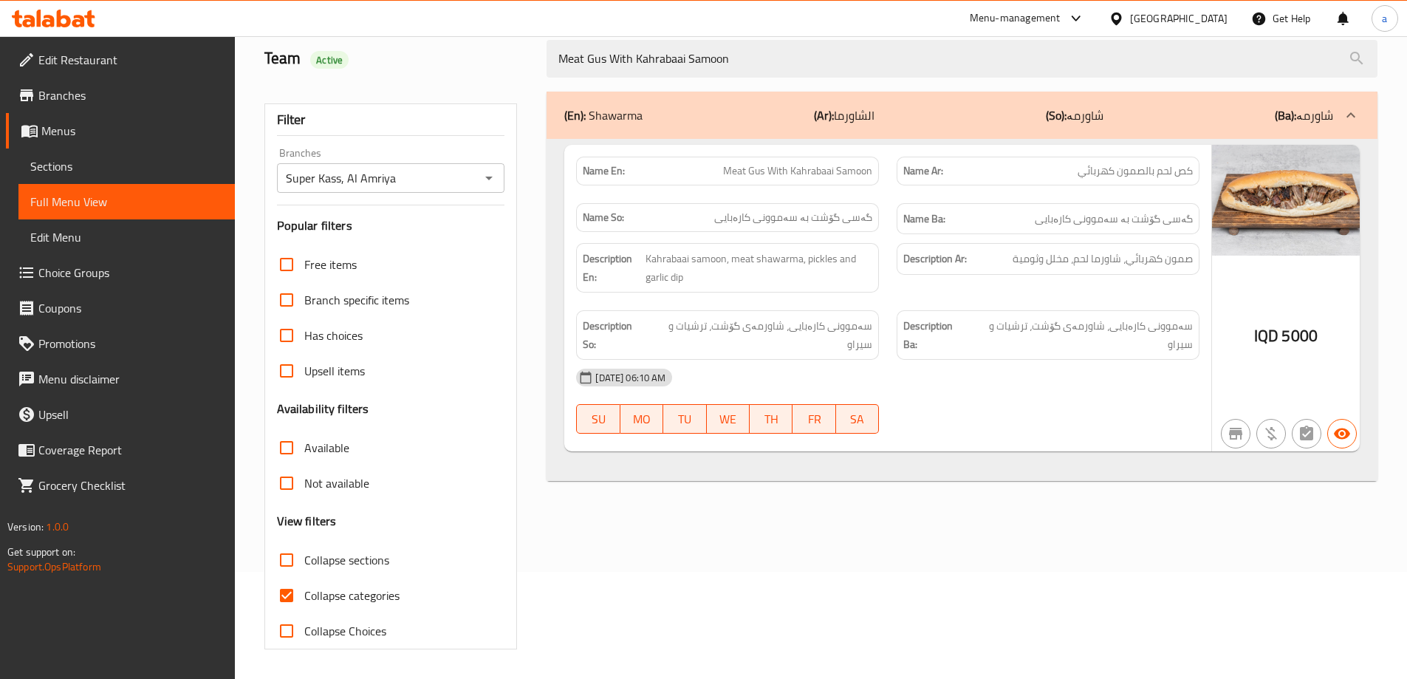
click at [374, 591] on span "Collapse categories" at bounding box center [351, 595] width 95 height 18
click at [304, 591] on input "Collapse categories" at bounding box center [286, 594] width 35 height 35
checkbox input "false"
click at [112, 42] on link "Edit Restaurant" at bounding box center [120, 59] width 229 height 35
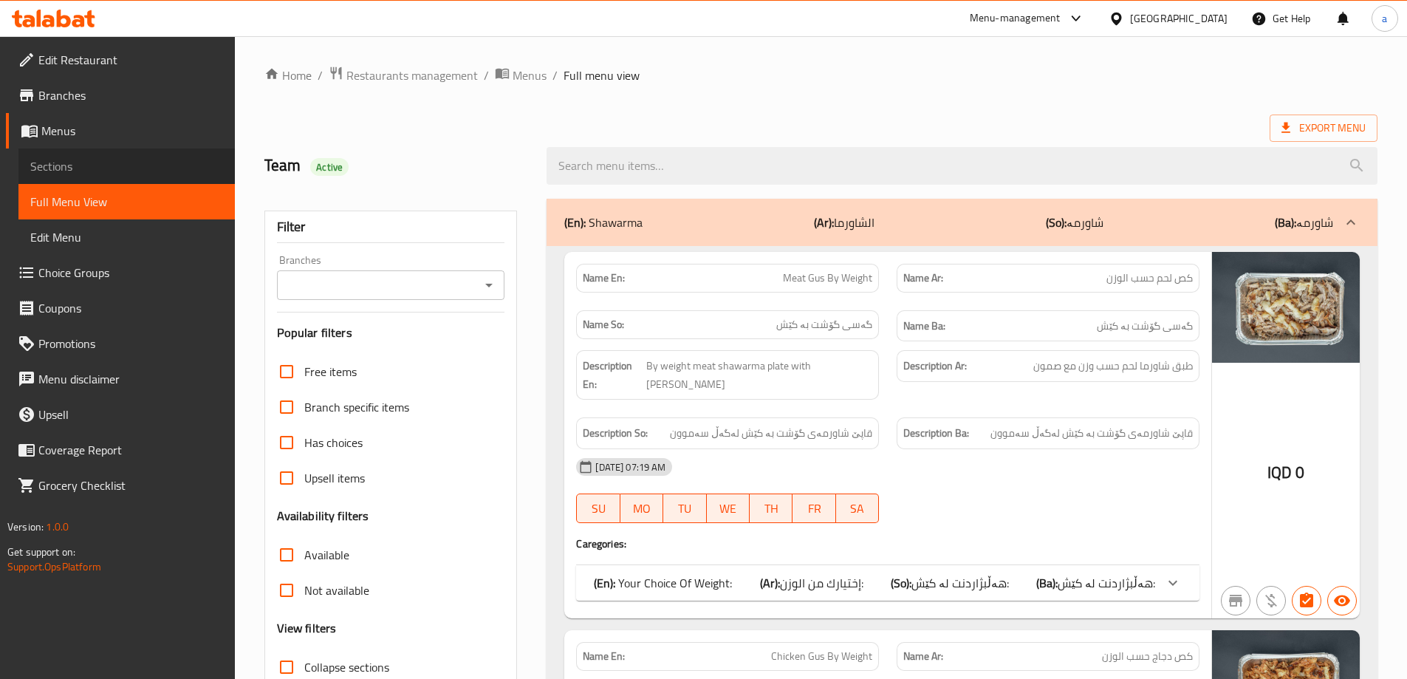
click at [45, 169] on span "Sections" at bounding box center [126, 166] width 193 height 18
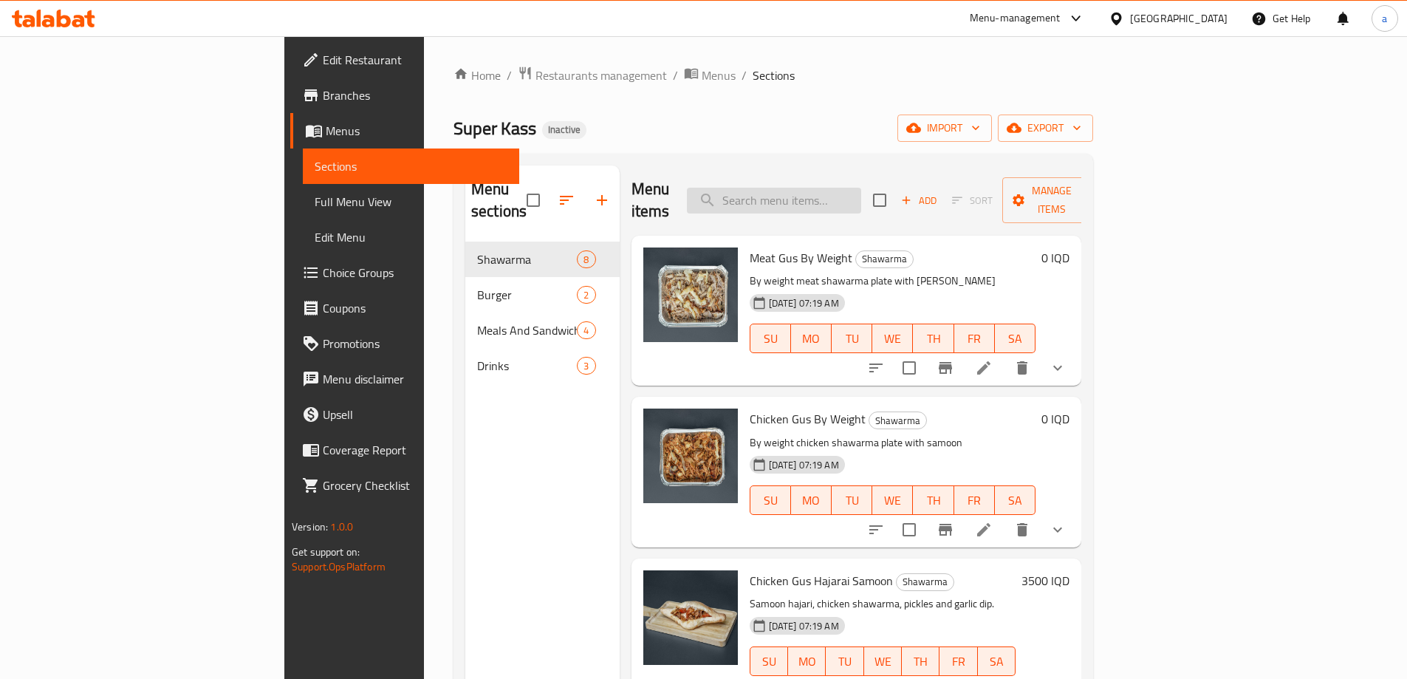
click at [861, 188] on input "search" at bounding box center [774, 201] width 174 height 26
paste input "Meat Gus With Kahrabaai Samoon"
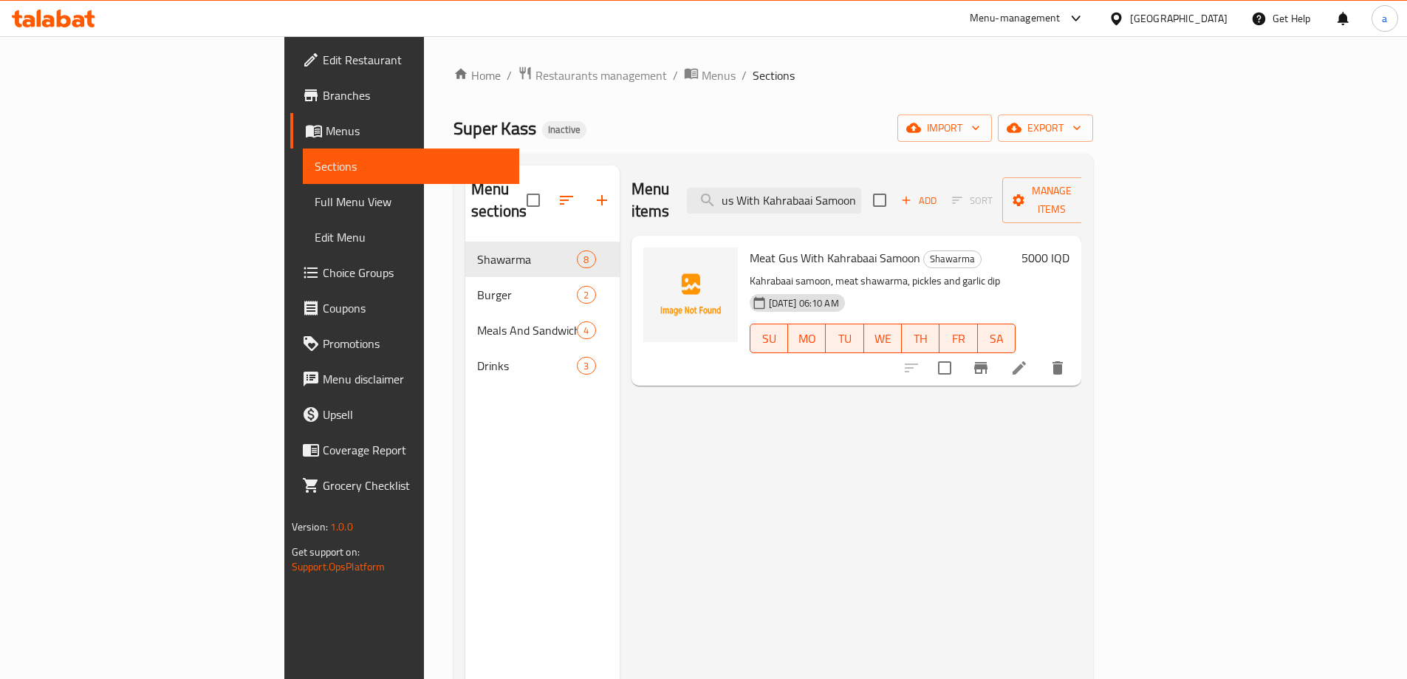
type input "Meat Gus With Kahrabaai Samoon"
click at [655, 259] on icon "upload picture" at bounding box center [664, 268] width 18 height 18
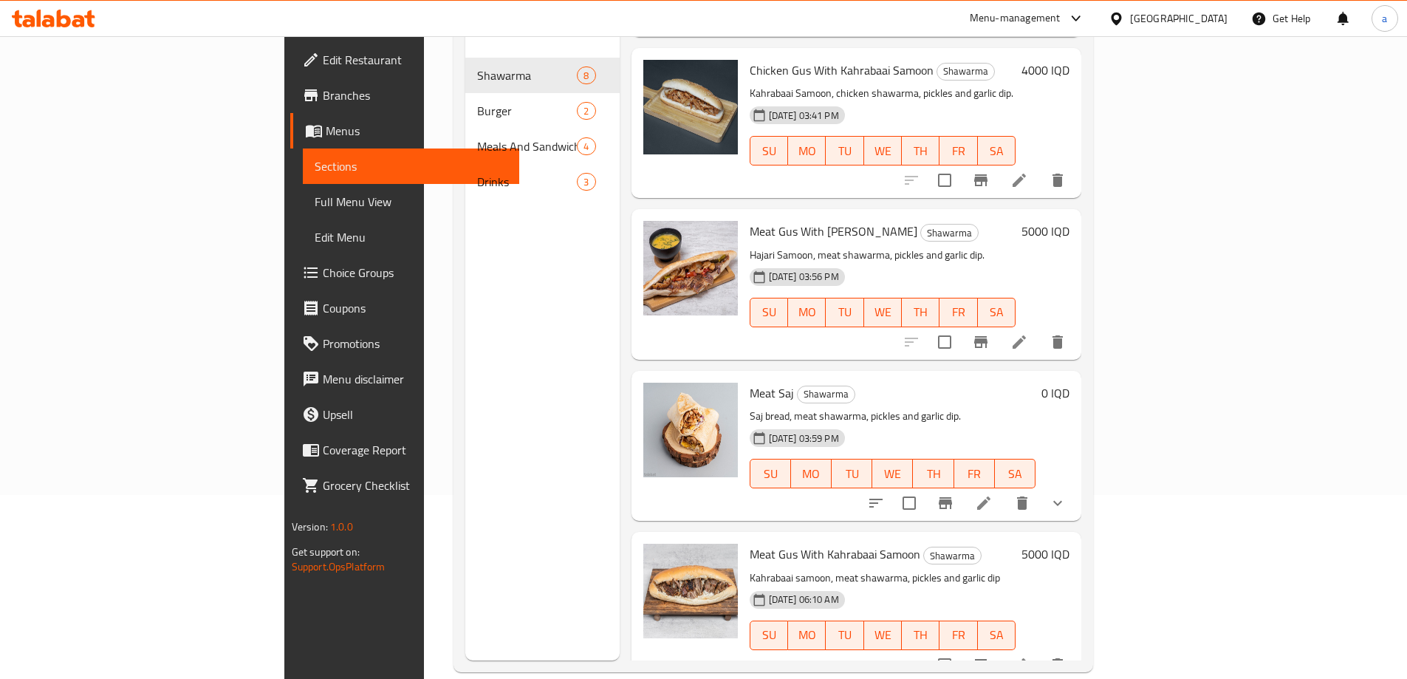
scroll to position [207, 0]
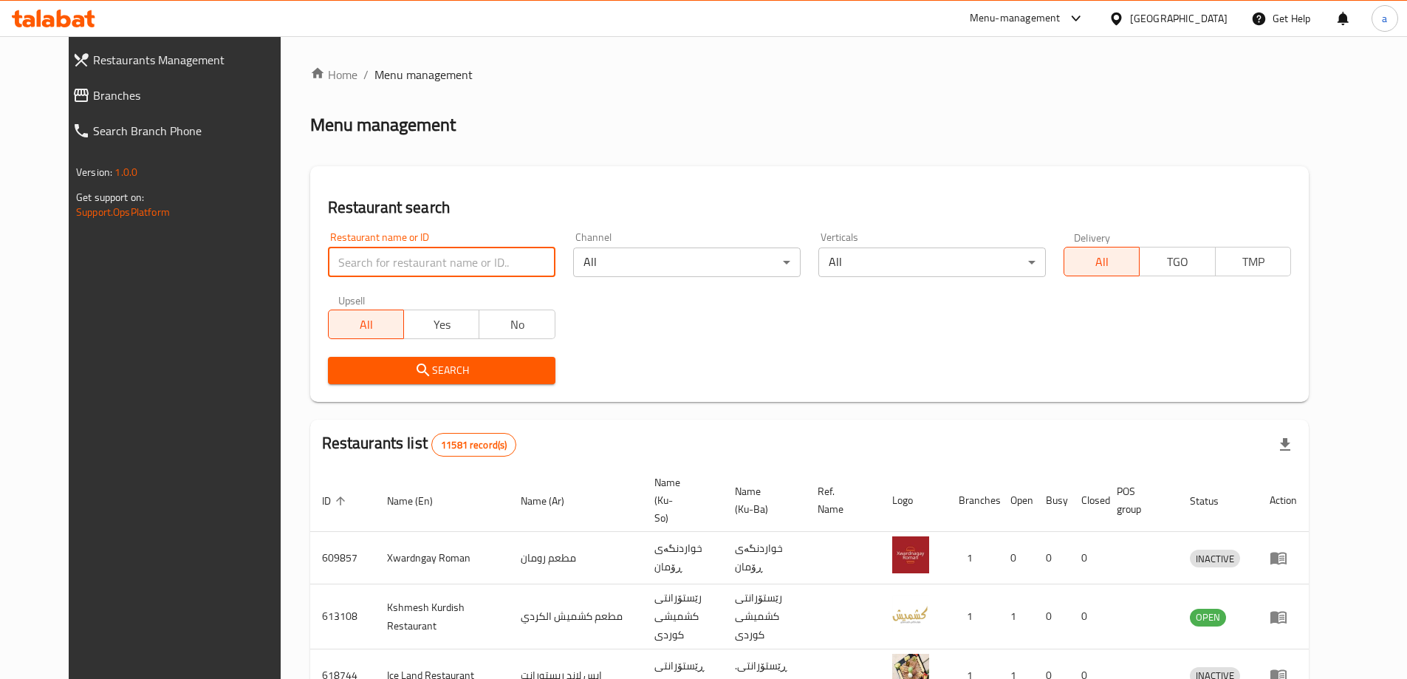
click at [428, 276] on input "search" at bounding box center [441, 262] width 227 height 30
paste input "703116"
type input "703116"
click at [470, 363] on span "Search" at bounding box center [442, 370] width 204 height 18
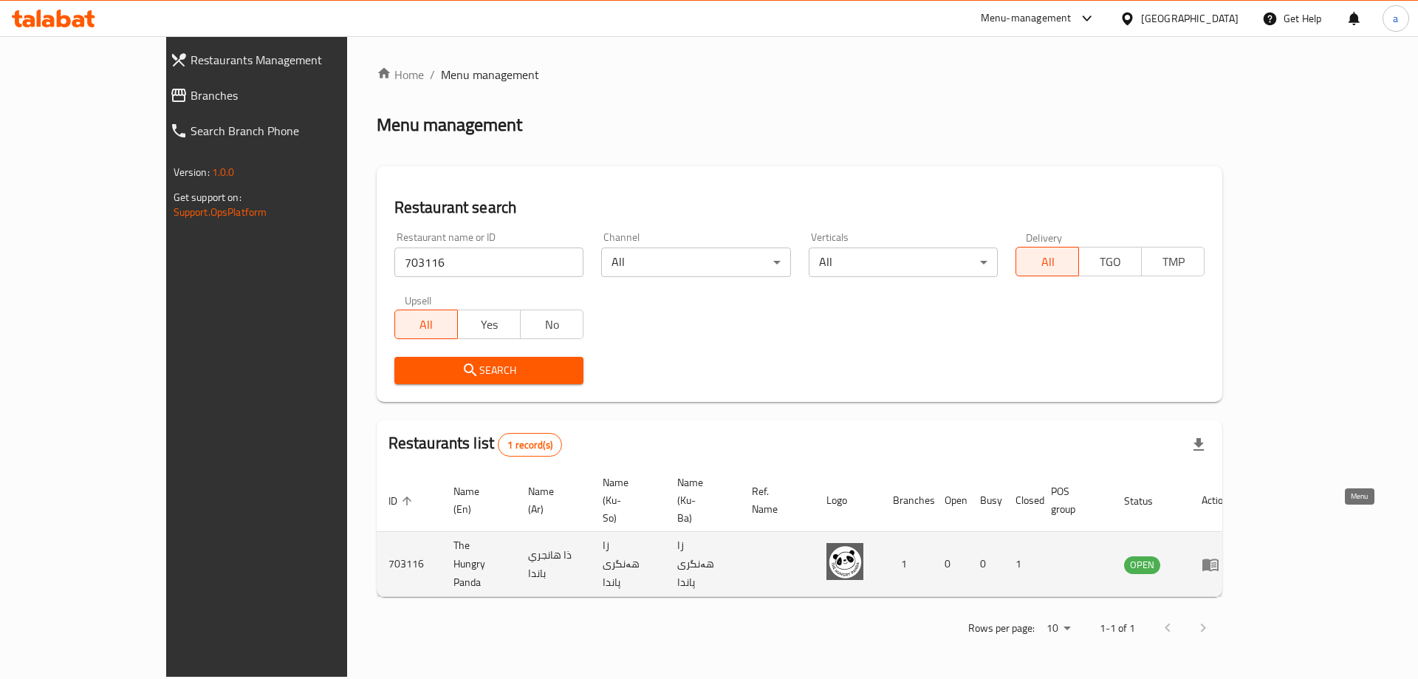
click at [1219, 555] on icon "enhanced table" at bounding box center [1210, 564] width 18 height 18
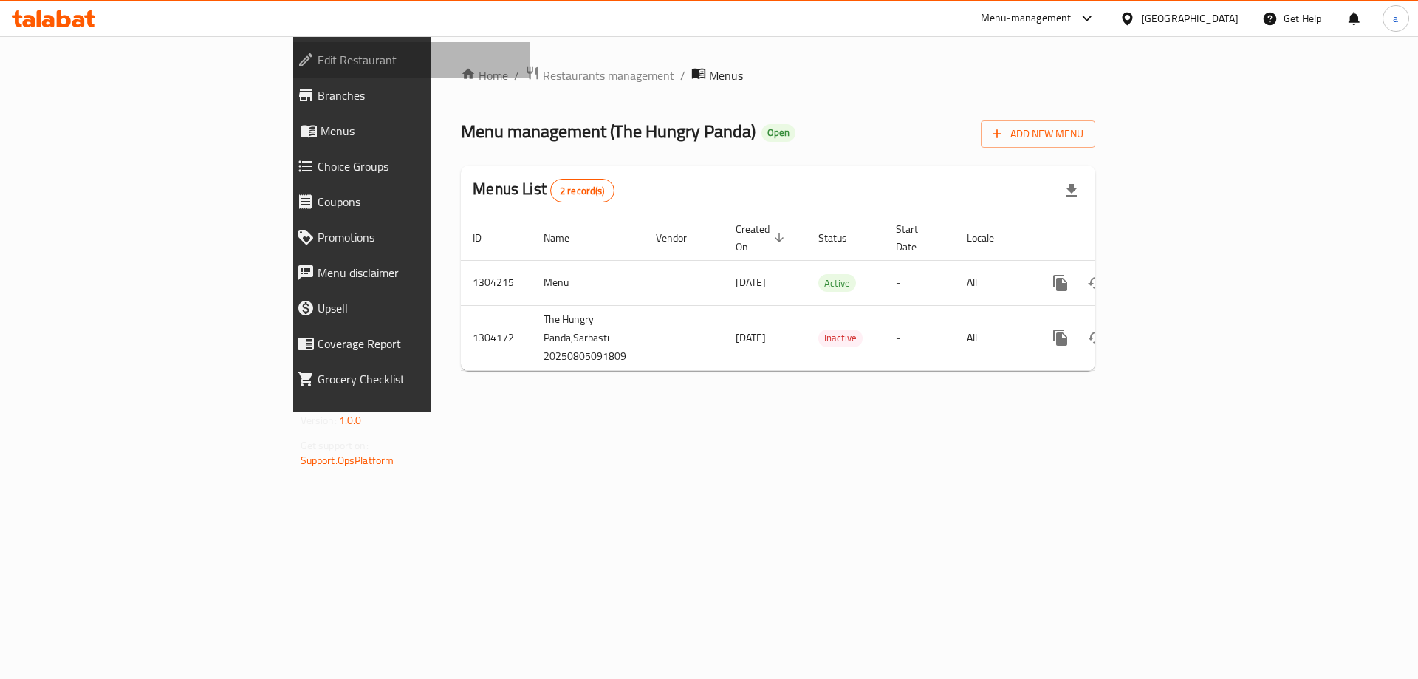
click at [318, 66] on span "Edit Restaurant" at bounding box center [418, 60] width 201 height 18
